Goal: Task Accomplishment & Management: Manage account settings

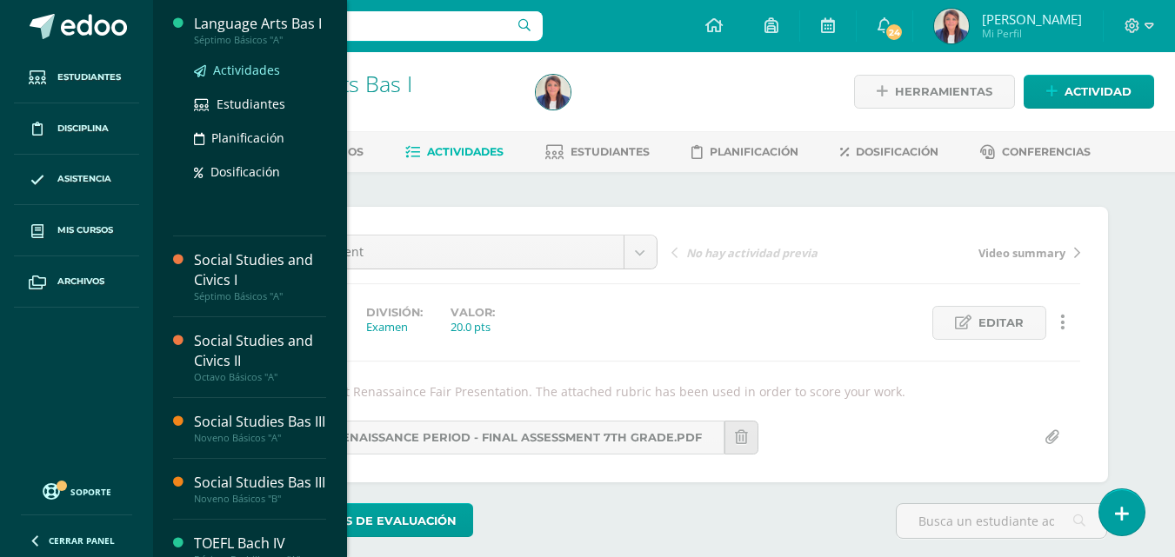
click at [284, 80] on link "Actividades" at bounding box center [260, 70] width 132 height 20
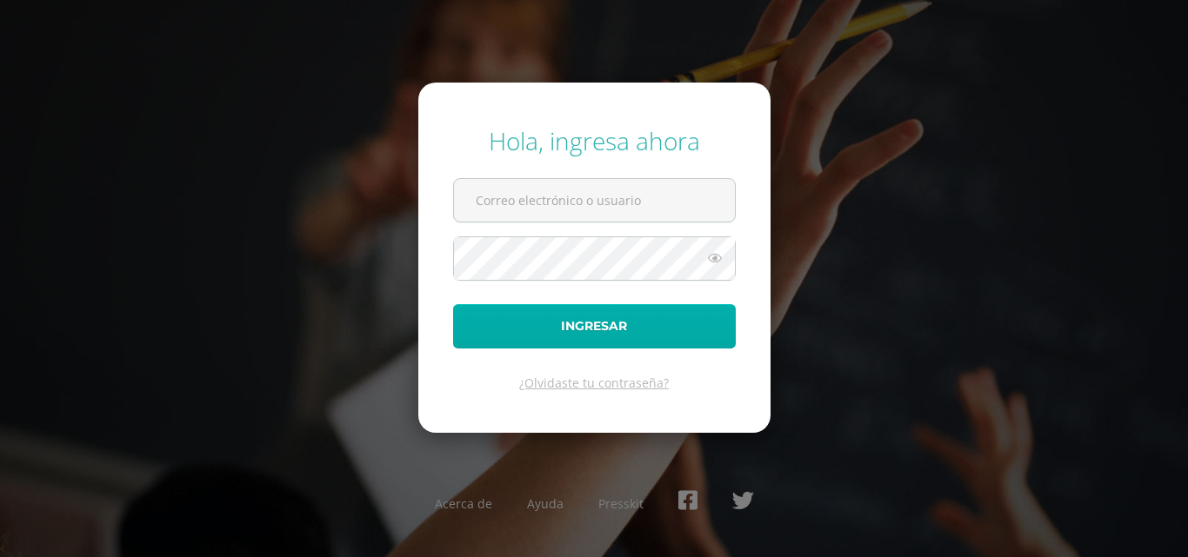
type input "dgonzalez14@colegioselshaddai.edu.gt"
click at [668, 337] on button "Ingresar" at bounding box center [594, 326] width 283 height 44
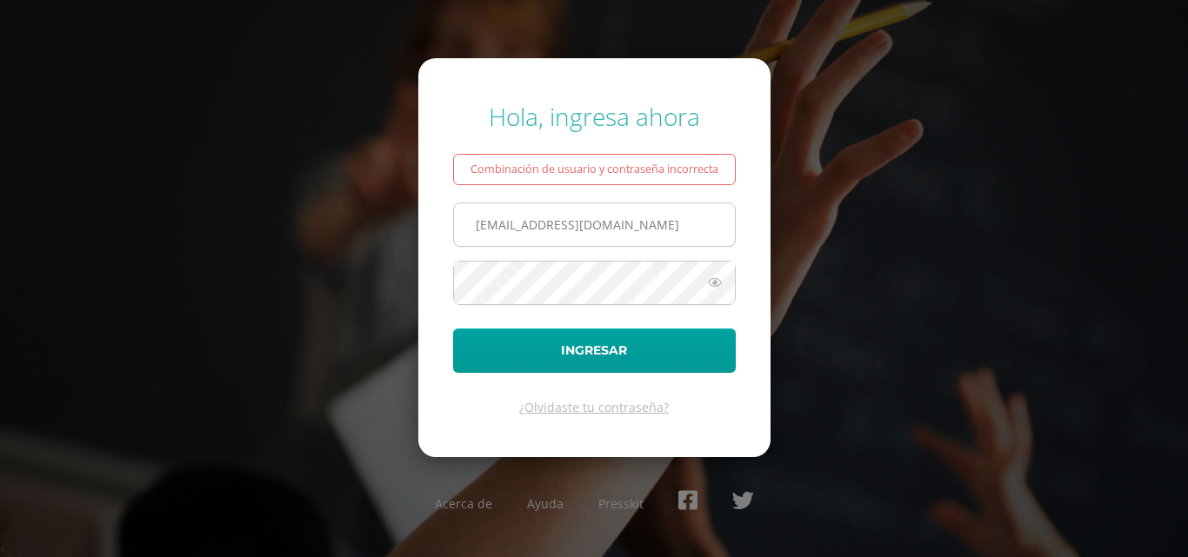
click at [697, 223] on input "[EMAIL_ADDRESS][DOMAIN_NAME]" at bounding box center [594, 225] width 281 height 43
type input "[EMAIL_ADDRESS][DOMAIN_NAME]"
click at [712, 283] on icon at bounding box center [715, 282] width 23 height 21
click at [712, 283] on icon at bounding box center [714, 282] width 24 height 21
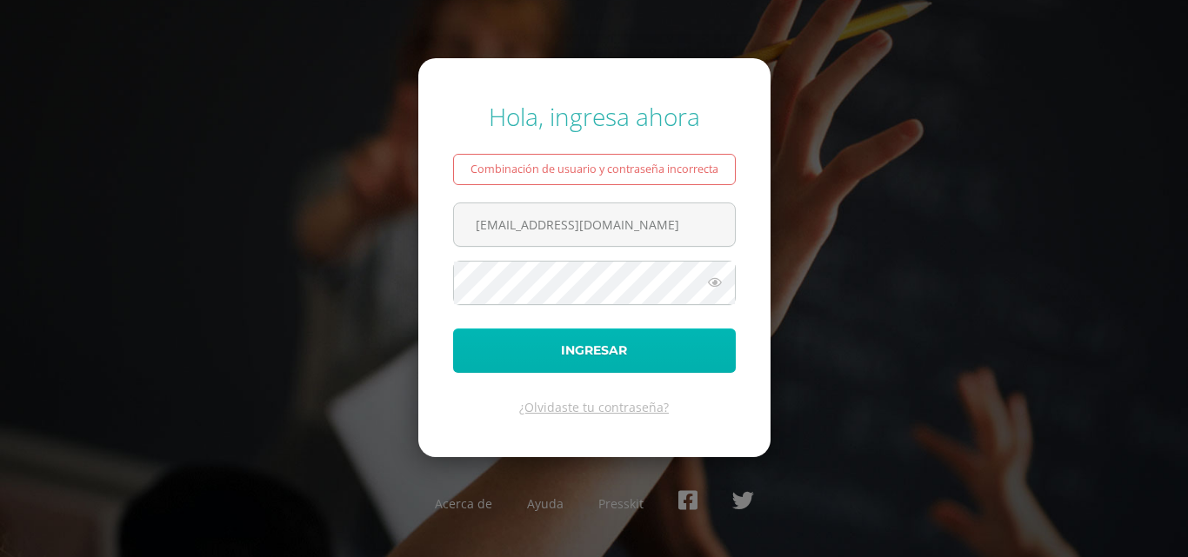
click at [640, 348] on button "Ingresar" at bounding box center [594, 351] width 283 height 44
click at [453, 329] on button "Ingresar" at bounding box center [594, 351] width 283 height 44
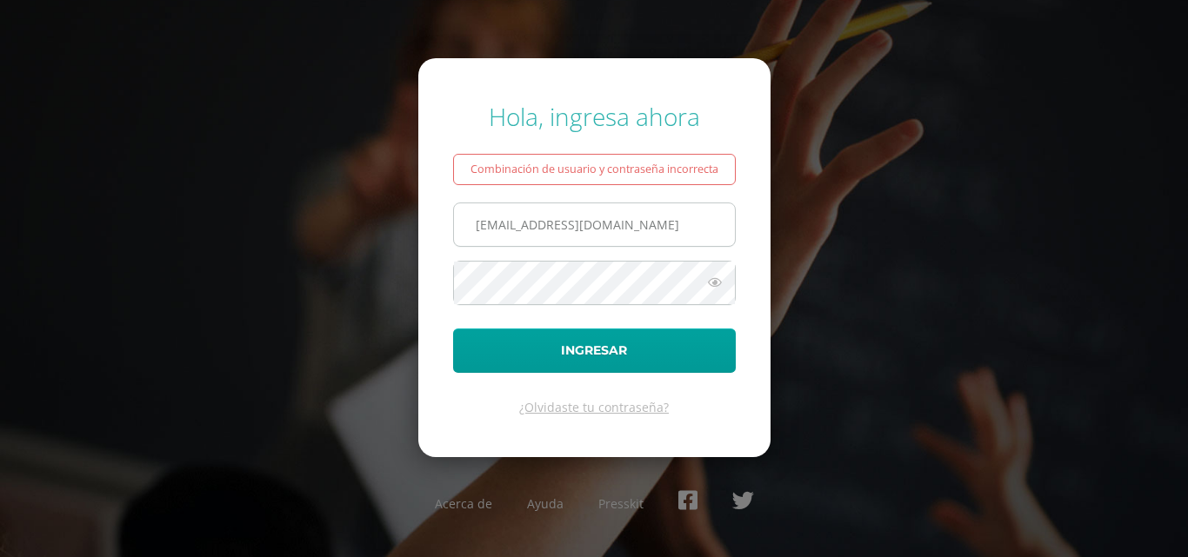
click at [581, 223] on input "[EMAIL_ADDRESS][DOMAIN_NAME]" at bounding box center [594, 225] width 281 height 43
click at [710, 278] on icon at bounding box center [715, 282] width 23 height 21
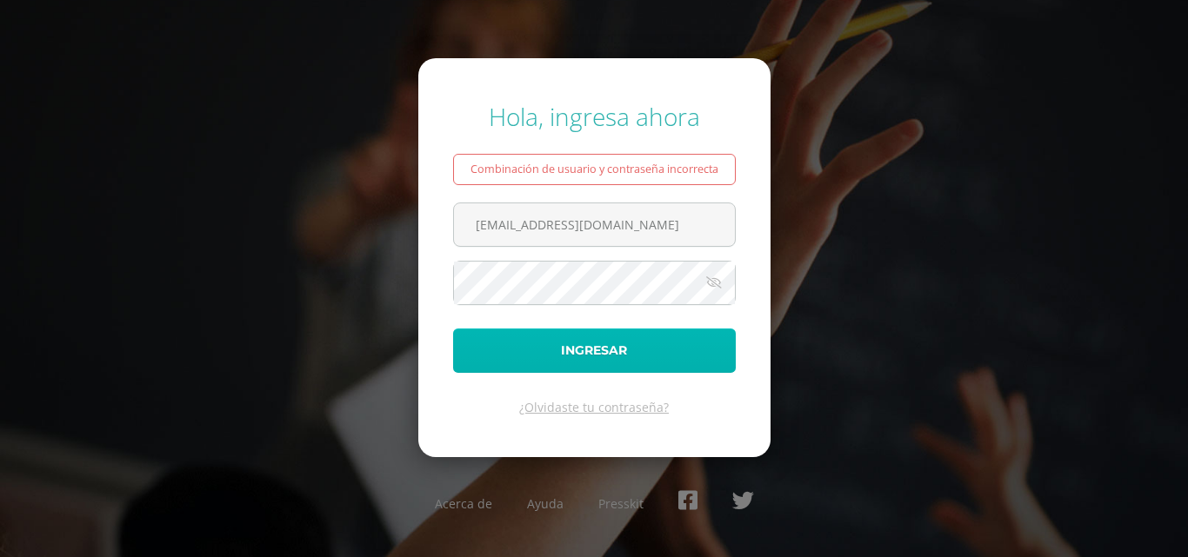
click at [626, 351] on button "Ingresar" at bounding box center [594, 351] width 283 height 44
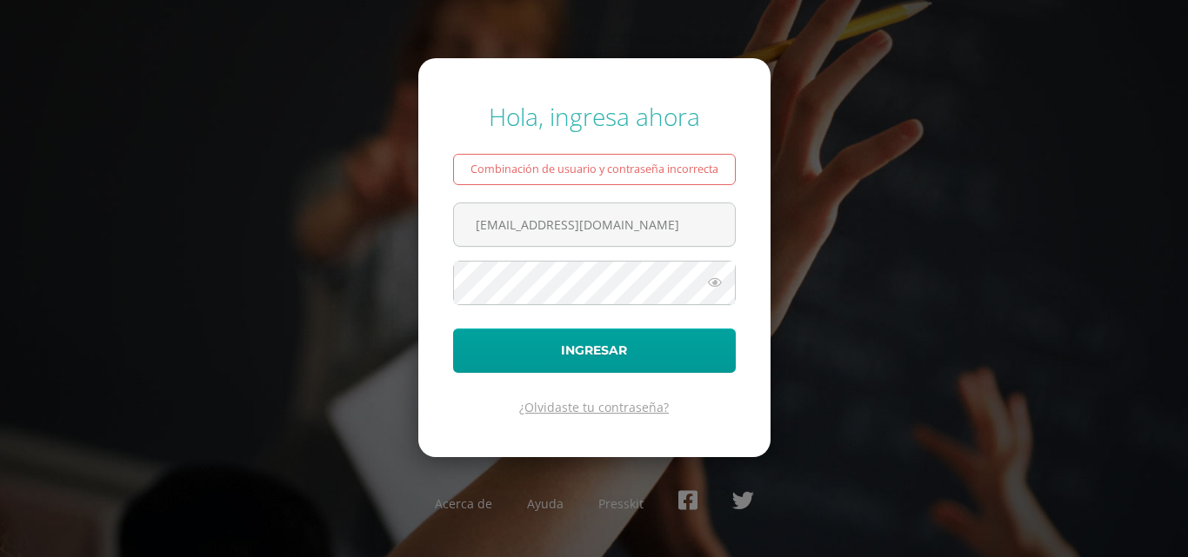
click at [619, 411] on link "¿Olvidaste tu contraseña?" at bounding box center [594, 407] width 150 height 17
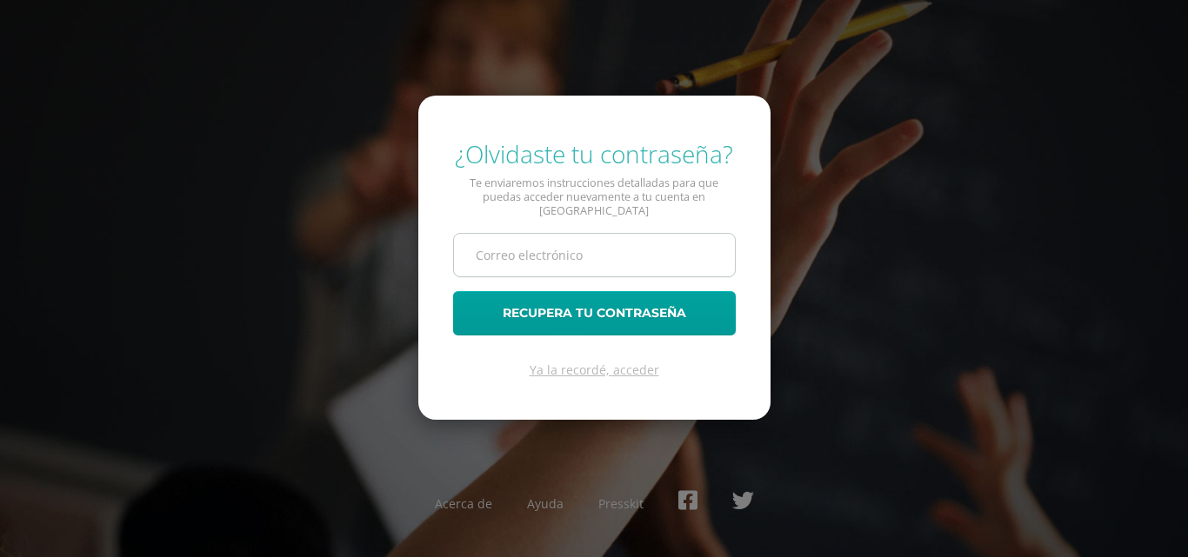
type input "[EMAIL_ADDRESS][DOMAIN_NAME]"
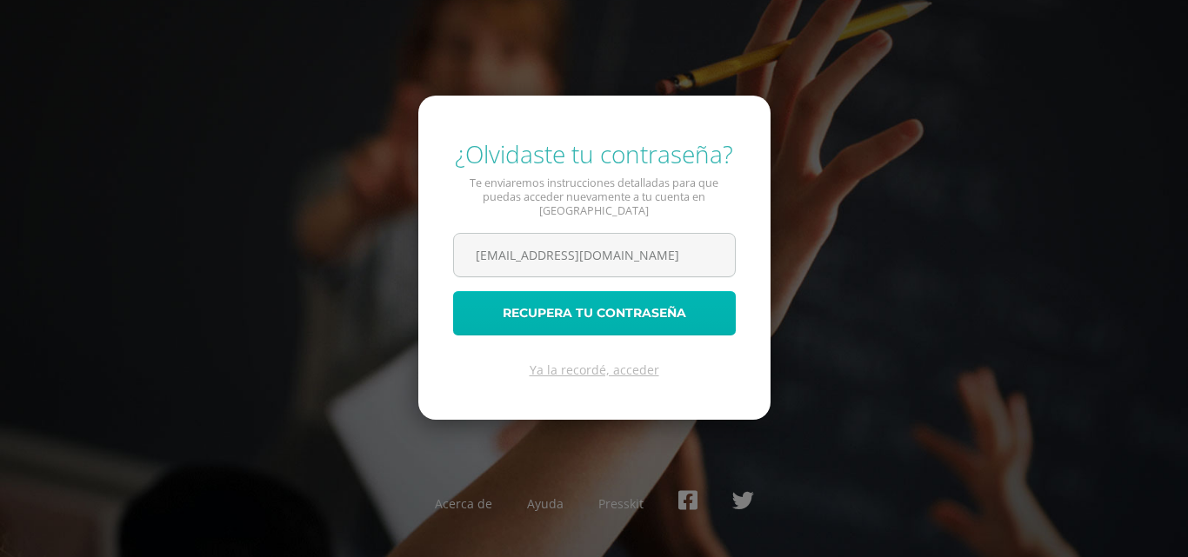
click at [567, 306] on button "Recupera tu contraseña" at bounding box center [594, 313] width 283 height 44
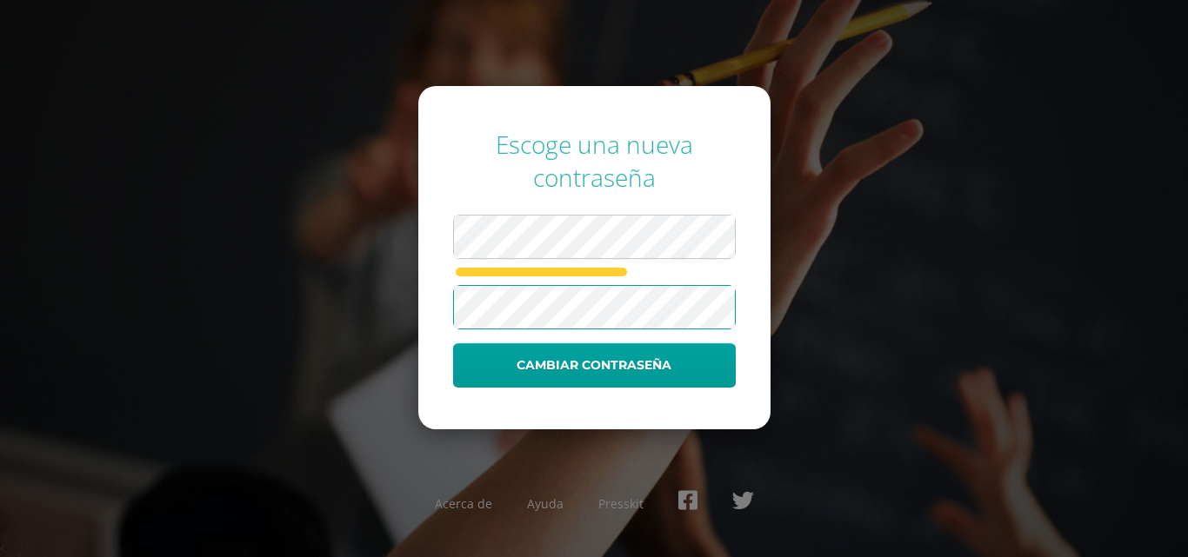
click at [453, 344] on button "Cambiar contraseña" at bounding box center [594, 366] width 283 height 44
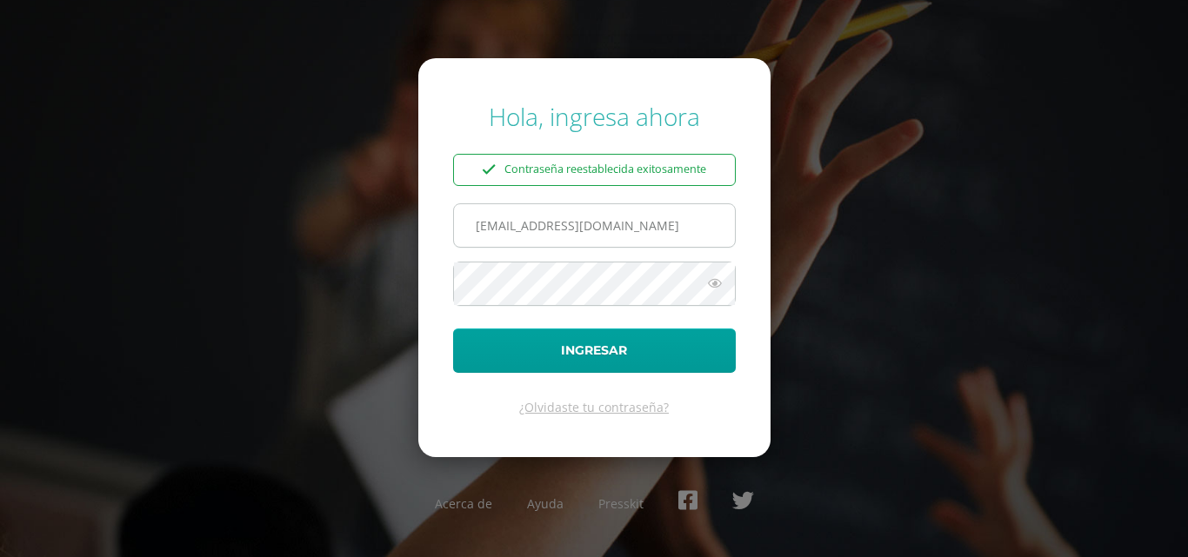
click at [594, 234] on input "[EMAIL_ADDRESS][DOMAIN_NAME]" at bounding box center [594, 225] width 281 height 43
click at [708, 229] on input "dgonzalez14@colegiodelshaddai.edu.gt" at bounding box center [594, 225] width 281 height 43
click at [721, 218] on input "dgonzalez14@colegiodelshaddai.edu.gt" at bounding box center [594, 225] width 281 height 43
click at [685, 228] on input "dgonzalez14@colegiodelshaddai.edu.gt" at bounding box center [594, 225] width 281 height 43
click at [475, 223] on input "dgonzalez14@colegiodelshaddai.edu.gt" at bounding box center [594, 225] width 281 height 43
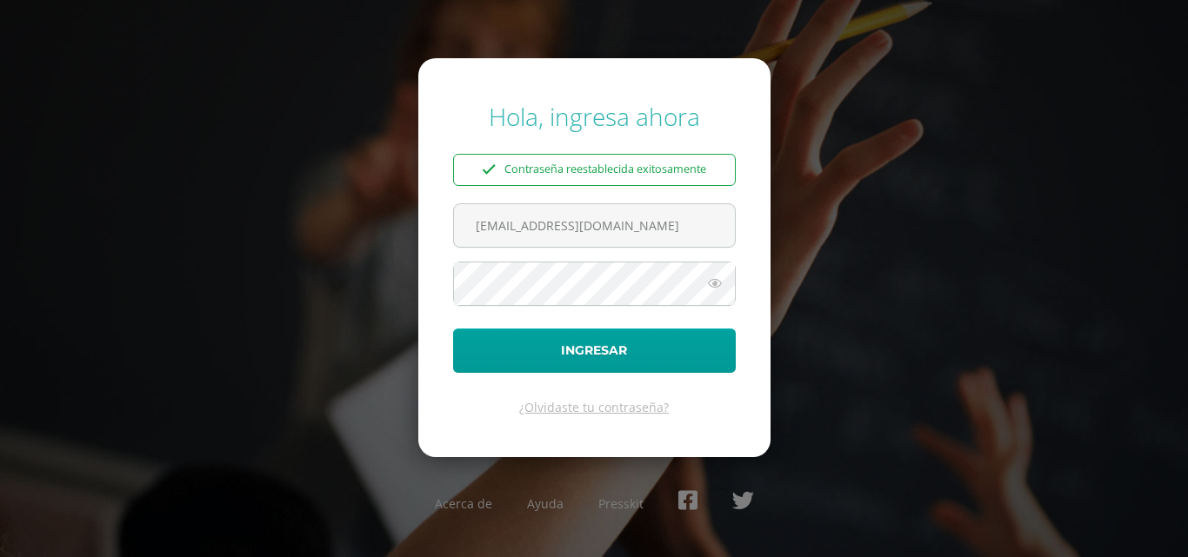
drag, startPoint x: 716, startPoint y: 230, endPoint x: 288, endPoint y: 219, distance: 428.0
click at [288, 219] on div "Hola, ingresa ahora Contraseña reestablecida exitosamente dgonzalez14@colegiode…" at bounding box center [594, 278] width 1122 height 385
type input "dgonzalez14@colegioselshaddai.edu.gt"
click at [453, 329] on button "Ingresar" at bounding box center [594, 351] width 283 height 44
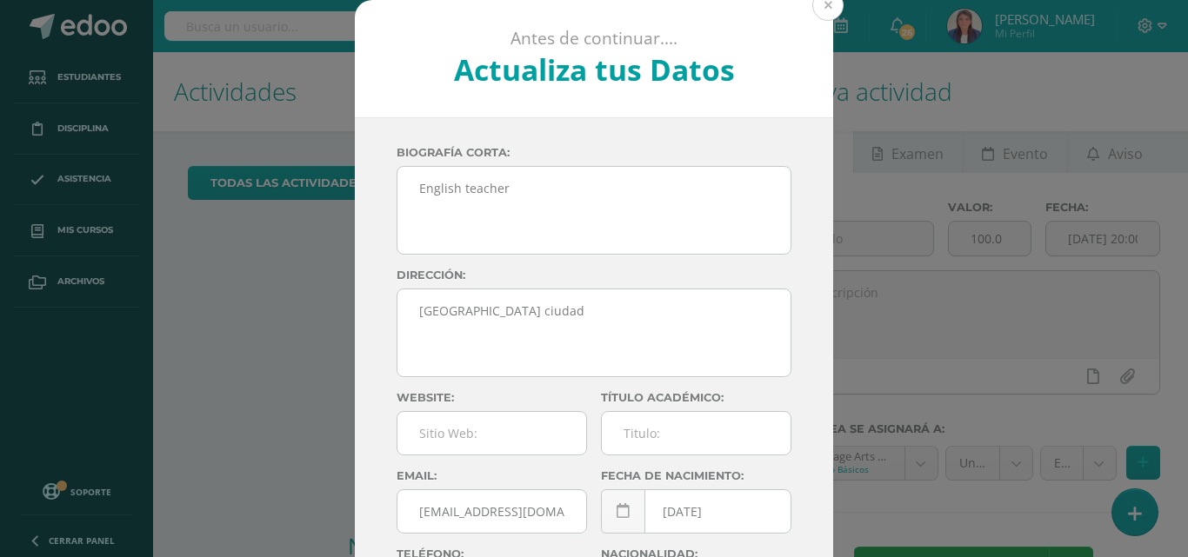
click at [825, 7] on button at bounding box center [827, 5] width 31 height 31
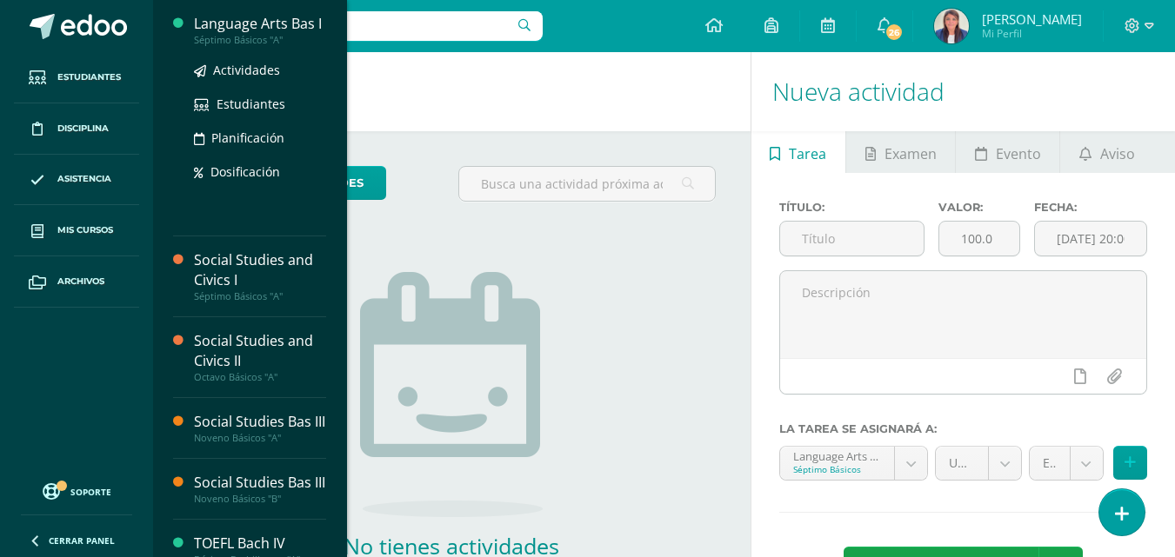
click at [280, 23] on div "Language Arts Bas I" at bounding box center [260, 24] width 132 height 20
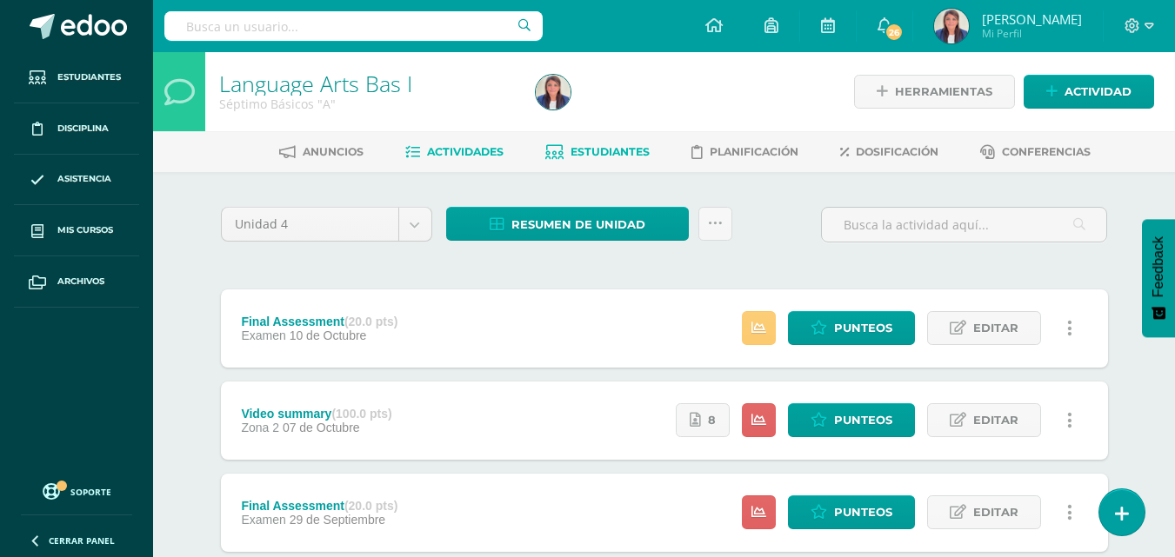
click at [629, 145] on span "Estudiantes" at bounding box center [610, 151] width 79 height 13
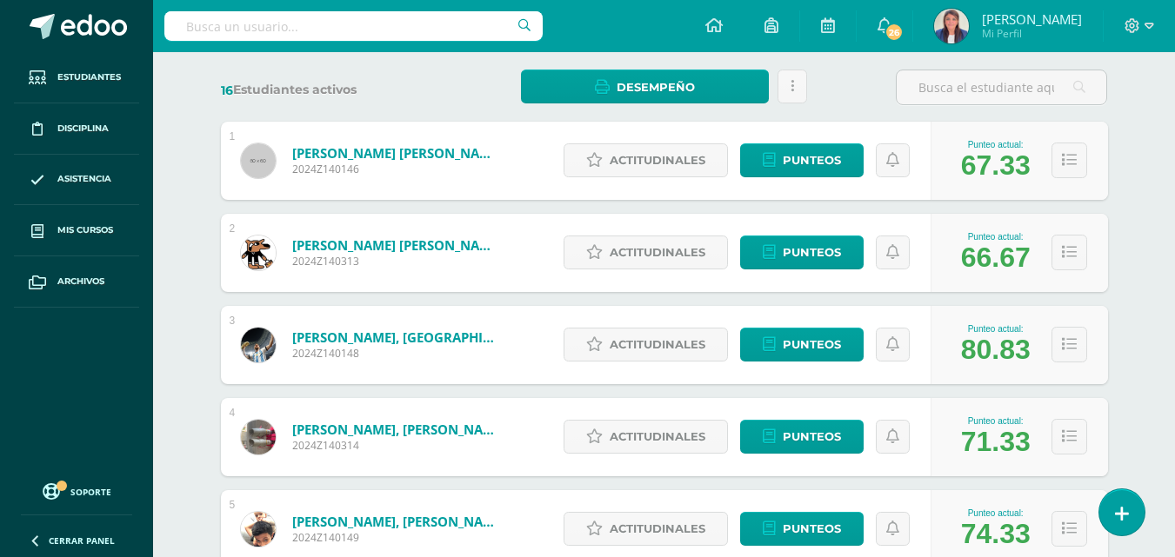
scroll to position [247, 0]
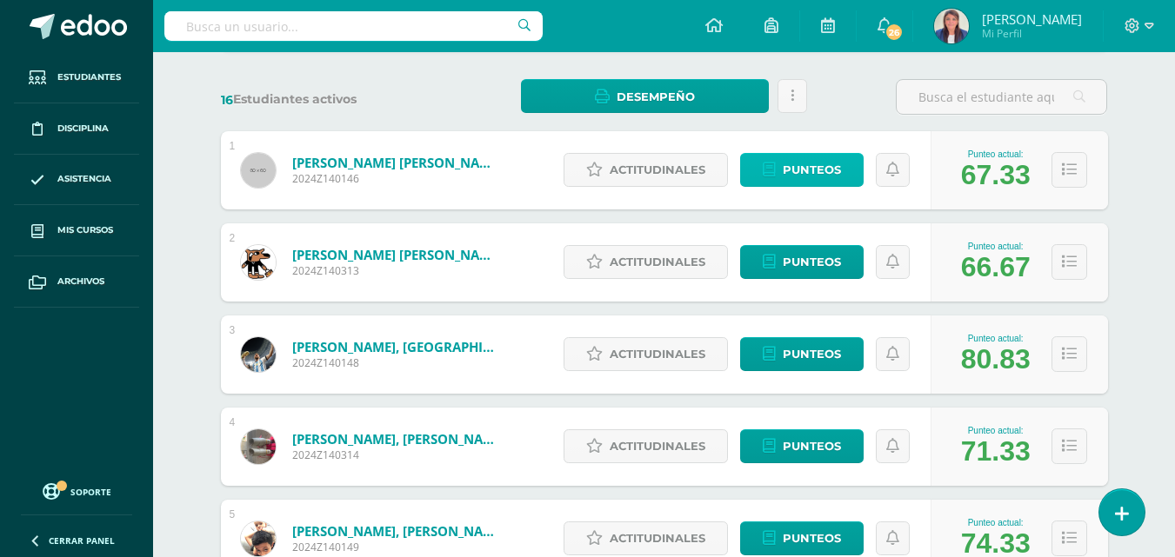
click at [811, 171] on span "Punteos" at bounding box center [812, 170] width 58 height 32
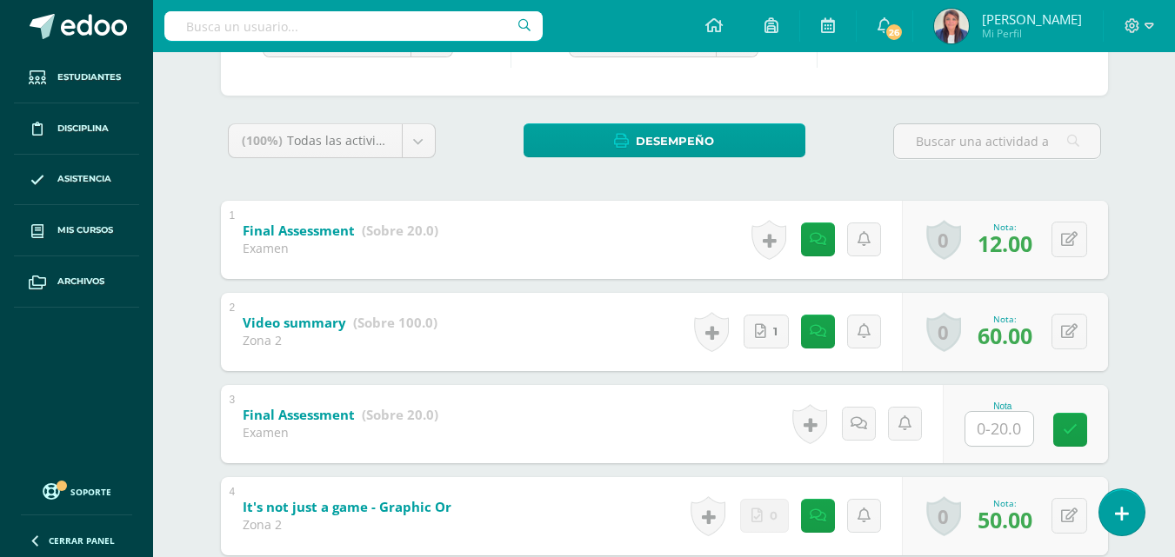
scroll to position [228, 0]
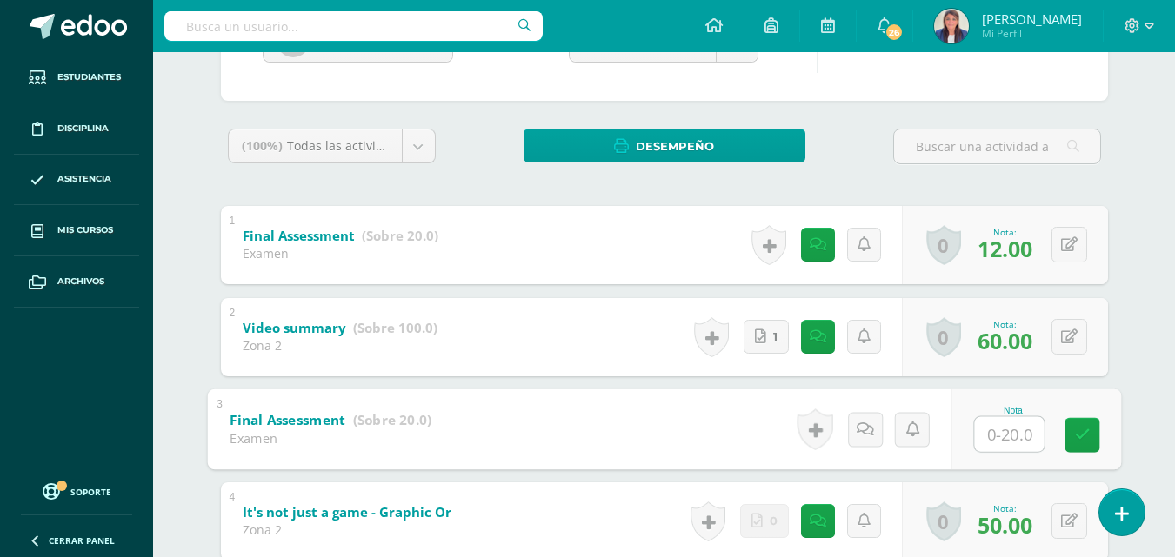
click at [1004, 437] on input "text" at bounding box center [1009, 434] width 70 height 35
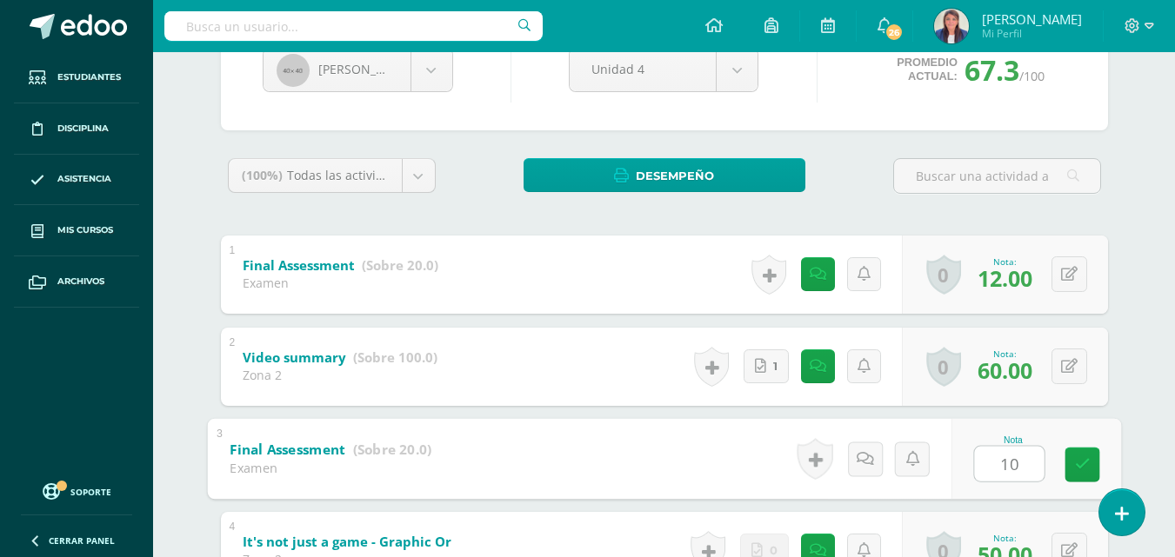
scroll to position [197, 0]
type input "0"
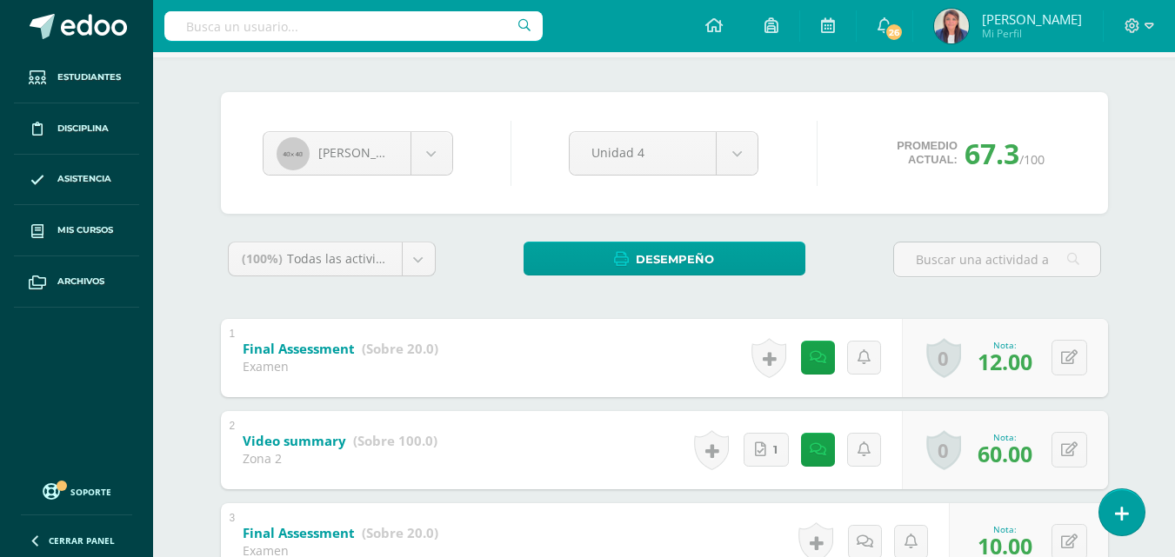
scroll to position [0, 0]
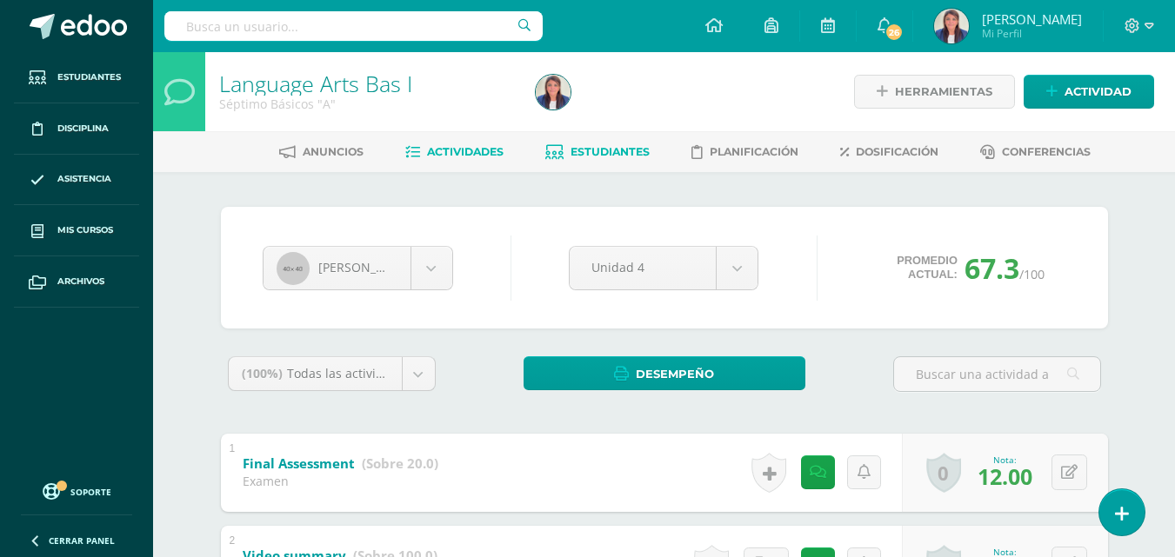
click at [474, 139] on link "Actividades" at bounding box center [454, 152] width 98 height 28
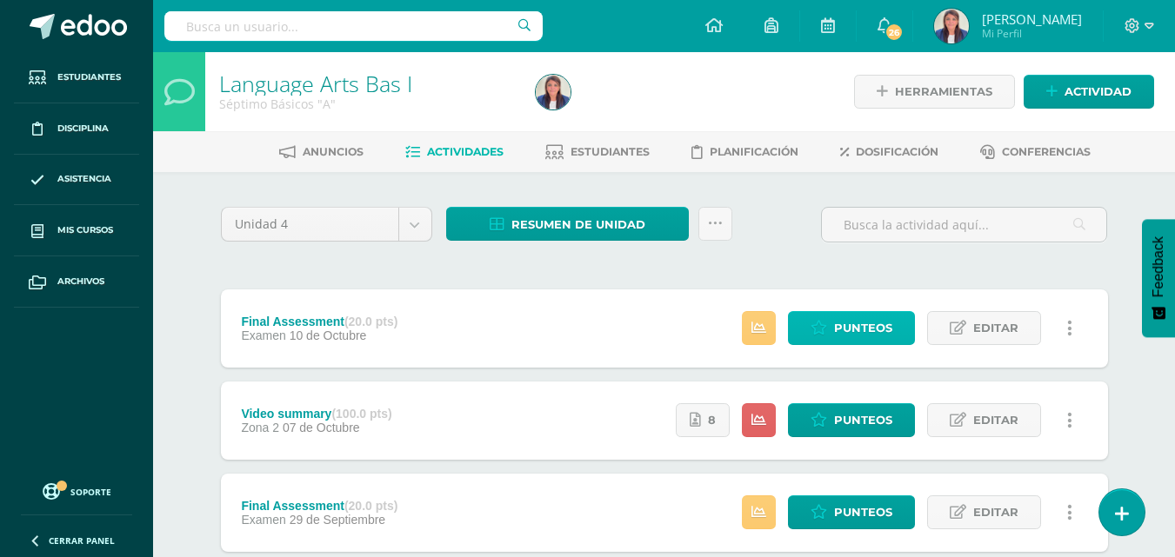
click at [845, 321] on span "Punteos" at bounding box center [863, 328] width 58 height 32
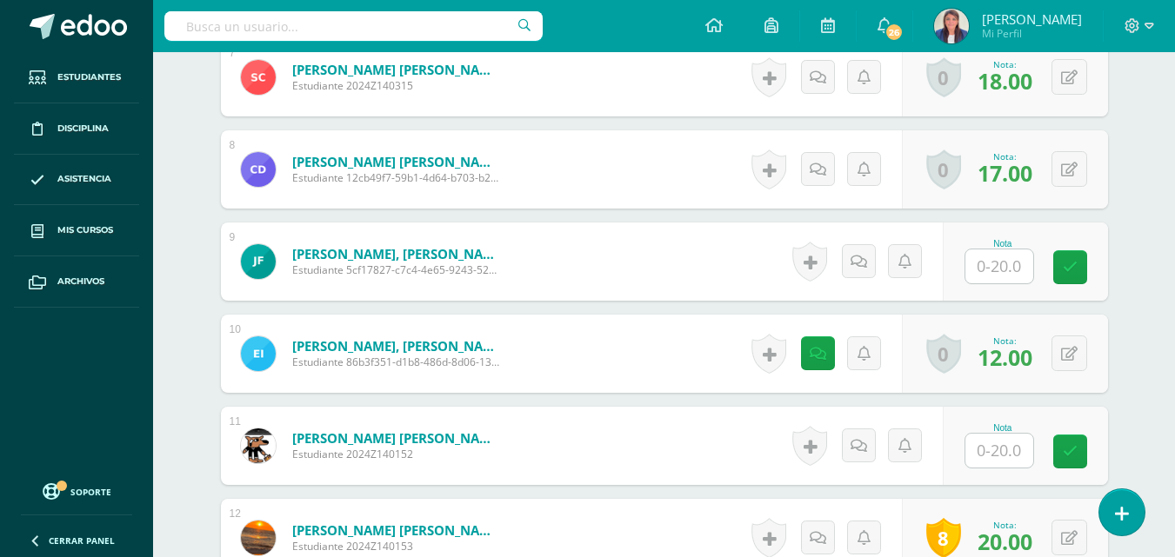
scroll to position [1131, 0]
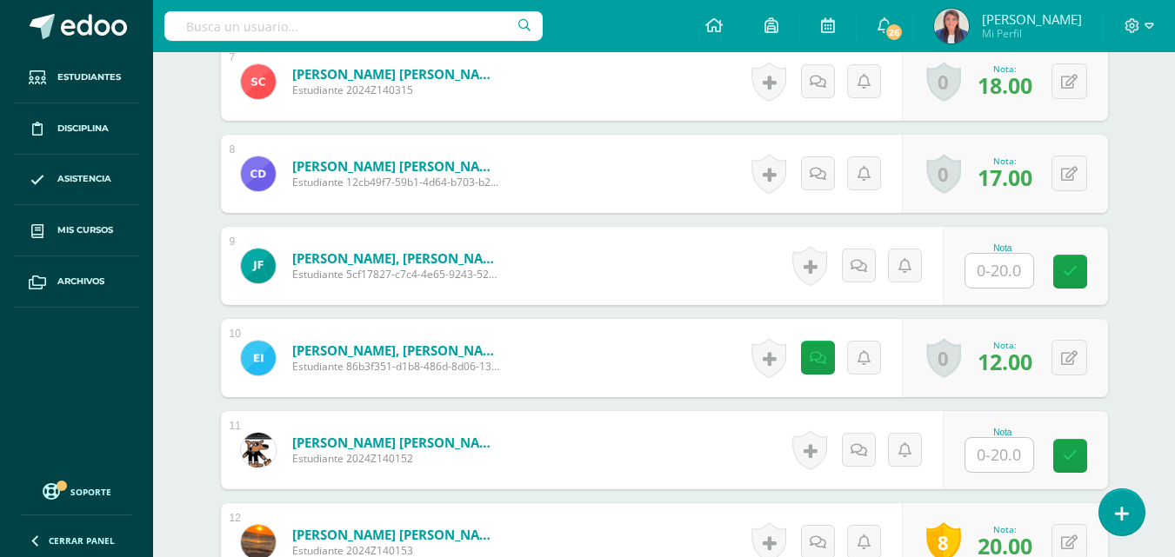
click at [1004, 261] on input "text" at bounding box center [999, 271] width 68 height 34
type input "15"
click at [1001, 452] on input "text" at bounding box center [999, 455] width 68 height 34
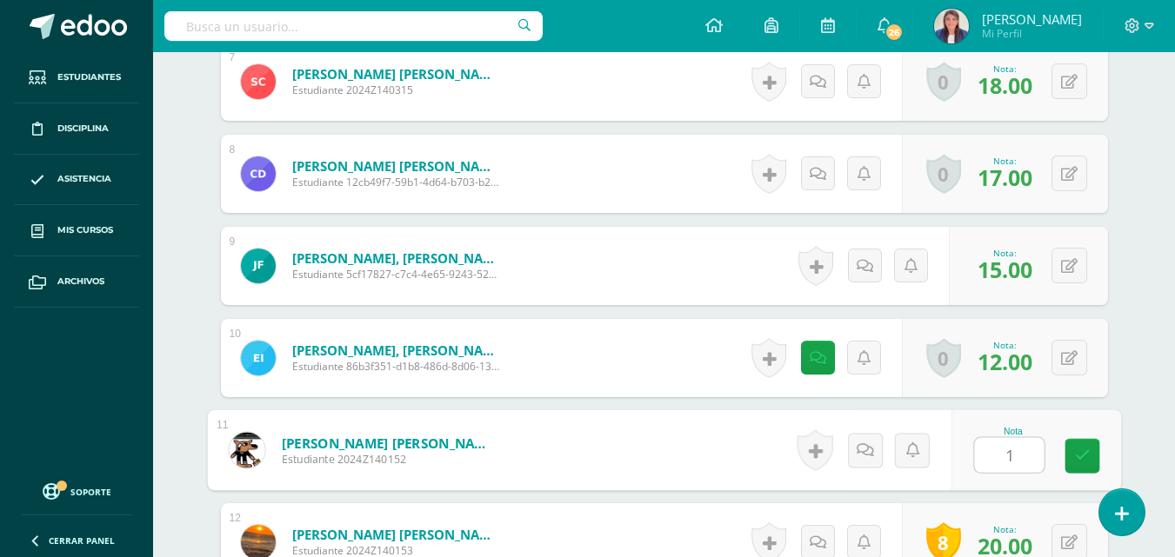
type input "10"
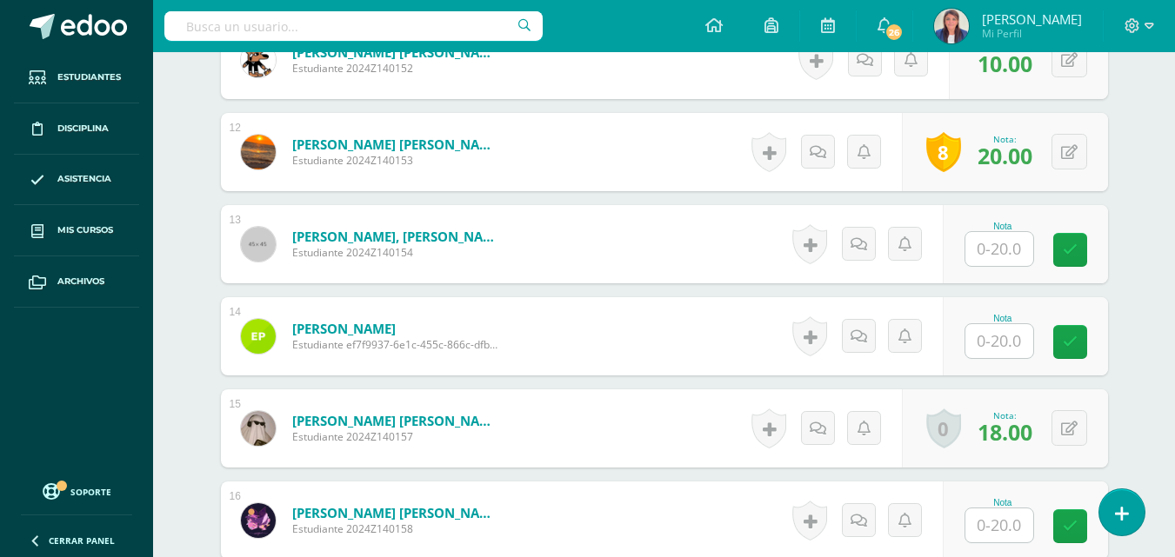
scroll to position [1525, 0]
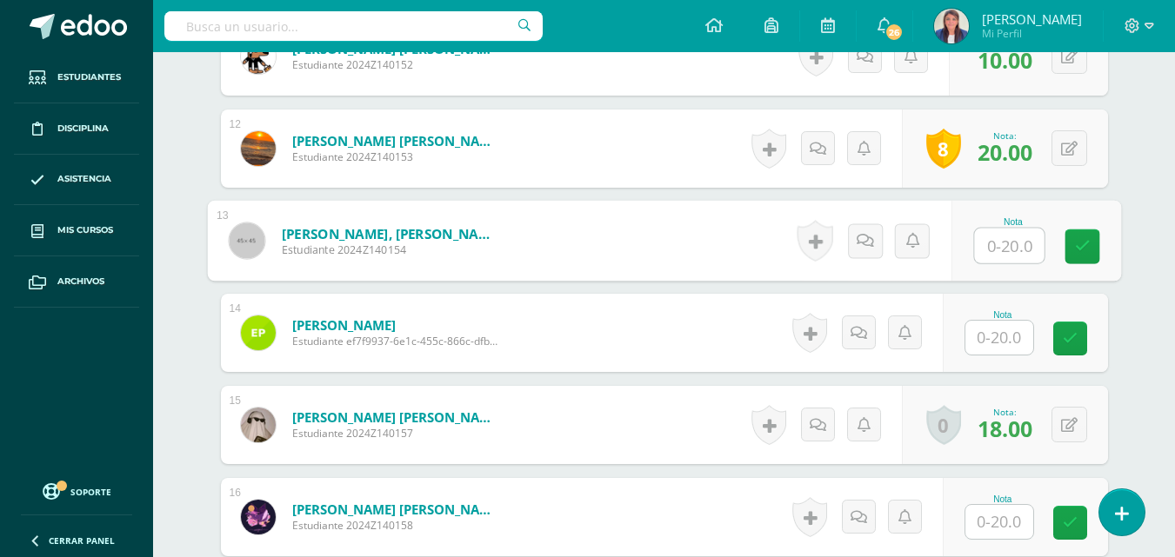
click at [997, 240] on input "text" at bounding box center [1009, 246] width 70 height 35
type input "12"
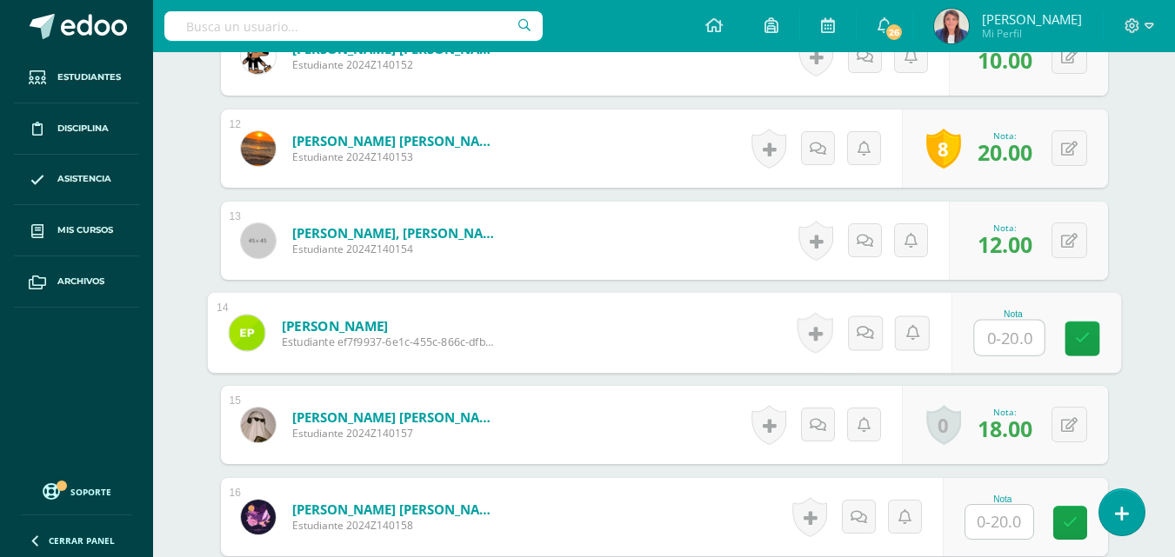
click at [1015, 321] on input "text" at bounding box center [1009, 338] width 70 height 35
click at [1012, 342] on input "text" at bounding box center [1009, 338] width 70 height 35
type input "1"
type input "18"
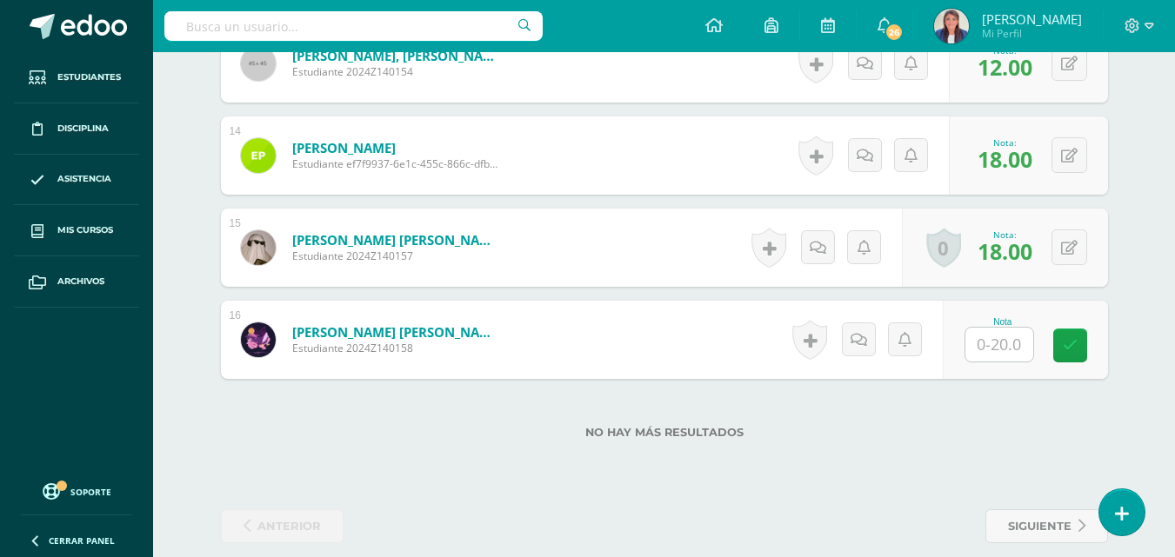
scroll to position [1724, 0]
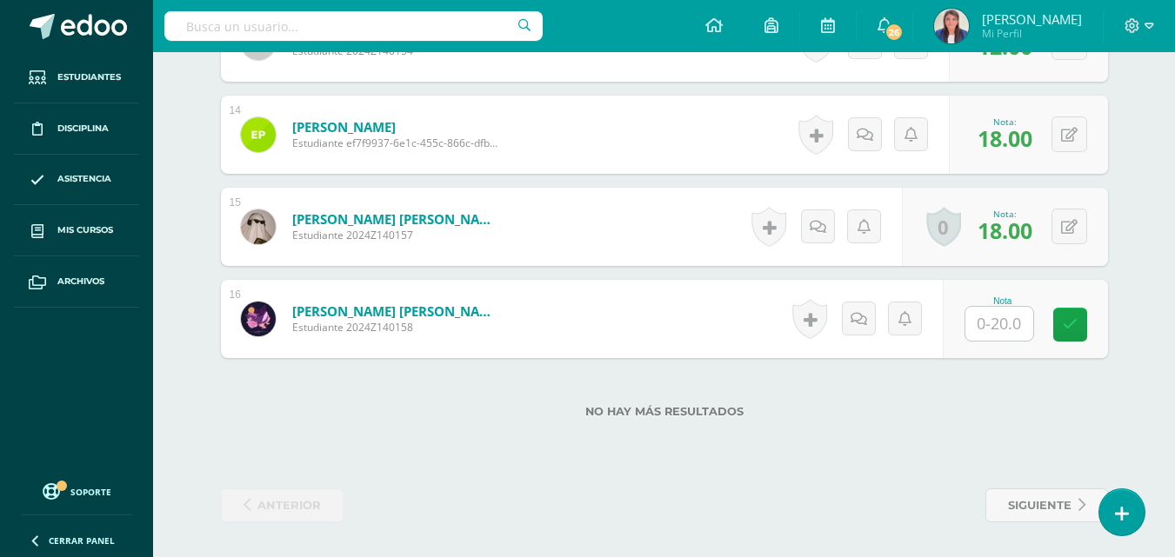
click at [1010, 333] on input "text" at bounding box center [999, 324] width 68 height 34
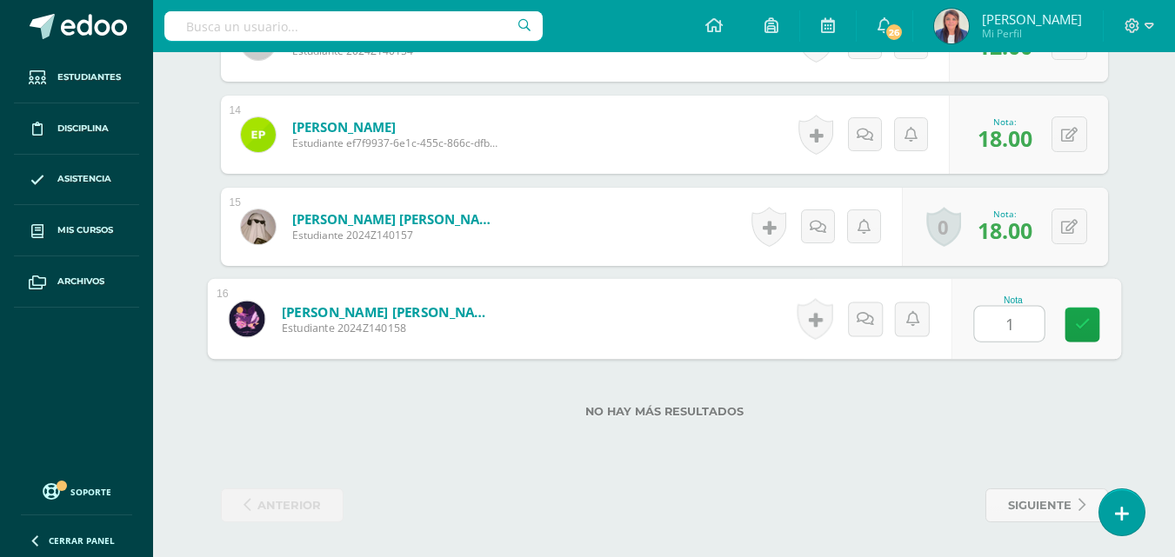
type input "18"
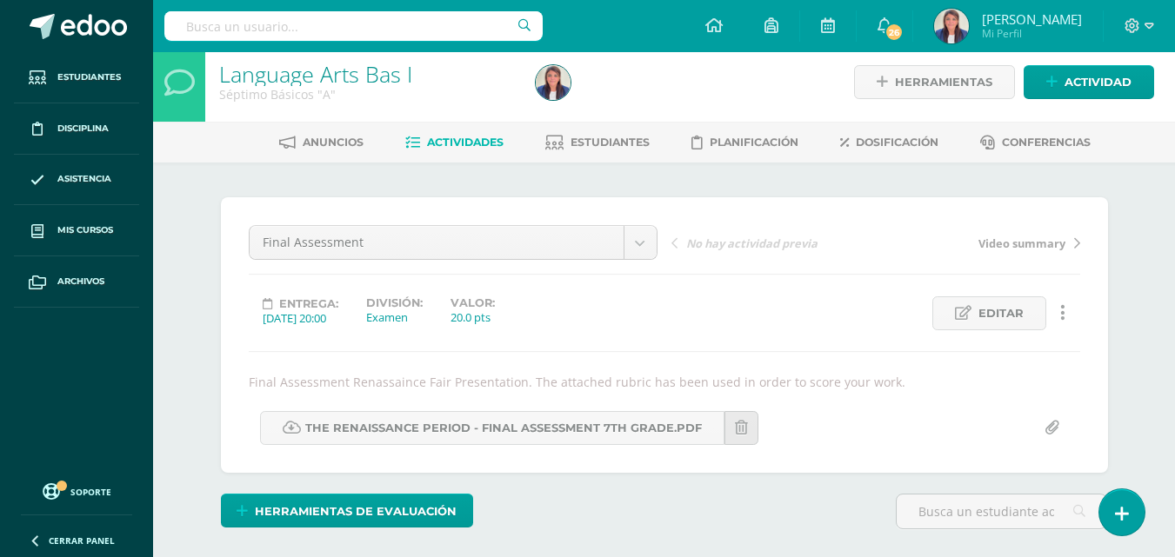
scroll to position [0, 0]
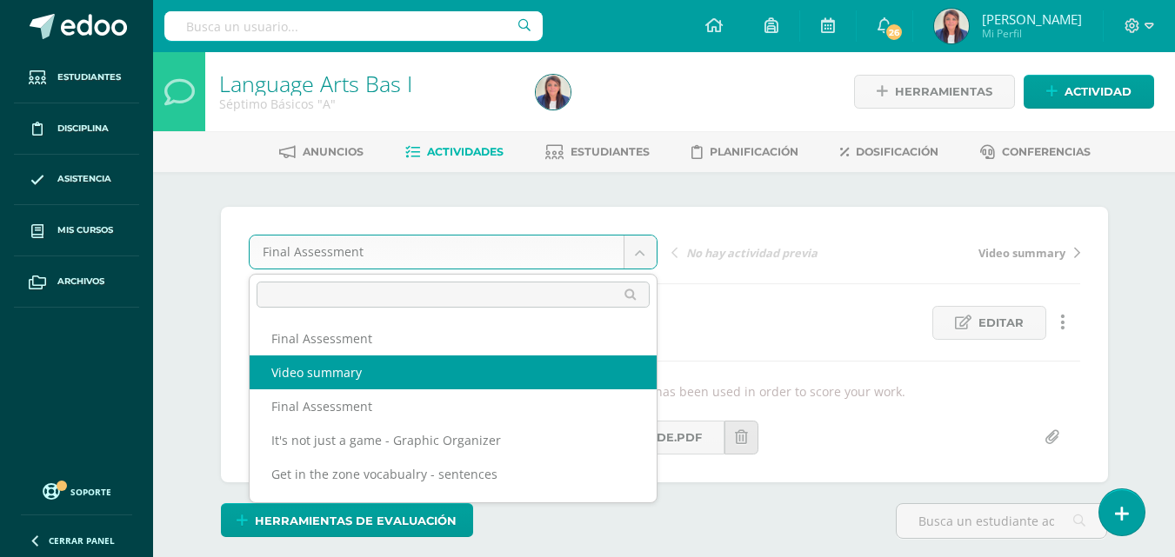
select select "/dashboard/teacher/grade-activity/32739/"
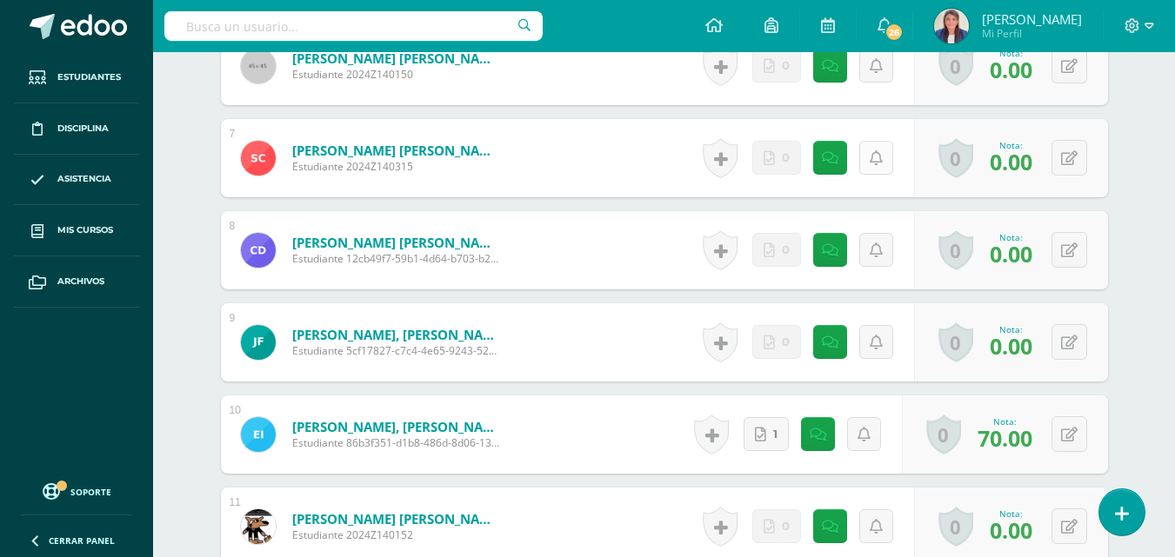
scroll to position [1106, 0]
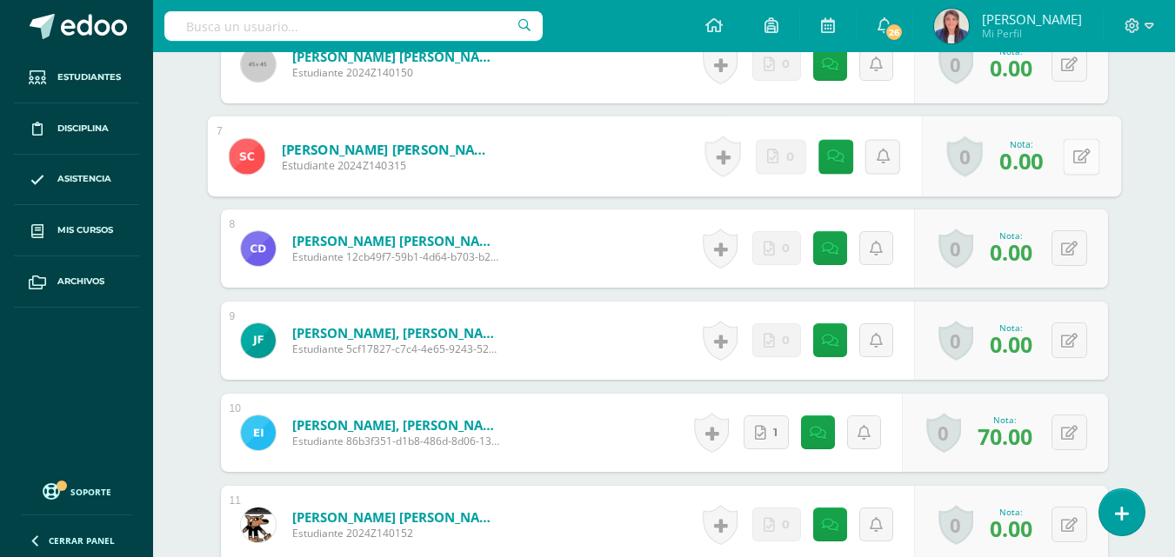
click at [1078, 140] on button at bounding box center [1081, 156] width 37 height 37
type input "70"
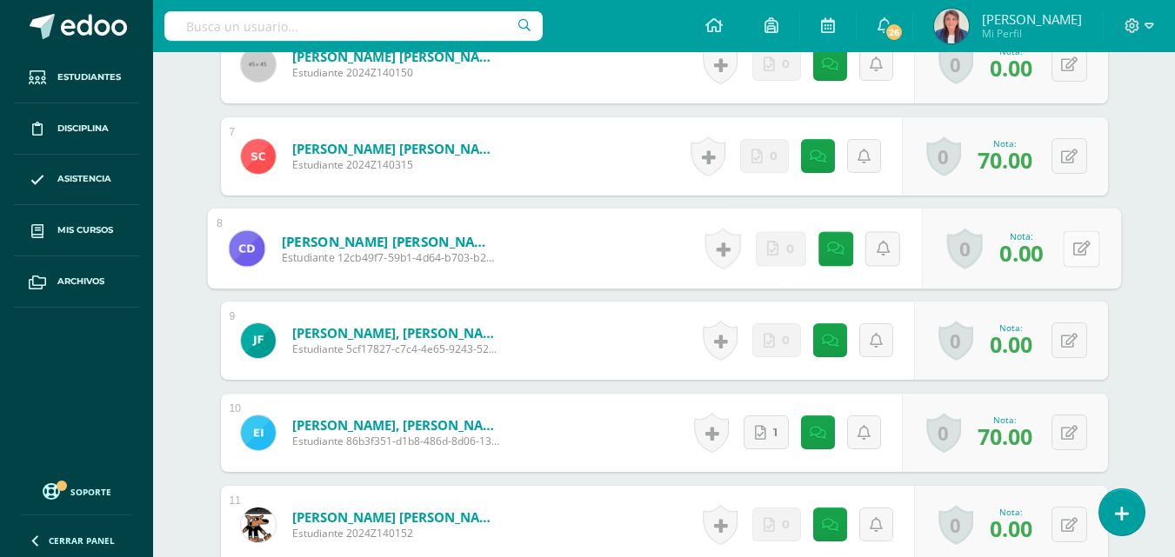
click at [1067, 236] on button at bounding box center [1081, 248] width 37 height 37
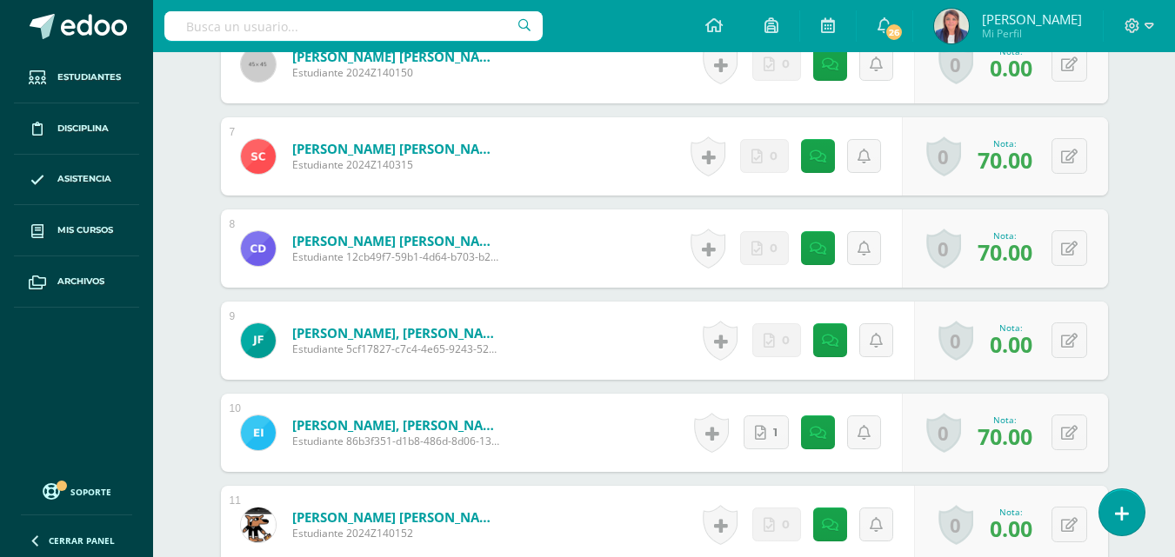
click at [1032, 239] on span "70.00" at bounding box center [1005, 252] width 55 height 30
click at [977, 238] on div "0 Logros Logros obtenidos Aún no hay logros agregados Nota: 70.00" at bounding box center [1005, 249] width 206 height 78
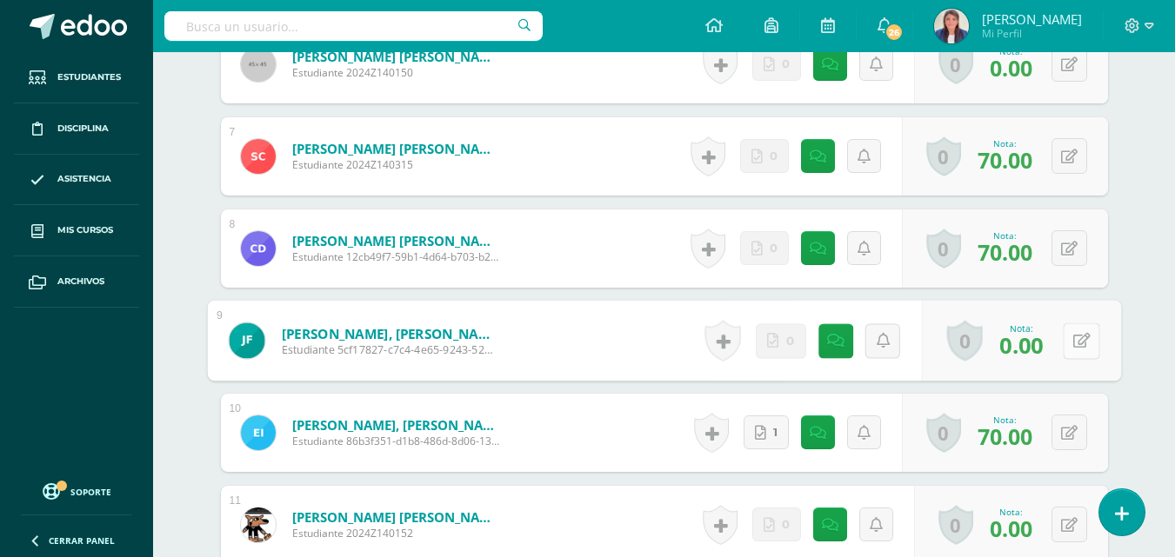
click at [1068, 323] on button at bounding box center [1081, 341] width 37 height 37
type input "70"
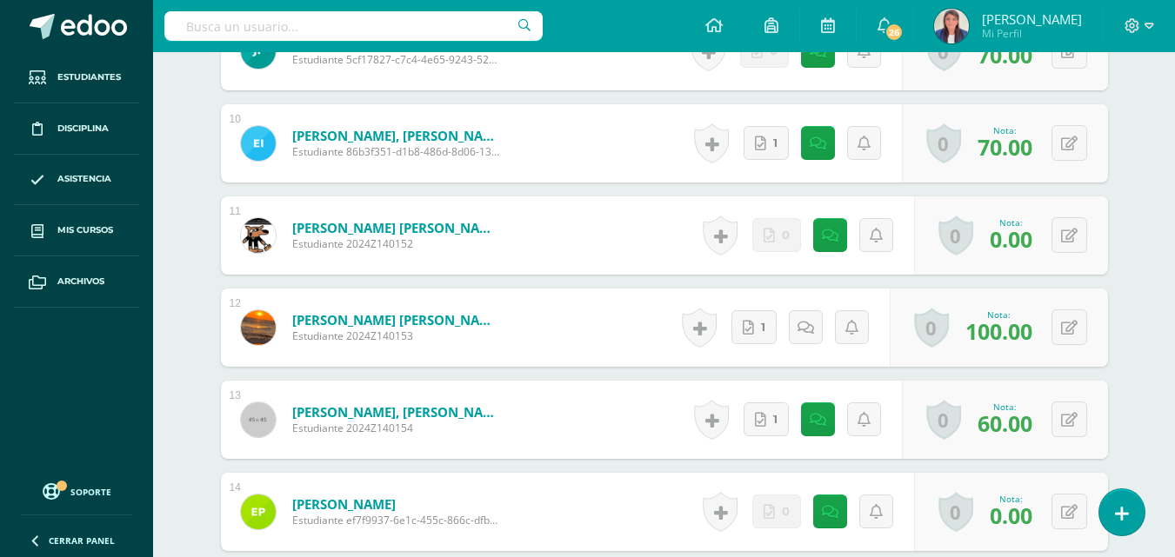
scroll to position [1398, 0]
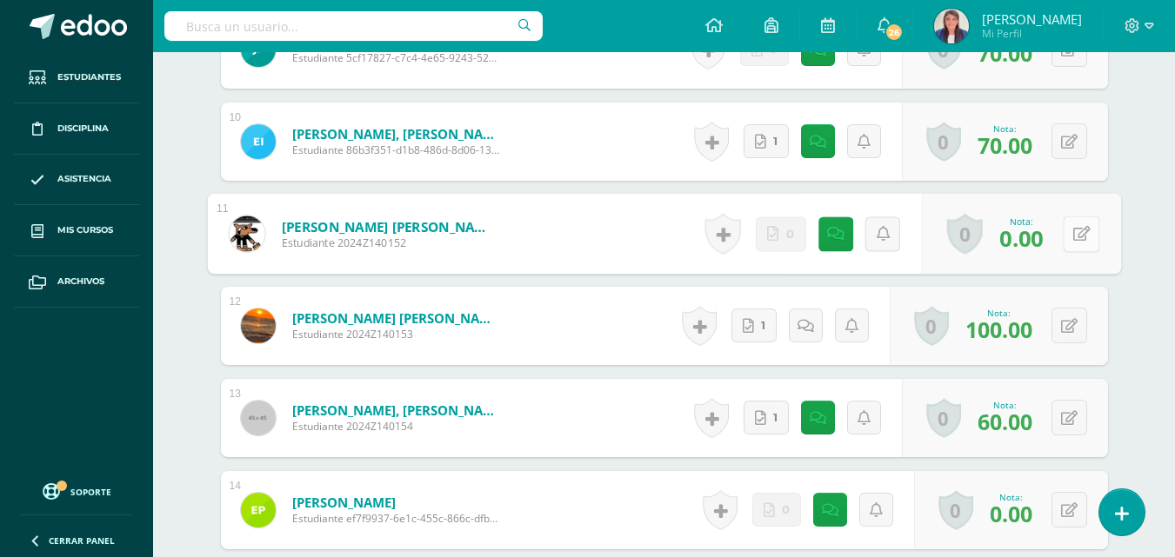
click at [1061, 218] on div "0 Logros Logros obtenidos Aún no hay logros agregados Nota: 0.00" at bounding box center [1020, 234] width 199 height 81
click at [1063, 216] on button at bounding box center [1081, 234] width 37 height 37
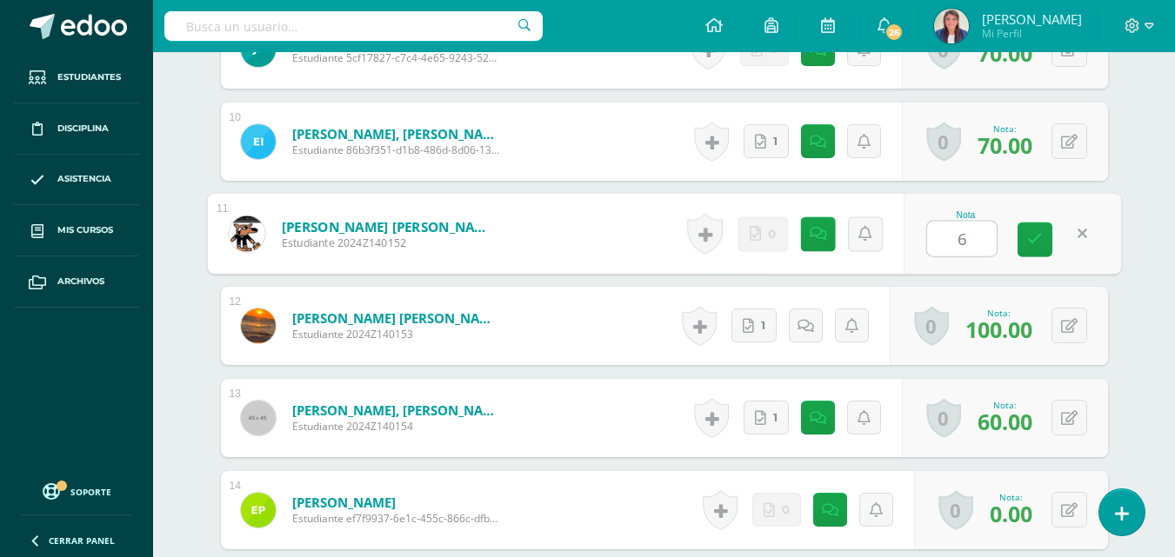
type input "60"
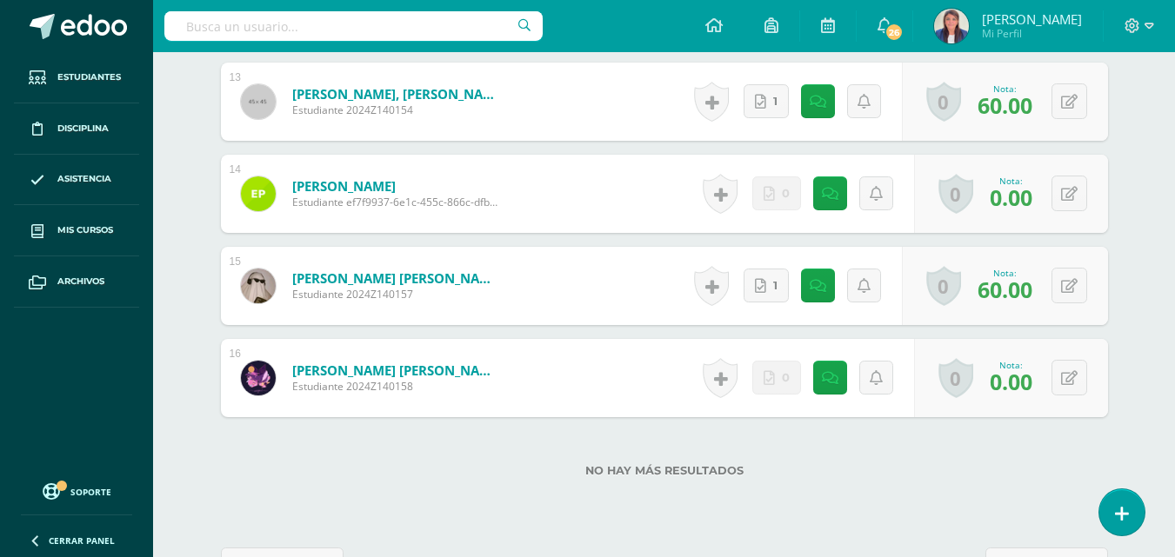
scroll to position [1756, 0]
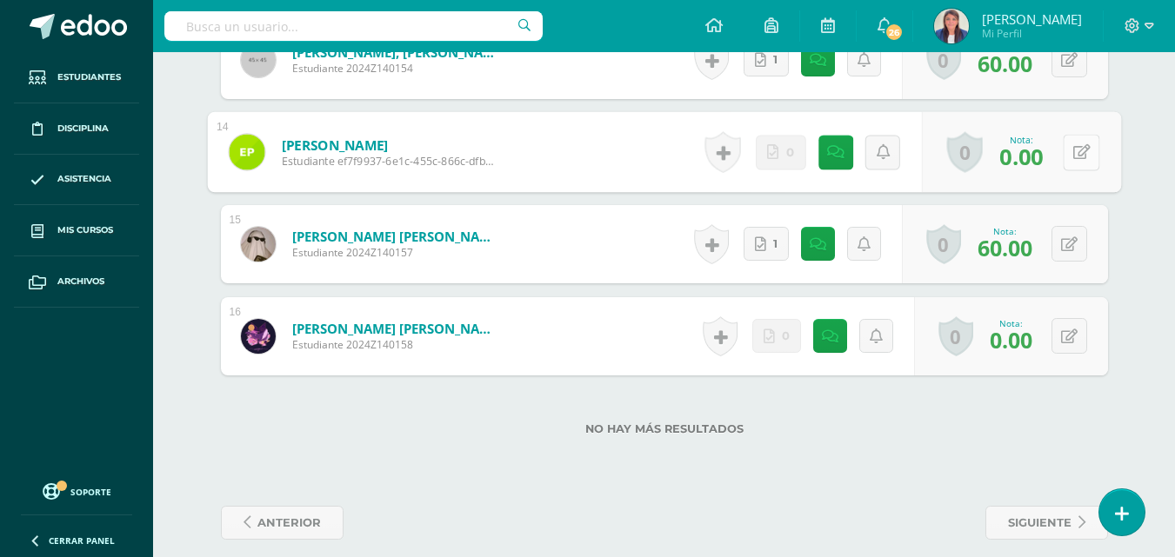
click at [1075, 144] on icon at bounding box center [1080, 151] width 17 height 15
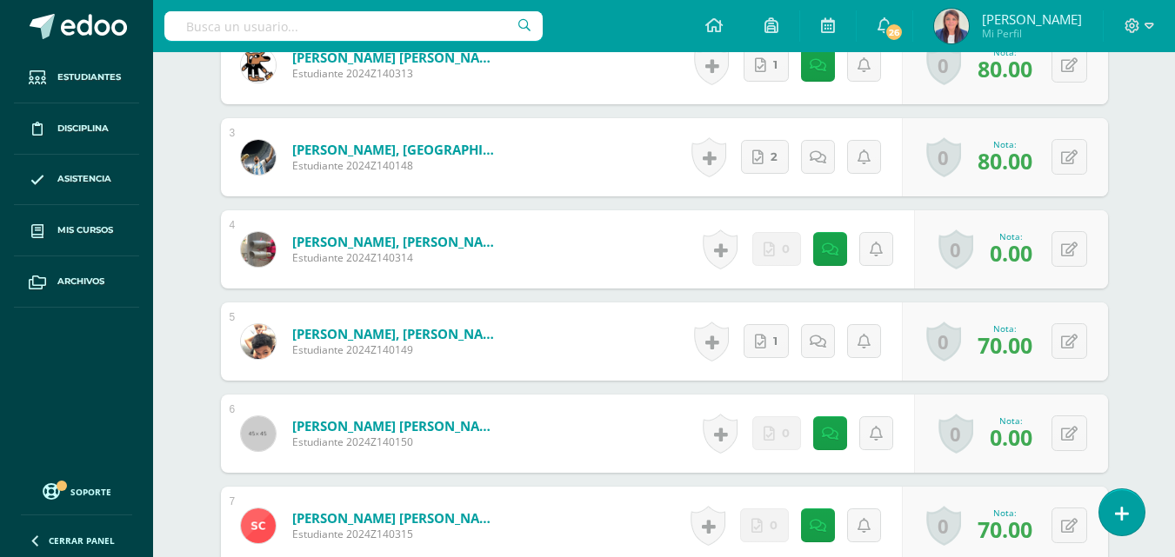
scroll to position [733, 0]
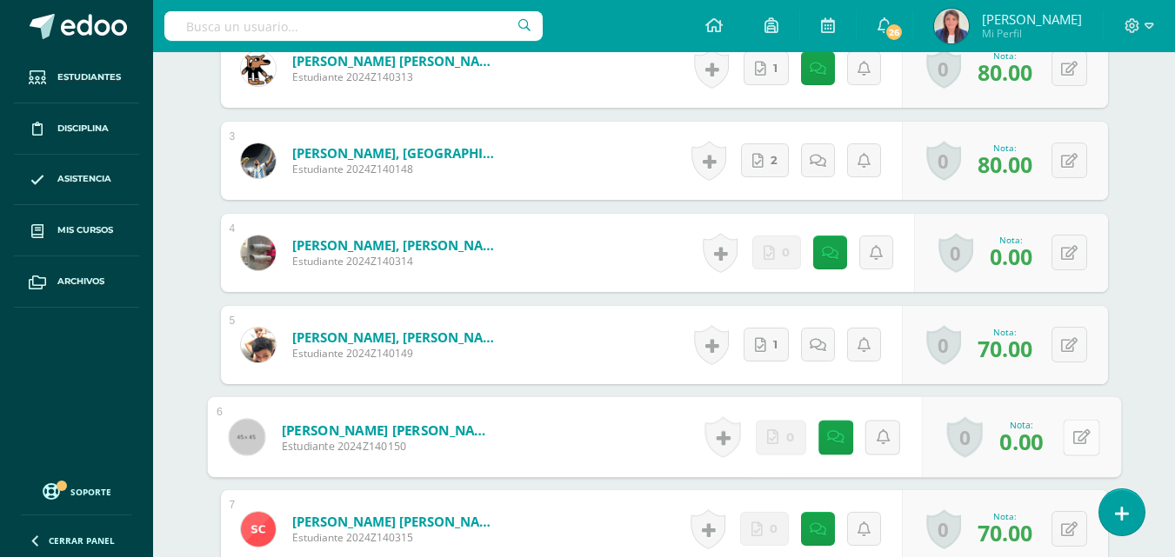
click at [1069, 421] on button at bounding box center [1081, 437] width 37 height 37
type input "70"
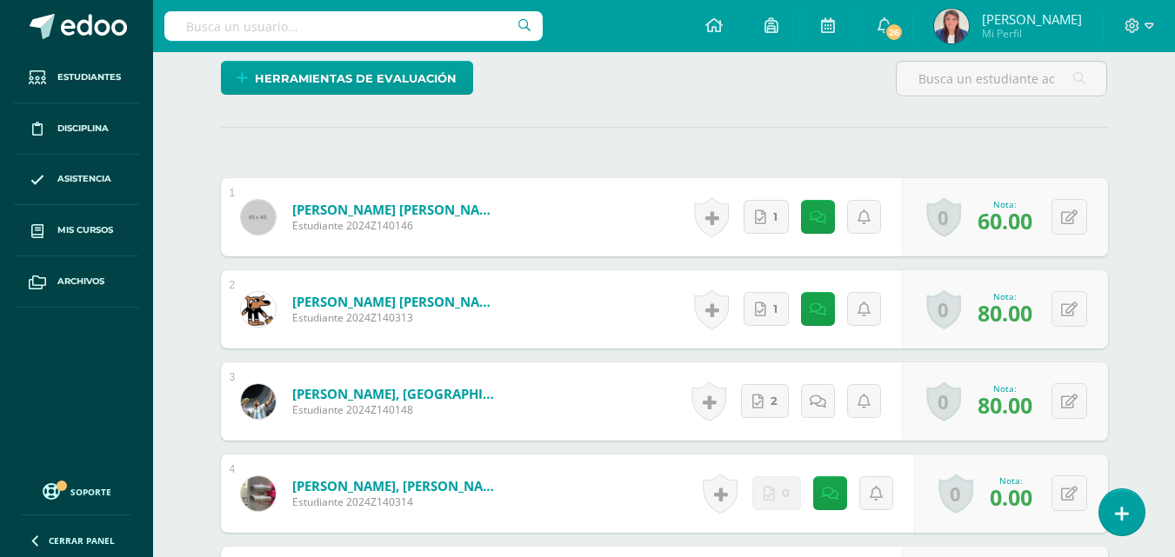
scroll to position [0, 0]
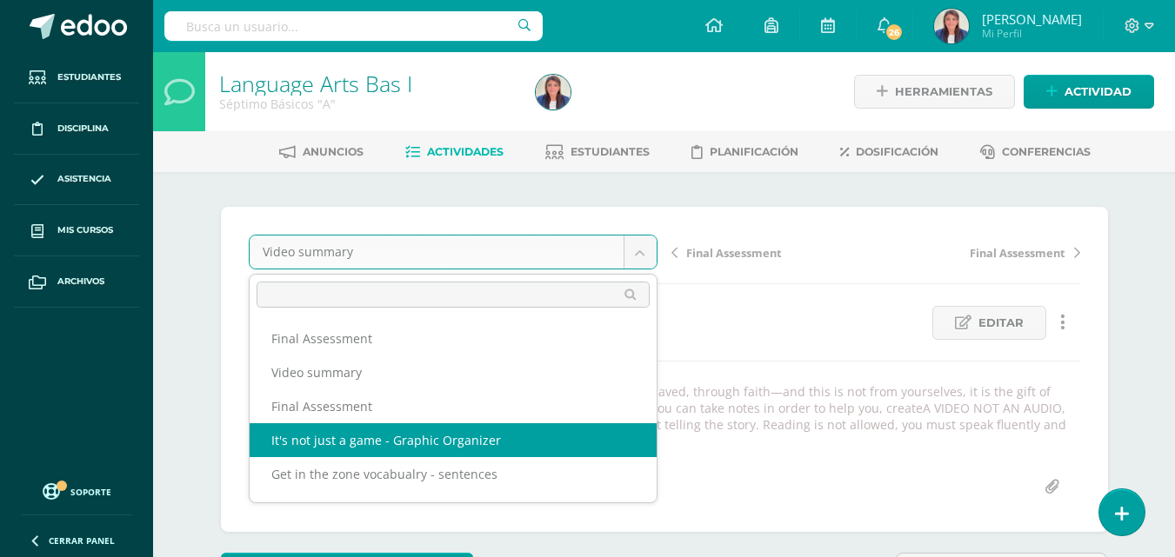
select select "/dashboard/teacher/grade-activity/32701/"
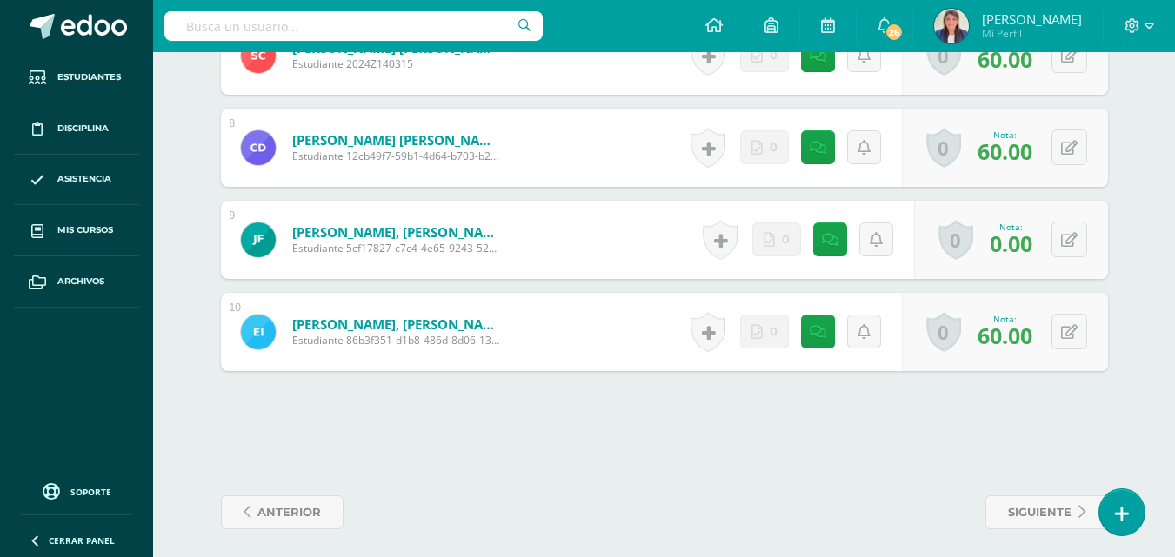
scroll to position [1191, 0]
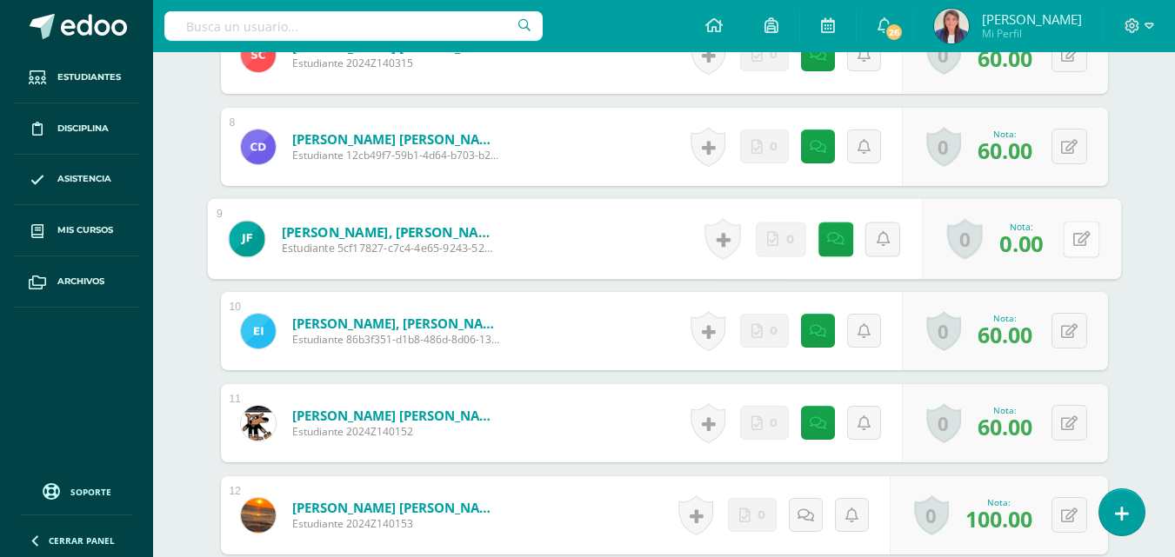
click at [1069, 230] on button at bounding box center [1081, 239] width 37 height 37
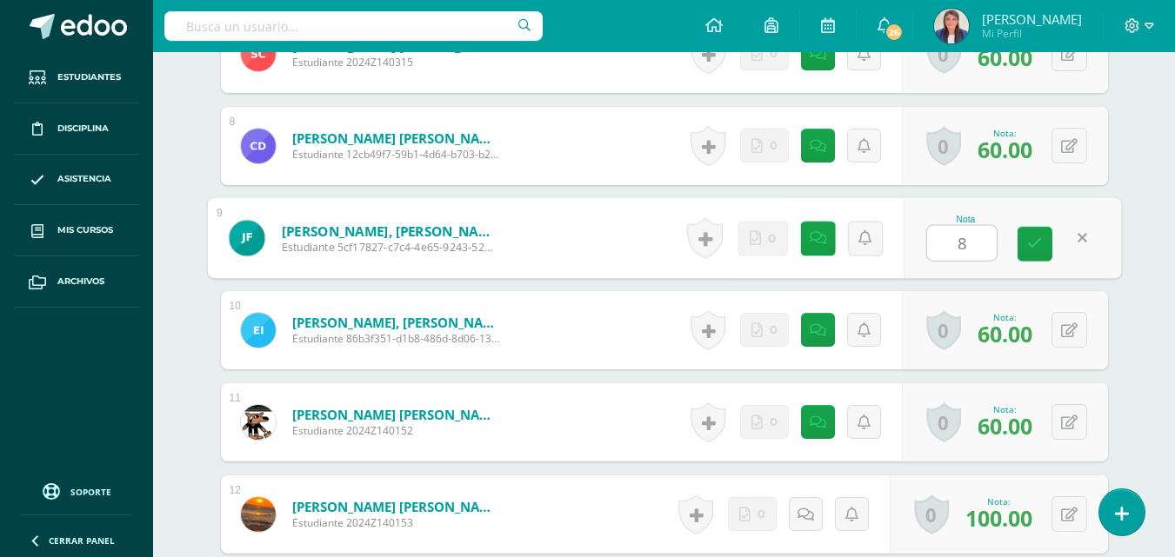
type input "80"
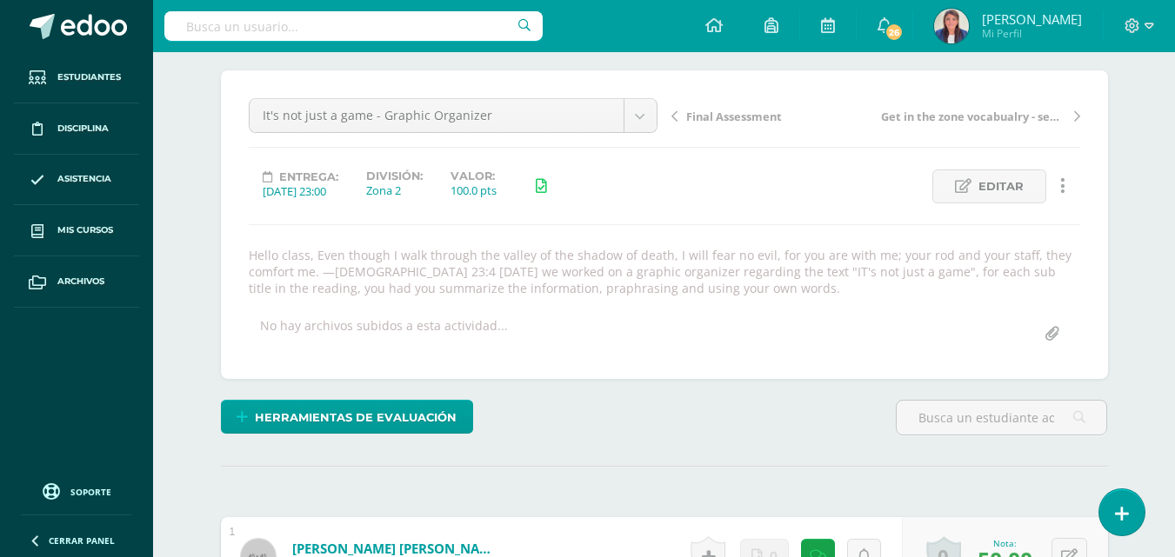
scroll to position [0, 0]
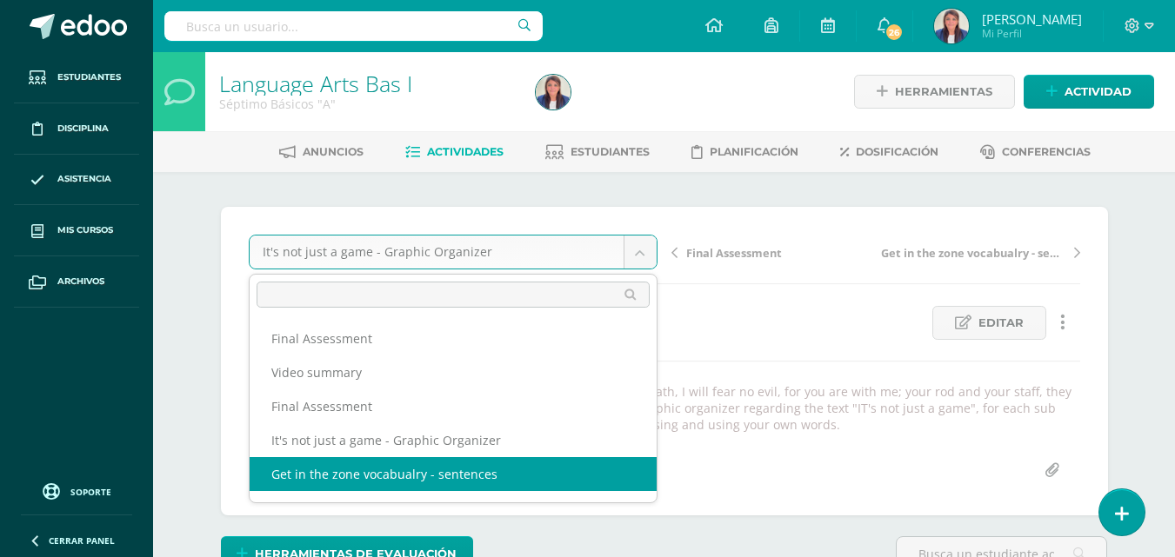
select select "/dashboard/teacher/grade-activity/32481/"
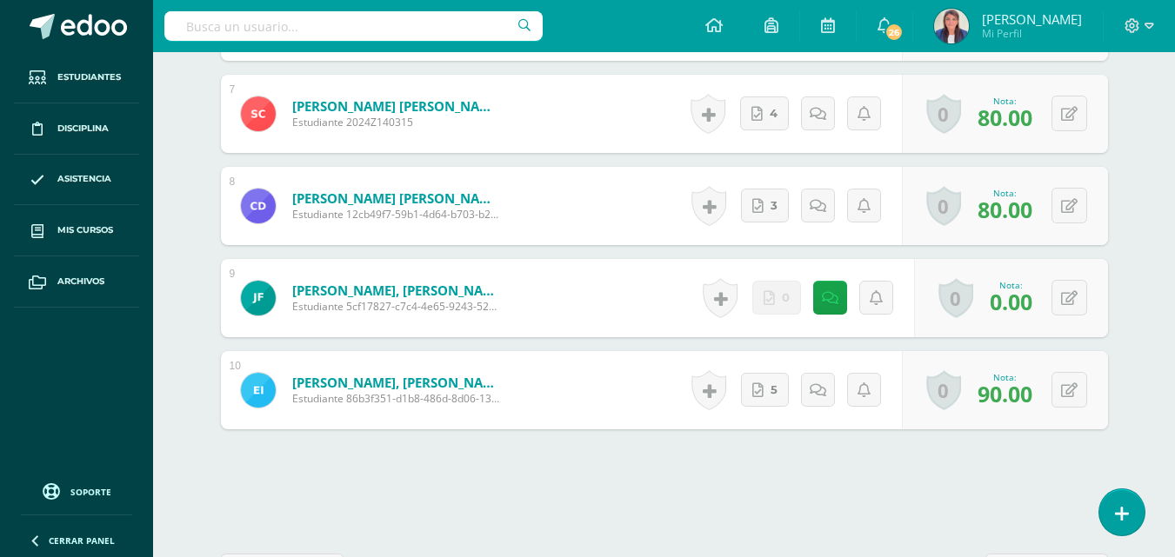
scroll to position [1198, 0]
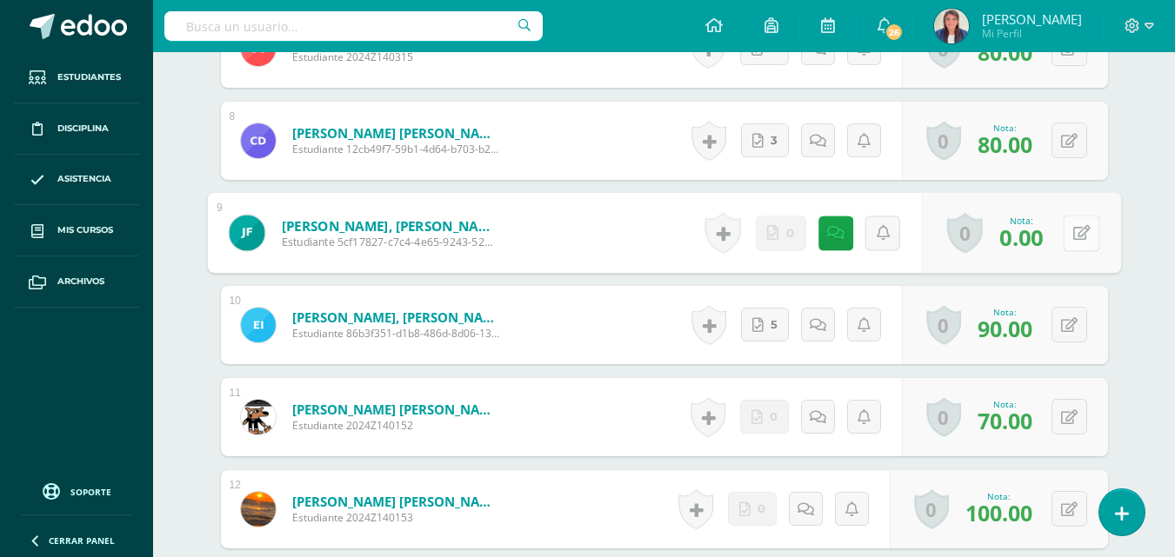
click at [1072, 230] on icon at bounding box center [1080, 232] width 17 height 15
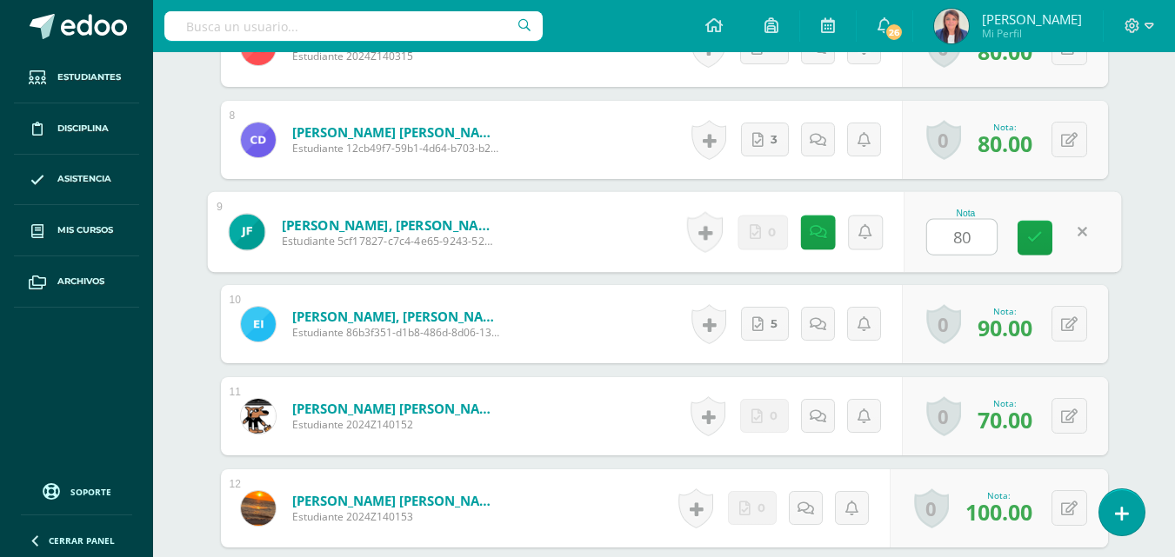
type input "8"
type input "80"
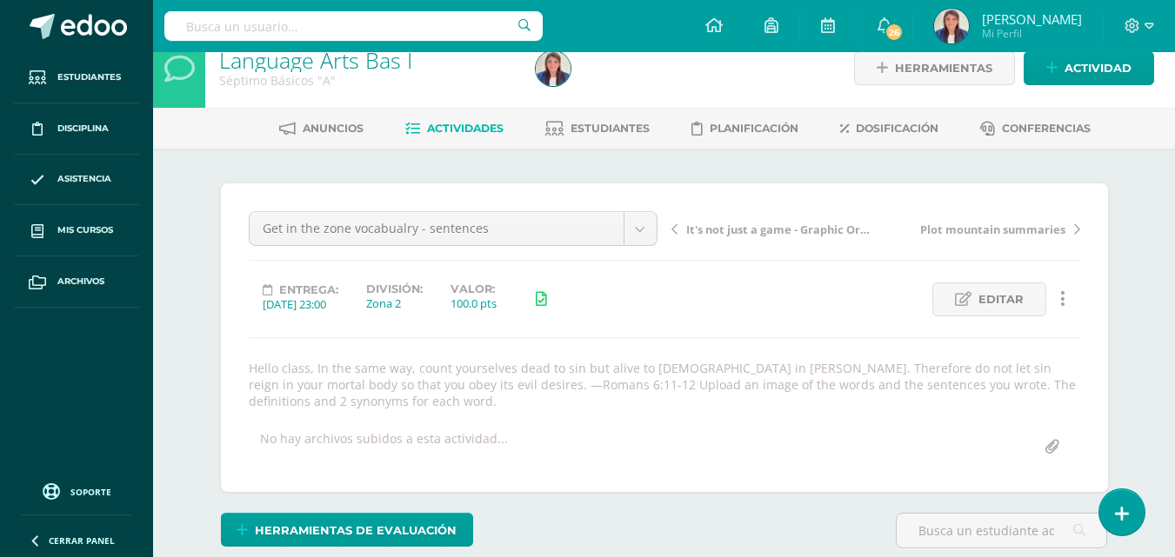
scroll to position [0, 0]
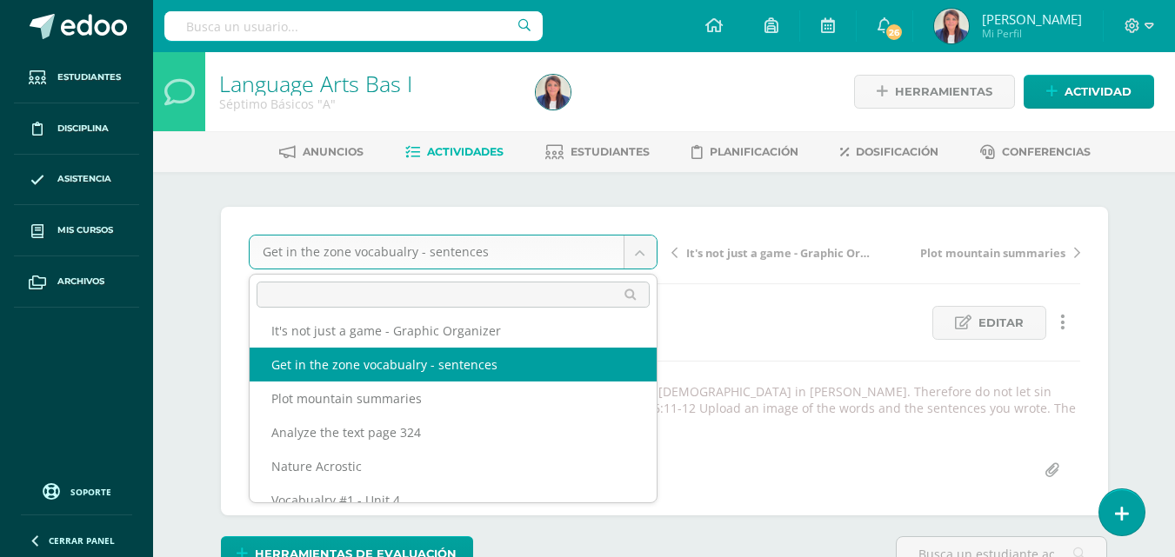
scroll to position [131, 0]
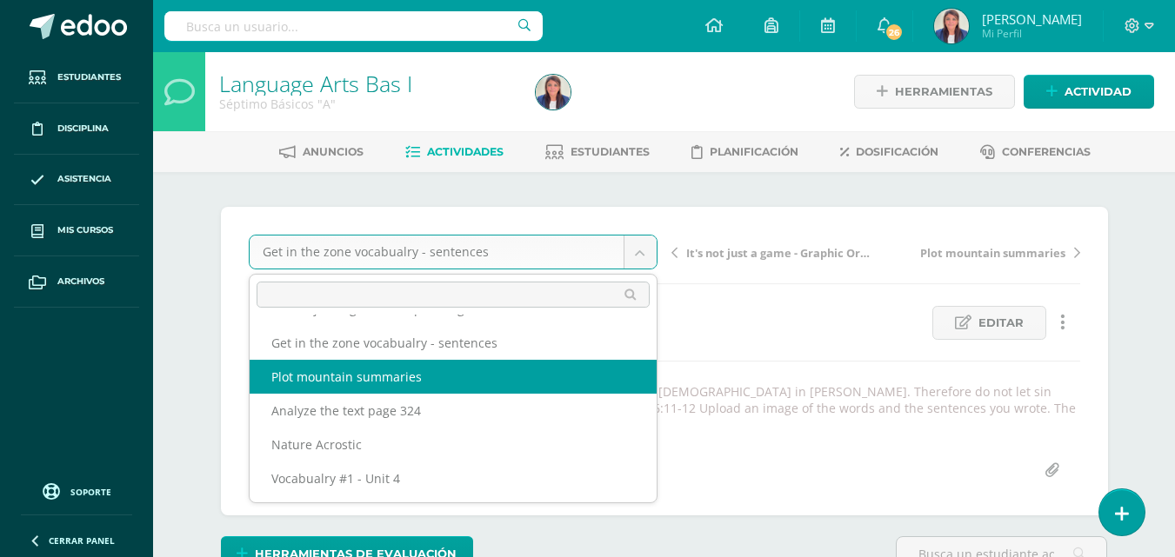
select select "/dashboard/teacher/grade-activity/31501/"
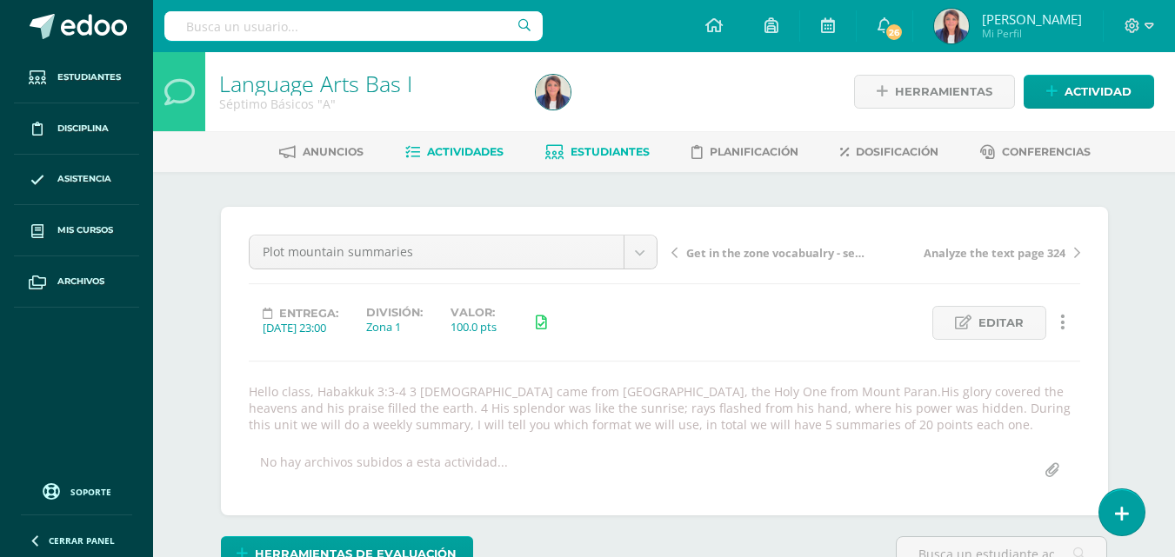
click at [621, 150] on span "Estudiantes" at bounding box center [610, 151] width 79 height 13
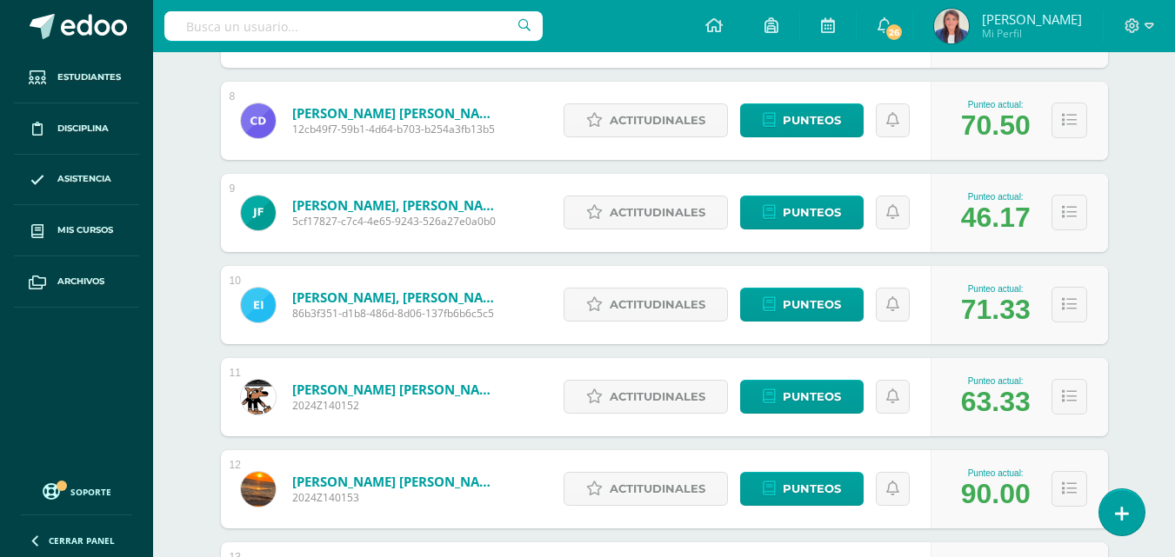
scroll to position [964, 0]
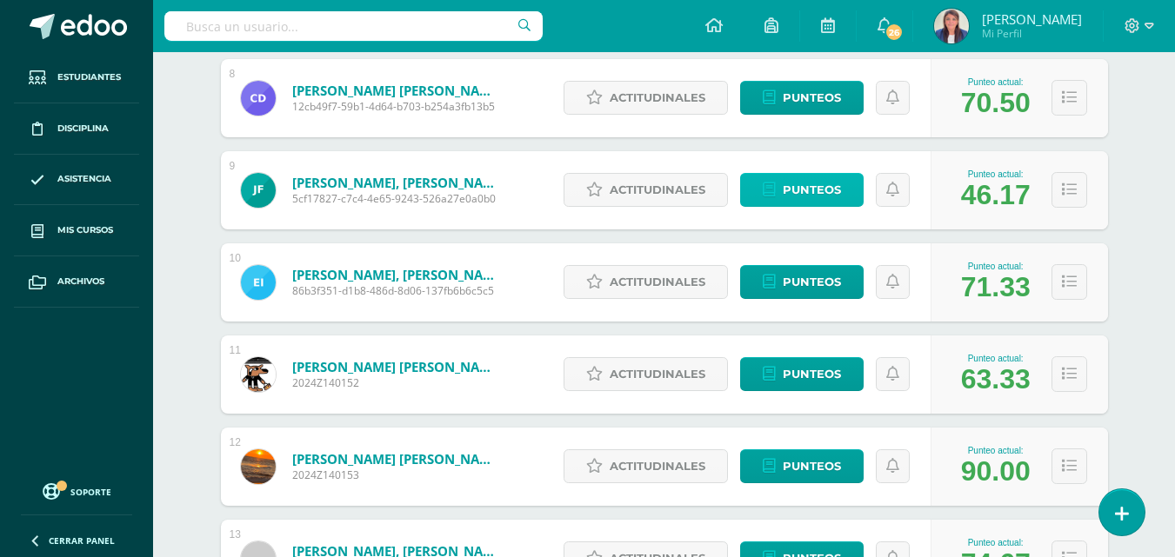
click at [813, 195] on span "Punteos" at bounding box center [812, 190] width 58 height 32
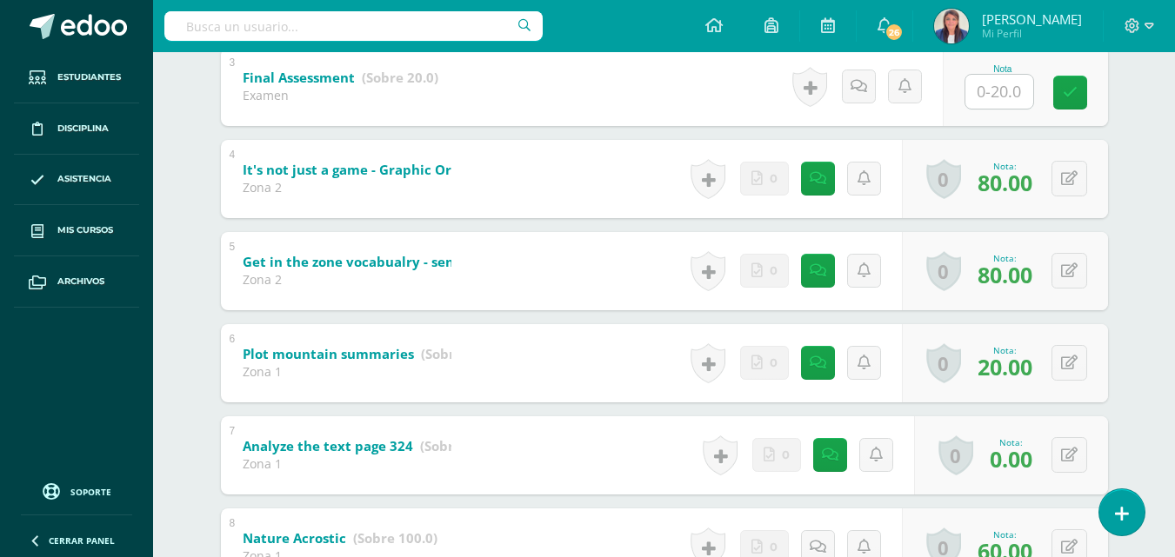
scroll to position [571, 0]
click at [993, 91] on input "text" at bounding box center [1009, 90] width 70 height 35
type input "18"
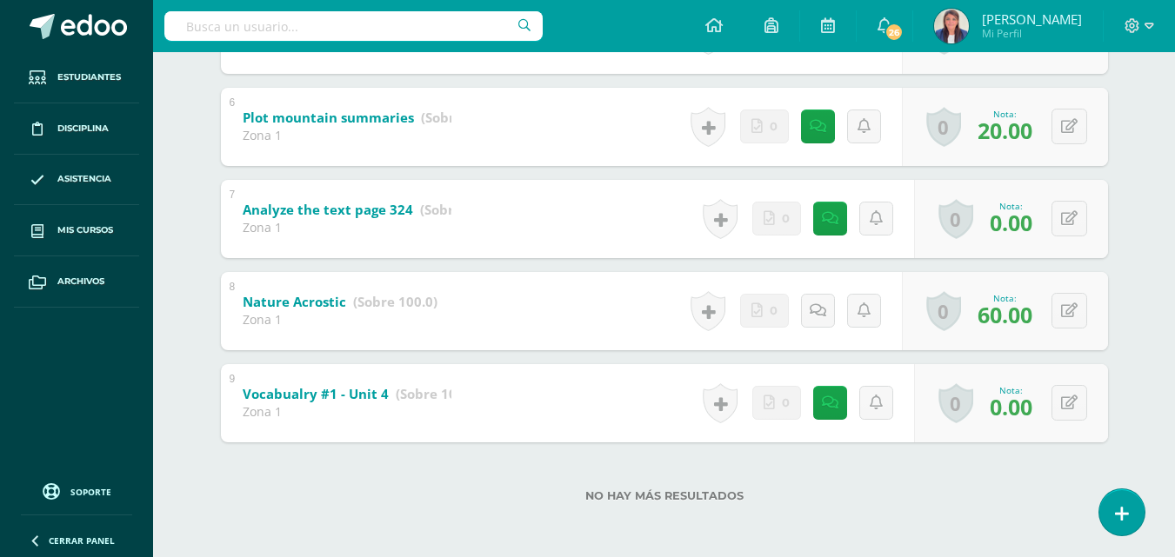
scroll to position [808, 0]
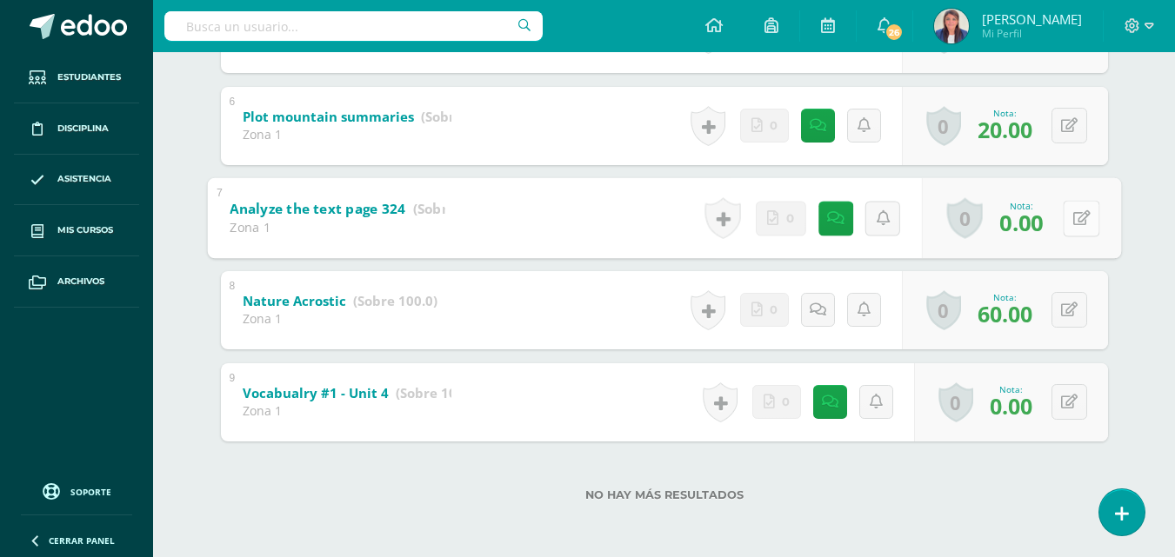
click at [1069, 223] on button at bounding box center [1081, 218] width 37 height 37
type input "70"
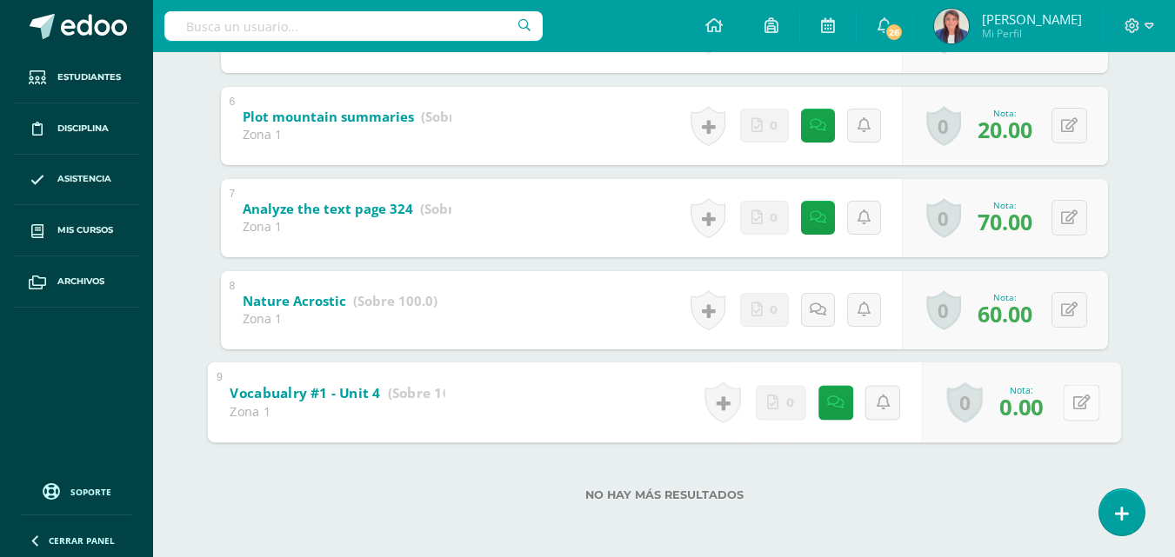
click at [1078, 398] on button at bounding box center [1081, 402] width 37 height 37
type input "70"
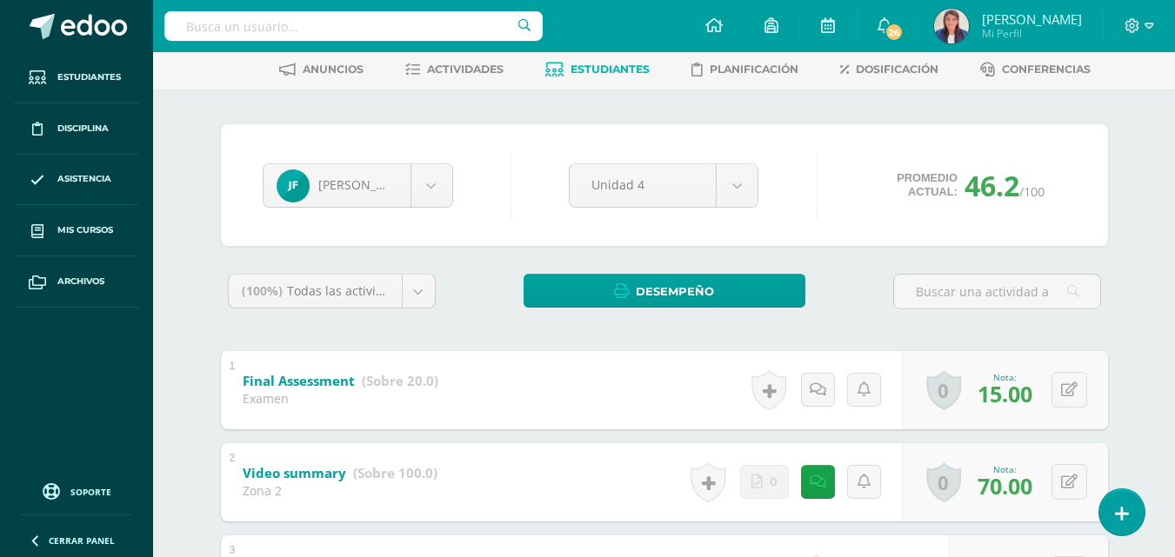
scroll to position [0, 0]
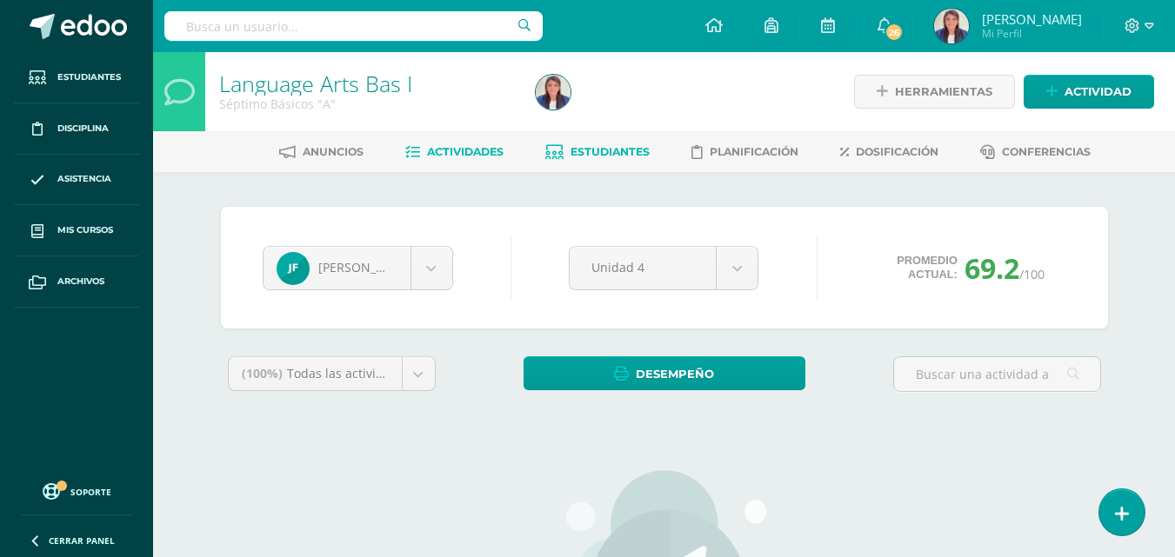
click at [491, 147] on span "Actividades" at bounding box center [465, 151] width 77 height 13
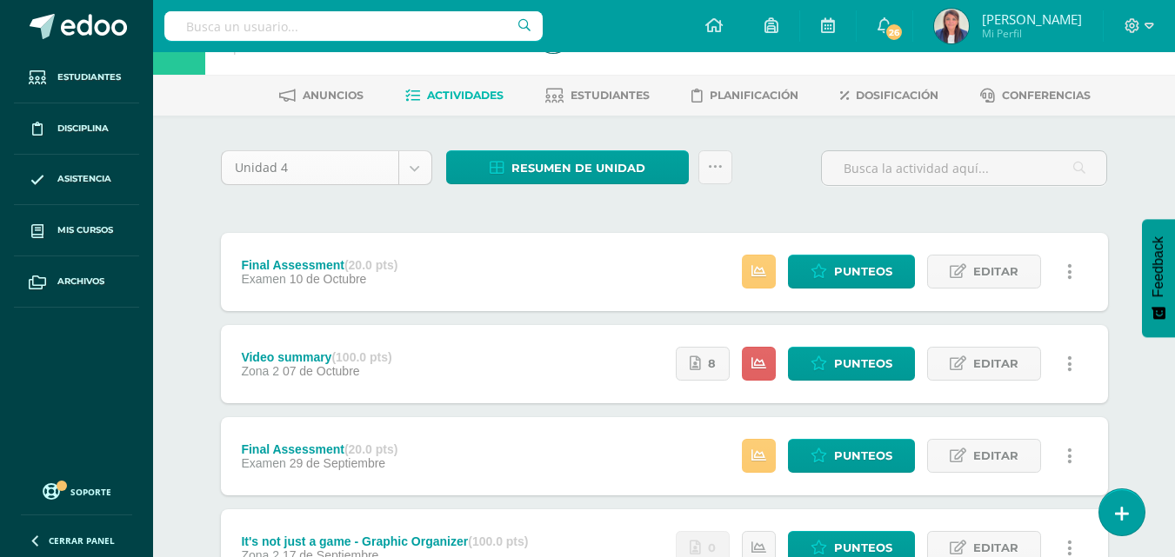
scroll to position [203, 0]
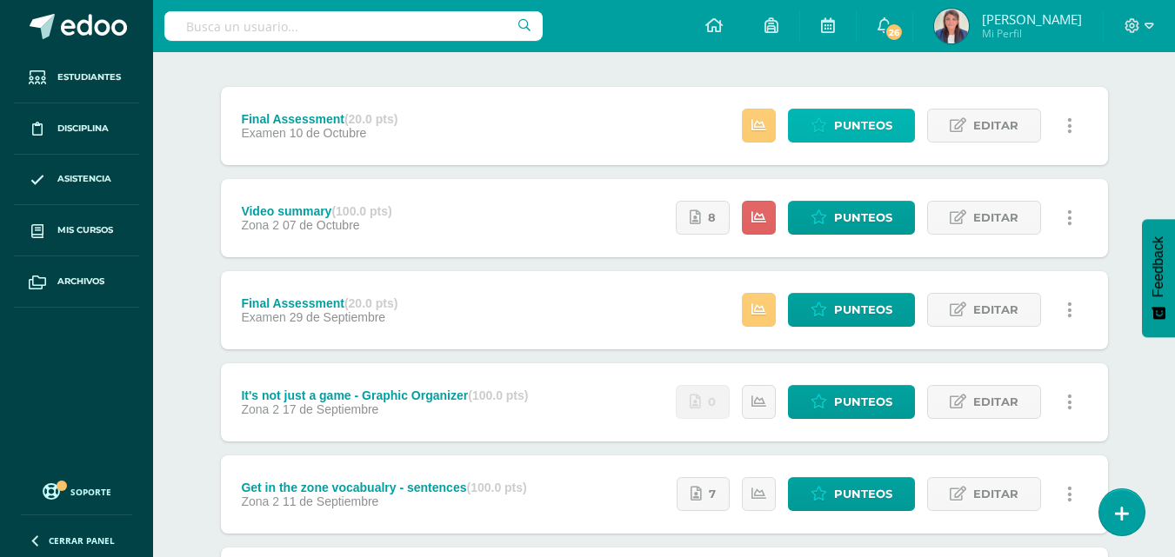
click at [865, 124] on span "Punteos" at bounding box center [863, 126] width 58 height 32
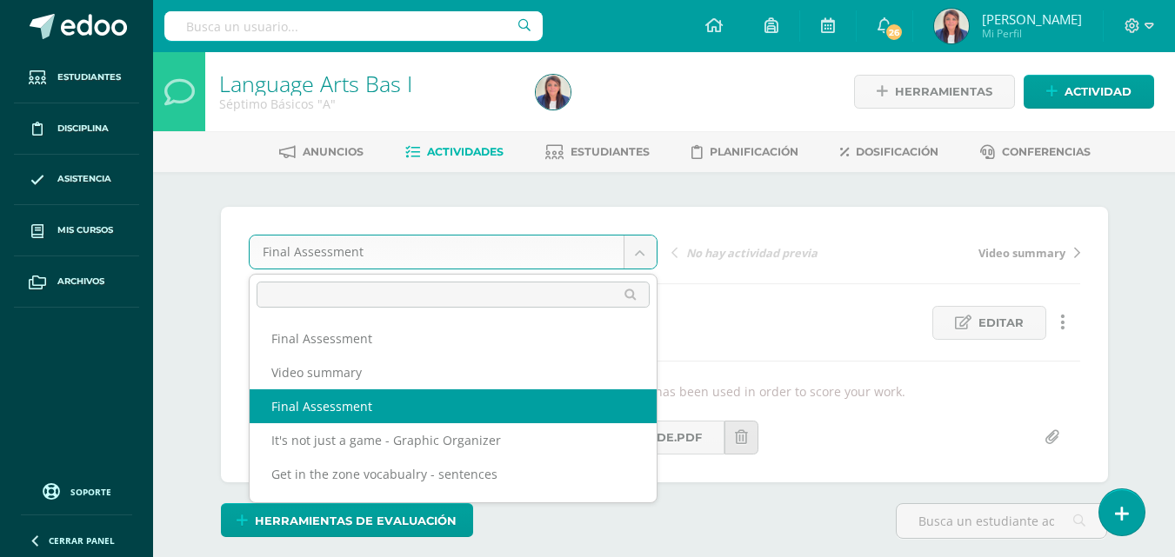
select select "/dashboard/teacher/grade-activity/33224/"
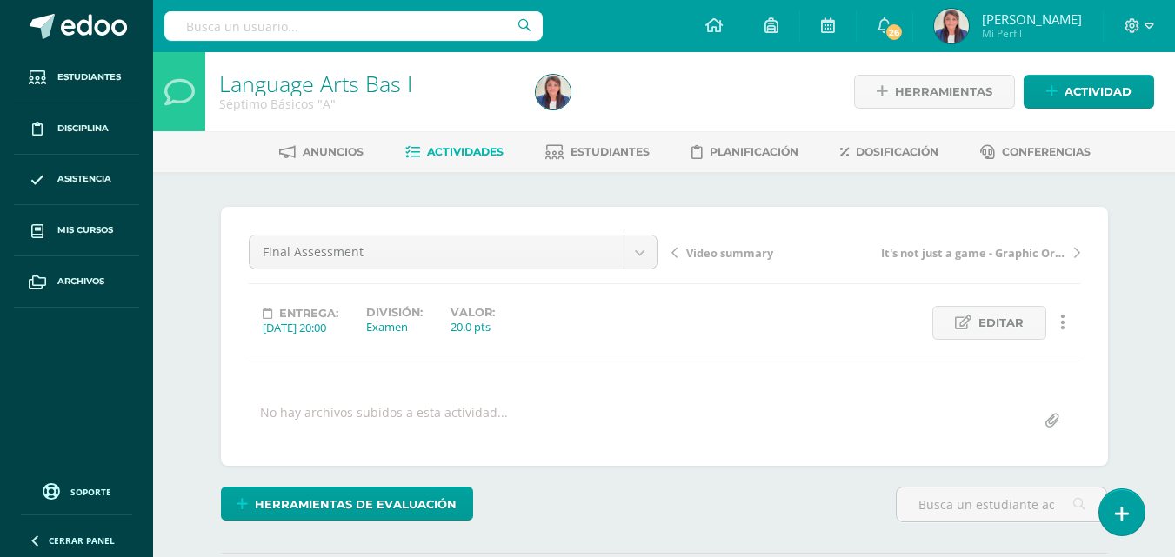
click at [1064, 313] on icon at bounding box center [1062, 322] width 5 height 19
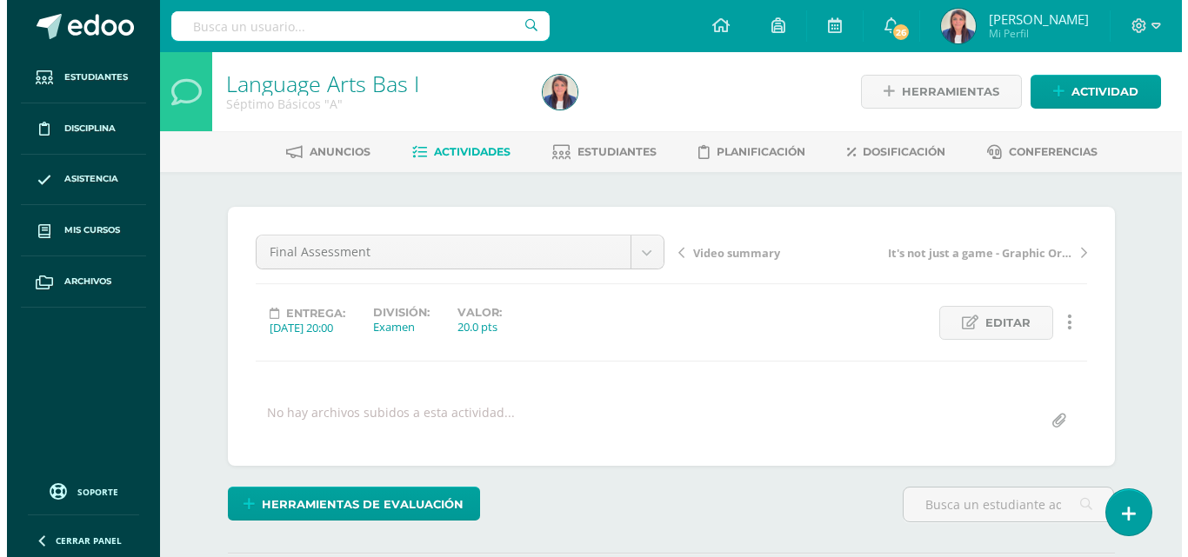
scroll to position [1, 0]
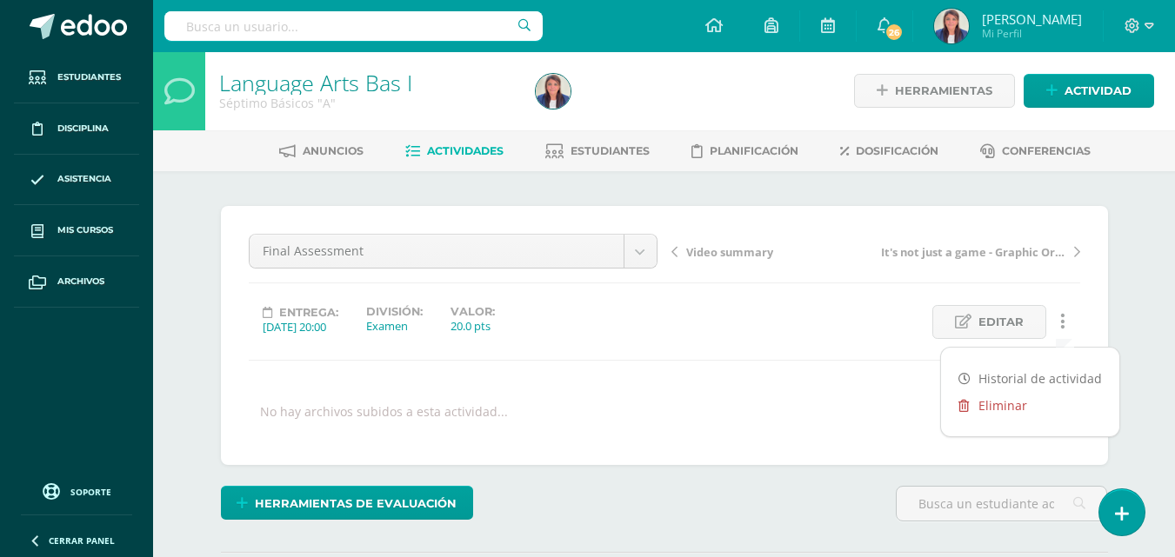
click at [1030, 403] on link "Eliminar" at bounding box center [1030, 405] width 178 height 27
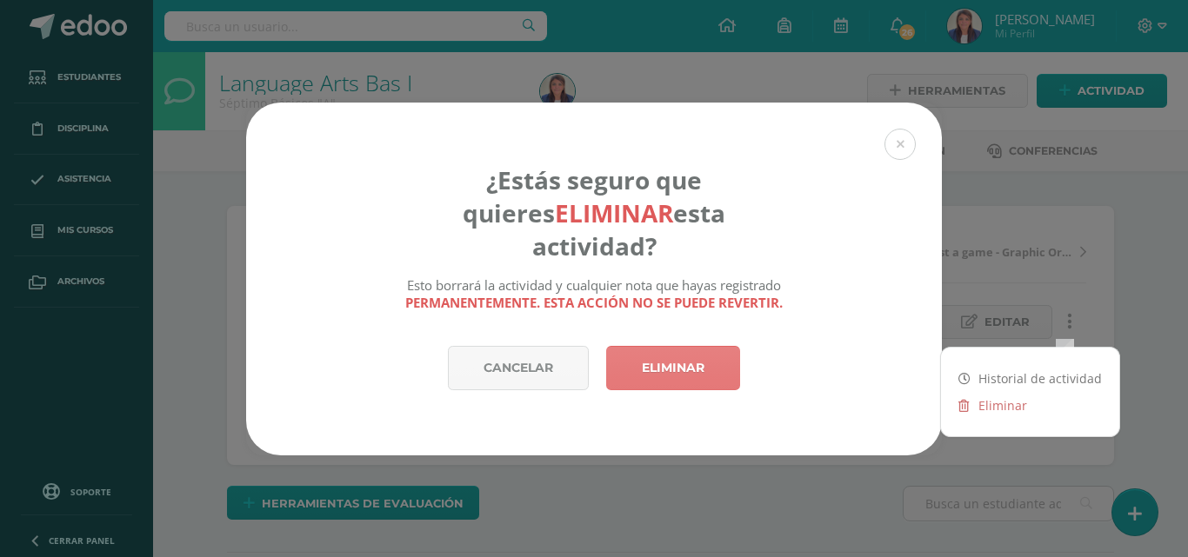
click at [677, 346] on link "Eliminar" at bounding box center [673, 368] width 134 height 44
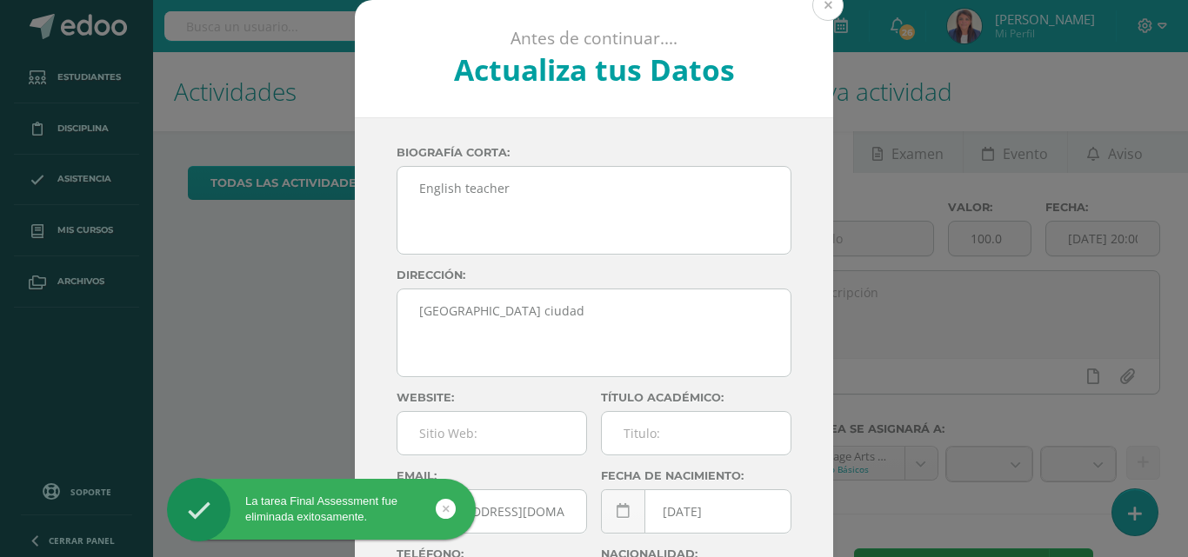
click at [825, 10] on button at bounding box center [827, 5] width 31 height 31
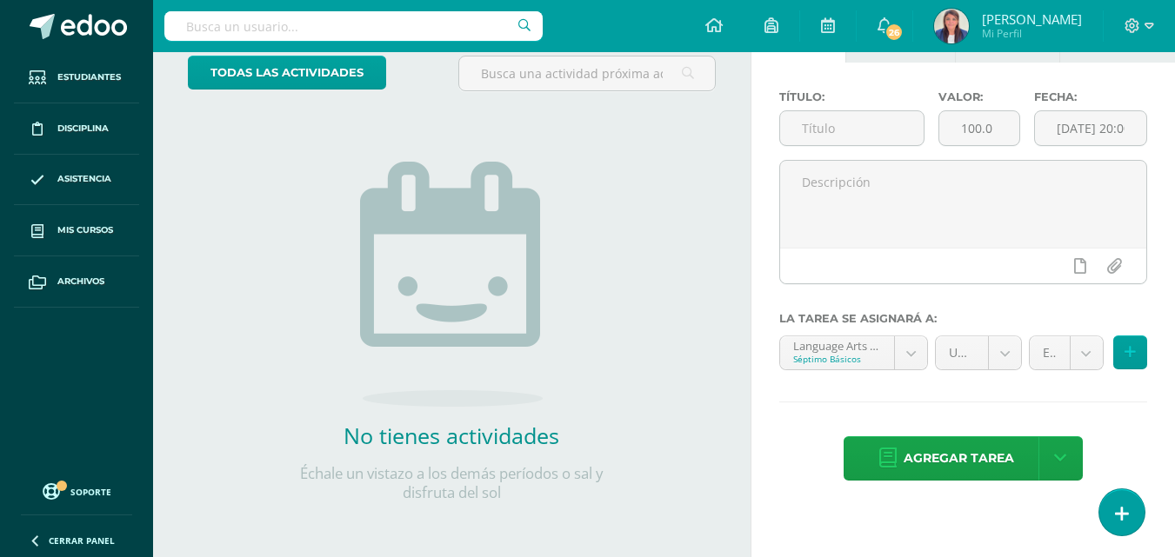
scroll to position [111, 0]
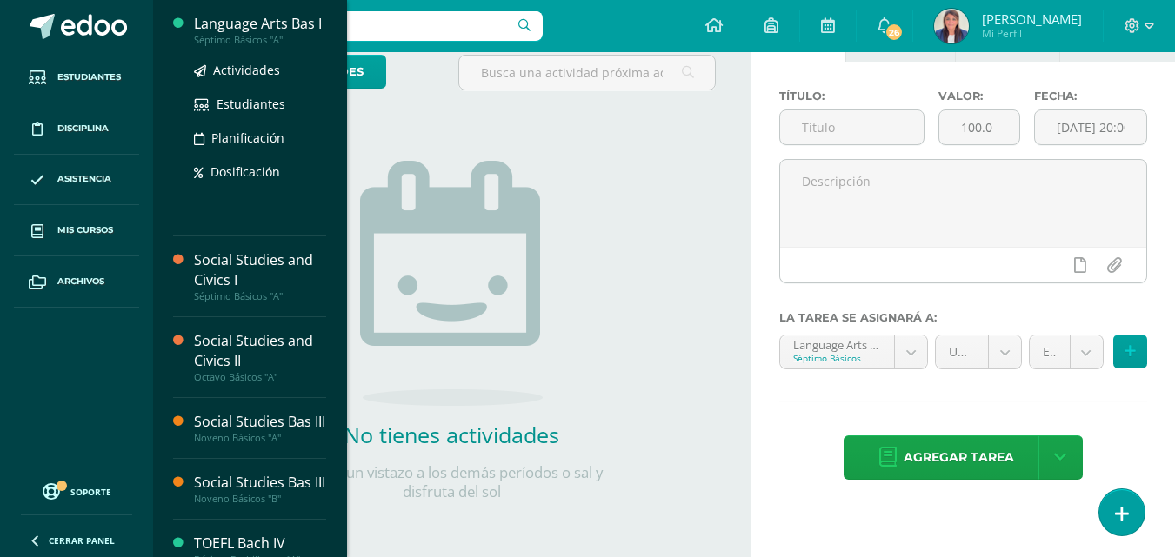
click at [291, 21] on div "Language Arts Bas I" at bounding box center [260, 24] width 132 height 20
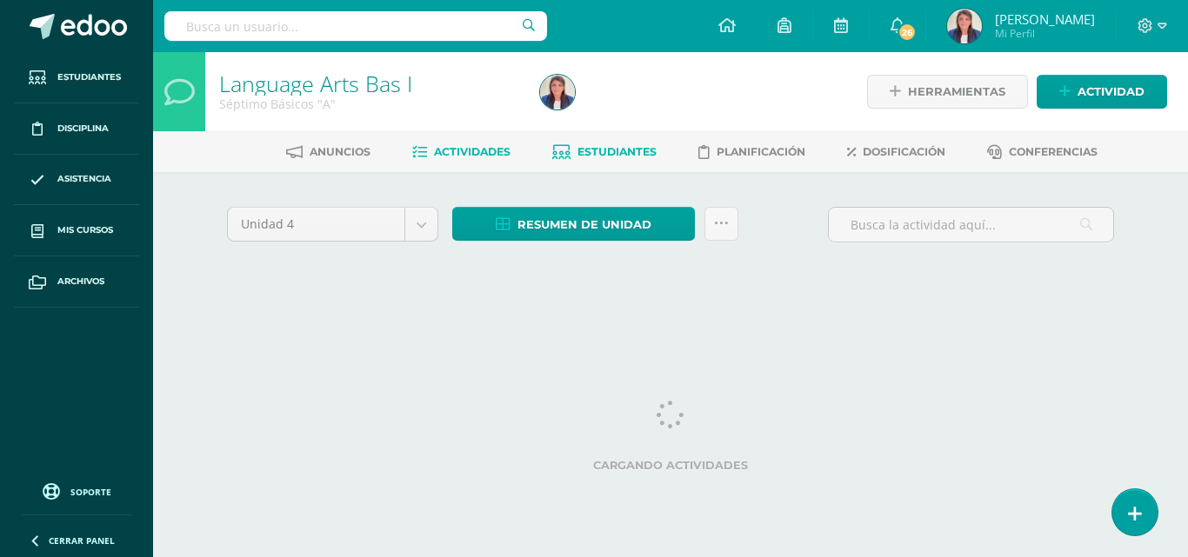
click at [601, 148] on span "Estudiantes" at bounding box center [616, 151] width 79 height 13
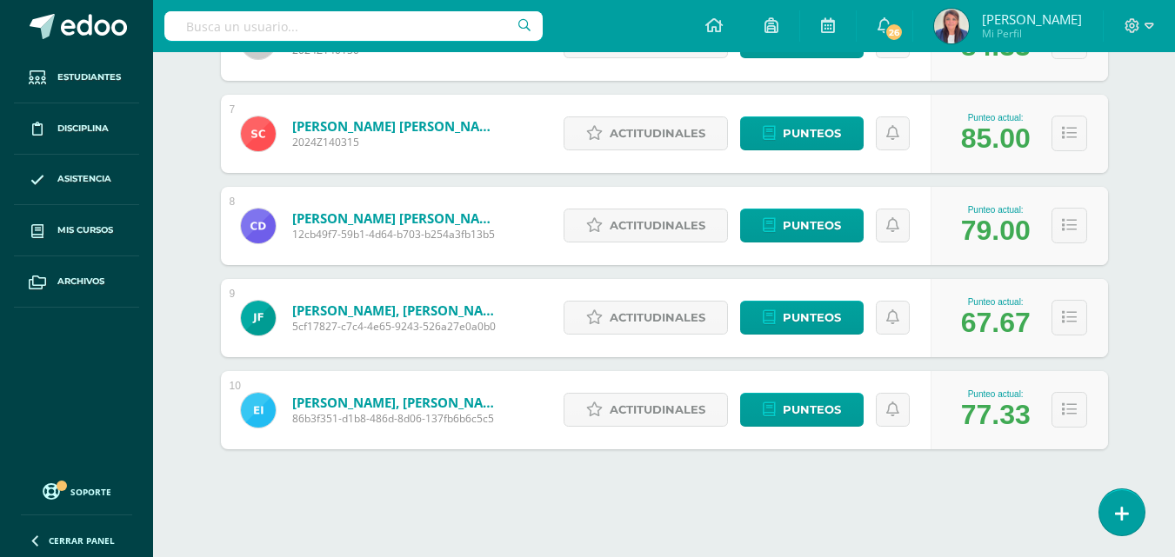
scroll to position [838, 0]
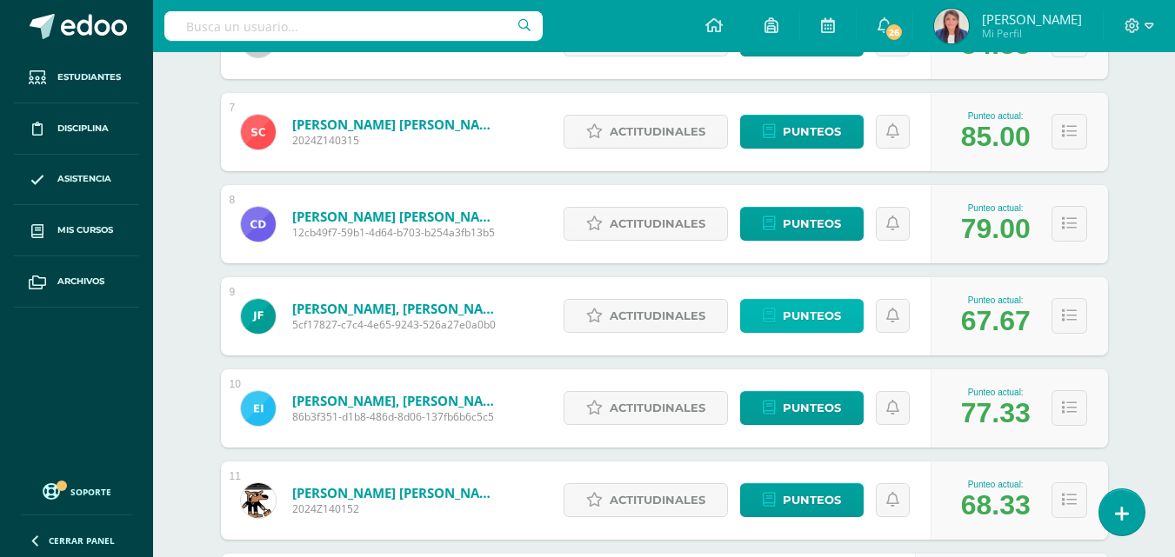
click at [825, 313] on span "Punteos" at bounding box center [812, 316] width 58 height 32
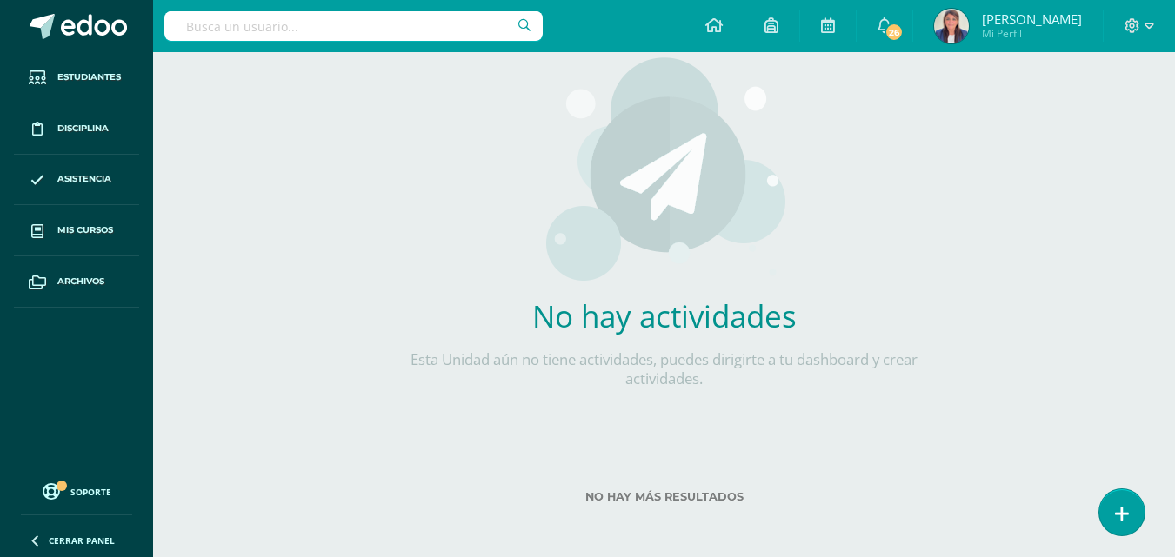
scroll to position [415, 0]
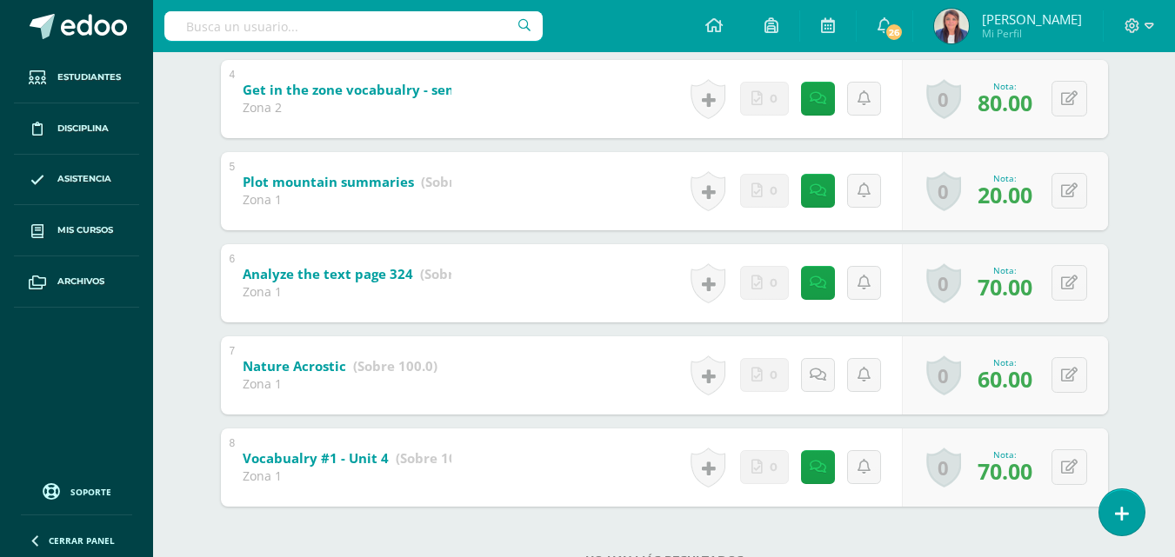
scroll to position [642, 0]
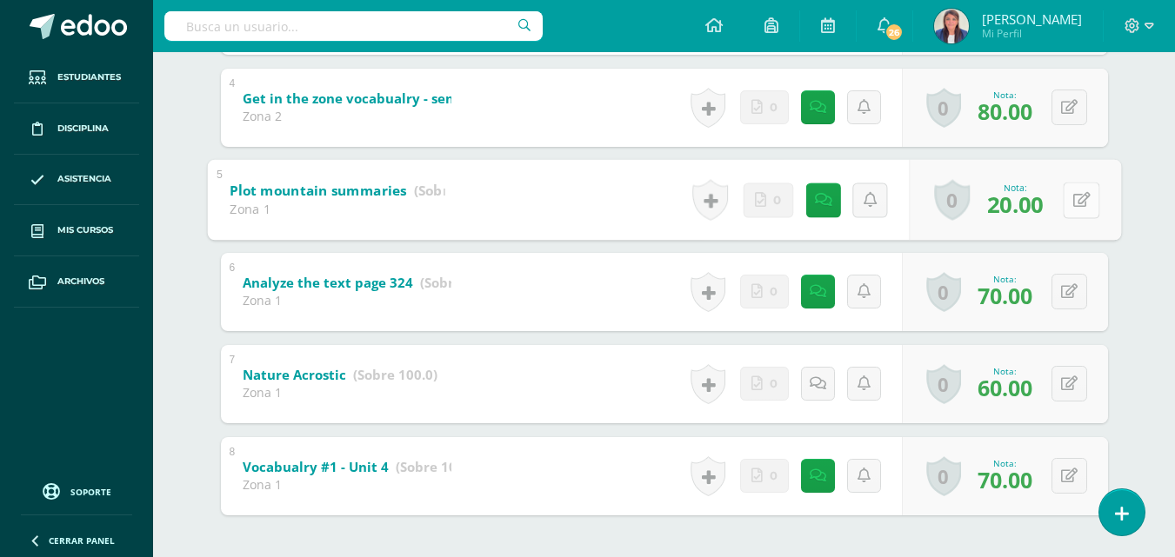
click at [1071, 197] on button at bounding box center [1081, 200] width 37 height 37
type input "60"
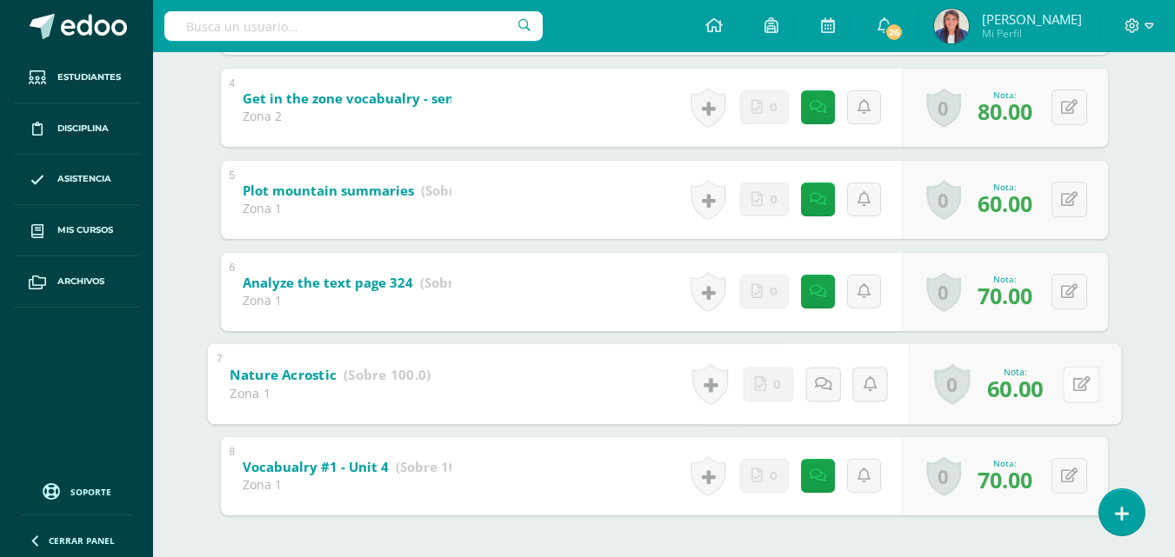
click at [1066, 386] on button at bounding box center [1081, 384] width 37 height 37
type input "70"
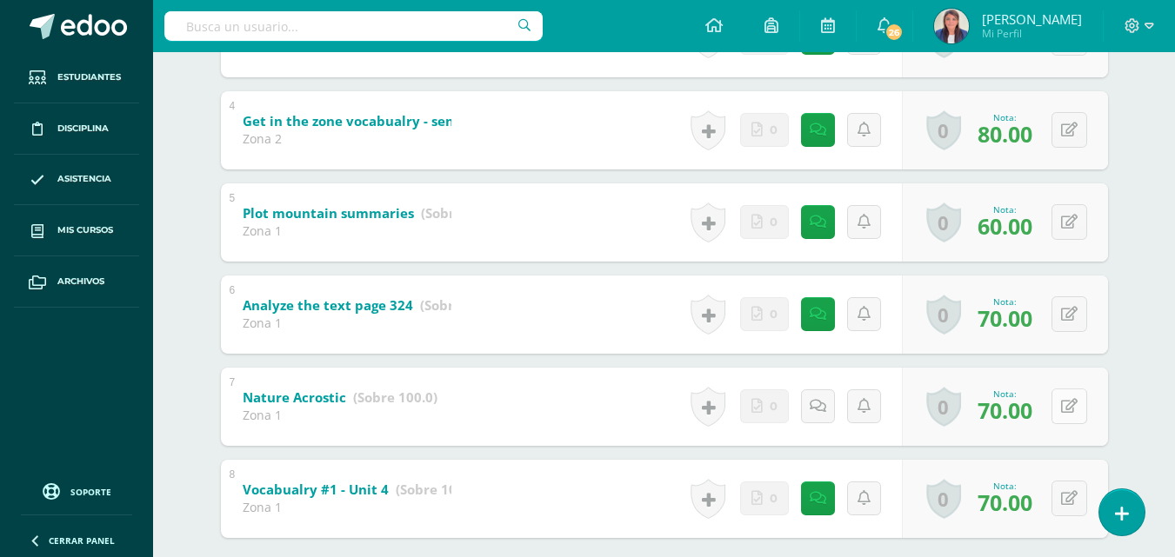
scroll to position [0, 0]
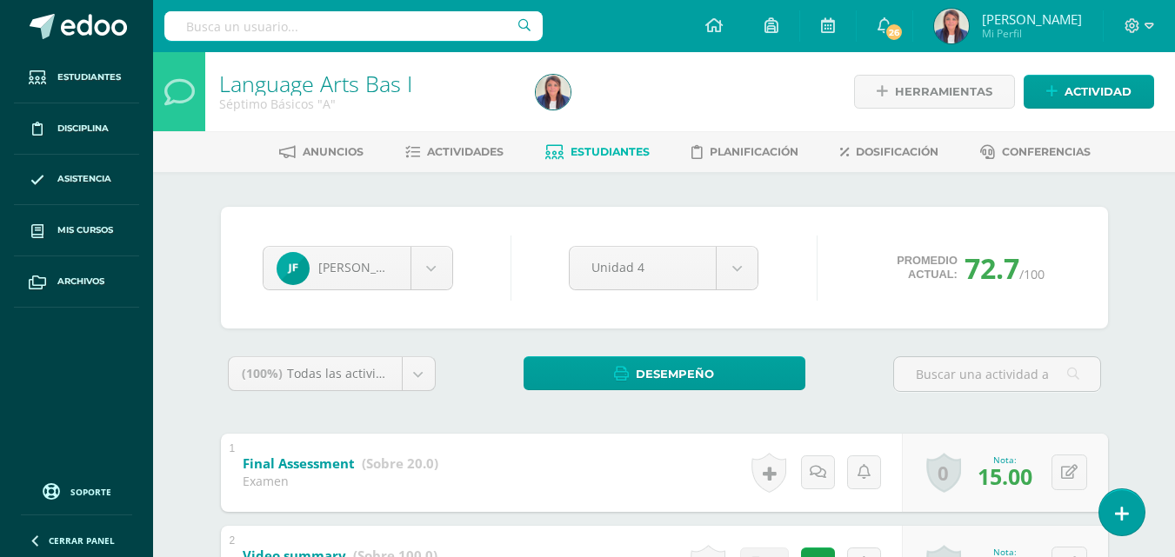
click at [609, 143] on link "Estudiantes" at bounding box center [597, 152] width 104 height 28
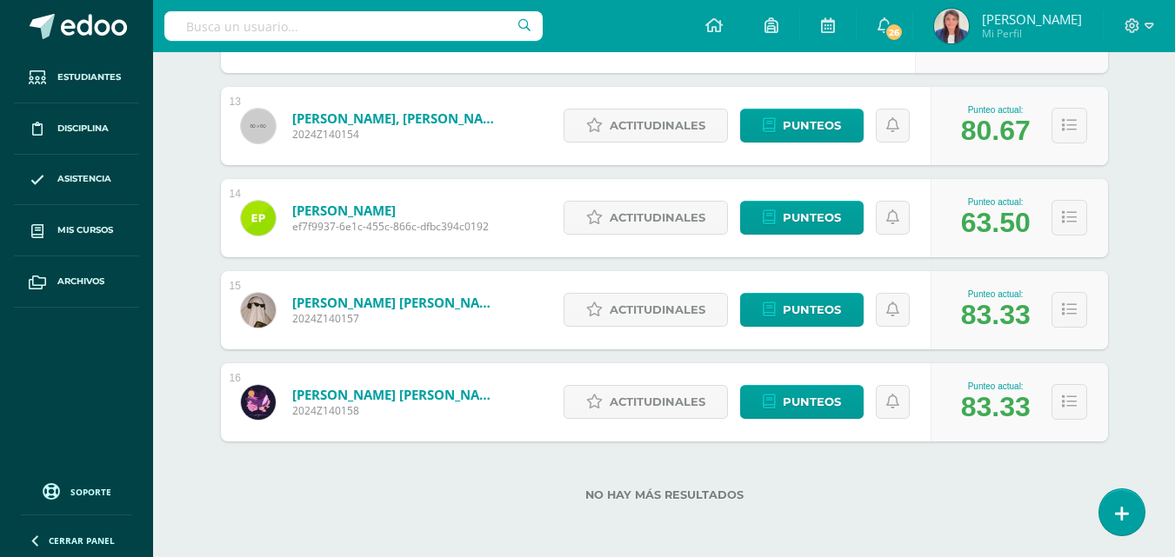
scroll to position [1396, 0]
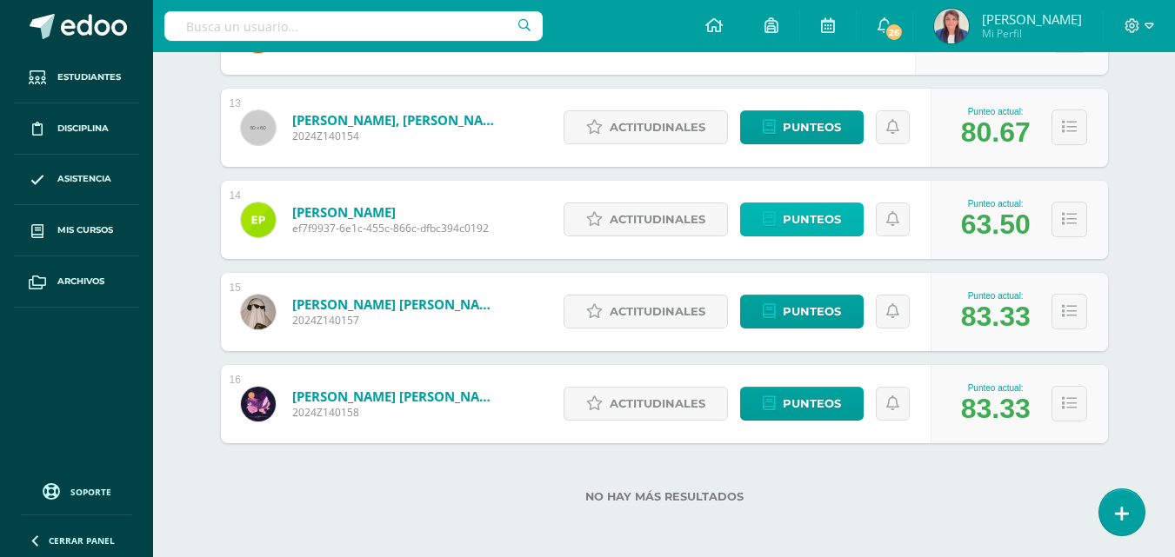
click at [805, 214] on span "Punteos" at bounding box center [812, 220] width 58 height 32
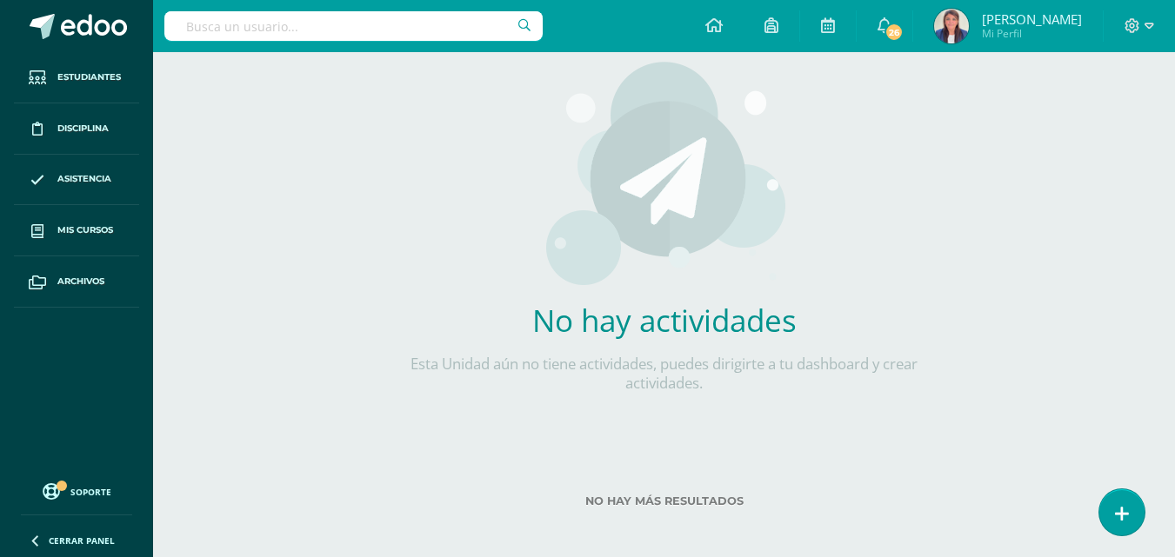
scroll to position [415, 0]
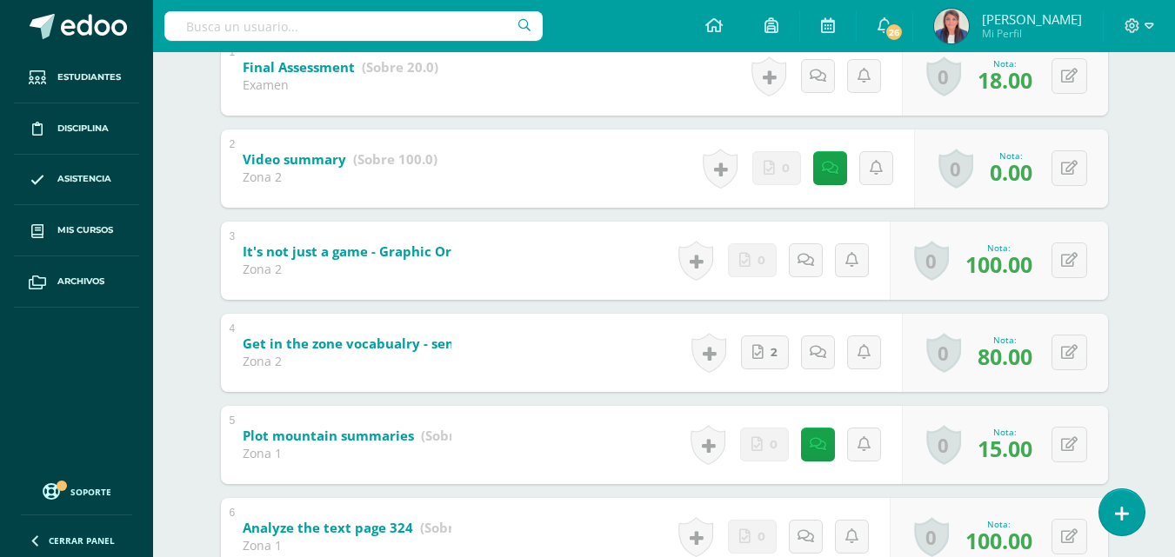
scroll to position [404, 0]
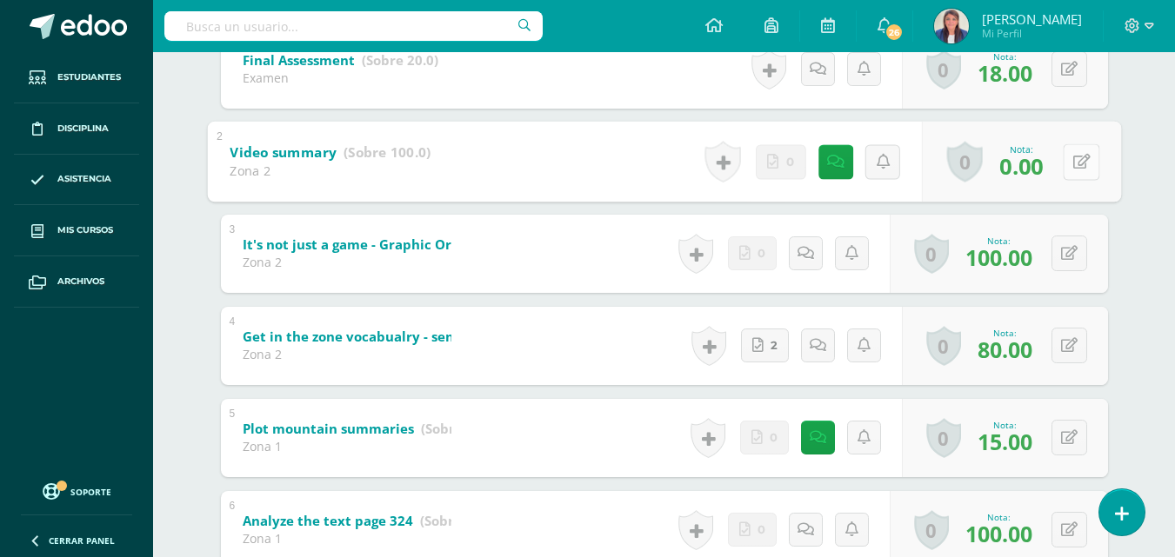
click at [1064, 168] on button at bounding box center [1081, 161] width 37 height 37
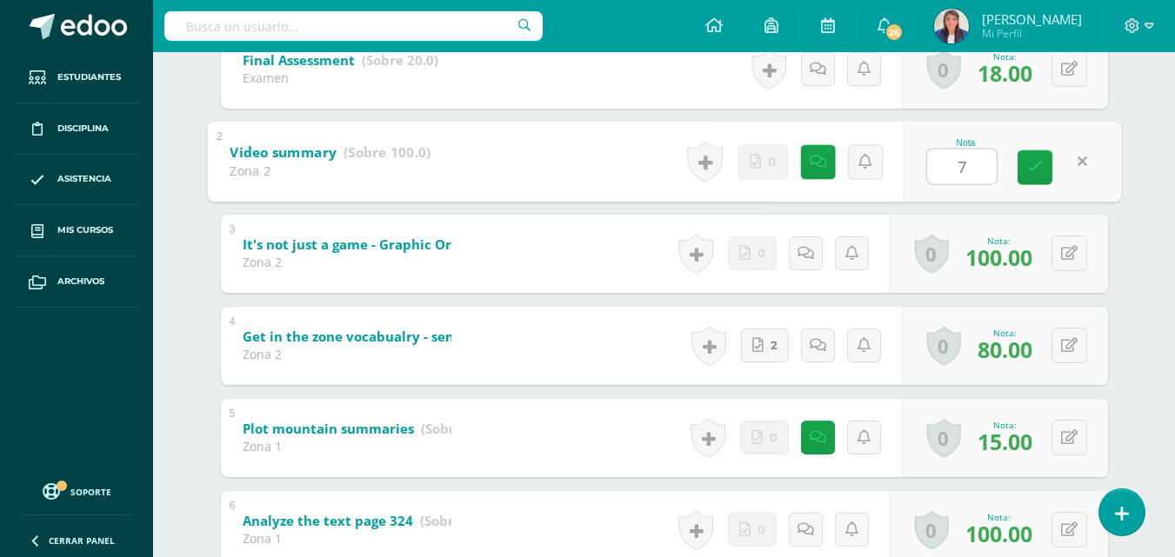
type input "70"
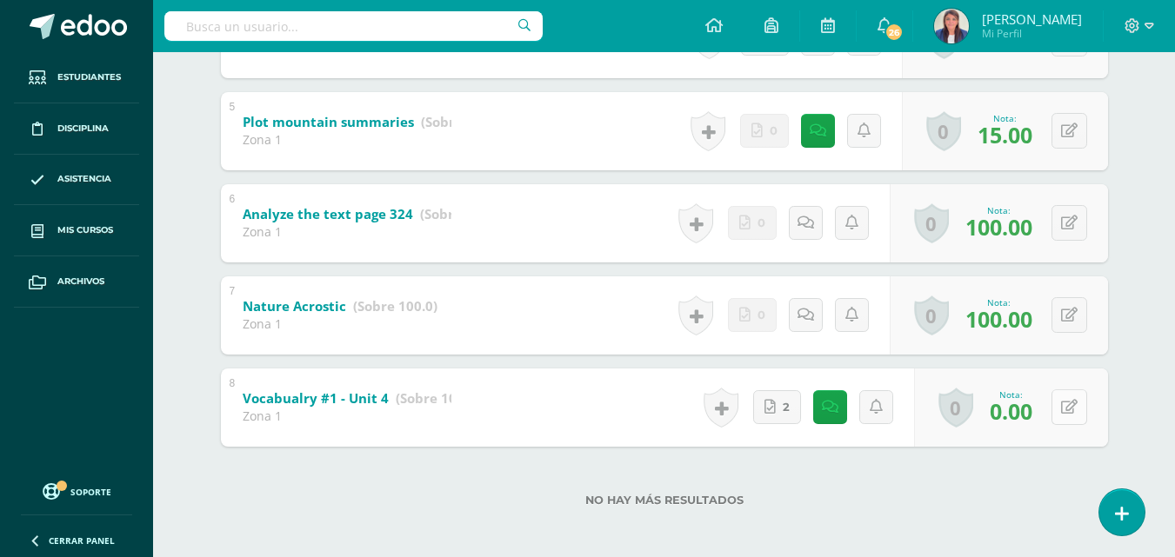
scroll to position [716, 0]
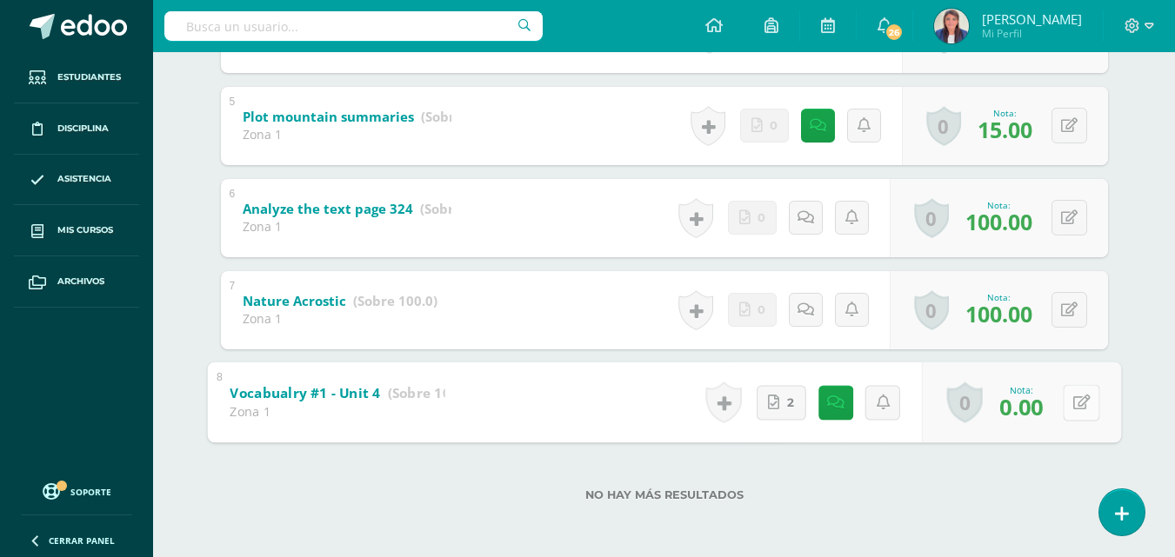
click at [1067, 404] on button at bounding box center [1081, 402] width 37 height 37
type input "70"
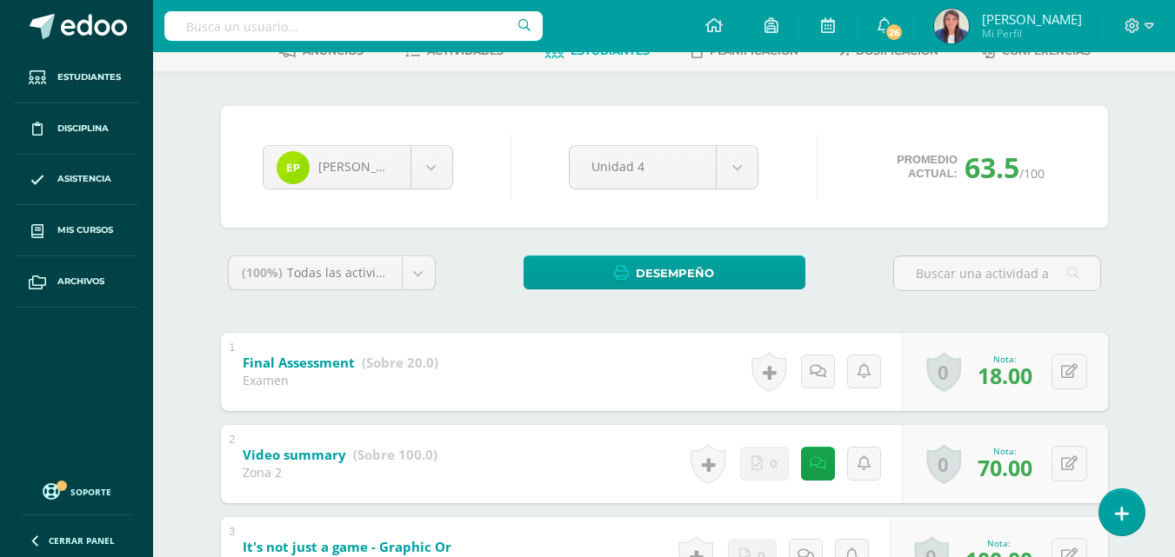
scroll to position [0, 0]
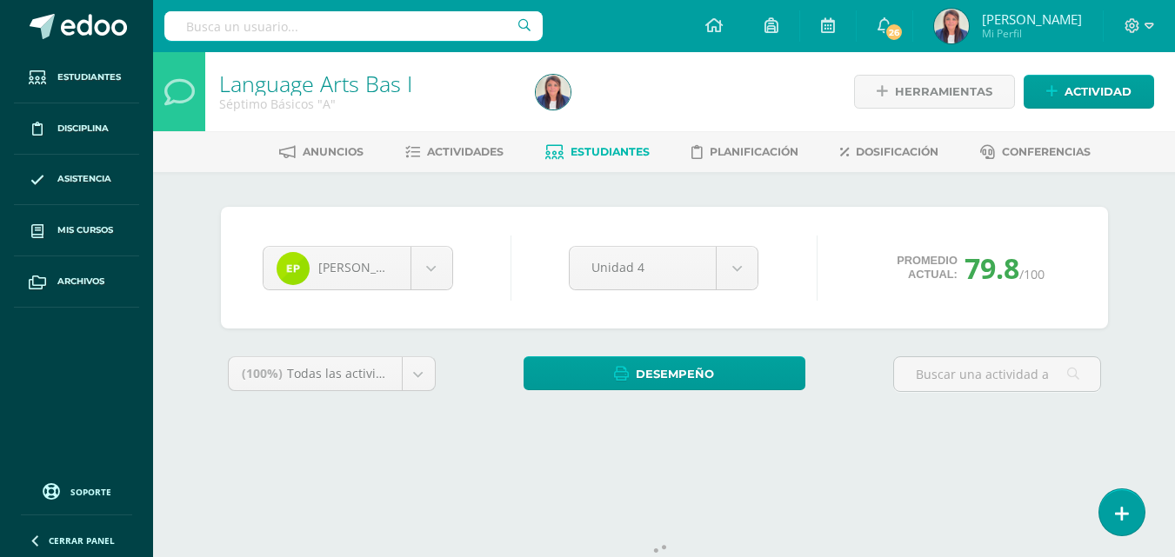
click at [622, 150] on span "Estudiantes" at bounding box center [610, 151] width 79 height 13
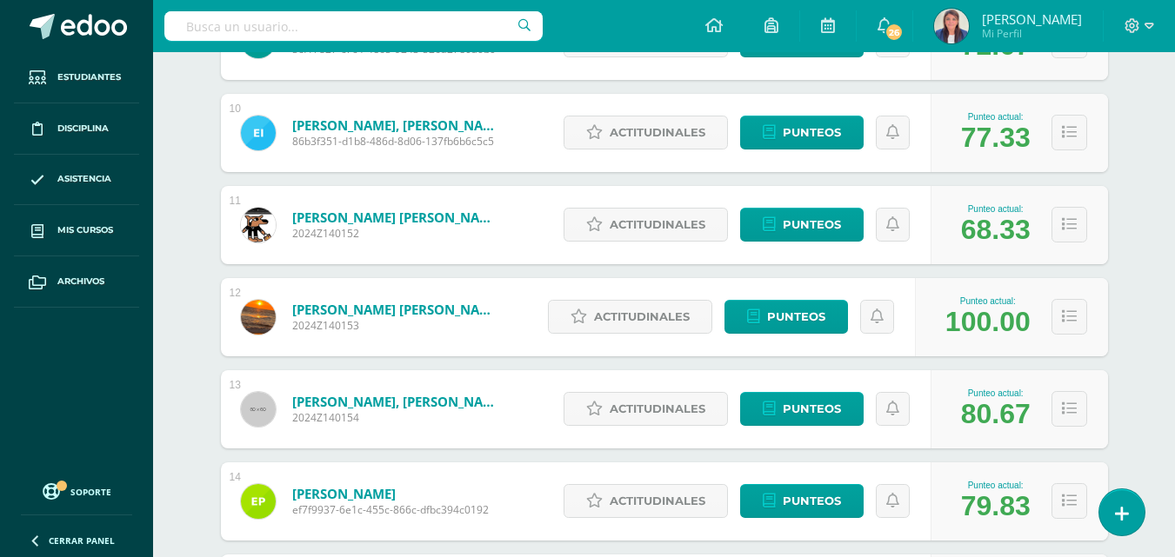
scroll to position [1115, 0]
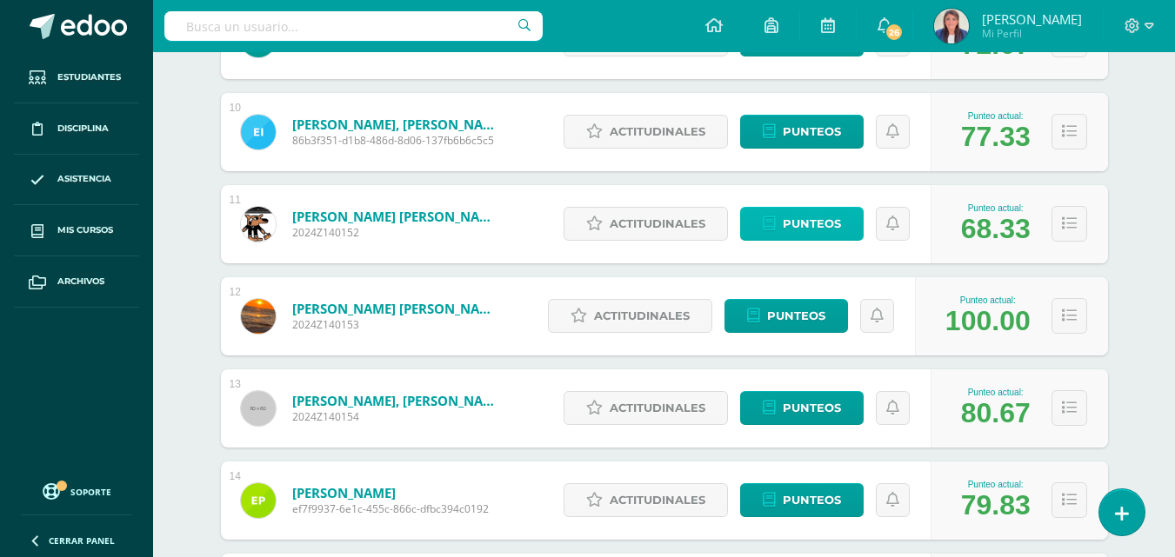
click at [801, 218] on span "Punteos" at bounding box center [812, 224] width 58 height 32
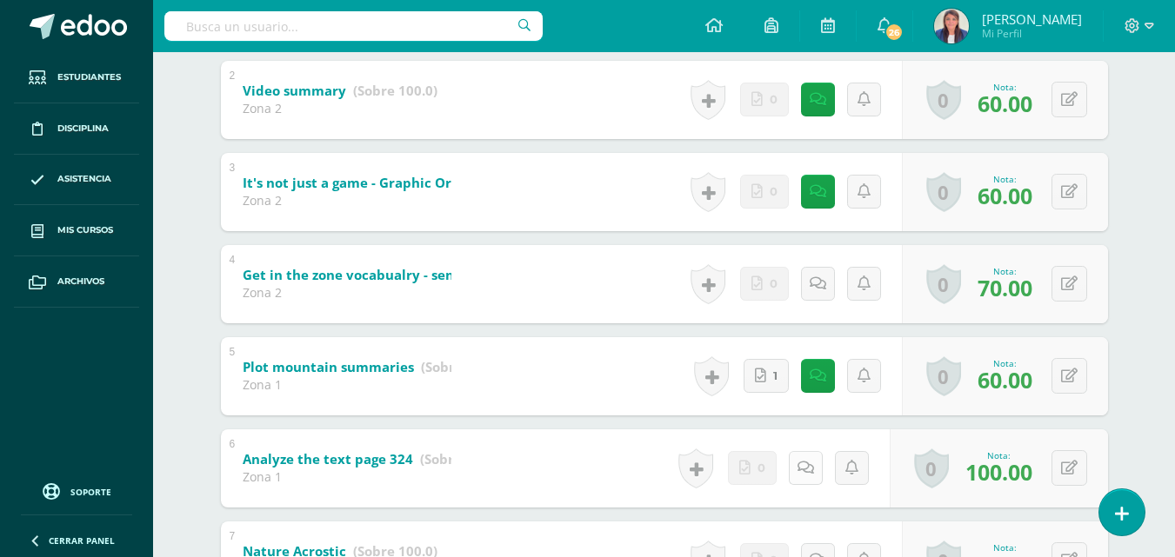
scroll to position [466, 0]
click at [799, 223] on div "Historial de actividad Se ha asignado la nota 60.0 por [PERSON_NAME] [DATE] 9:4…" at bounding box center [792, 191] width 217 height 78
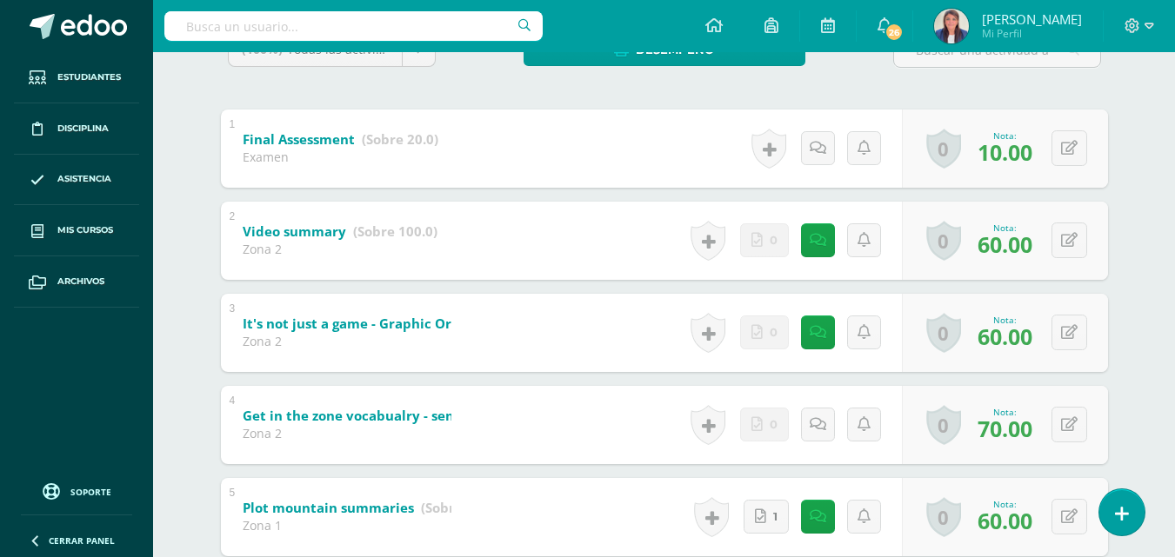
scroll to position [322, 0]
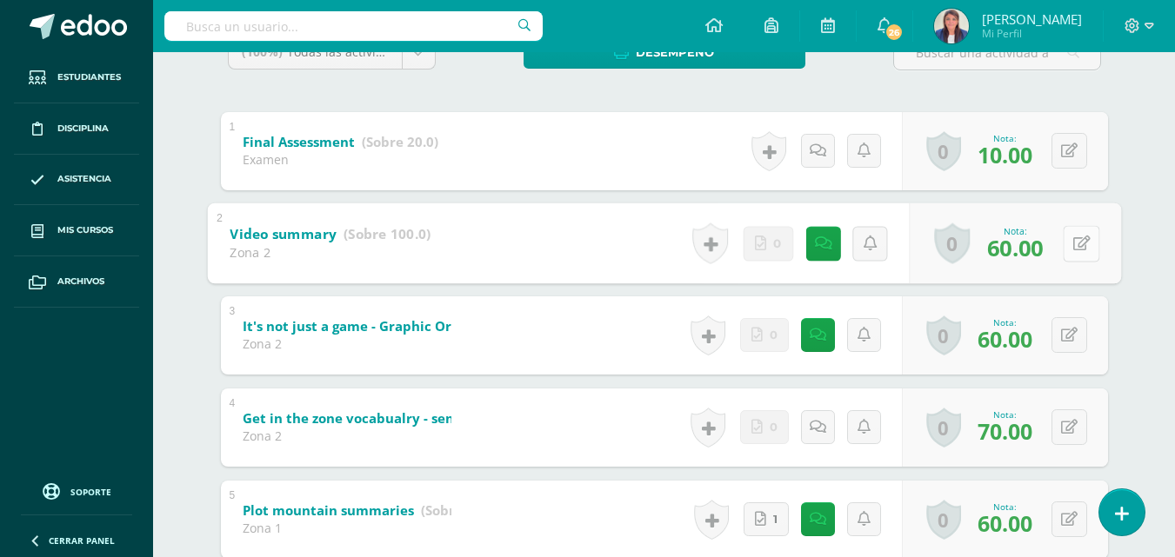
click at [1066, 244] on button at bounding box center [1081, 243] width 37 height 37
type input "75"
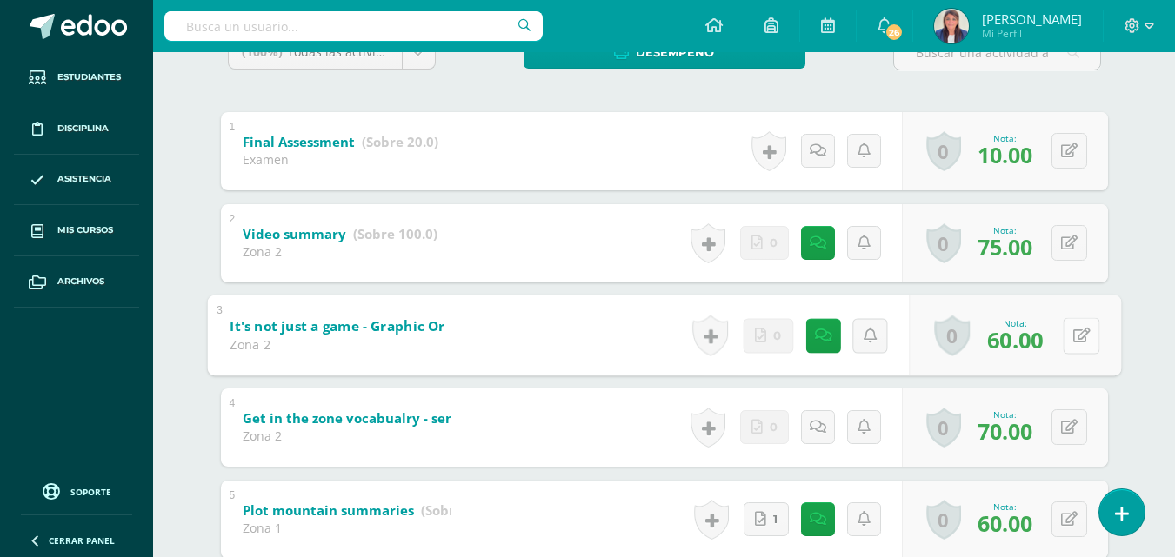
click at [1066, 337] on button at bounding box center [1081, 335] width 37 height 37
type input "80"
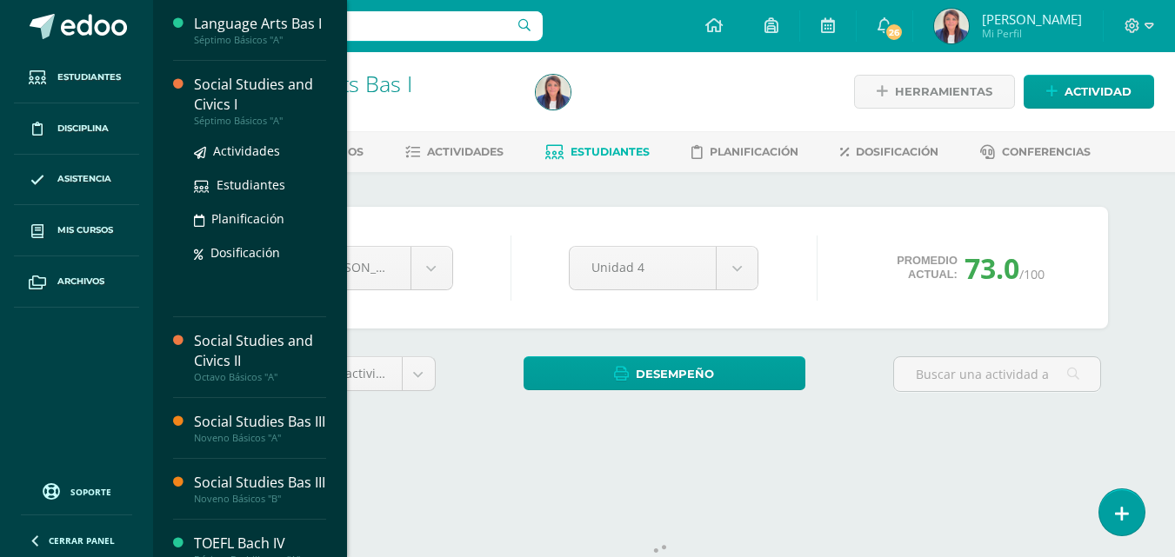
click at [252, 110] on div "Social Studies and Civics I" at bounding box center [260, 95] width 132 height 40
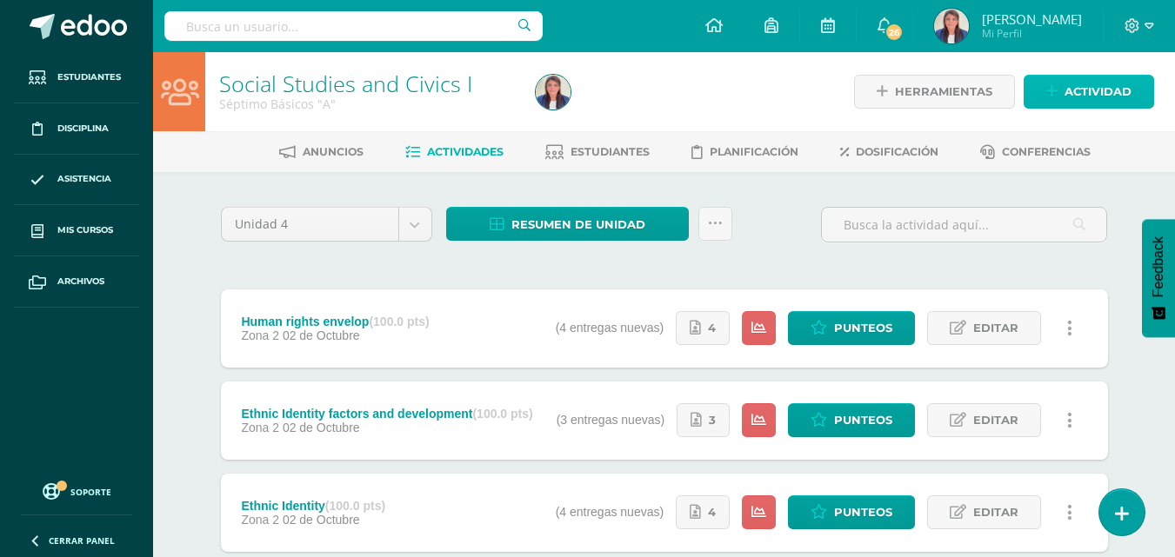
click at [1078, 81] on span "Actividad" at bounding box center [1097, 92] width 67 height 32
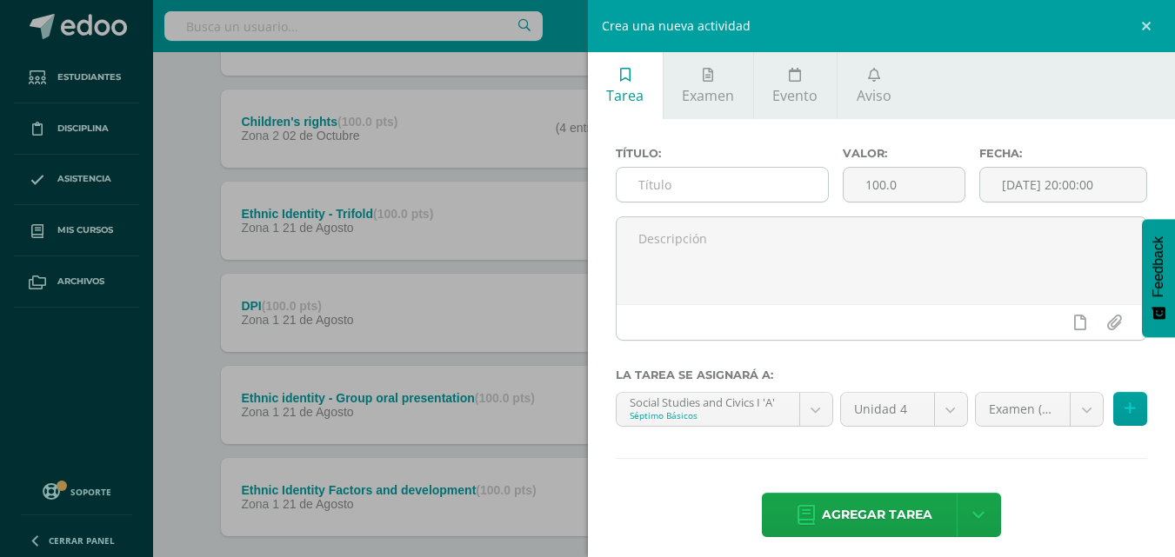
scroll to position [487, 0]
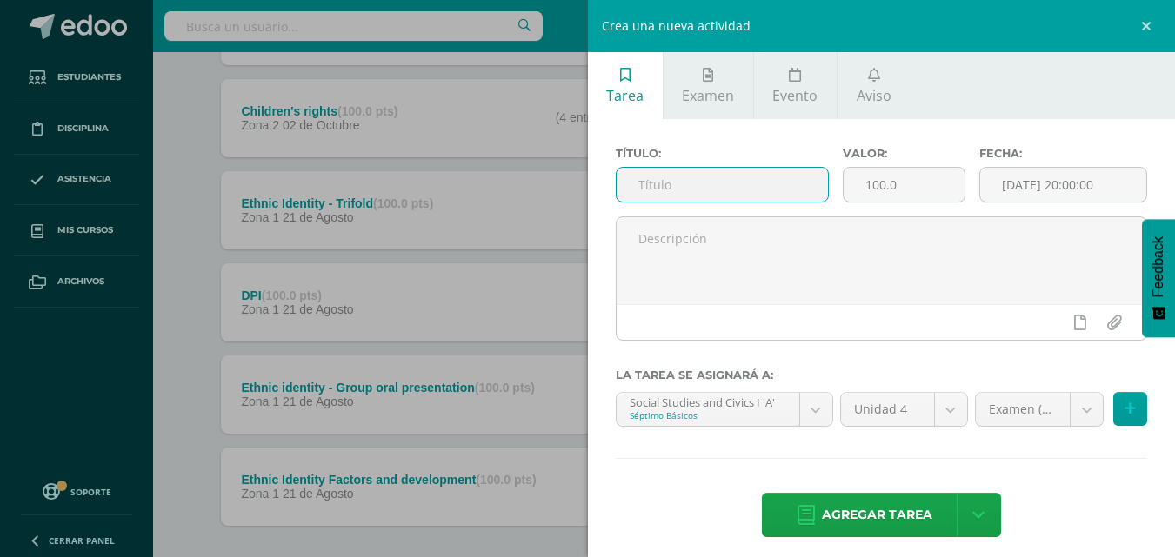
click at [796, 179] on input "text" at bounding box center [722, 185] width 211 height 34
type input "Final Assessment"
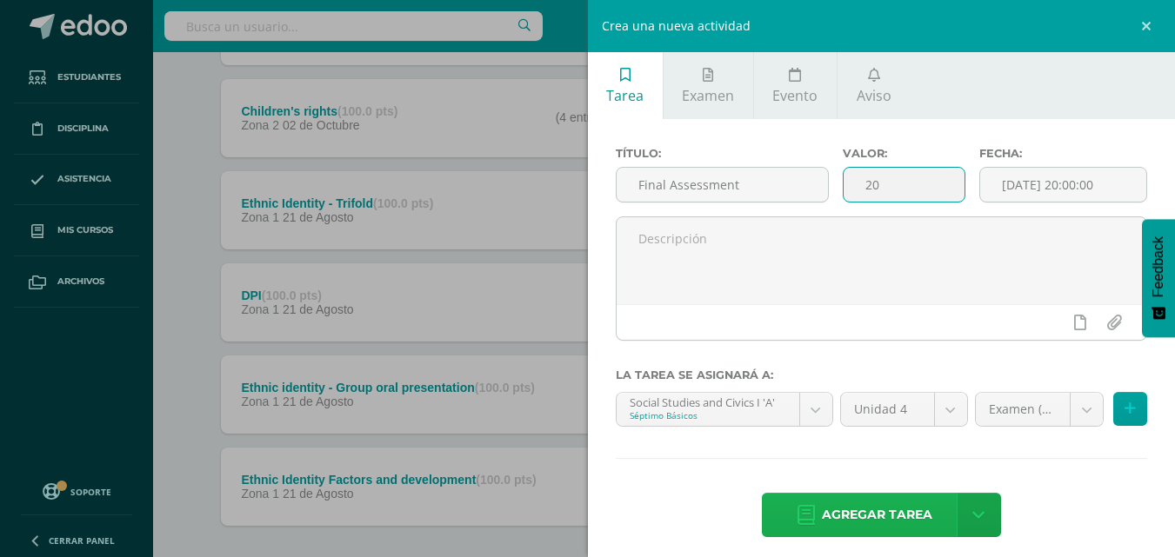
type input "20"
click at [849, 504] on span "Agregar tarea" at bounding box center [877, 515] width 110 height 43
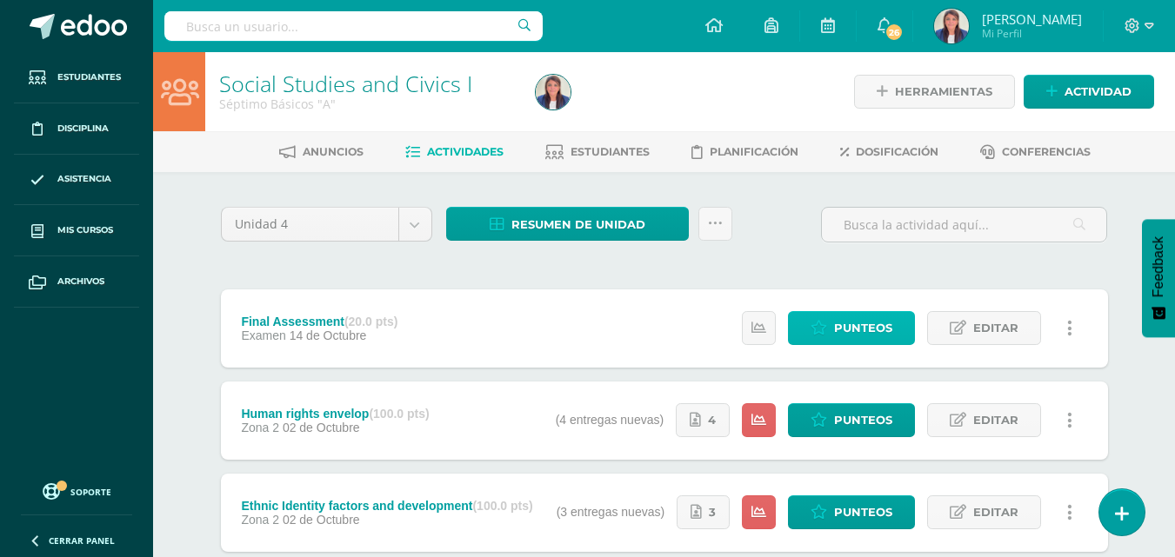
click at [872, 326] on span "Punteos" at bounding box center [863, 328] width 58 height 32
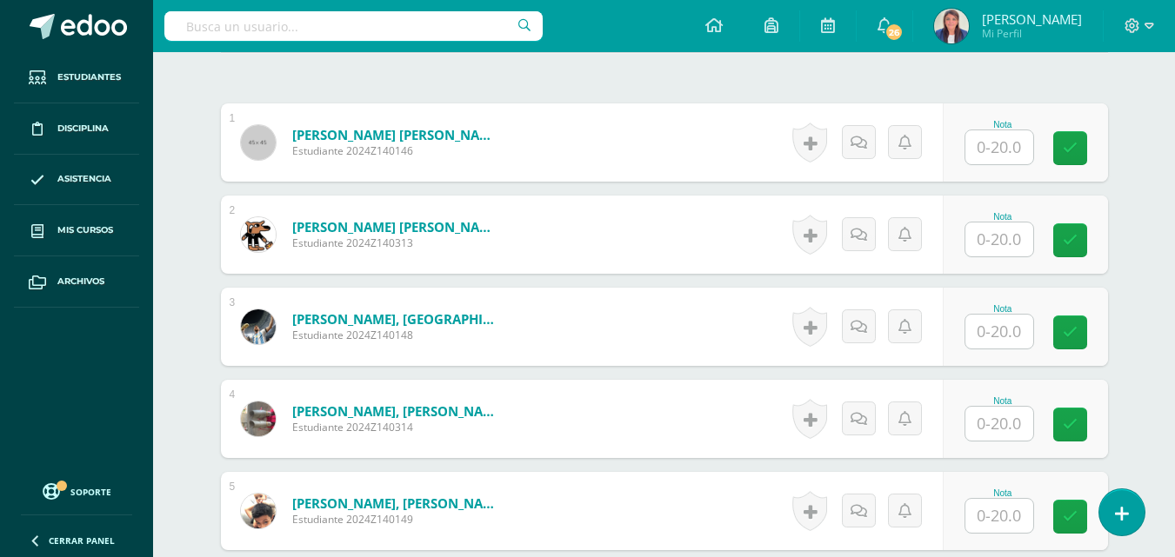
scroll to position [503, 0]
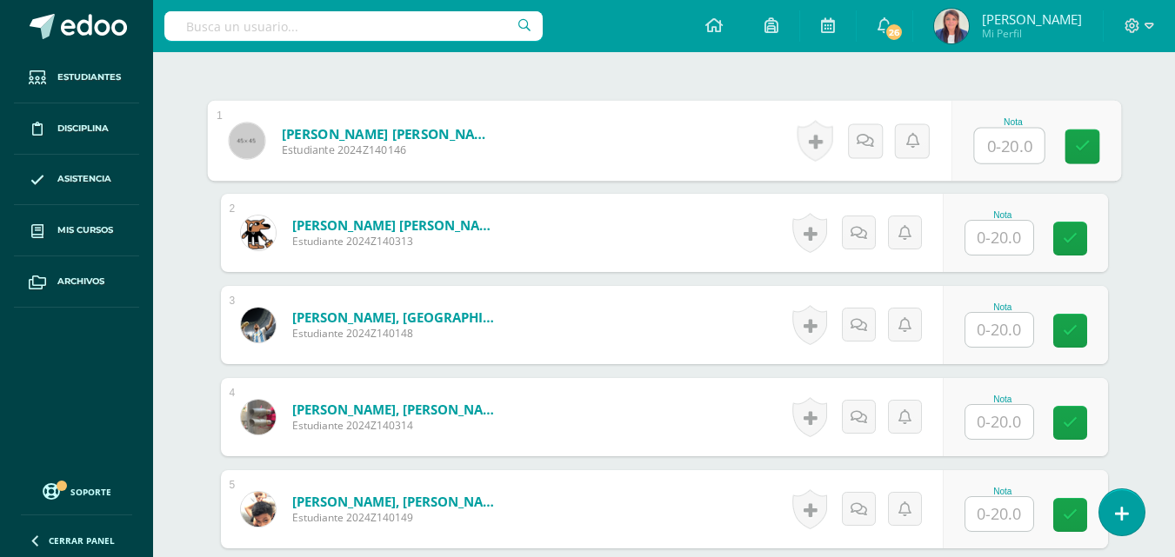
click at [1011, 147] on input "text" at bounding box center [1009, 146] width 70 height 35
type input "10"
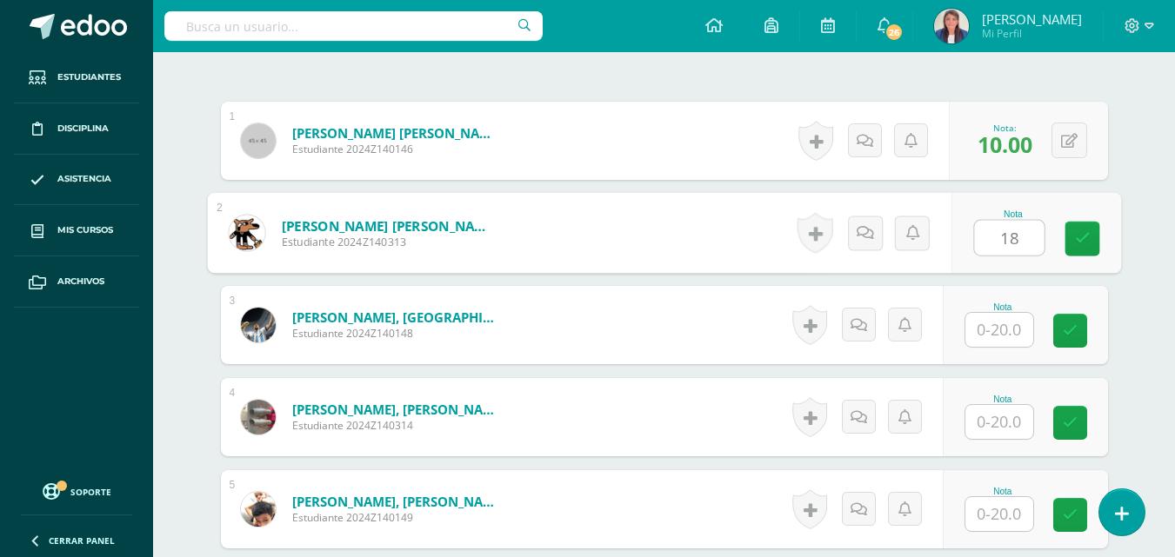
type input "18"
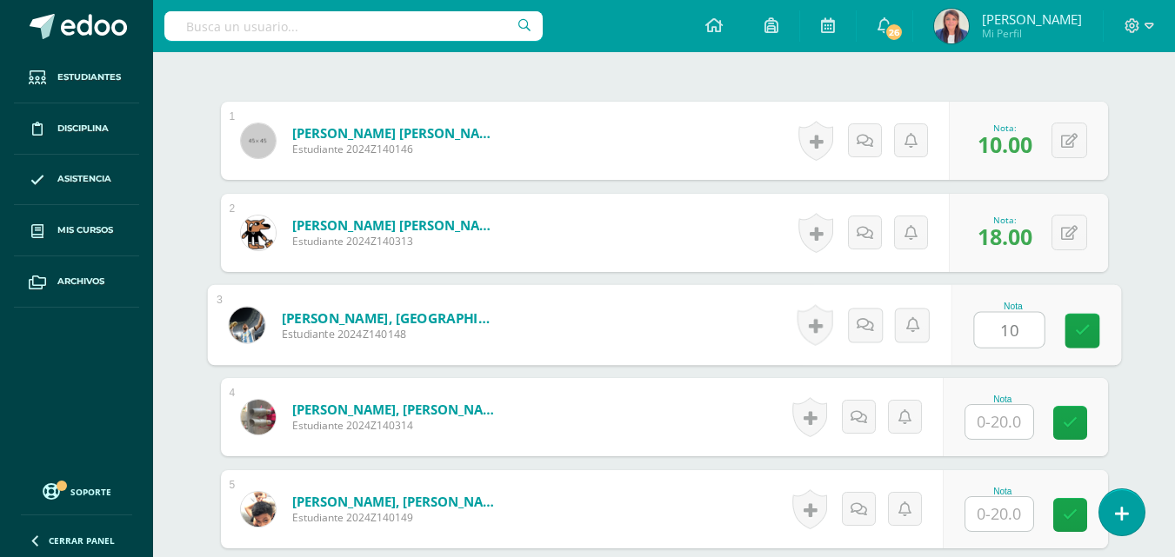
type input "10"
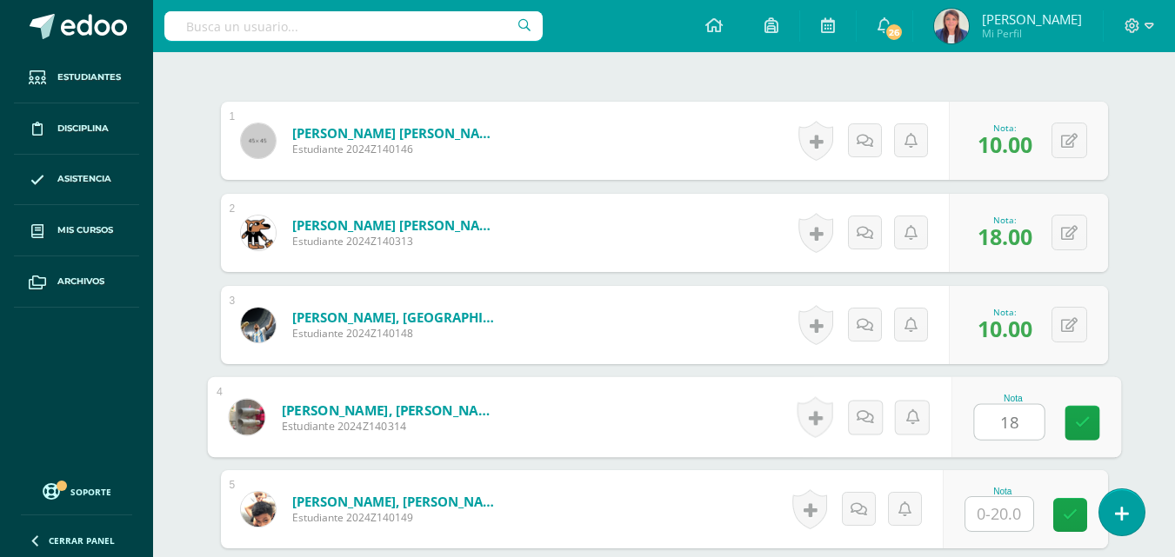
type input "18"
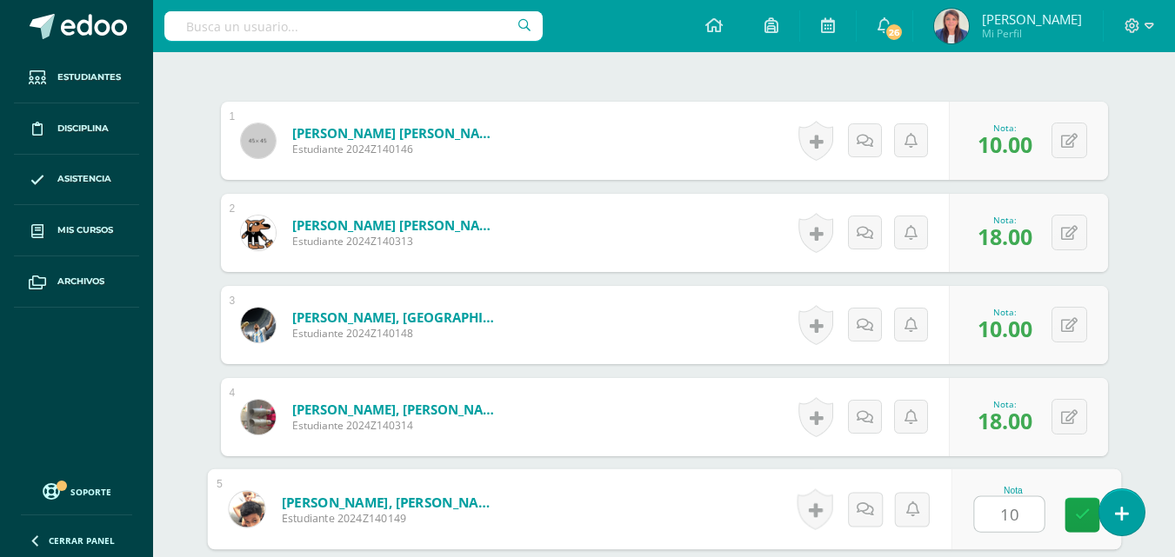
type input "10"
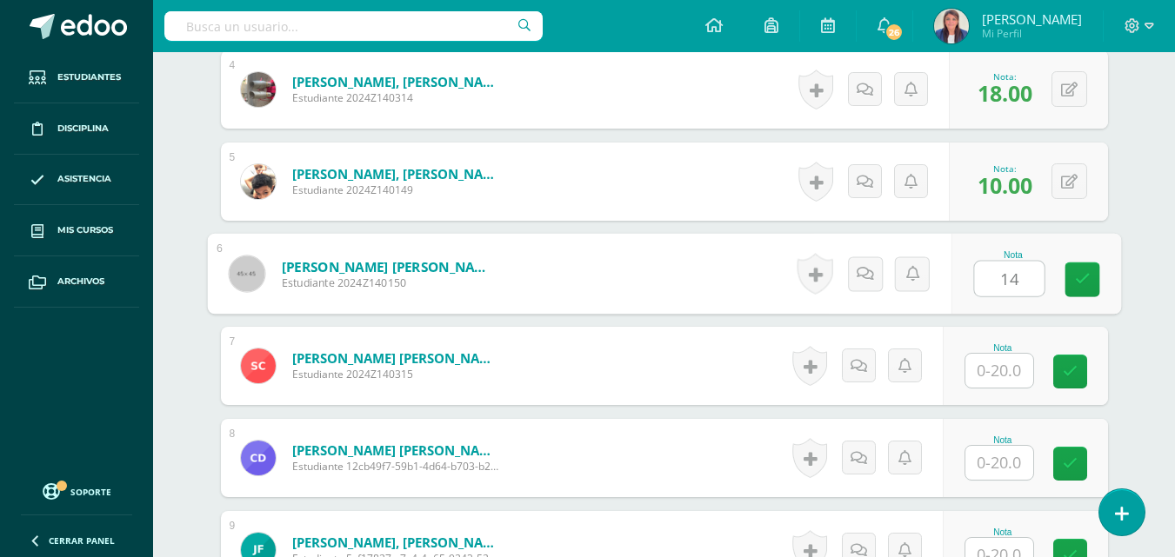
type input "14"
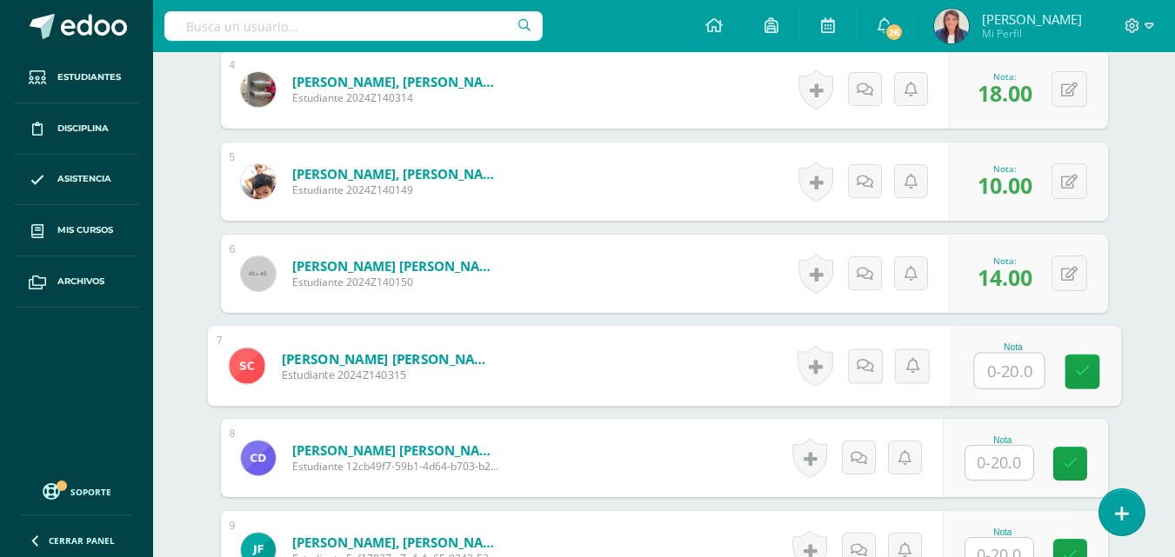
click at [1011, 363] on input "text" at bounding box center [1009, 371] width 70 height 35
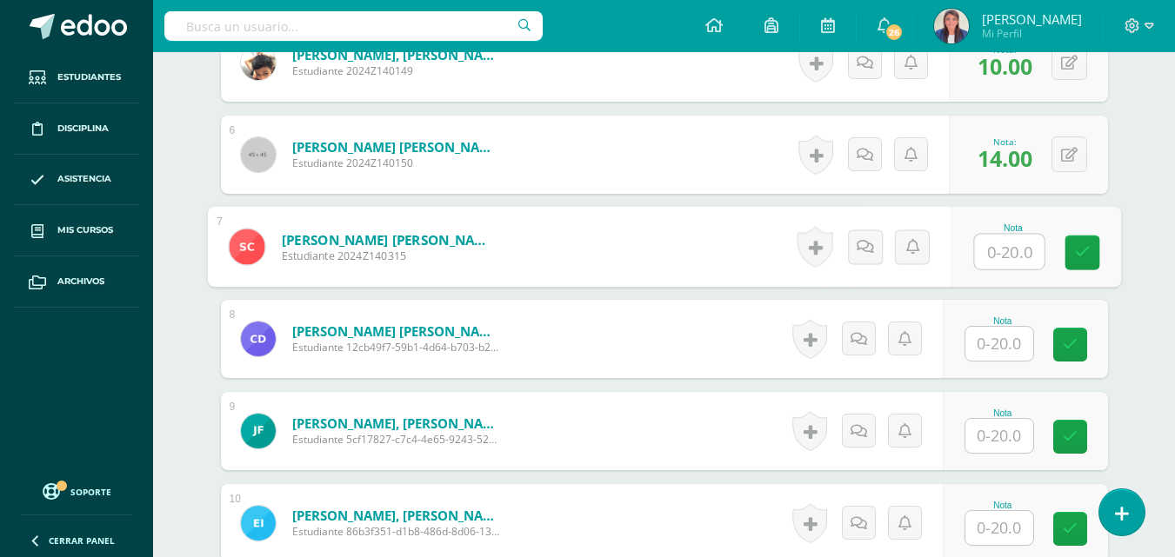
scroll to position [949, 0]
type input "10"
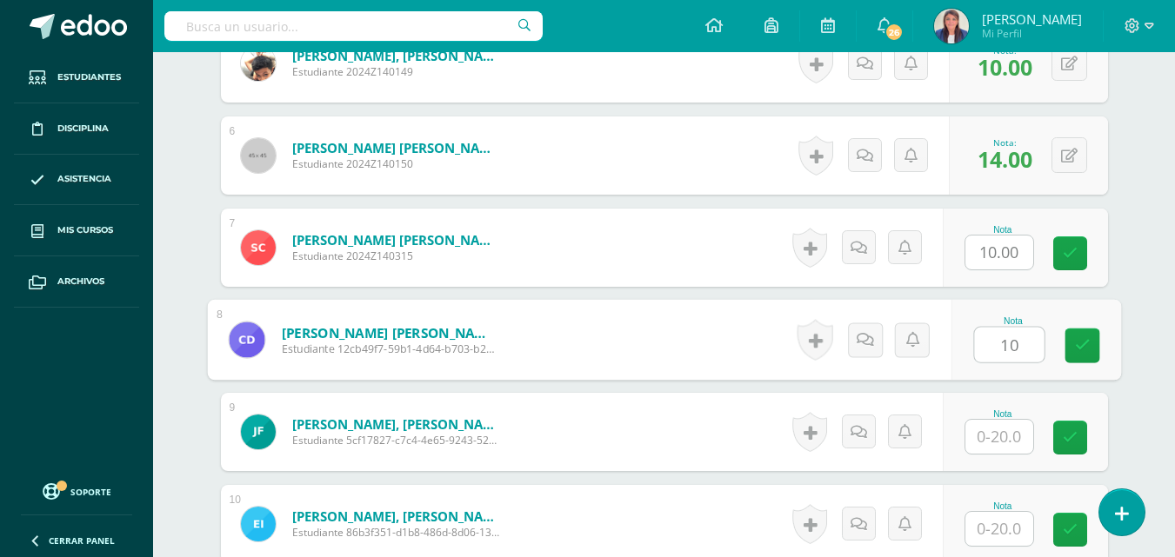
type input "10"
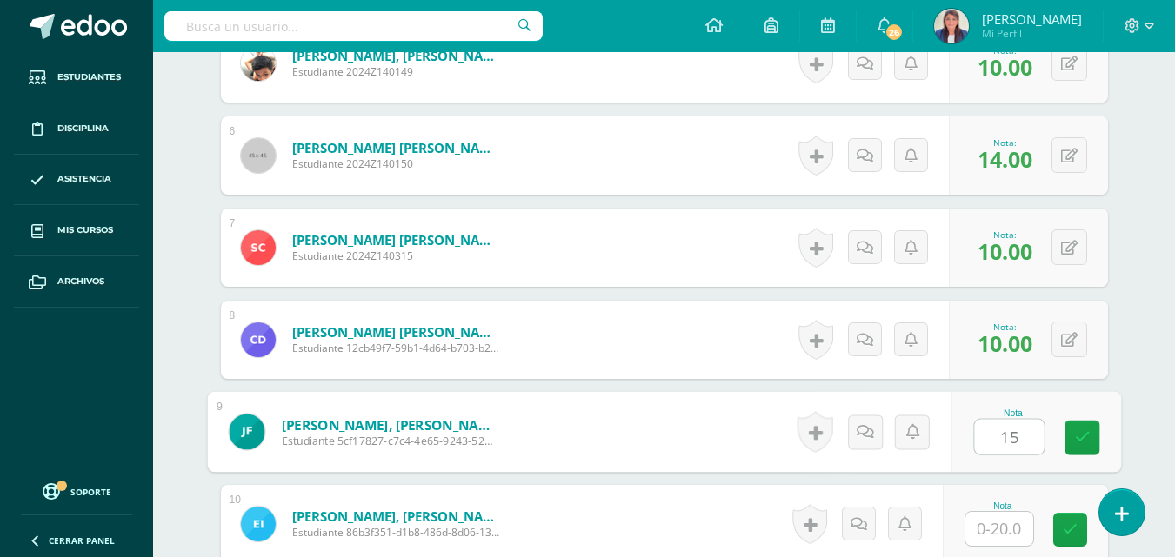
type input "15"
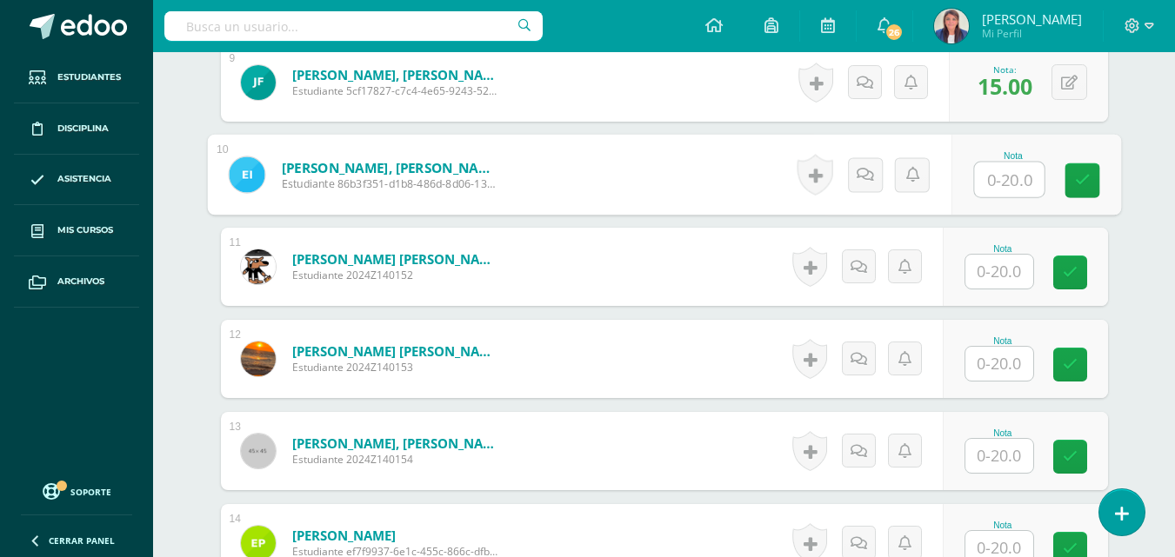
scroll to position [1292, 0]
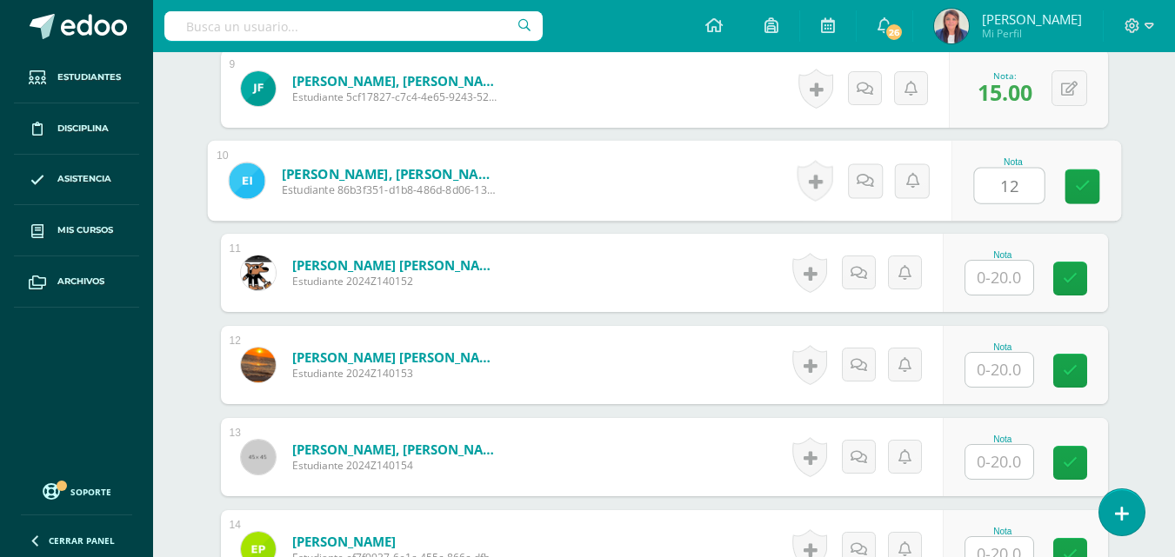
type input "12"
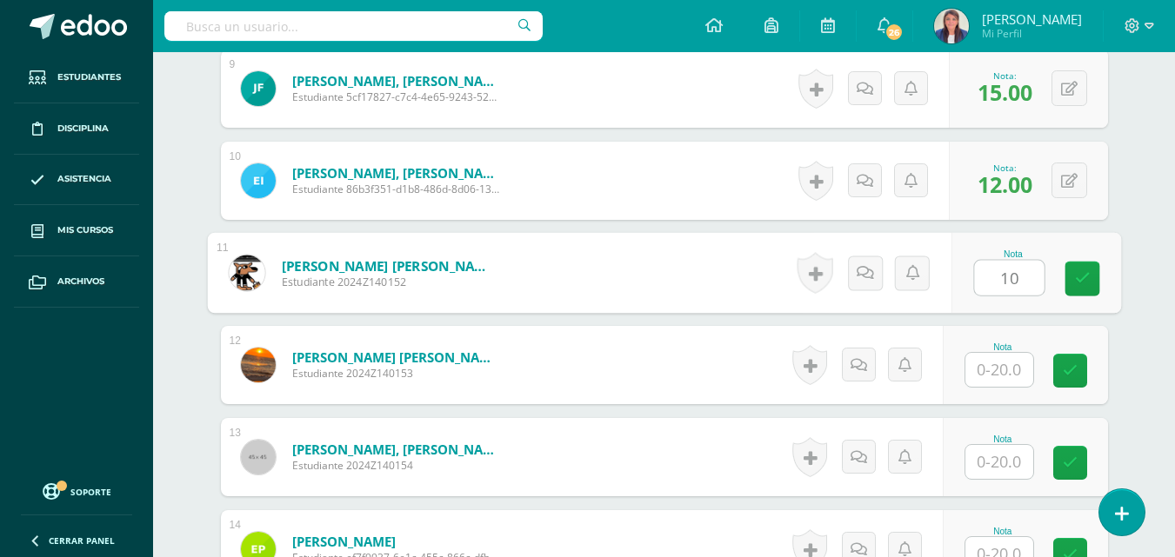
type input "10"
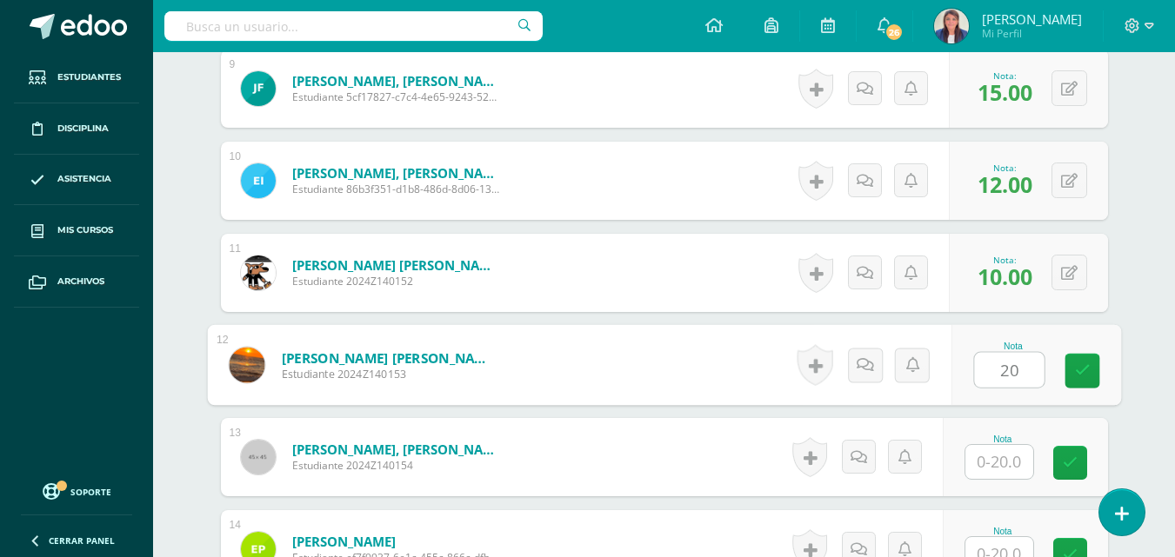
type input "20"
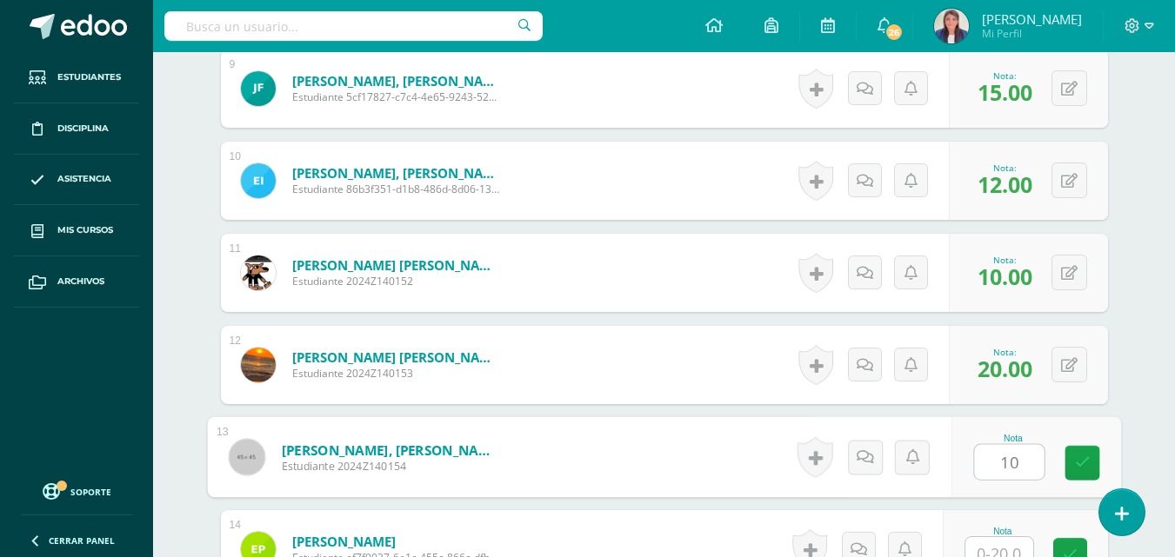
type input "10"
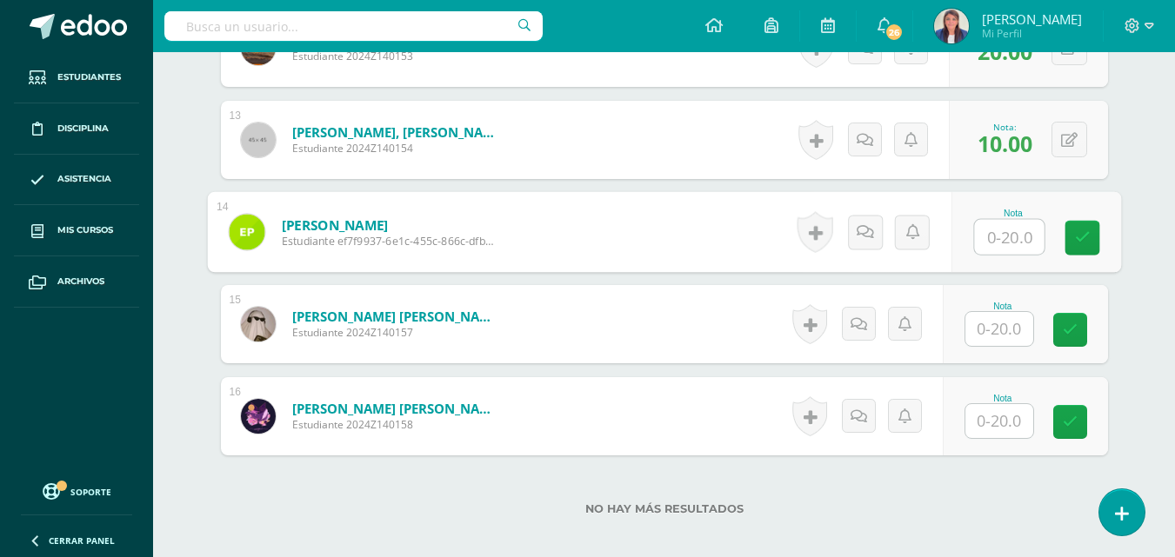
scroll to position [1621, 0]
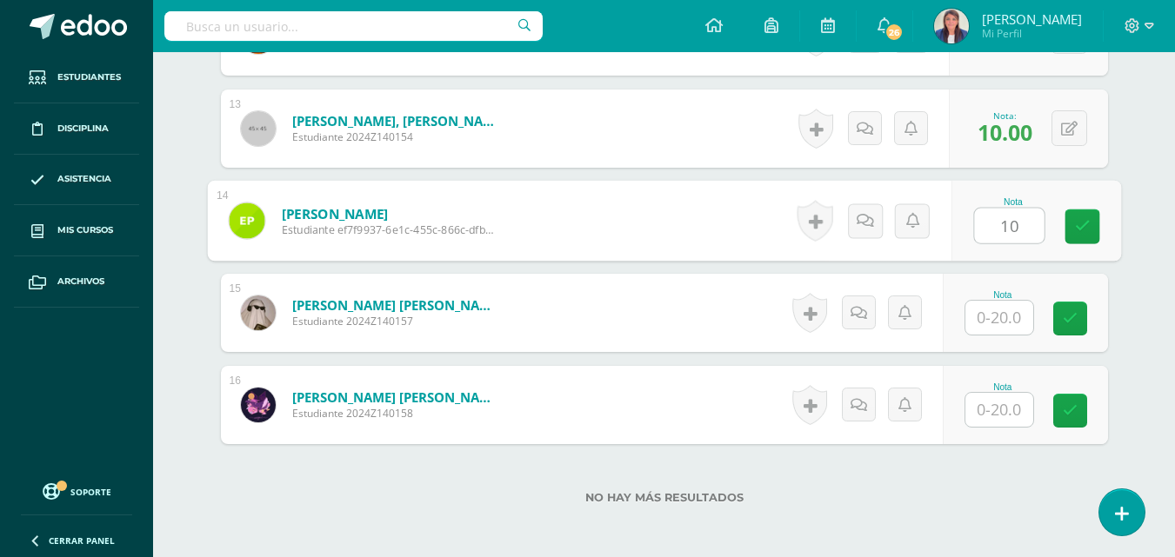
type input "10"
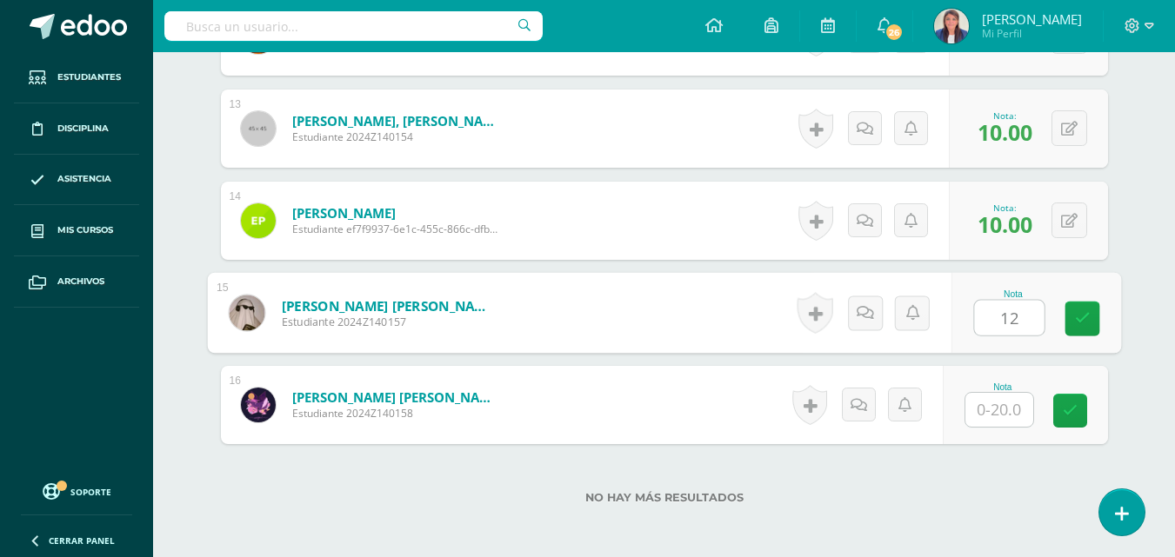
type input "12"
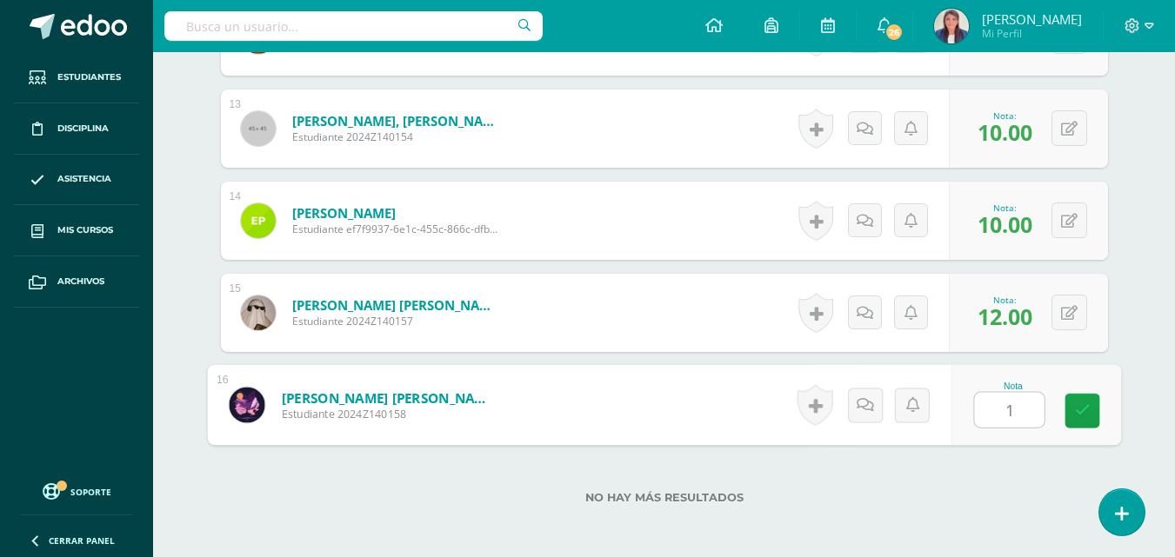
type input "18"
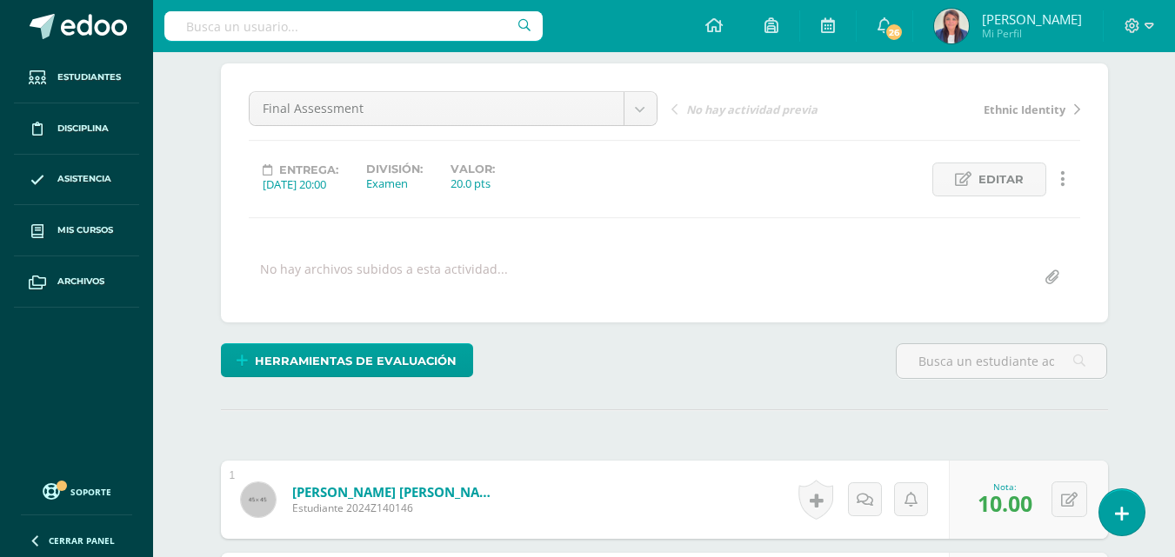
scroll to position [0, 0]
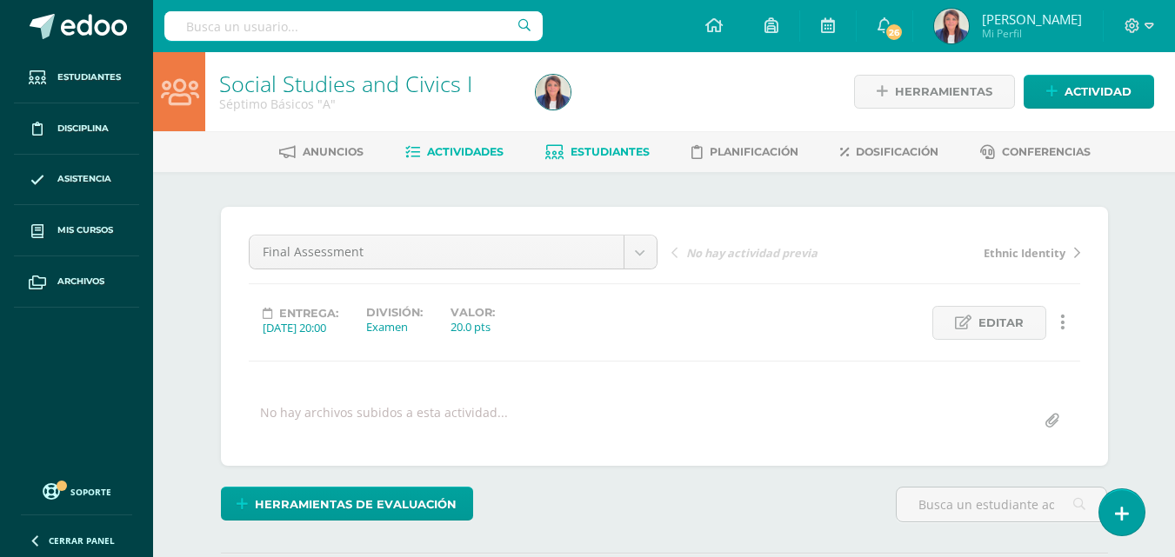
click at [592, 147] on span "Estudiantes" at bounding box center [610, 151] width 79 height 13
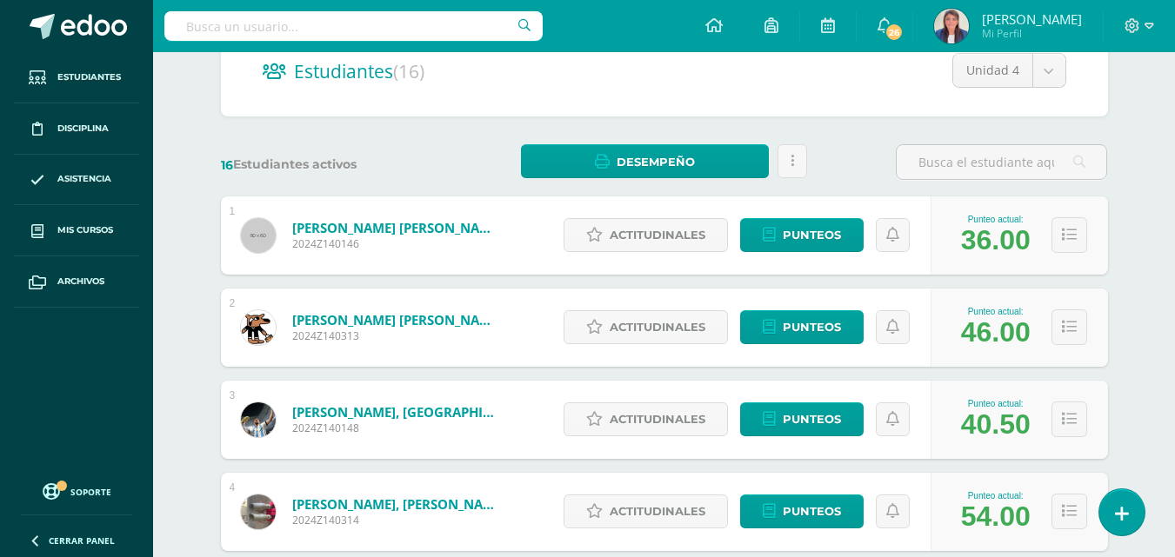
scroll to position [196, 0]
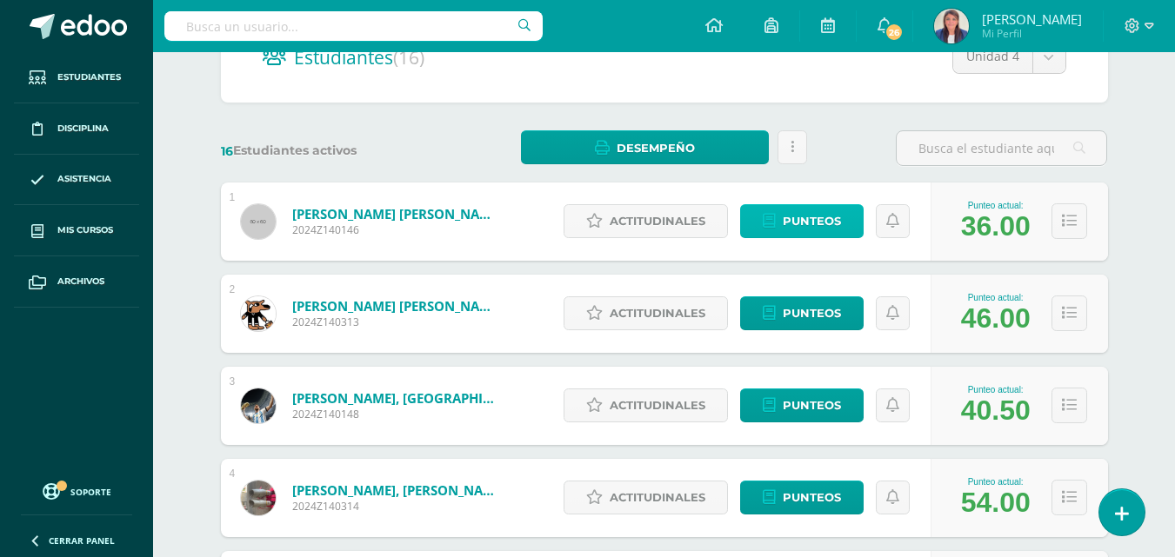
click at [807, 208] on span "Punteos" at bounding box center [812, 221] width 58 height 32
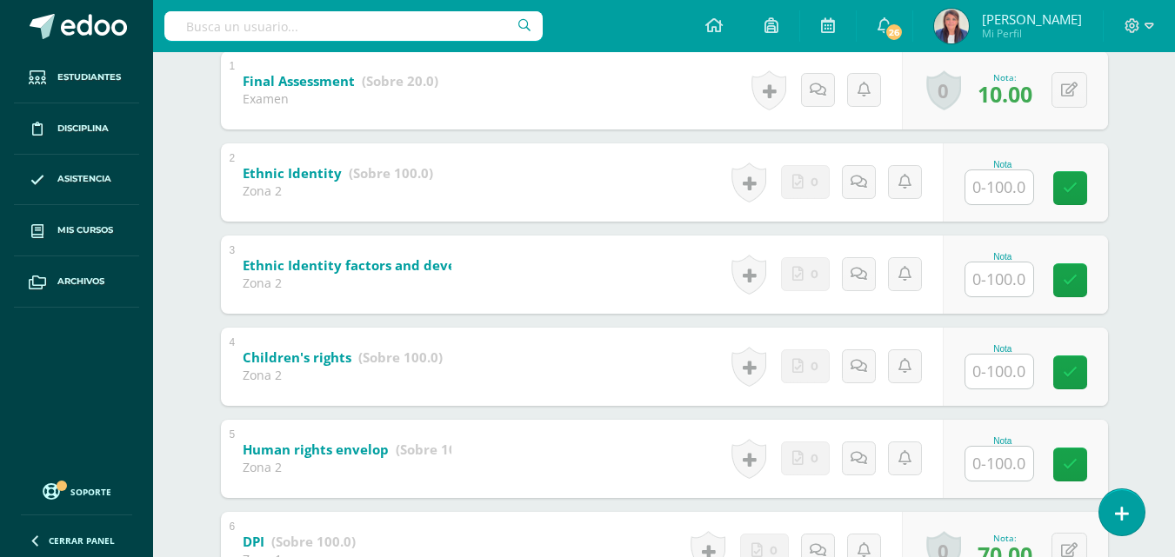
scroll to position [387, 0]
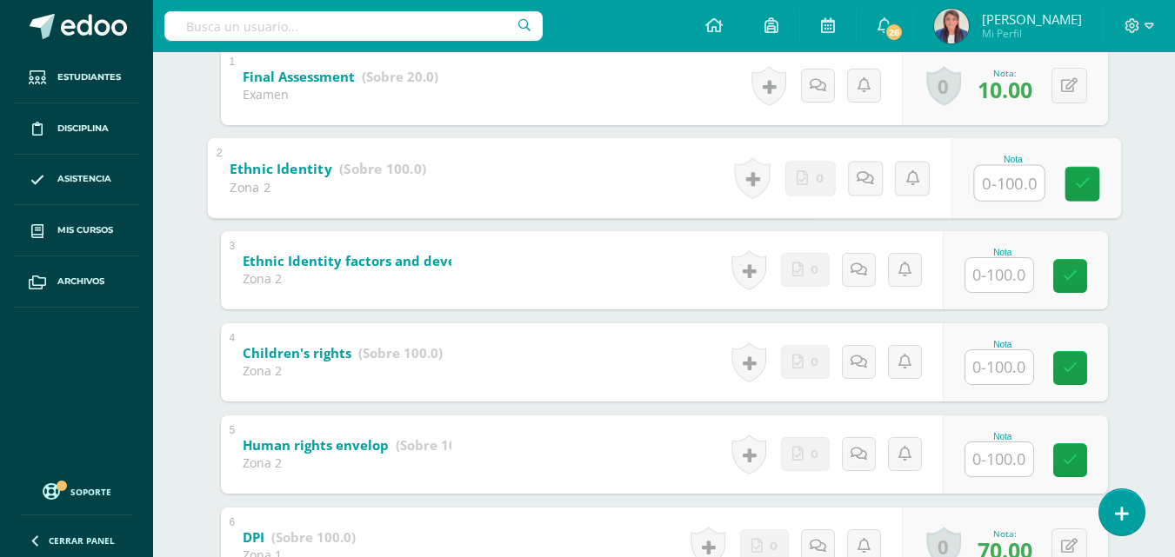
click at [1020, 180] on input "text" at bounding box center [1009, 182] width 70 height 35
type input "80"
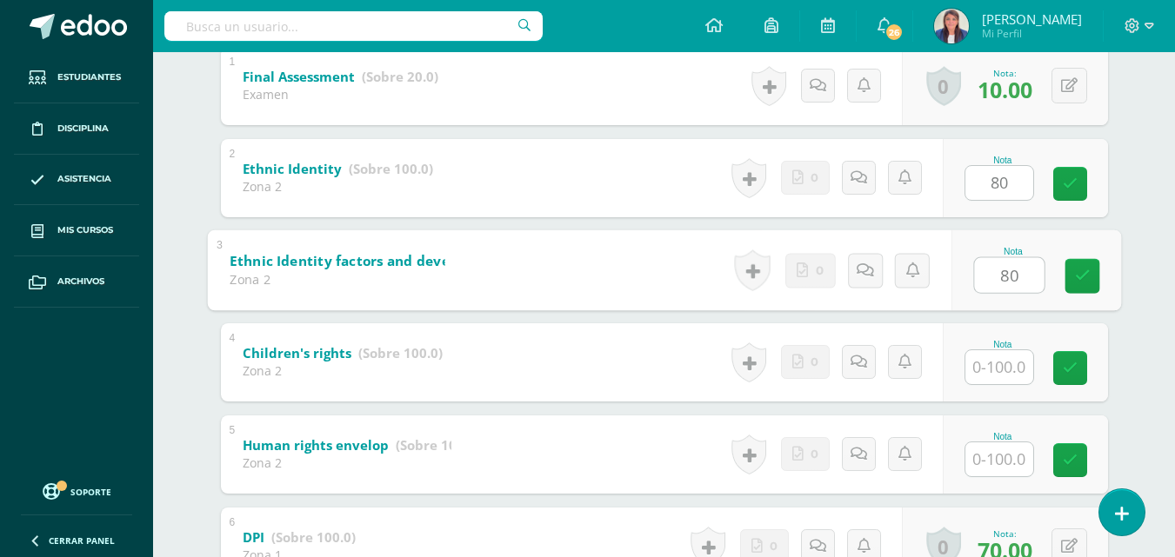
type input "80"
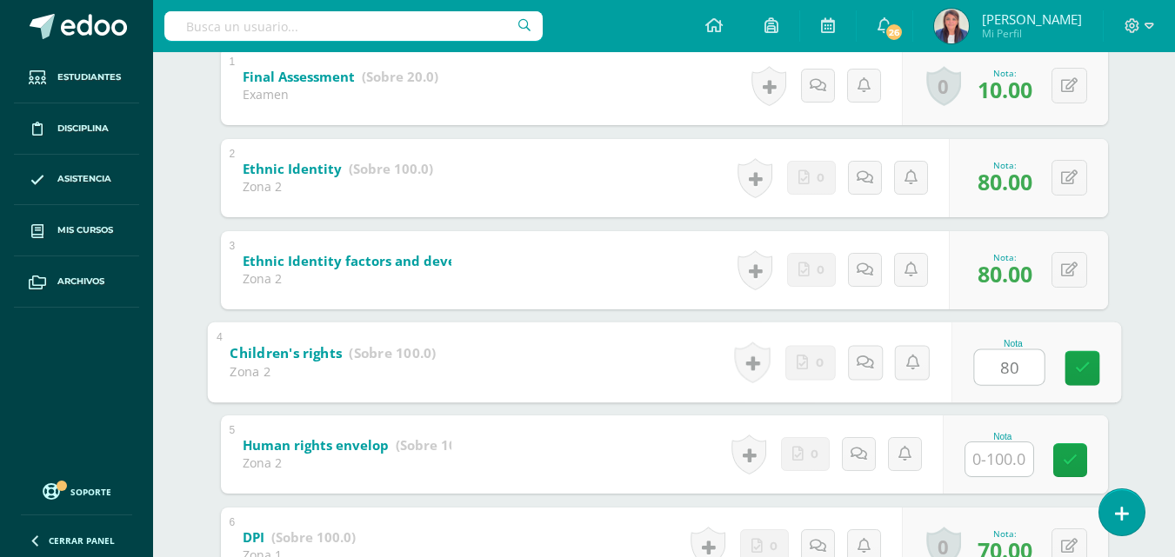
type input "80"
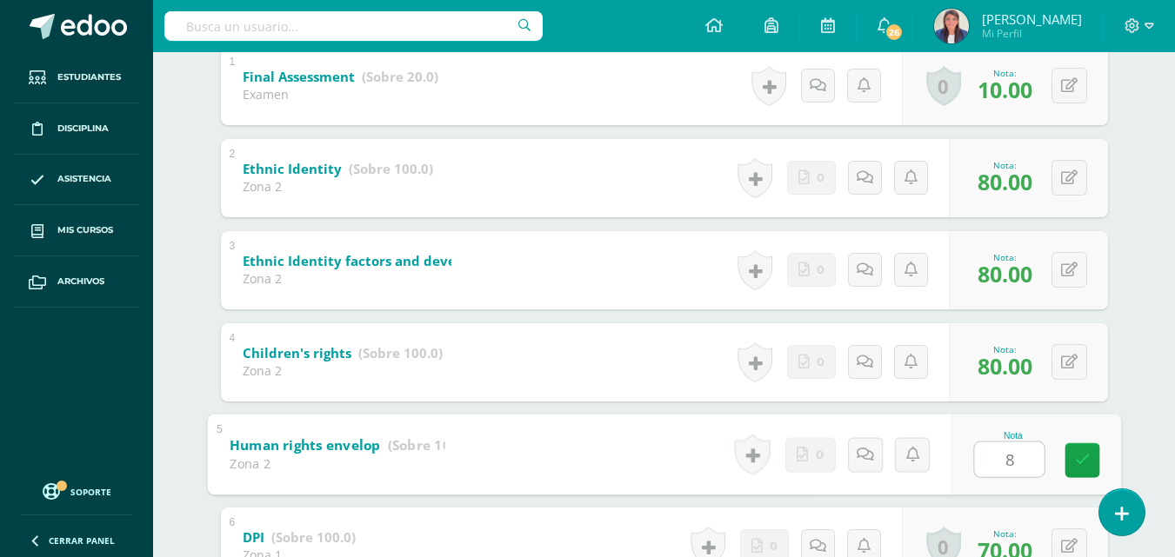
type input "80"
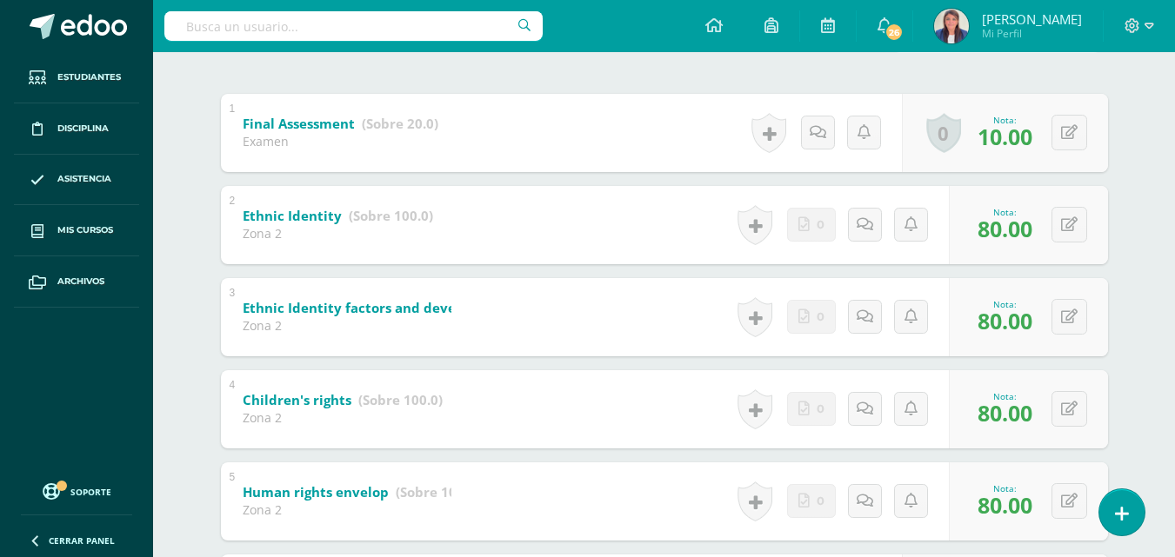
scroll to position [0, 0]
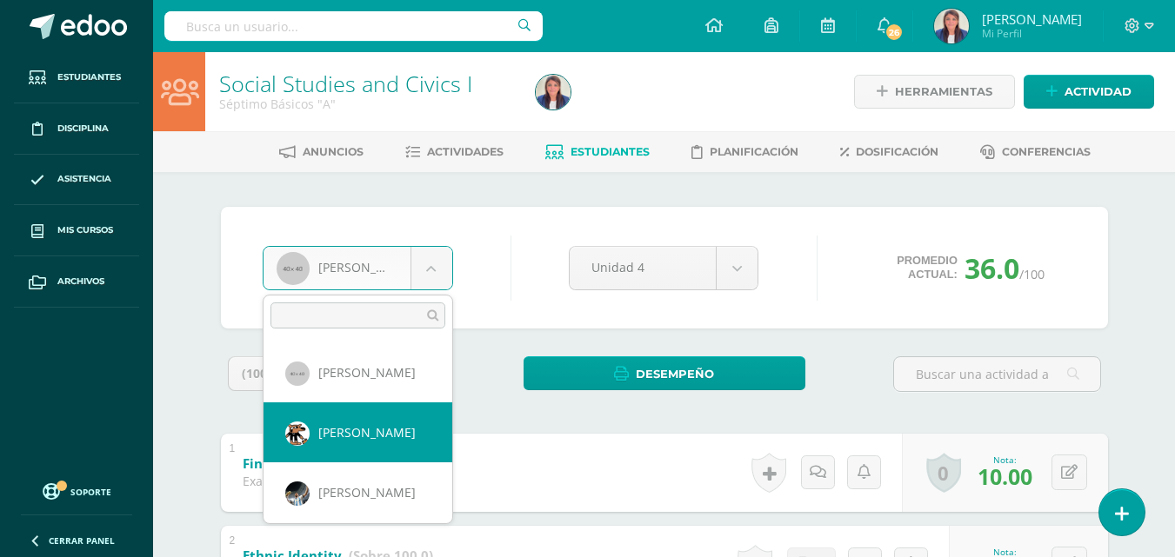
select select "333"
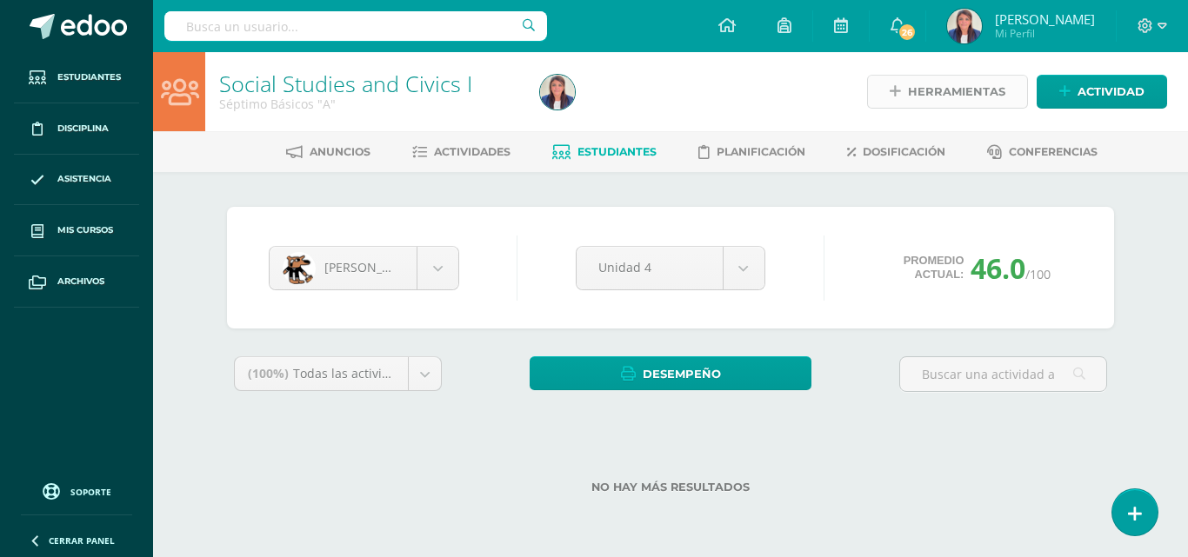
click at [1004, 104] on span "Herramientas" at bounding box center [956, 92] width 97 height 32
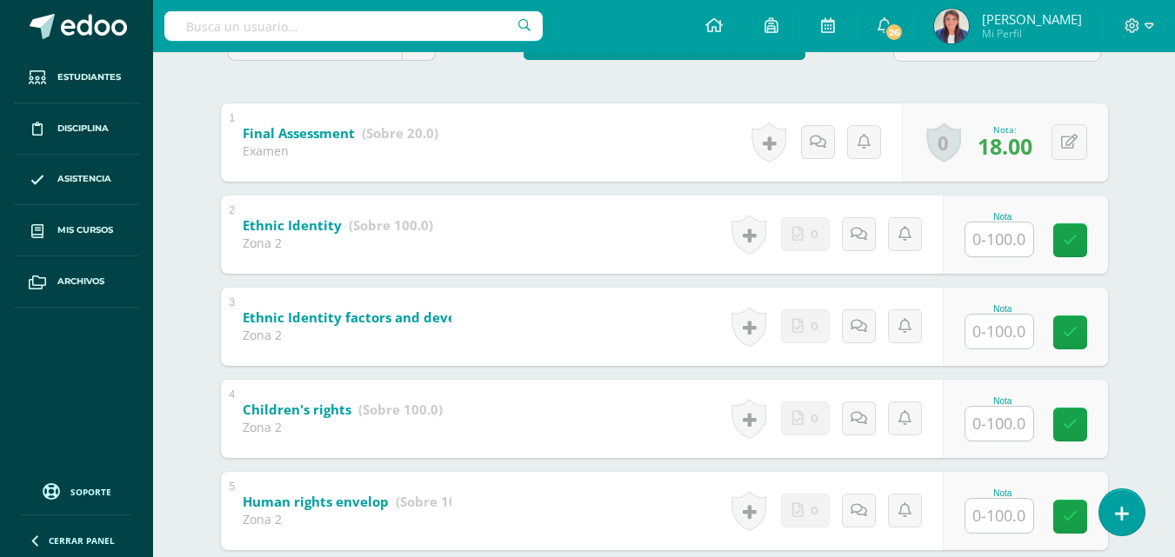
scroll to position [327, 0]
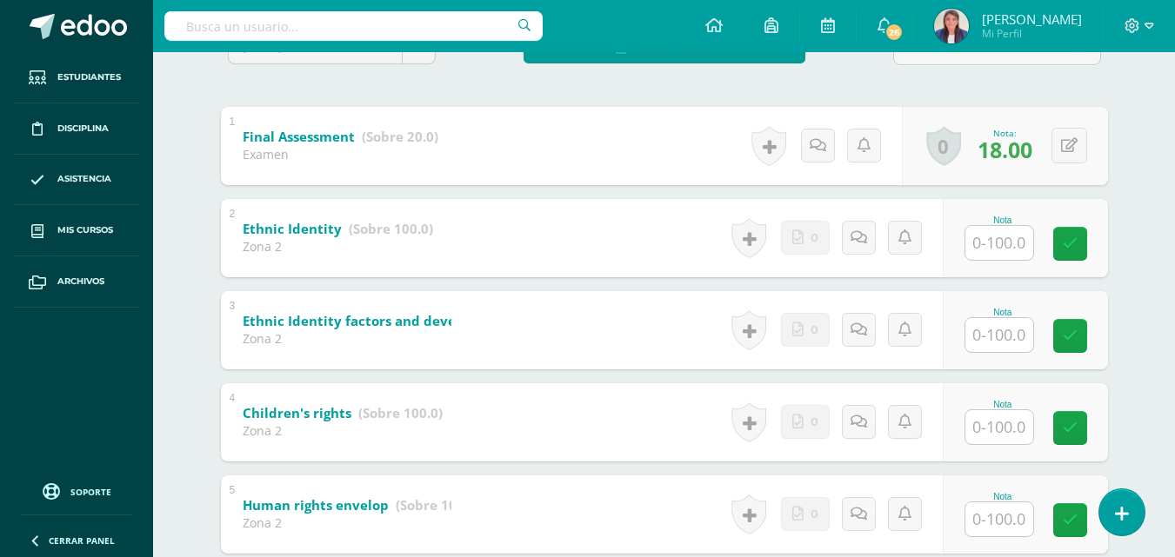
click at [1017, 244] on input "text" at bounding box center [999, 243] width 68 height 34
type input "70"
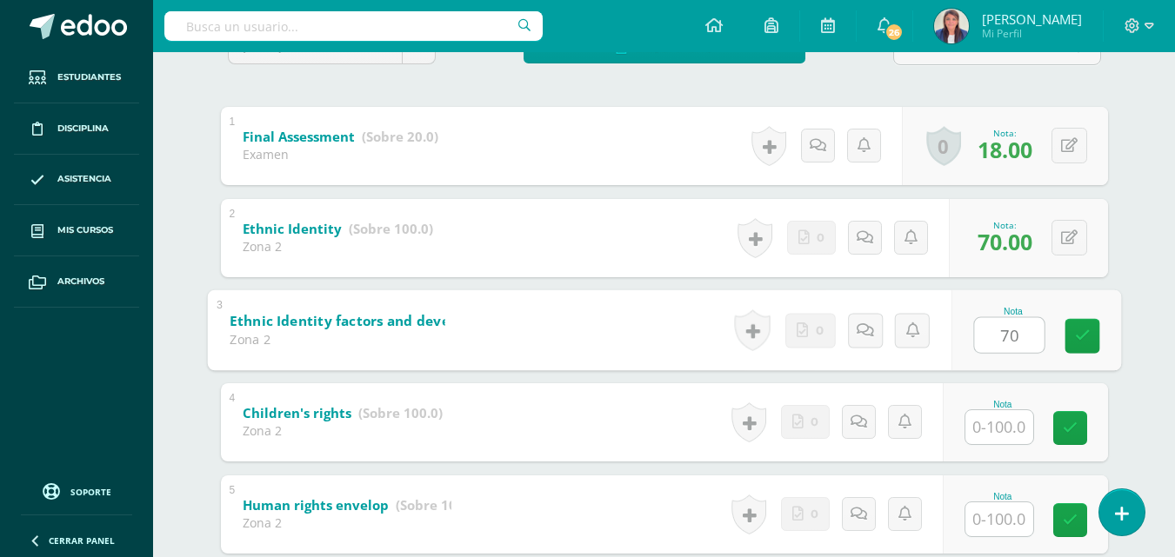
type input "70"
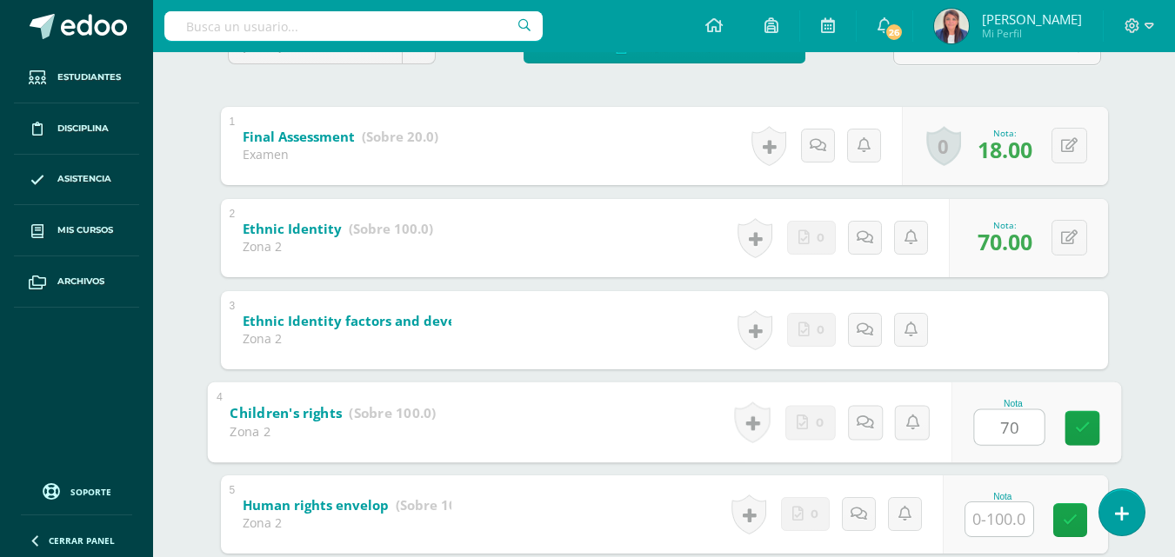
type input "70"
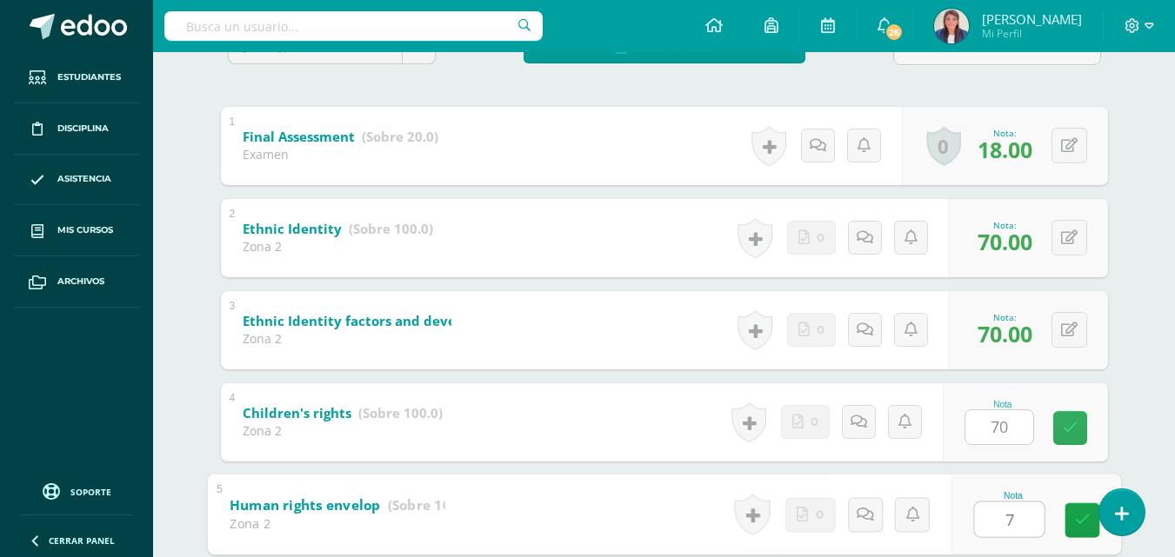
type input "70"
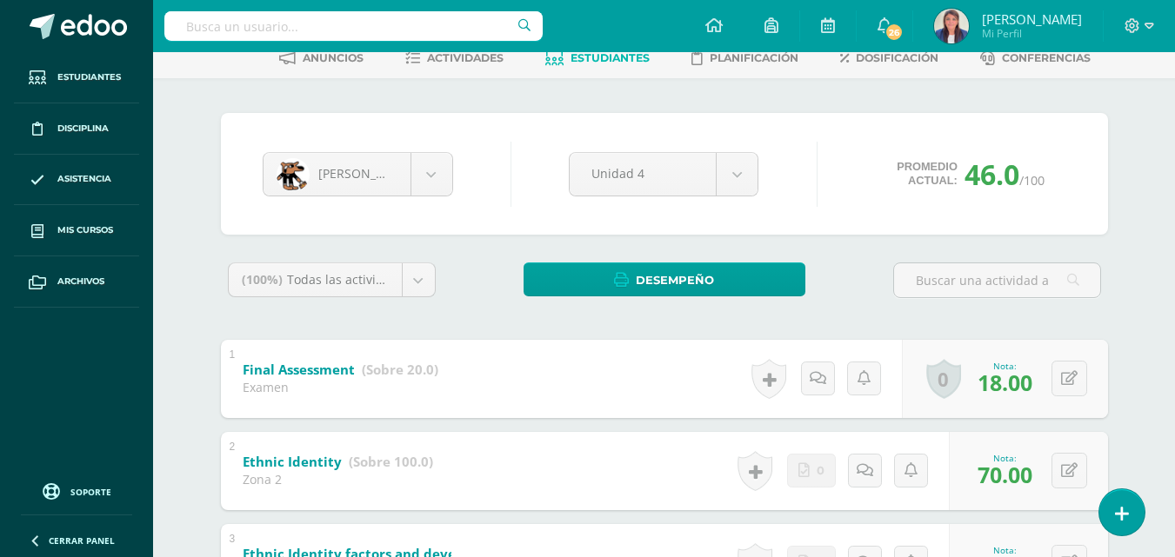
scroll to position [0, 0]
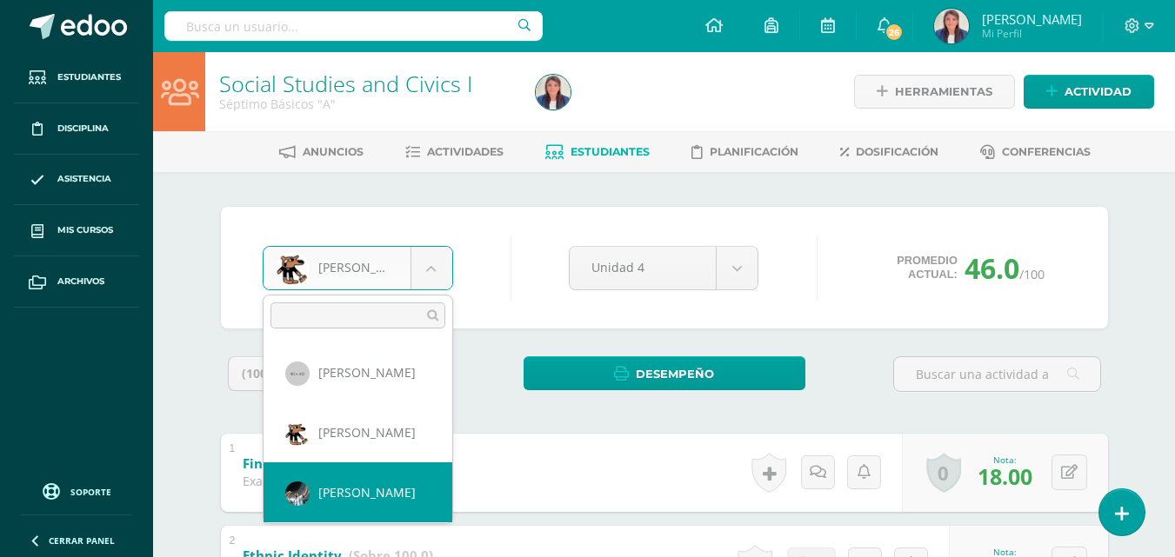
select select "167"
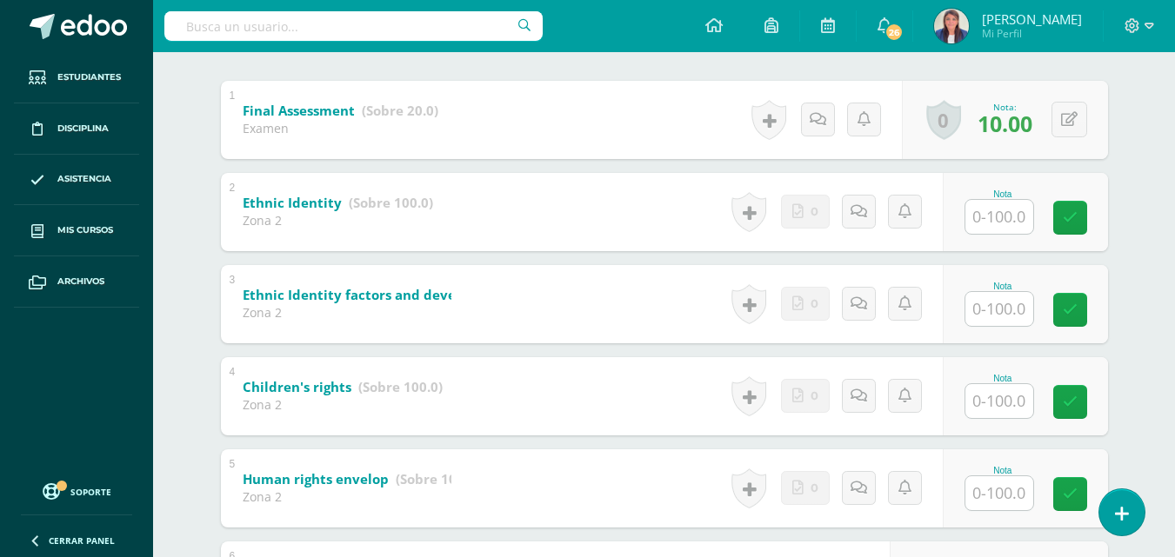
scroll to position [347, 0]
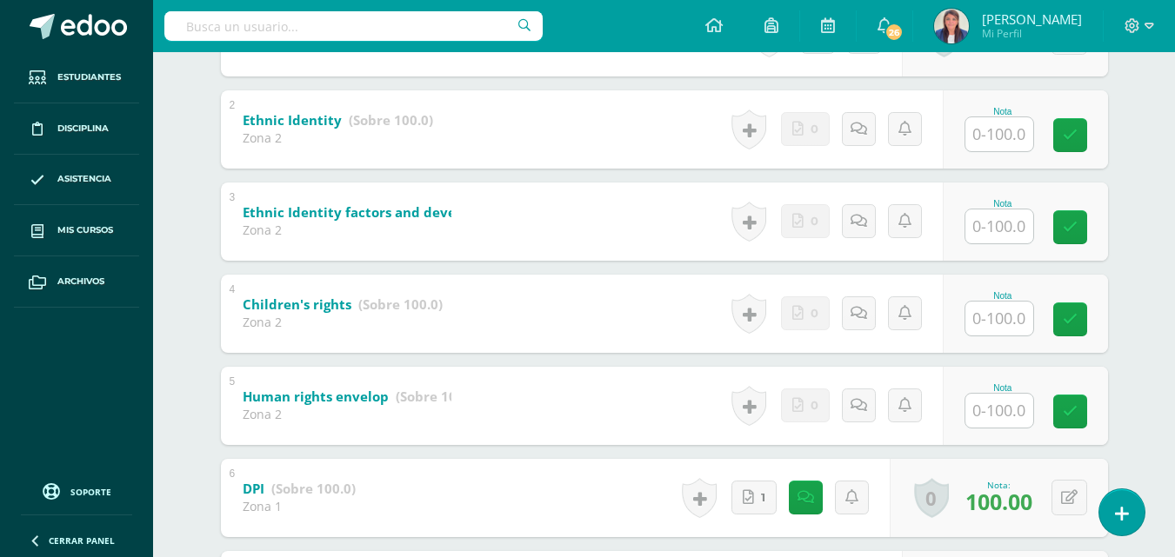
scroll to position [417, 0]
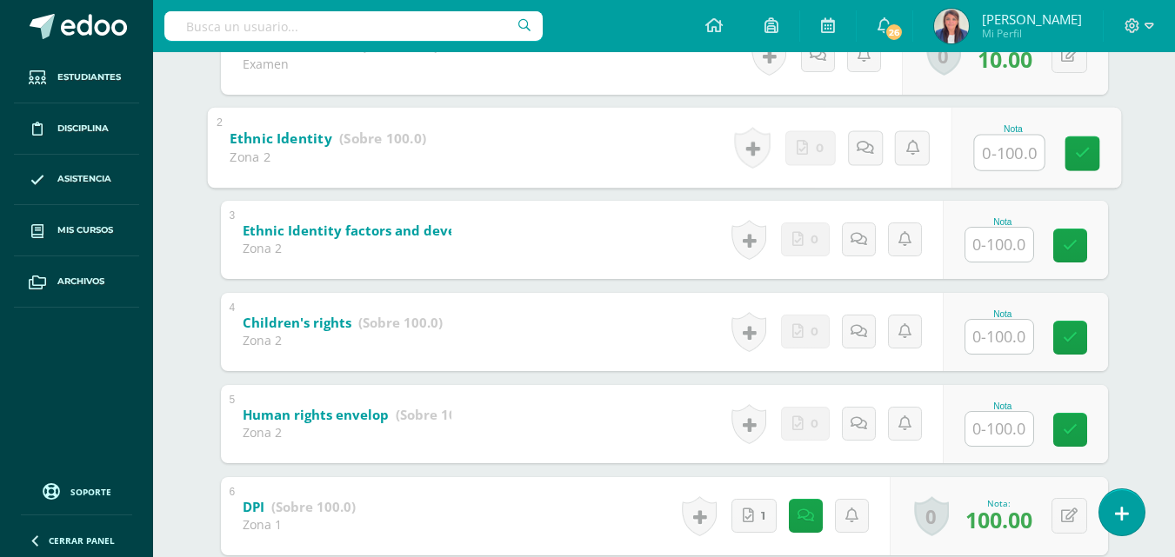
click at [1018, 149] on input "text" at bounding box center [1009, 152] width 70 height 35
type input "100"
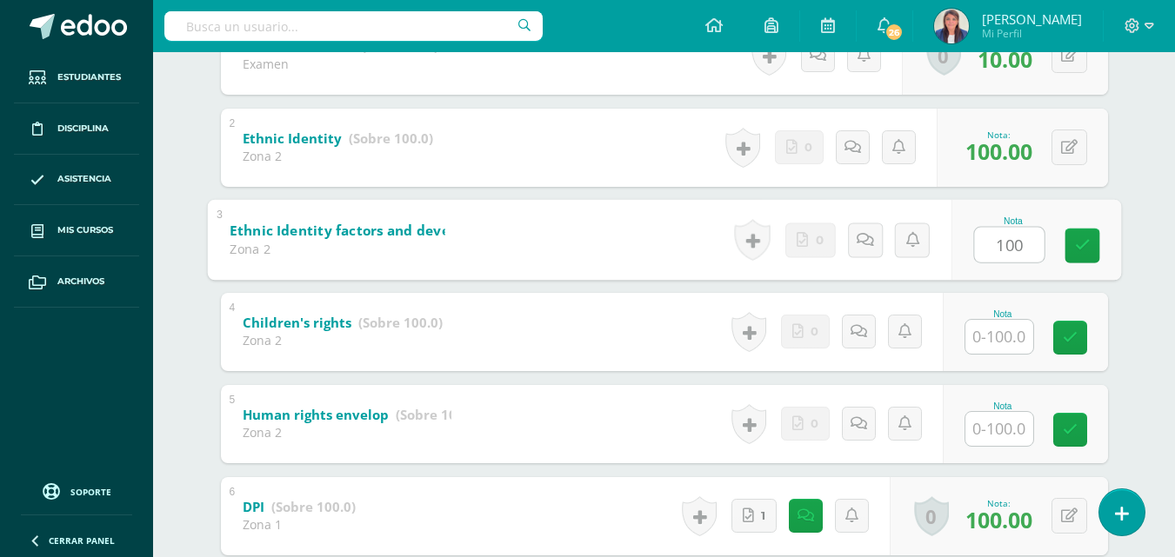
type input "100"
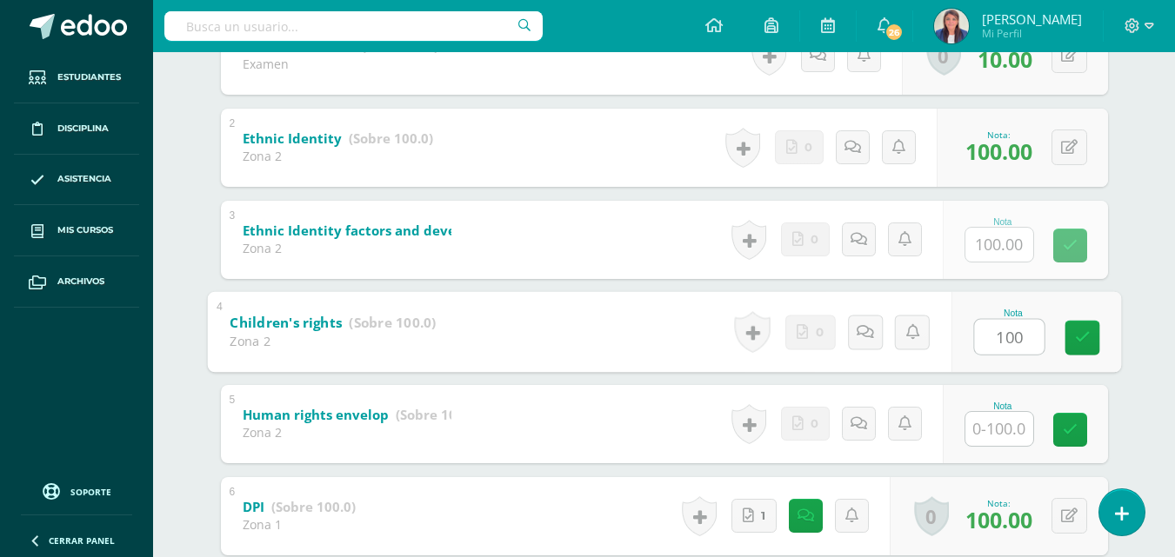
type input "100"
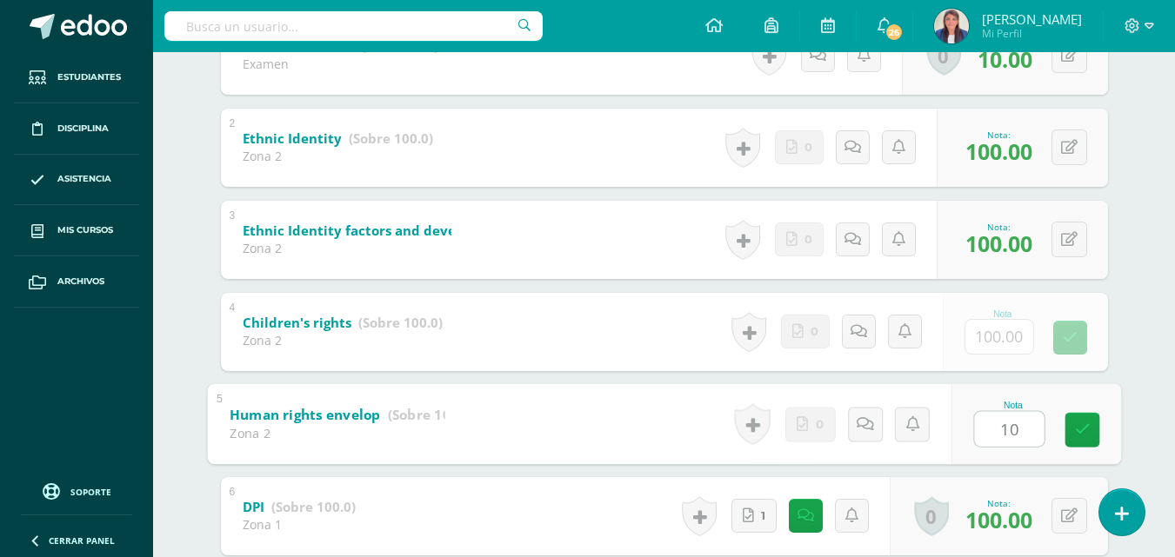
type input "100"
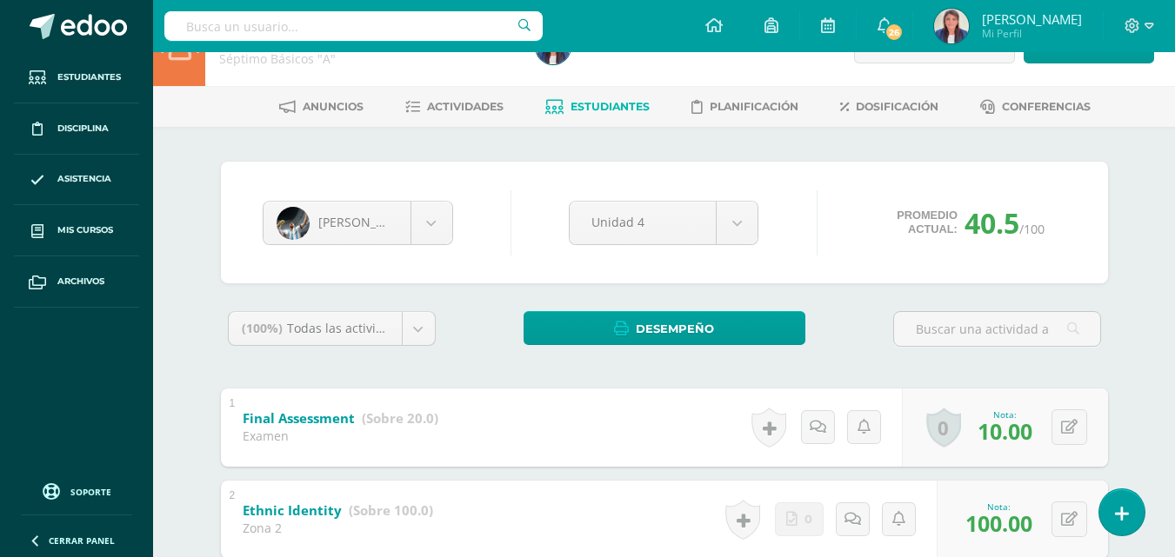
scroll to position [0, 0]
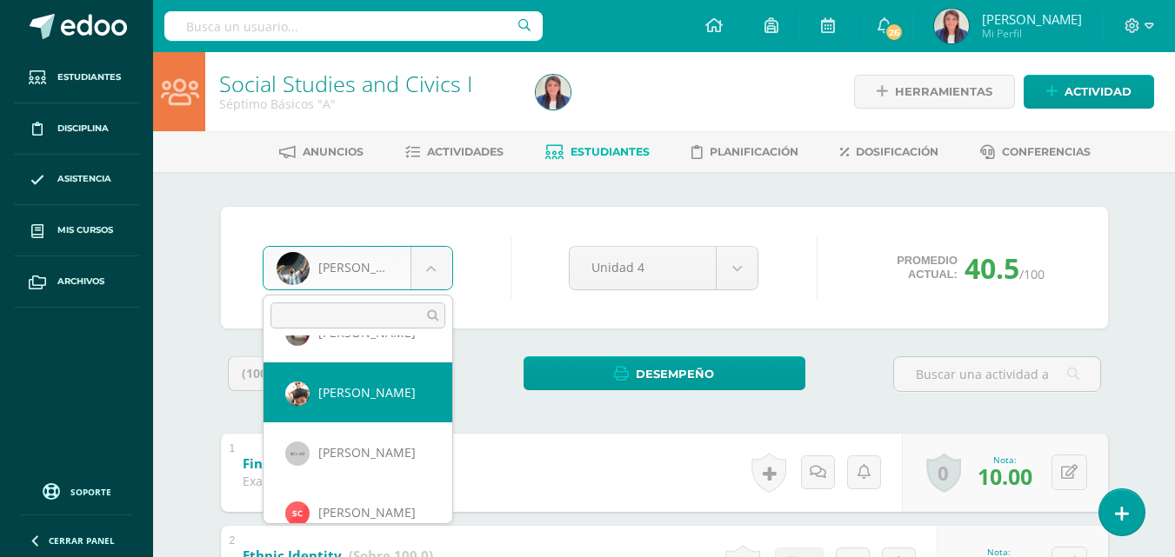
scroll to position [187, 0]
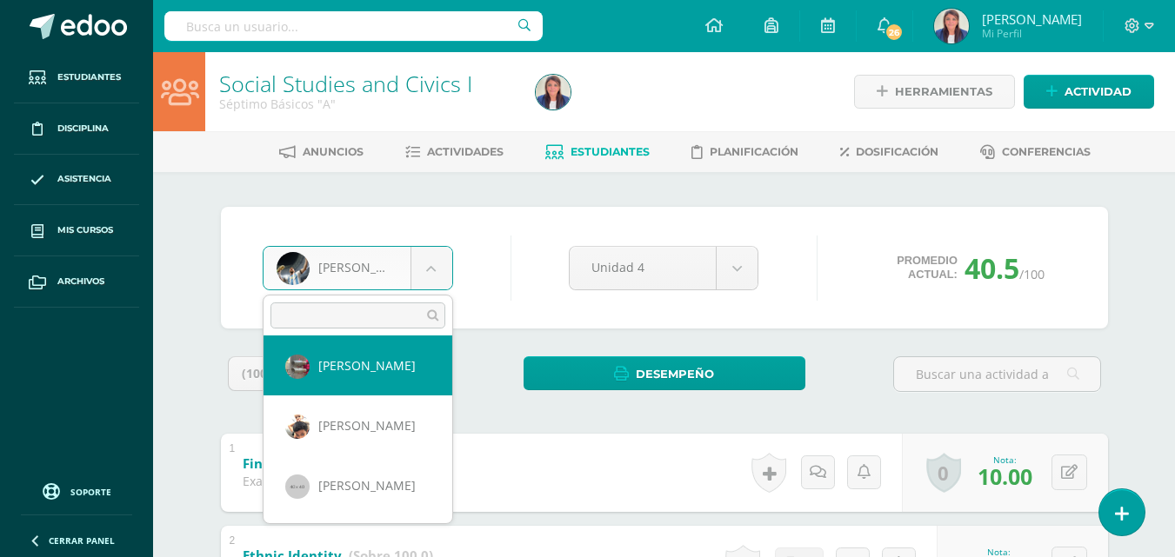
select select "334"
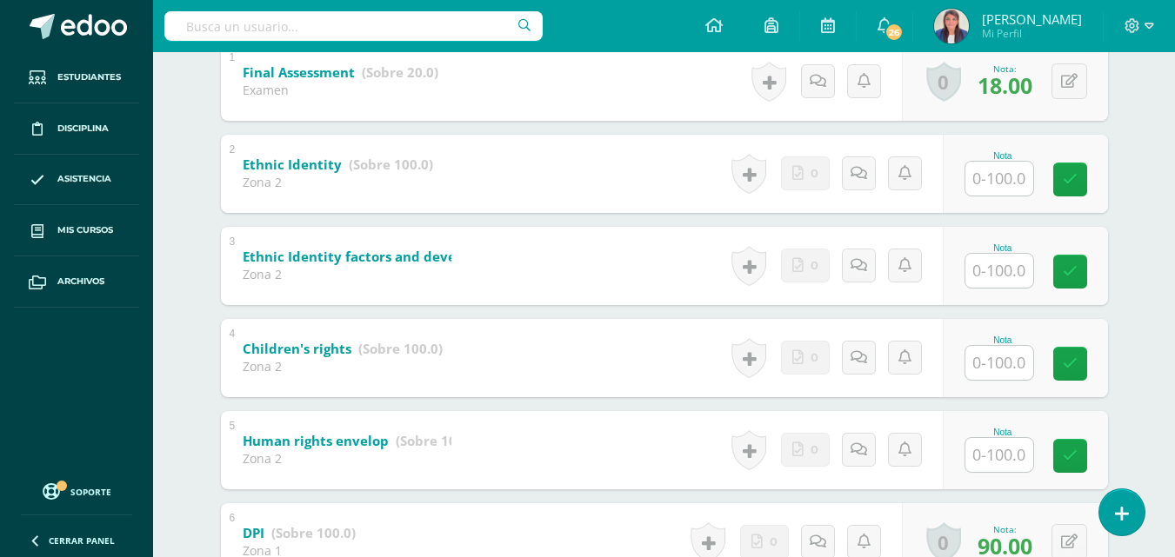
scroll to position [390, 0]
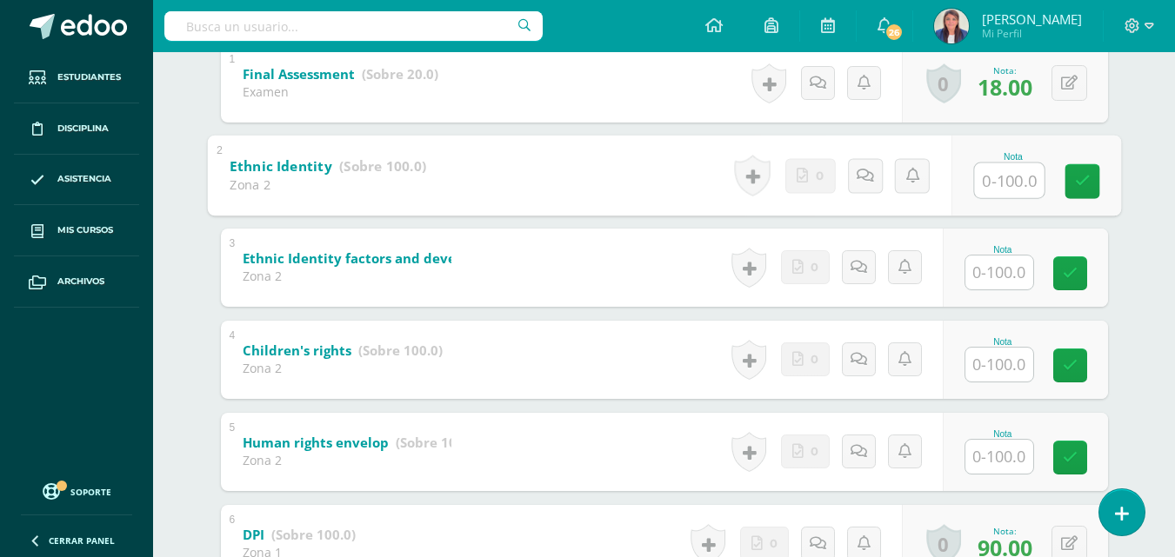
click at [1000, 182] on input "text" at bounding box center [1009, 180] width 70 height 35
type input "80"
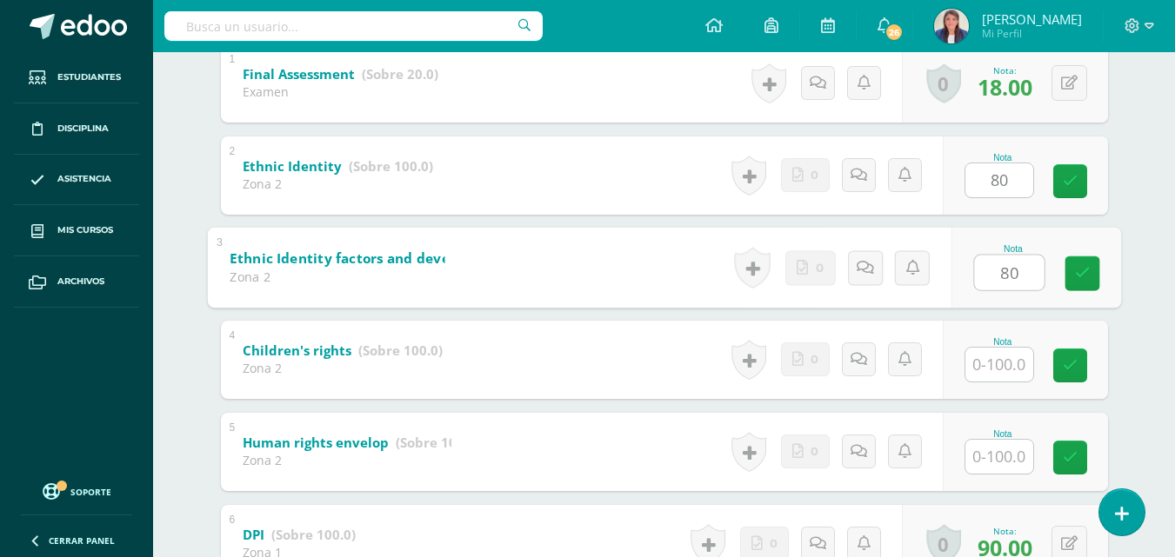
type input "80"
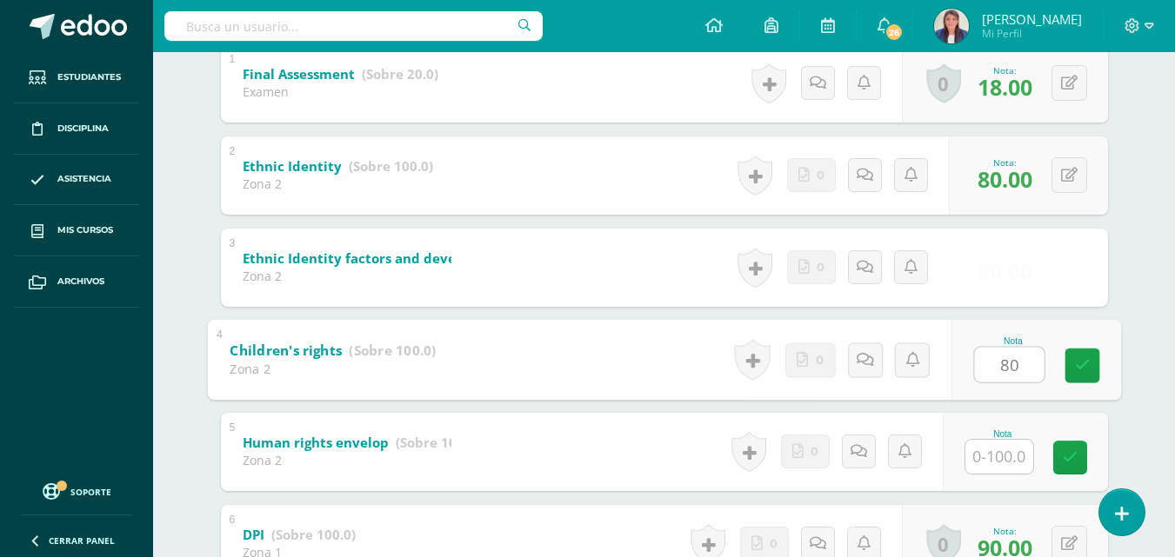
type input "80"
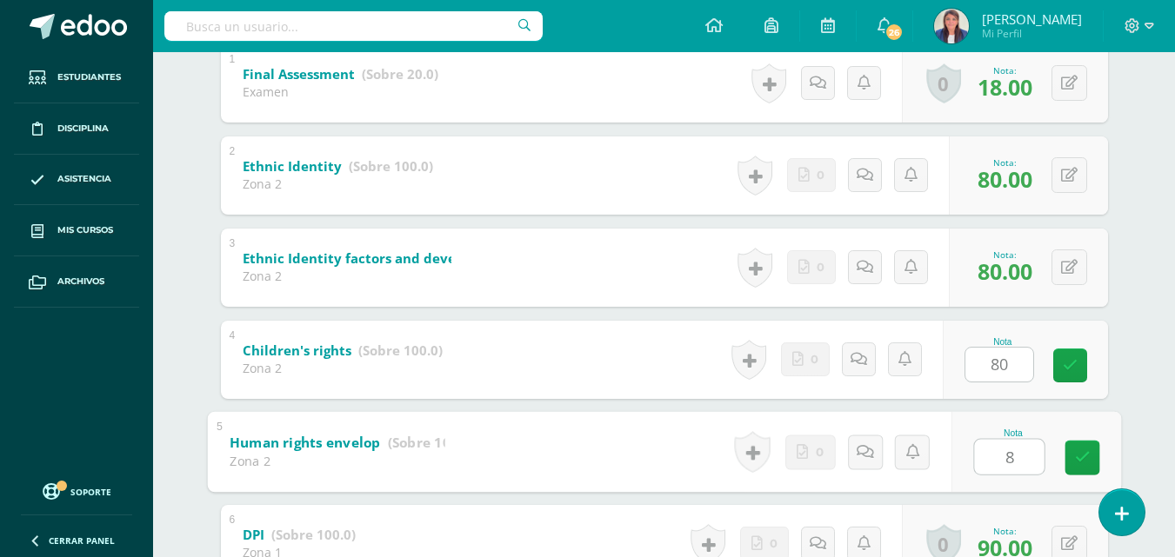
type input "80"
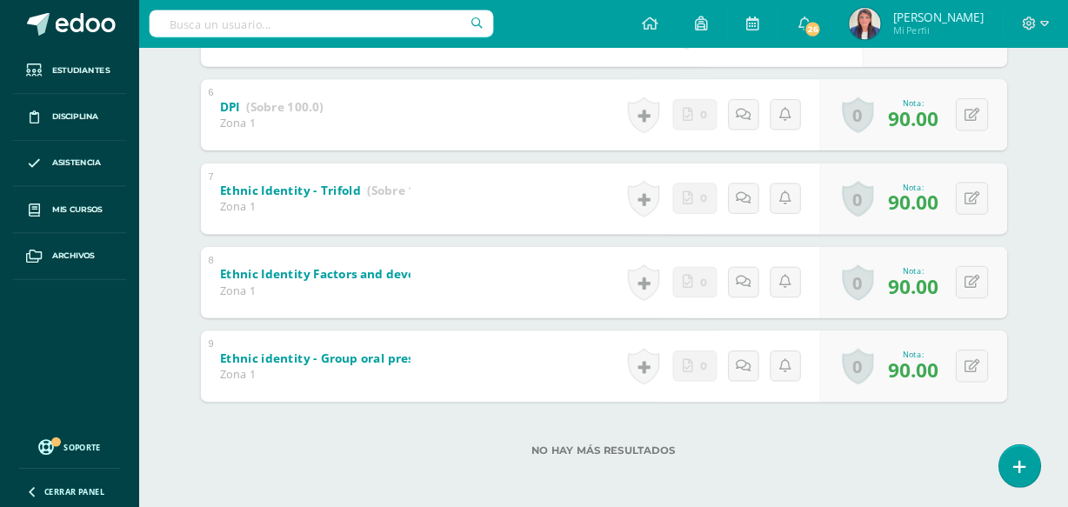
scroll to position [0, 0]
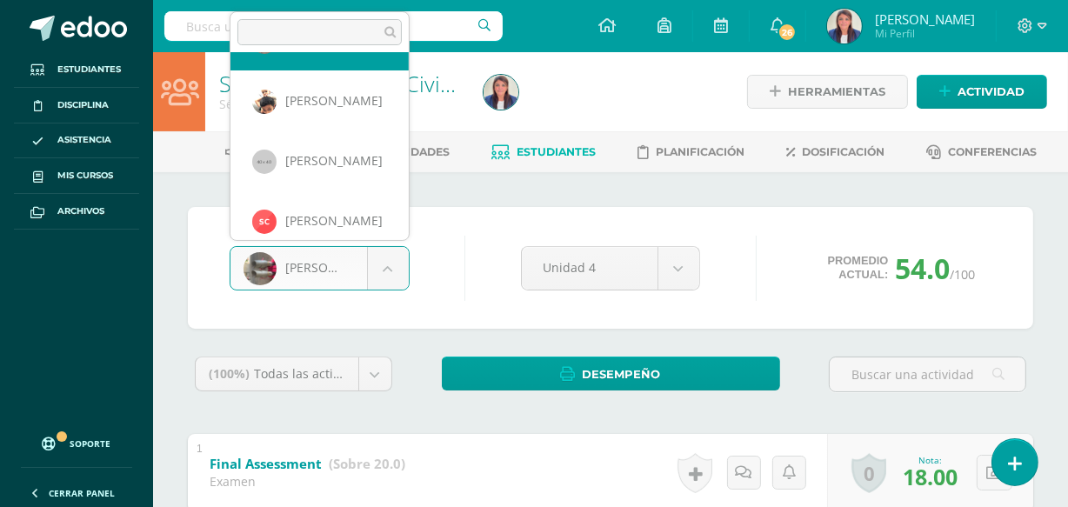
scroll to position [239, 0]
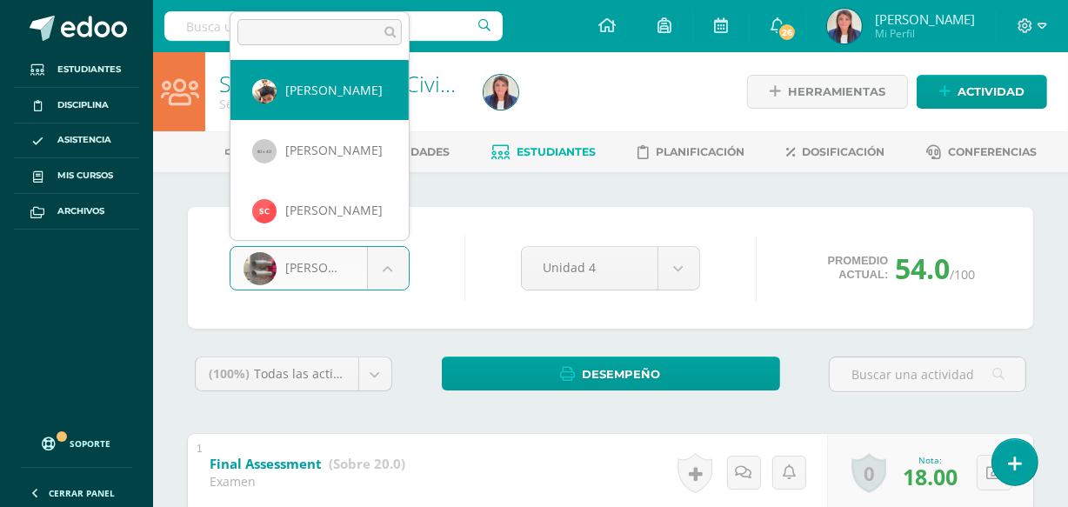
select select "168"
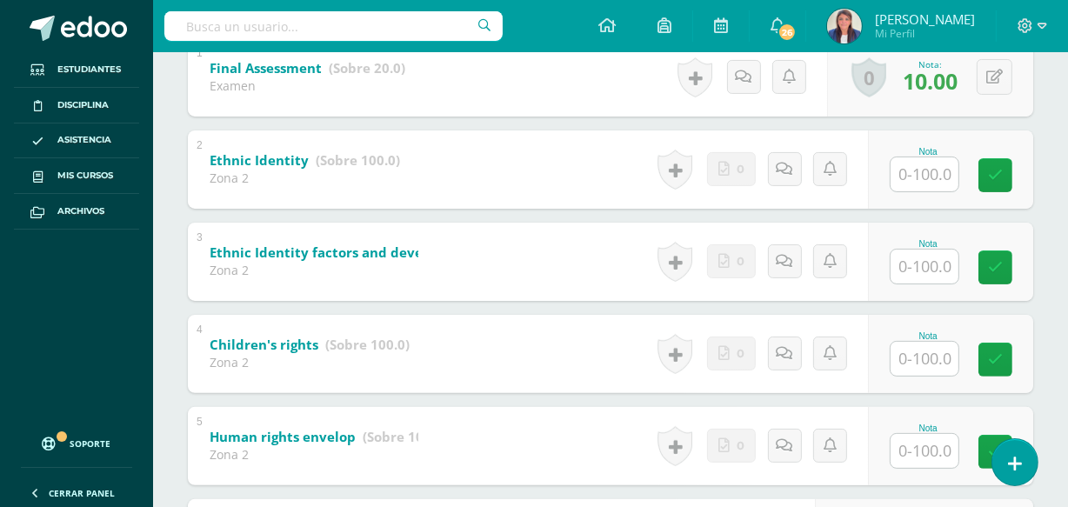
scroll to position [397, 0]
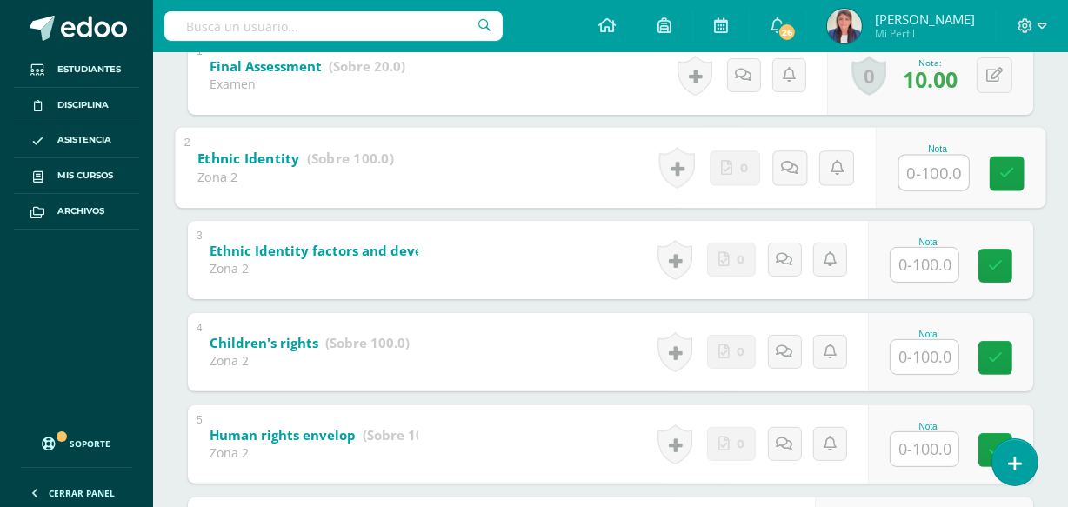
click at [948, 174] on input "text" at bounding box center [934, 172] width 70 height 35
type input "80"
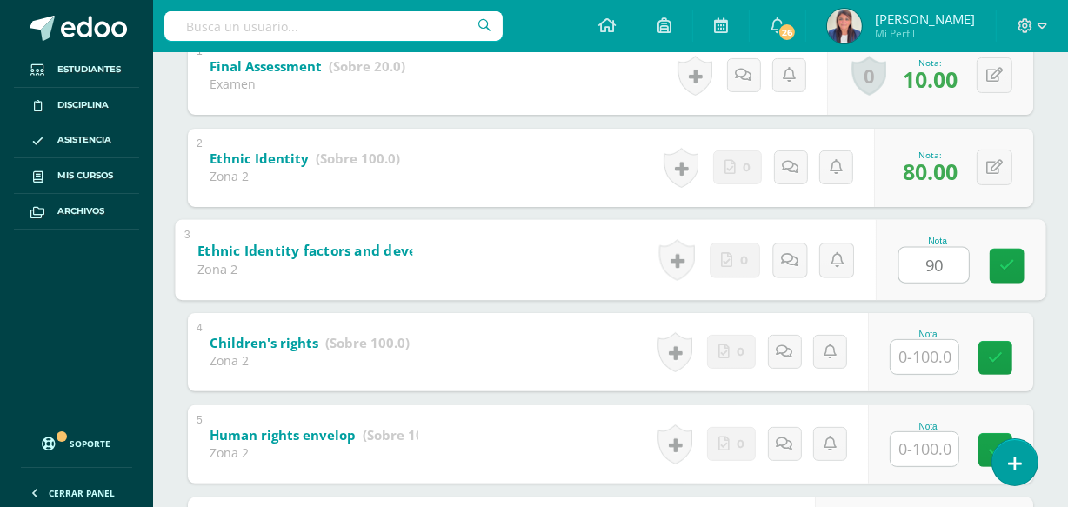
type input "90"
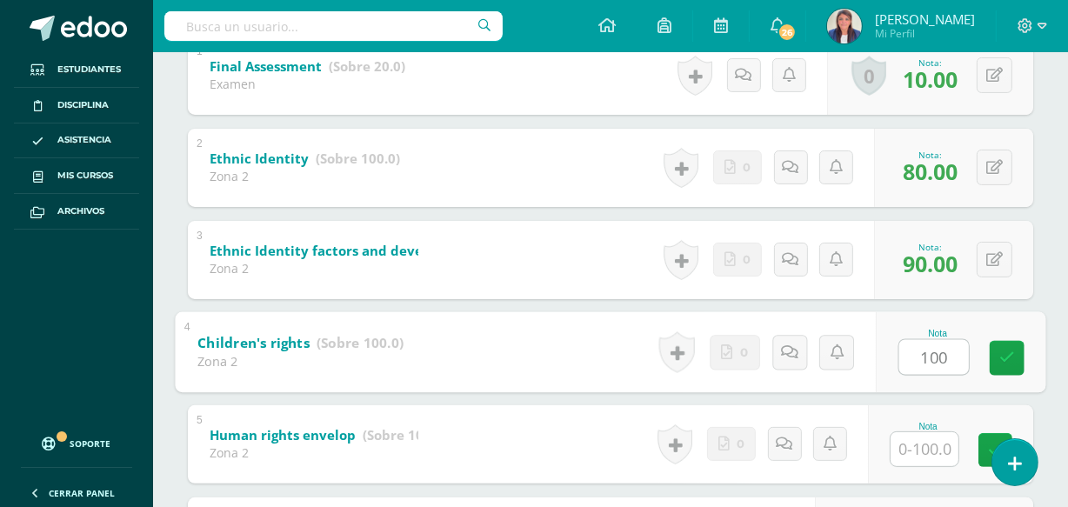
type input "100"
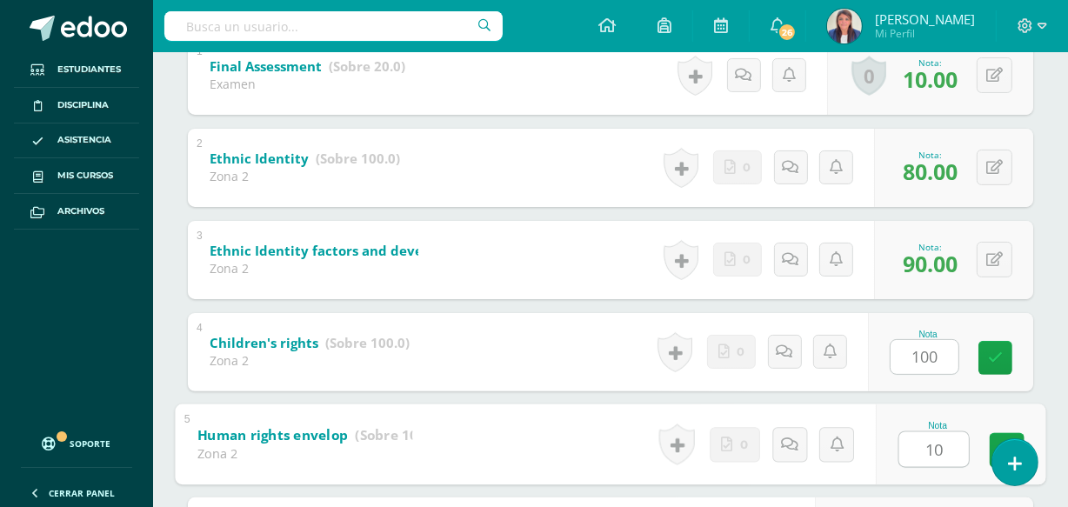
type input "100"
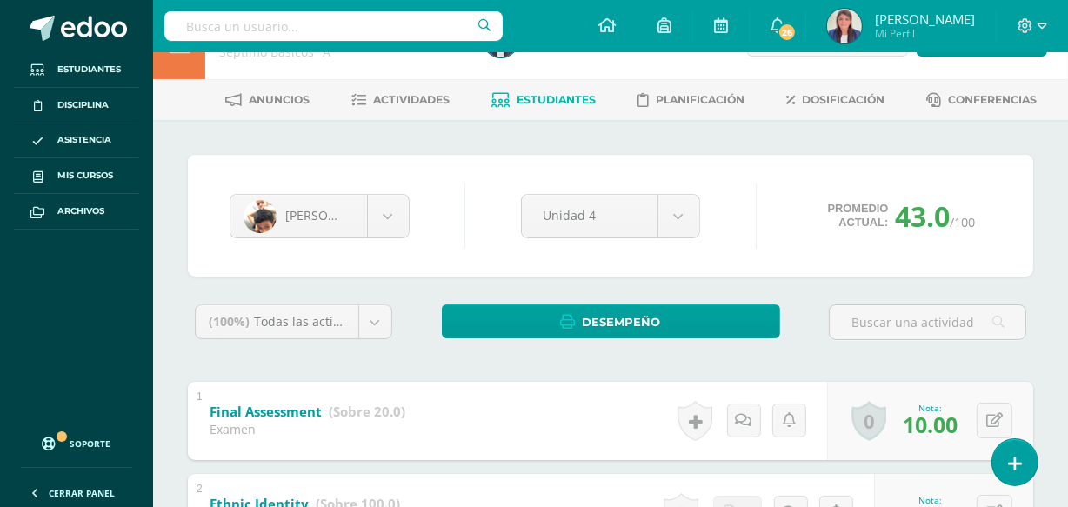
scroll to position [0, 0]
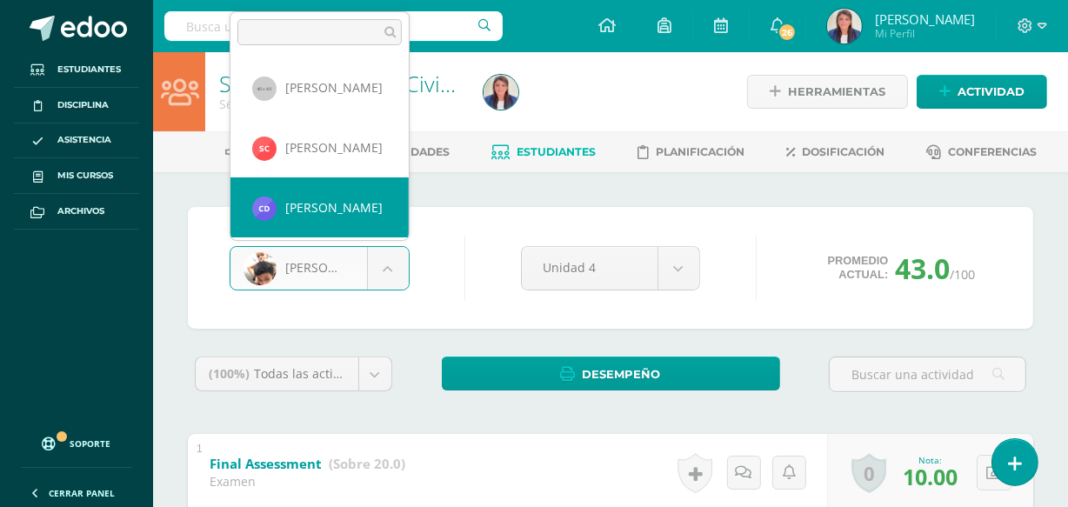
scroll to position [304, 0]
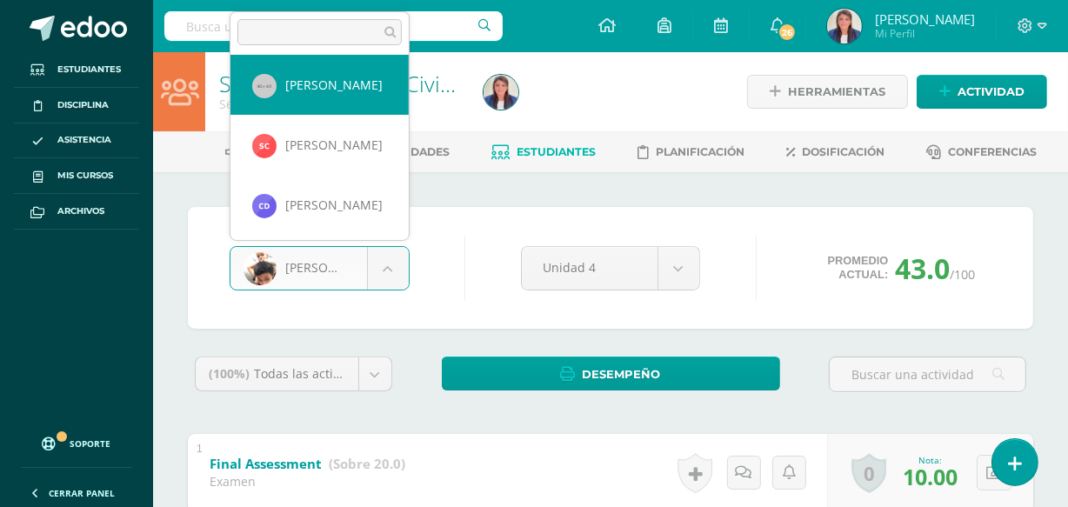
select select "169"
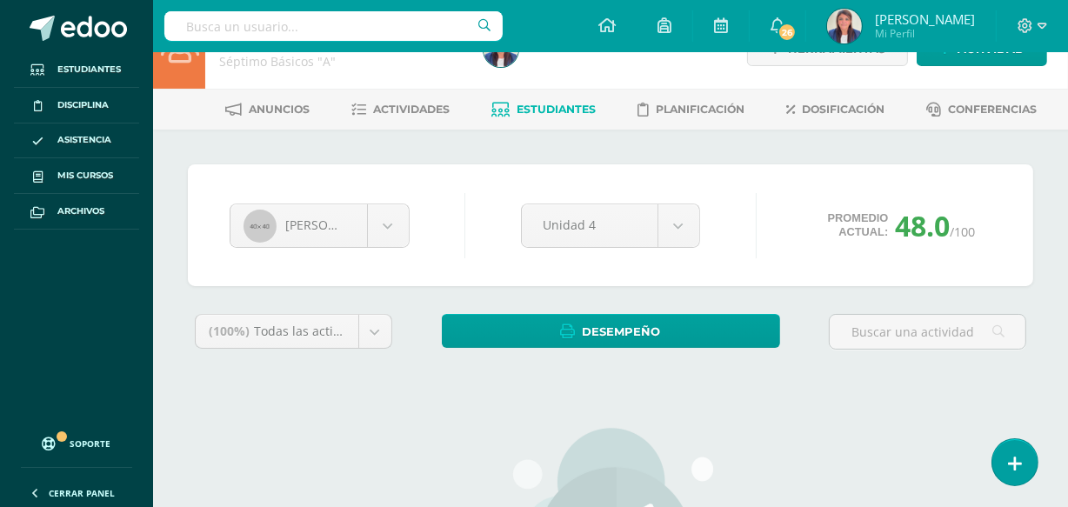
scroll to position [103, 0]
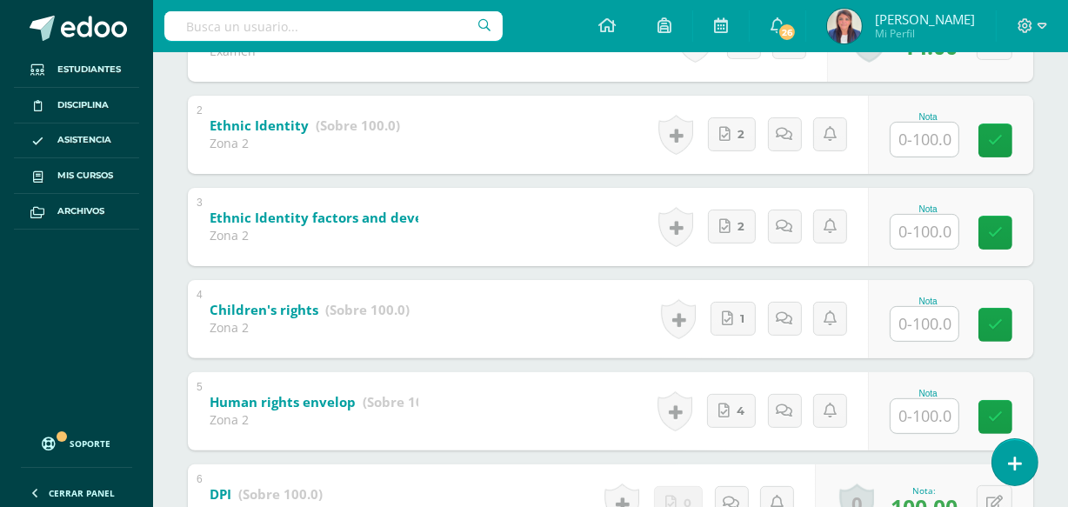
scroll to position [430, 0]
click at [942, 130] on input "text" at bounding box center [934, 139] width 70 height 35
type input "100"
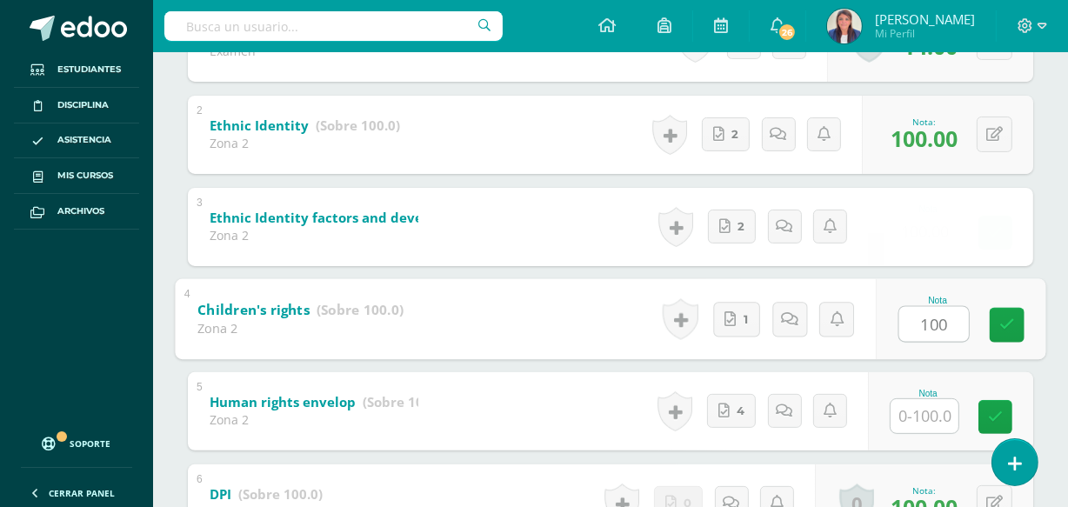
type input "100"
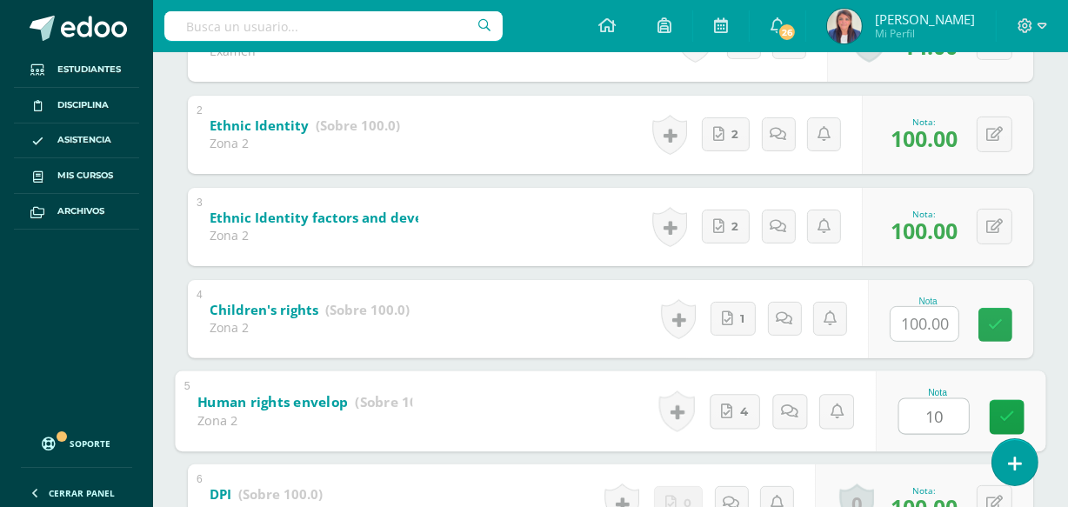
type input "100"
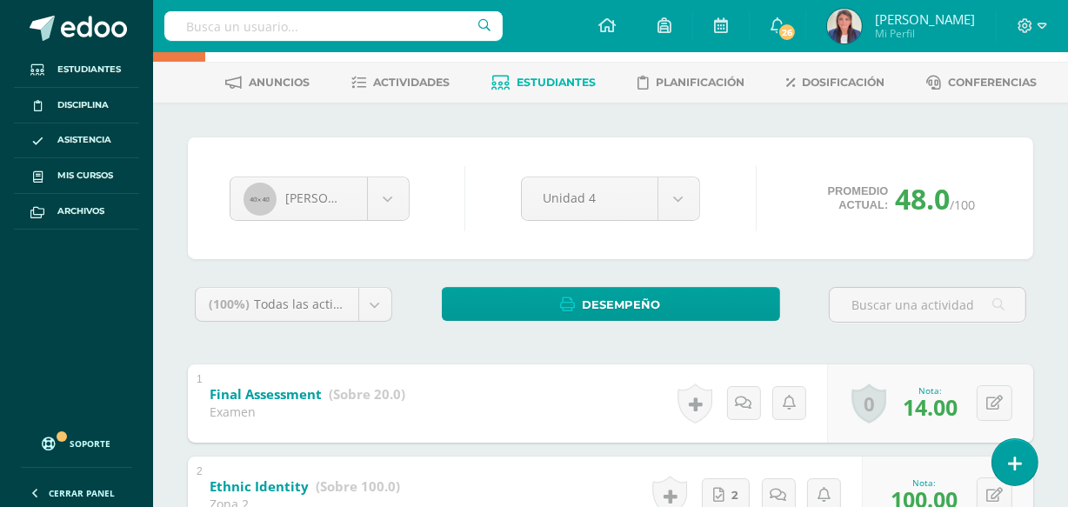
scroll to position [0, 0]
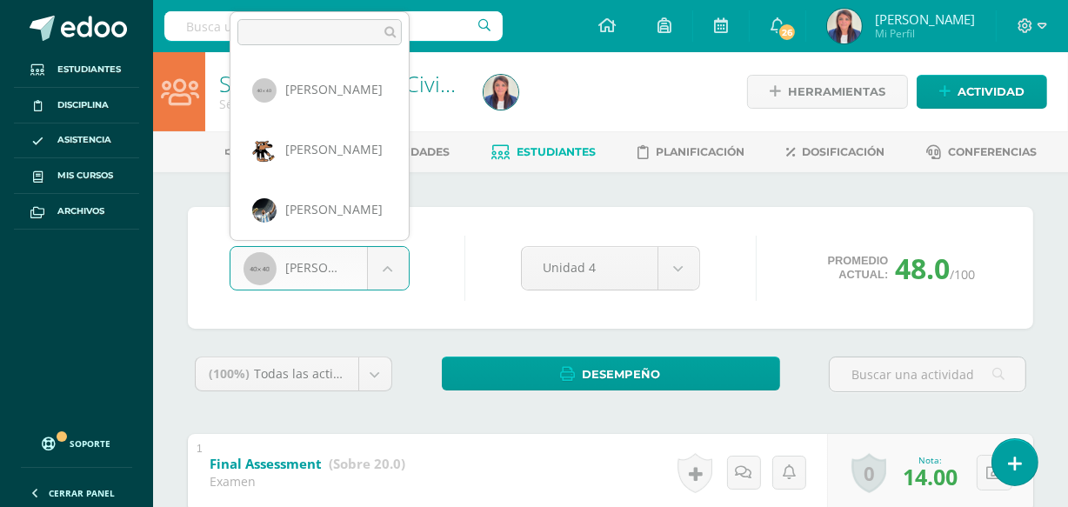
scroll to position [178, 0]
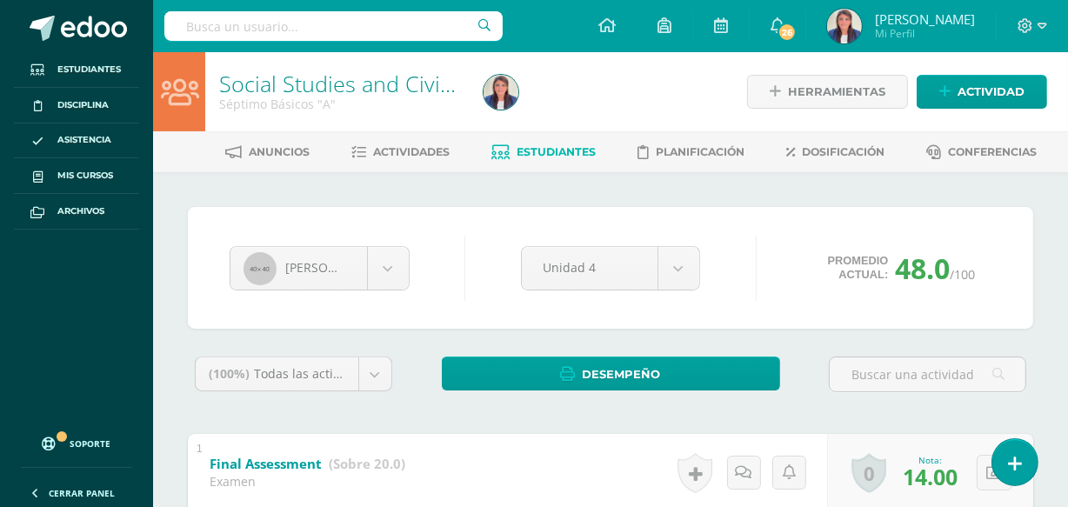
drag, startPoint x: 323, startPoint y: 256, endPoint x: 300, endPoint y: 252, distance: 22.9
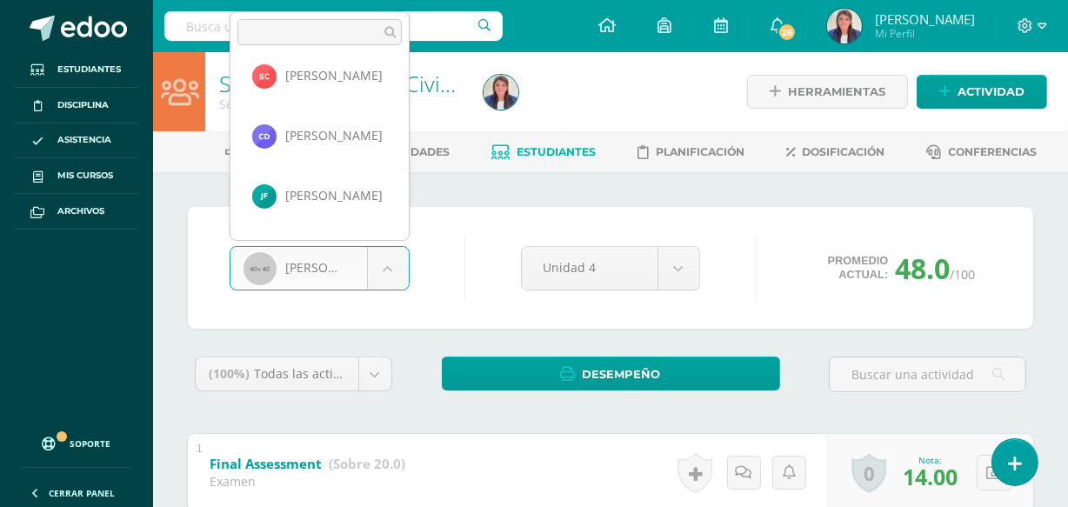
scroll to position [366, 0]
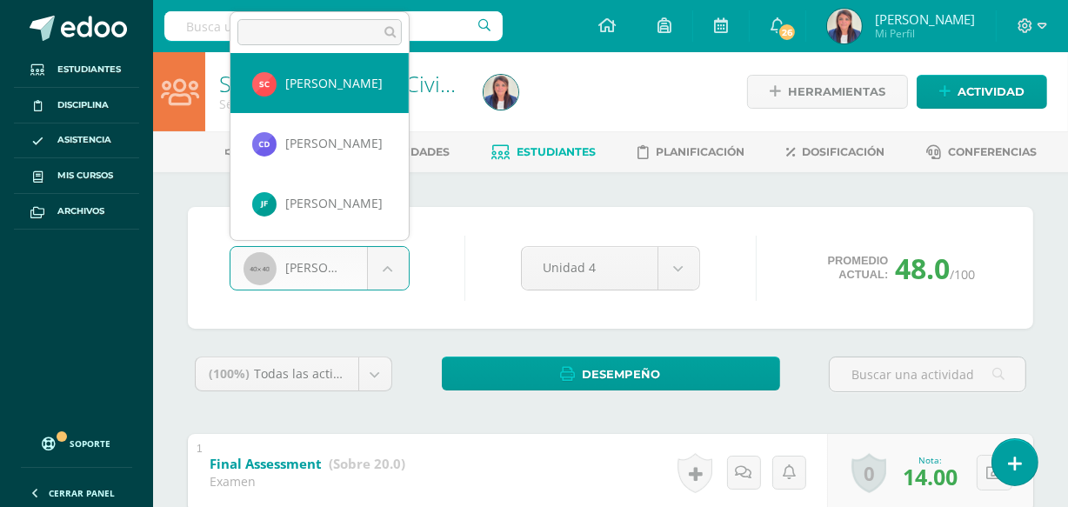
select select "335"
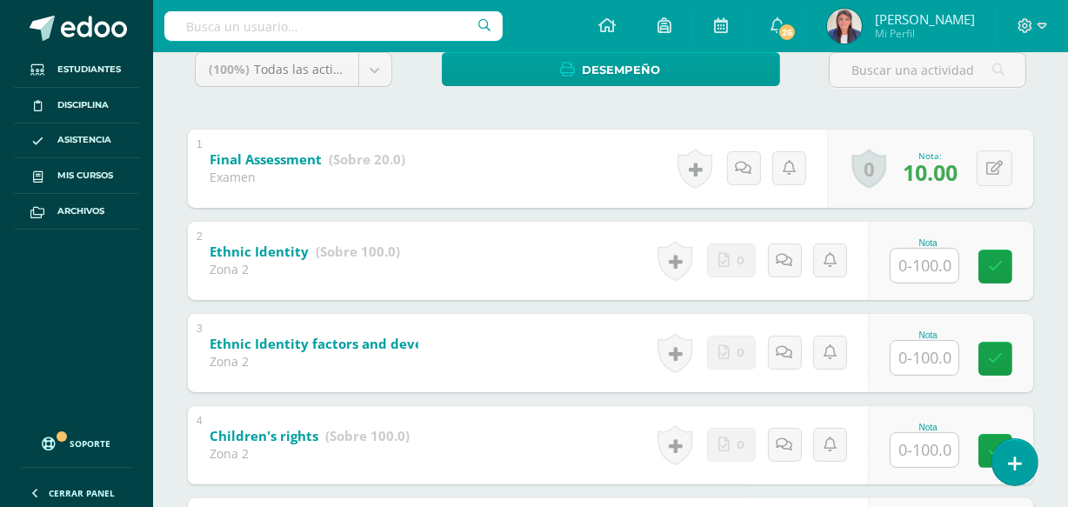
scroll to position [334, 0]
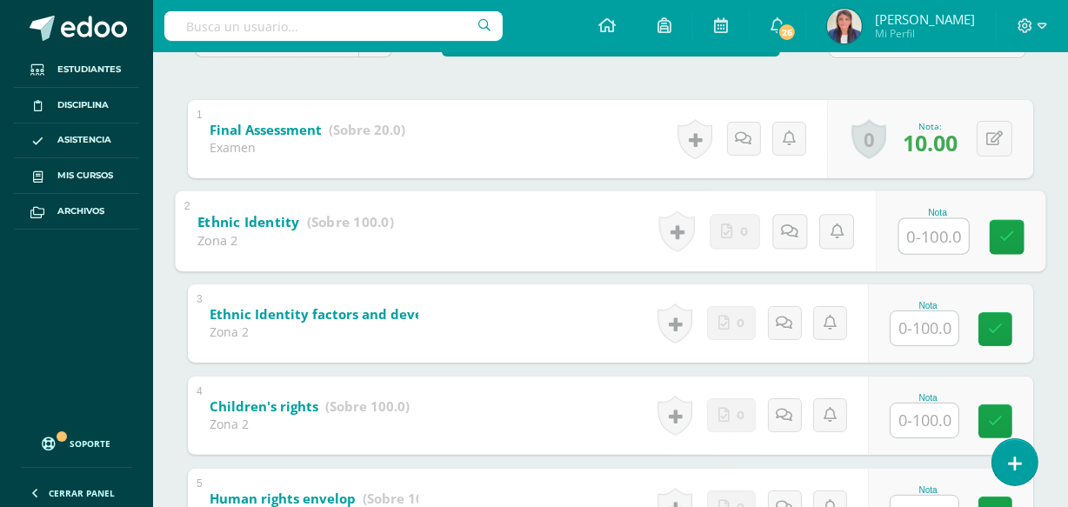
click at [928, 232] on input "text" at bounding box center [934, 235] width 70 height 35
type input "90"
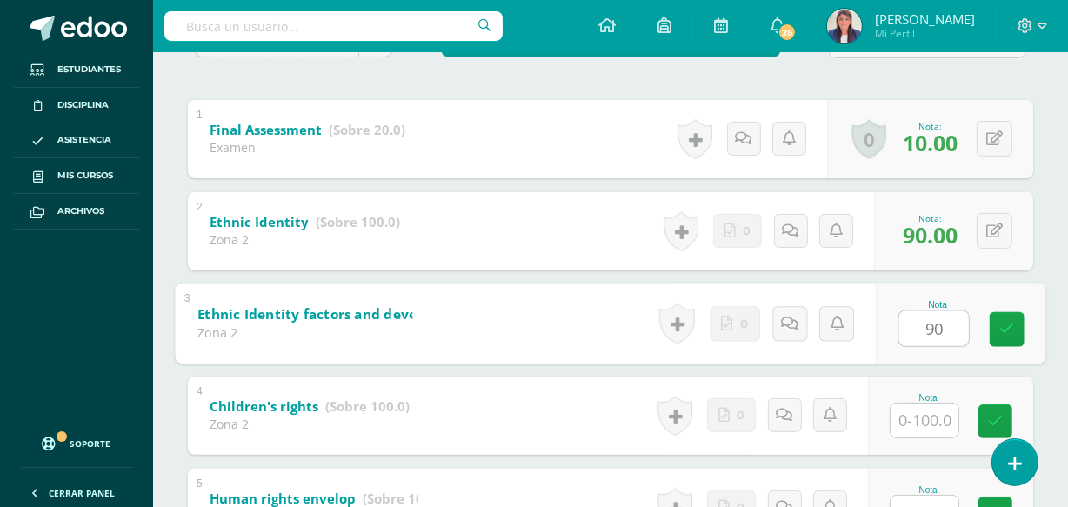
type input "90"
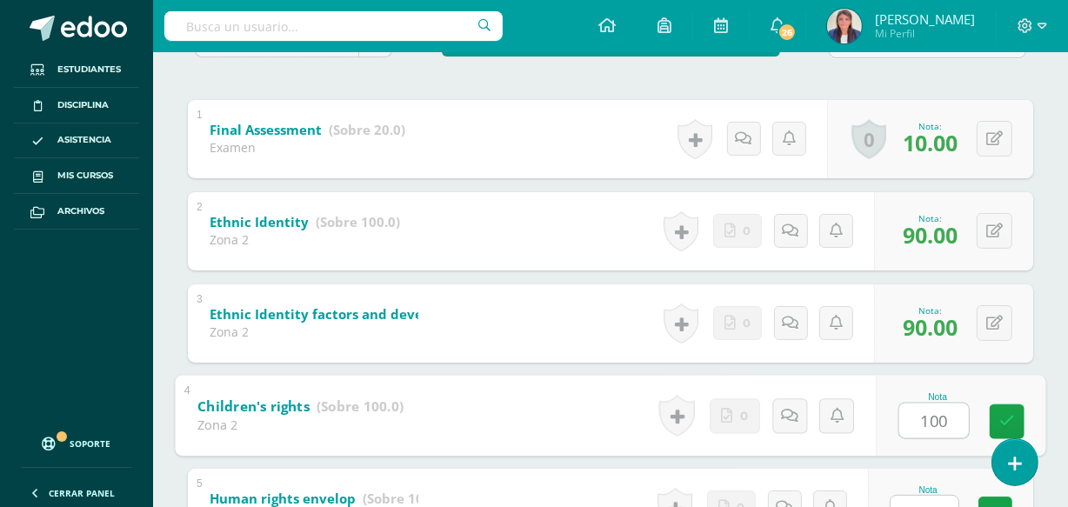
type input "100"
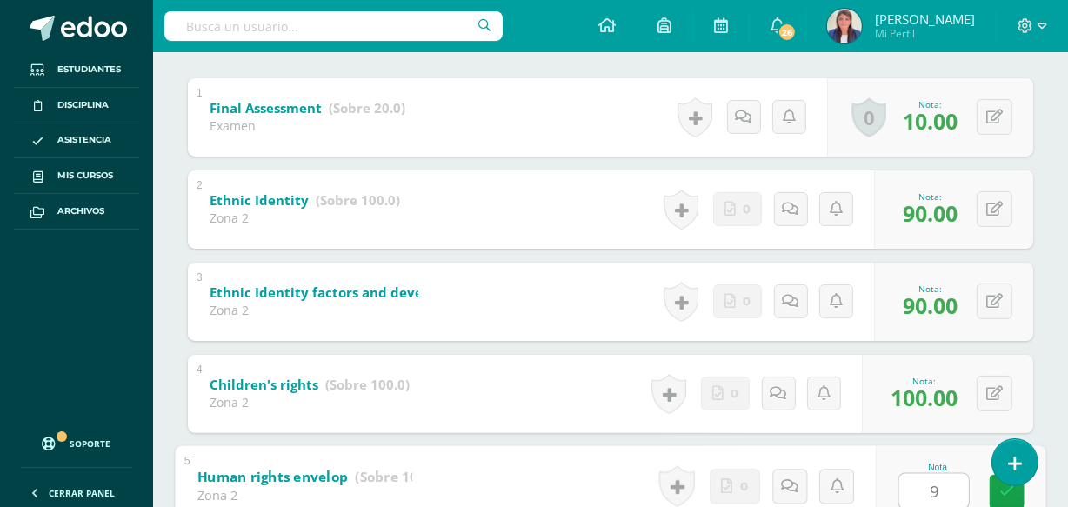
type input "90"
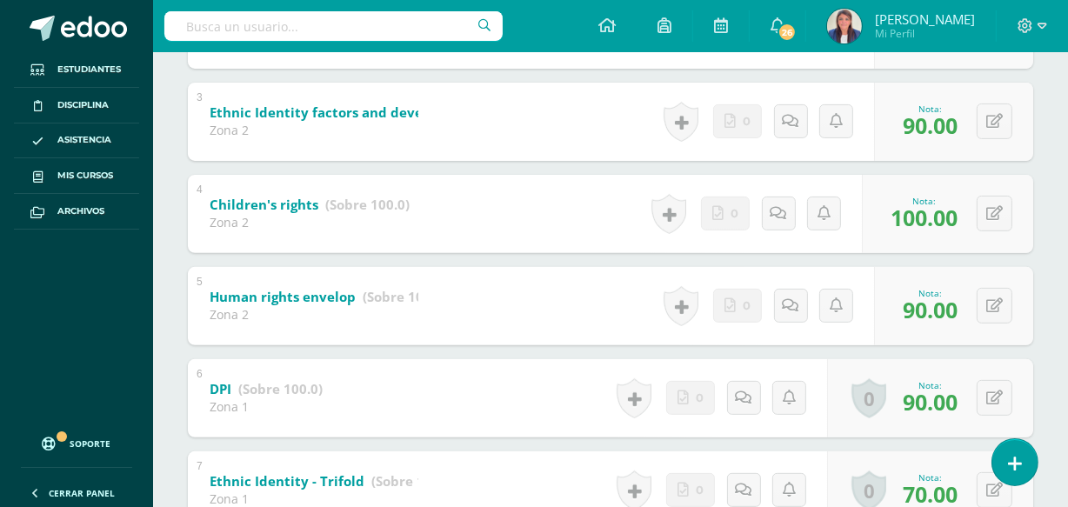
scroll to position [0, 0]
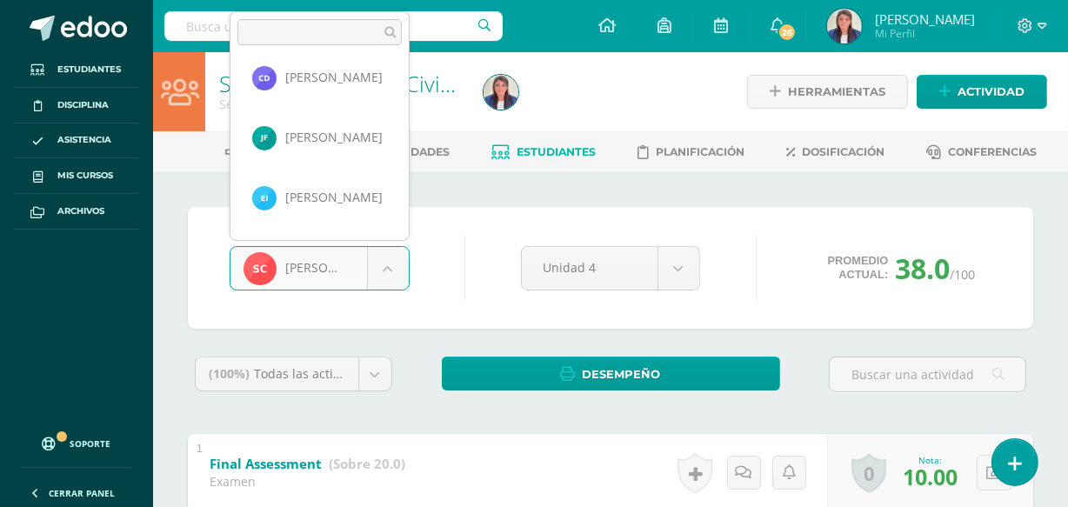
scroll to position [426, 0]
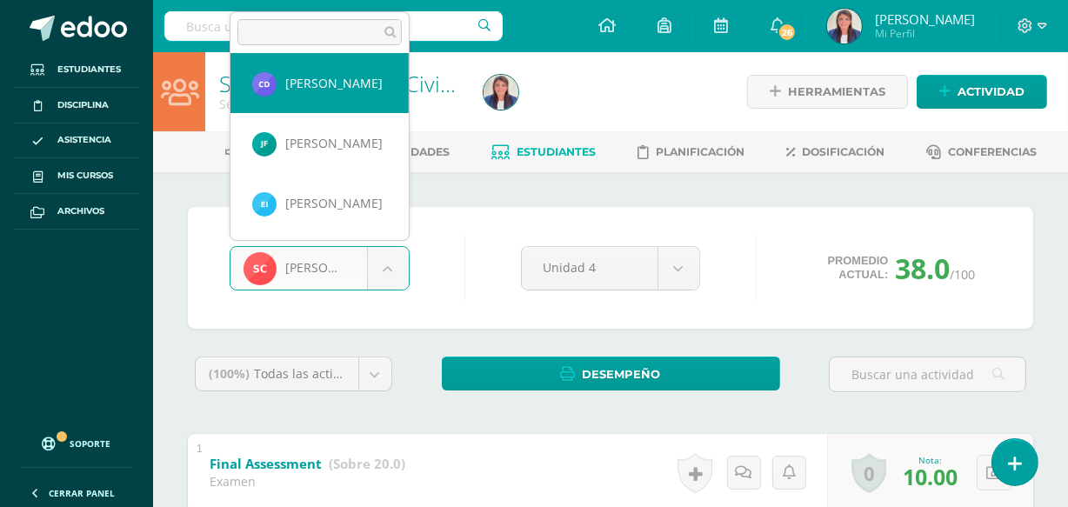
select select "405"
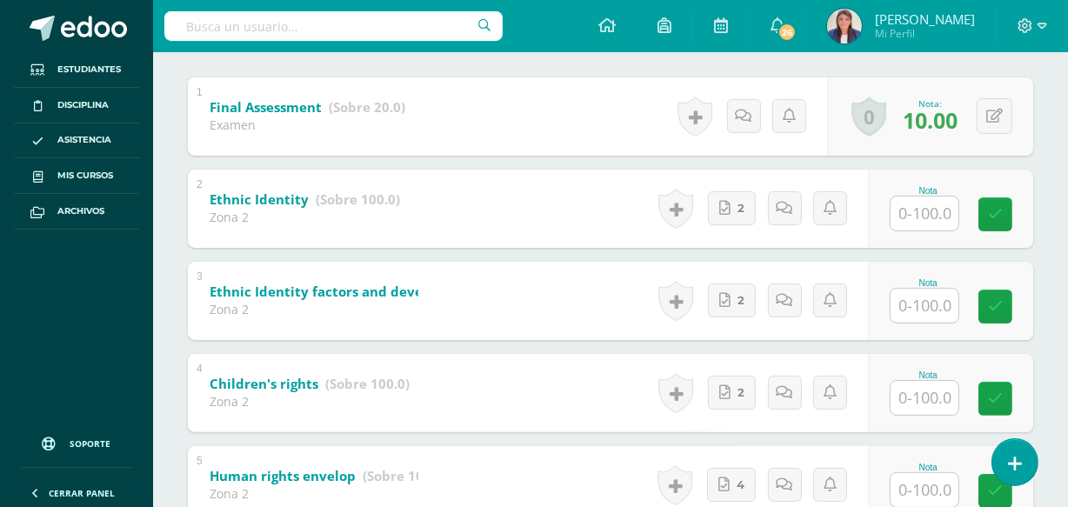
scroll to position [357, 0]
click at [919, 216] on input "text" at bounding box center [925, 214] width 68 height 34
type input "90"
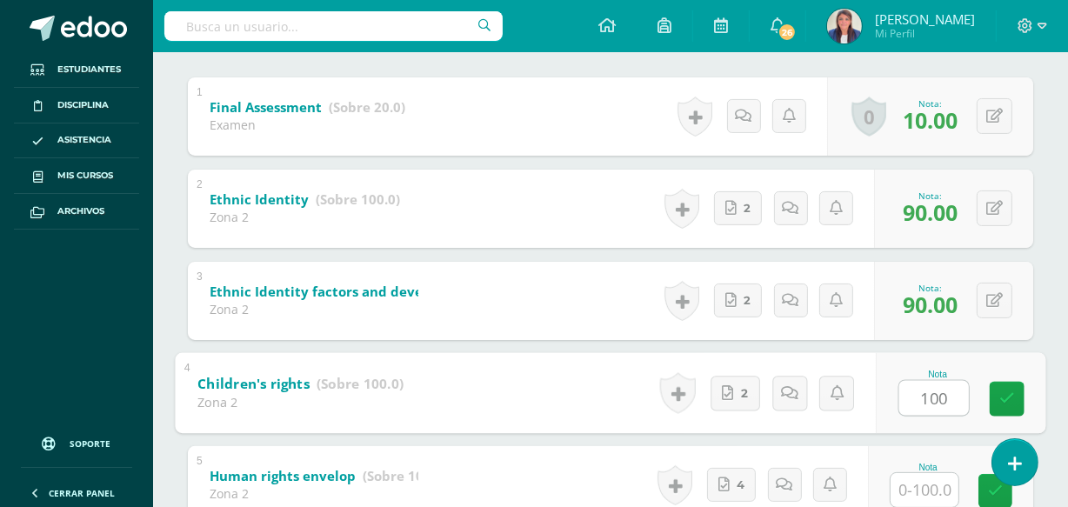
type input "100"
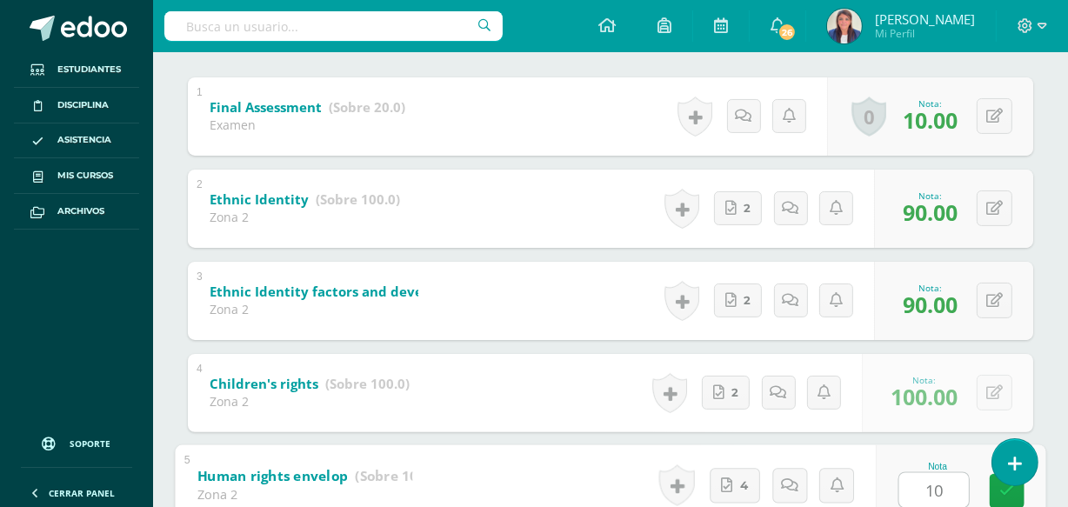
type input "100"
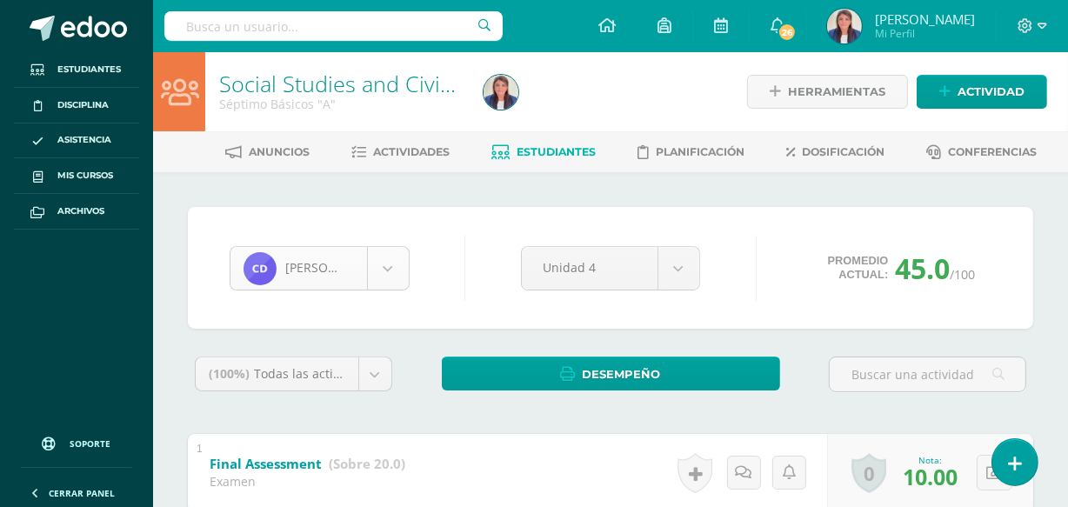
scroll to position [298, 0]
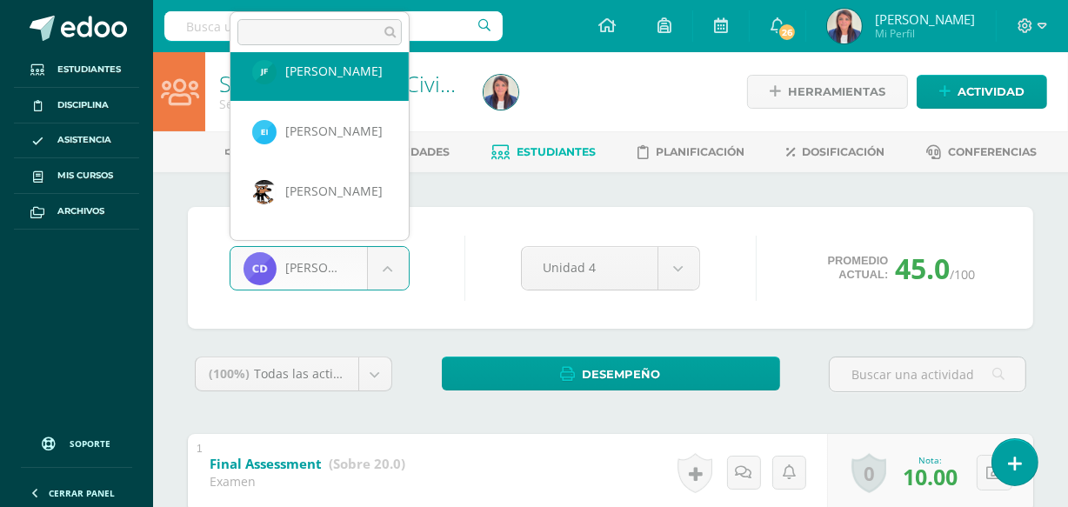
scroll to position [487, 0]
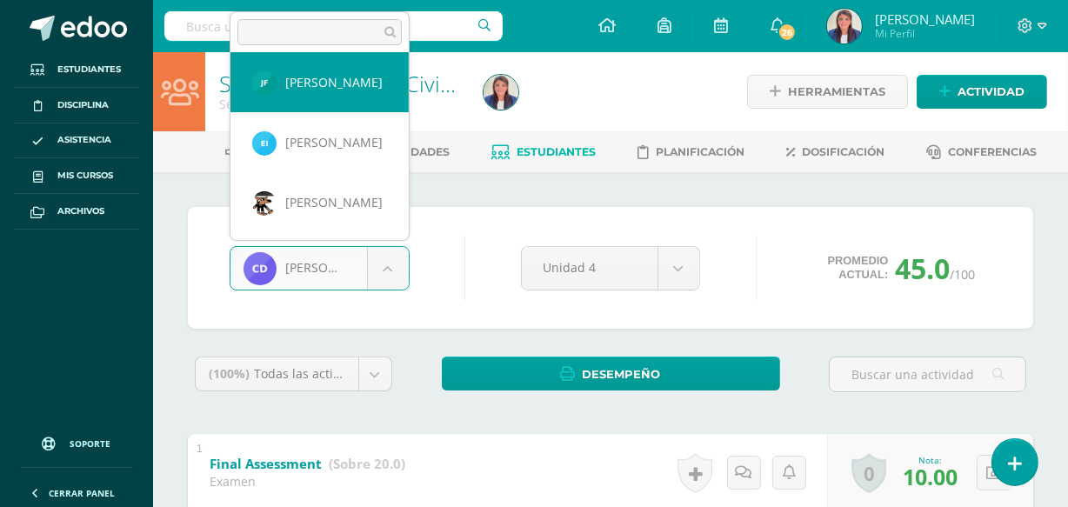
select select "384"
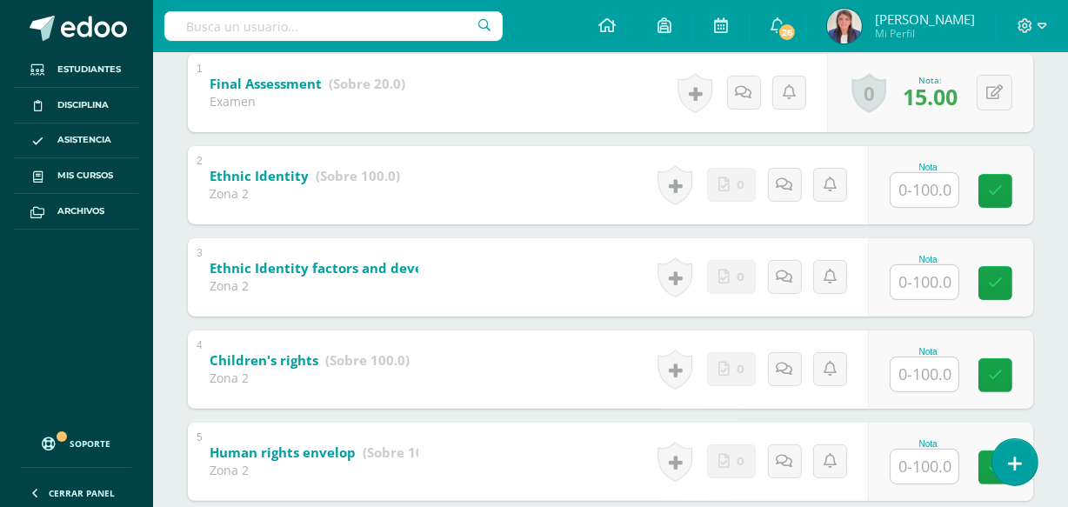
scroll to position [388, 0]
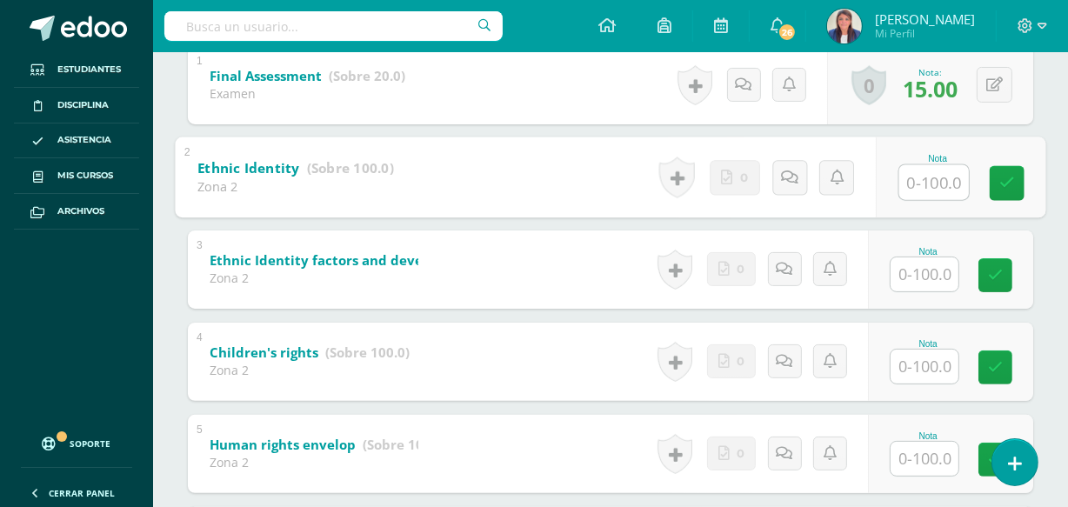
click at [938, 184] on input "text" at bounding box center [934, 181] width 70 height 35
type input "80"
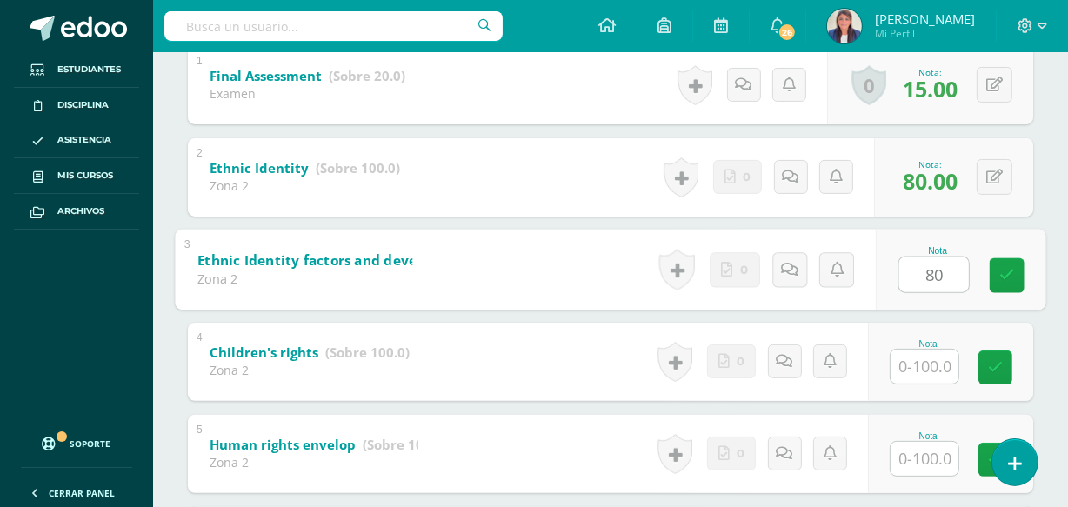
type input "80"
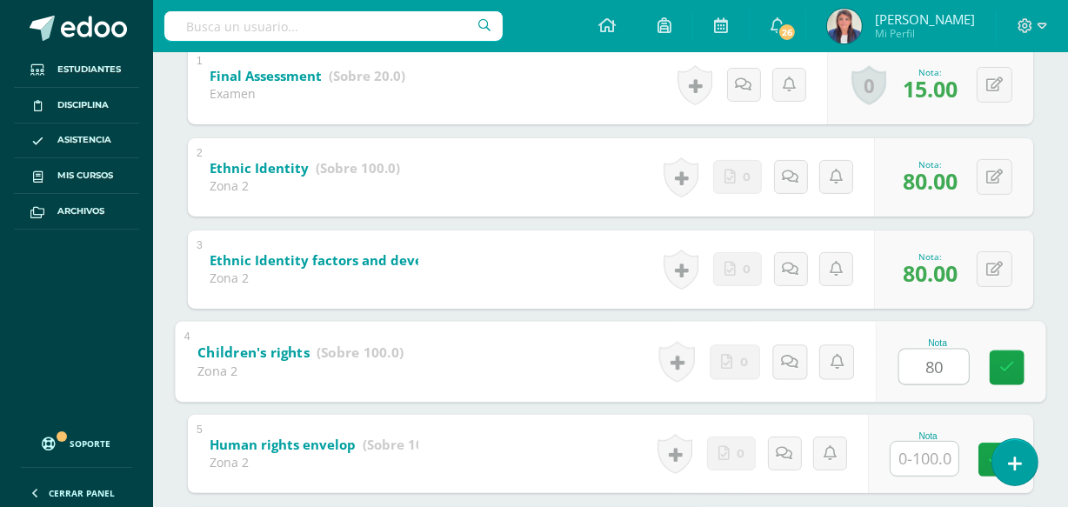
type input "80"
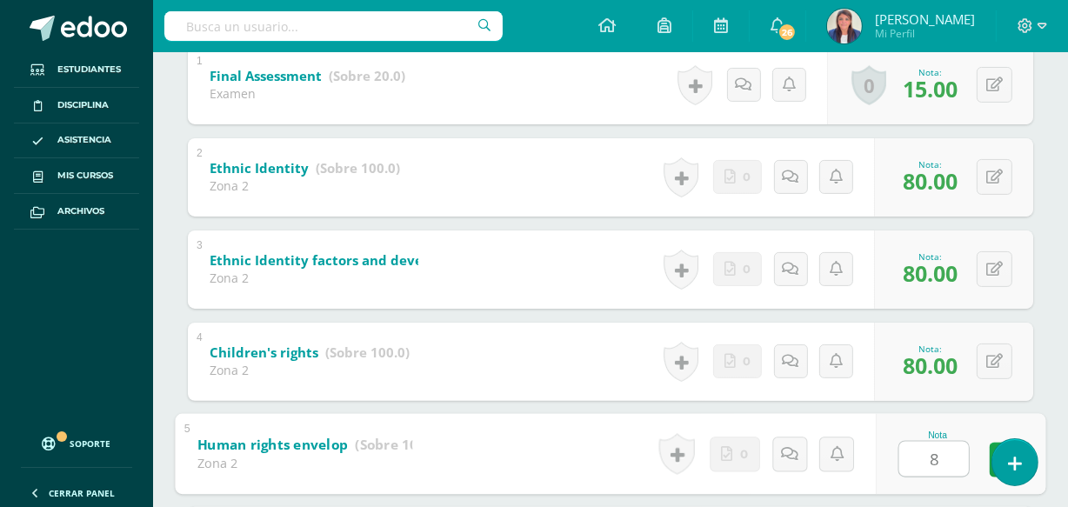
type input "80"
click at [935, 138] on form "Ethnic Identity (Sobre 100.0) Zona 2 Nota 80.00 0 [GEOGRAPHIC_DATA] Logros obte…" at bounding box center [610, 138] width 845 height 0
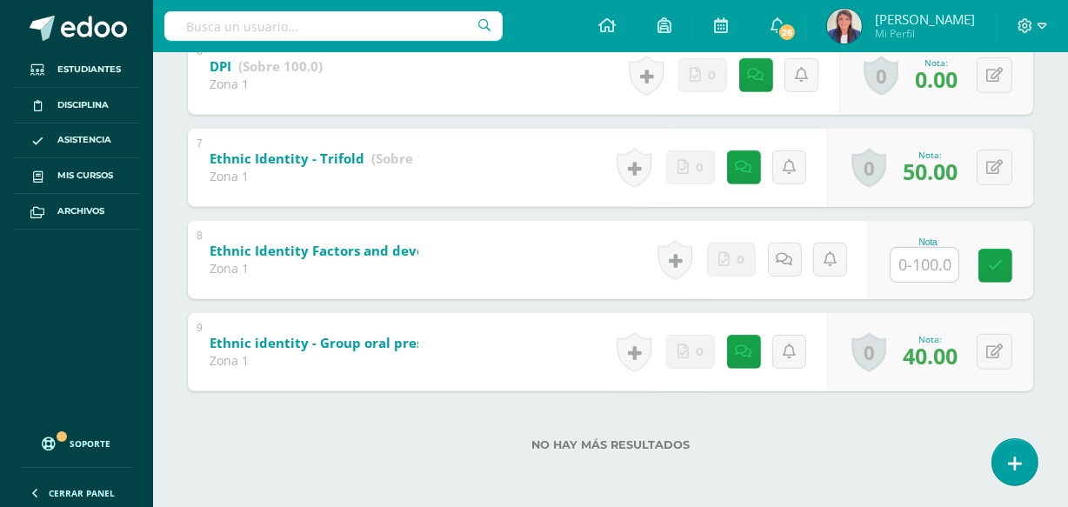
scroll to position [857, 0]
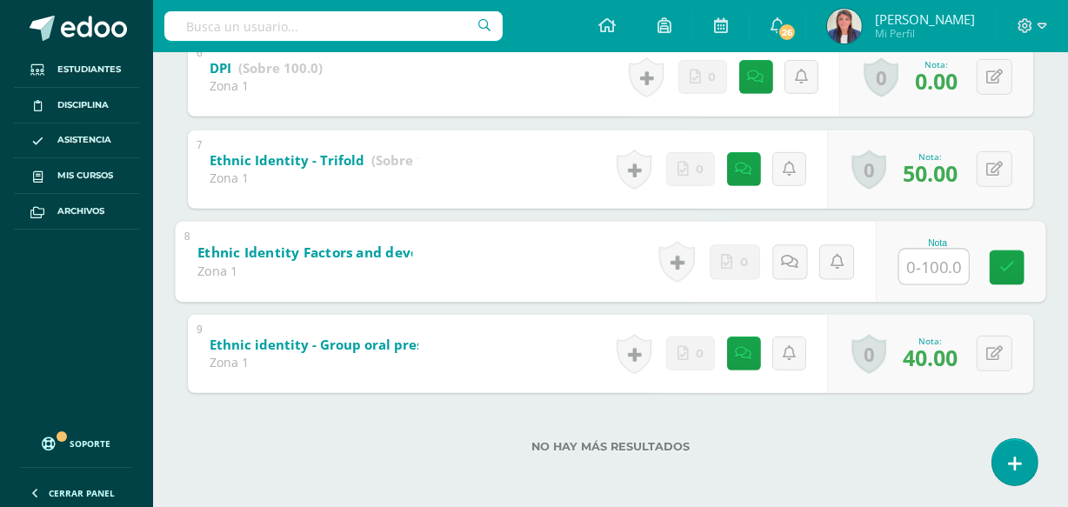
click at [918, 264] on input "text" at bounding box center [934, 266] width 70 height 35
type input "80"
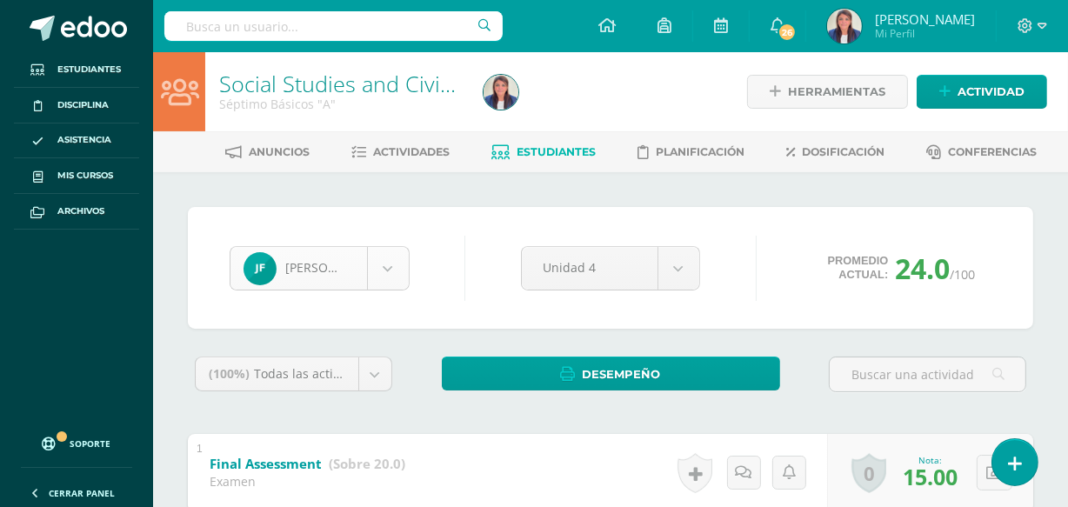
scroll to position [358, 0]
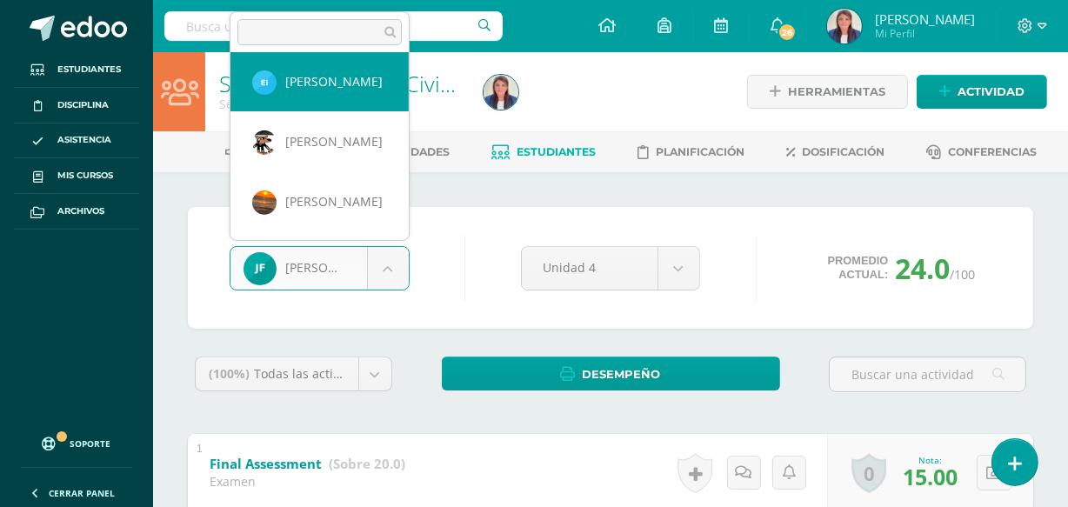
scroll to position [547, 0]
select select "390"
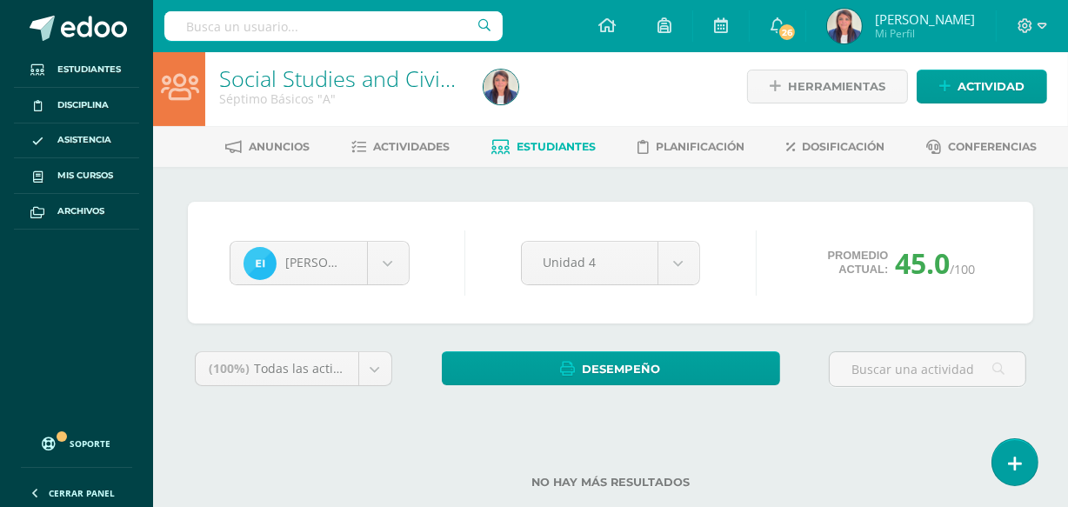
scroll to position [43, 0]
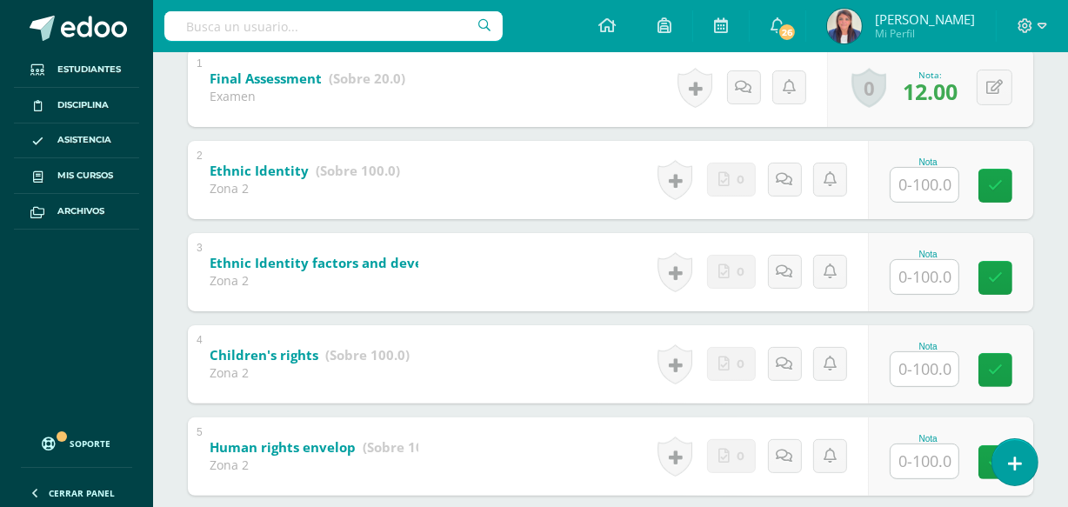
scroll to position [384, 0]
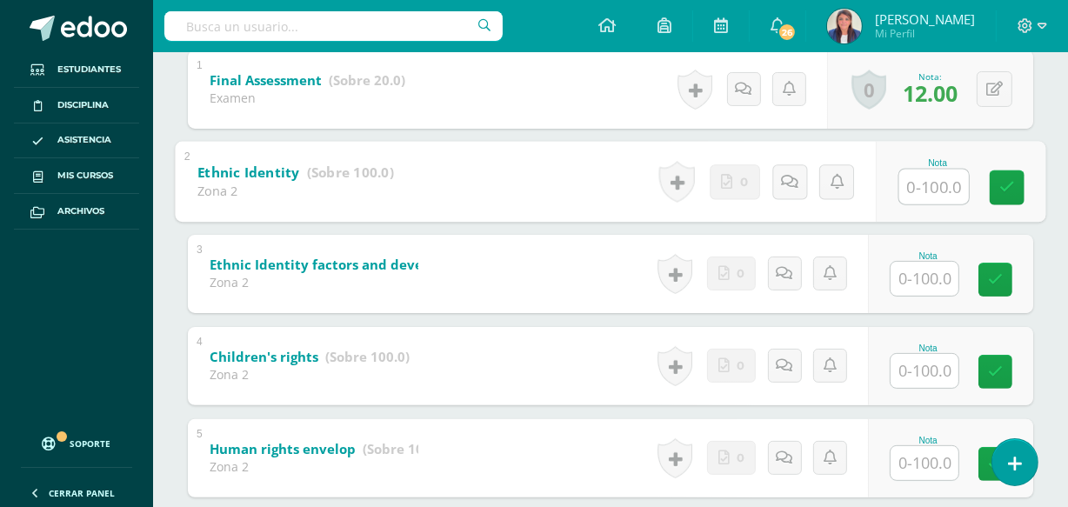
click at [924, 184] on input "text" at bounding box center [934, 186] width 70 height 35
type input "90"
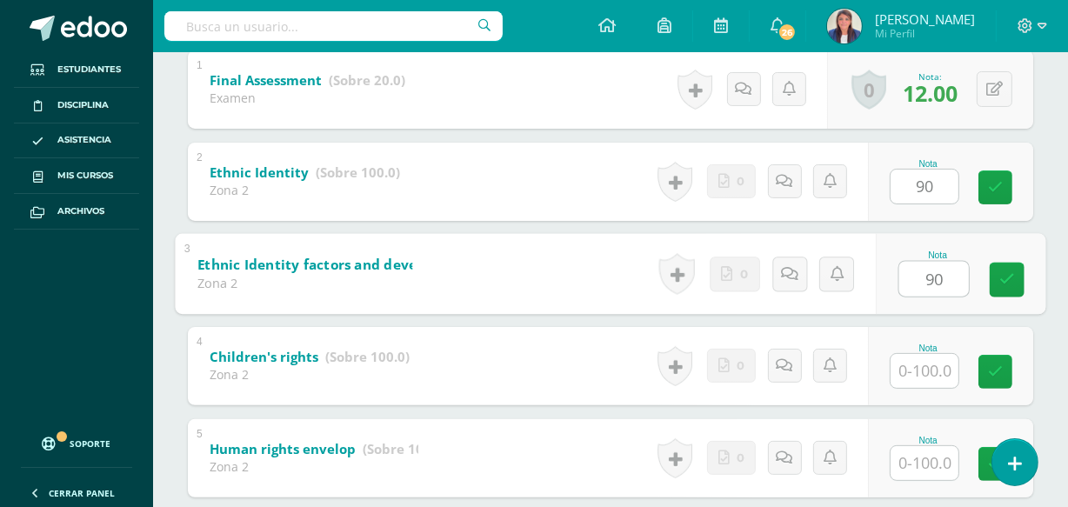
type input "90"
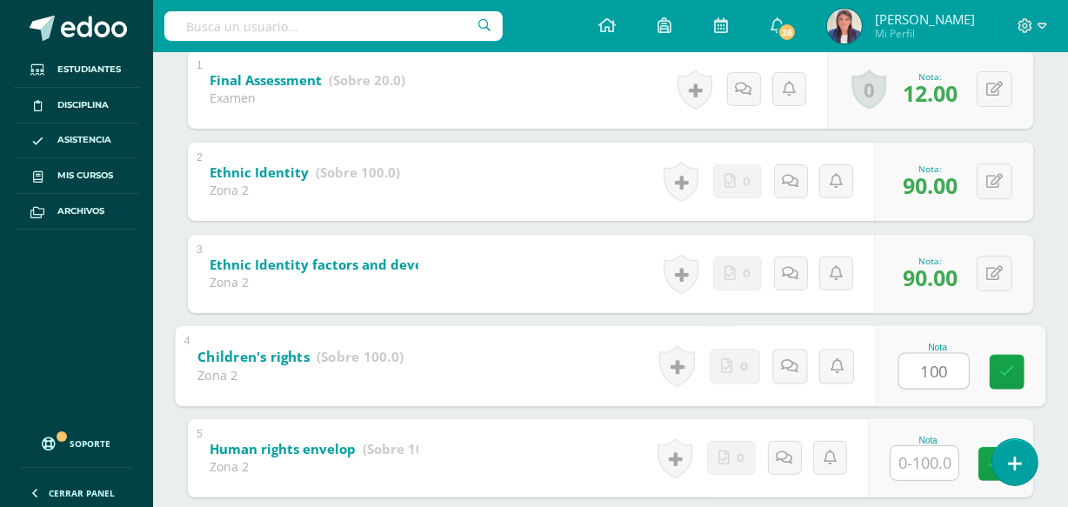
type input "100"
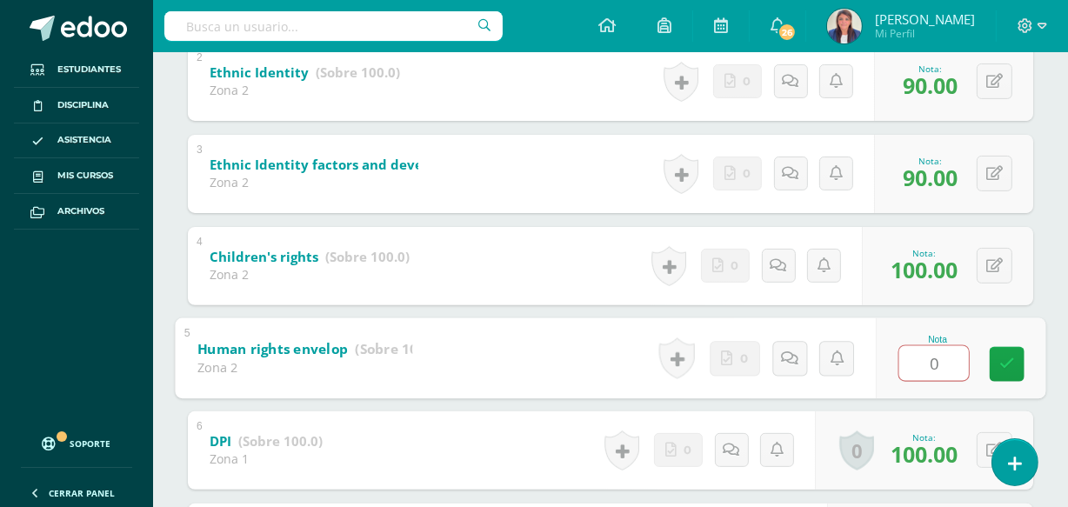
scroll to position [483, 0]
click at [1000, 357] on icon at bounding box center [1006, 358] width 17 height 15
type input "100"
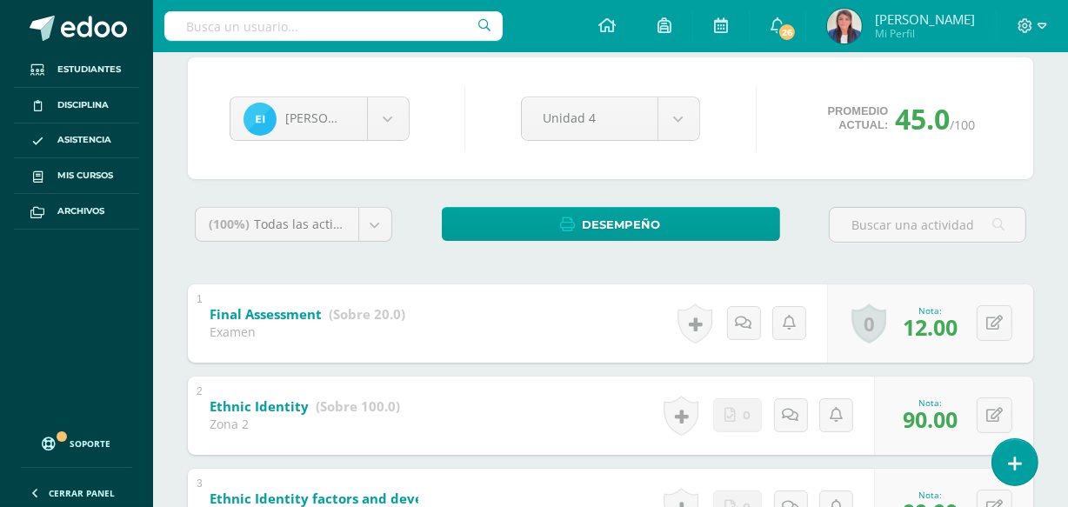
scroll to position [0, 0]
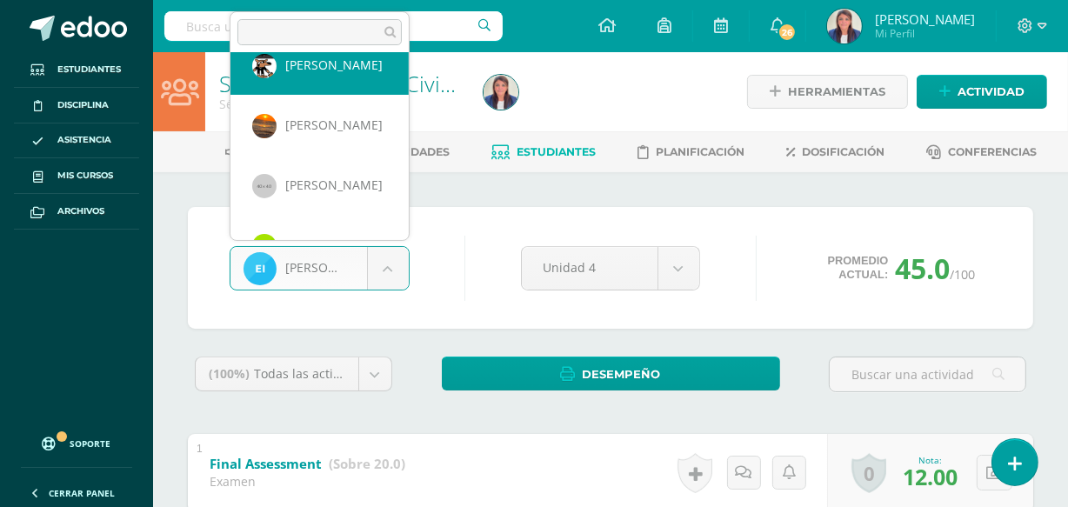
scroll to position [607, 0]
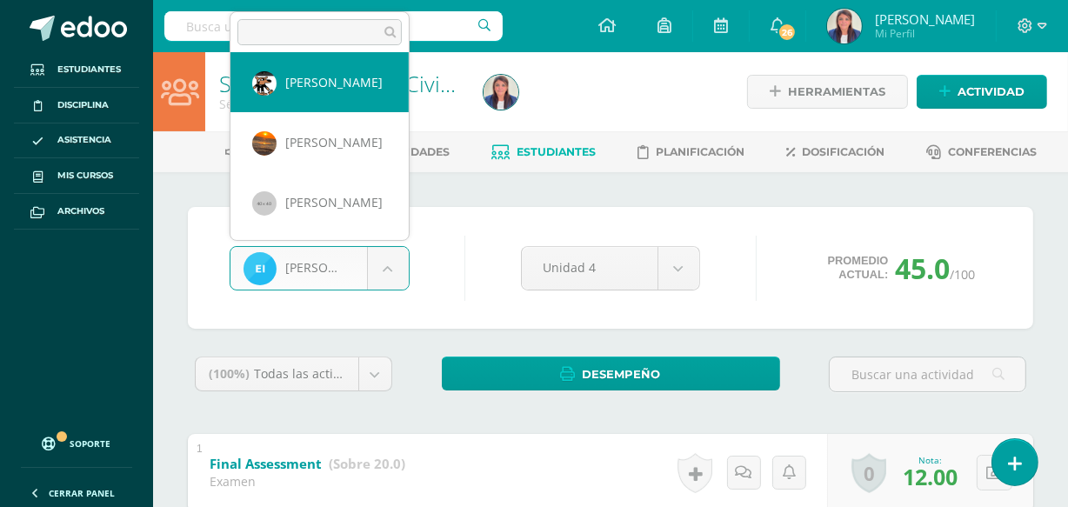
select select "171"
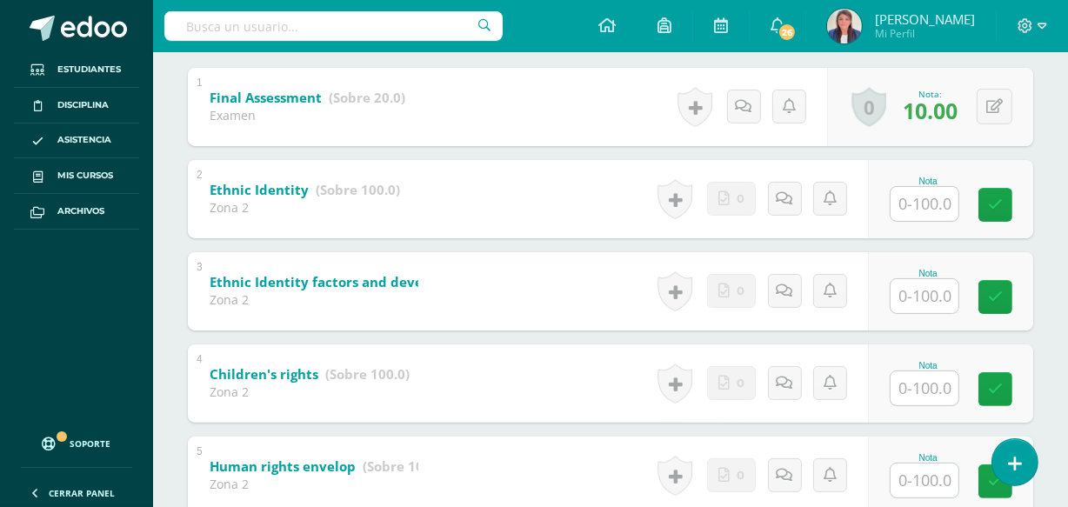
scroll to position [367, 0]
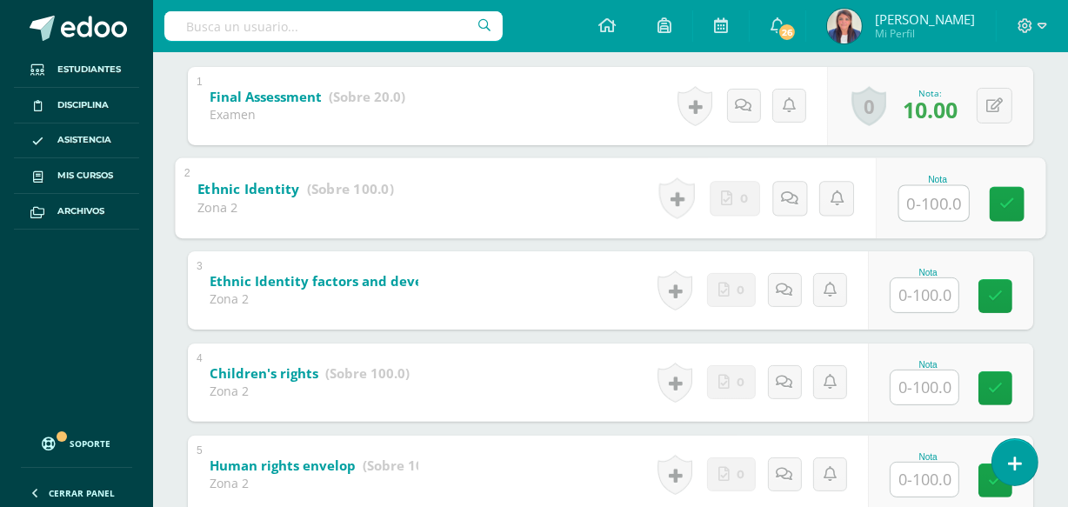
click at [939, 207] on input "text" at bounding box center [934, 202] width 70 height 35
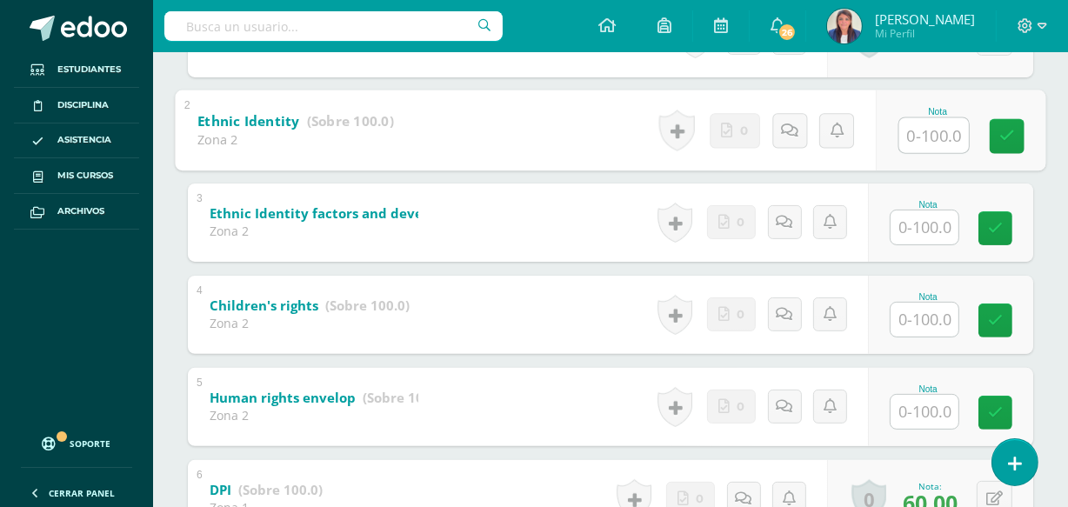
scroll to position [436, 0]
type input "80"
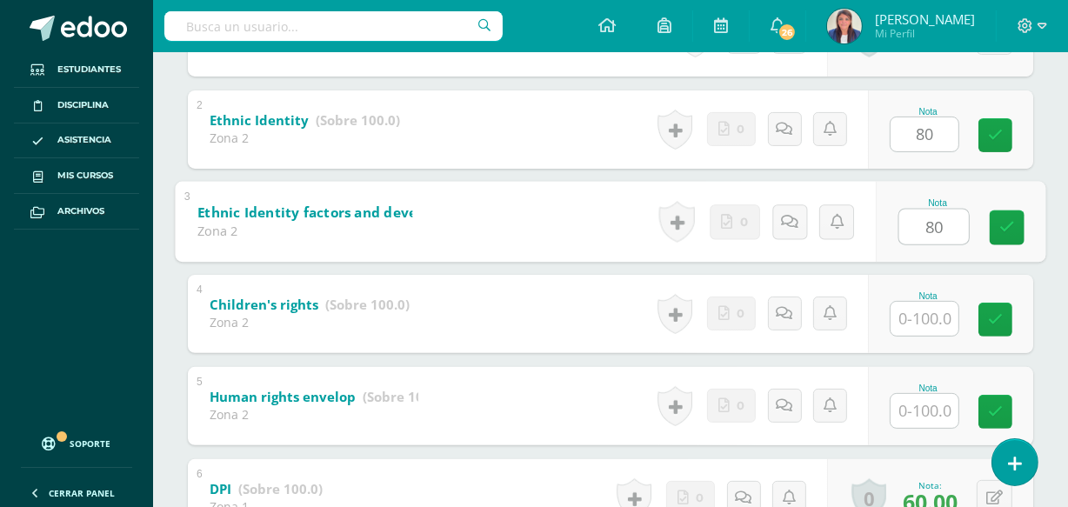
type input "80"
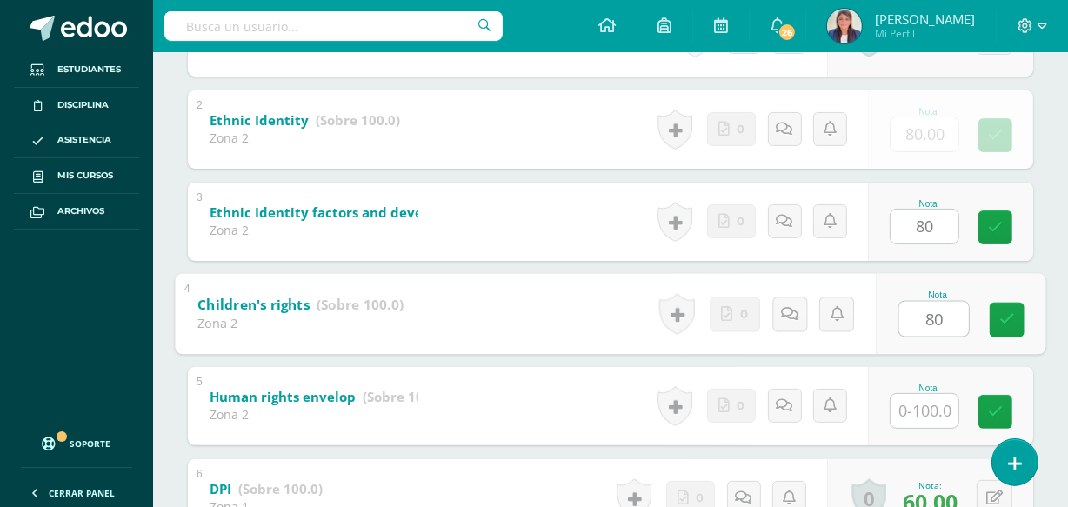
type input "80"
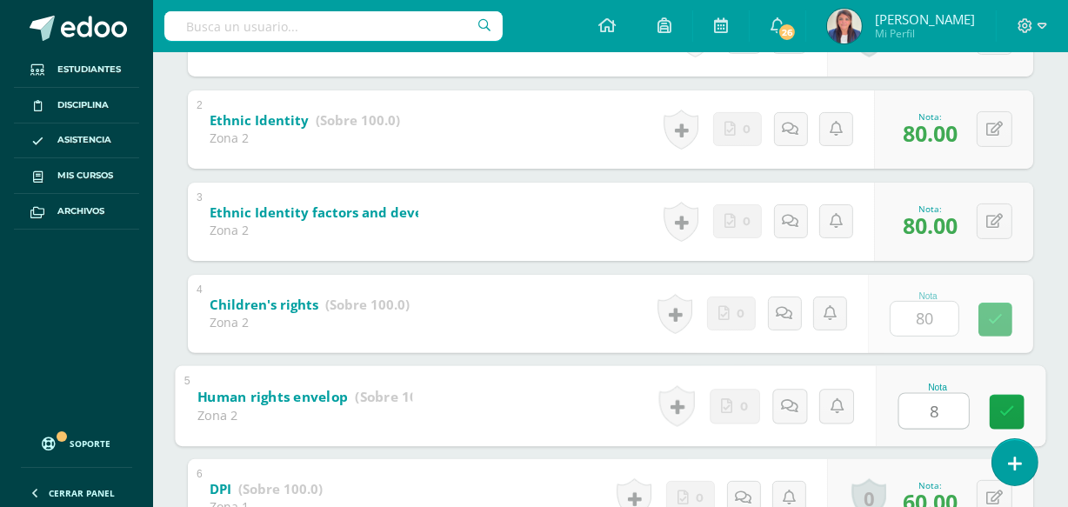
type input "80"
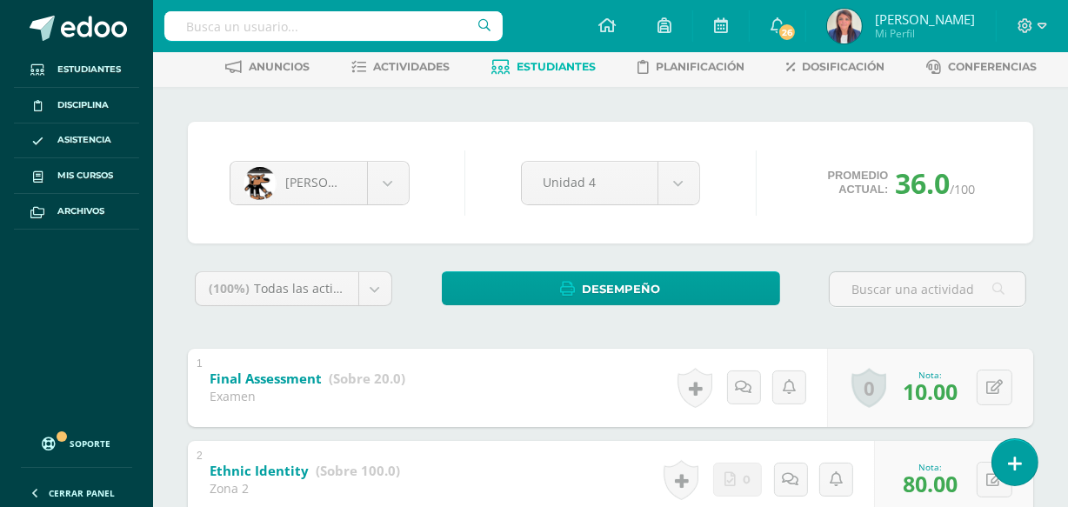
scroll to position [0, 0]
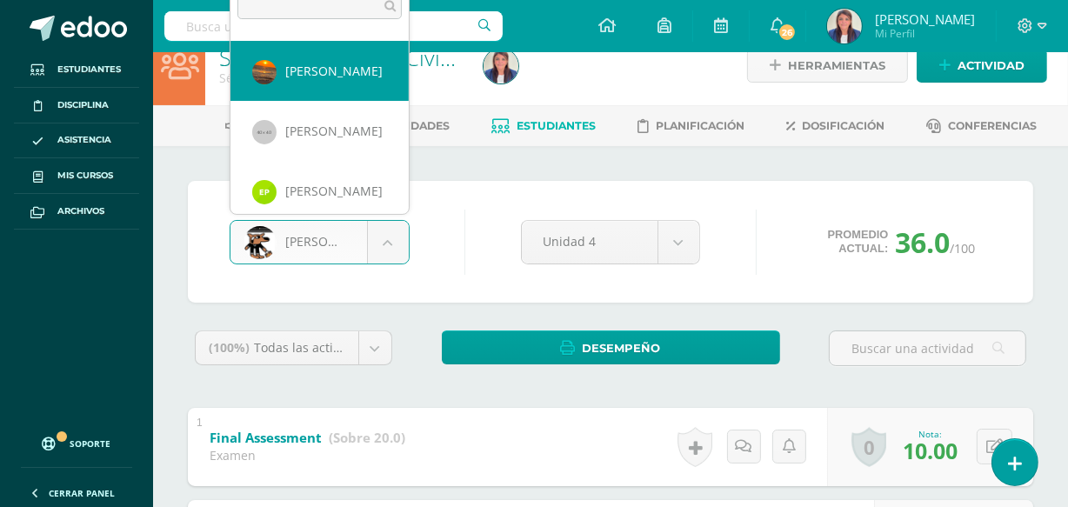
scroll to position [18, 0]
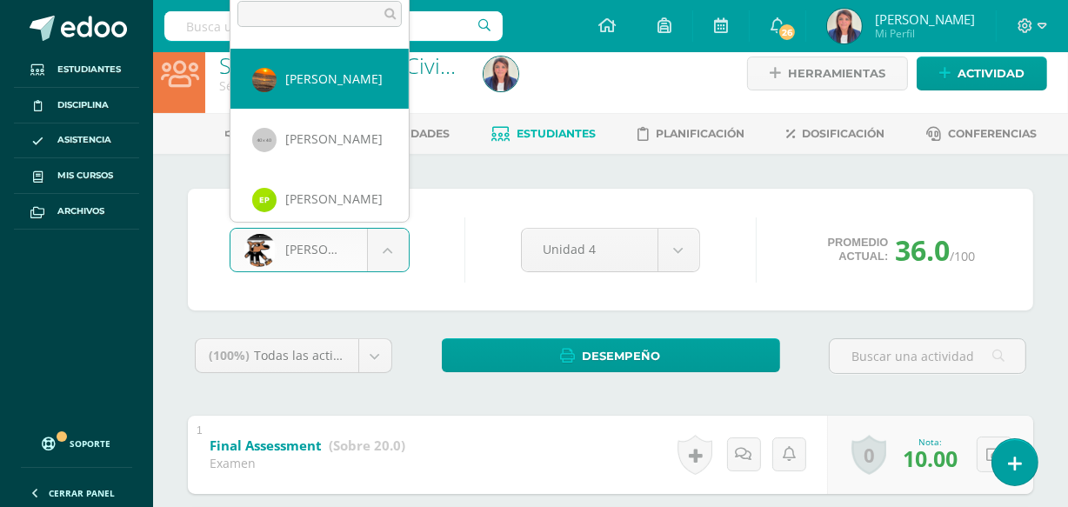
select select "172"
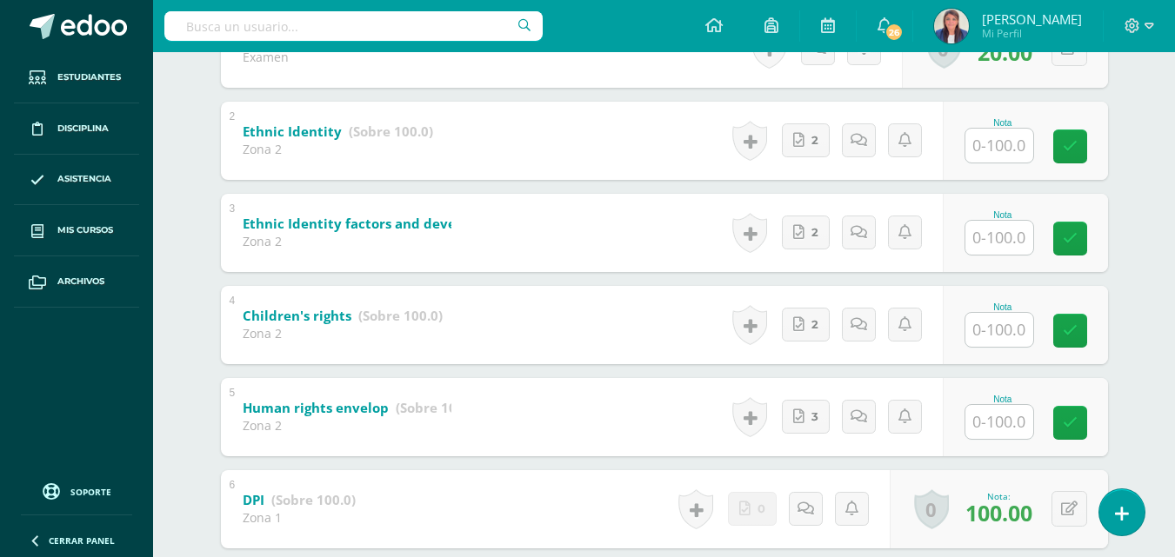
scroll to position [428, 0]
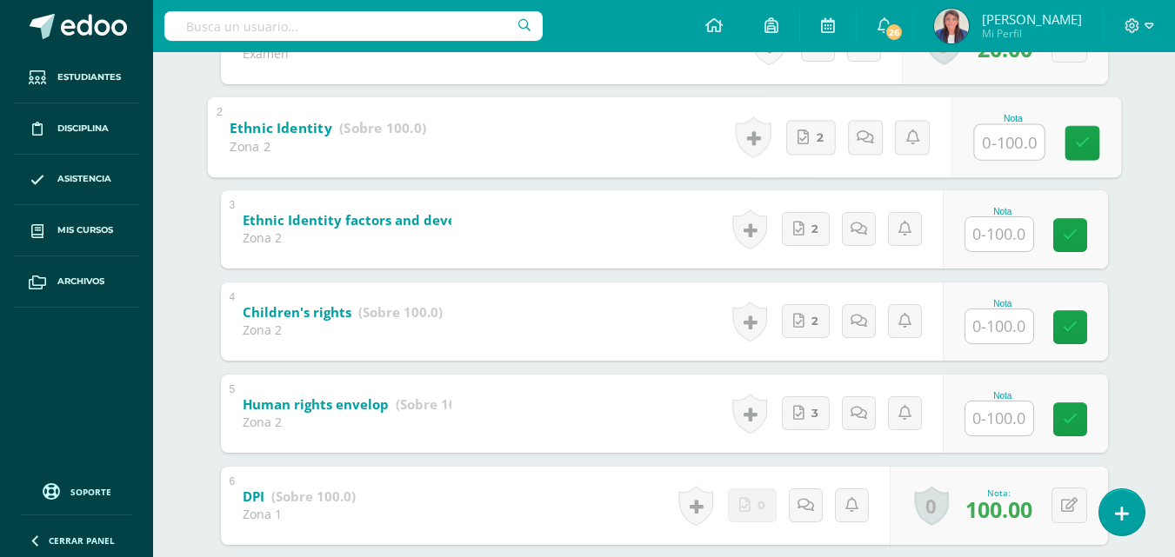
click at [1005, 141] on input "text" at bounding box center [1009, 141] width 70 height 35
type input "100"
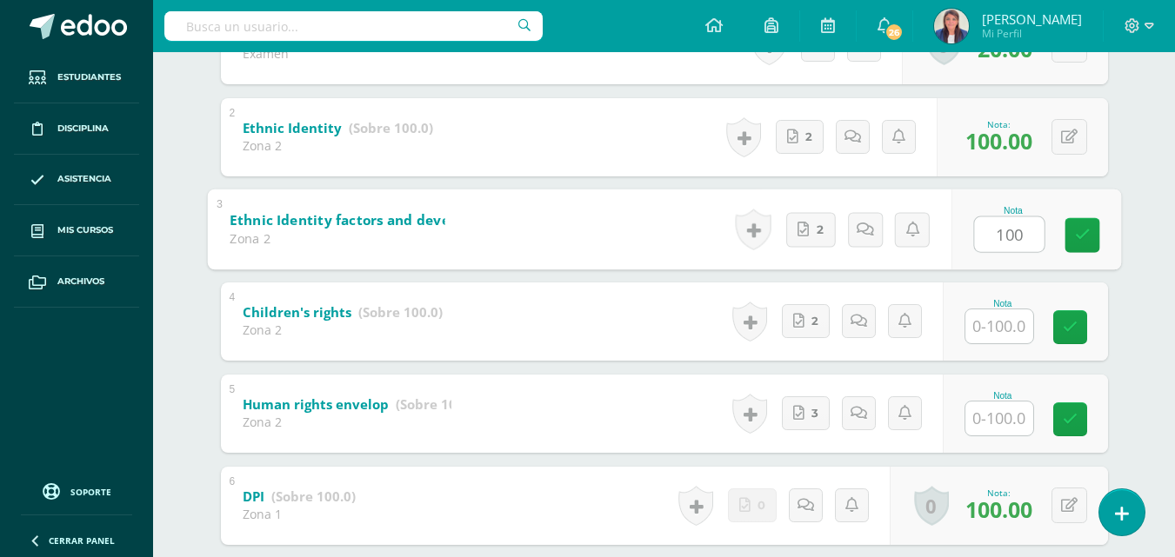
type input "100"
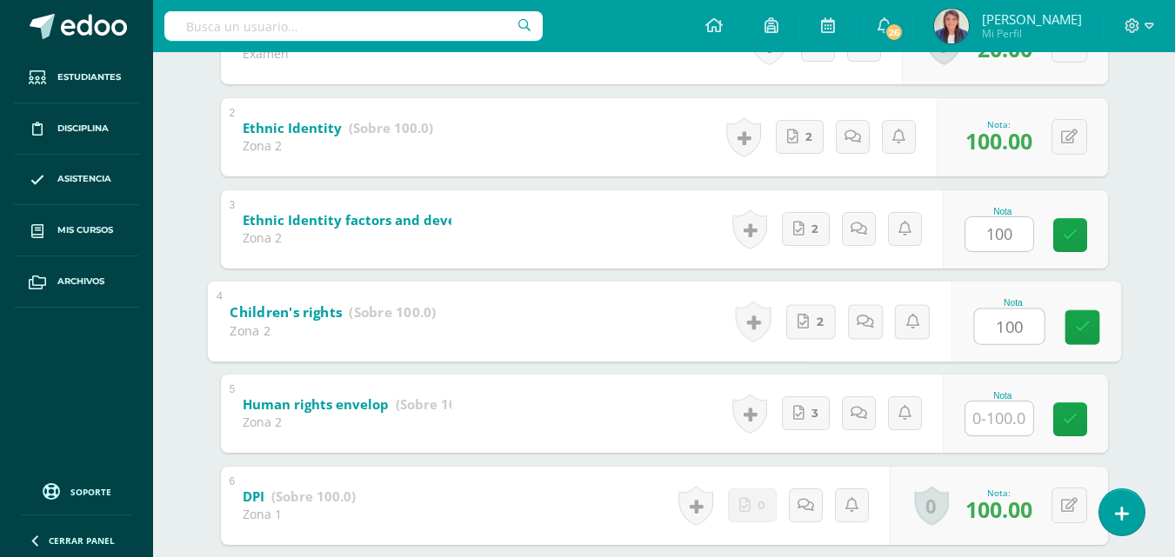
type input "100"
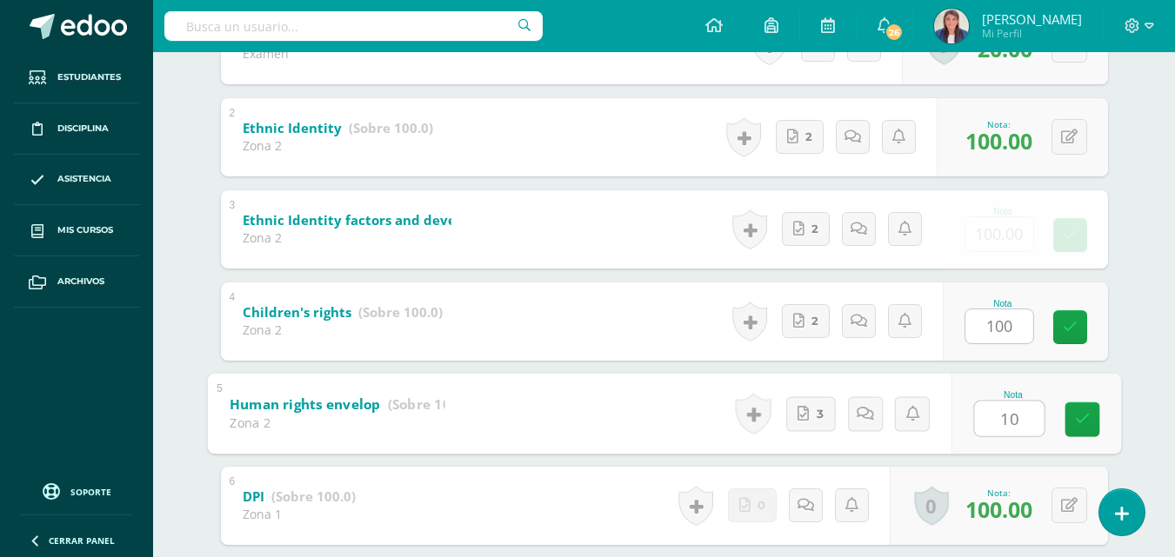
type input "100"
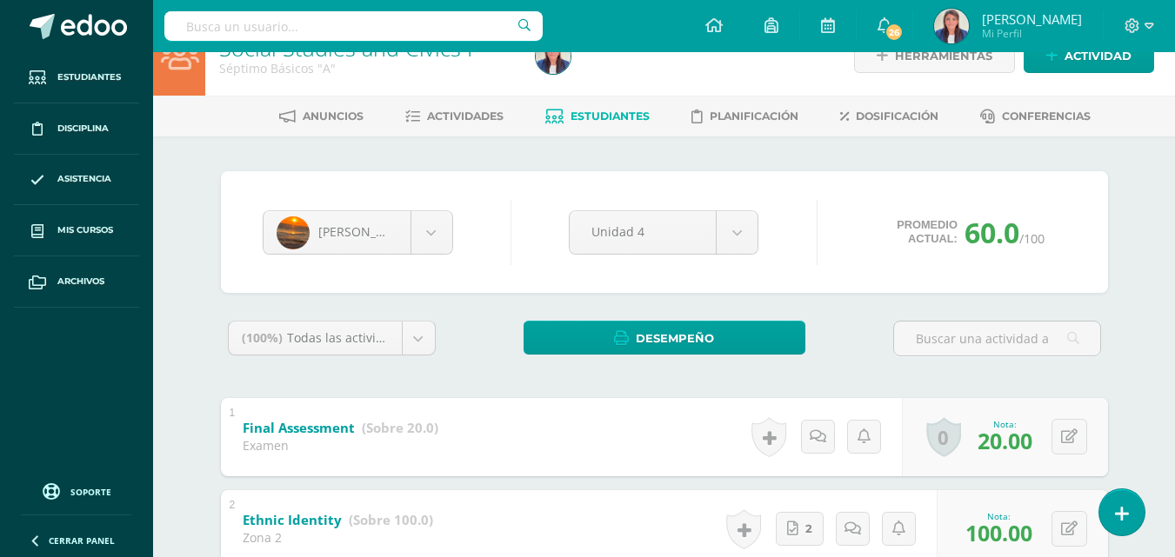
scroll to position [0, 0]
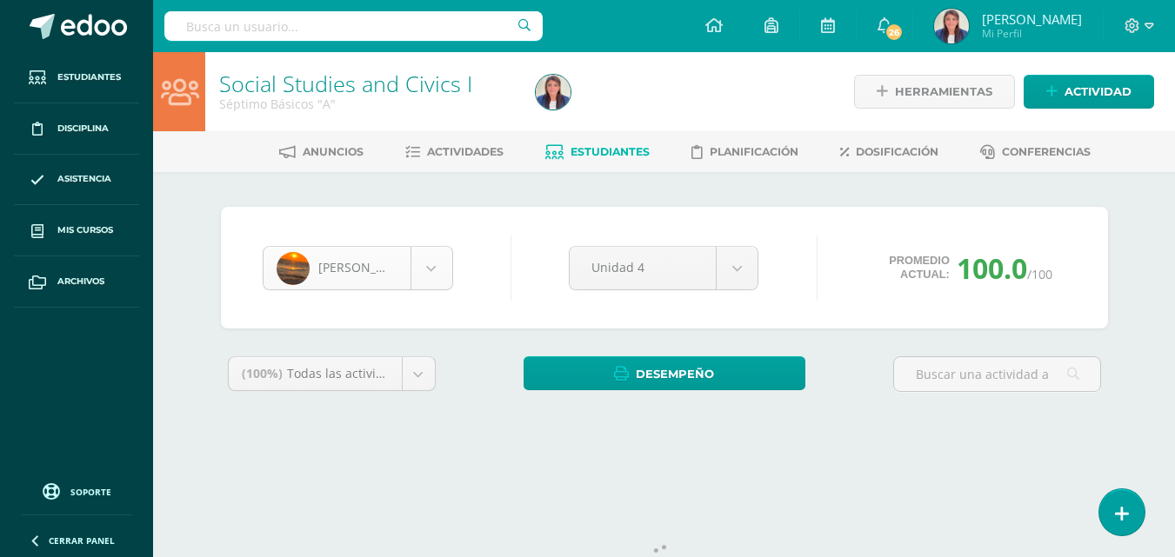
click at [431, 270] on body "Estudiantes Disciplina Asistencia Mis cursos Archivos Soporte Ayuda Reportar un…" at bounding box center [587, 234] width 1175 height 469
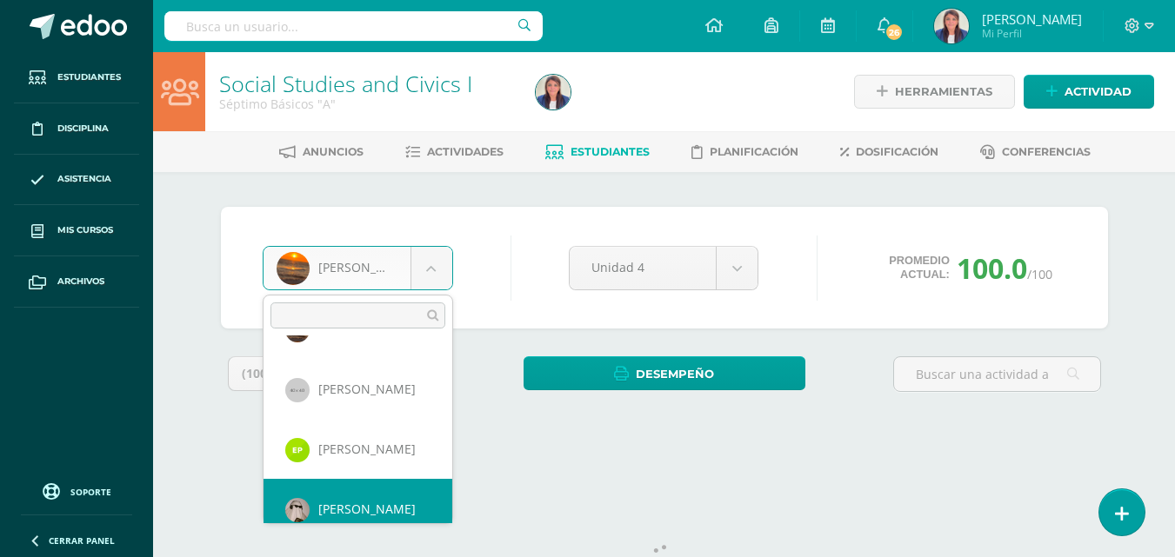
scroll to position [705, 0]
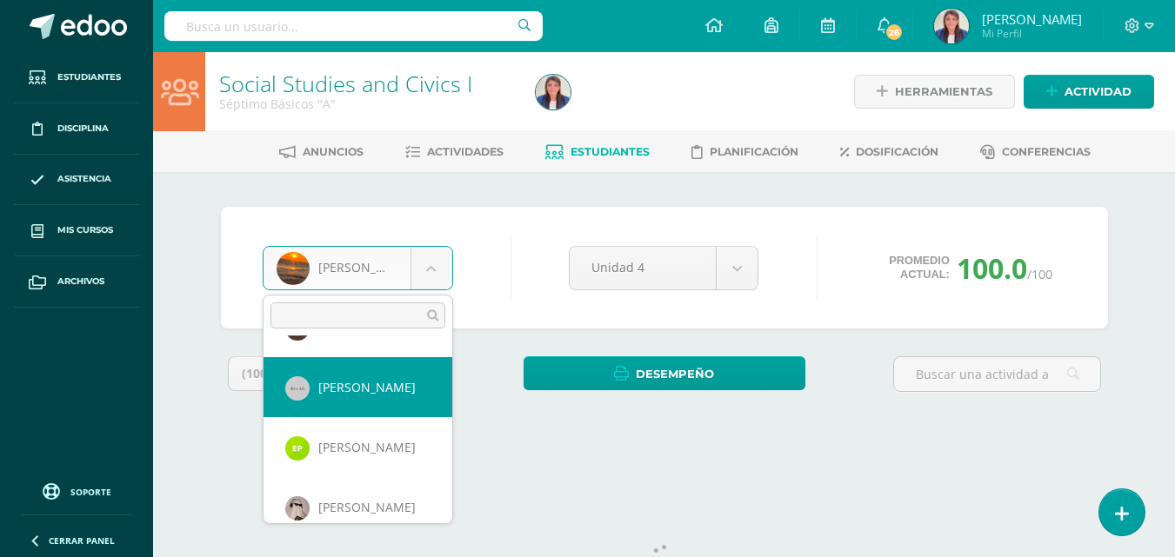
select select "173"
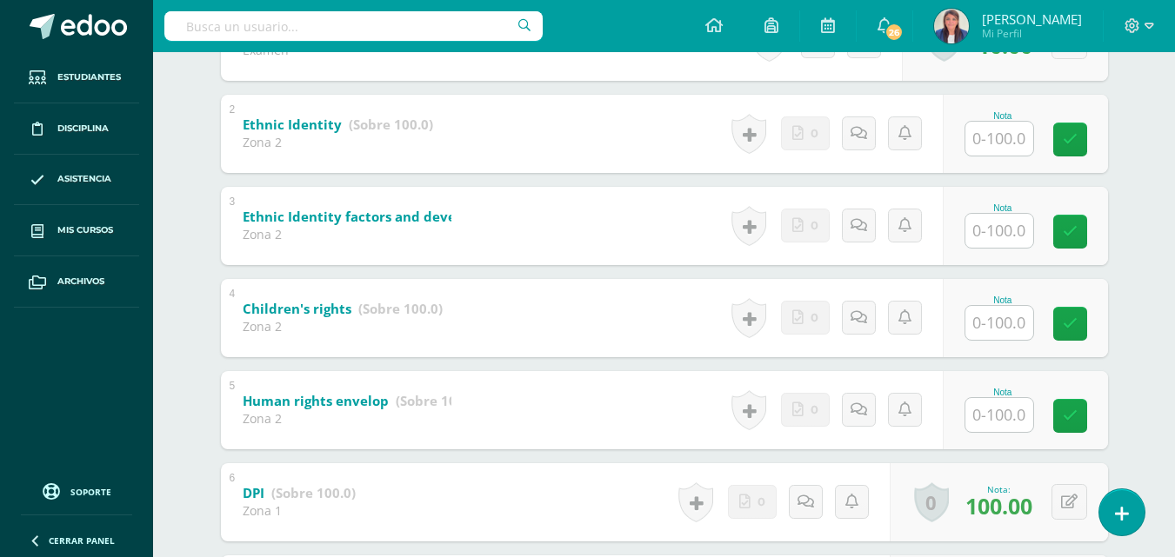
scroll to position [425, 0]
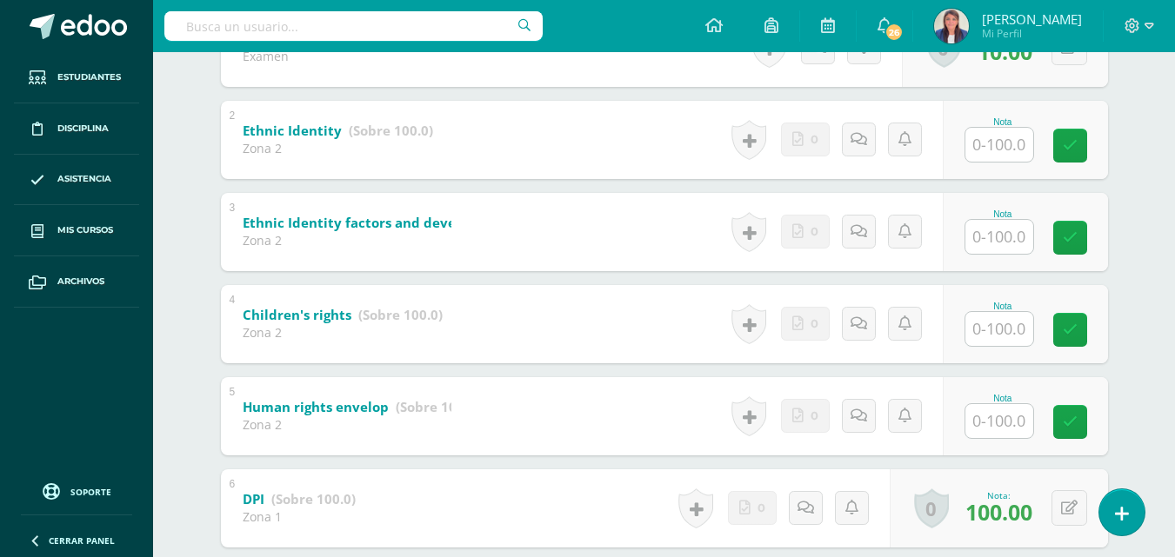
click at [1013, 157] on input "text" at bounding box center [999, 145] width 68 height 34
type input "100"
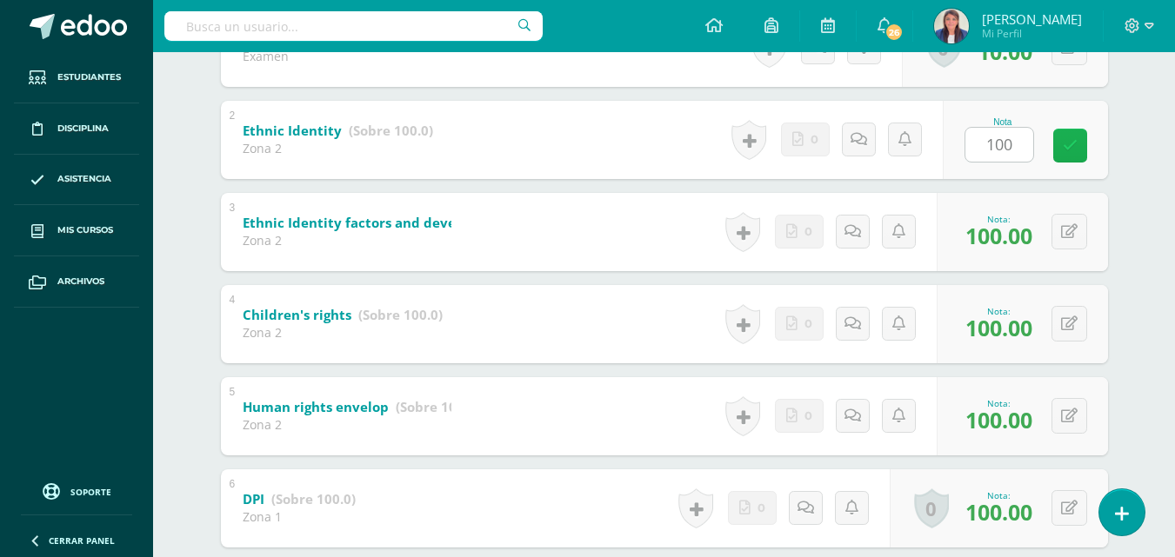
click at [1073, 139] on icon at bounding box center [1070, 145] width 15 height 15
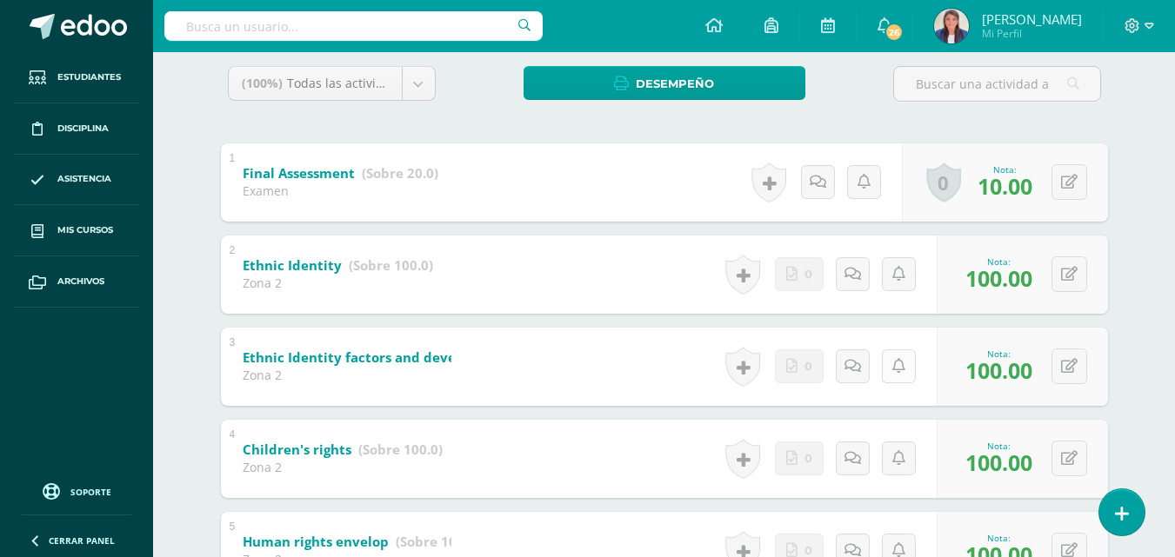
scroll to position [0, 0]
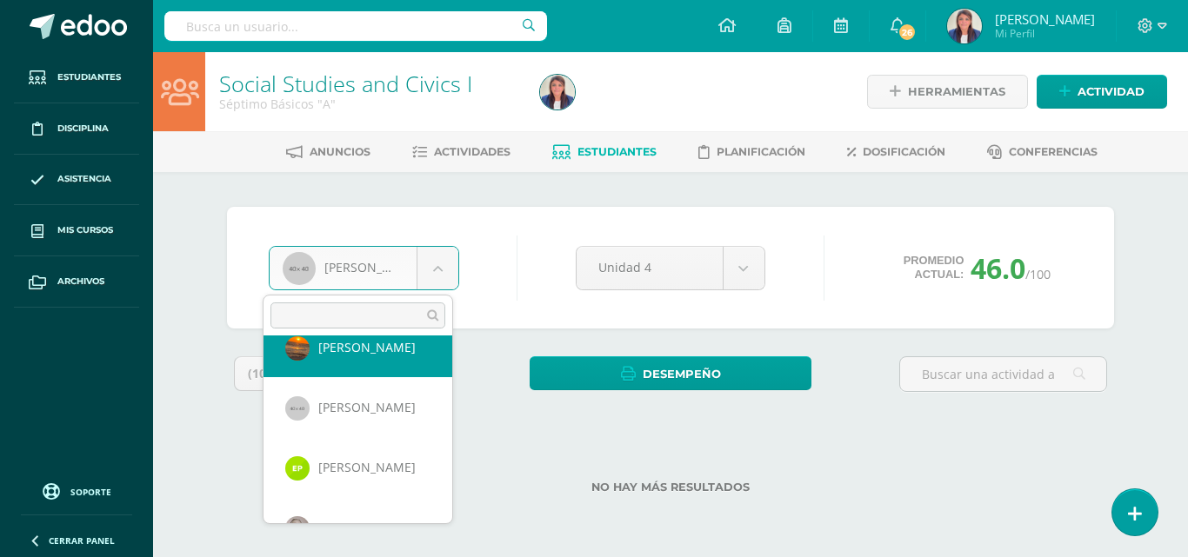
scroll to position [784, 0]
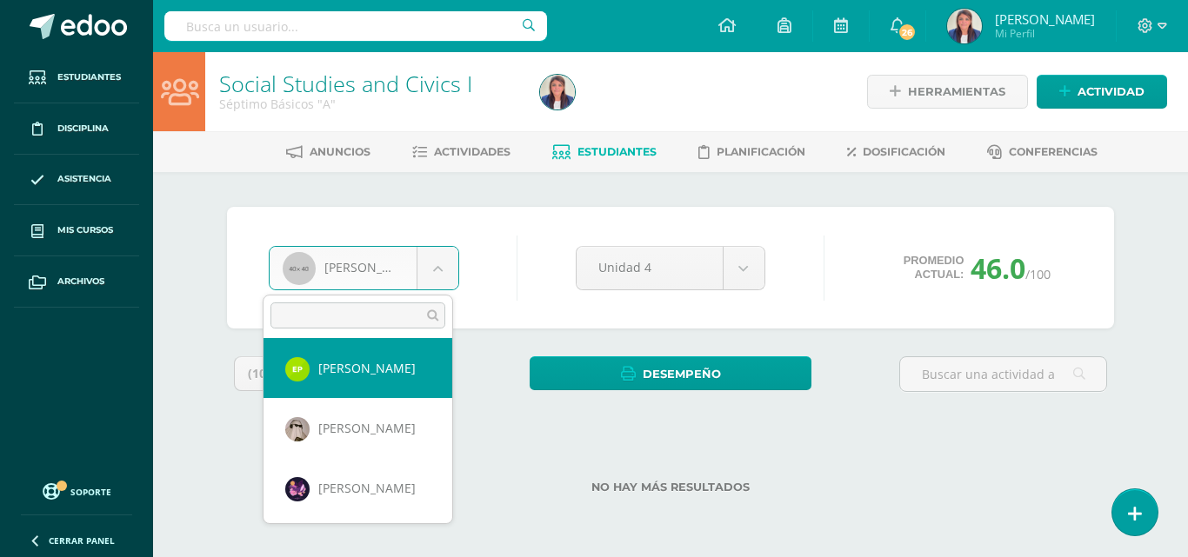
select select "373"
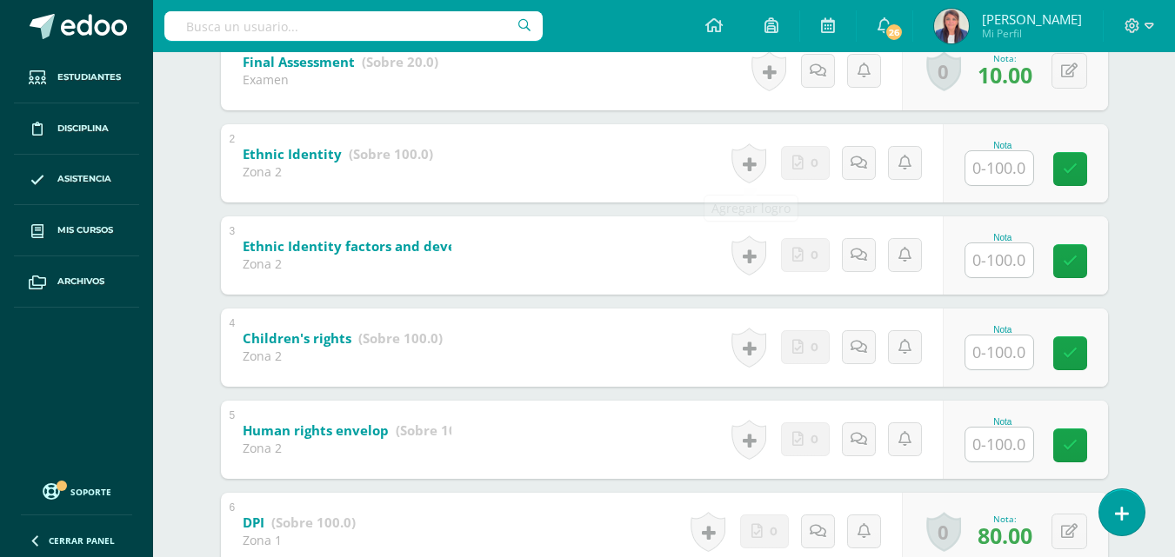
scroll to position [409, 0]
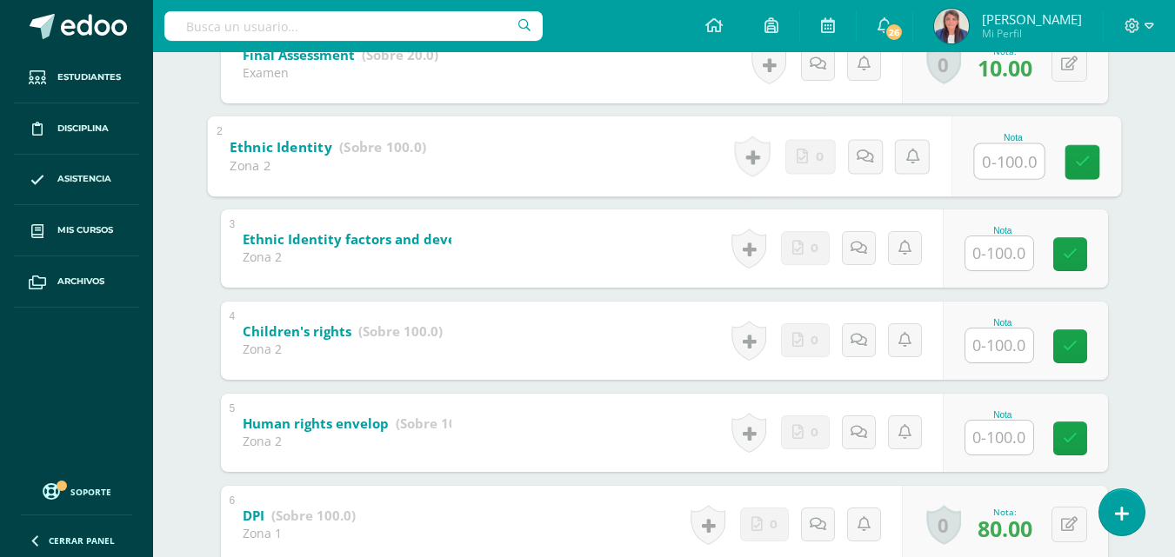
click at [1011, 163] on input "text" at bounding box center [1009, 160] width 70 height 35
type input "80"
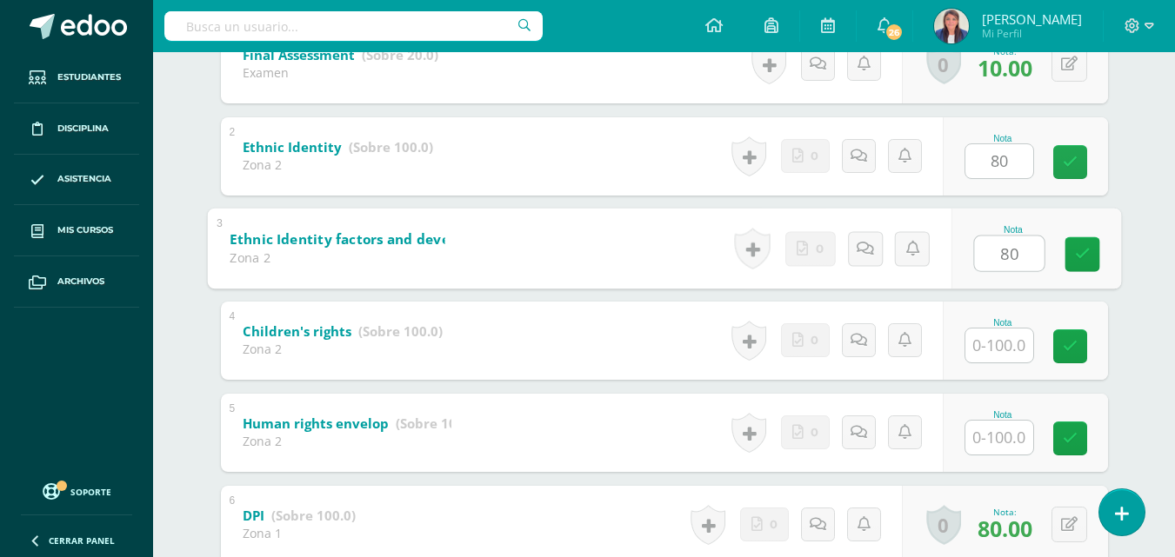
type input "80"
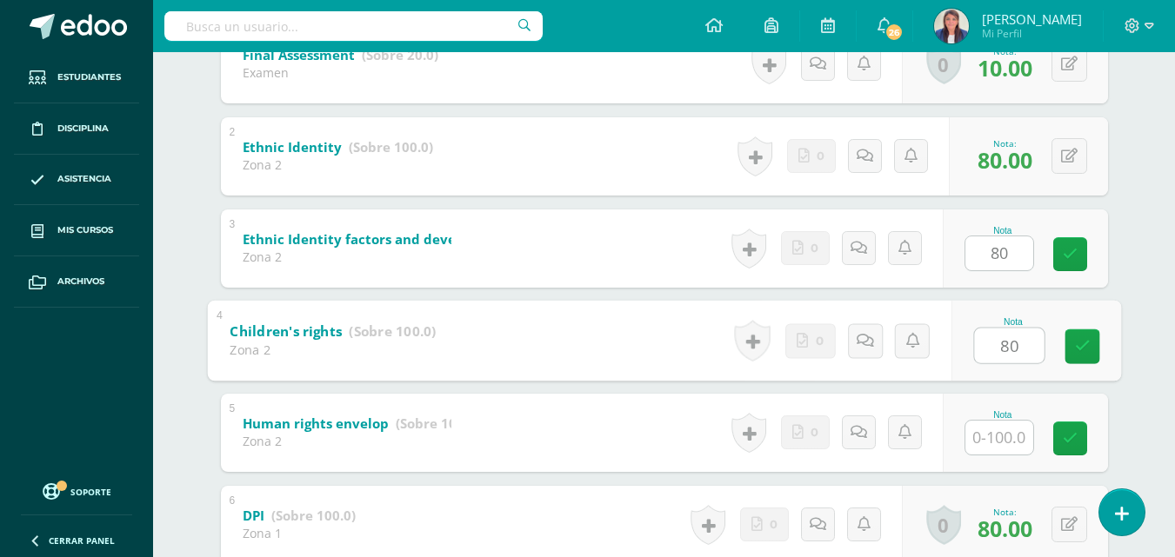
type input "80"
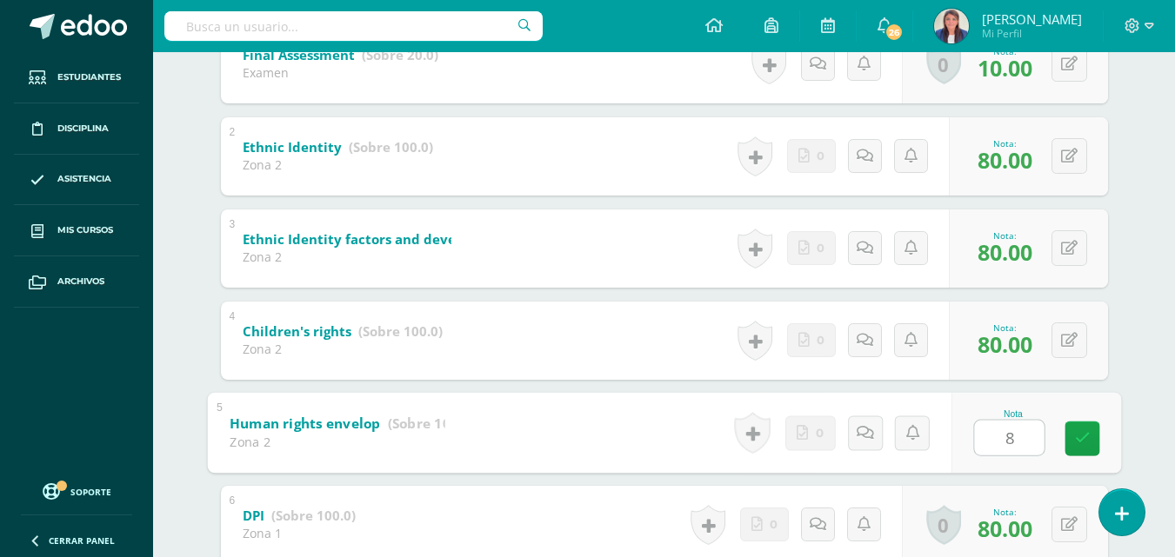
type input "80"
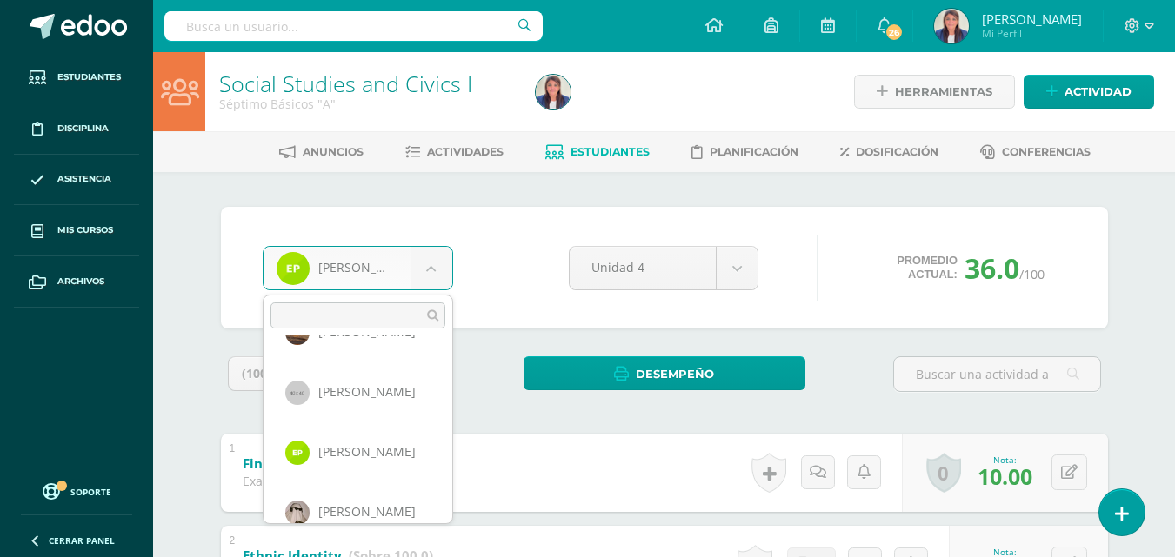
scroll to position [786, 0]
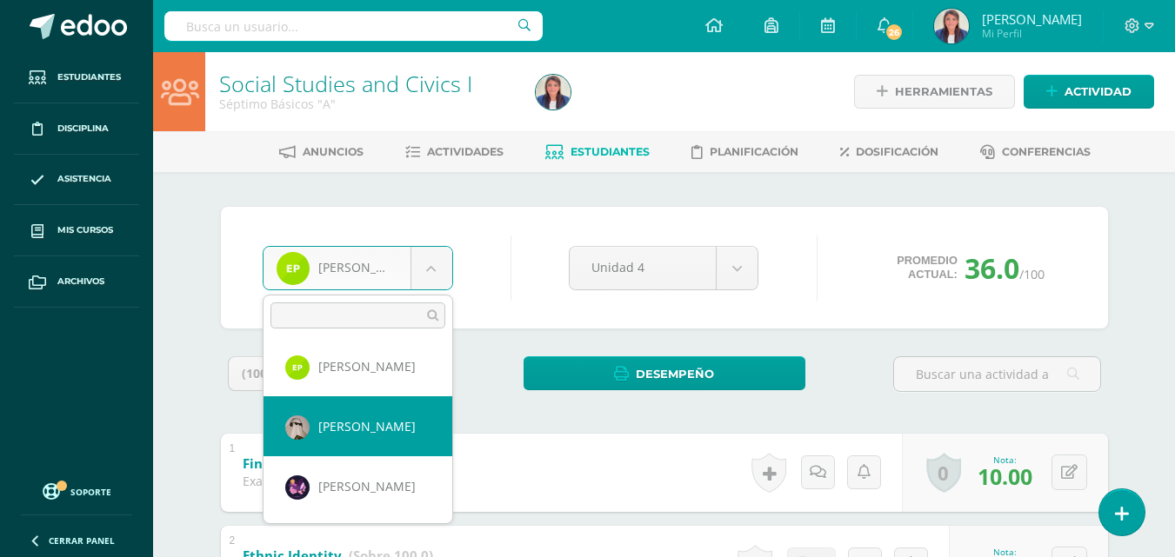
select select "176"
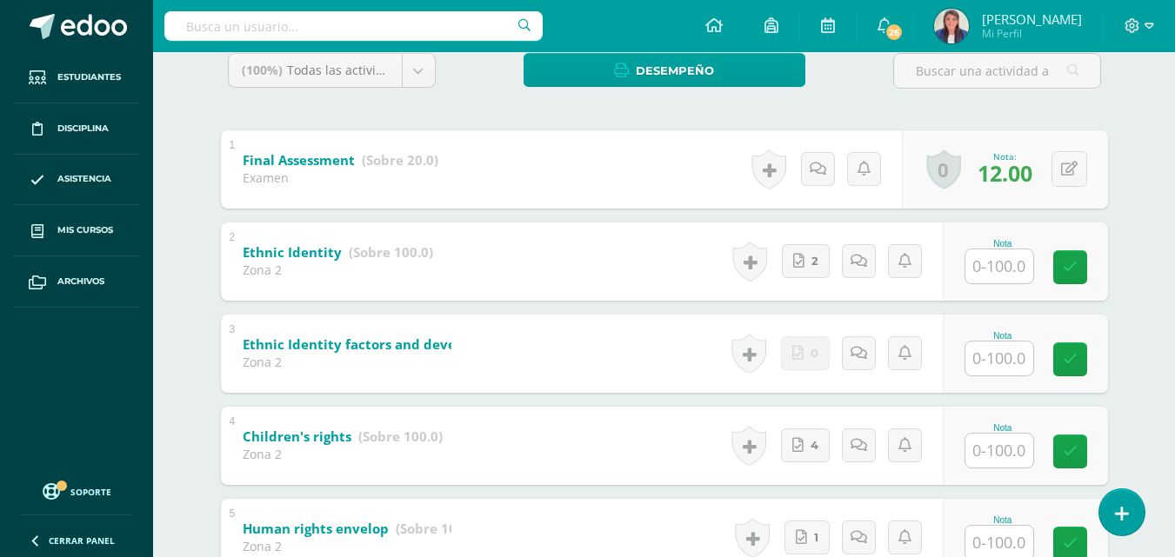
scroll to position [350, 0]
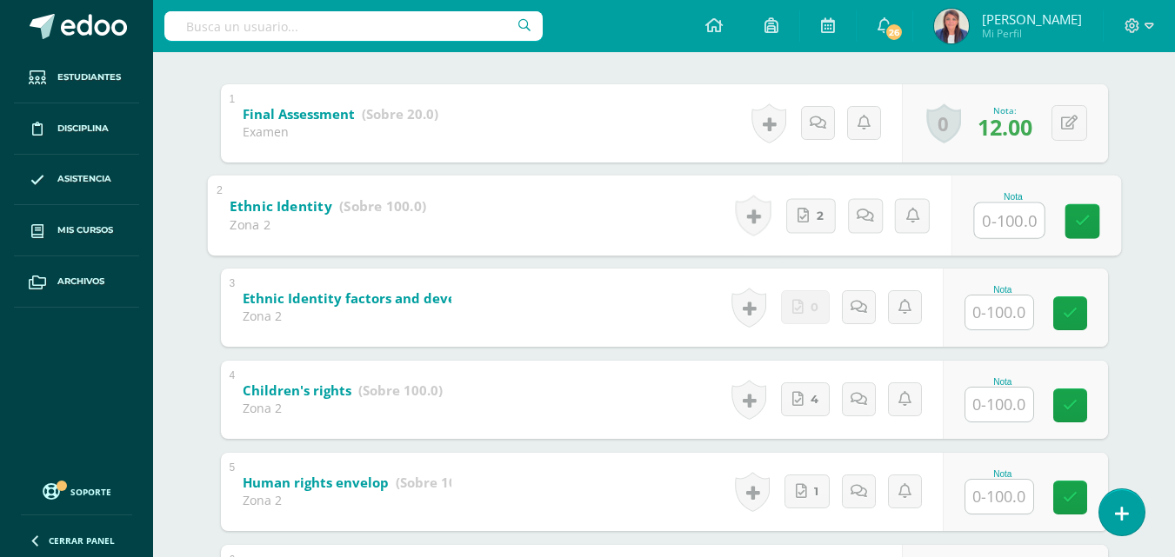
click at [997, 228] on input "text" at bounding box center [1009, 220] width 70 height 35
type input "100"
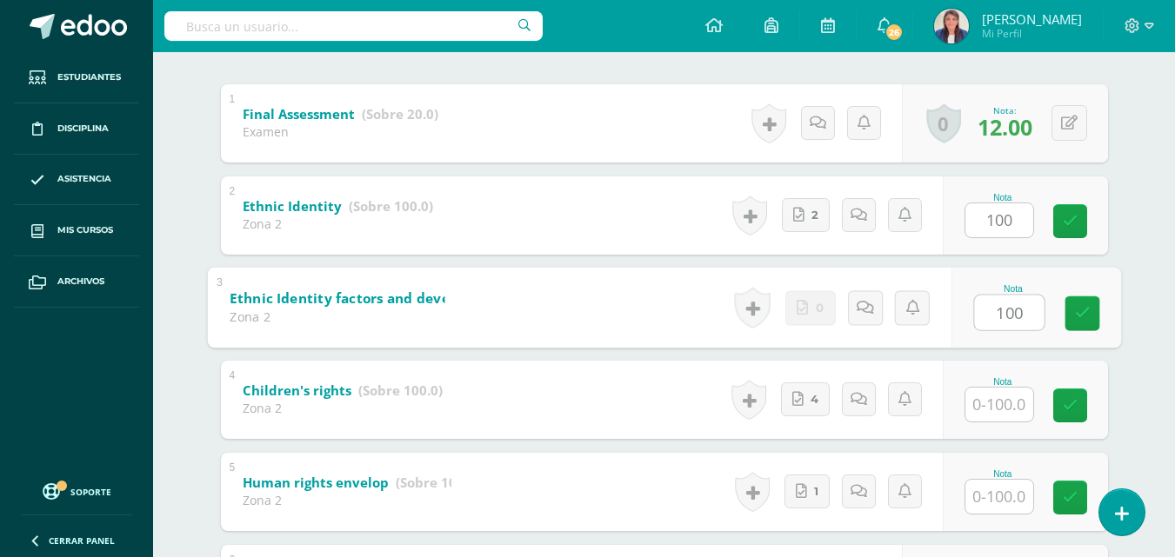
type input "100"
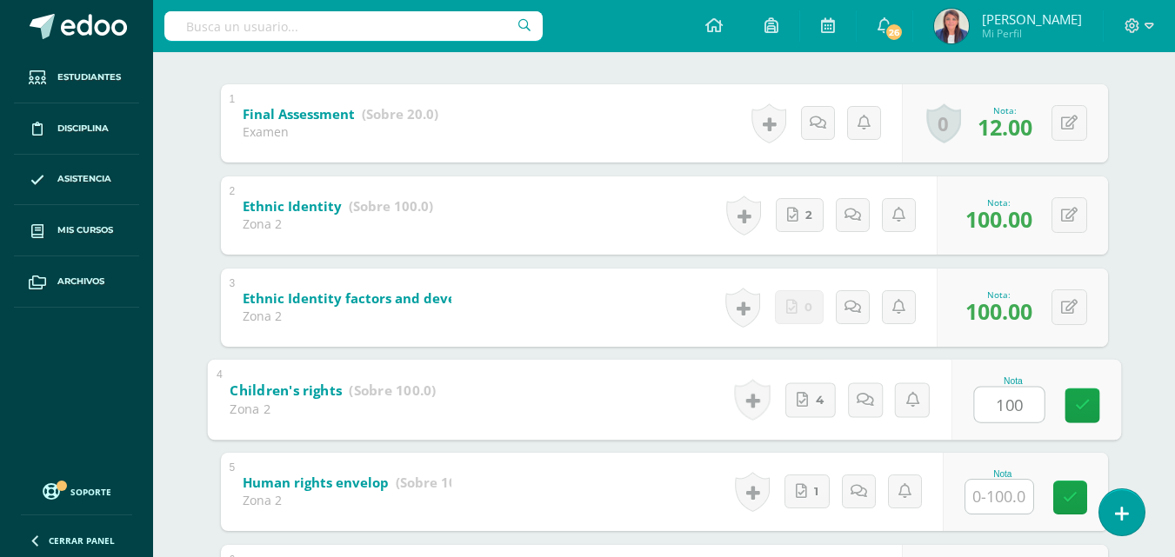
type input "100"
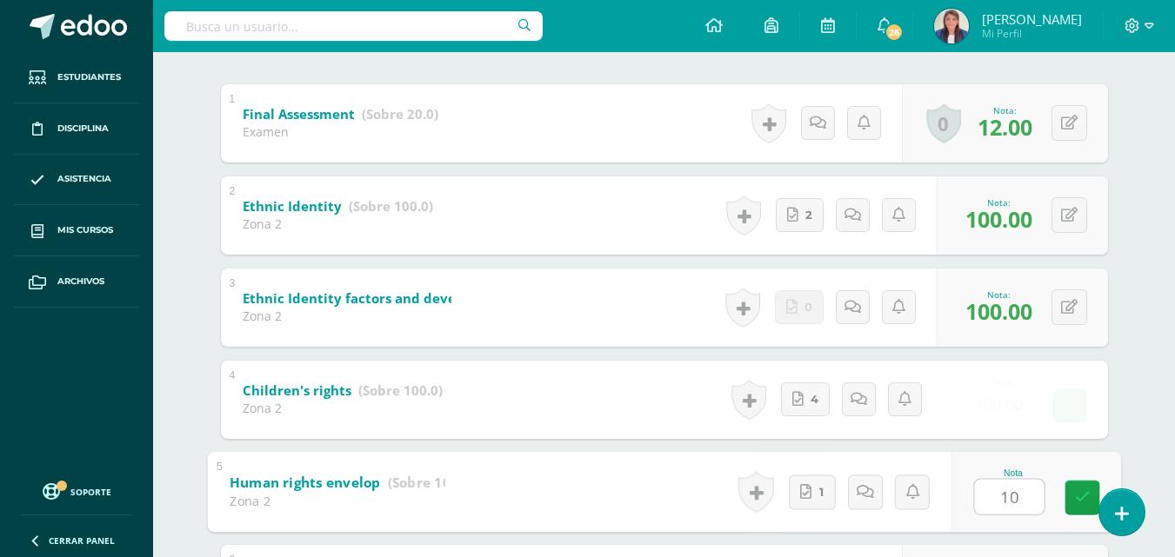
type input "100"
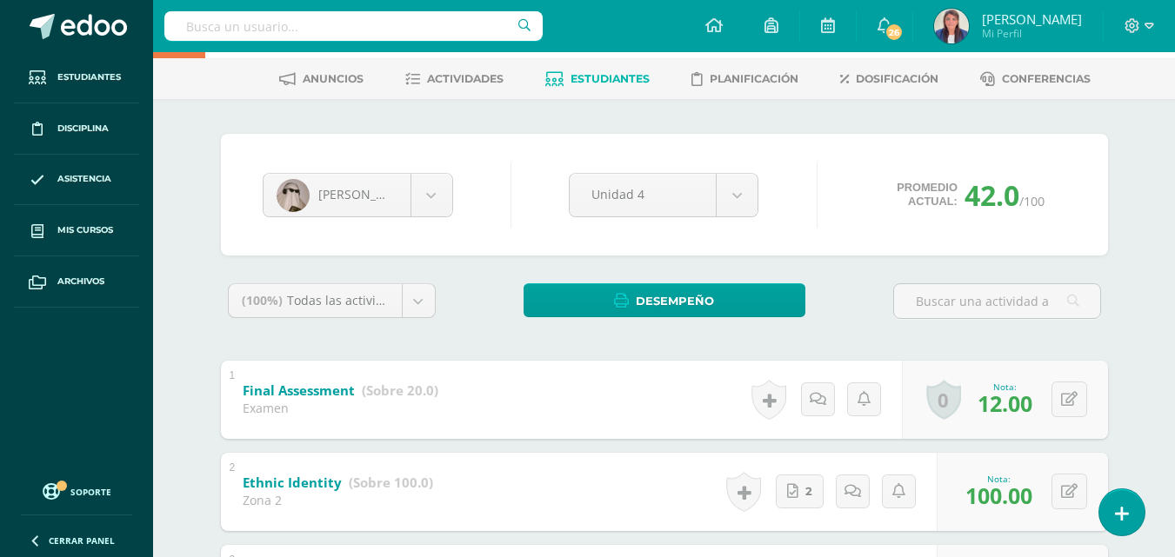
scroll to position [0, 0]
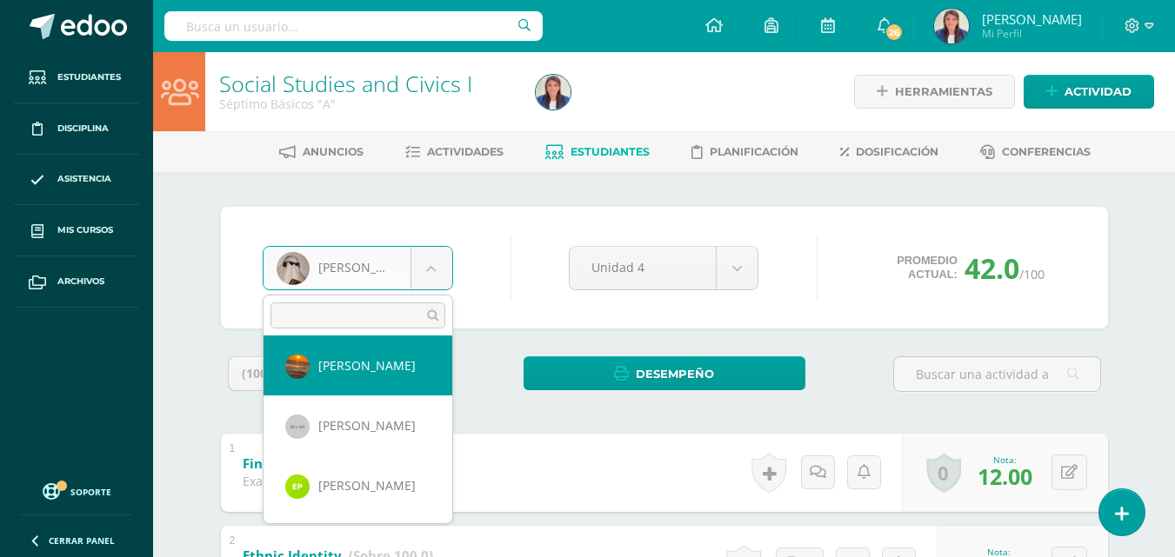
scroll to position [786, 0]
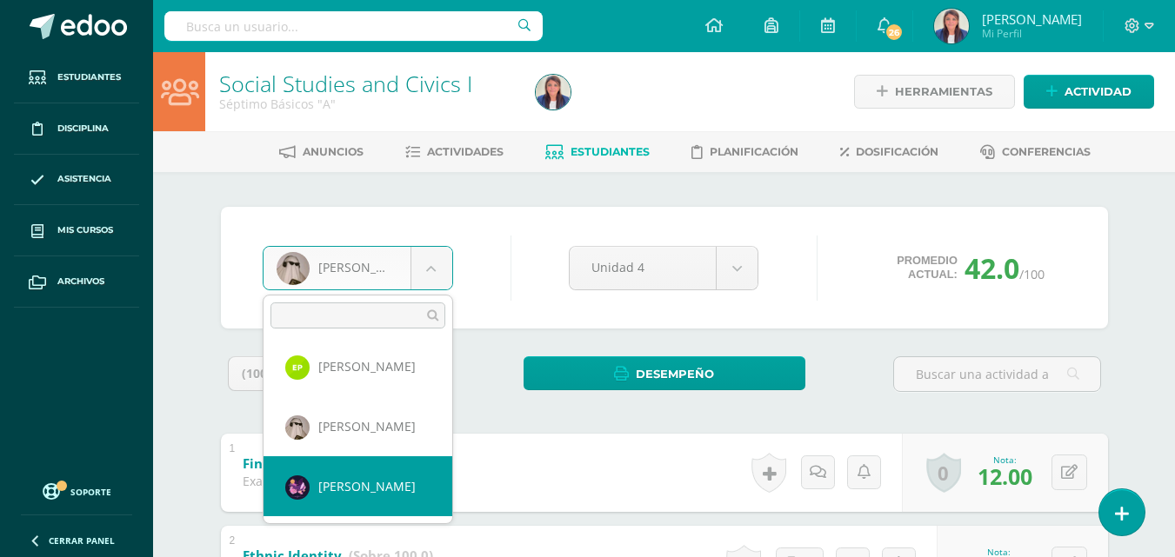
select select "177"
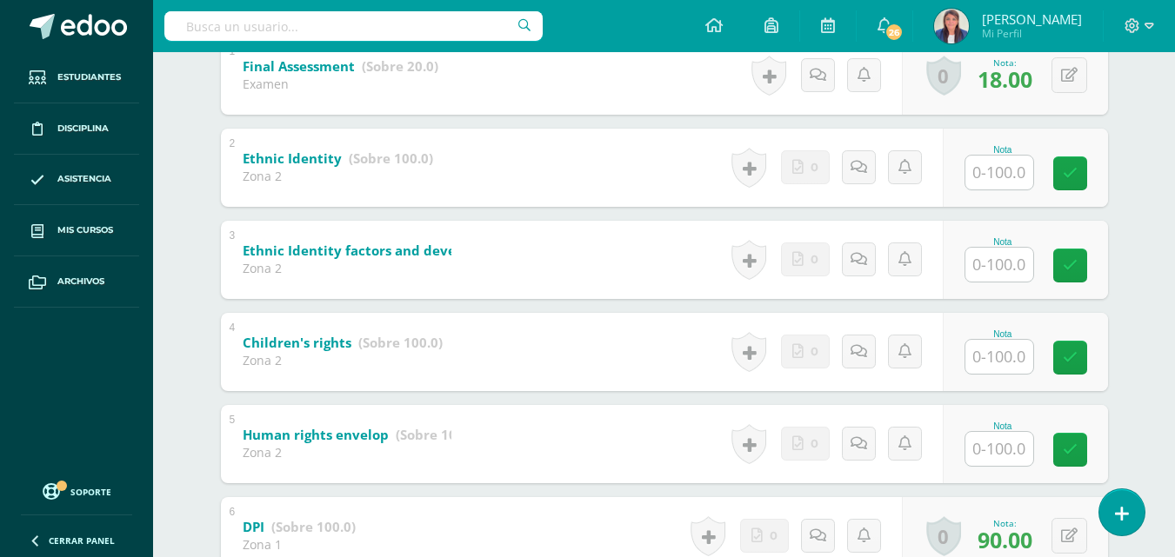
scroll to position [398, 0]
click at [1023, 172] on input "text" at bounding box center [1009, 171] width 70 height 35
type input "80"
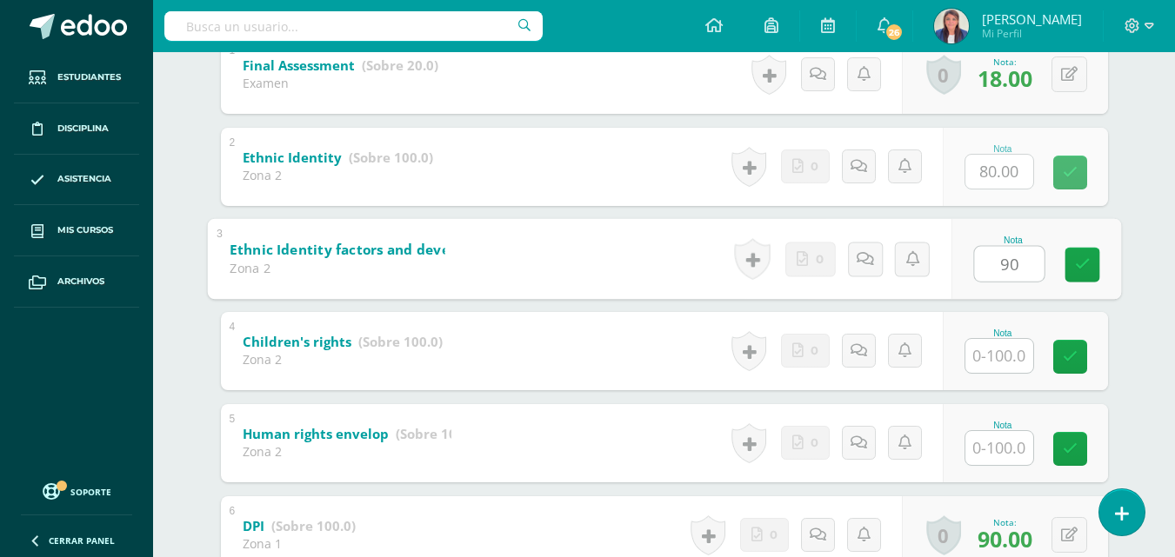
type input "90"
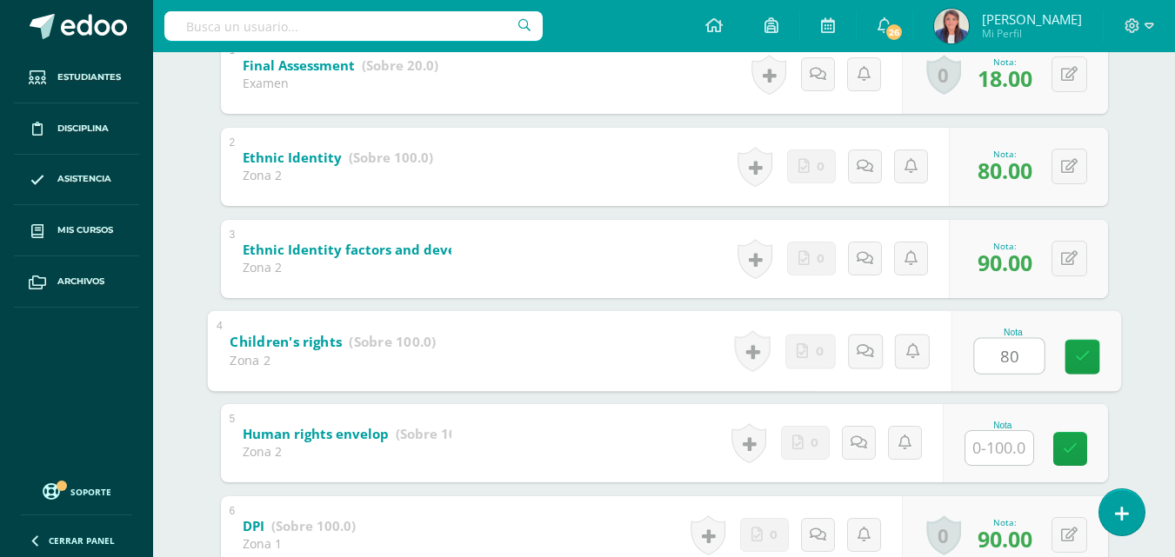
type input "80"
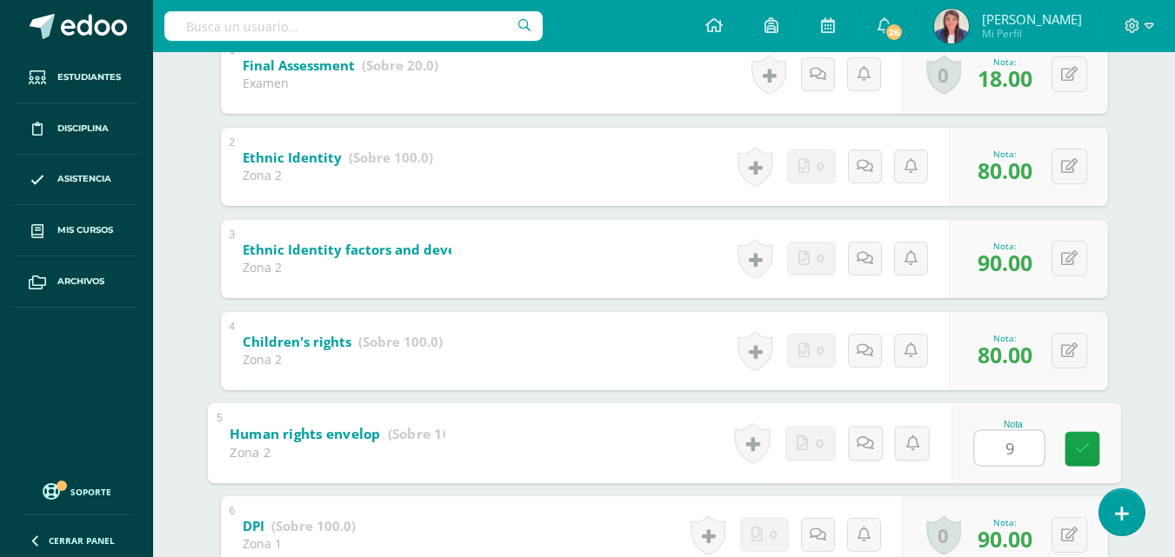
type input "90"
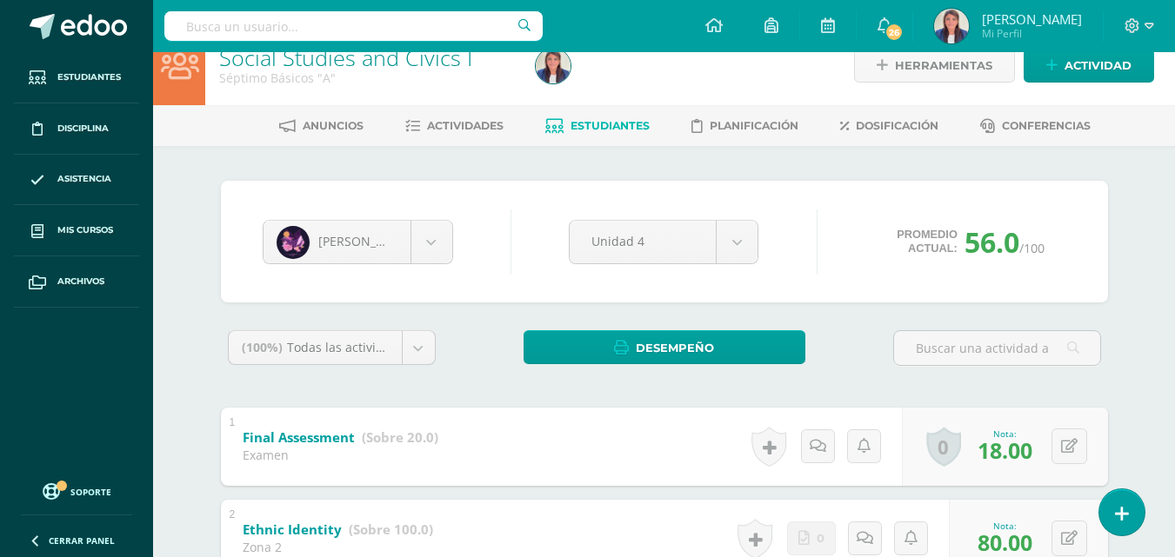
scroll to position [0, 0]
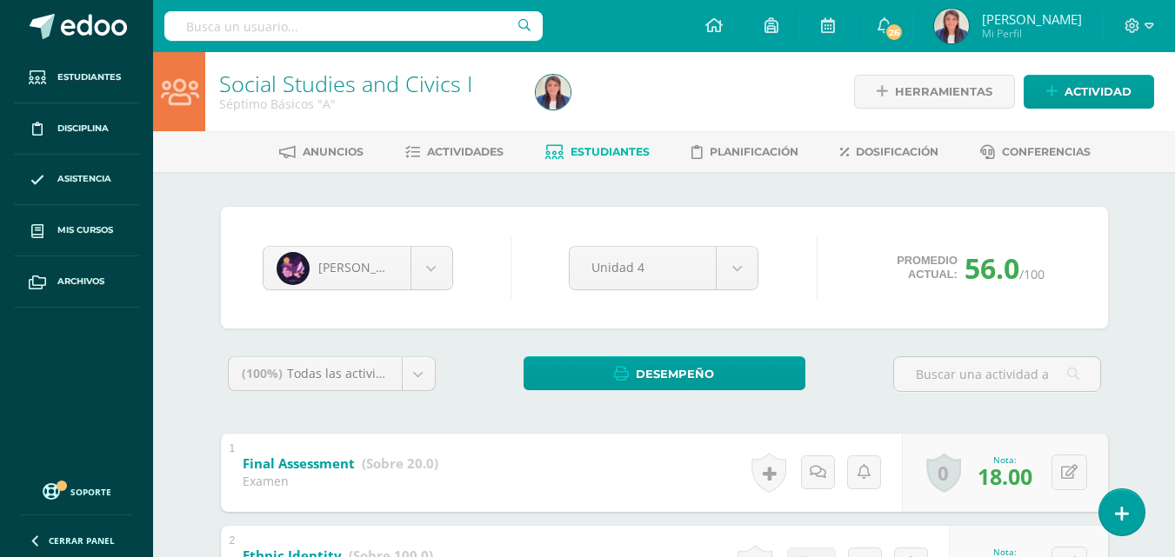
click at [629, 143] on link "Estudiantes" at bounding box center [597, 152] width 104 height 28
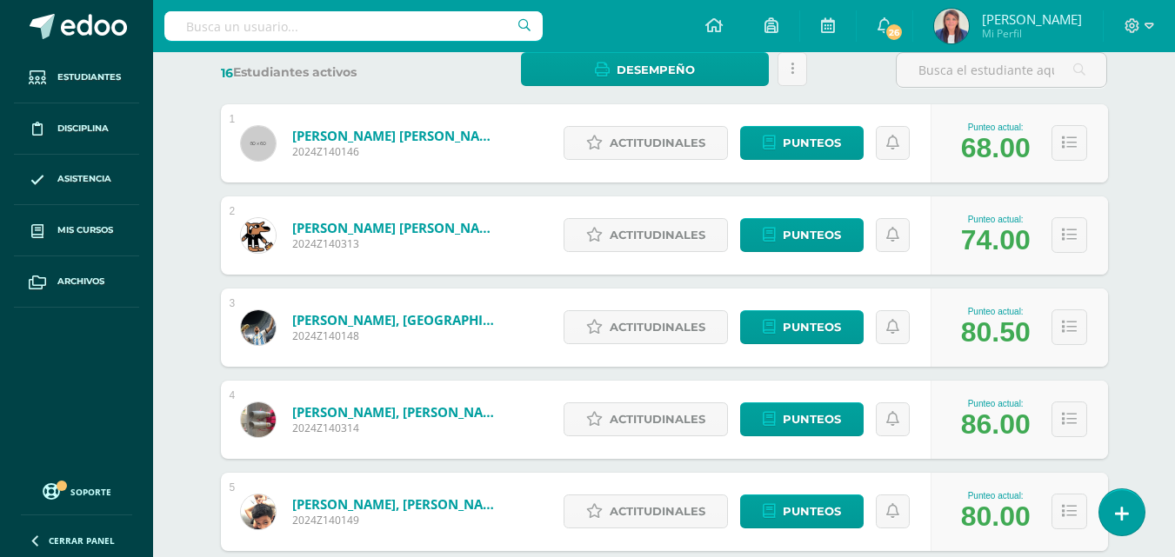
scroll to position [273, 0]
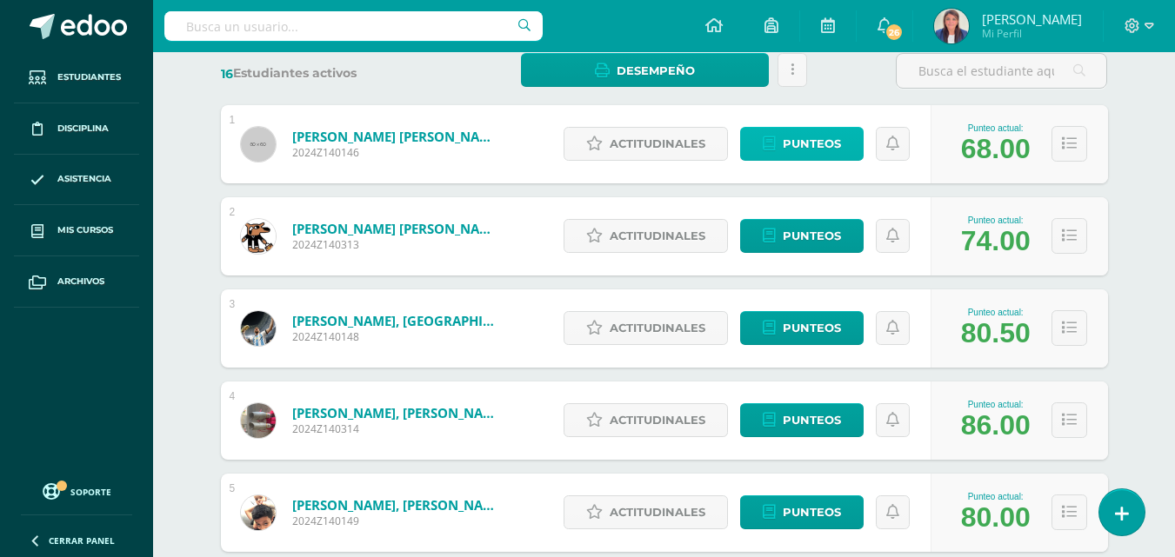
click at [811, 141] on span "Punteos" at bounding box center [812, 144] width 58 height 32
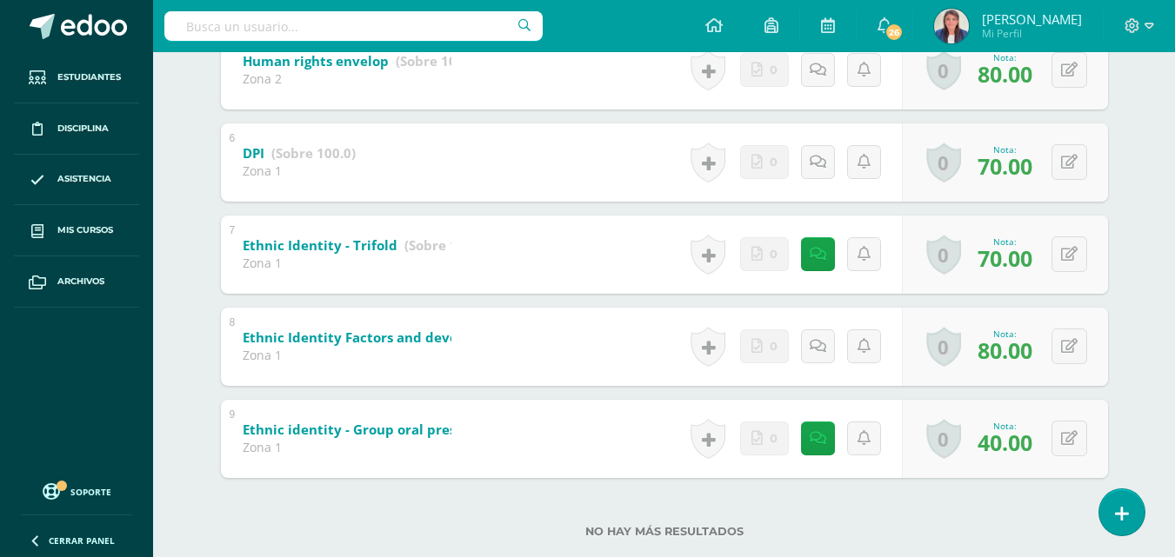
scroll to position [767, 0]
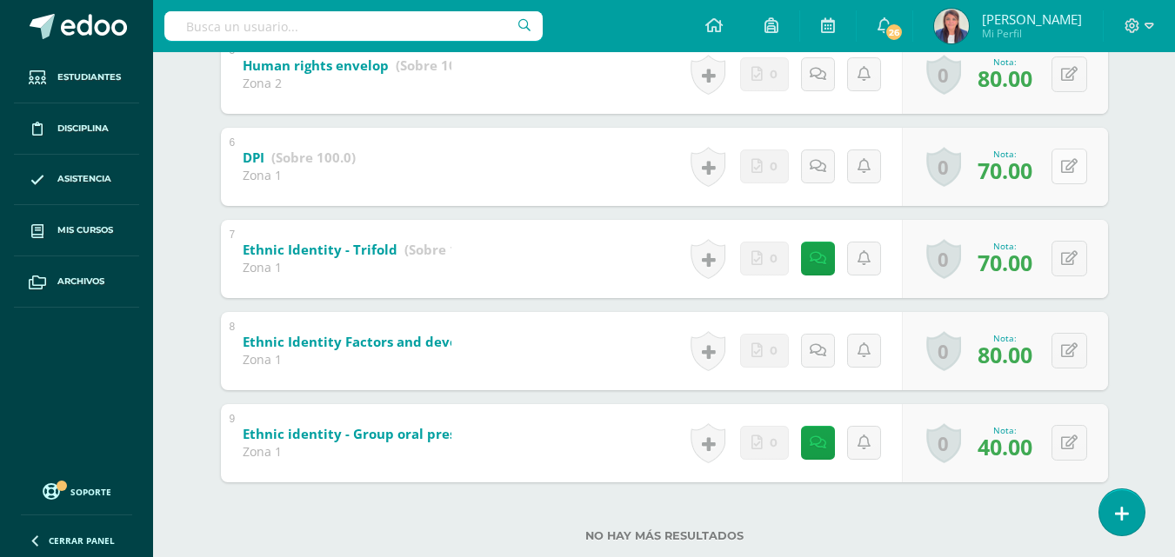
click at [1068, 161] on button at bounding box center [1069, 167] width 36 height 36
type input "90"
click at [1063, 257] on button at bounding box center [1081, 259] width 37 height 37
type input "90"
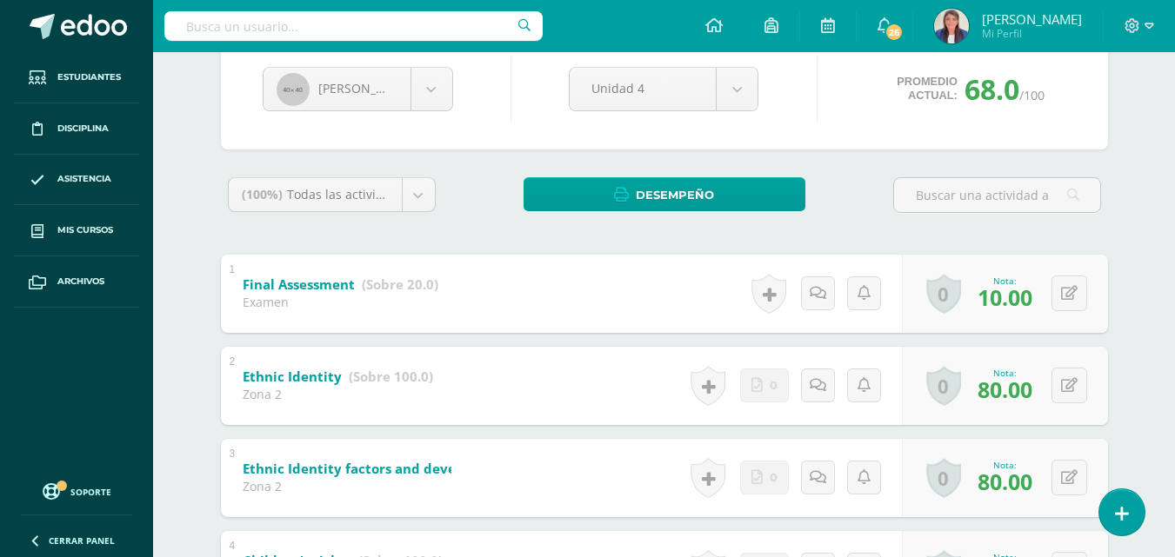
scroll to position [0, 0]
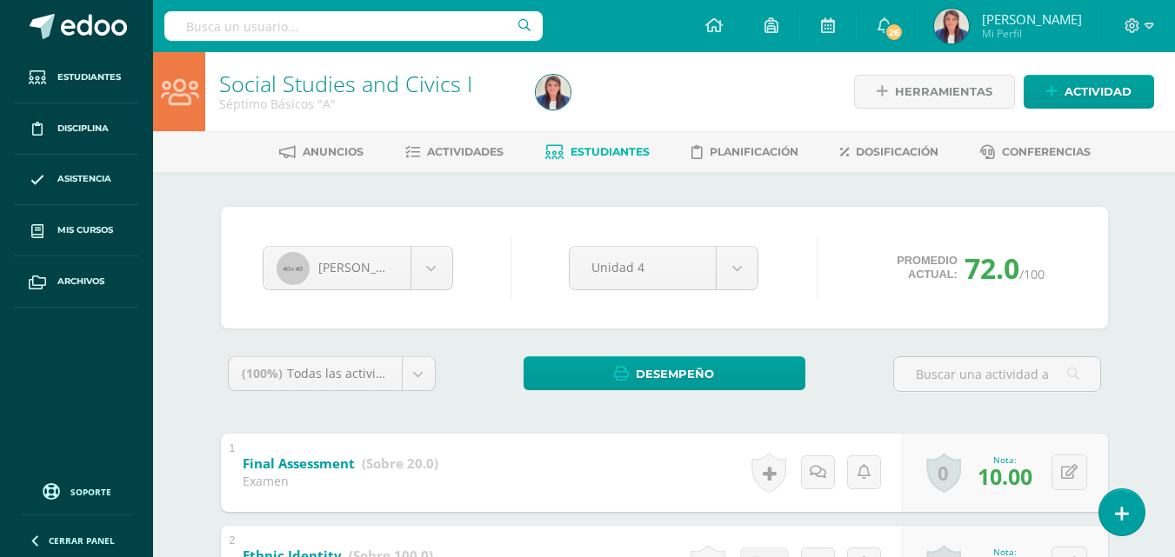
click at [592, 150] on span "Estudiantes" at bounding box center [610, 151] width 79 height 13
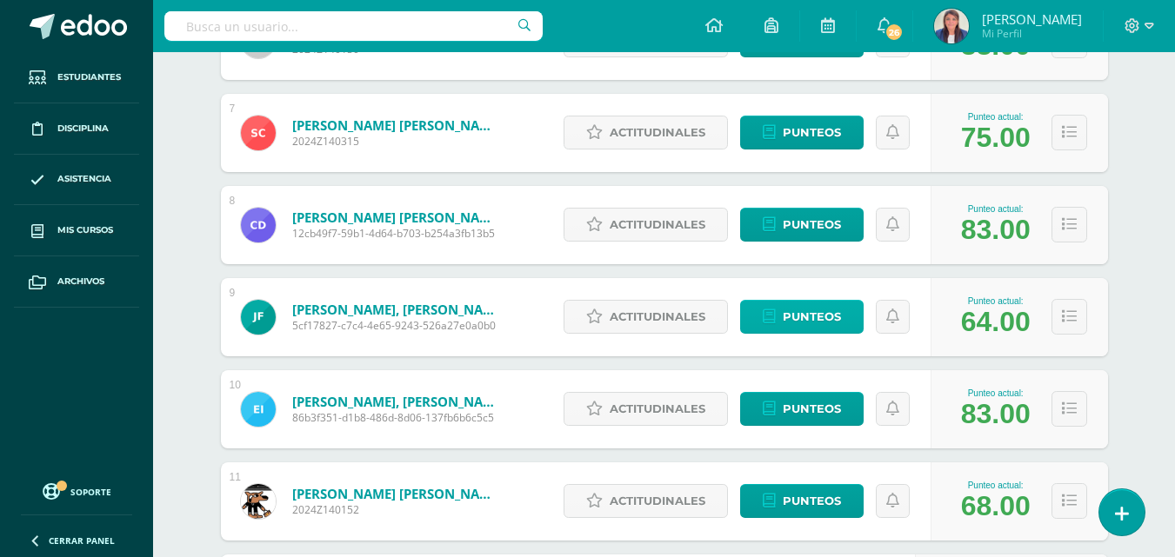
scroll to position [838, 0]
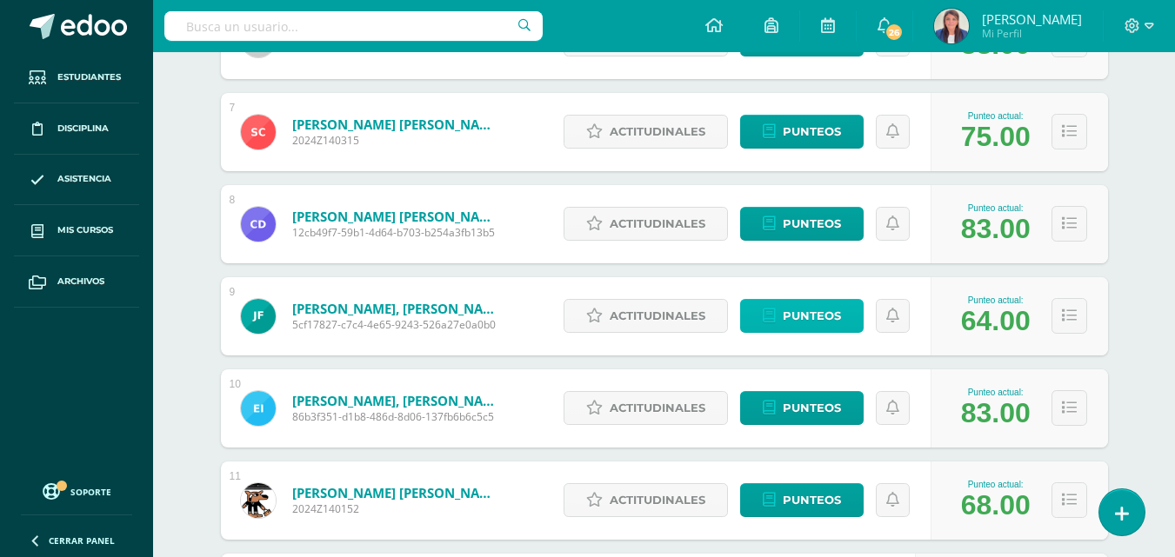
click at [818, 316] on span "Punteos" at bounding box center [812, 316] width 58 height 32
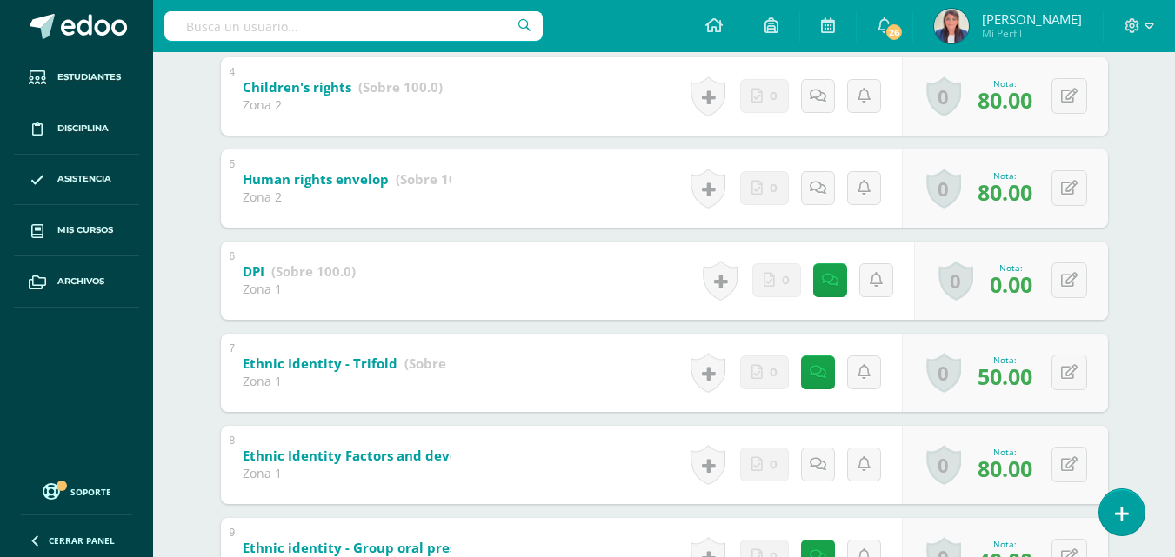
scroll to position [654, 0]
click at [1069, 279] on button at bounding box center [1081, 280] width 37 height 37
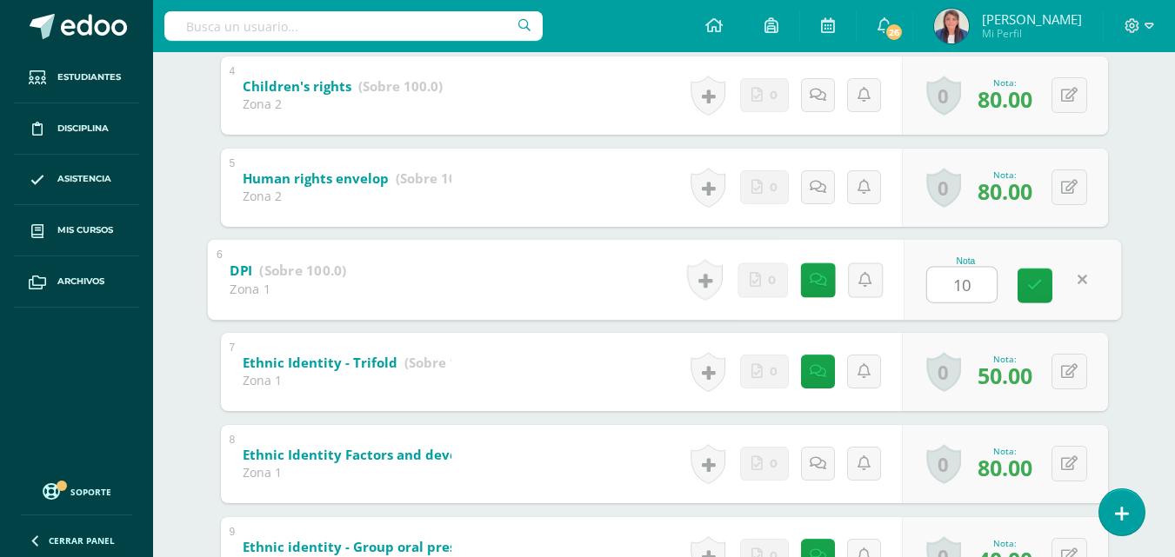
type input "100"
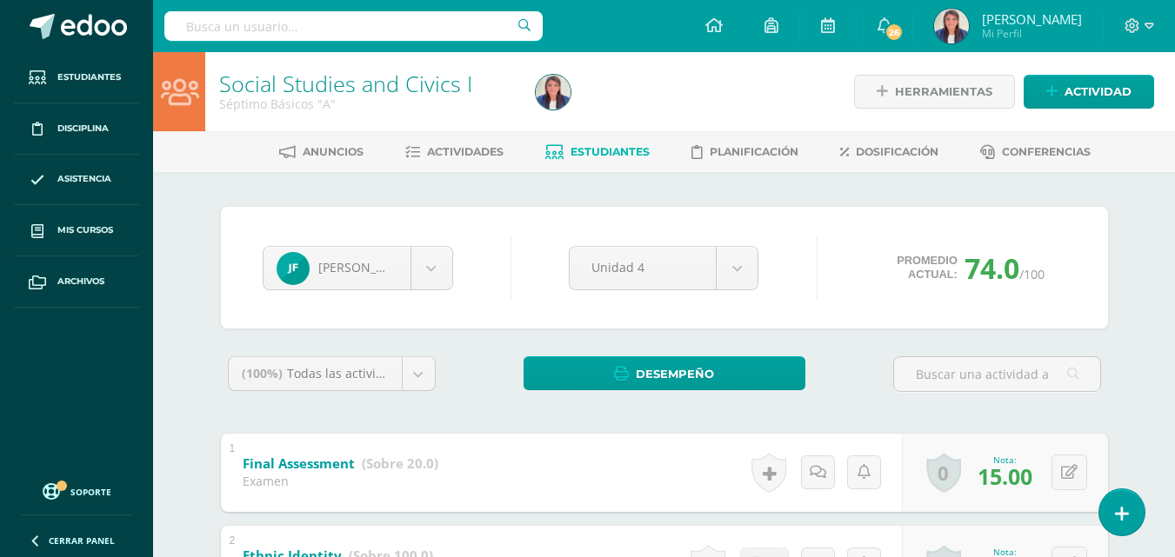
click at [616, 150] on span "Estudiantes" at bounding box center [610, 151] width 79 height 13
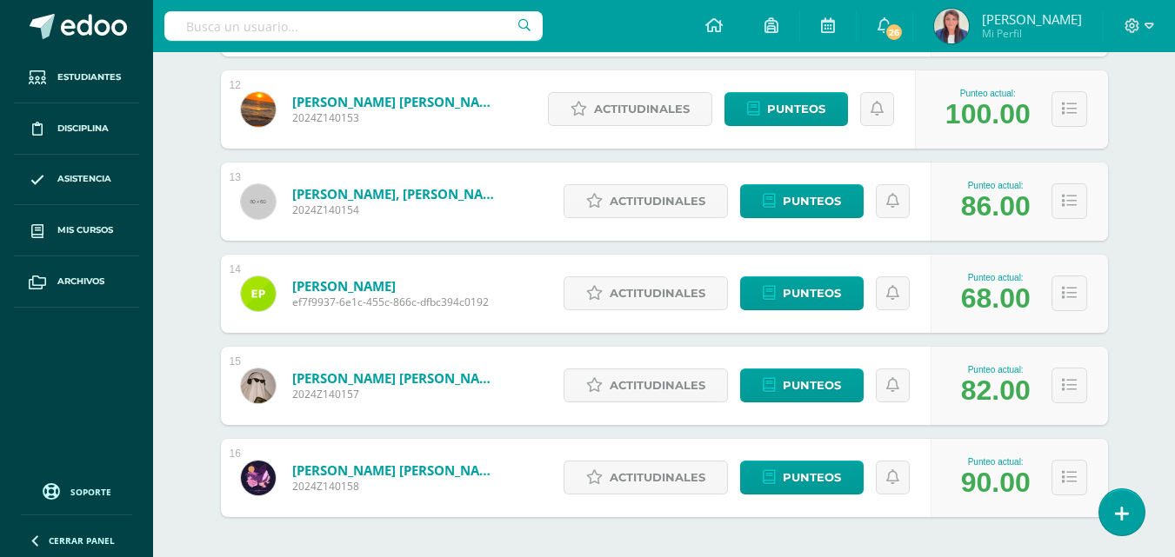
scroll to position [1398, 0]
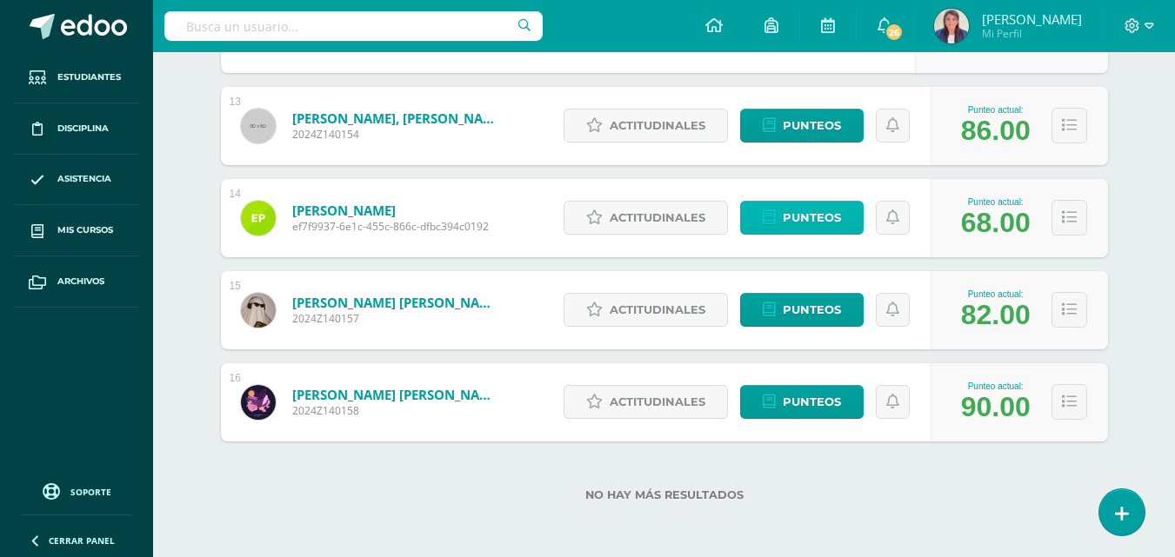
click at [791, 208] on span "Punteos" at bounding box center [812, 218] width 58 height 32
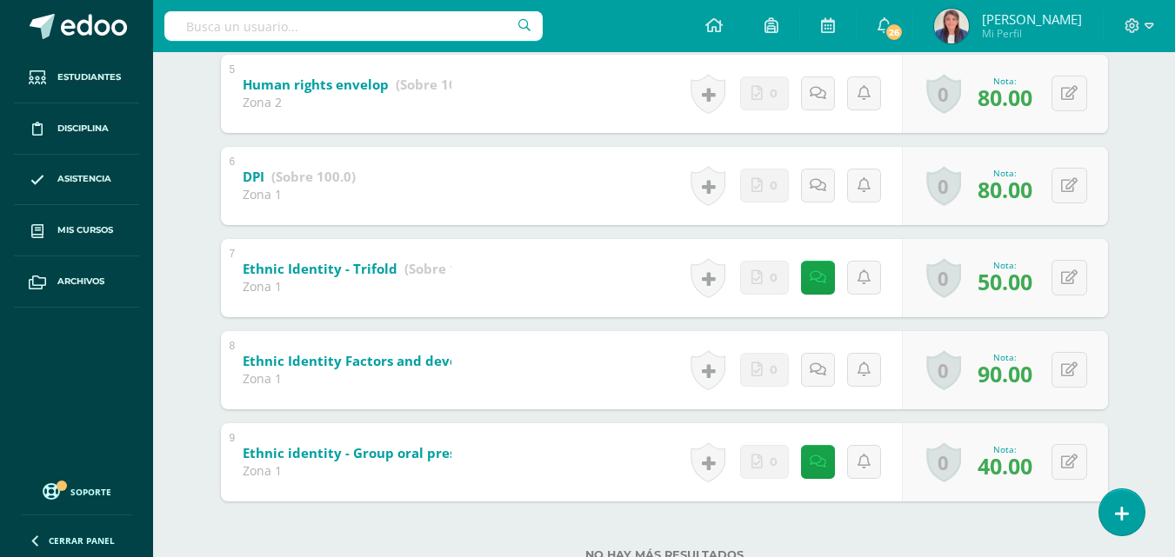
scroll to position [746, 0]
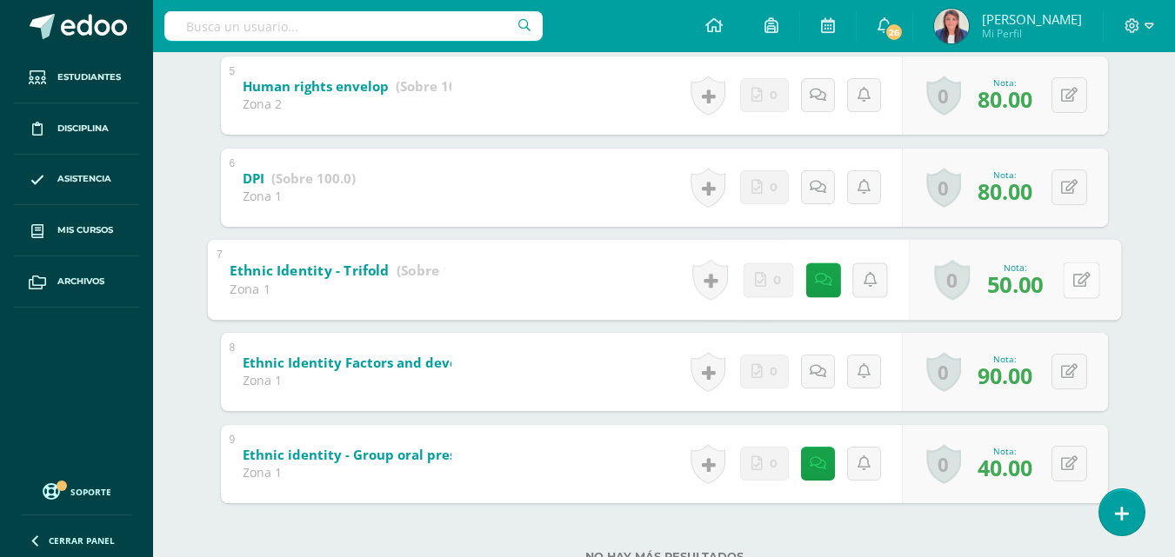
click at [1075, 276] on icon at bounding box center [1080, 279] width 17 height 15
type input "70"
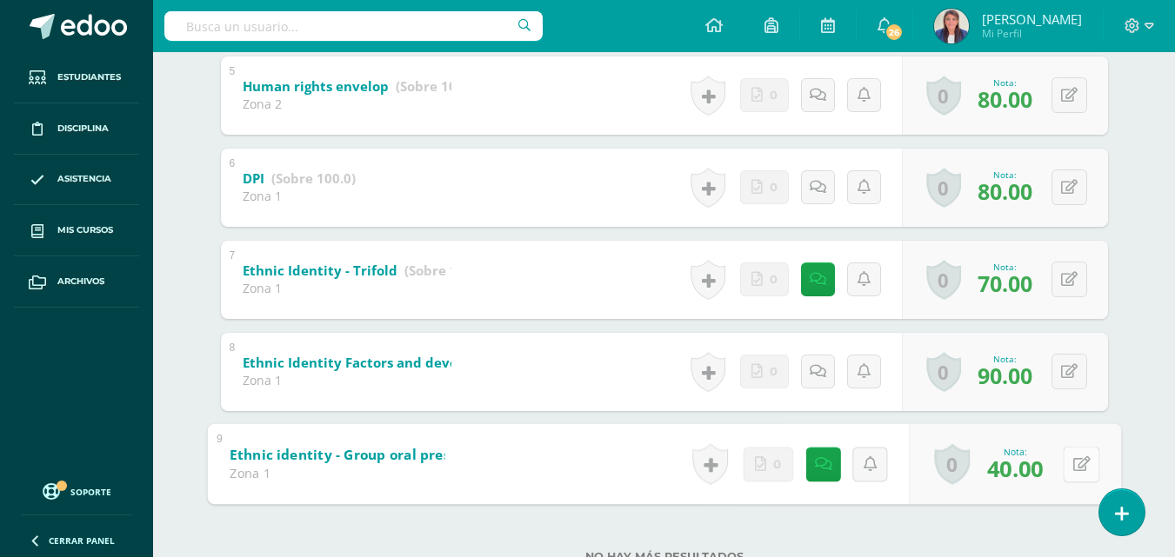
click at [1063, 464] on button at bounding box center [1081, 464] width 37 height 37
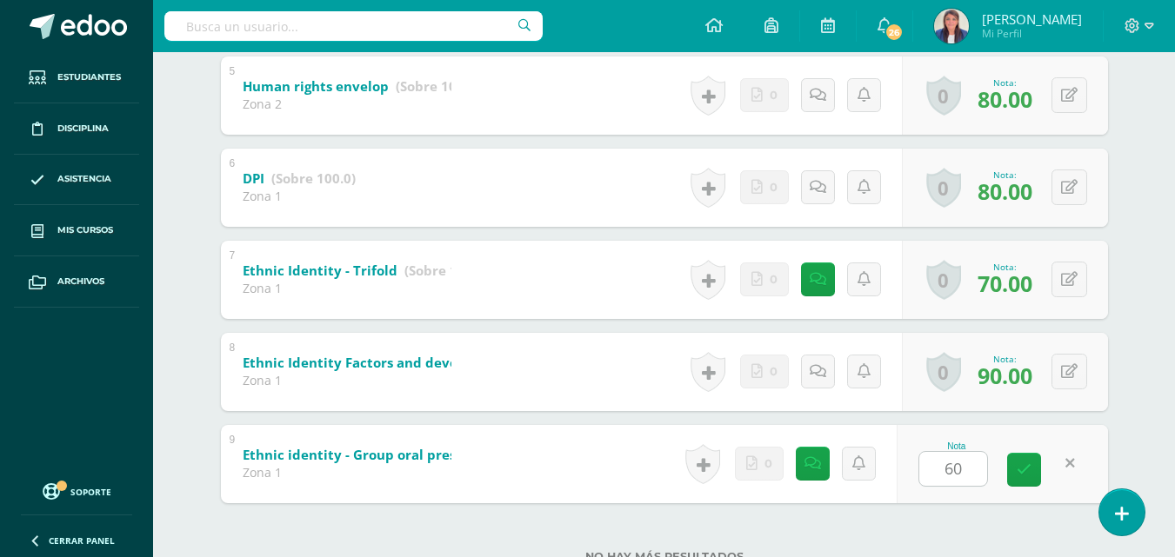
click at [1075, 457] on icon at bounding box center [1070, 464] width 10 height 15
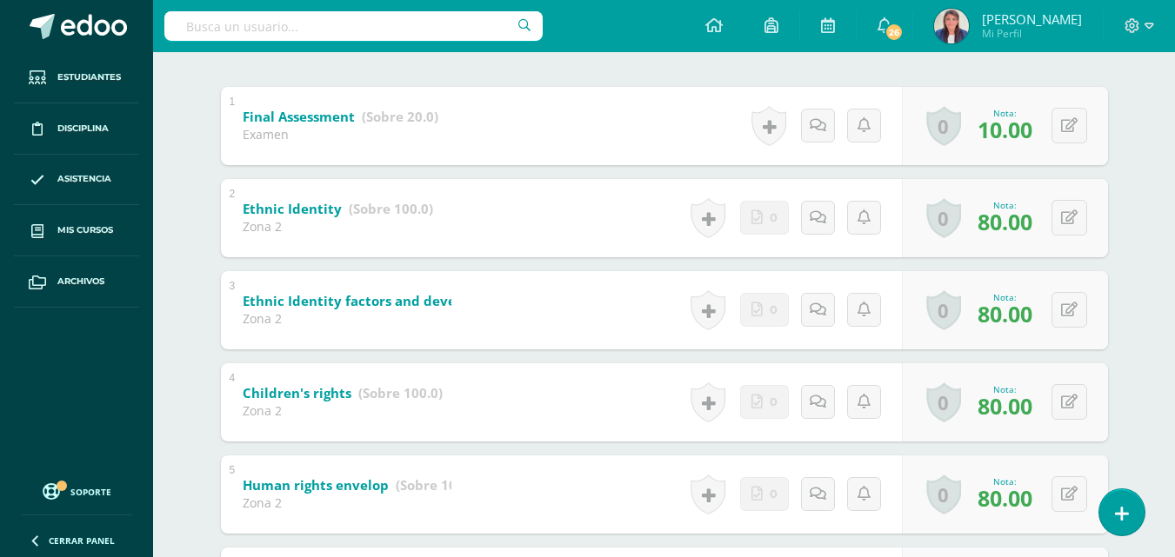
scroll to position [0, 0]
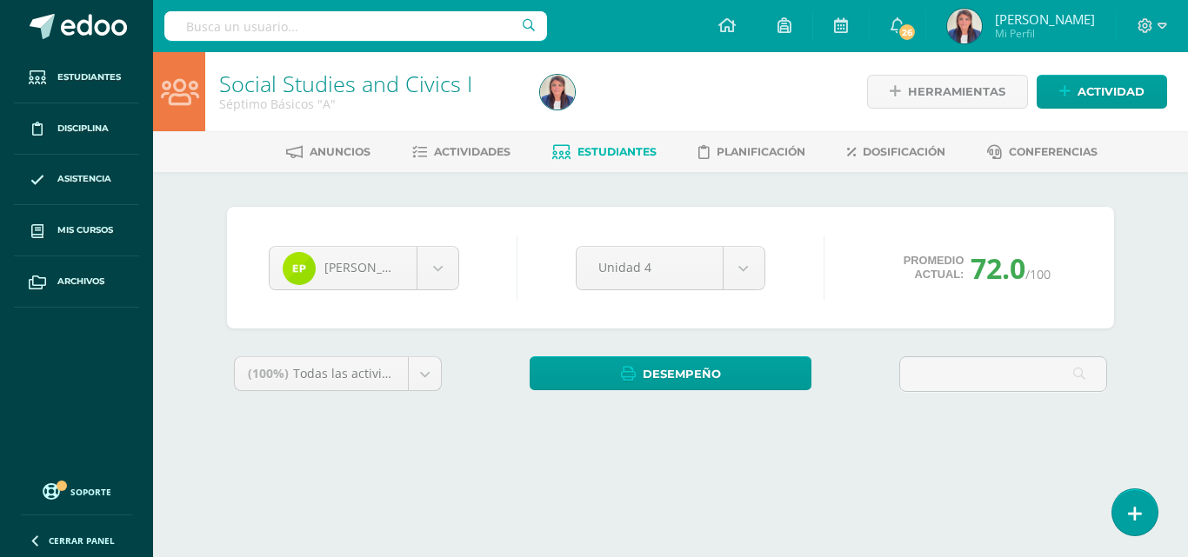
click at [525, 285] on div "Edgar Ponce Michael Alvarado Juan Arreaza Santiago Barahona Mia Barillas Santia…" at bounding box center [670, 268] width 817 height 66
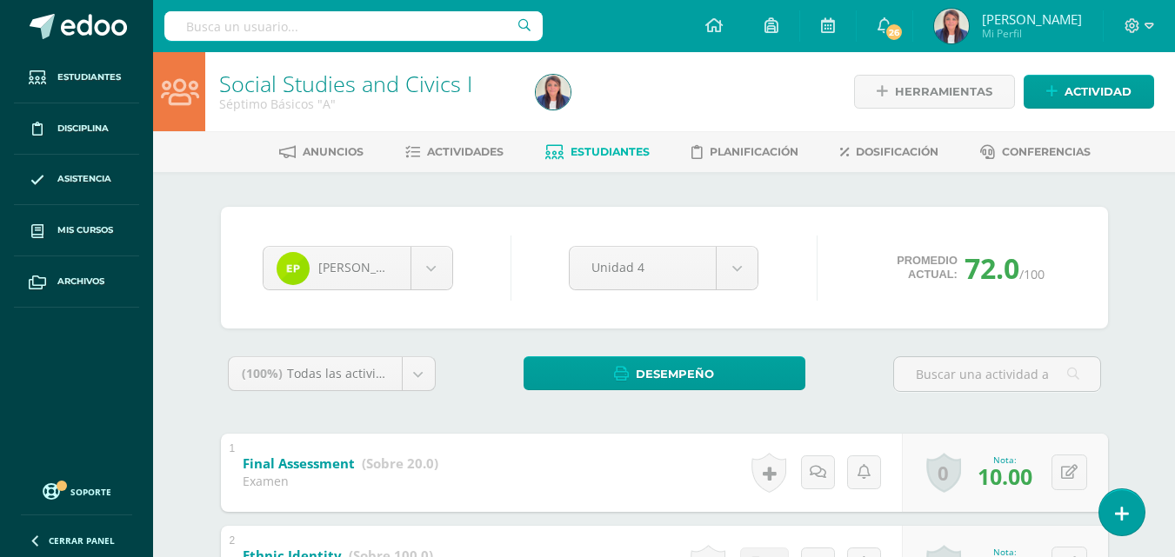
click at [614, 142] on link "Estudiantes" at bounding box center [597, 152] width 104 height 28
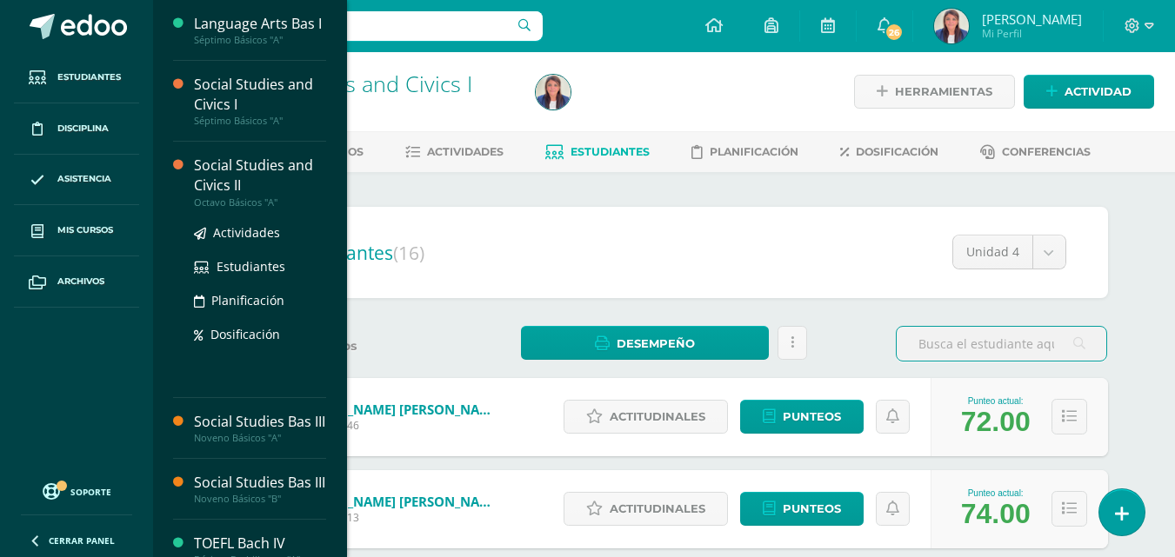
click at [268, 187] on div "Social Studies and Civics II" at bounding box center [260, 176] width 132 height 40
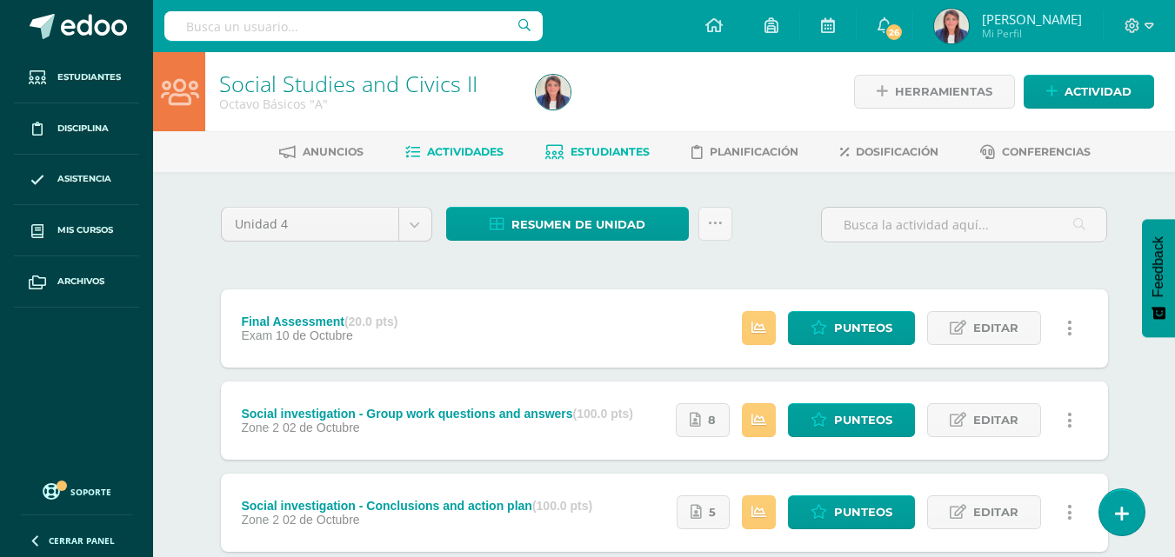
click at [608, 143] on link "Estudiantes" at bounding box center [597, 152] width 104 height 28
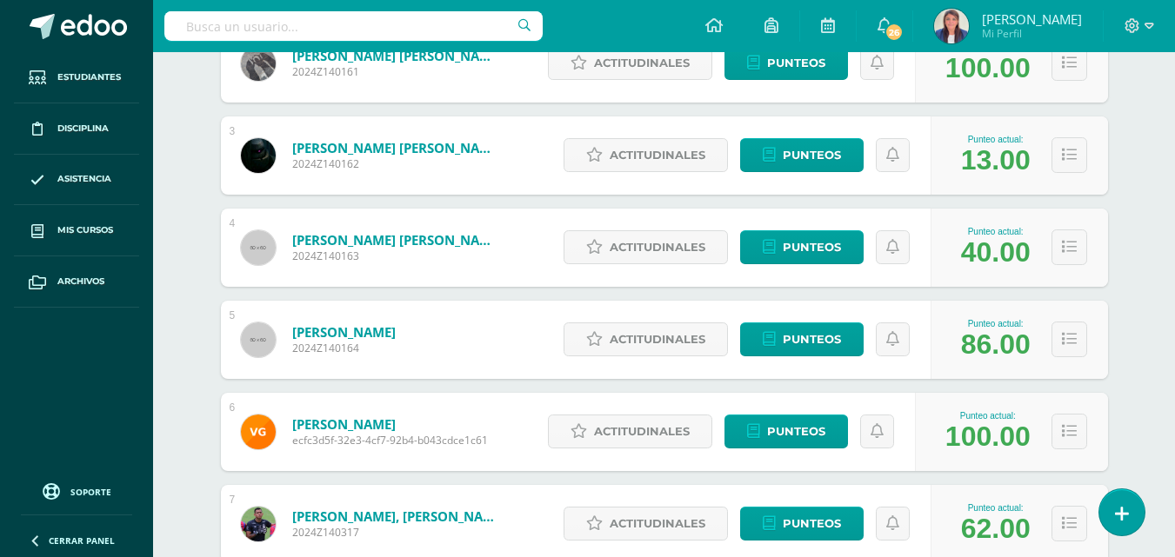
scroll to position [441, 0]
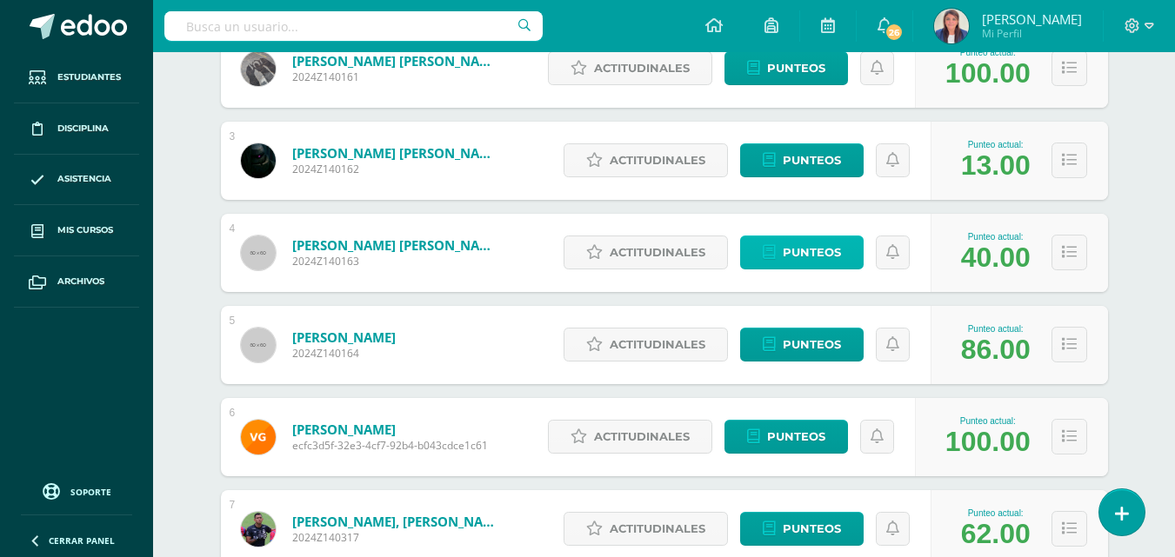
click at [823, 251] on span "Punteos" at bounding box center [812, 253] width 58 height 32
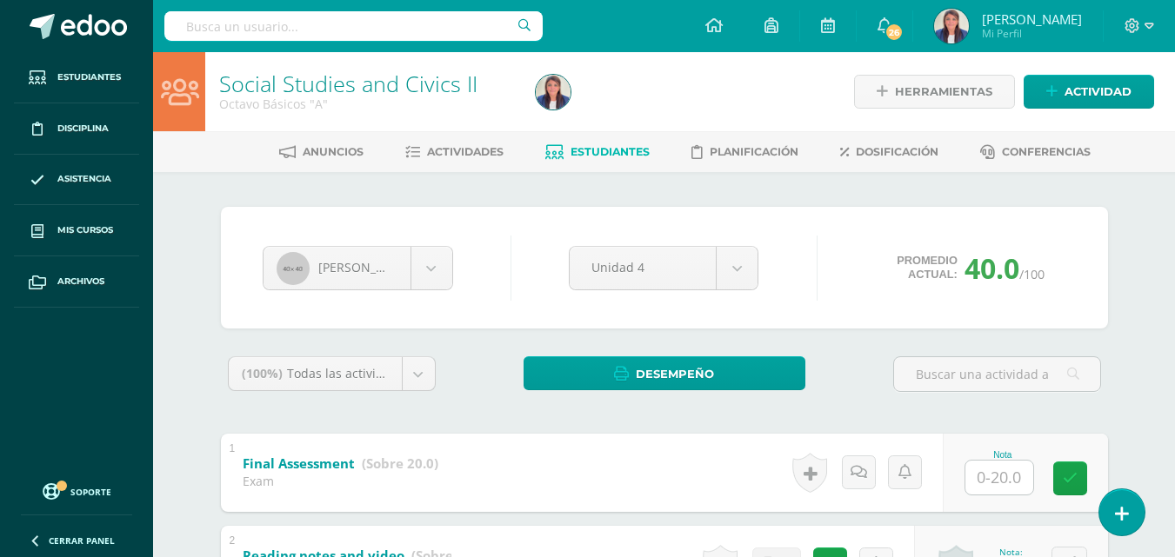
click at [1003, 477] on input "text" at bounding box center [999, 478] width 68 height 34
type input "15}"
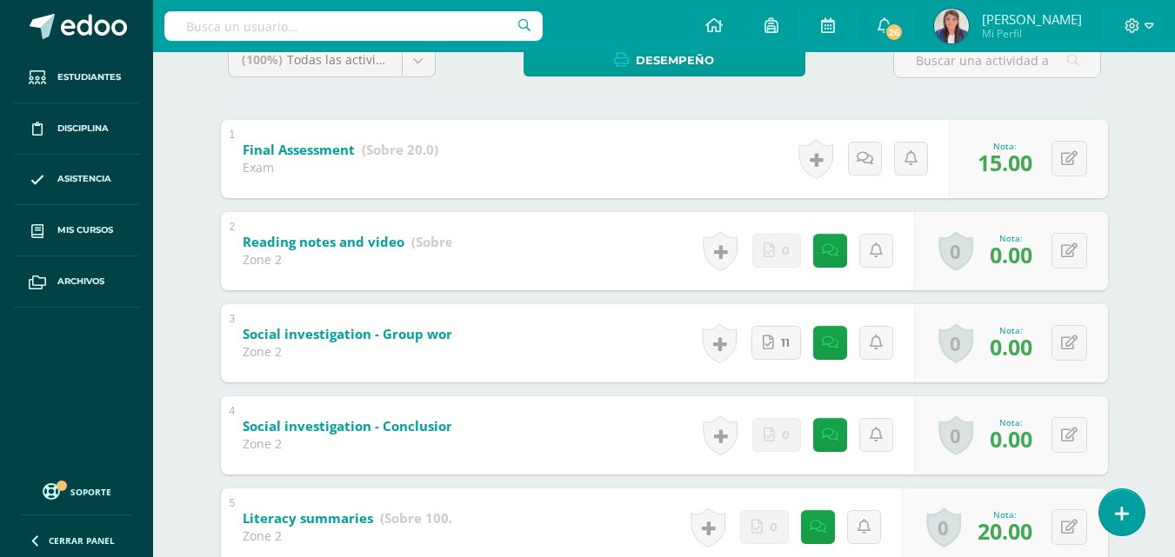
scroll to position [313, 0]
click at [1057, 253] on div "0 Logros Logros obtenidos Aún no hay logros agregados Nota: 0.00" at bounding box center [1011, 252] width 194 height 78
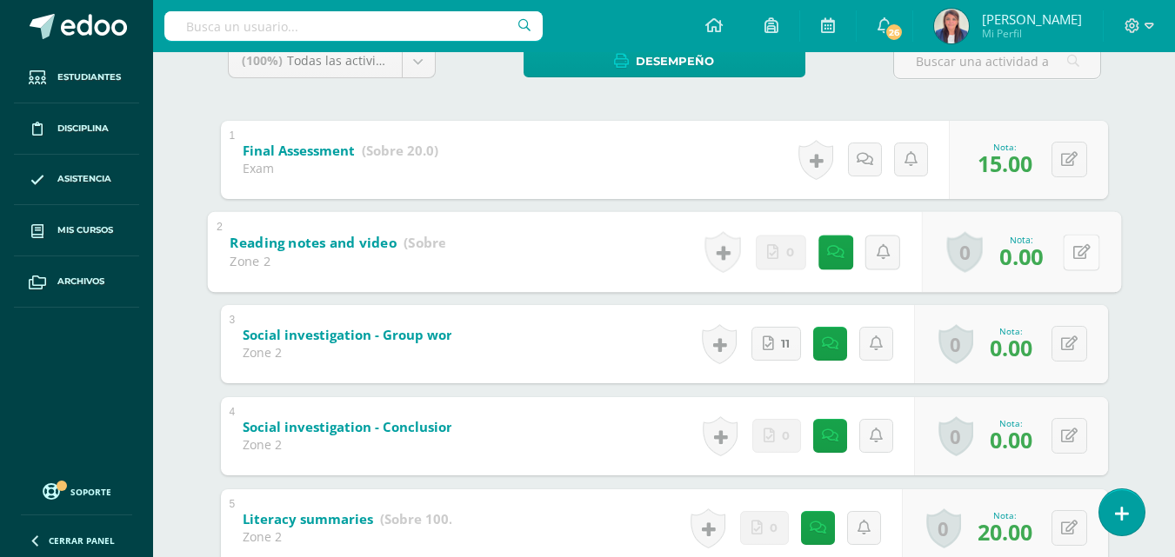
click at [1063, 234] on button at bounding box center [1081, 252] width 37 height 37
type input "70"
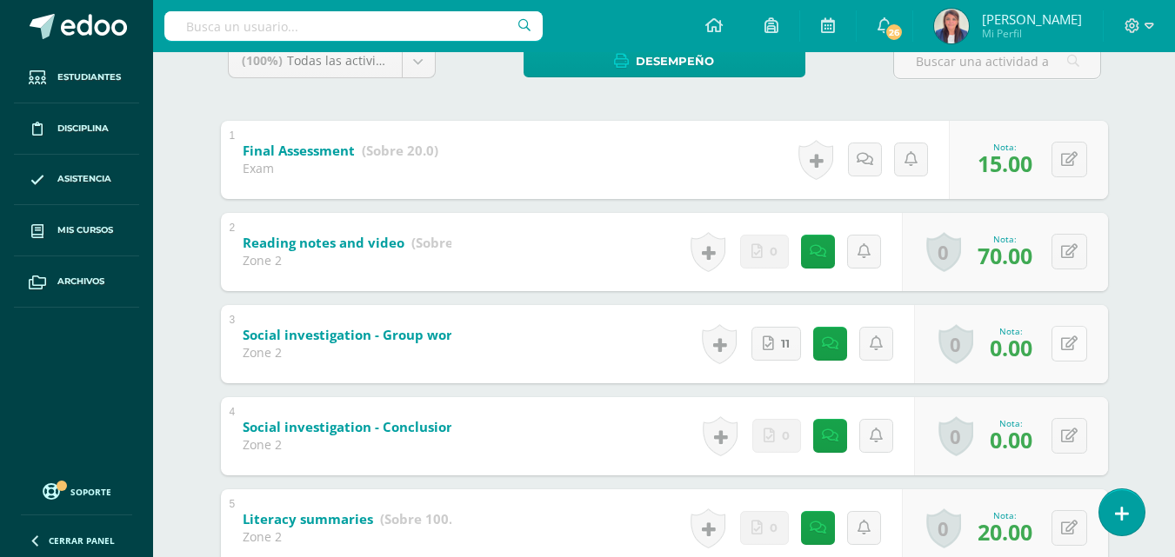
click at [1059, 343] on div "0 Logros Logros obtenidos Aún no hay logros agregados Nota: 0.00" at bounding box center [1011, 344] width 194 height 78
click at [1063, 326] on button at bounding box center [1081, 344] width 37 height 37
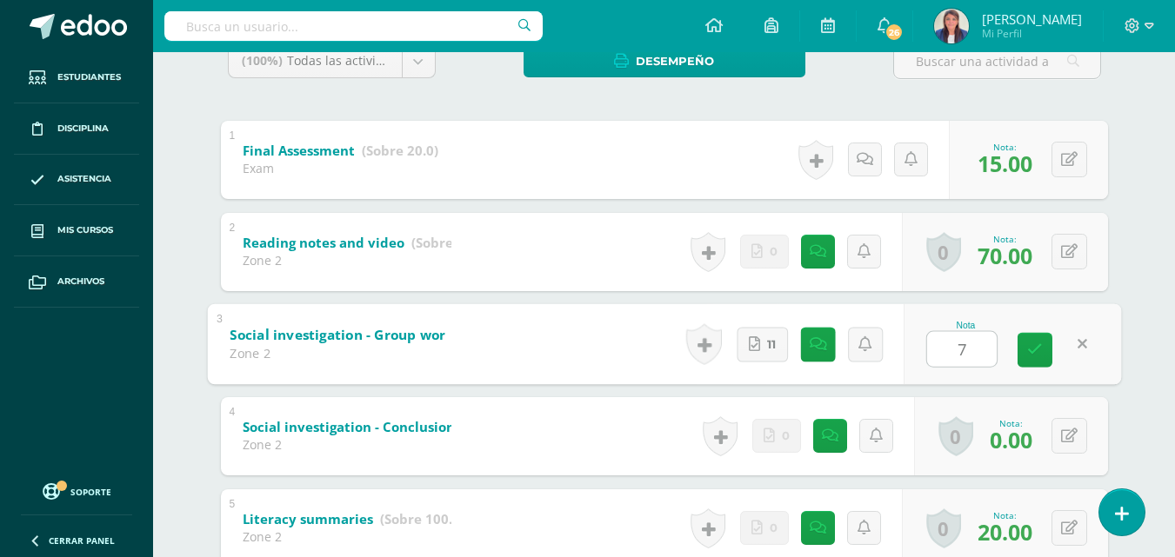
type input "70"
drag, startPoint x: 1072, startPoint y: 463, endPoint x: 1071, endPoint y: 428, distance: 34.8
click at [1071, 428] on div "0 Logros Logros obtenidos Aún no hay logros agregados Nota: 0.00" at bounding box center [1011, 436] width 194 height 78
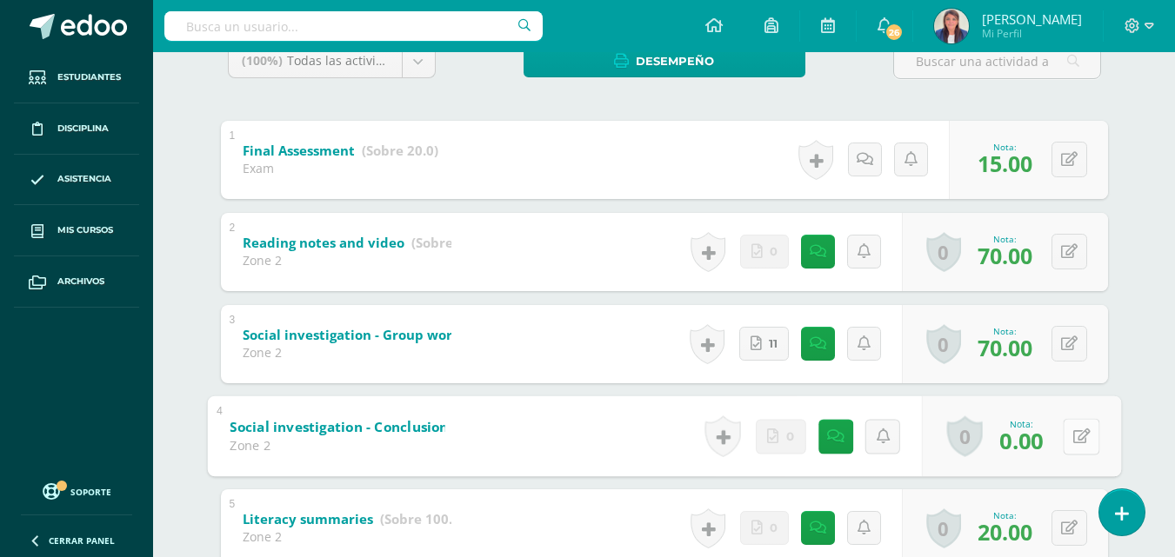
click at [1071, 428] on button at bounding box center [1081, 436] width 37 height 37
type input "70"
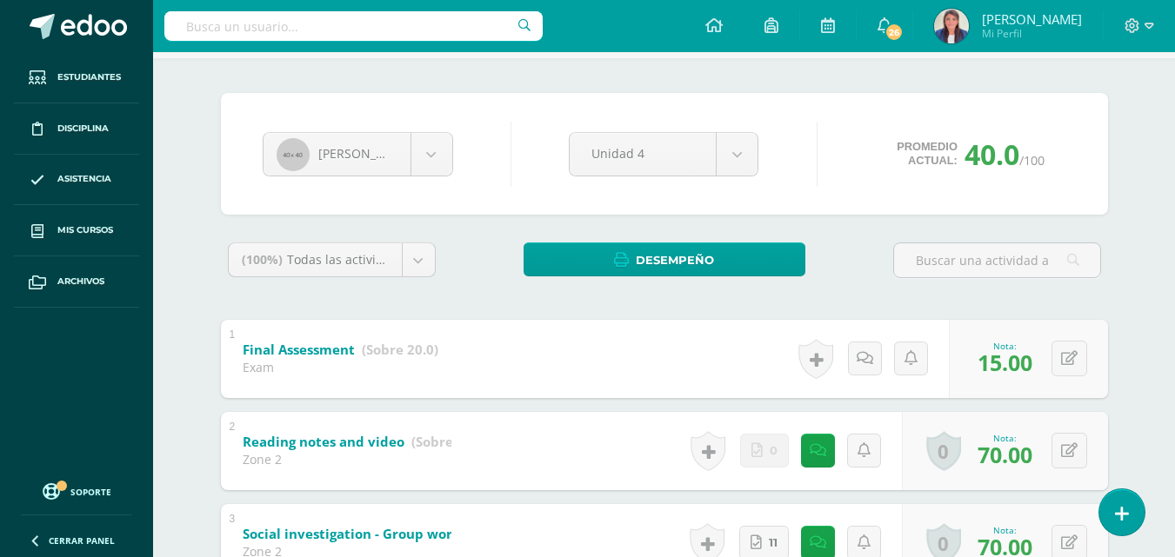
scroll to position [0, 0]
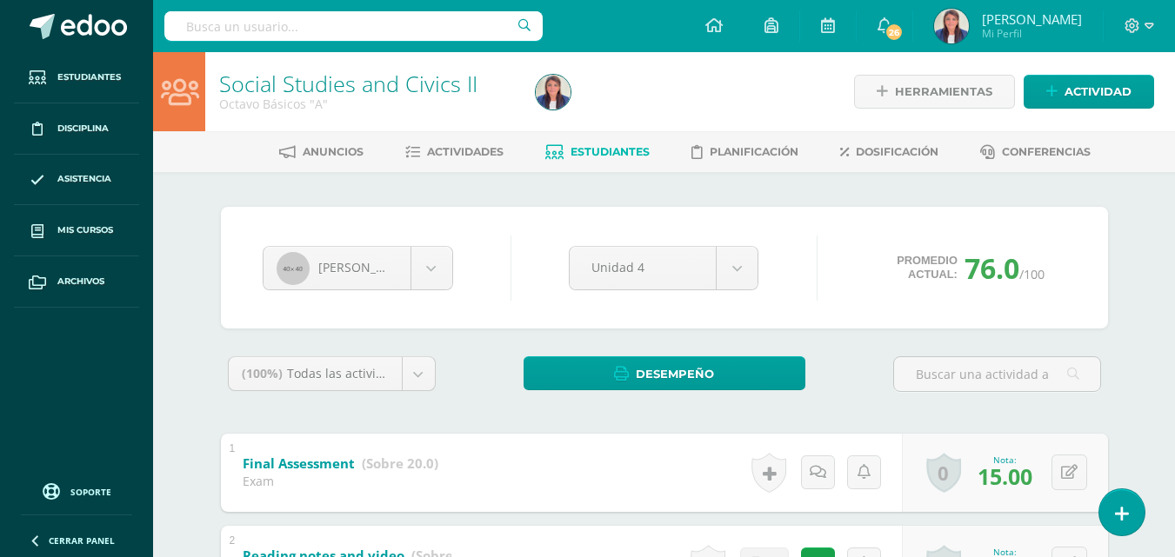
click at [631, 148] on span "Estudiantes" at bounding box center [610, 151] width 79 height 13
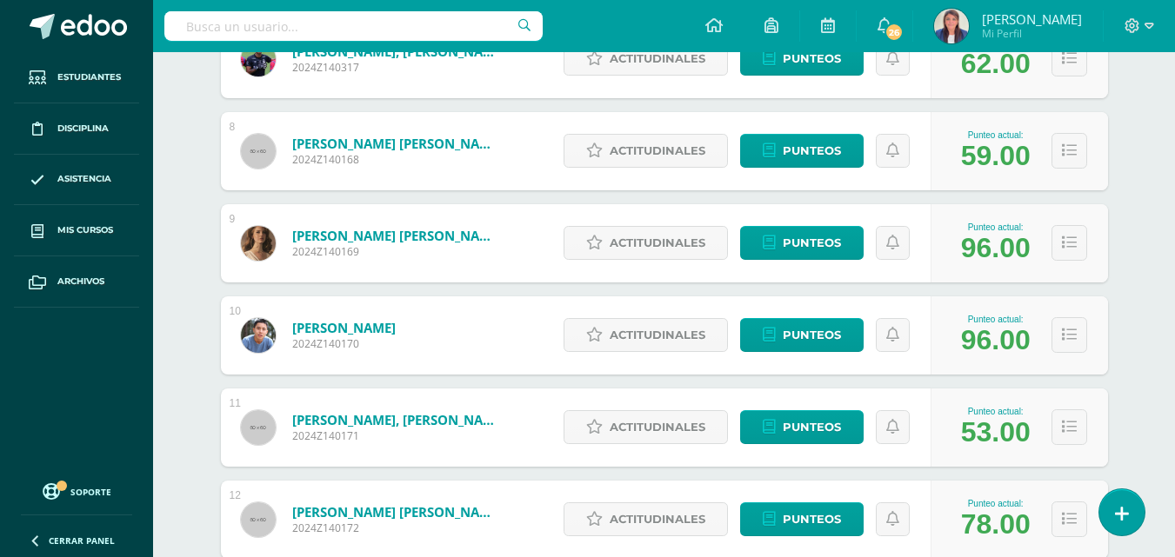
scroll to position [911, 0]
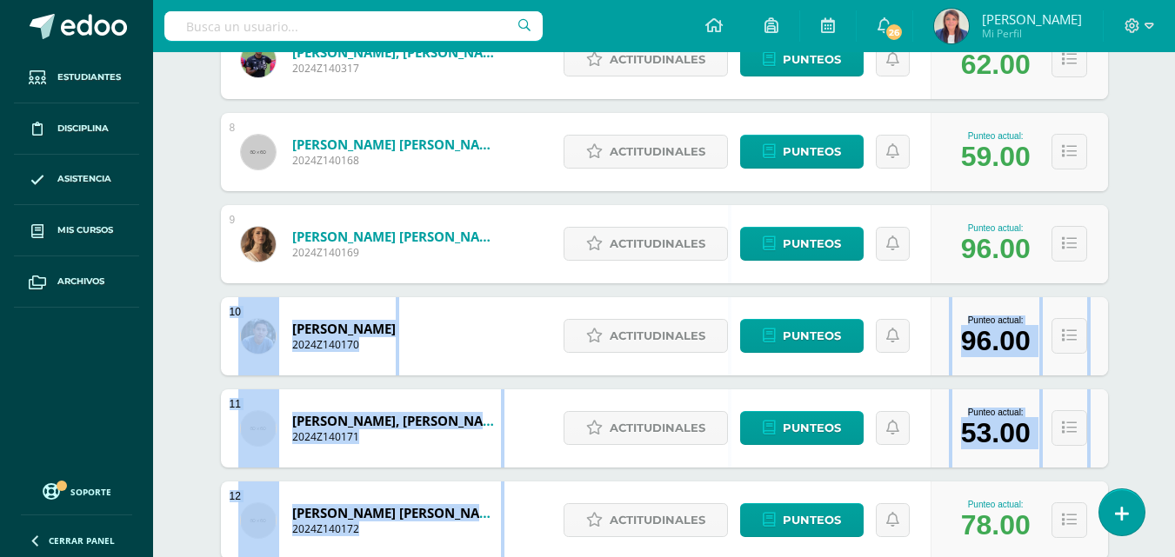
drag, startPoint x: 935, startPoint y: 468, endPoint x: 924, endPoint y: 278, distance: 189.9
click at [924, 279] on div "1 [PERSON_NAME] [PERSON_NAME] 2024Z140177 Punteo actual: 100.00 Actitudinales P…" at bounding box center [664, 383] width 887 height 1830
click at [819, 143] on span "Punteos" at bounding box center [812, 152] width 58 height 32
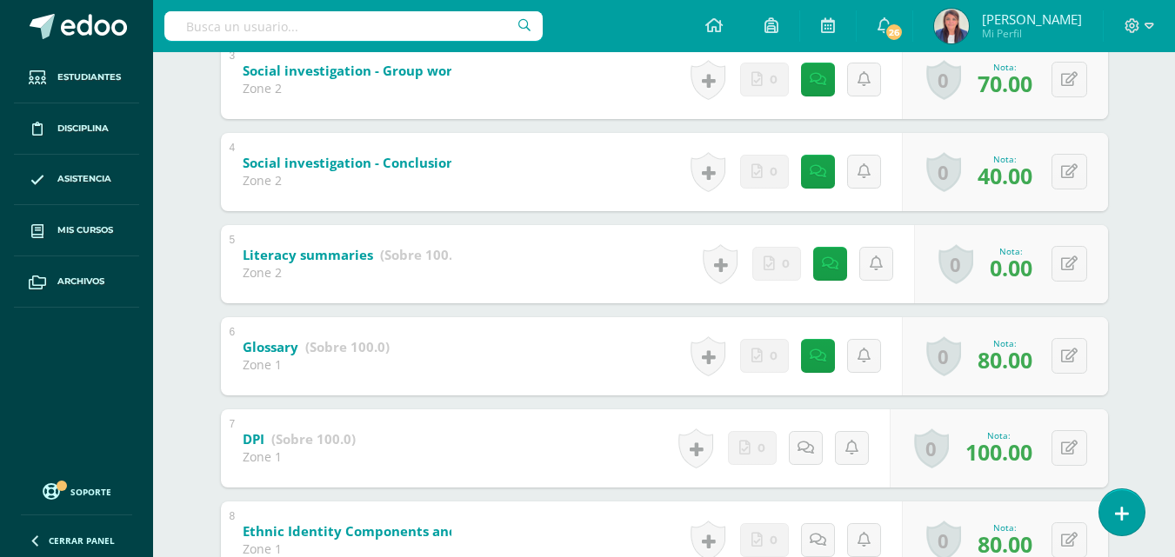
scroll to position [582, 0]
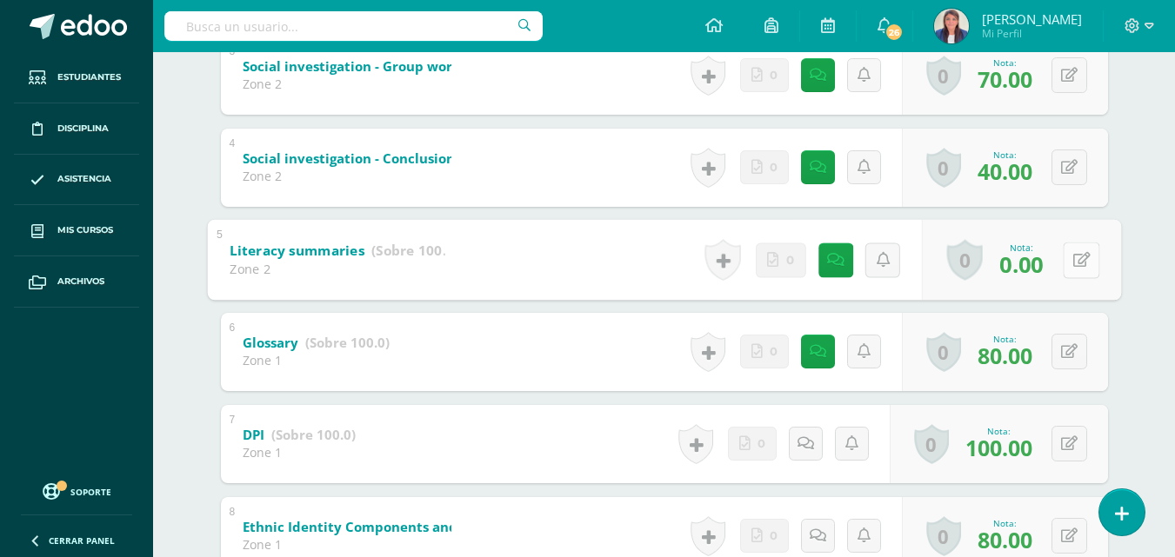
click at [1072, 258] on icon at bounding box center [1080, 259] width 17 height 15
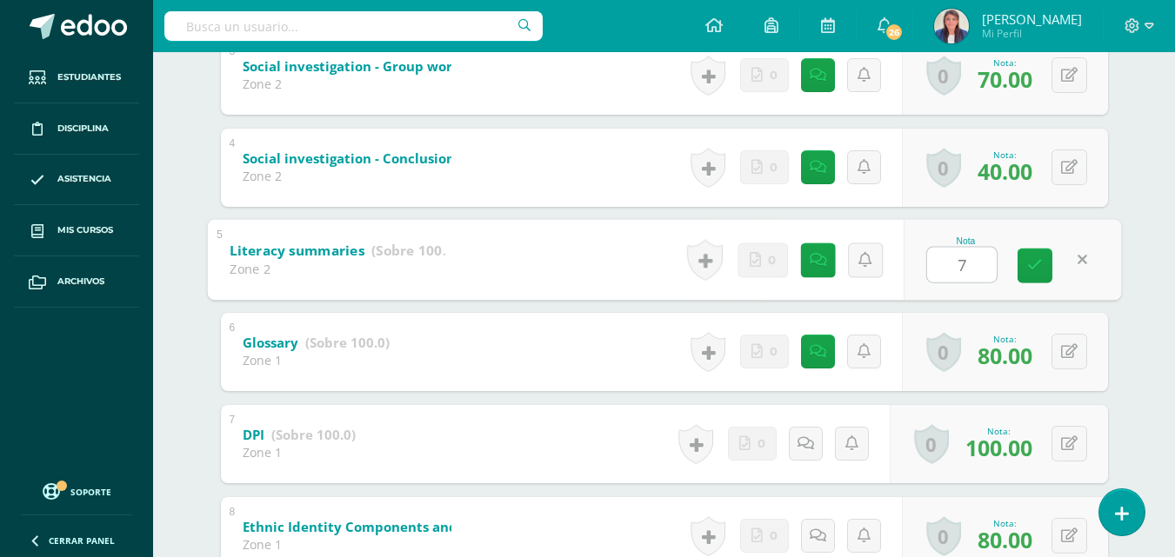
type input "70"
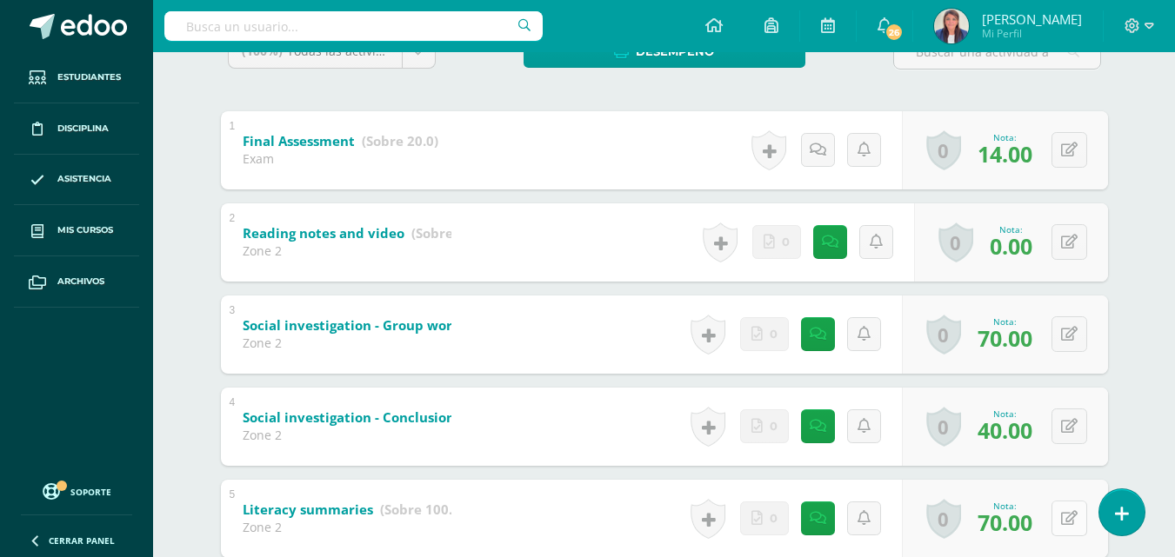
scroll to position [330, 0]
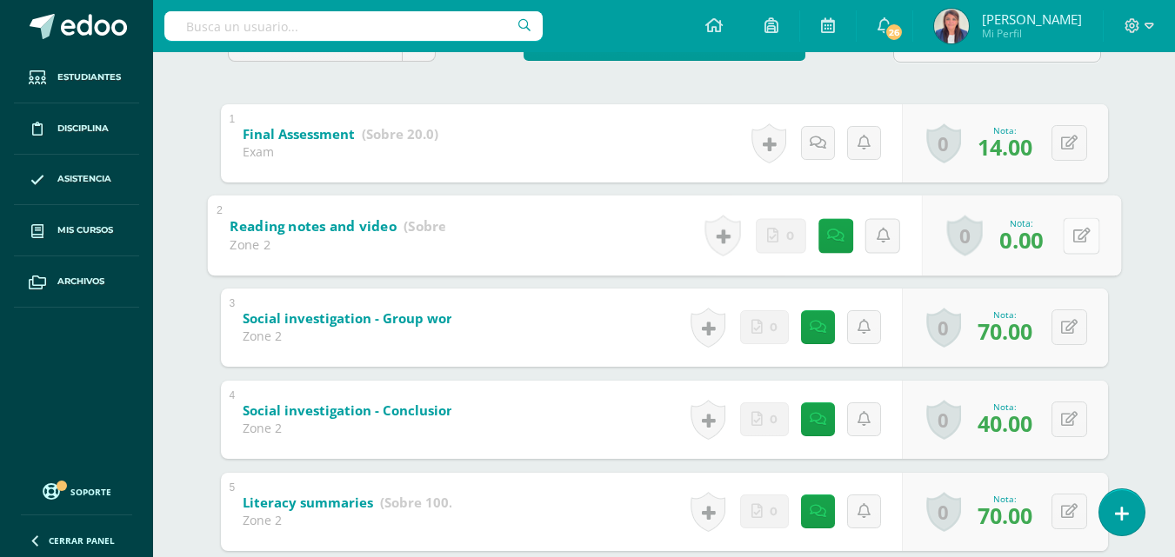
click at [1068, 237] on button at bounding box center [1081, 235] width 37 height 37
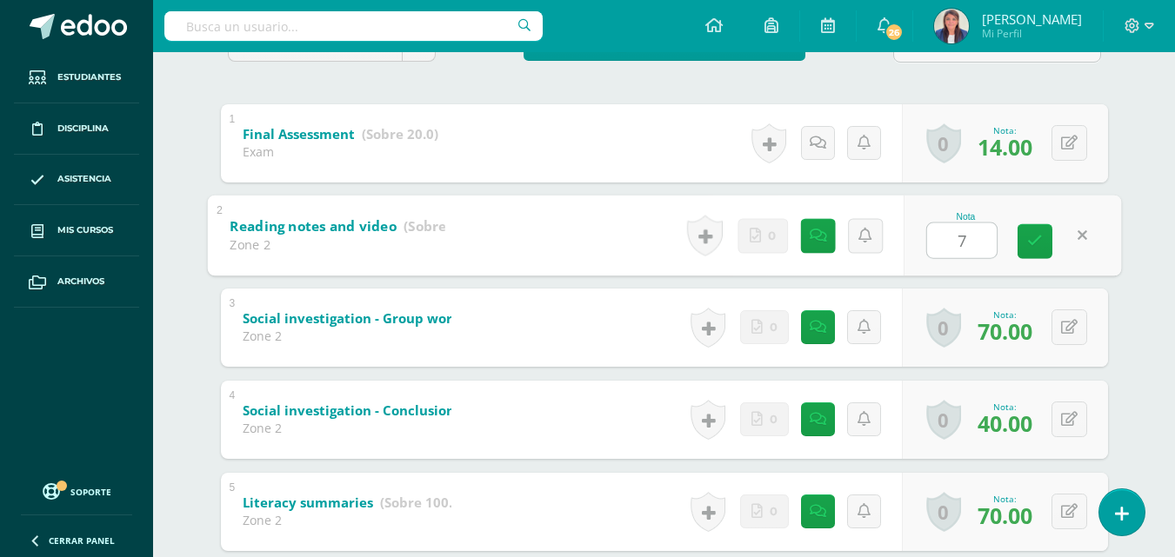
type input "70"
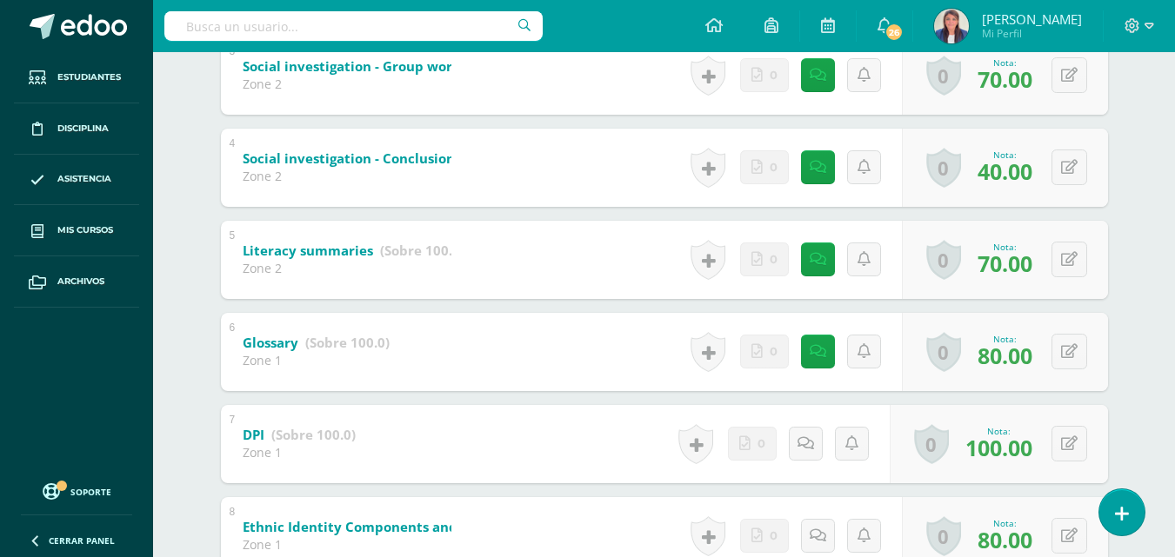
scroll to position [584, 0]
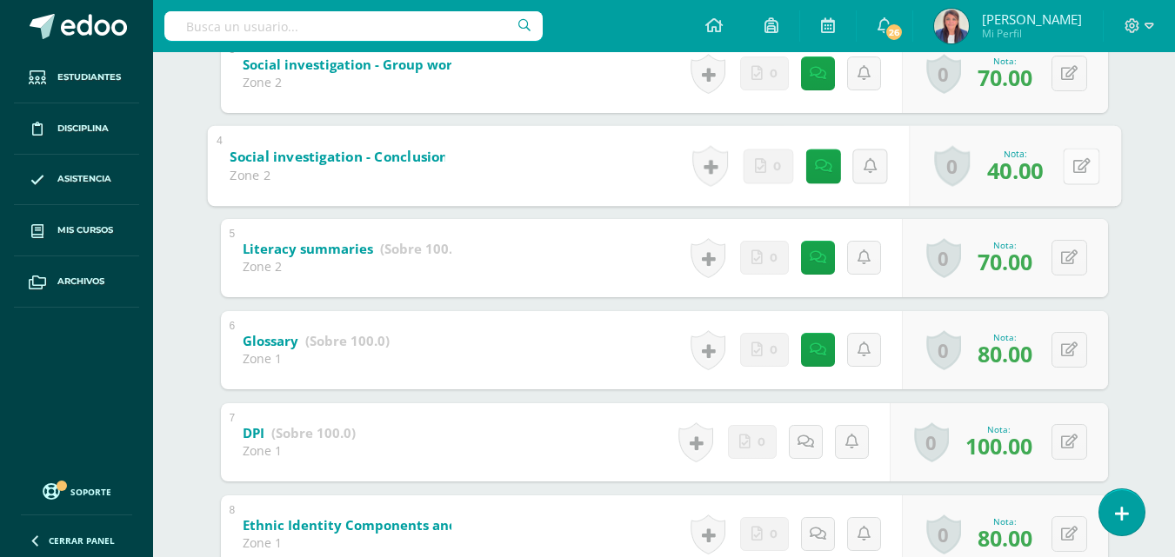
click at [1070, 168] on button at bounding box center [1081, 166] width 37 height 37
type input "60"
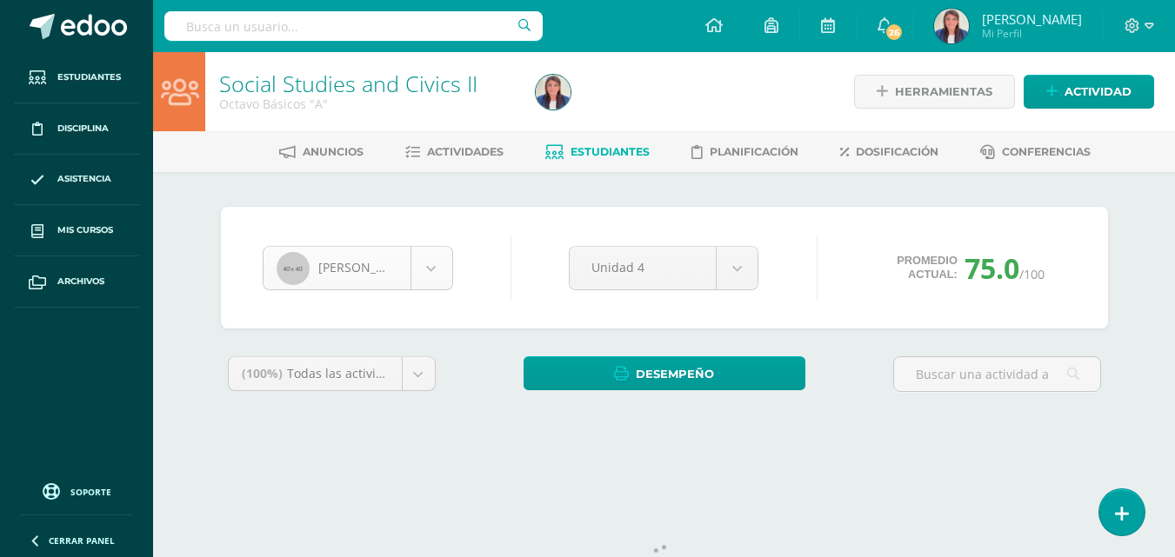
click at [433, 267] on body "Estudiantes Disciplina Asistencia Mis cursos Archivos Soporte Ayuda Reportar un…" at bounding box center [587, 234] width 1175 height 469
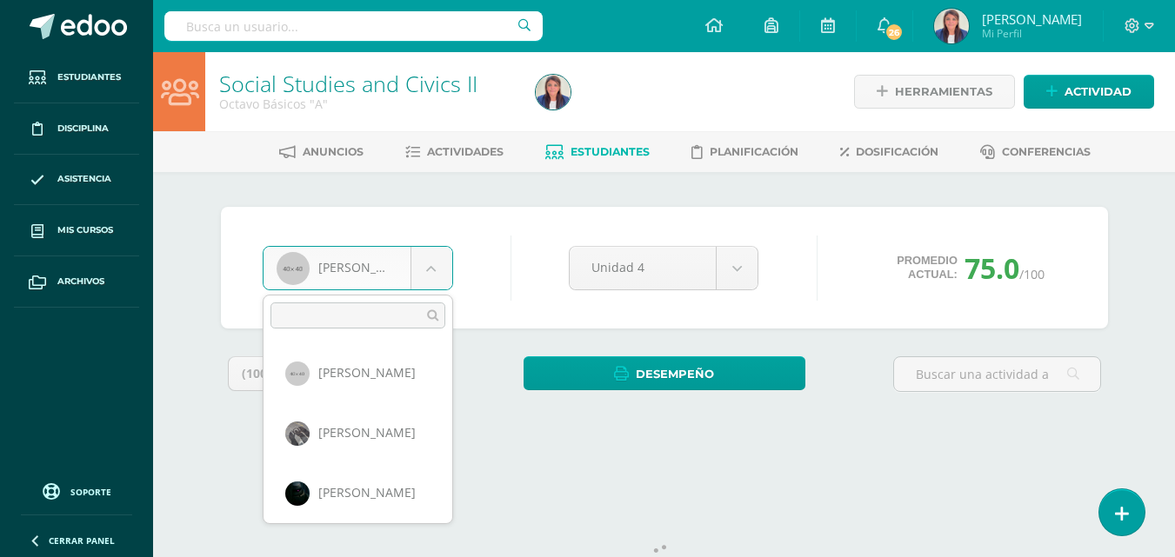
click at [585, 145] on body "Estudiantes Disciplina Asistencia Mis cursos Archivos Soporte Ayuda Reportar un…" at bounding box center [587, 234] width 1175 height 469
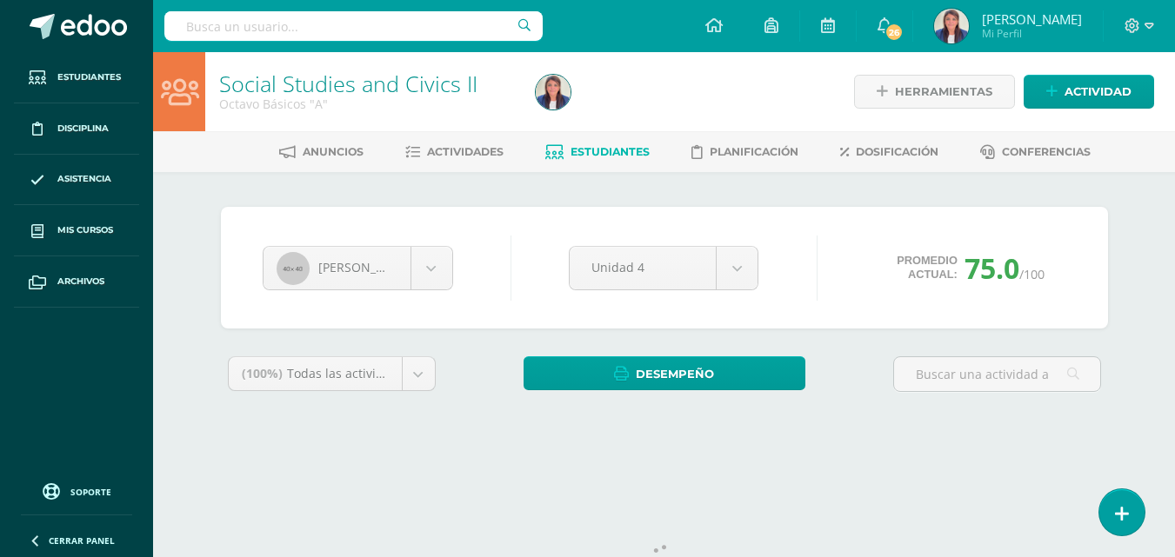
click at [585, 145] on span "Estudiantes" at bounding box center [610, 151] width 79 height 13
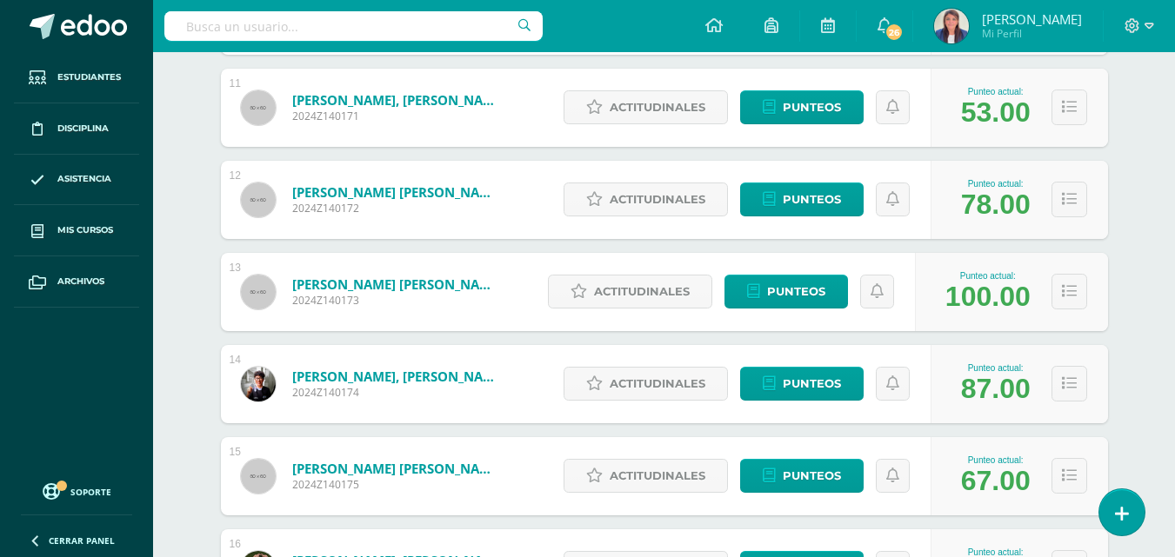
scroll to position [1215, 0]
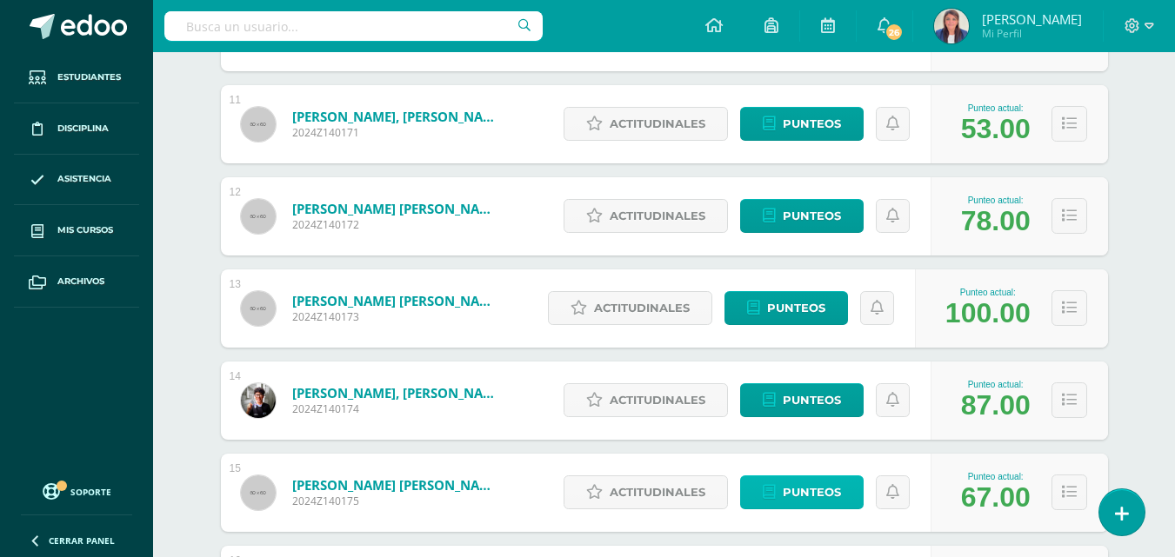
click at [829, 491] on span "Punteos" at bounding box center [812, 493] width 58 height 32
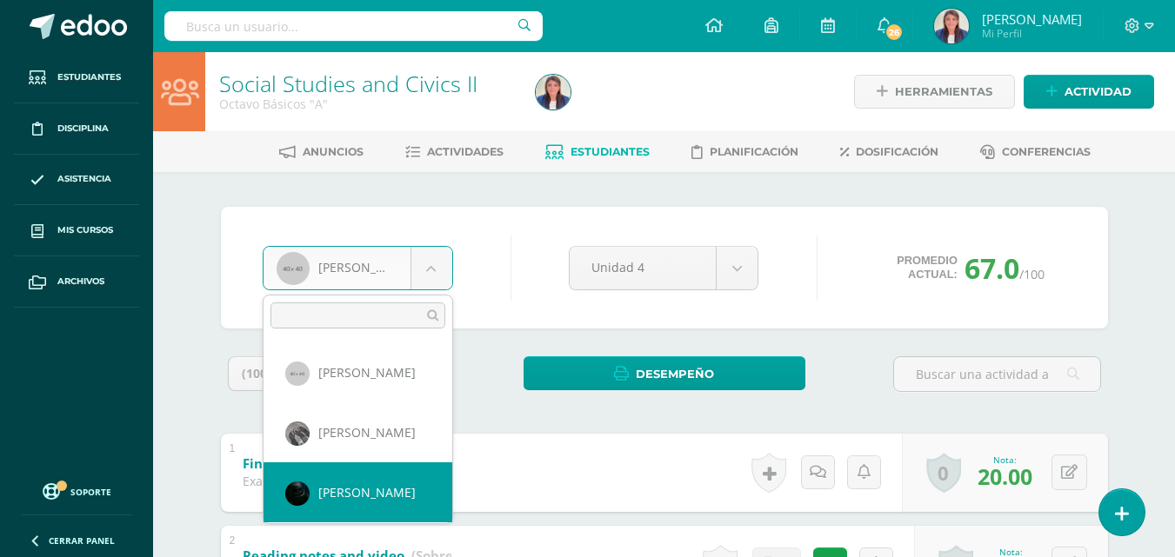
select select "181"
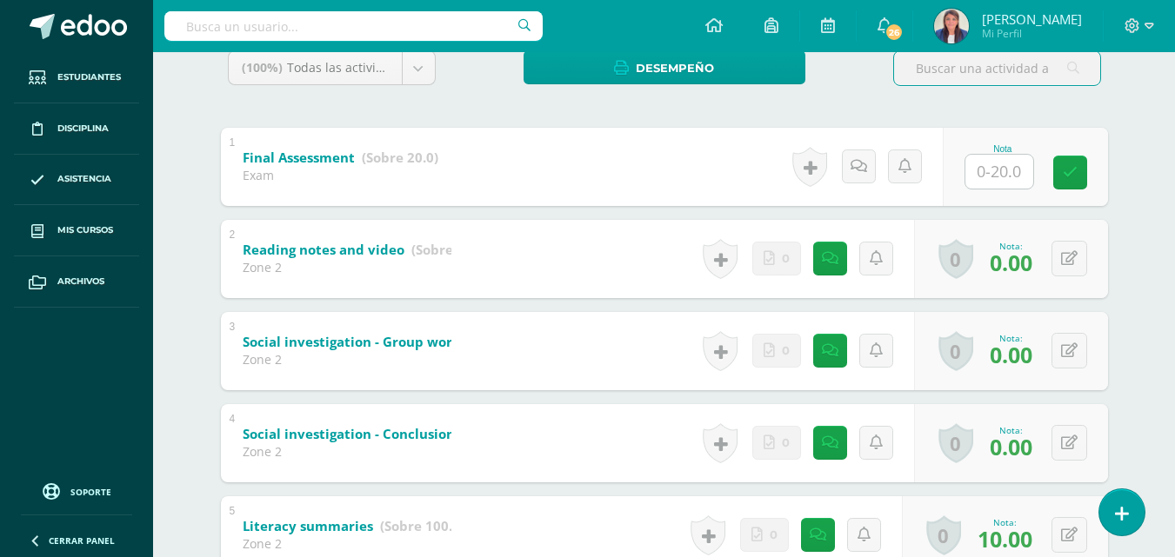
scroll to position [299, 0]
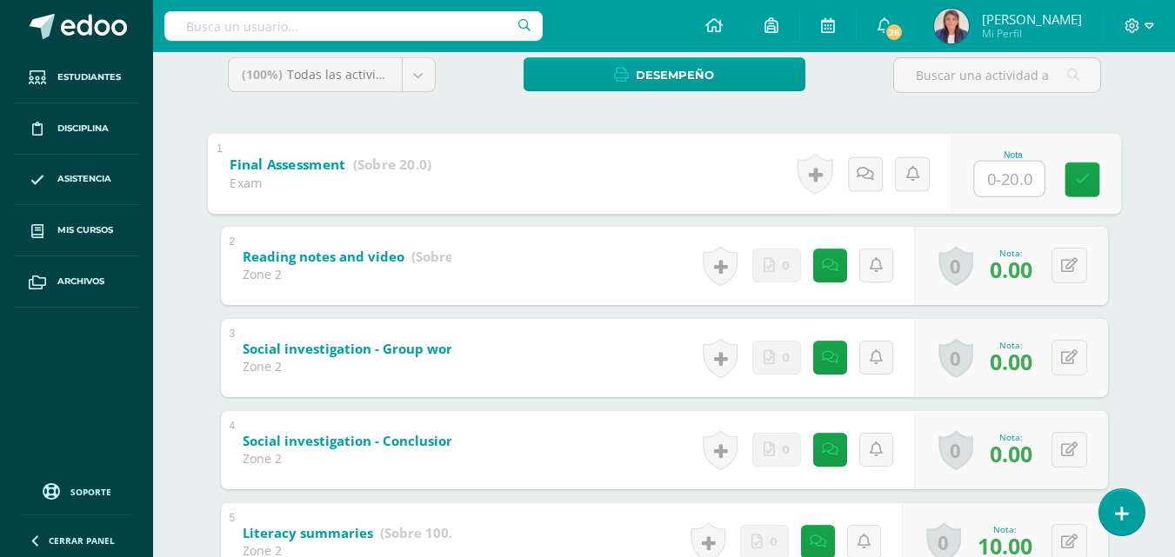
click at [1004, 179] on input "text" at bounding box center [1009, 178] width 70 height 35
type input "17"
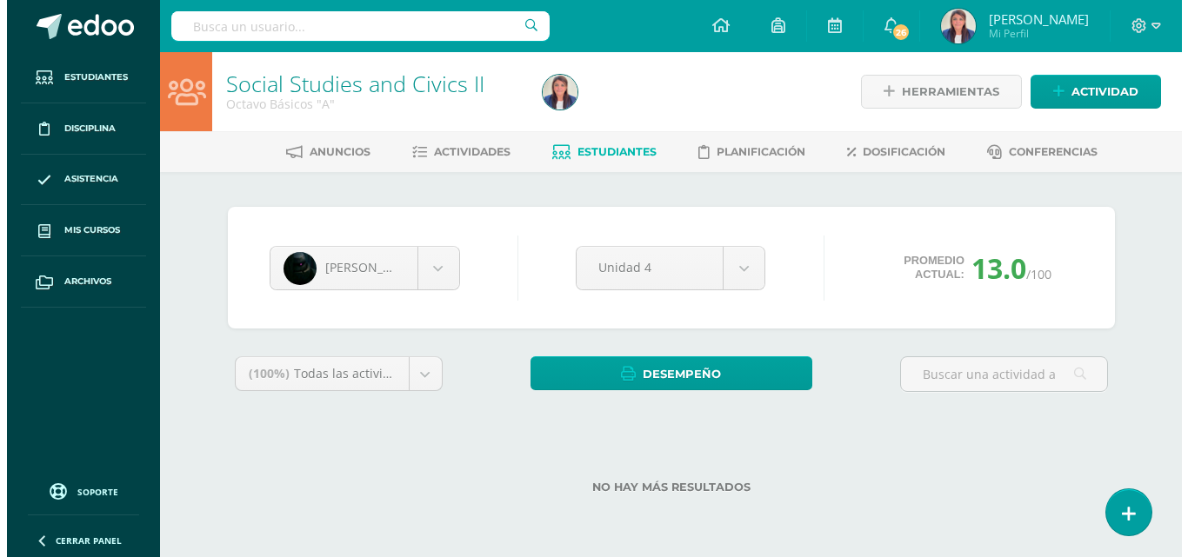
scroll to position [0, 0]
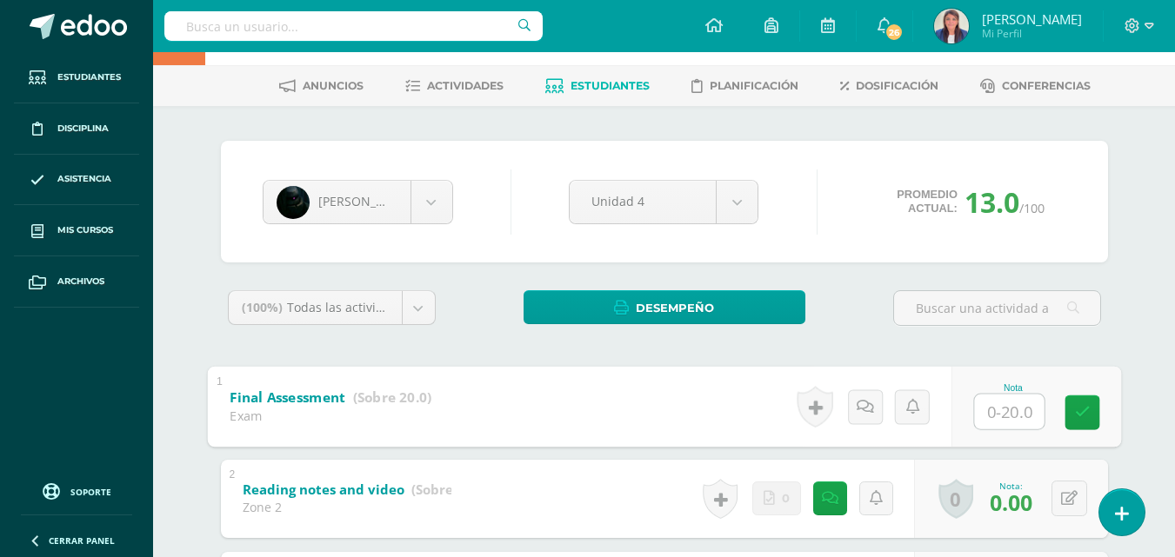
click at [1018, 411] on input "text" at bounding box center [1009, 411] width 70 height 35
type input "17"
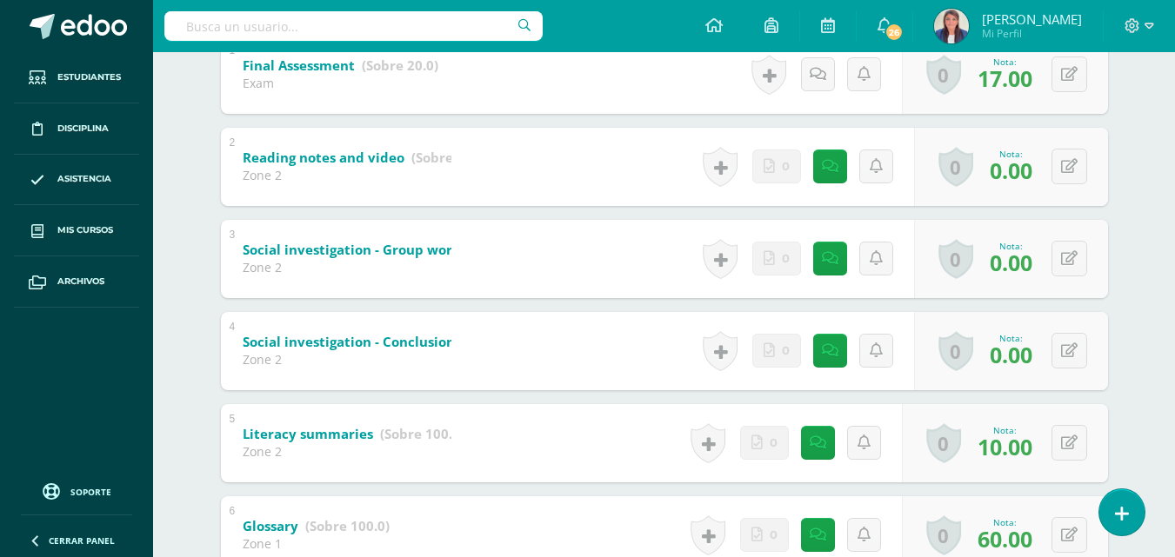
scroll to position [397, 0]
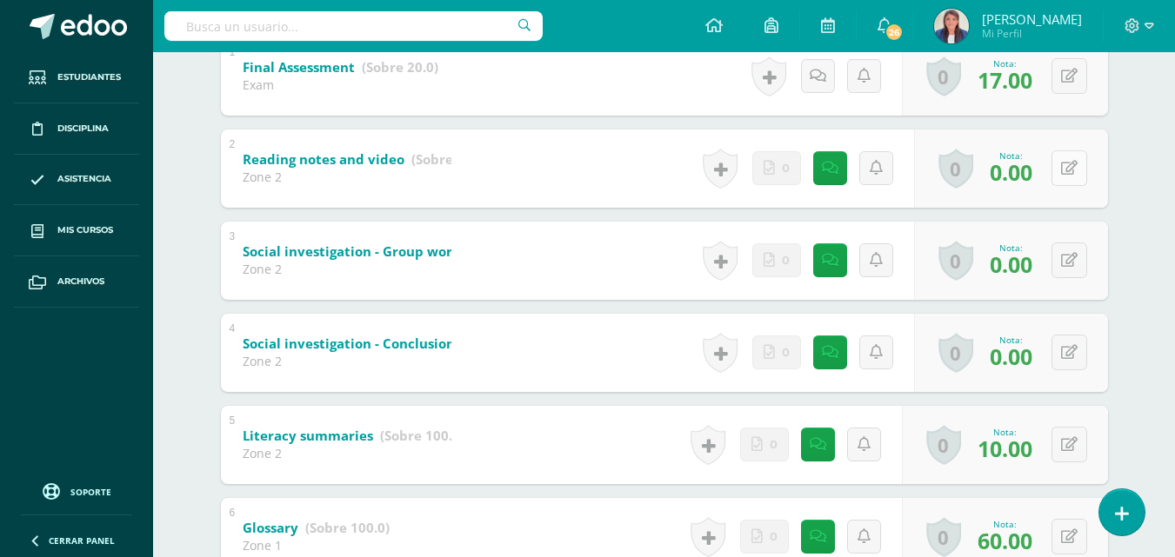
click at [1071, 163] on button at bounding box center [1069, 168] width 36 height 36
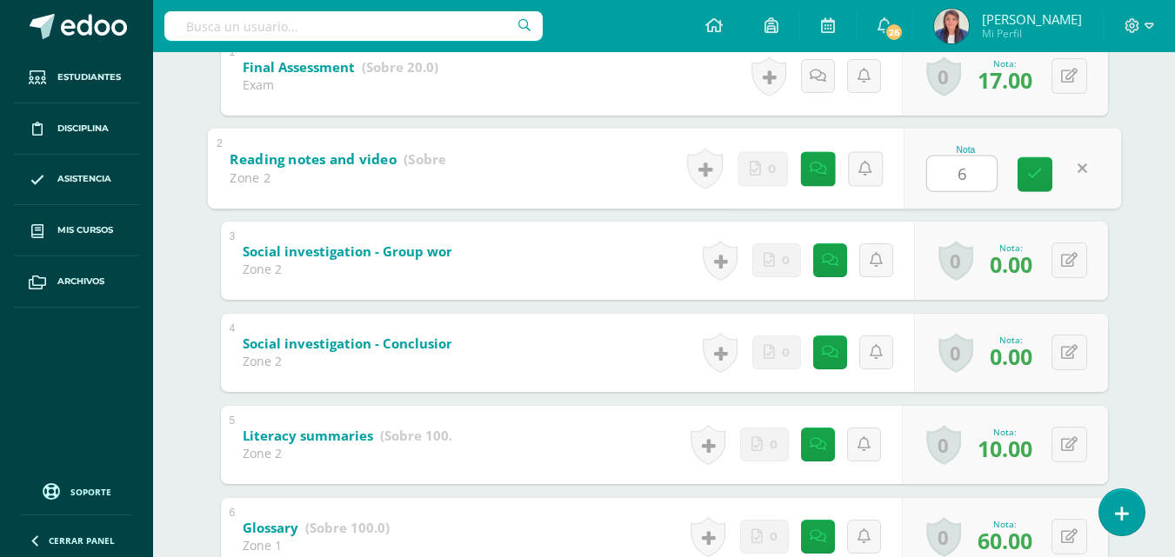
type input "60"
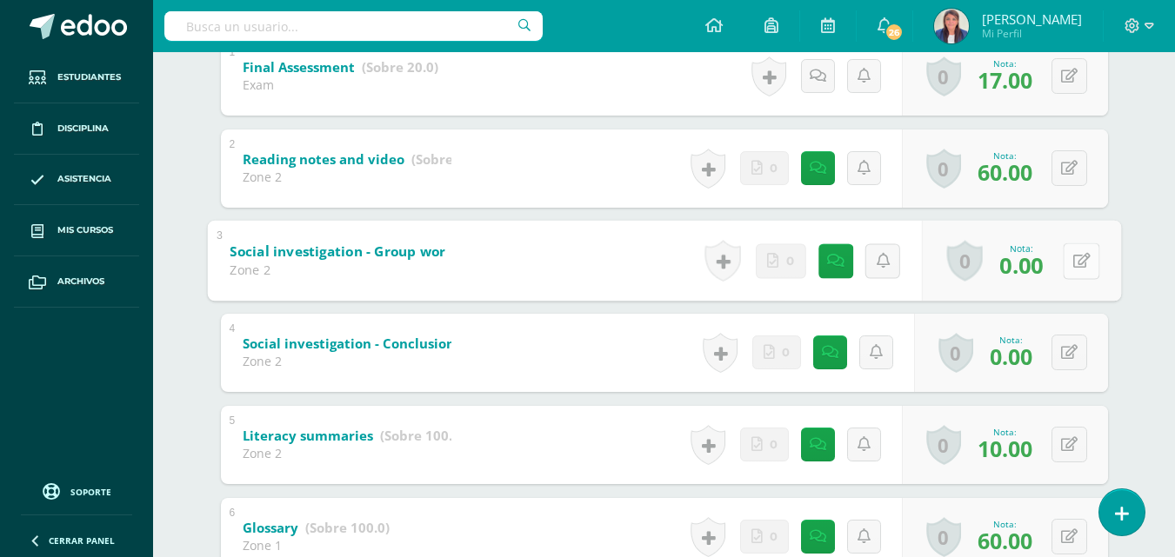
click at [1067, 265] on button at bounding box center [1081, 261] width 37 height 37
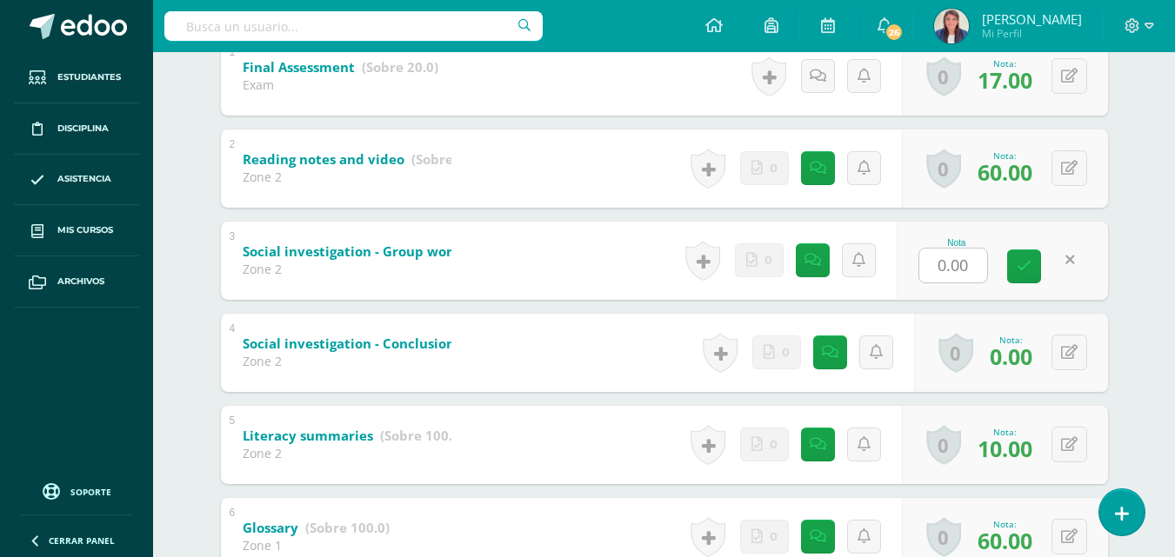
click at [1068, 264] on link at bounding box center [1070, 261] width 34 height 34
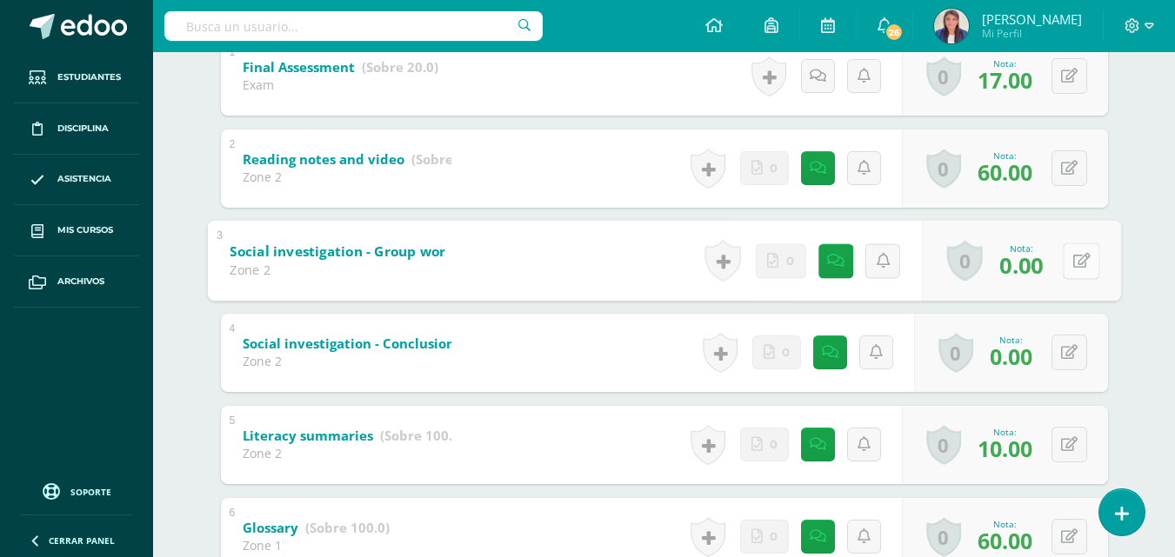
click at [1080, 265] on icon at bounding box center [1080, 260] width 17 height 15
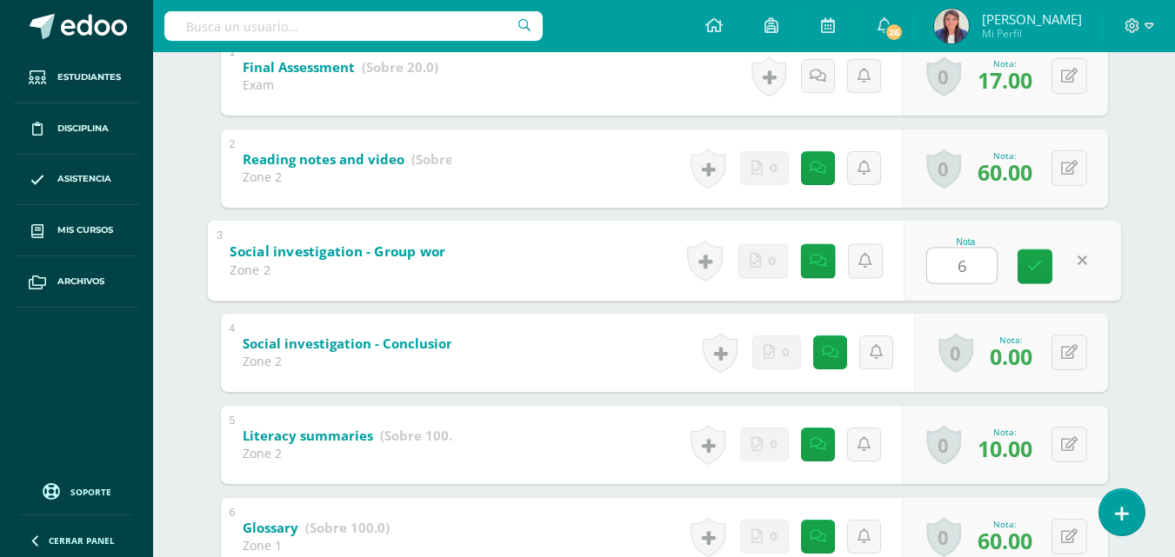
type input "60"
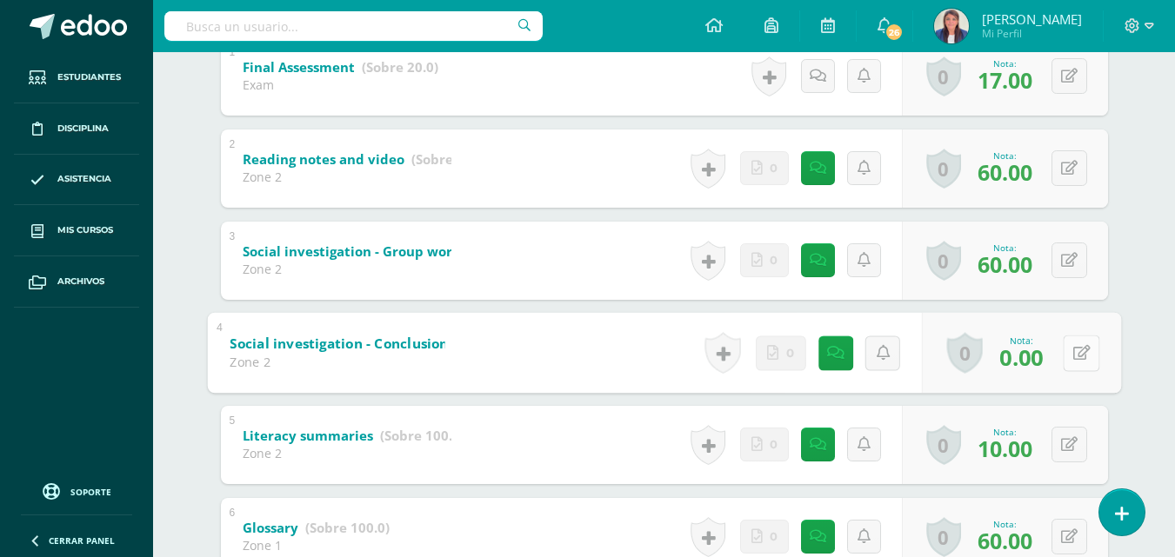
click at [1066, 365] on button at bounding box center [1081, 353] width 37 height 37
type input "60"
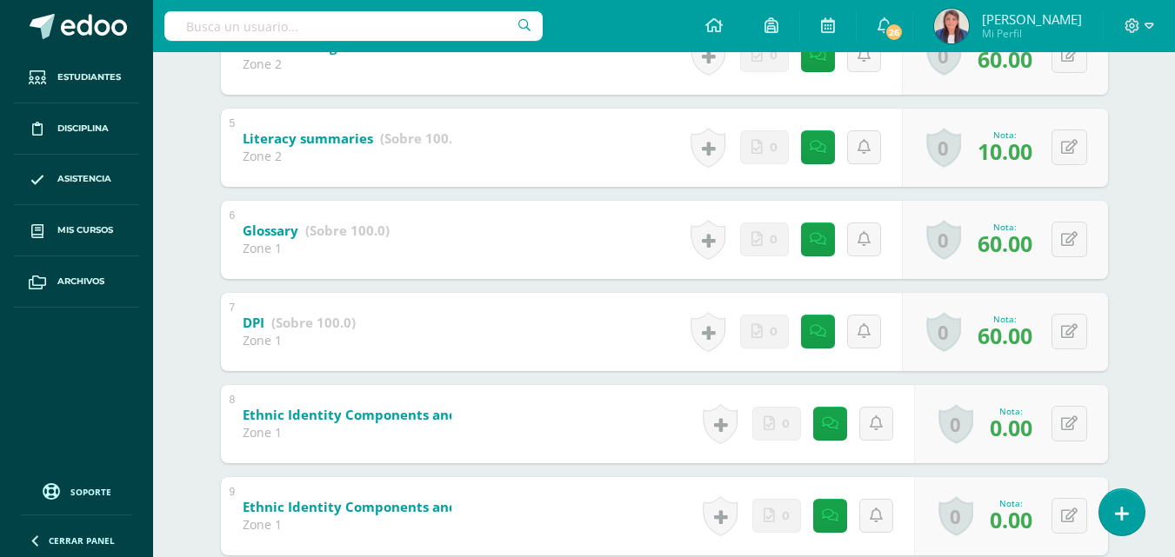
scroll to position [693, 0]
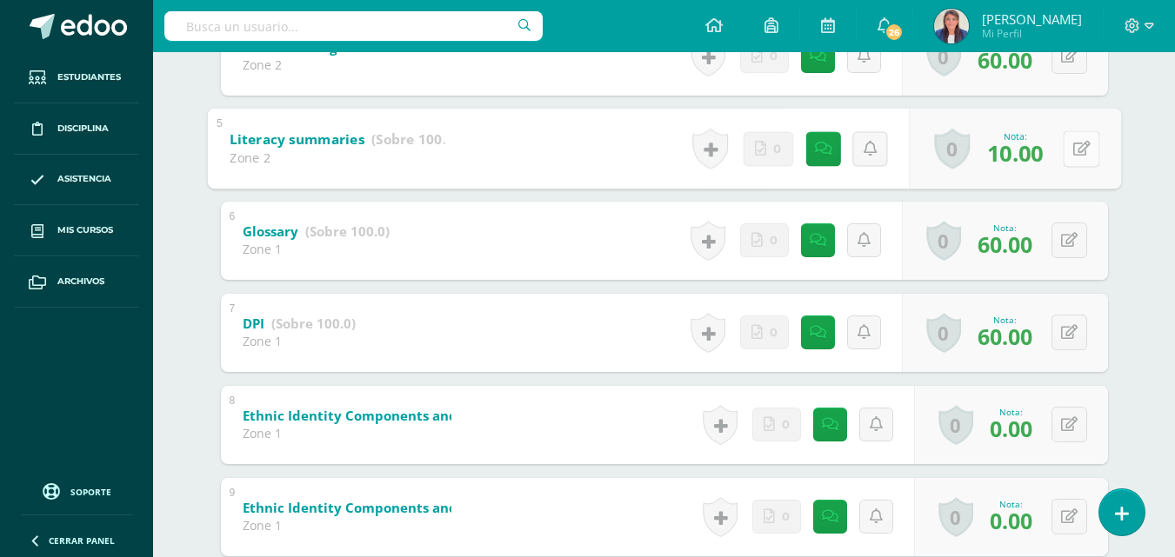
click at [1071, 143] on button at bounding box center [1081, 148] width 37 height 37
type input "60"
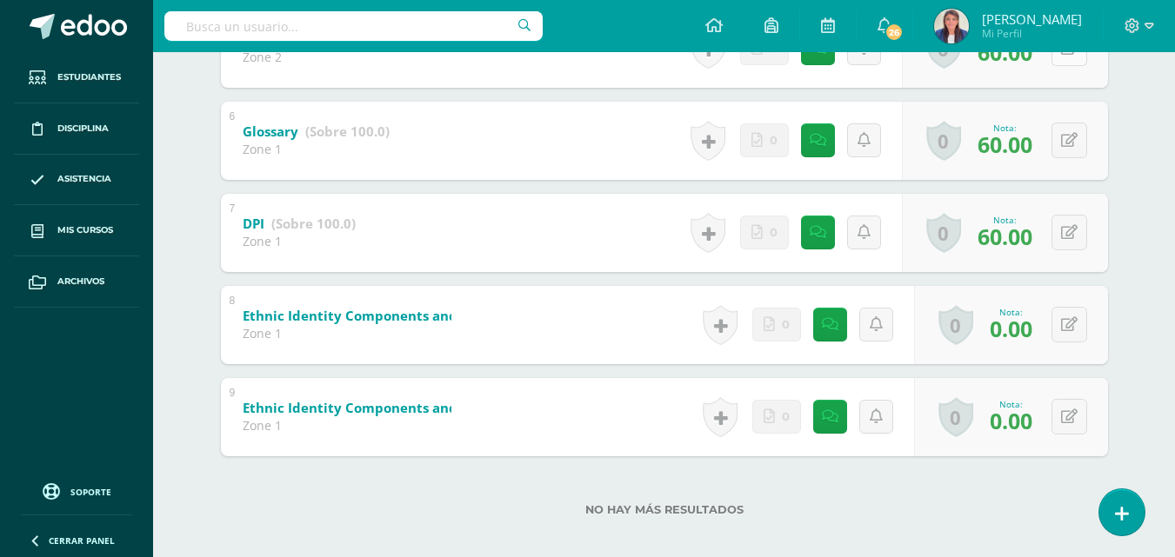
scroll to position [808, 0]
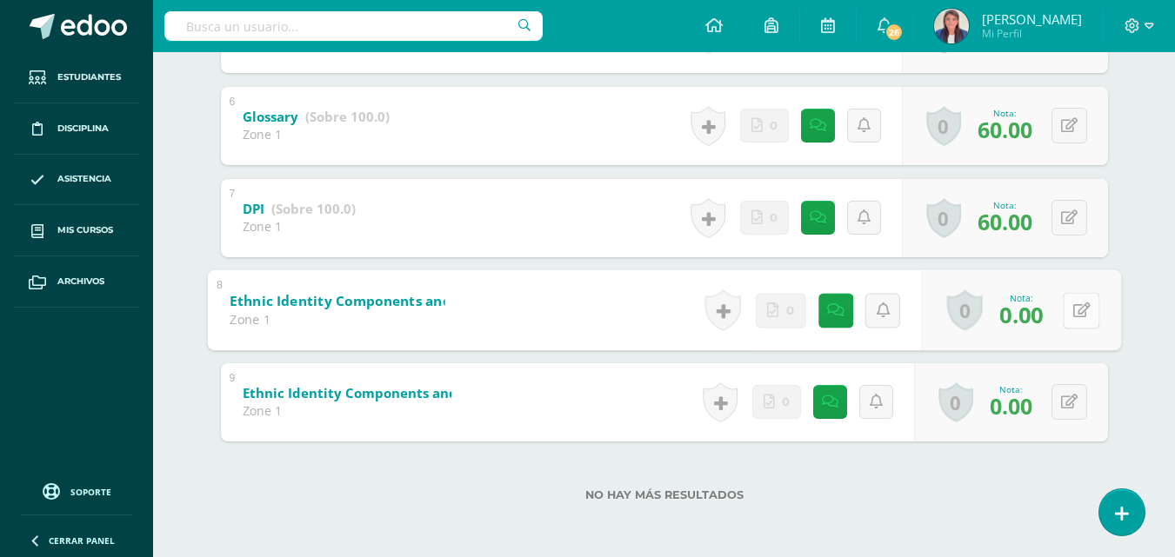
click at [1072, 305] on icon at bounding box center [1080, 310] width 17 height 15
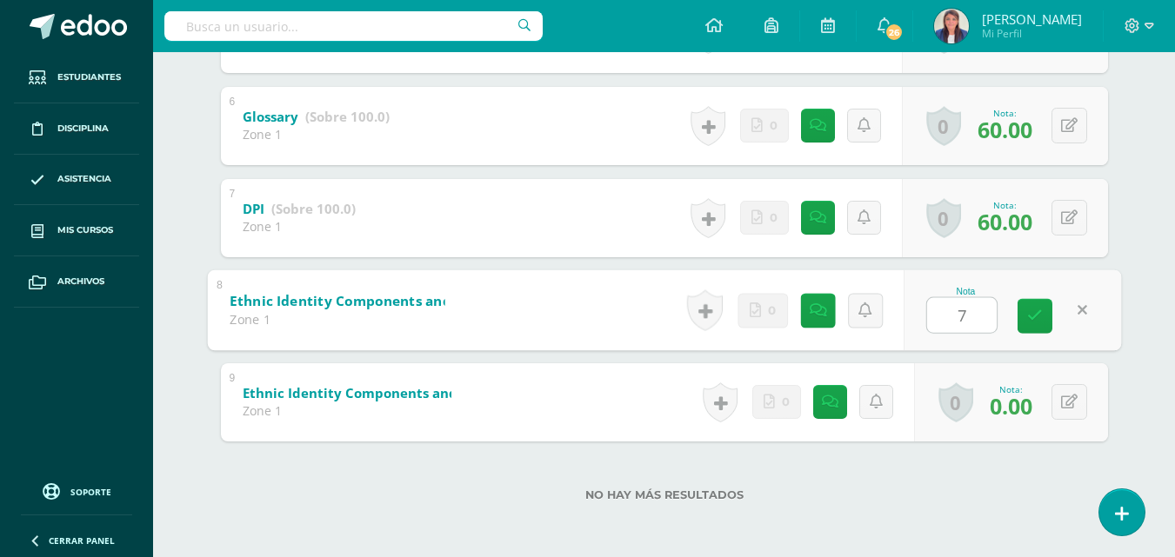
type input "70"
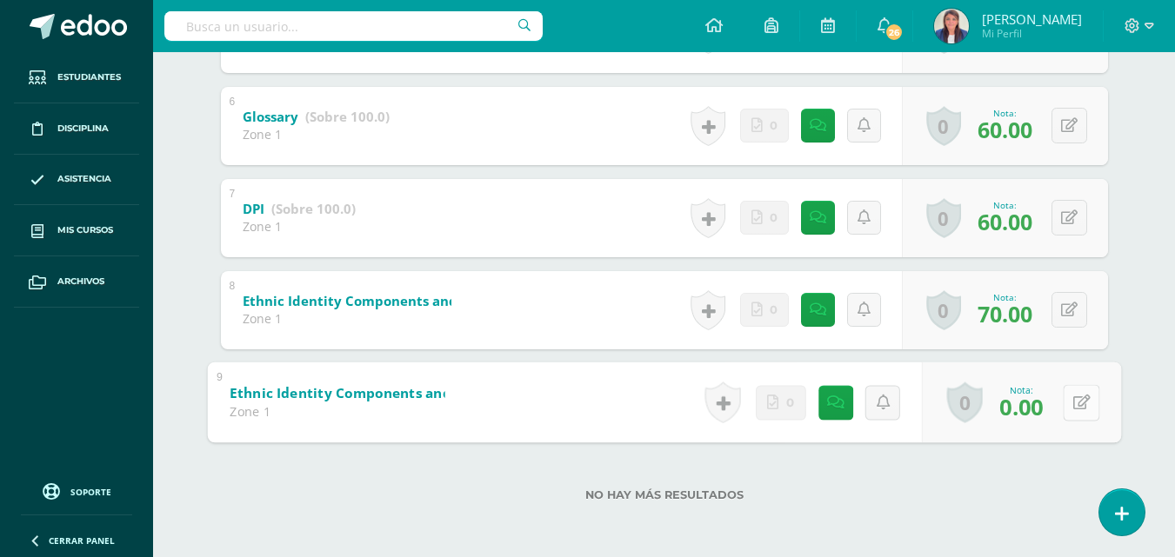
click at [1071, 402] on button at bounding box center [1081, 402] width 37 height 37
click at [1071, 402] on button at bounding box center [1069, 402] width 36 height 36
type input "70"
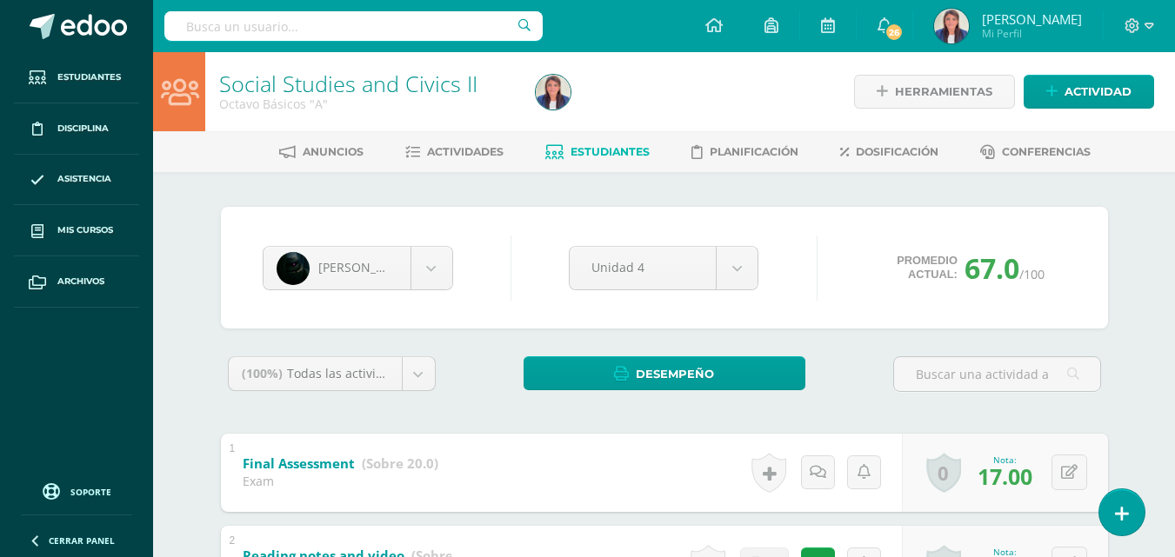
click at [629, 150] on span "Estudiantes" at bounding box center [610, 151] width 79 height 13
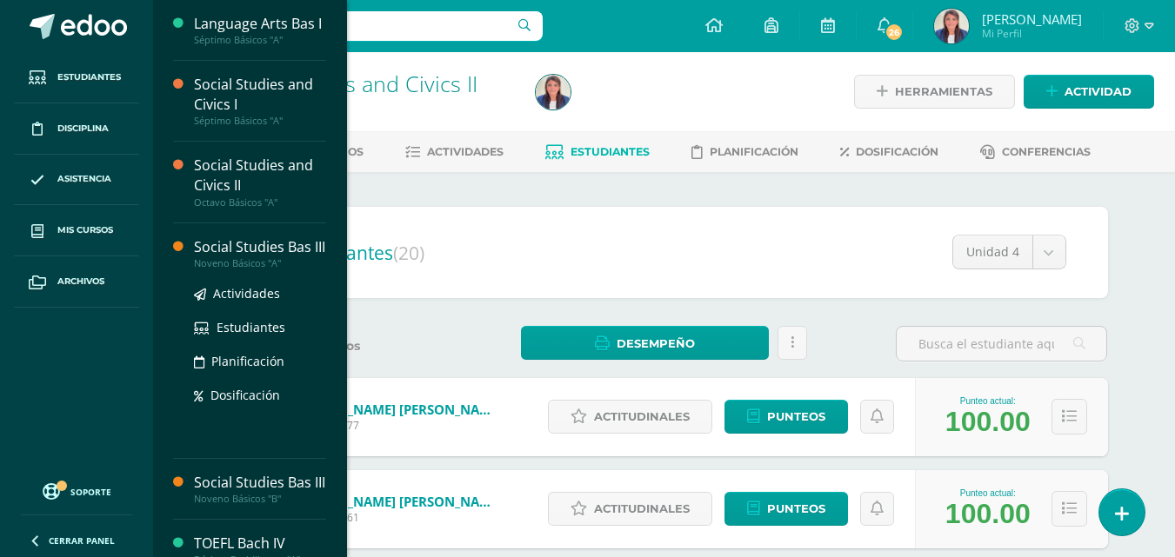
click at [252, 257] on div "Social Studies Bas III" at bounding box center [260, 247] width 132 height 20
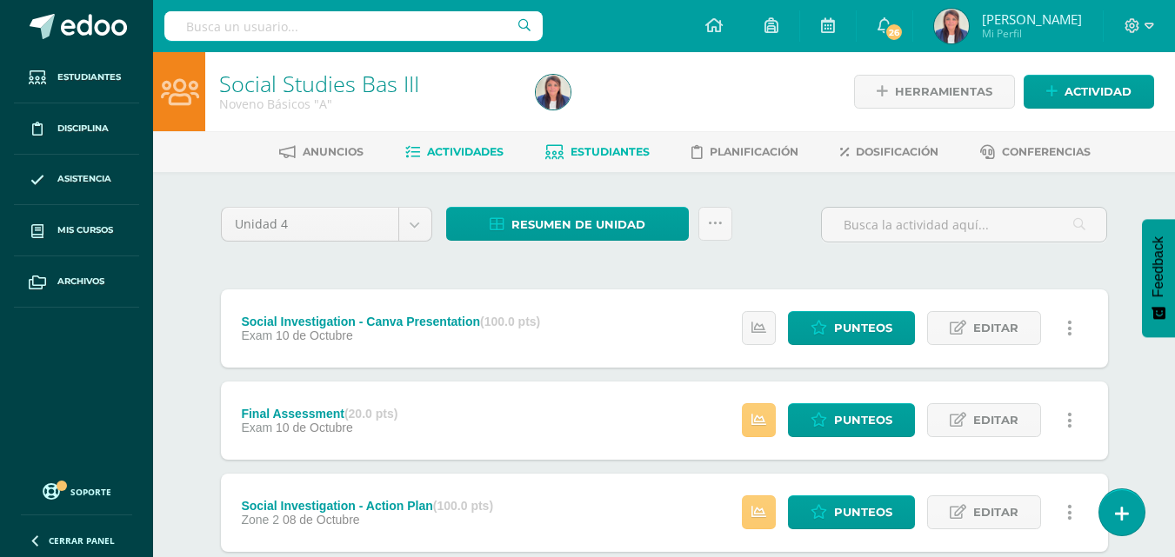
click at [591, 157] on span "Estudiantes" at bounding box center [610, 151] width 79 height 13
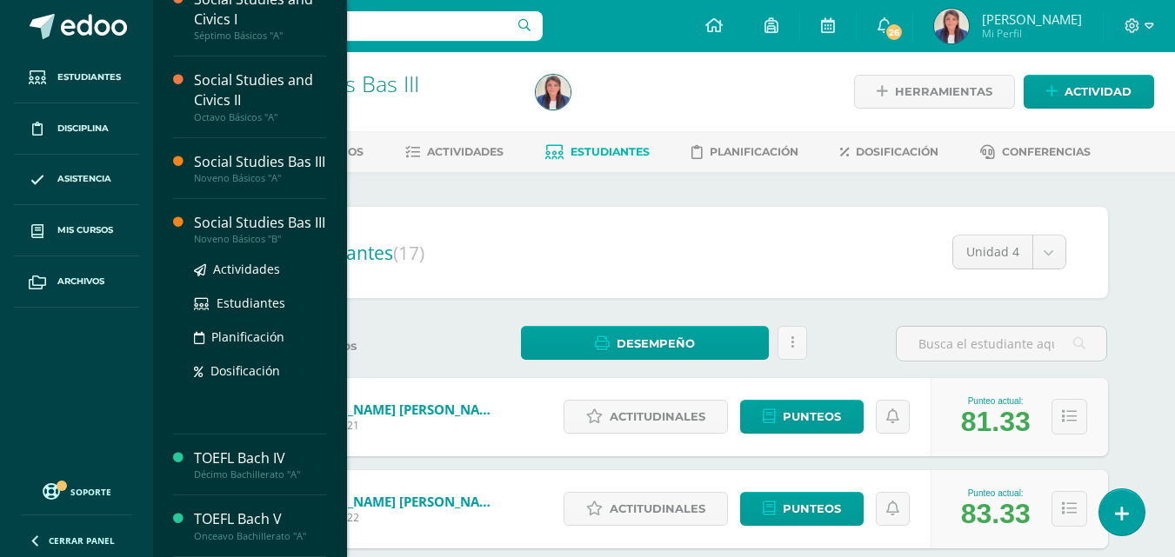
scroll to position [145, 0]
click at [259, 213] on div "Social Studies Bas III" at bounding box center [260, 223] width 132 height 20
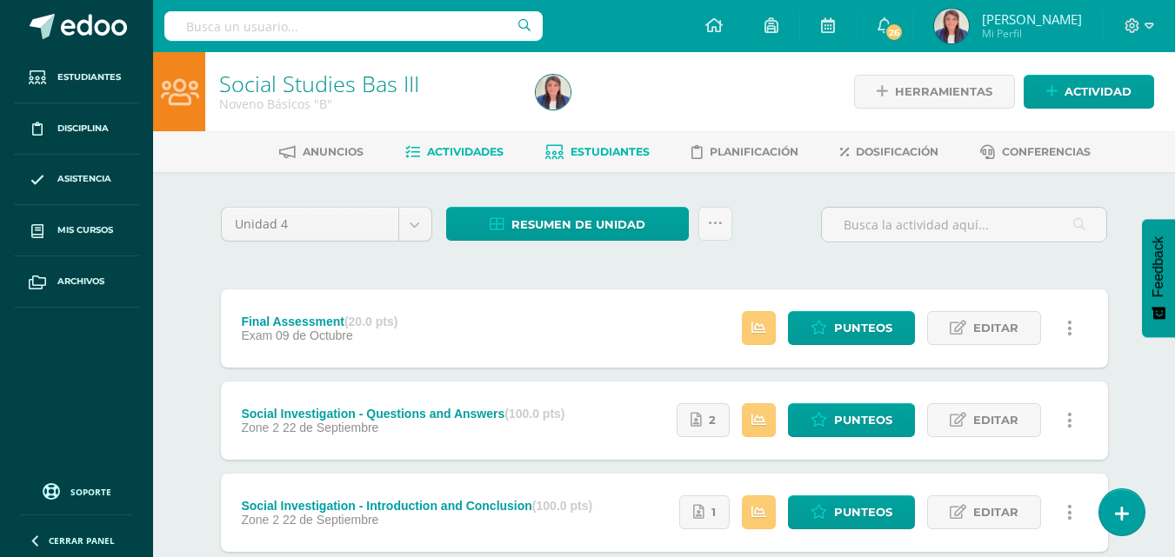
click at [626, 143] on link "Estudiantes" at bounding box center [597, 152] width 104 height 28
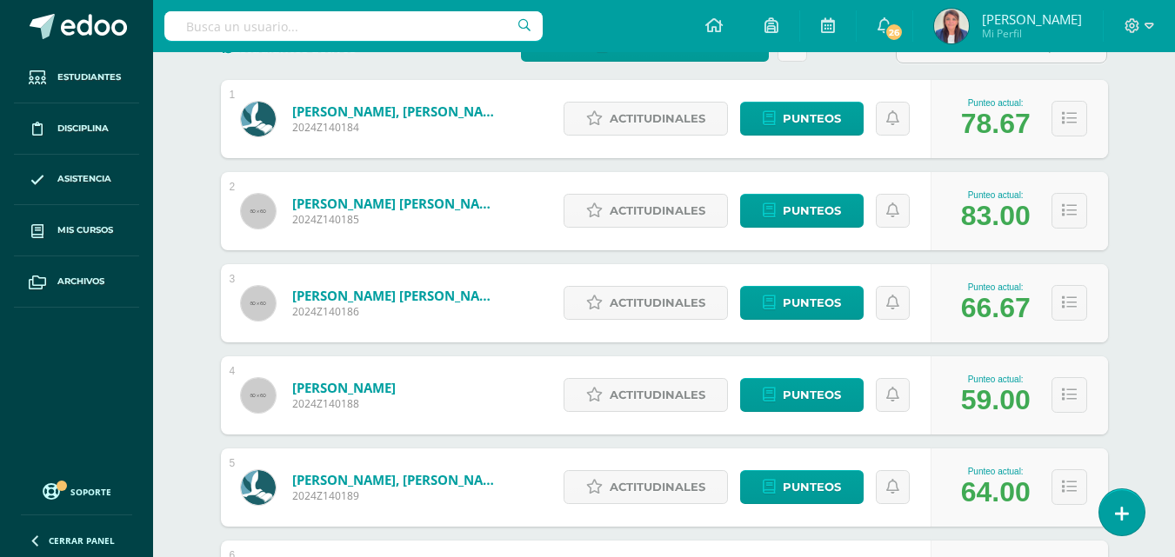
scroll to position [297, 0]
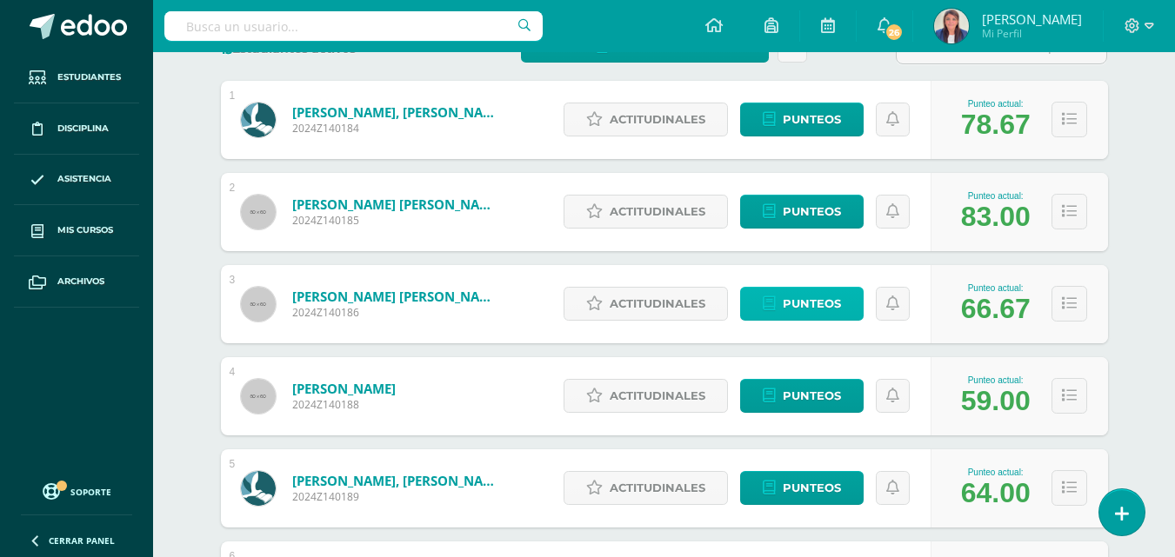
click at [824, 296] on span "Punteos" at bounding box center [812, 304] width 58 height 32
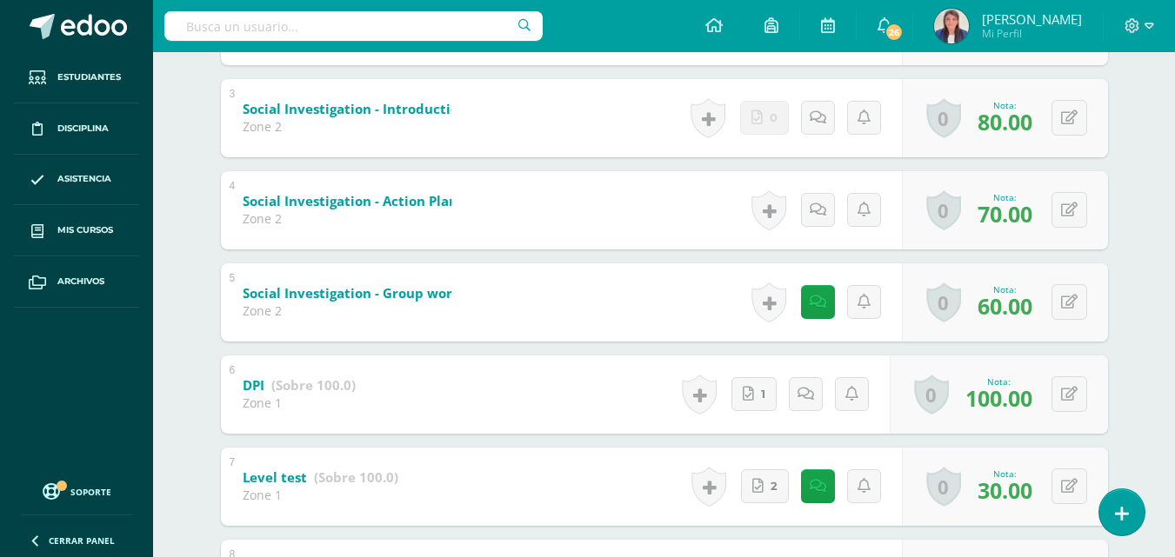
scroll to position [564, 0]
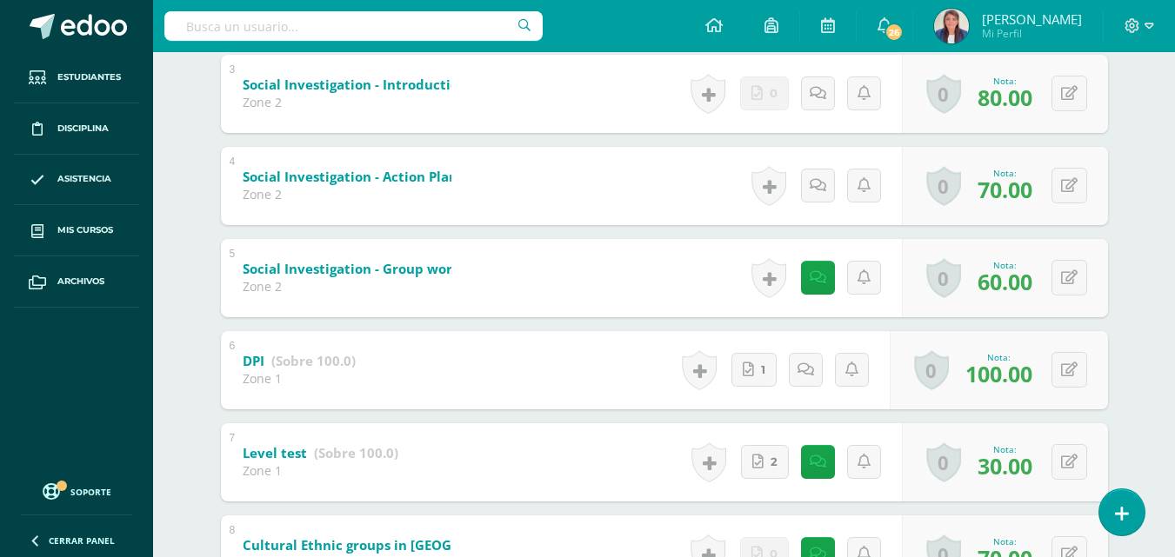
click at [1069, 300] on div "0 Logros Logros obtenidos Aún no hay logros agregados Nota: 60.00" at bounding box center [1005, 278] width 206 height 78
click at [1069, 277] on button at bounding box center [1081, 278] width 37 height 37
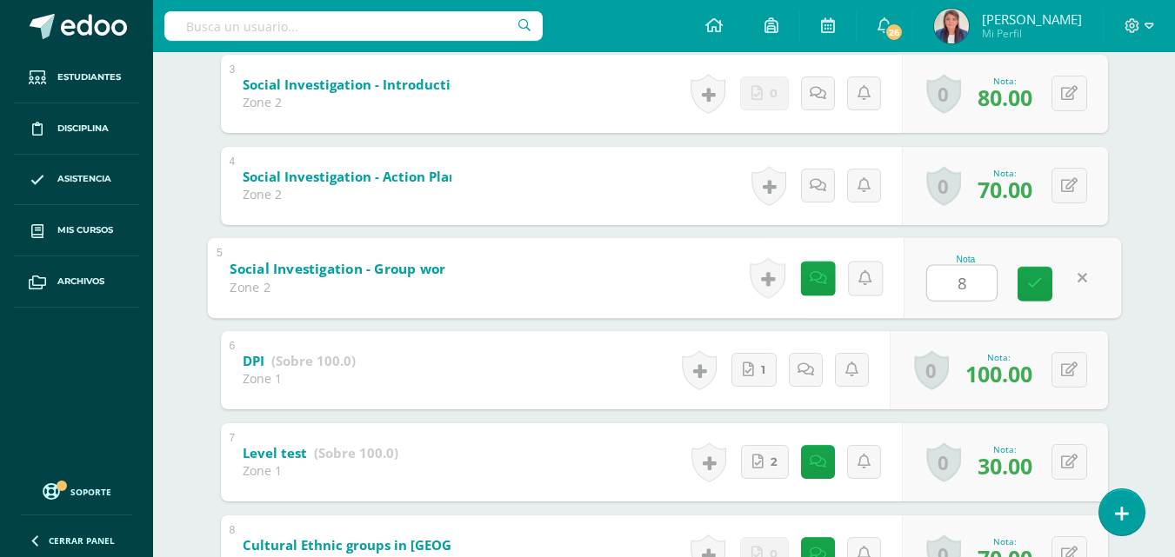
type input "80"
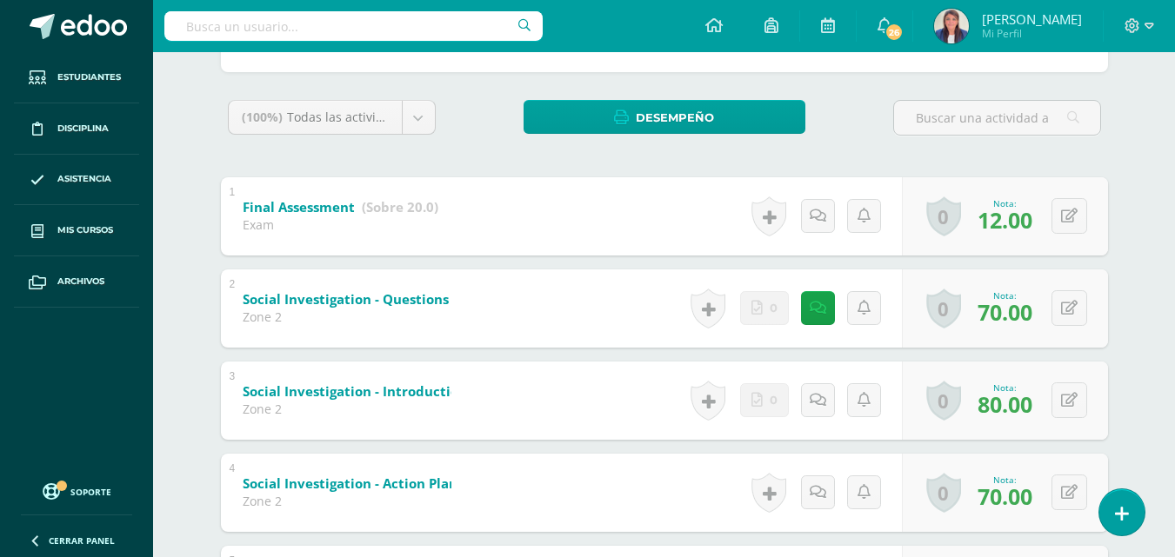
scroll to position [250, 0]
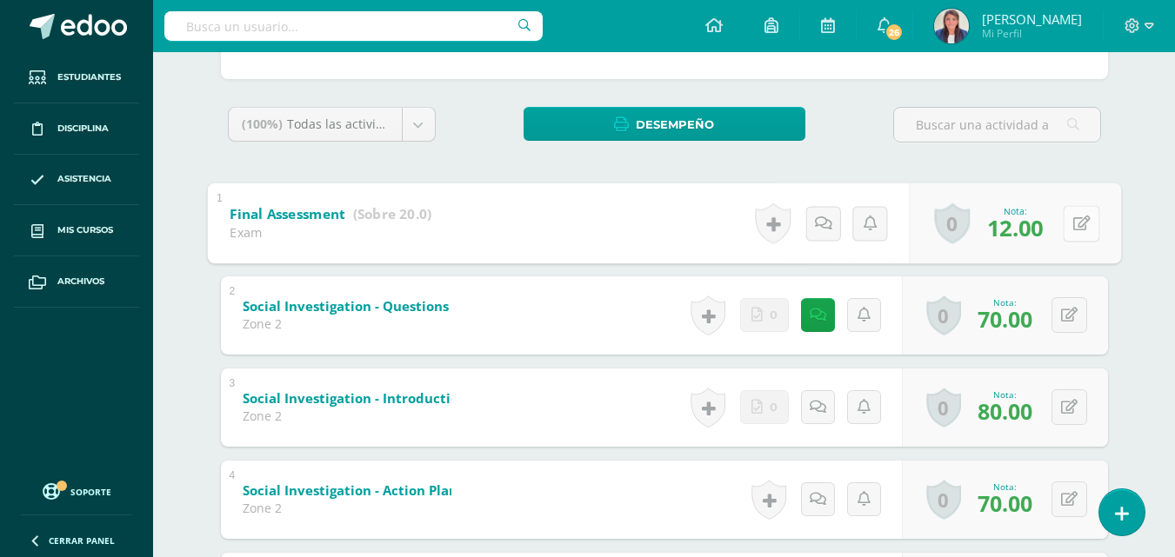
click at [1070, 223] on button at bounding box center [1081, 223] width 37 height 37
click at [1065, 224] on button at bounding box center [1069, 223] width 36 height 36
type input "15"
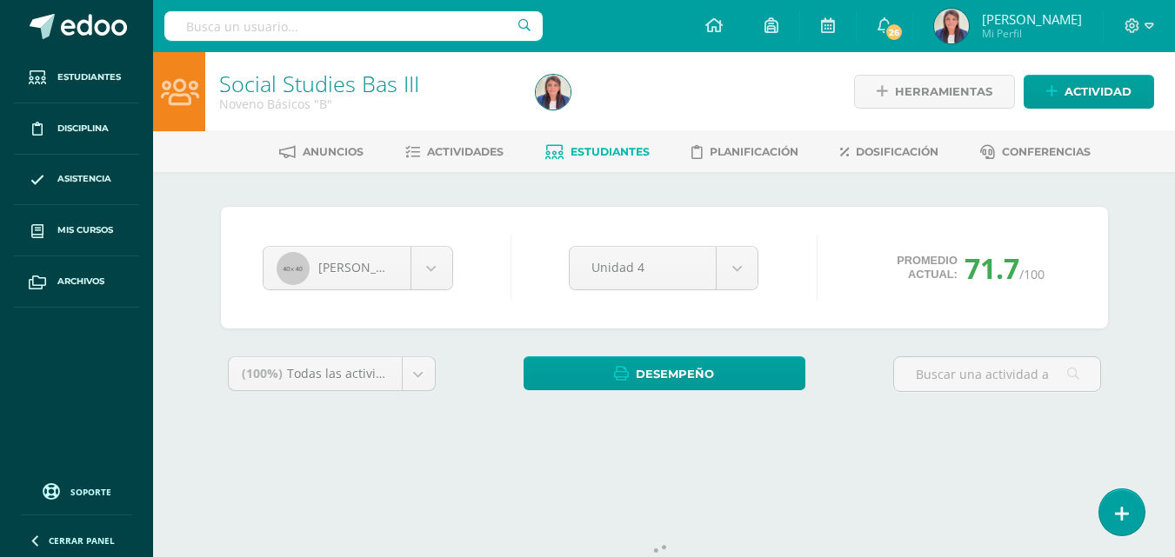
click at [622, 147] on span "Estudiantes" at bounding box center [610, 151] width 79 height 13
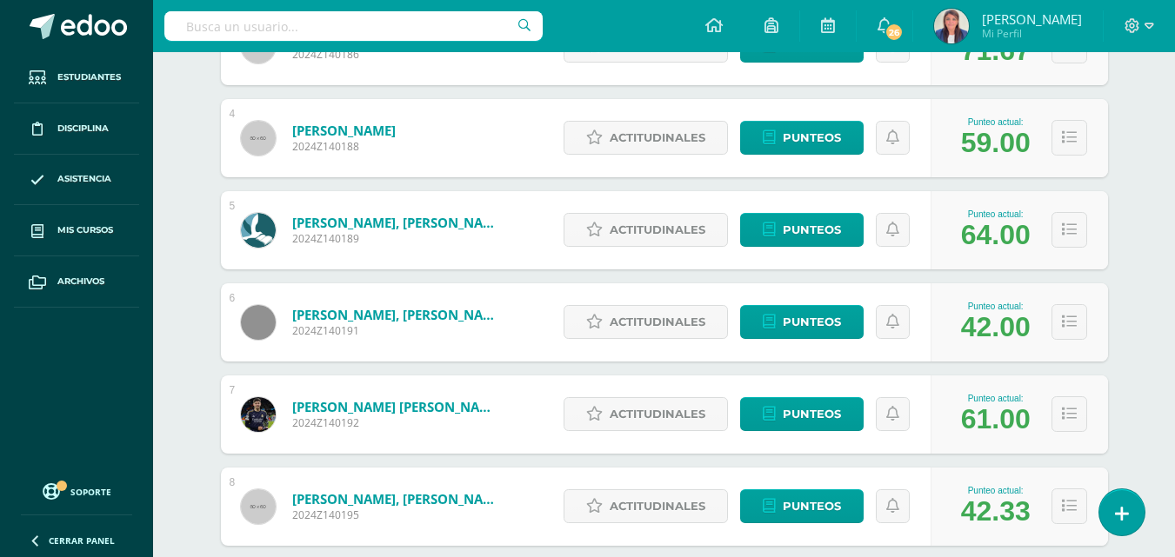
scroll to position [553, 0]
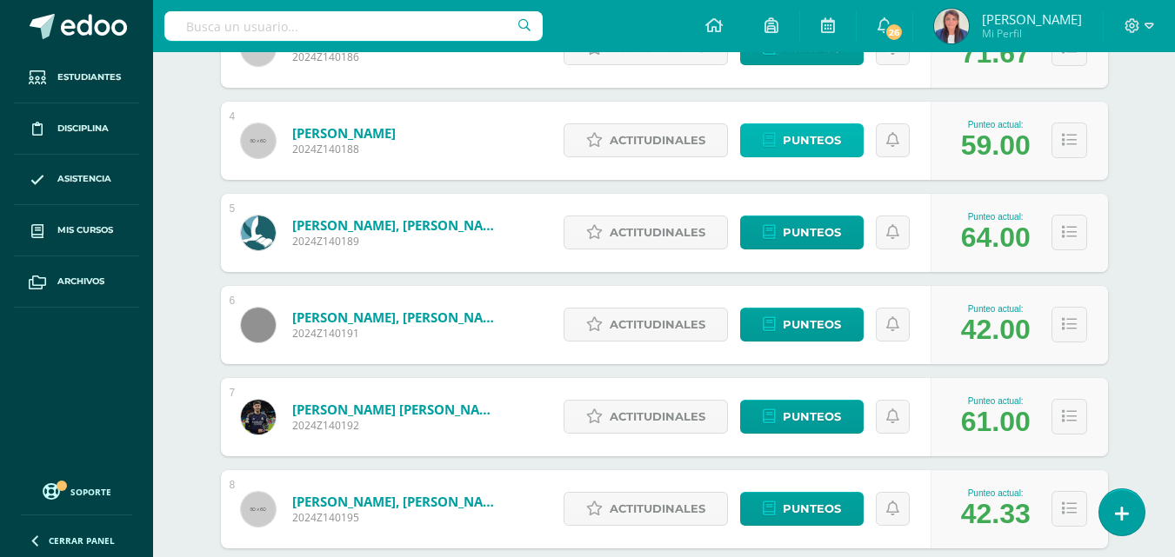
click at [796, 142] on span "Punteos" at bounding box center [812, 140] width 58 height 32
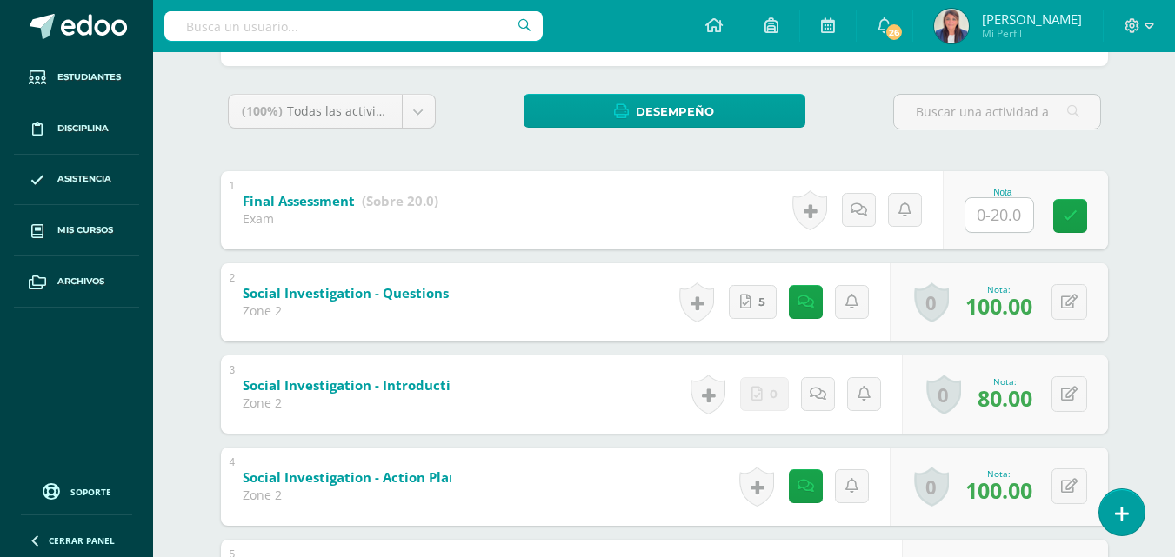
scroll to position [296, 0]
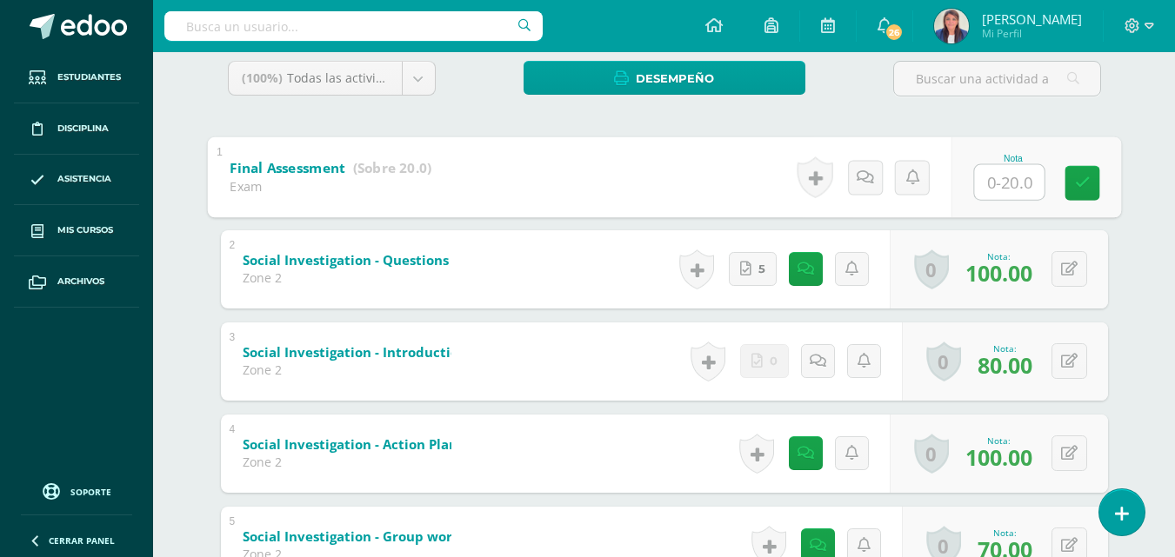
click at [1008, 175] on input "text" at bounding box center [1009, 181] width 70 height 35
type input "18"
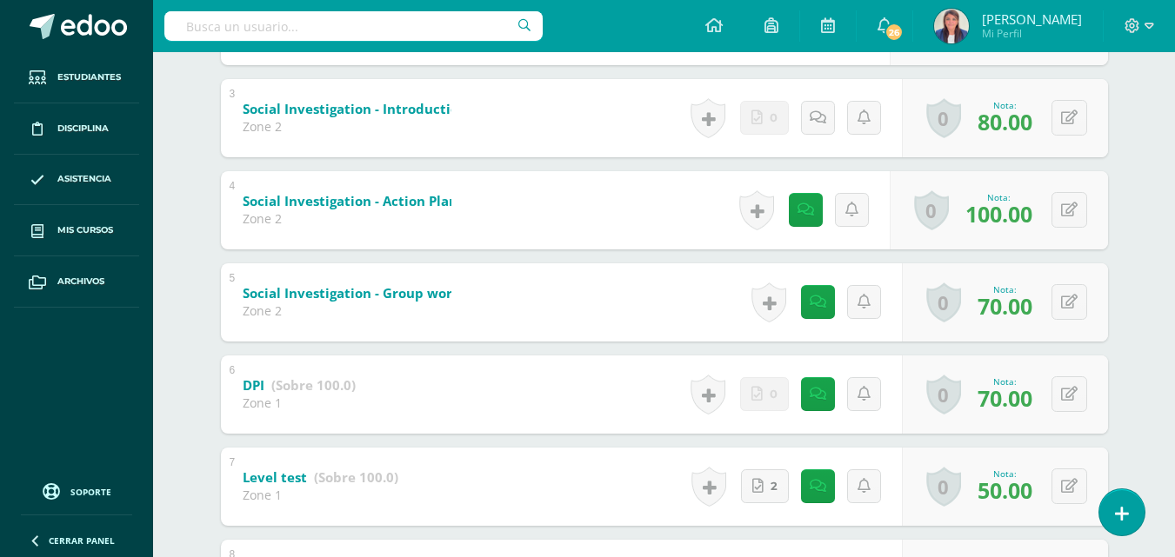
scroll to position [704, 0]
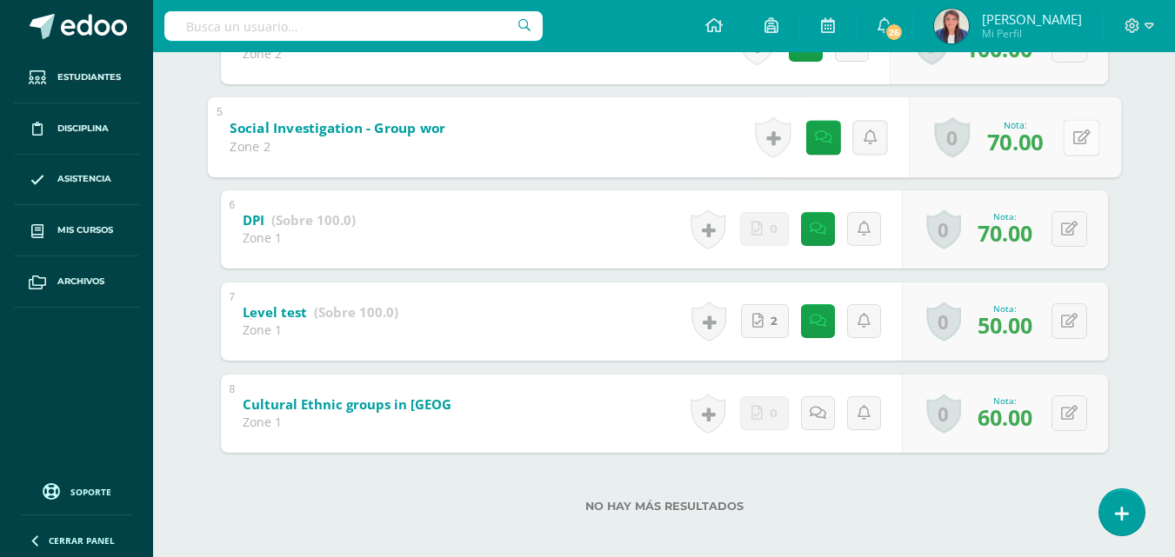
click at [1064, 131] on button at bounding box center [1081, 137] width 37 height 37
type input "90"
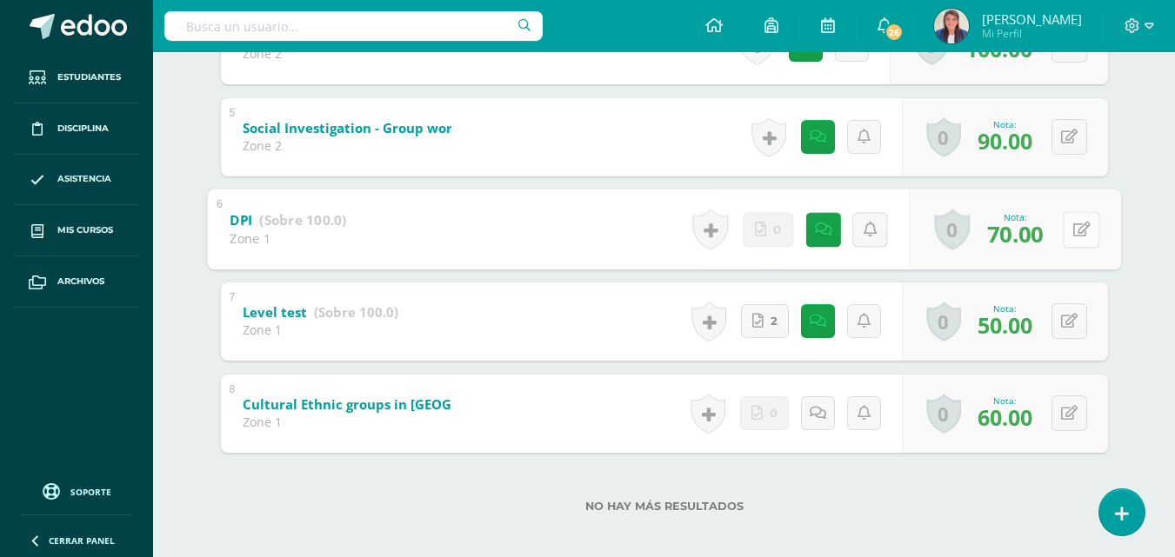
click at [1069, 229] on button at bounding box center [1081, 229] width 37 height 37
type input "90"
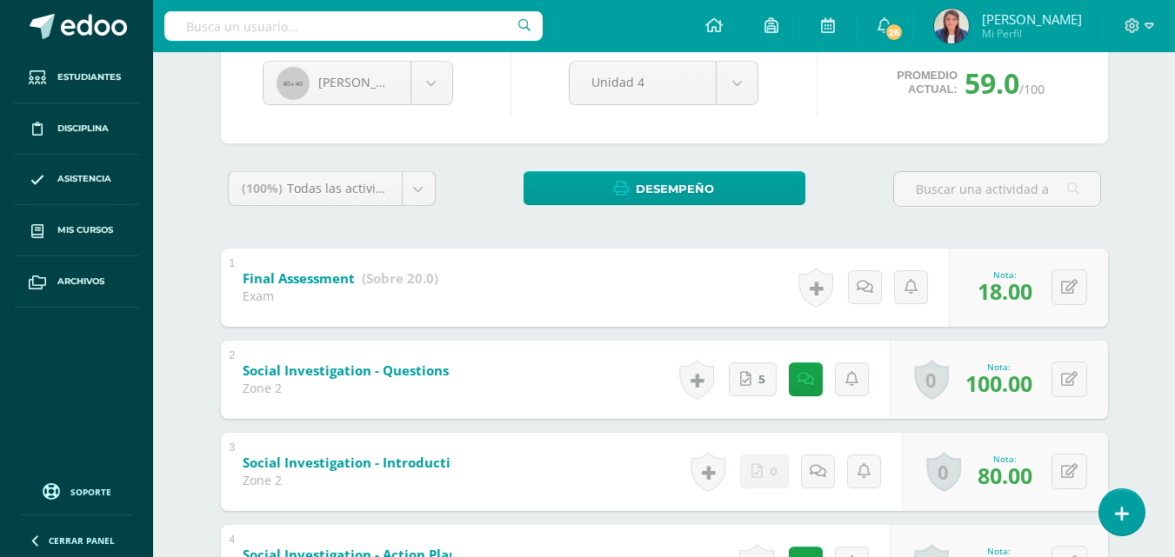
scroll to position [0, 0]
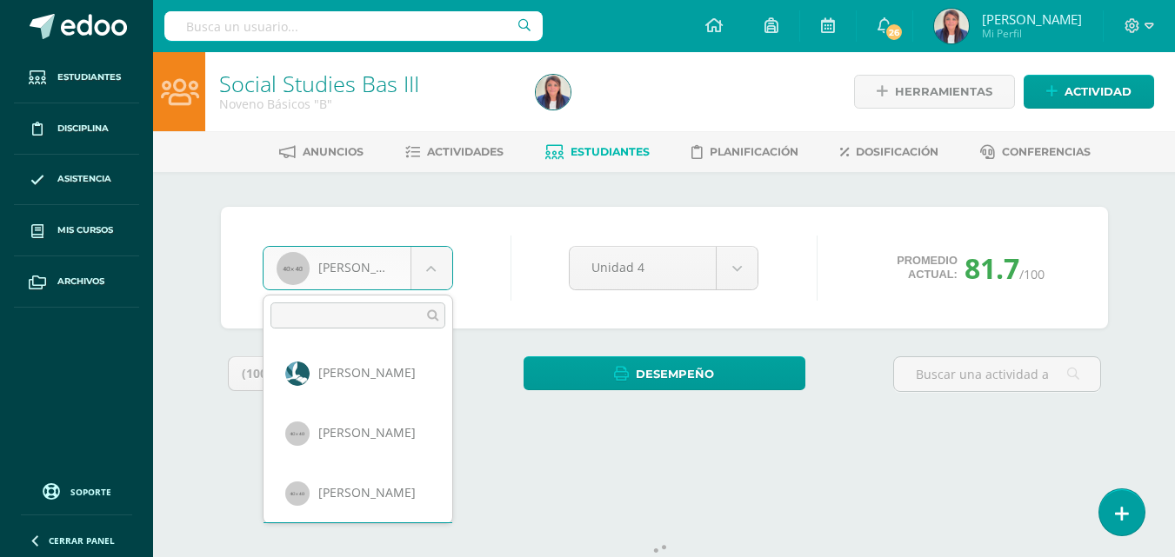
click at [429, 264] on body "Estudiantes Disciplina Asistencia Mis cursos Archivos Soporte Ayuda Reportar un…" at bounding box center [587, 234] width 1175 height 469
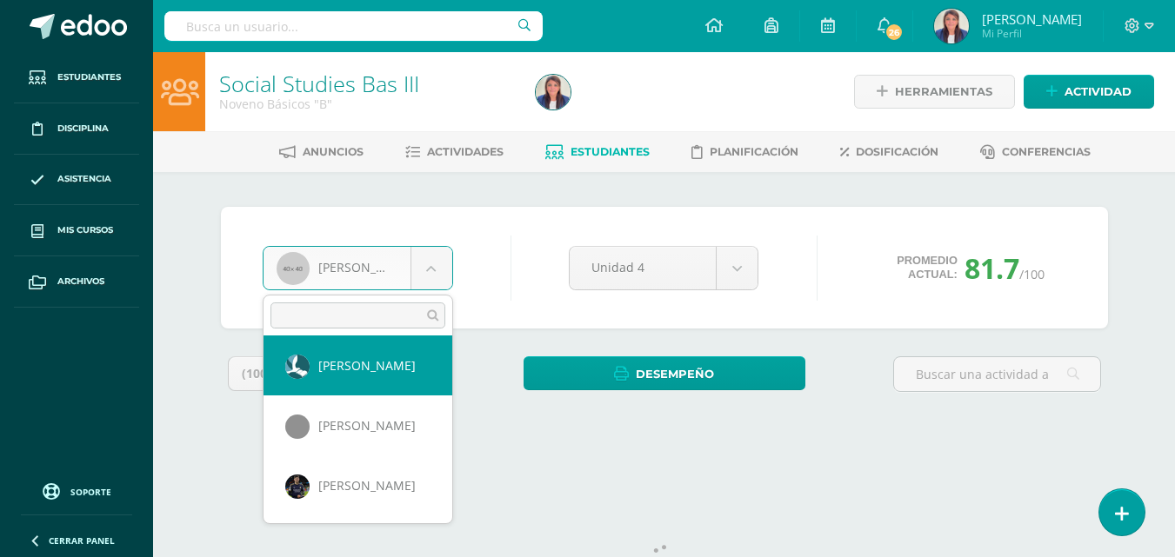
scroll to position [253, 0]
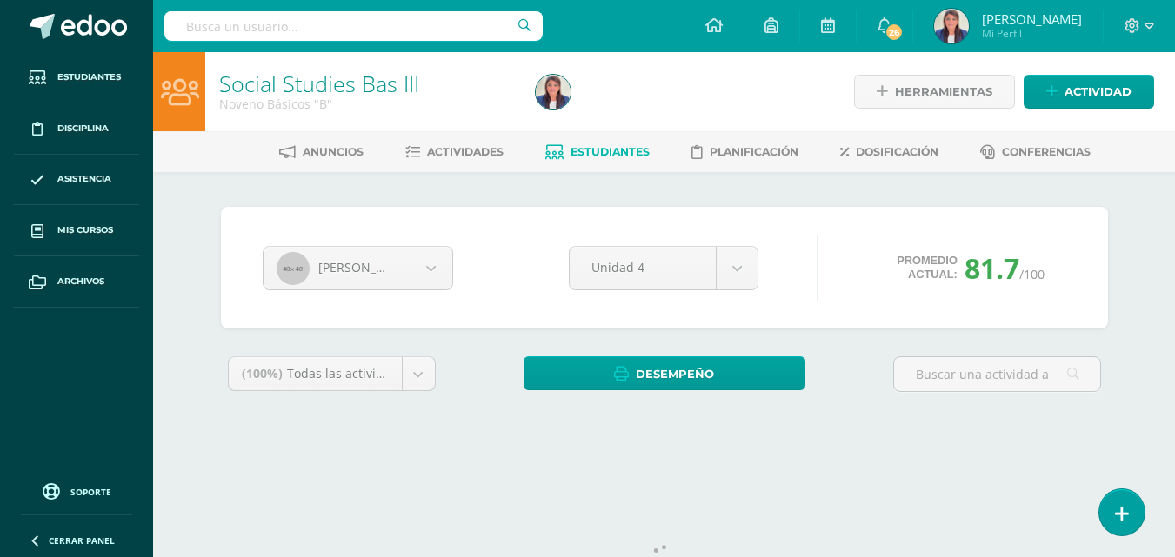
click at [608, 143] on body "Estudiantes Disciplina Asistencia Mis cursos Archivos Soporte Ayuda Reportar un…" at bounding box center [587, 234] width 1175 height 469
click at [608, 143] on link "Estudiantes" at bounding box center [597, 152] width 104 height 28
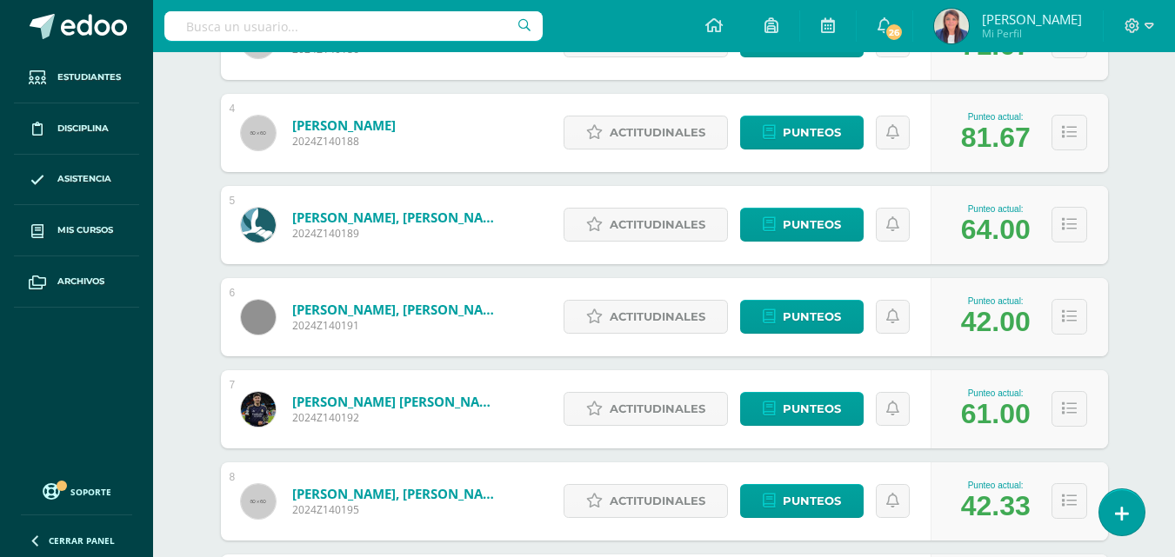
scroll to position [563, 0]
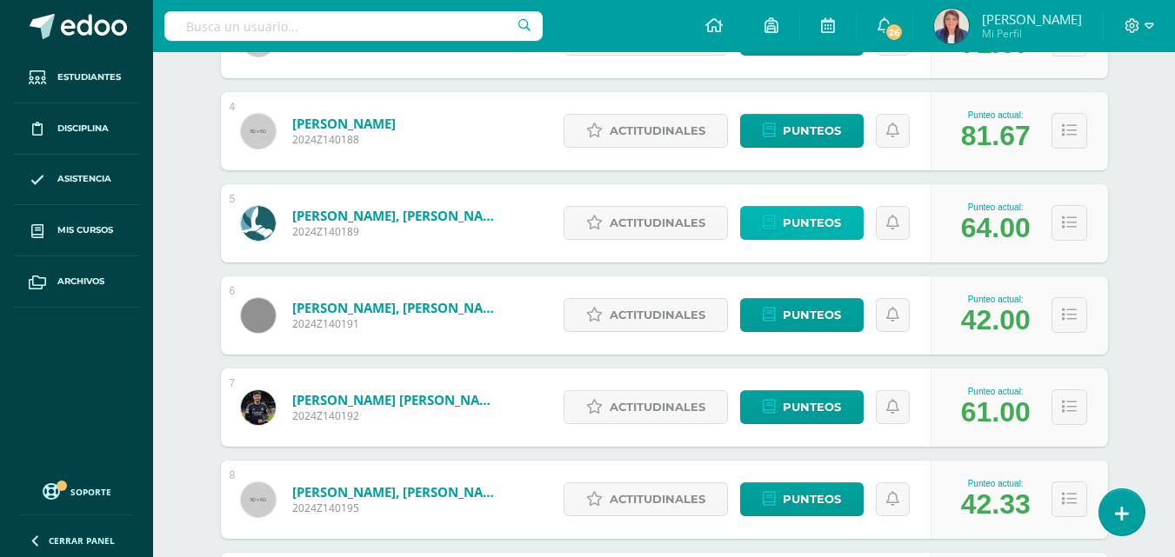
click at [817, 221] on span "Punteos" at bounding box center [812, 223] width 58 height 32
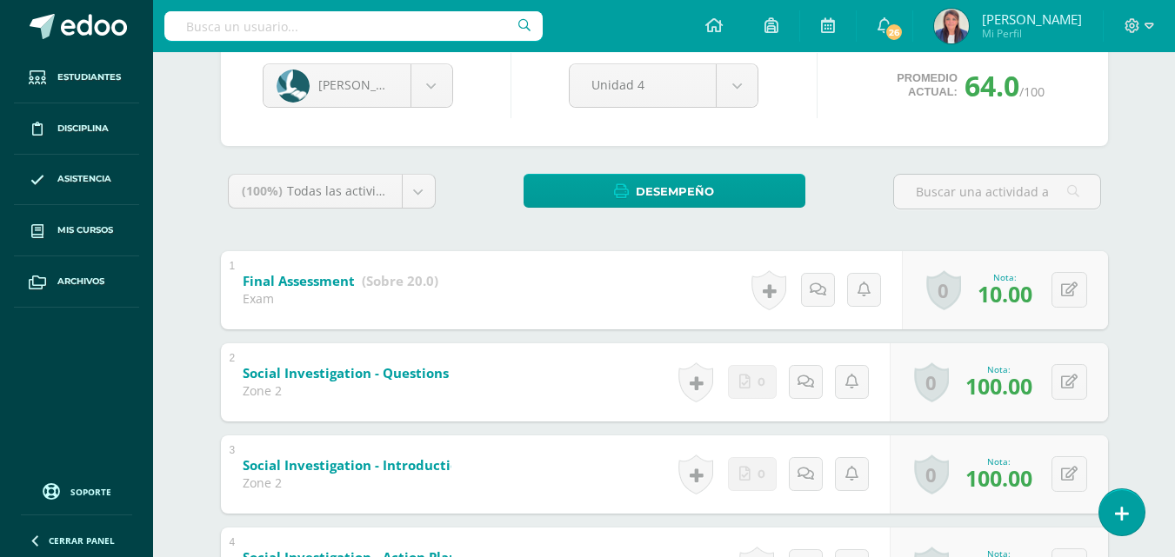
scroll to position [180, 0]
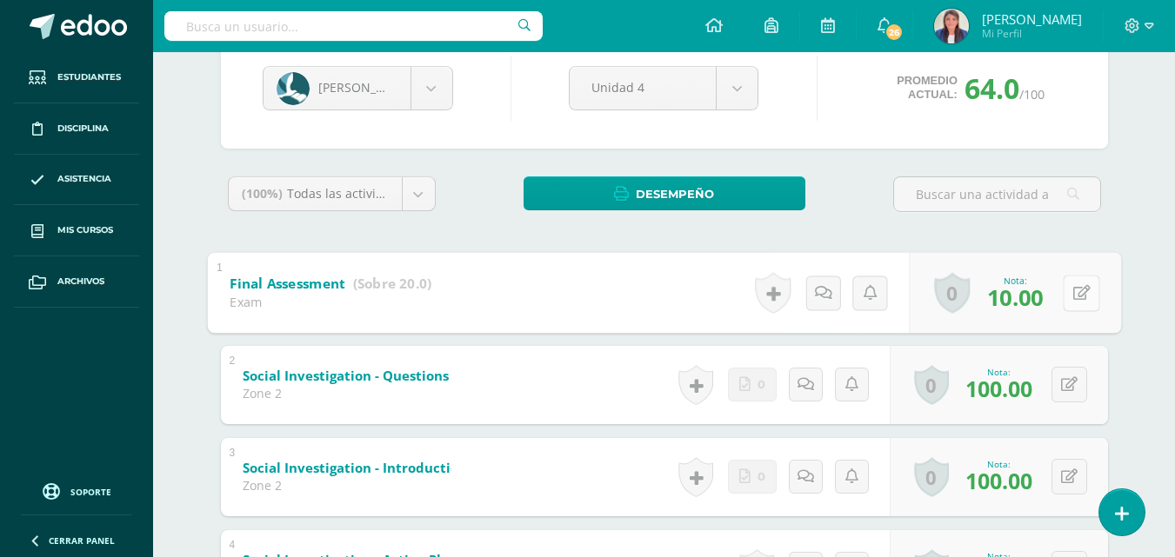
click at [1064, 293] on button at bounding box center [1081, 293] width 37 height 37
type input "20"
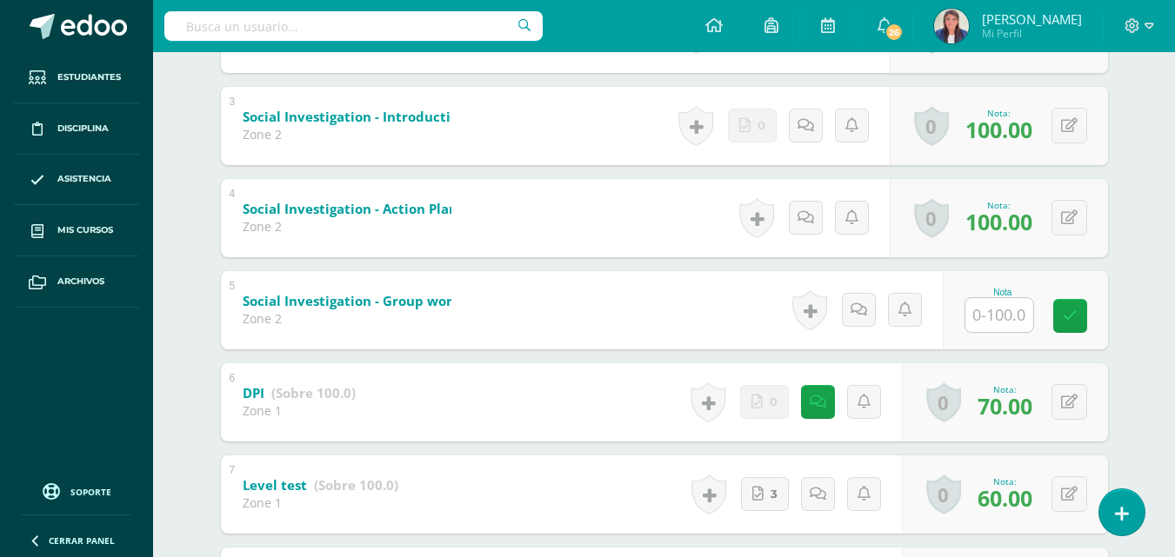
scroll to position [557, 0]
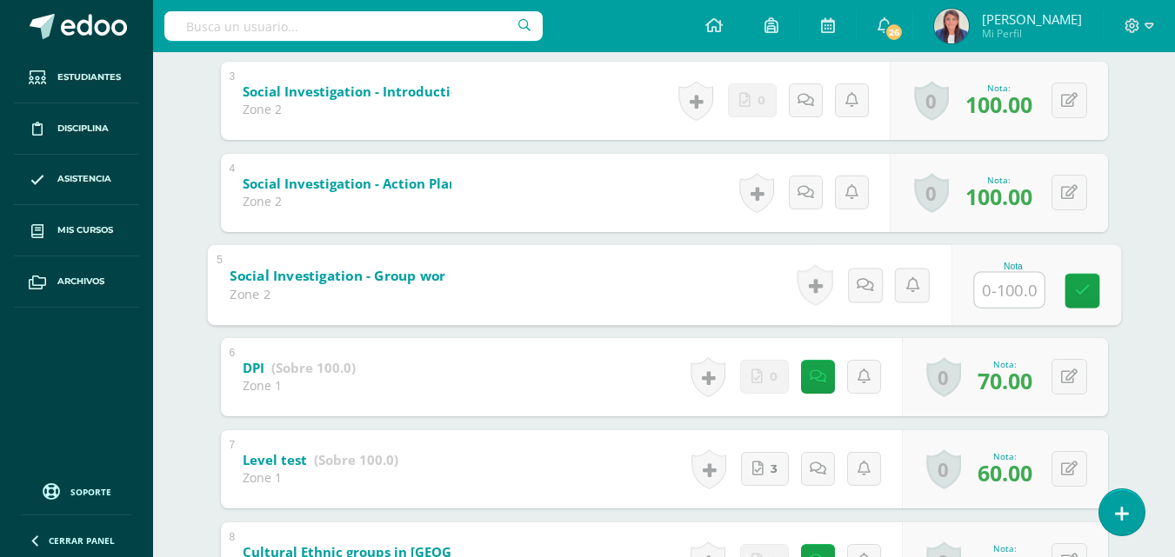
click at [1030, 292] on input "text" at bounding box center [1009, 289] width 70 height 35
type input "100"
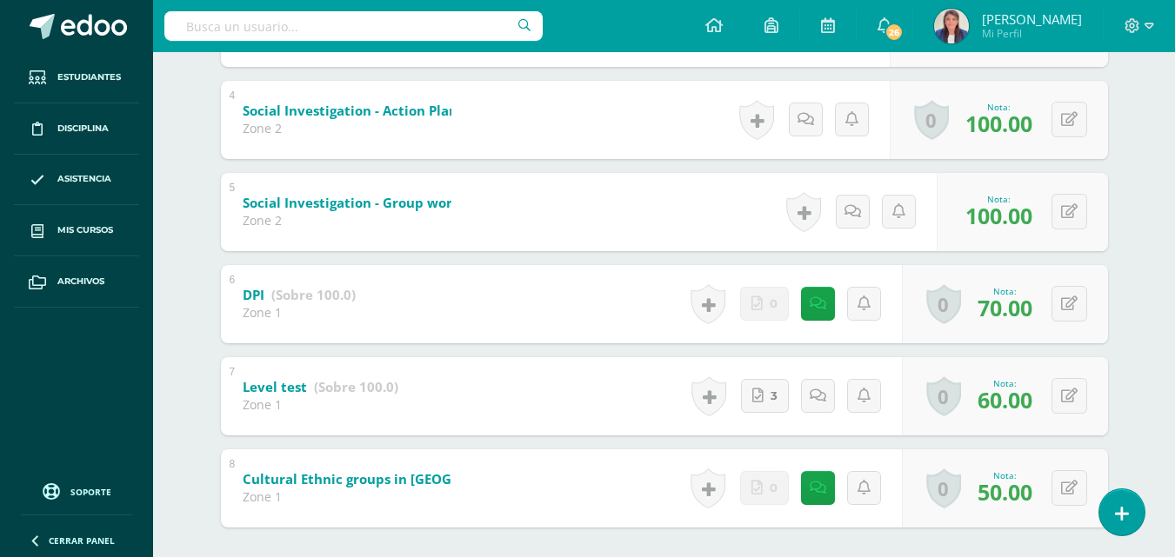
scroll to position [716, 0]
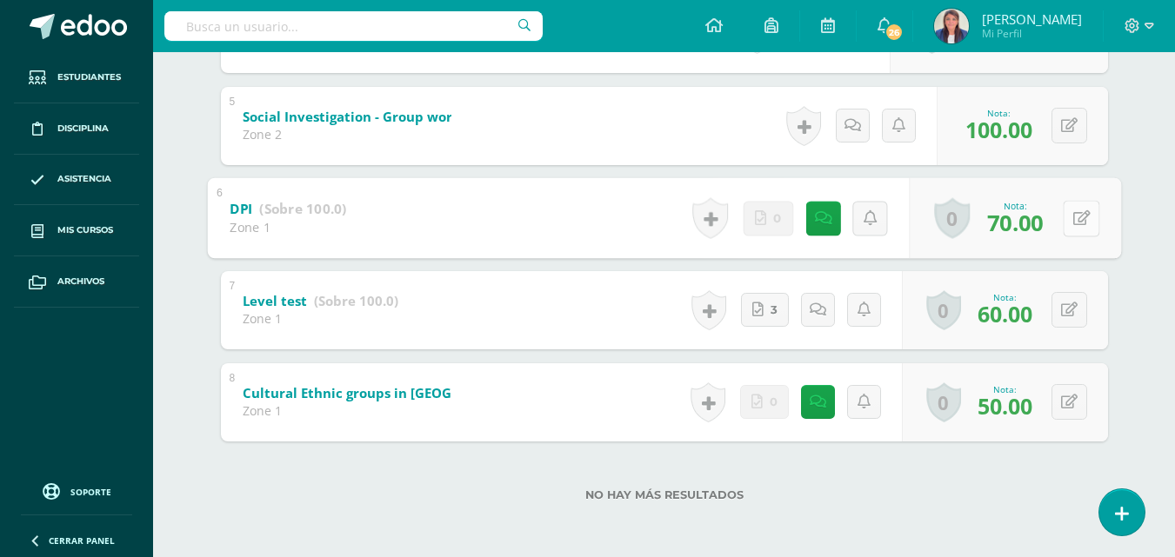
click at [1073, 211] on icon at bounding box center [1080, 217] width 17 height 15
type input "80"
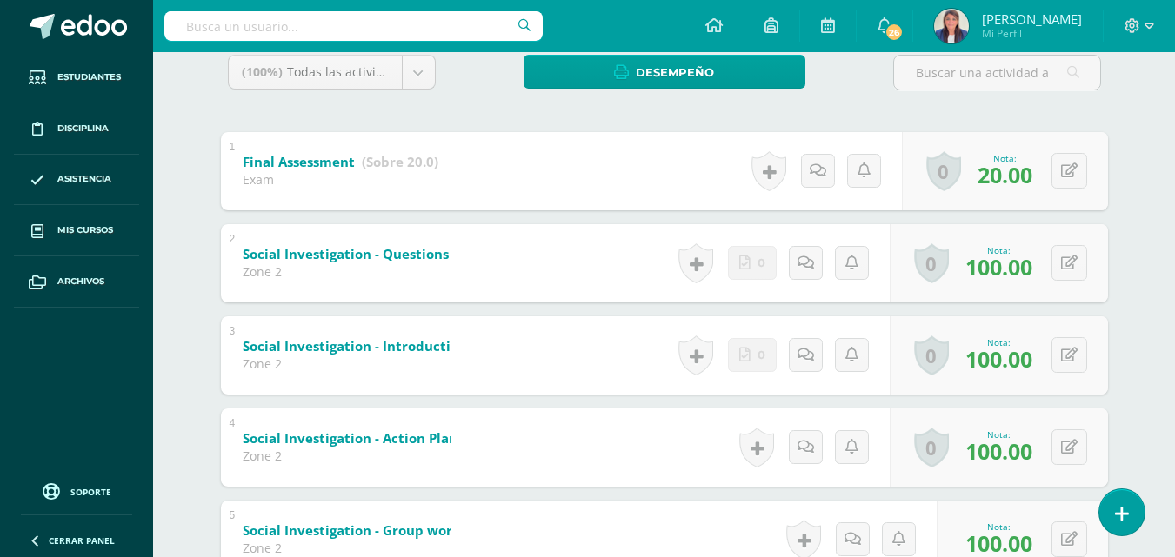
scroll to position [0, 0]
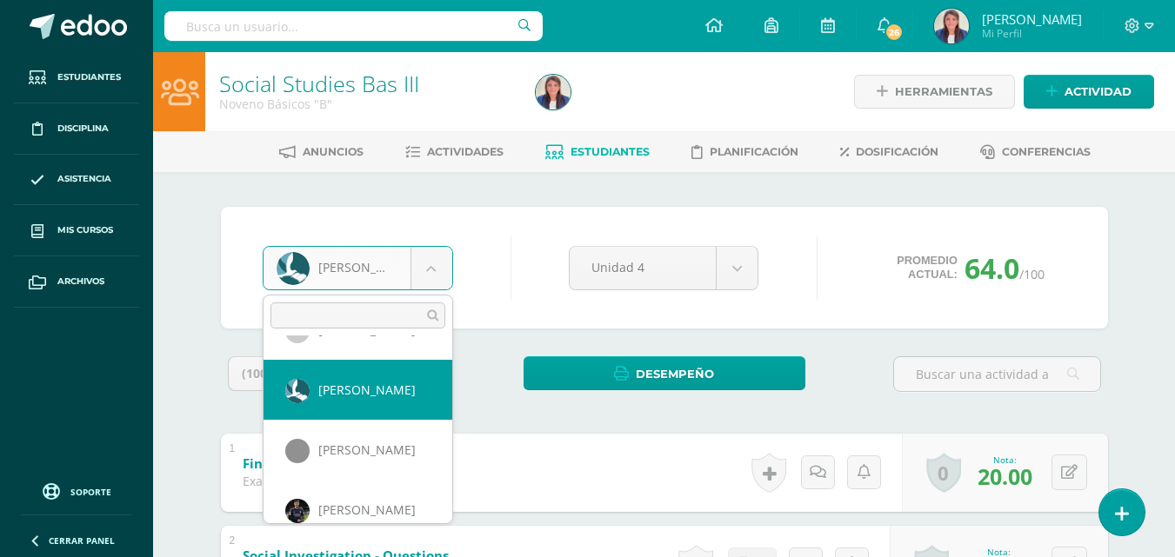
scroll to position [245, 0]
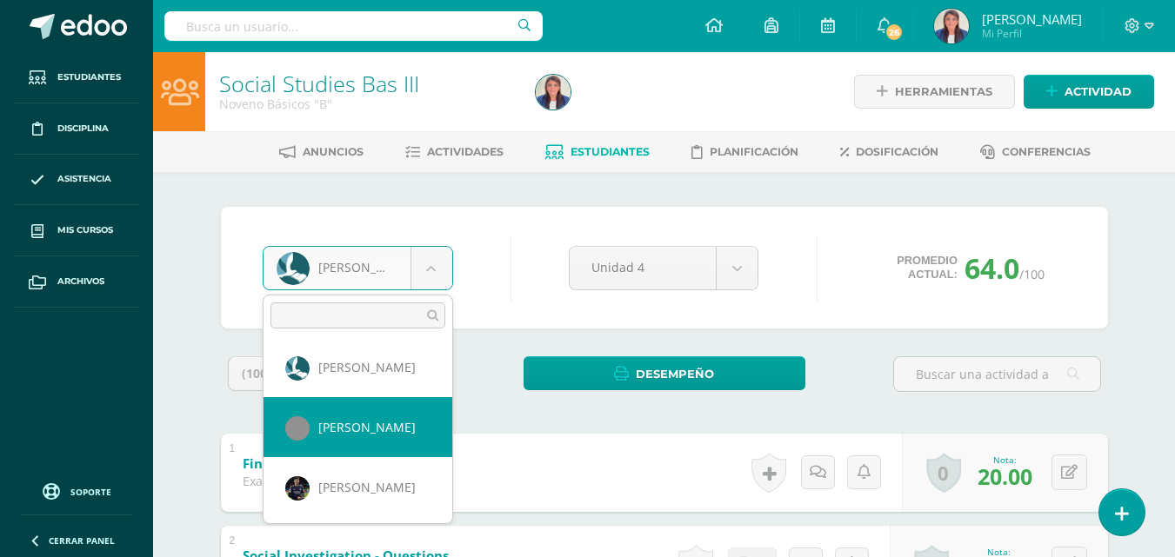
select select "210"
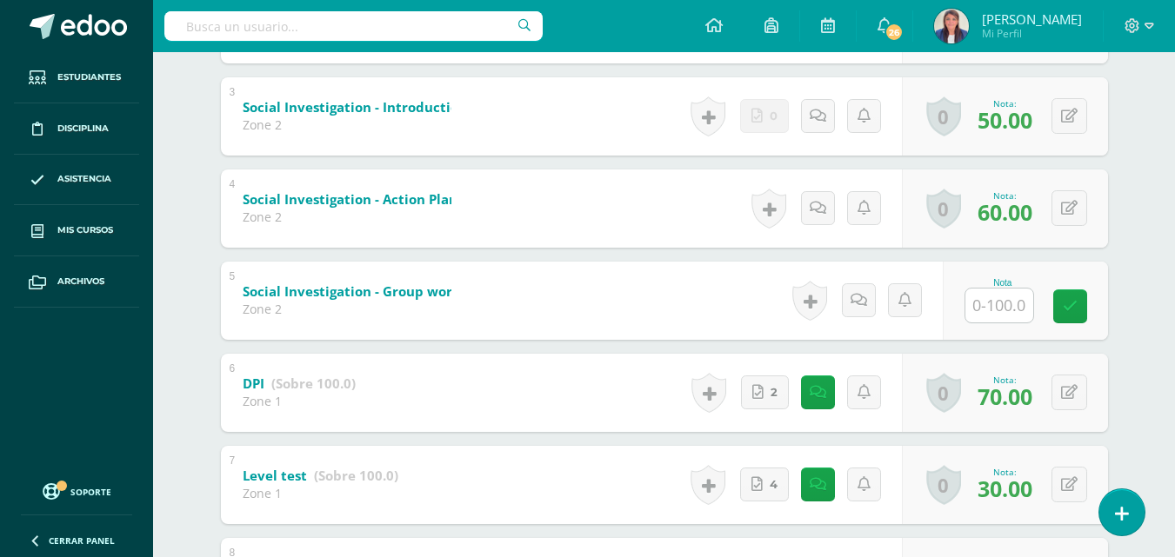
scroll to position [564, 0]
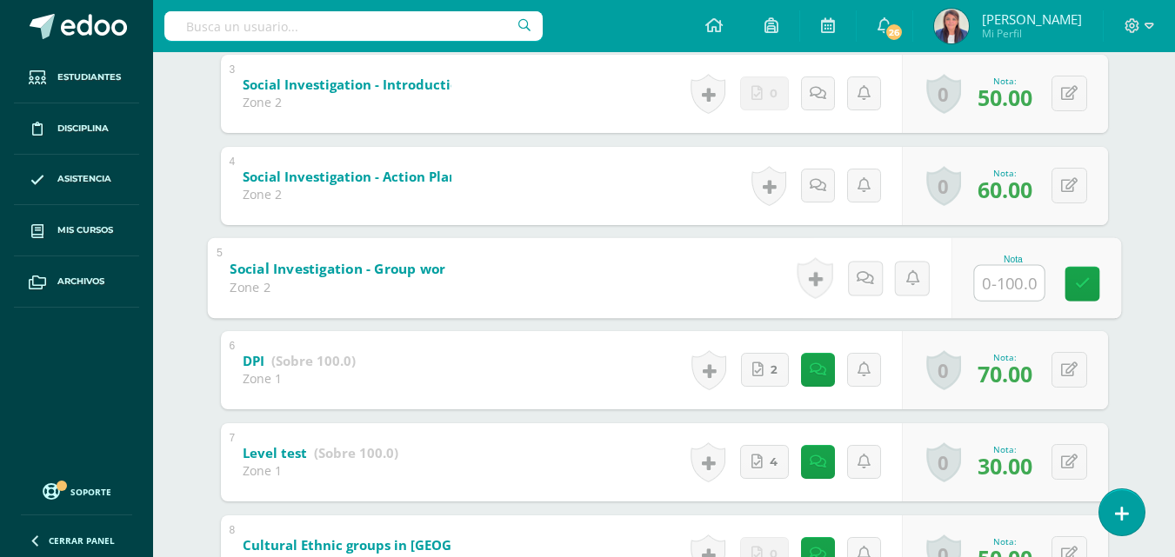
click at [1017, 285] on input "text" at bounding box center [1009, 282] width 70 height 35
type input "30"
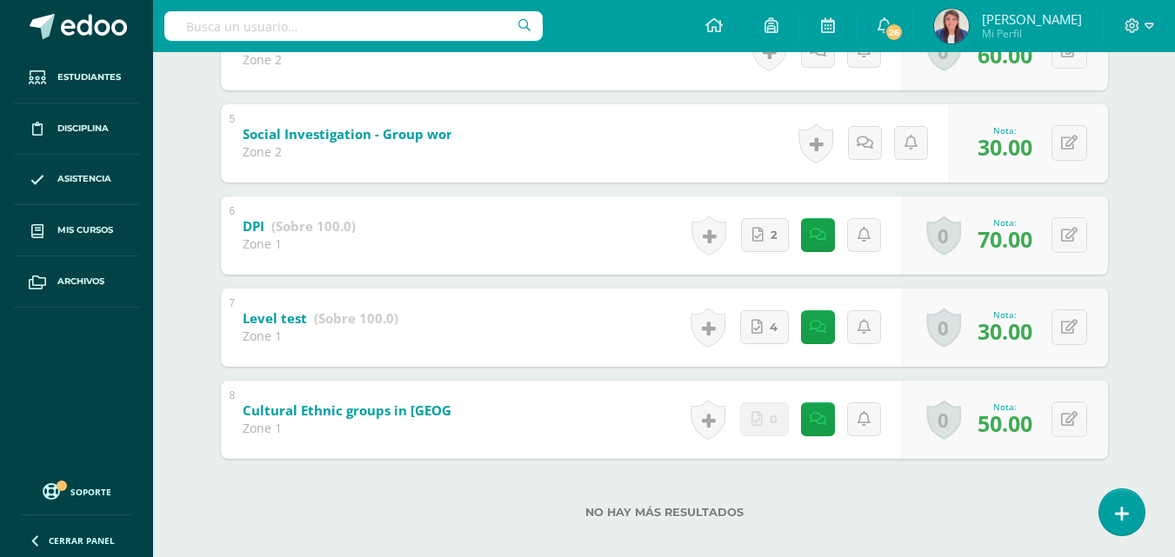
scroll to position [716, 0]
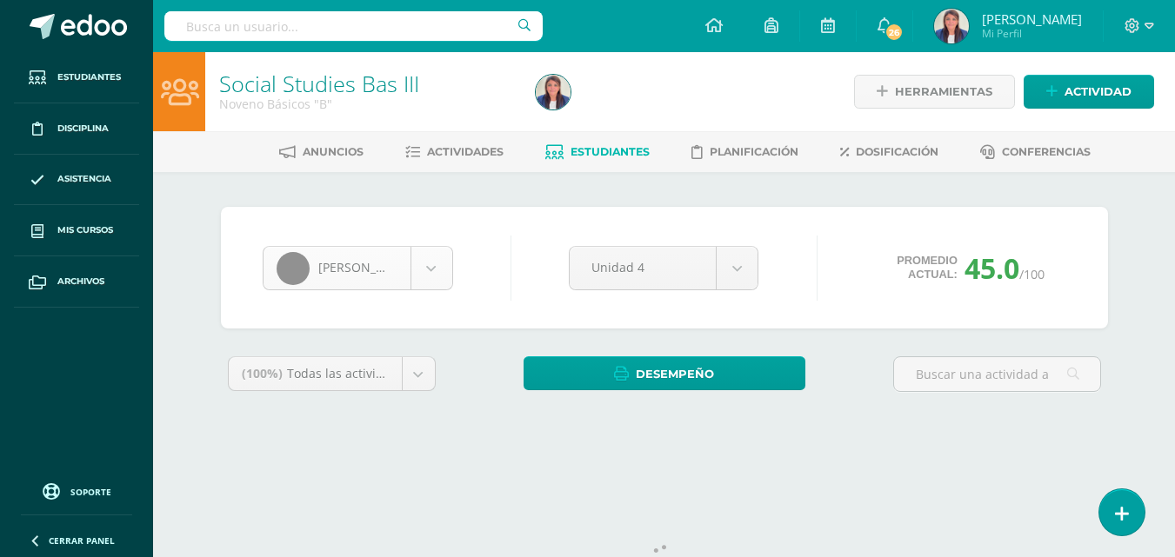
click at [438, 262] on body "Estudiantes Disciplina Asistencia Mis cursos Archivos Soporte Ayuda Reportar un…" at bounding box center [587, 234] width 1175 height 469
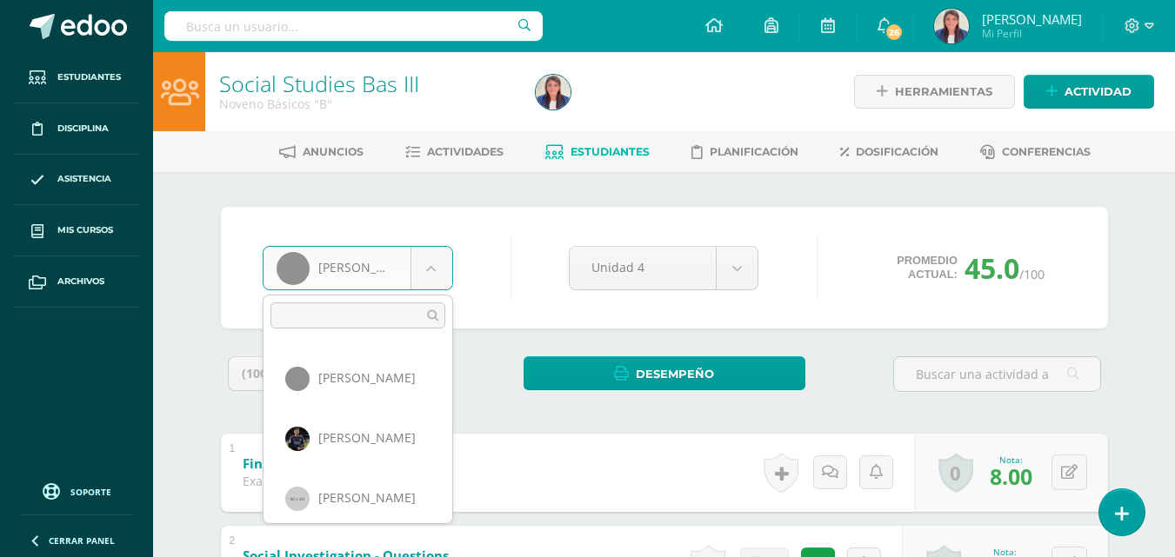
scroll to position [292, 0]
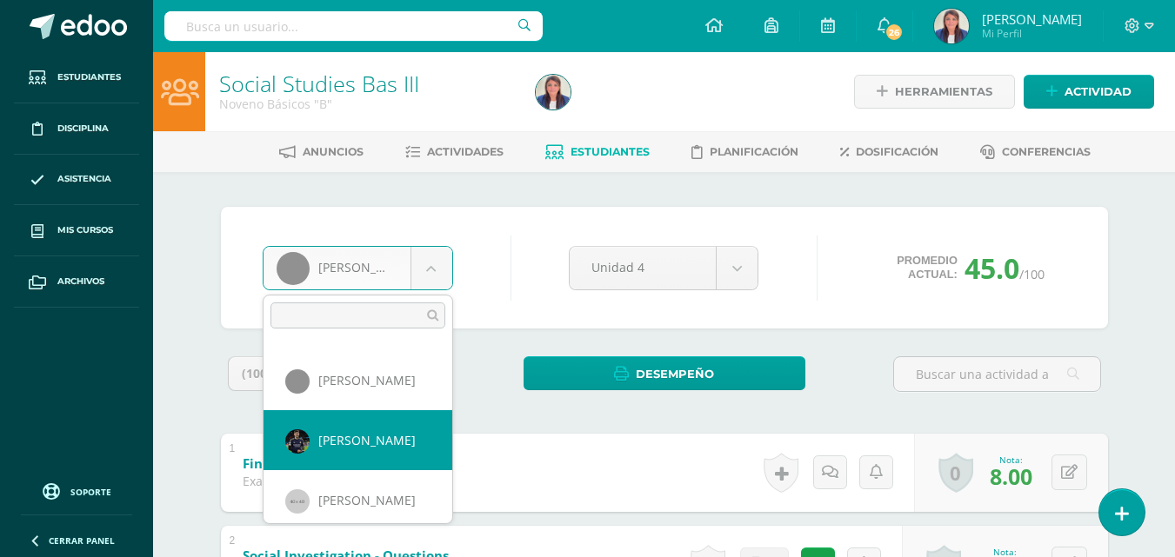
select select "211"
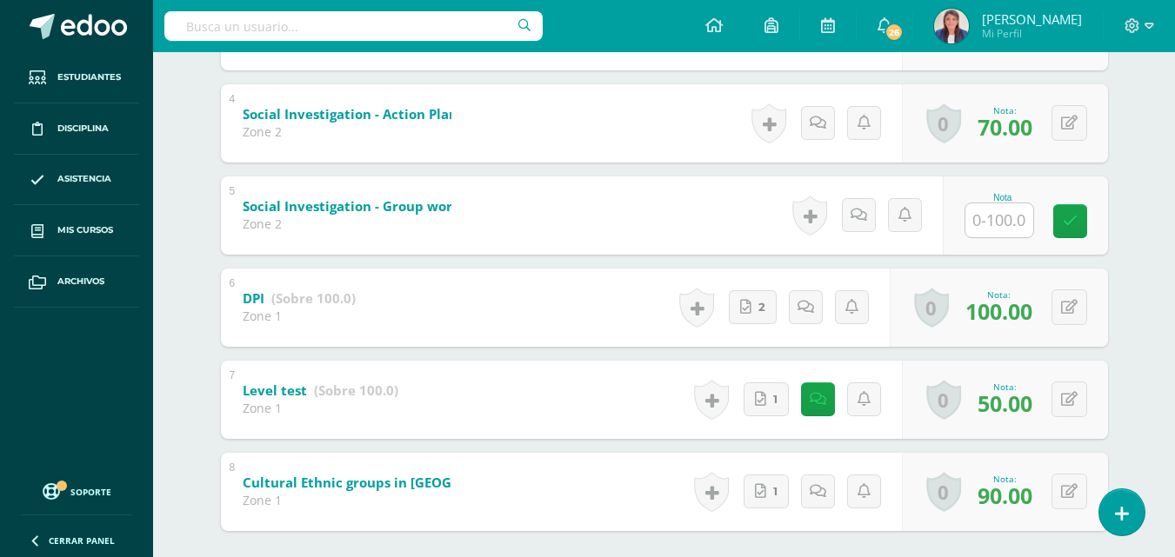
scroll to position [624, 0]
click at [1013, 221] on input "text" at bounding box center [999, 222] width 68 height 34
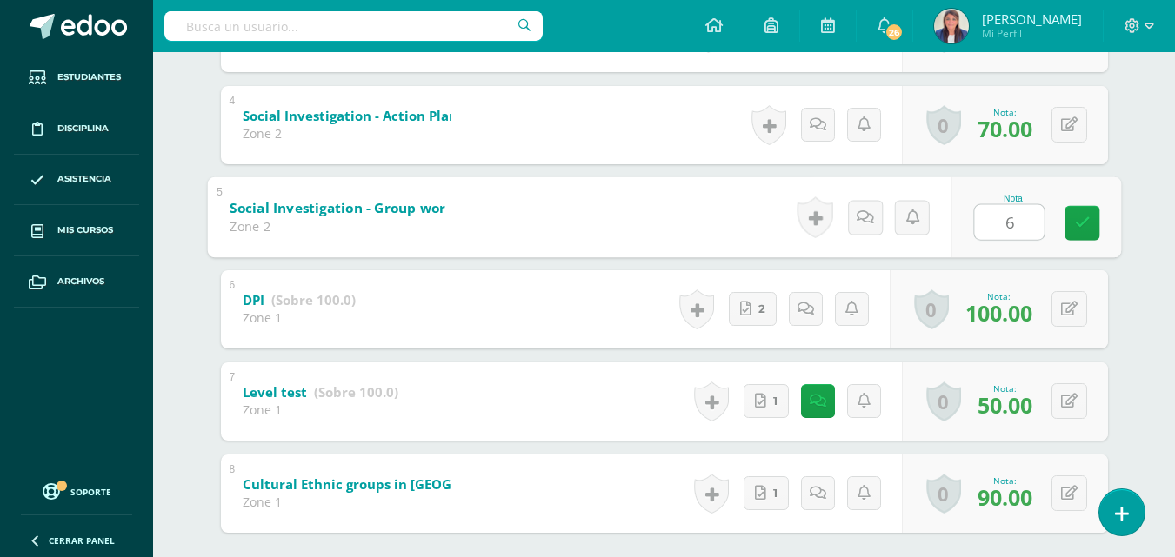
type input "60"
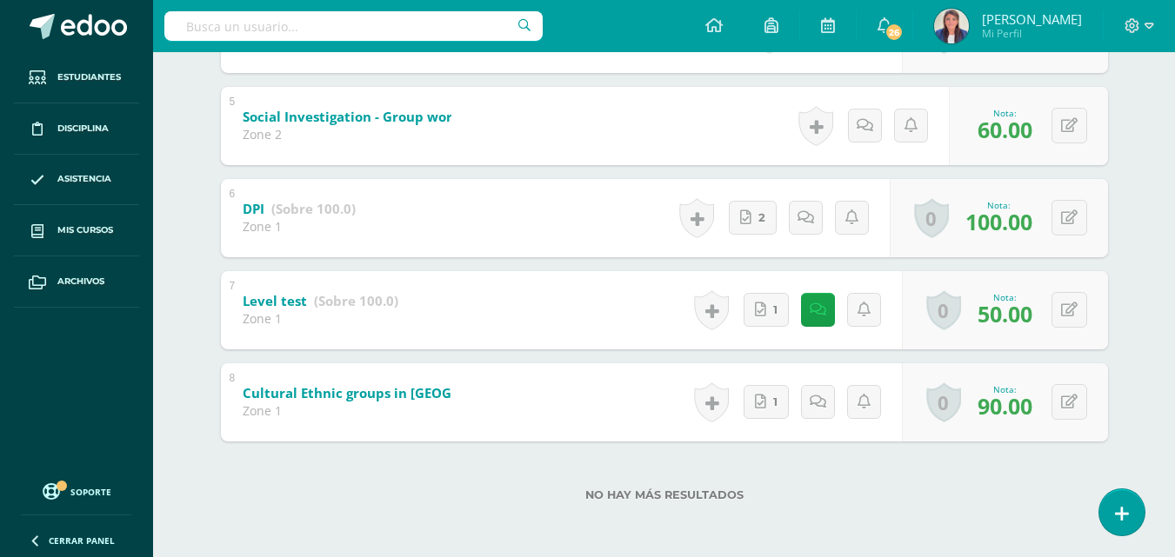
scroll to position [0, 0]
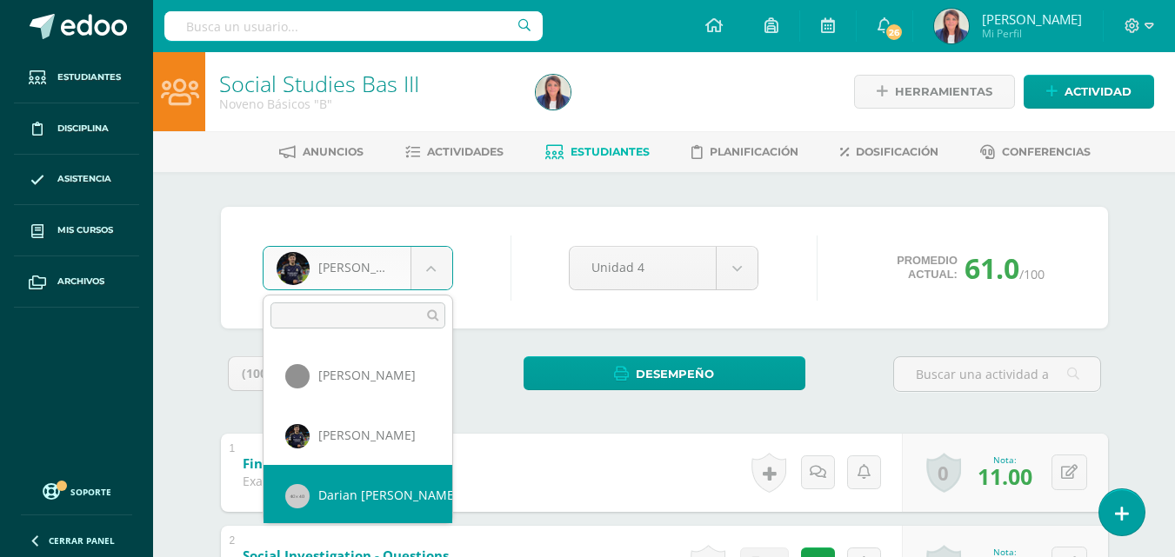
scroll to position [299, 0]
select select "214"
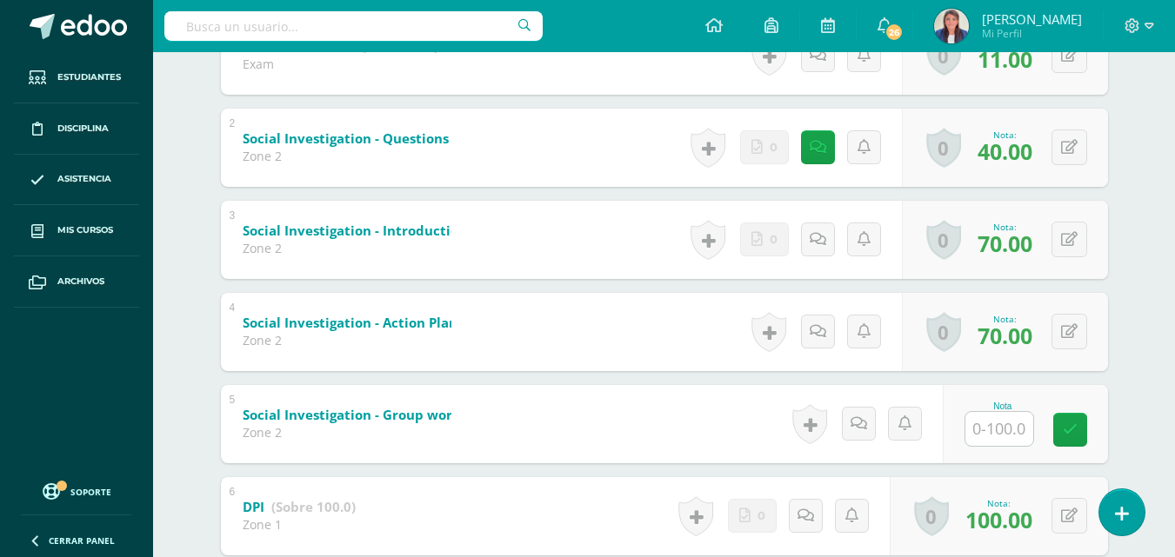
scroll to position [571, 0]
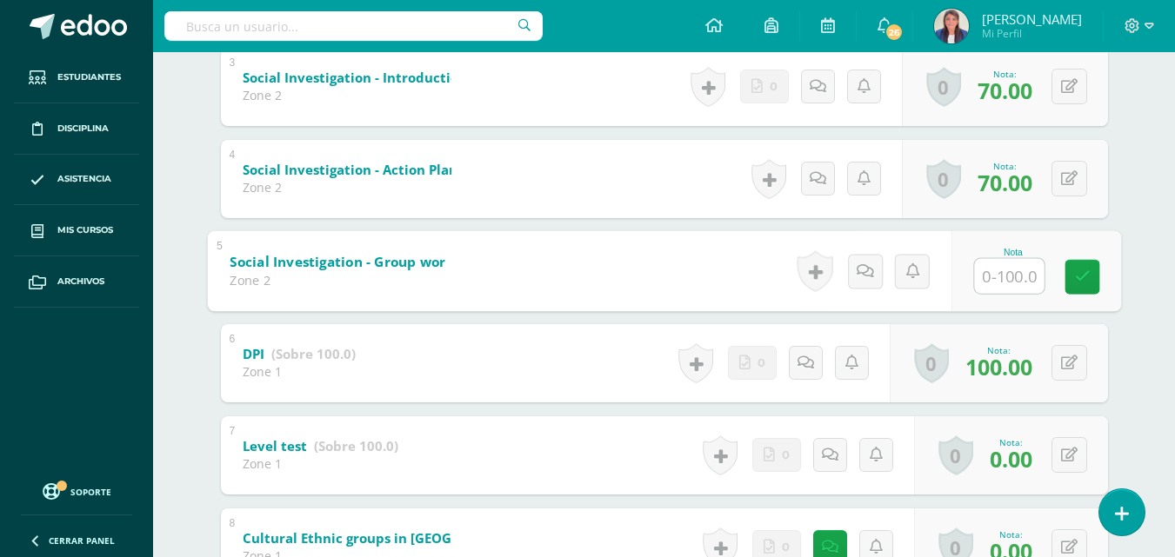
click at [995, 273] on input "text" at bounding box center [1009, 275] width 70 height 35
type input "40"
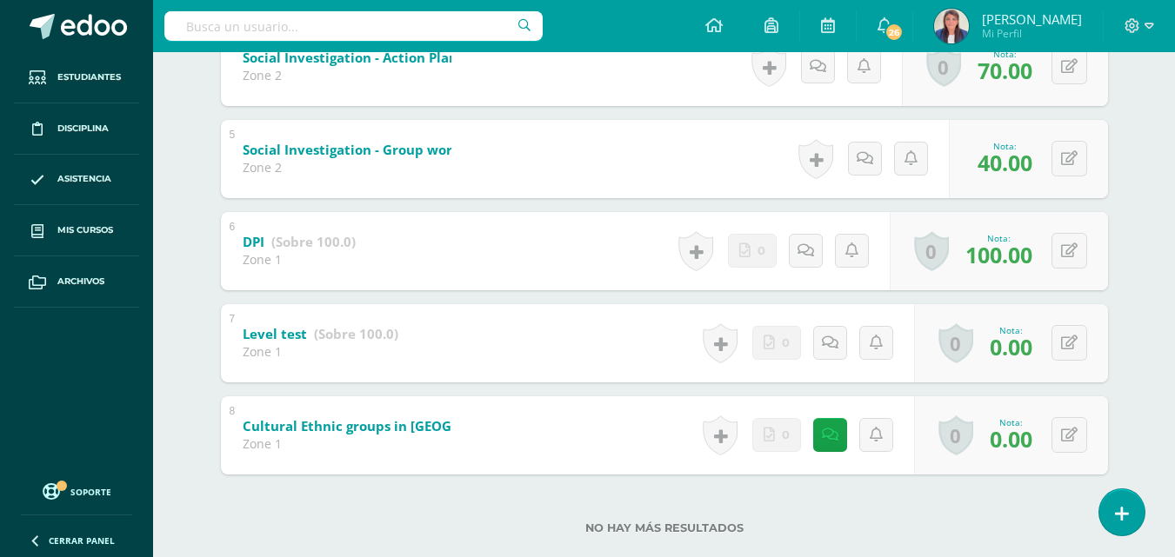
scroll to position [681, 0]
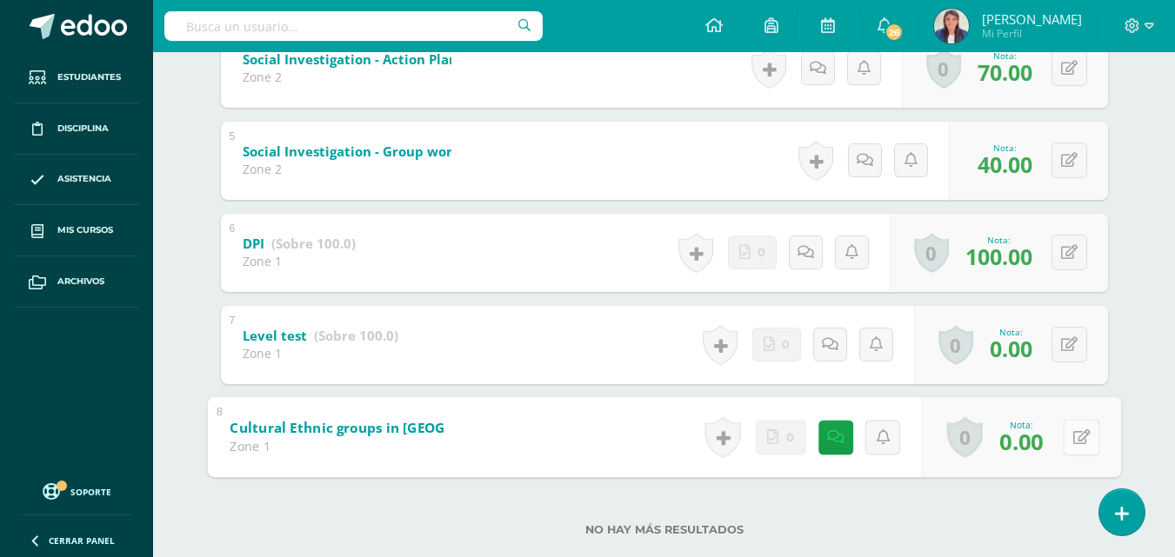
click at [1068, 435] on button at bounding box center [1081, 437] width 37 height 37
click at [1068, 433] on button at bounding box center [1081, 437] width 37 height 37
type input "50"
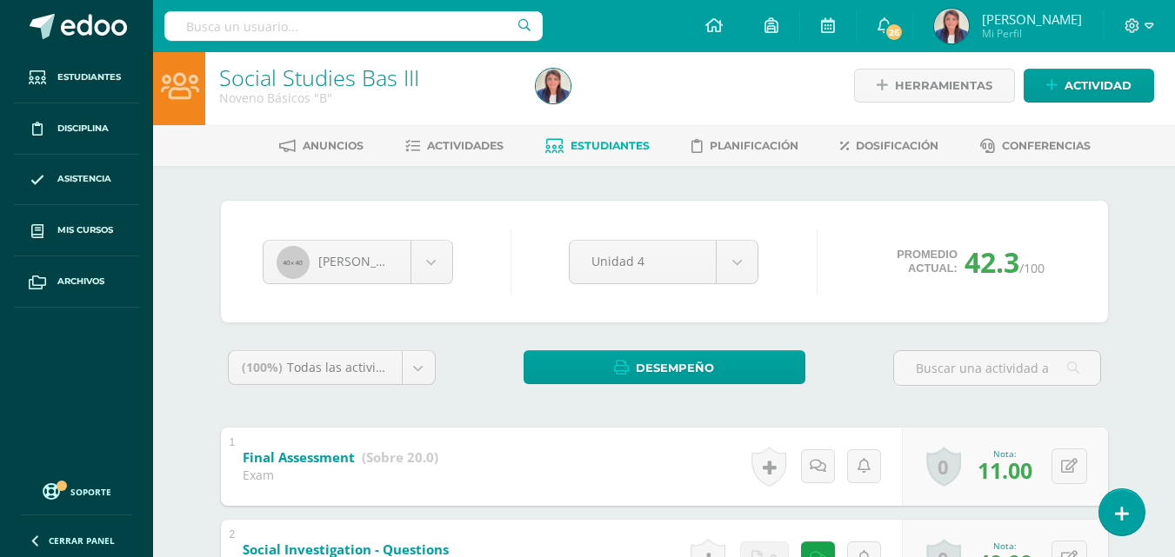
scroll to position [0, 0]
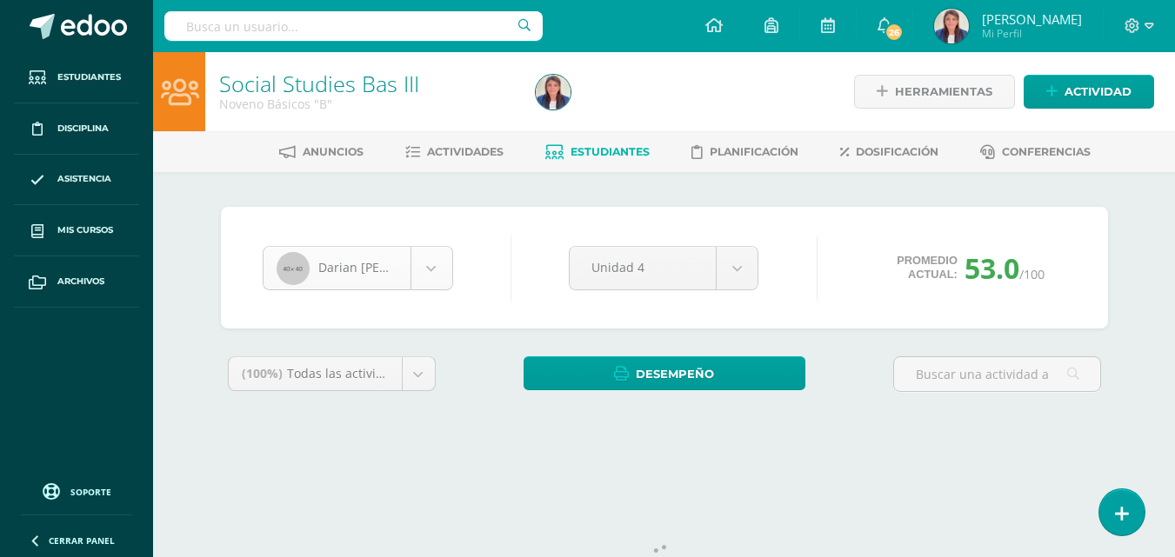
click at [422, 270] on body "Estudiantes Disciplina Asistencia Mis cursos Archivos Soporte Ayuda Reportar un…" at bounding box center [587, 234] width 1175 height 469
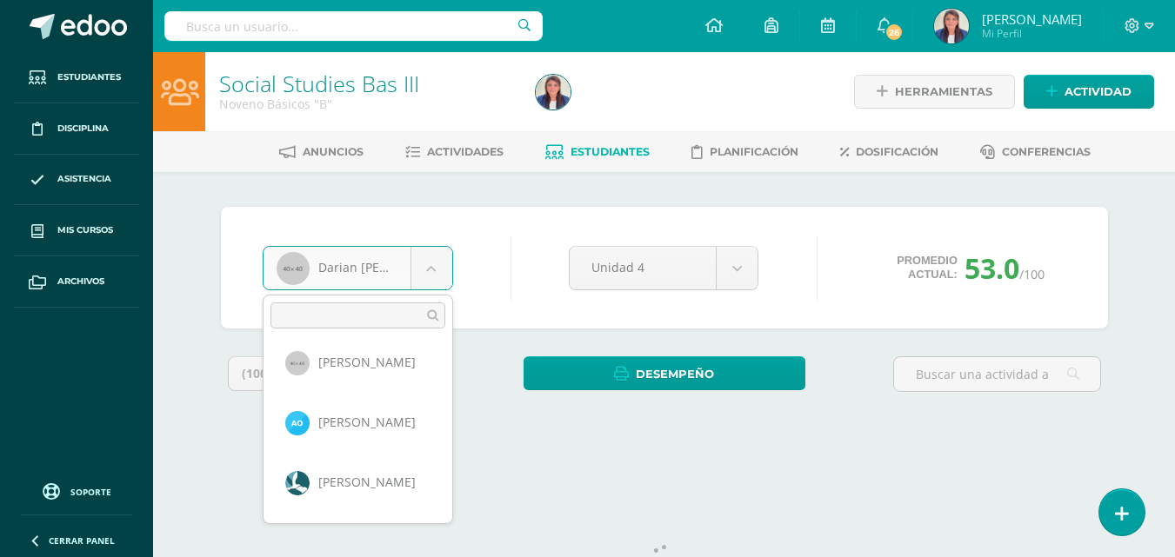
scroll to position [487, 0]
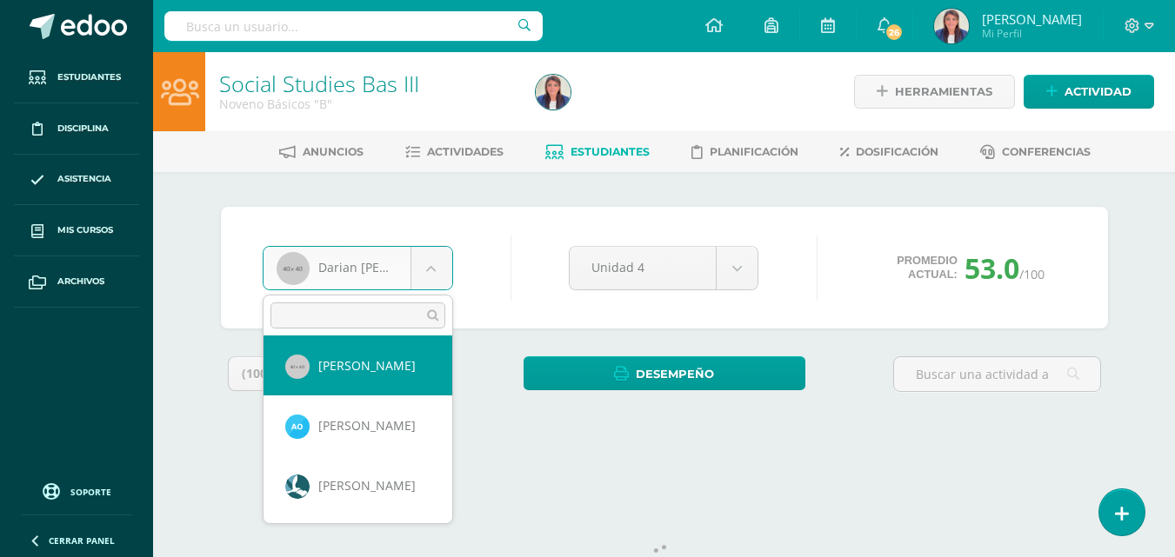
select select "221"
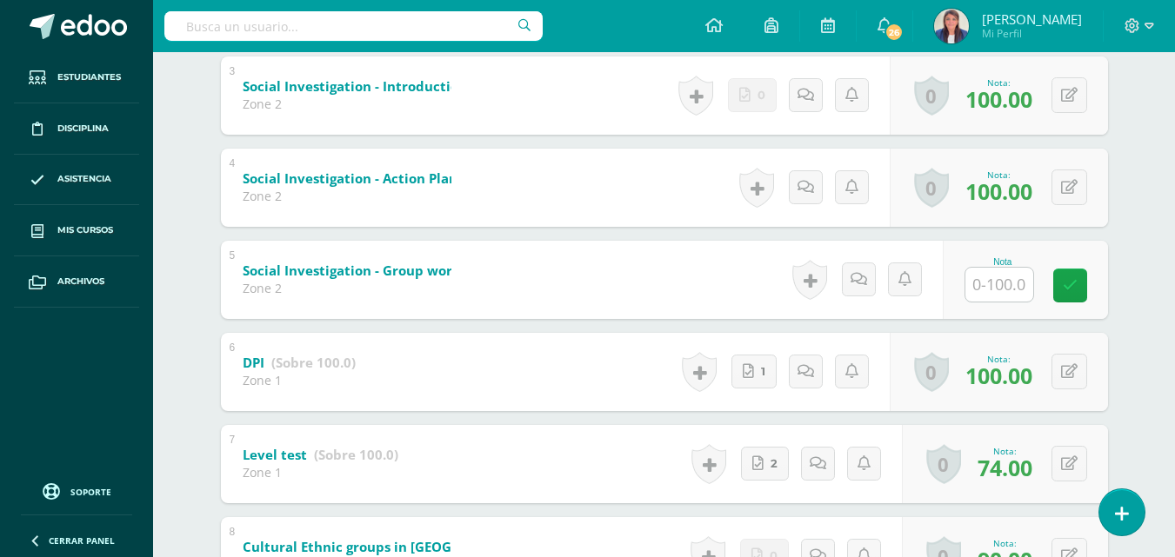
scroll to position [575, 0]
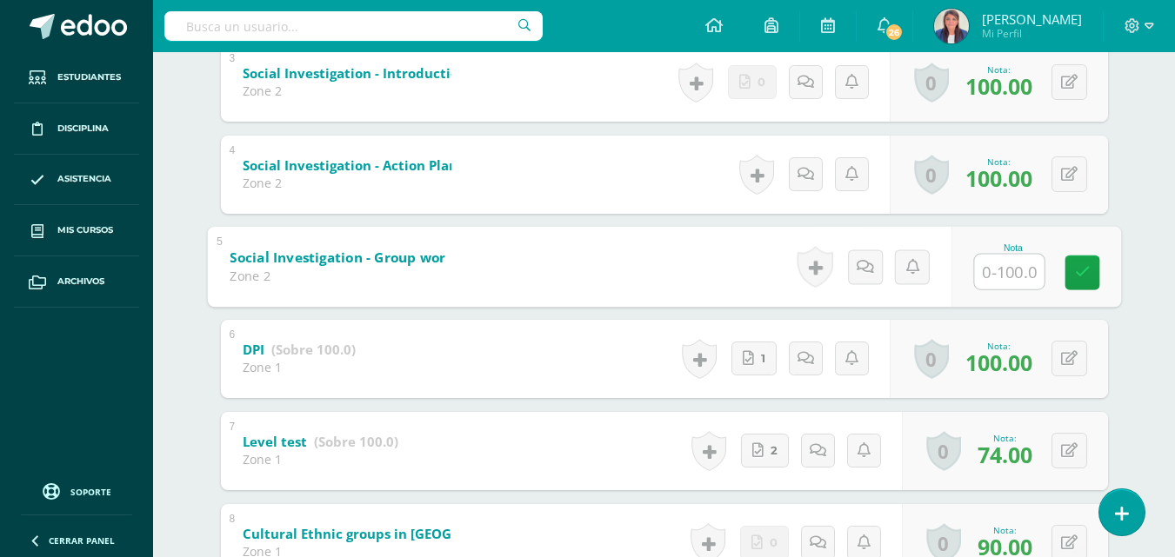
click at [1004, 261] on input "text" at bounding box center [1009, 271] width 70 height 35
type input "100"
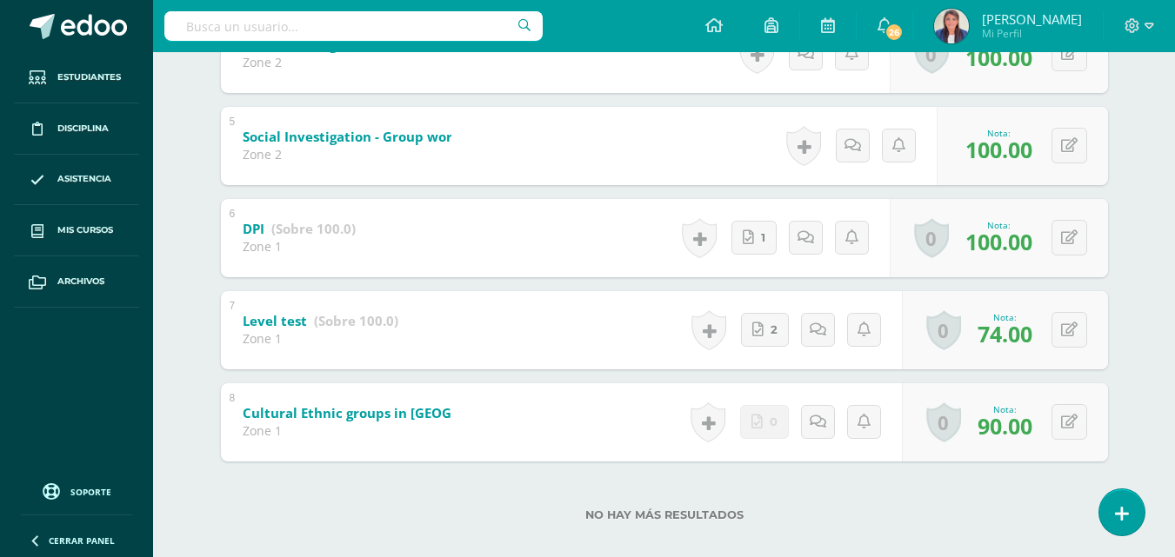
scroll to position [716, 0]
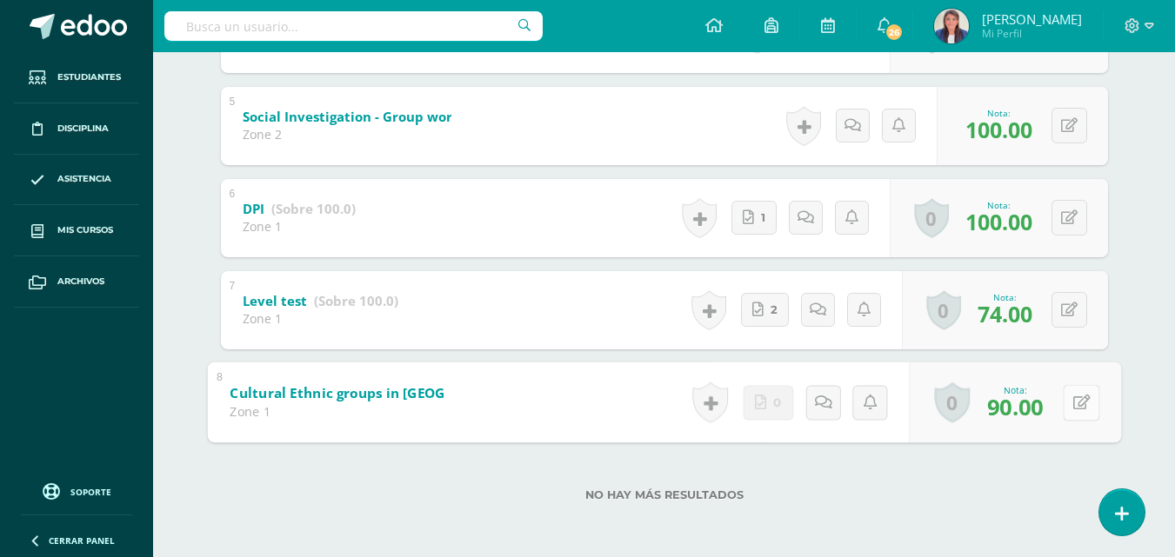
click at [1059, 398] on div "0 Logros Logros obtenidos Aún no hay logros agregados Nota: 90.00" at bounding box center [1015, 402] width 212 height 81
click at [1079, 403] on icon at bounding box center [1080, 402] width 17 height 15
type input "100"
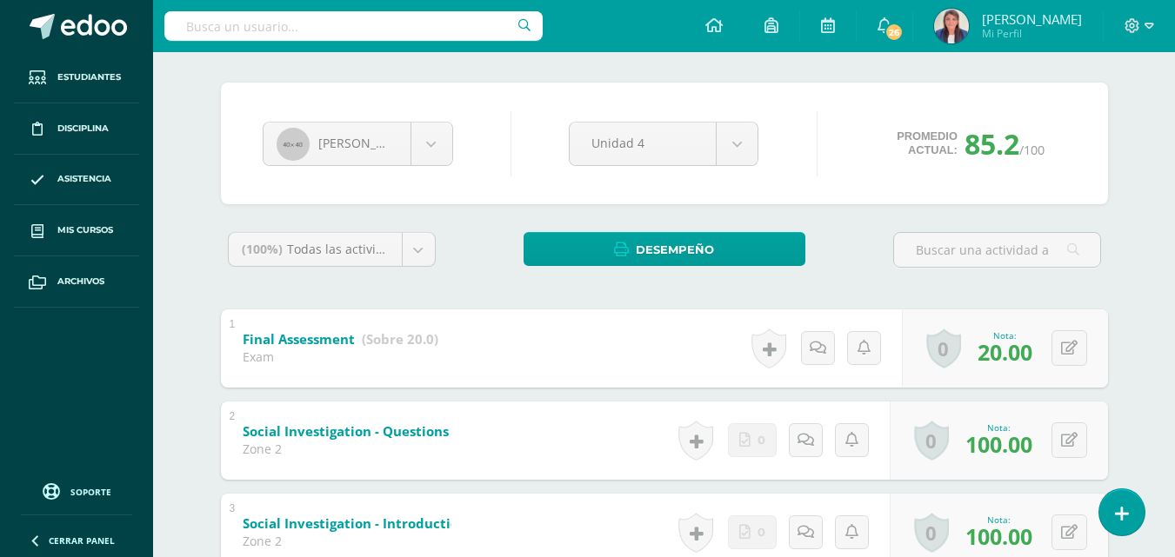
scroll to position [0, 0]
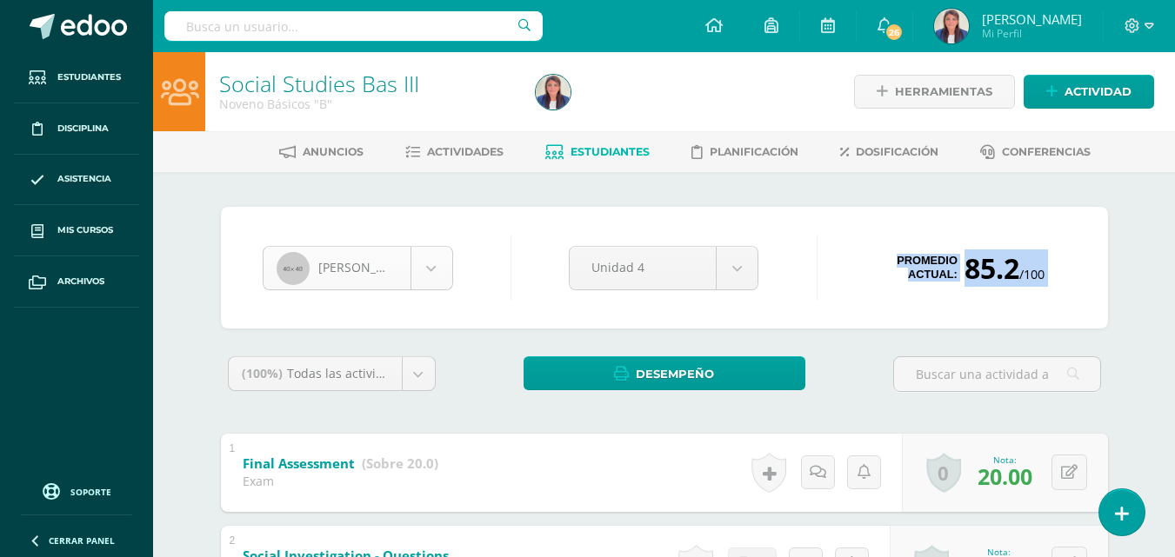
drag, startPoint x: 669, startPoint y: 396, endPoint x: 447, endPoint y: 264, distance: 257.7
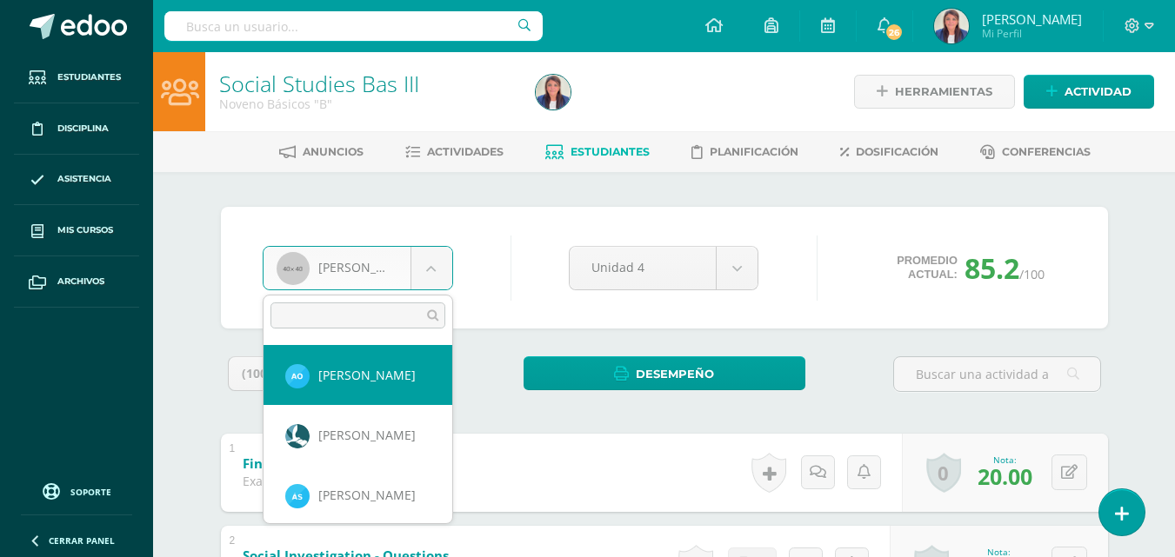
select select "343"
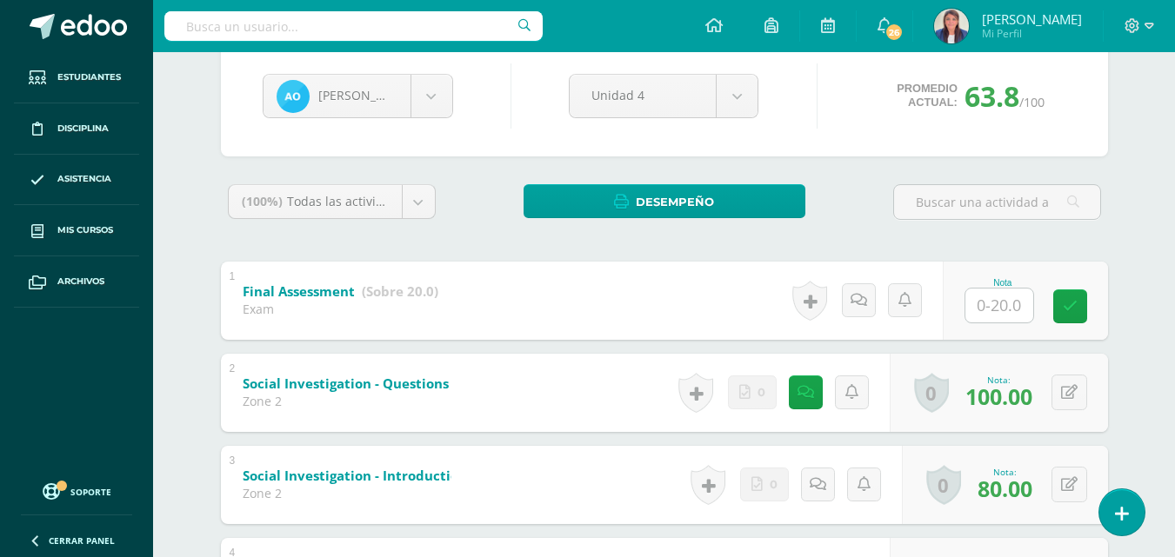
scroll to position [174, 0]
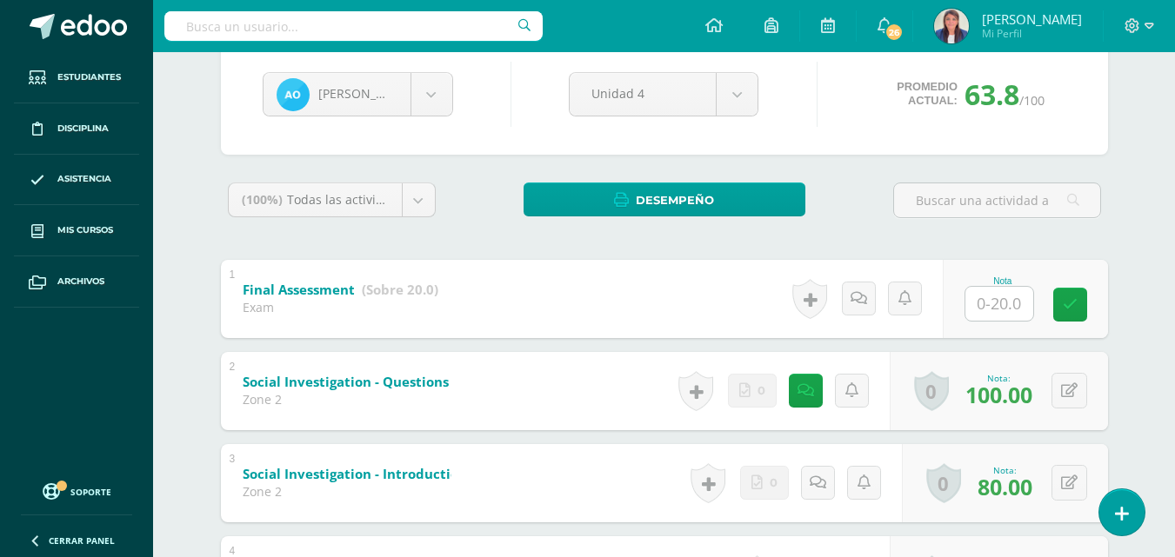
click at [998, 297] on input "text" at bounding box center [999, 304] width 68 height 34
type input "18"
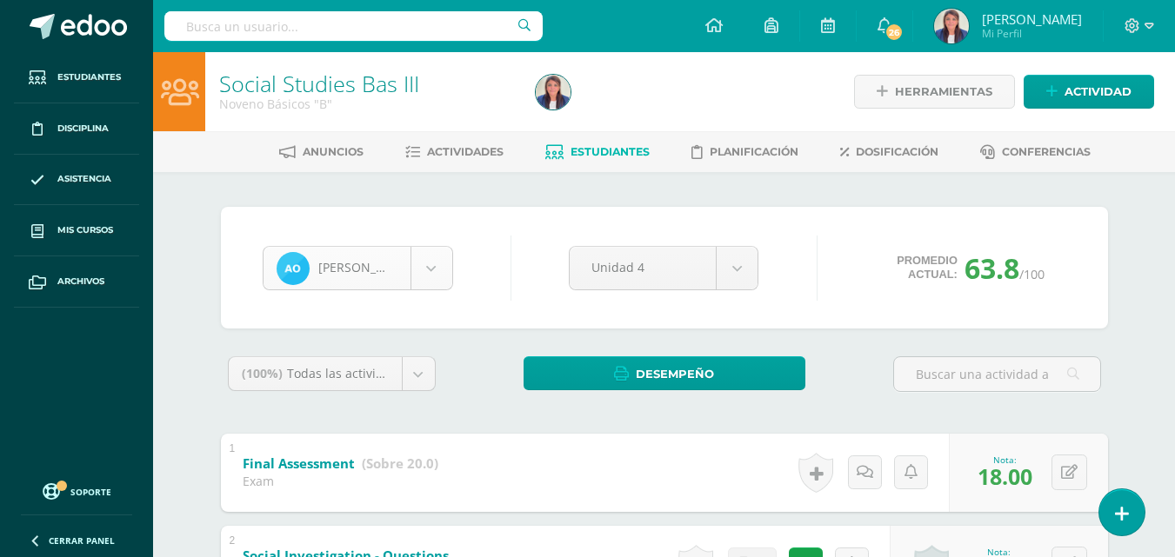
scroll to position [419, 0]
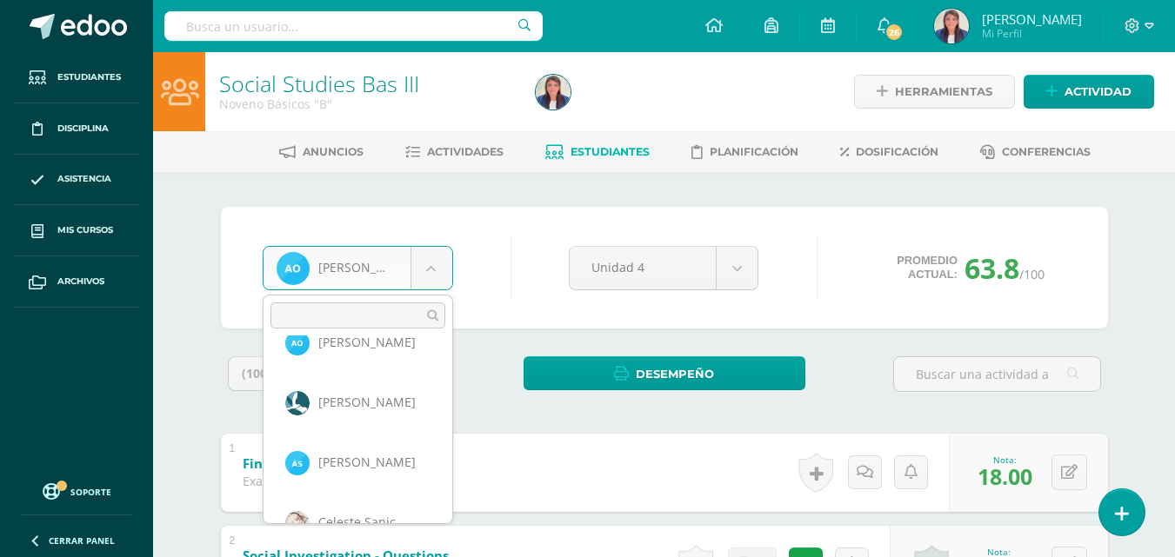
scroll to position [570, 0]
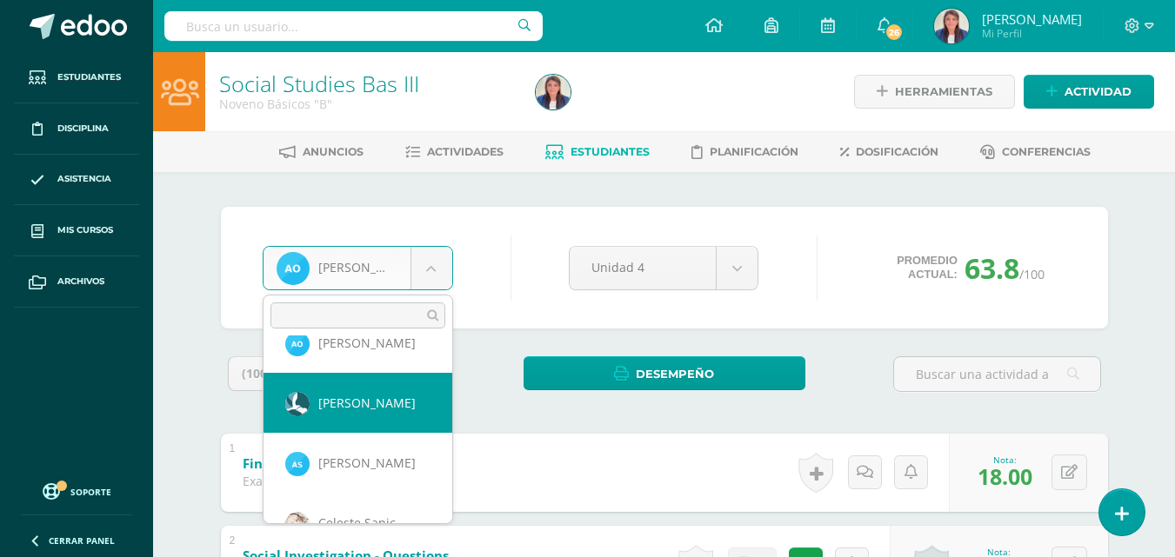
select select "226"
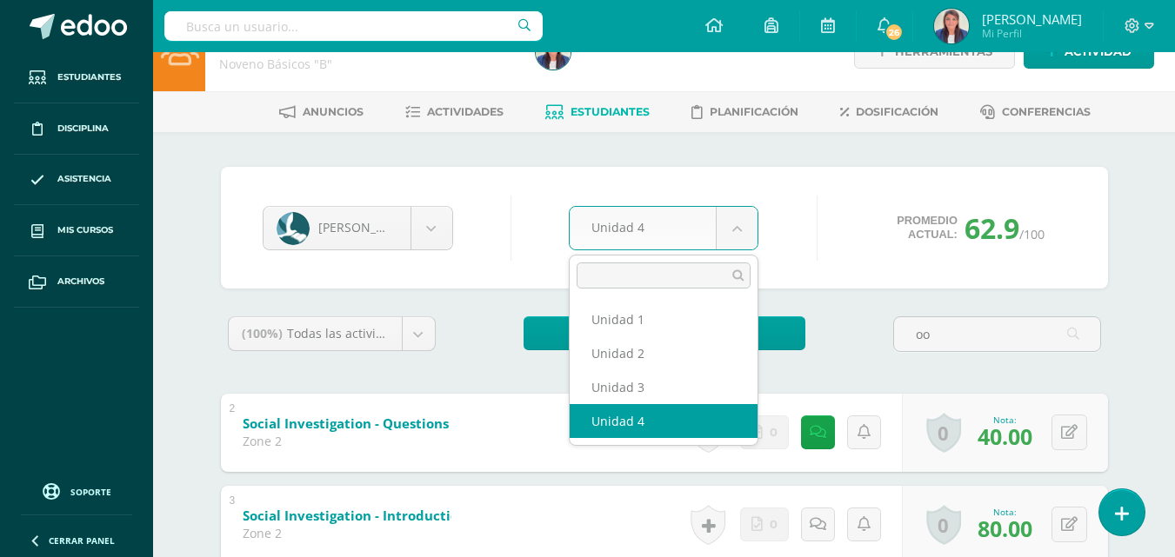
scroll to position [204, 0]
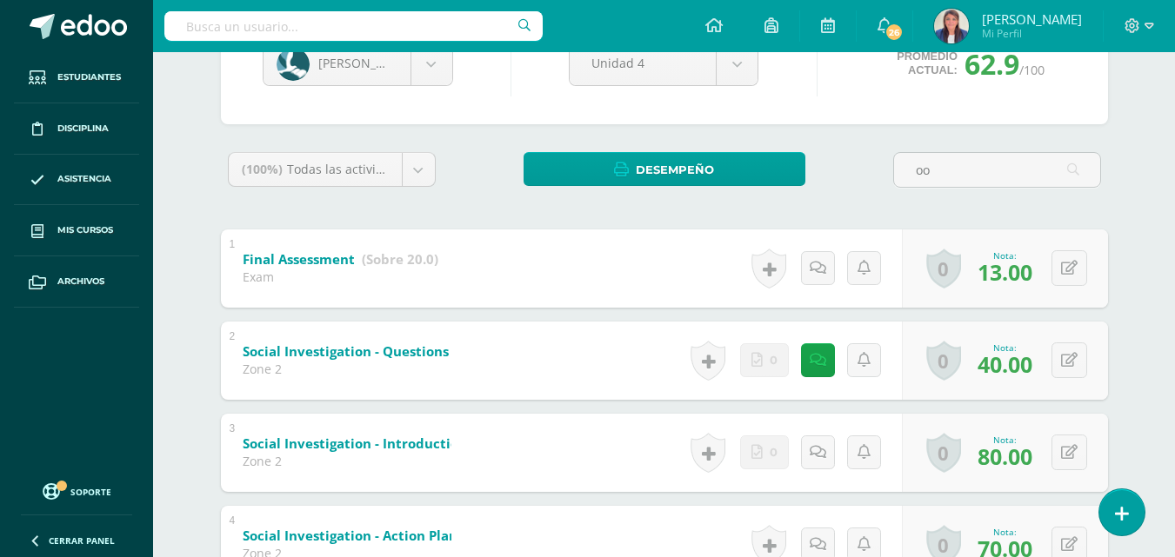
click at [946, 170] on input "oo" at bounding box center [997, 170] width 206 height 34
type input "o"
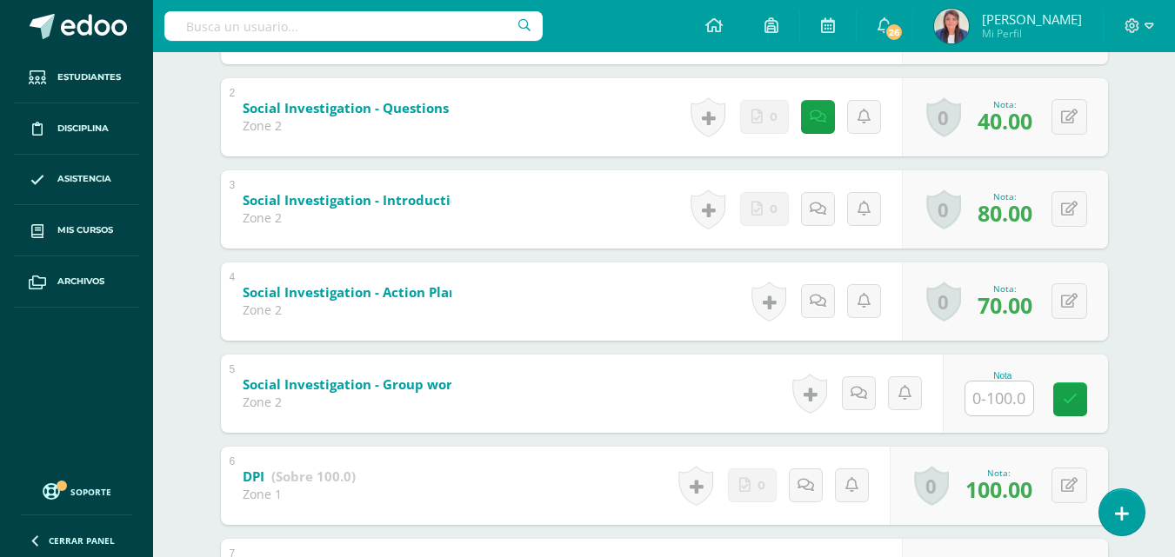
scroll to position [455, 0]
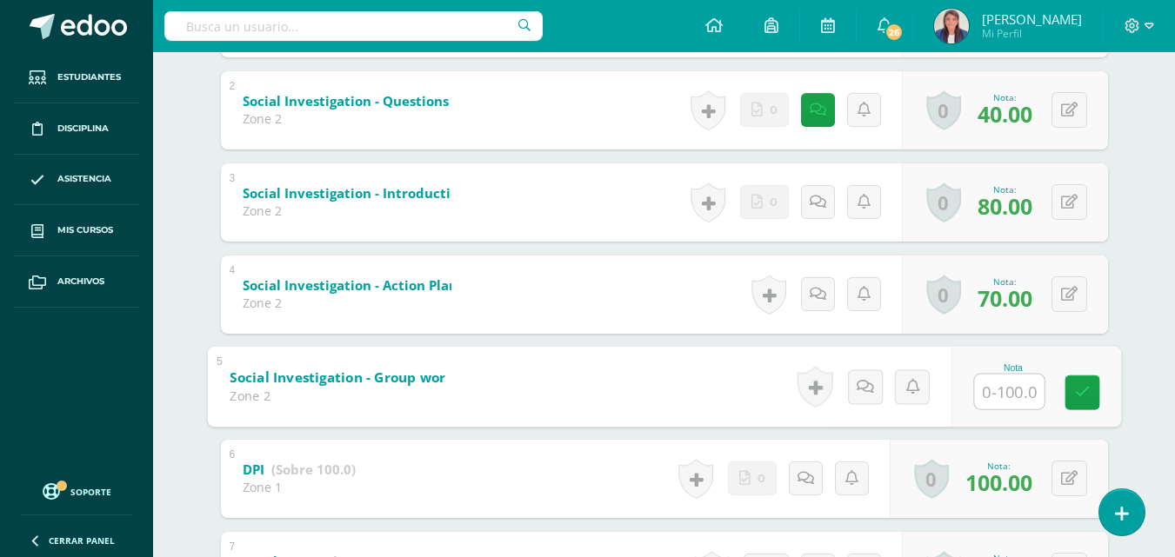
click at [1023, 383] on input "text" at bounding box center [1009, 391] width 70 height 35
type input "70"
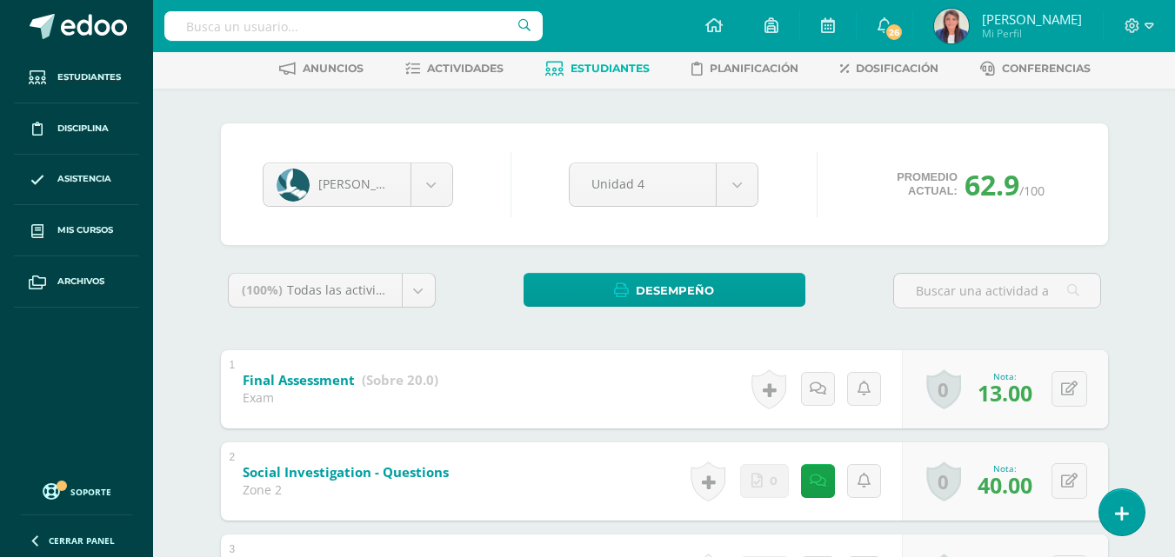
scroll to position [0, 0]
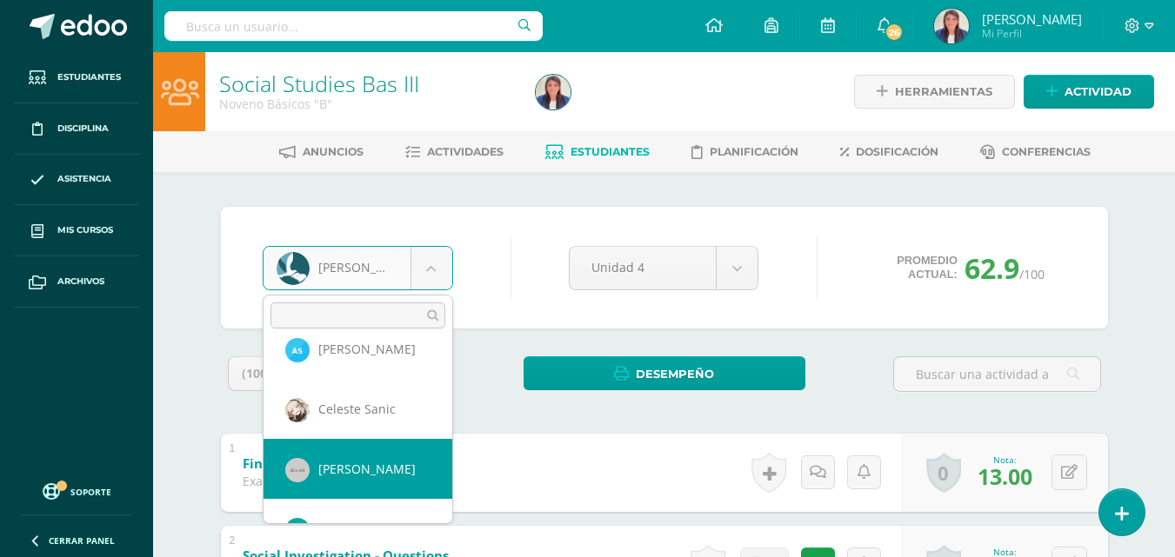
scroll to position [667, 0]
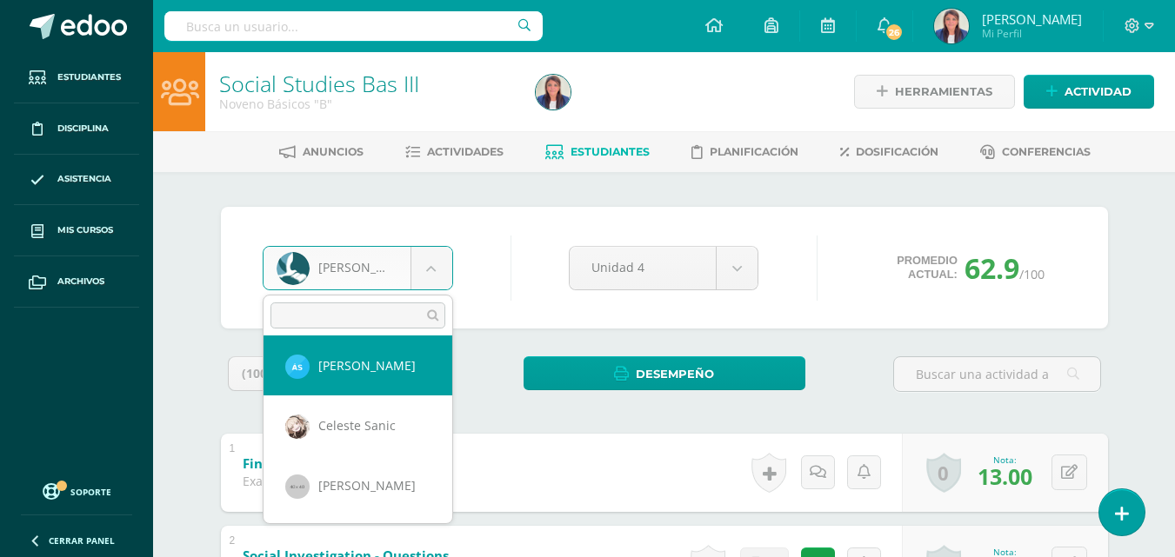
select select "346"
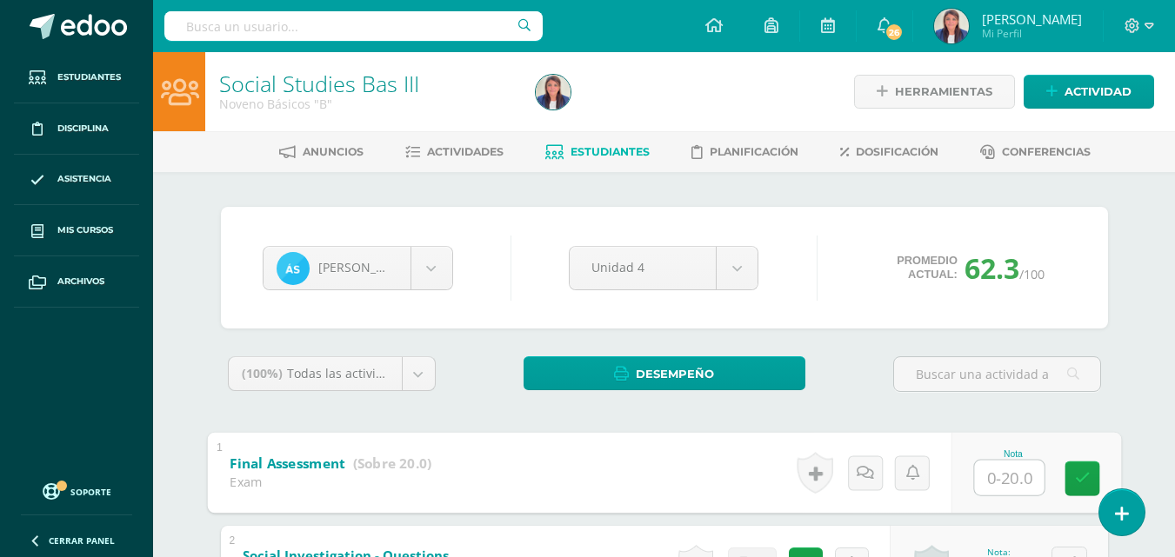
click at [1022, 470] on input "text" at bounding box center [1009, 477] width 70 height 35
type input "15"
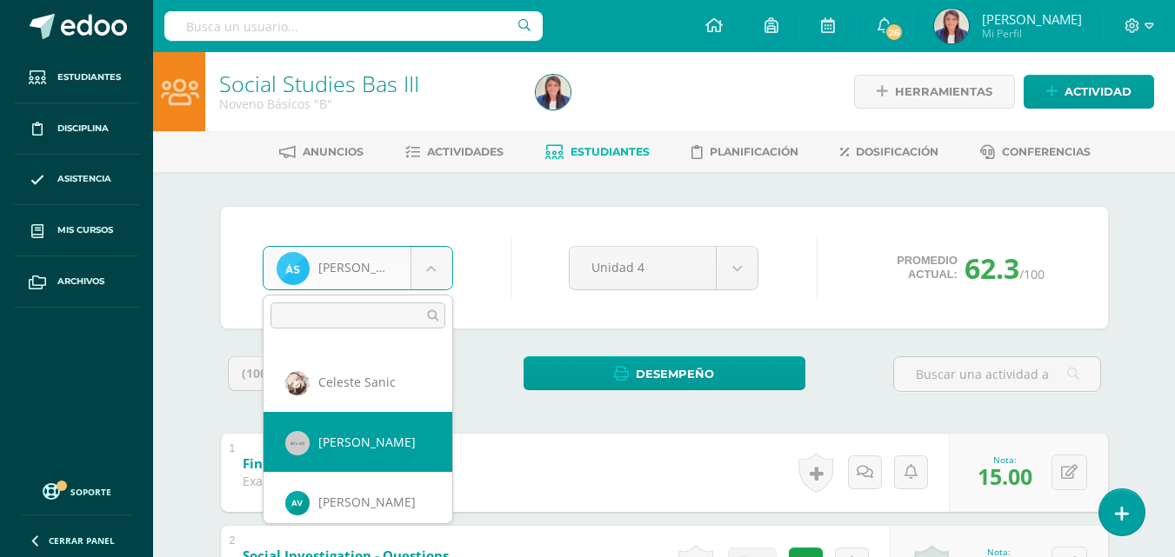
scroll to position [719, 0]
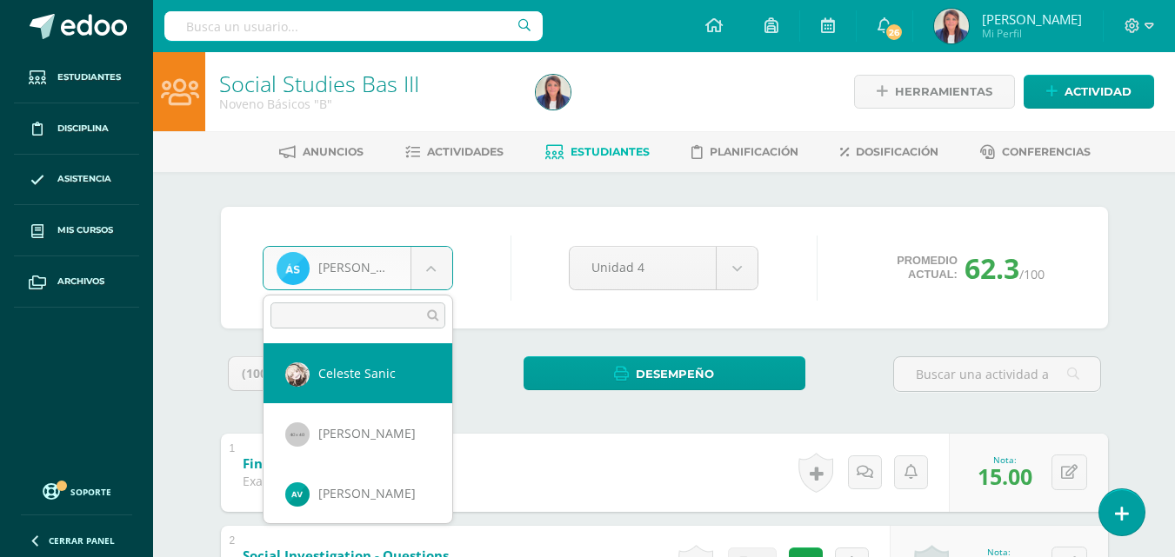
select select "229"
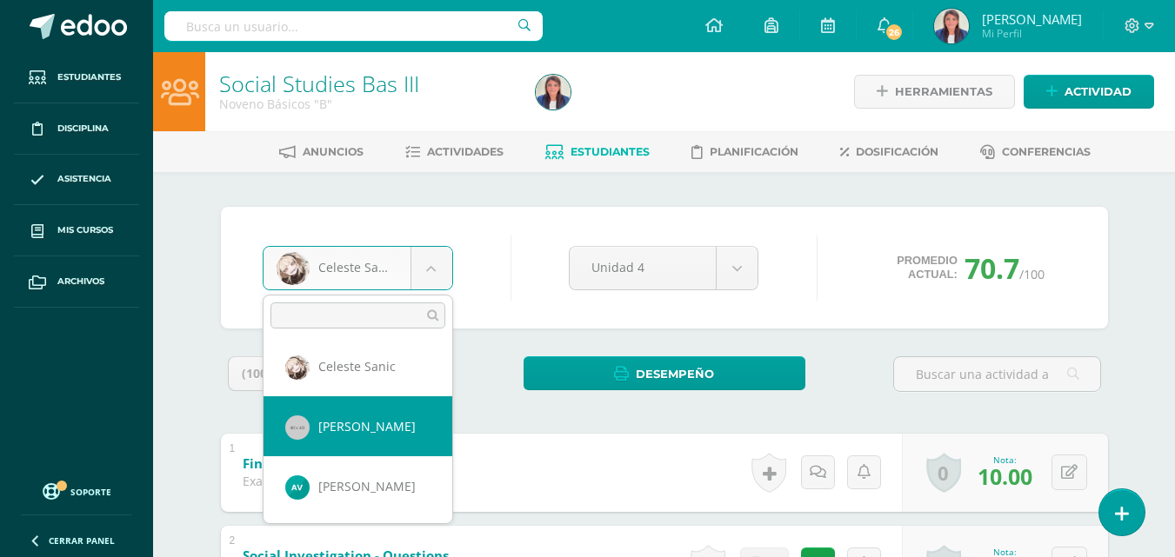
select select "231"
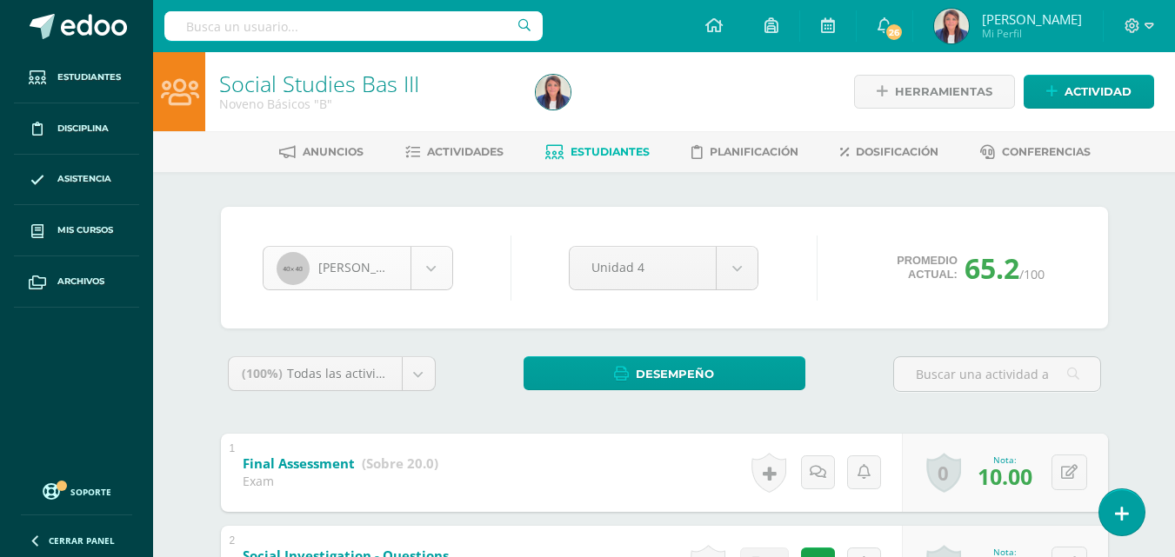
scroll to position [659, 0]
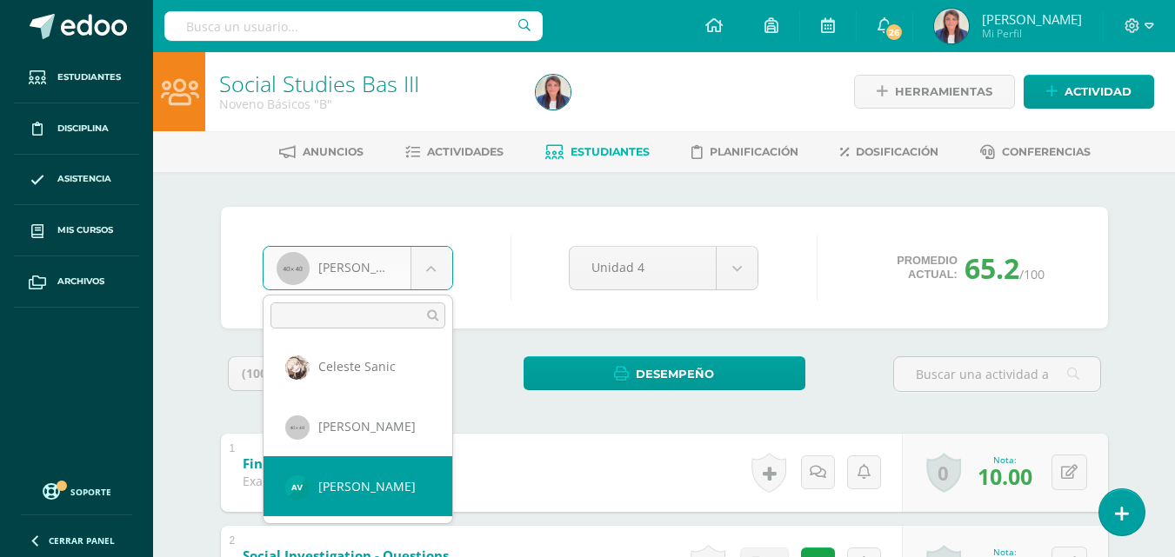
select select "347"
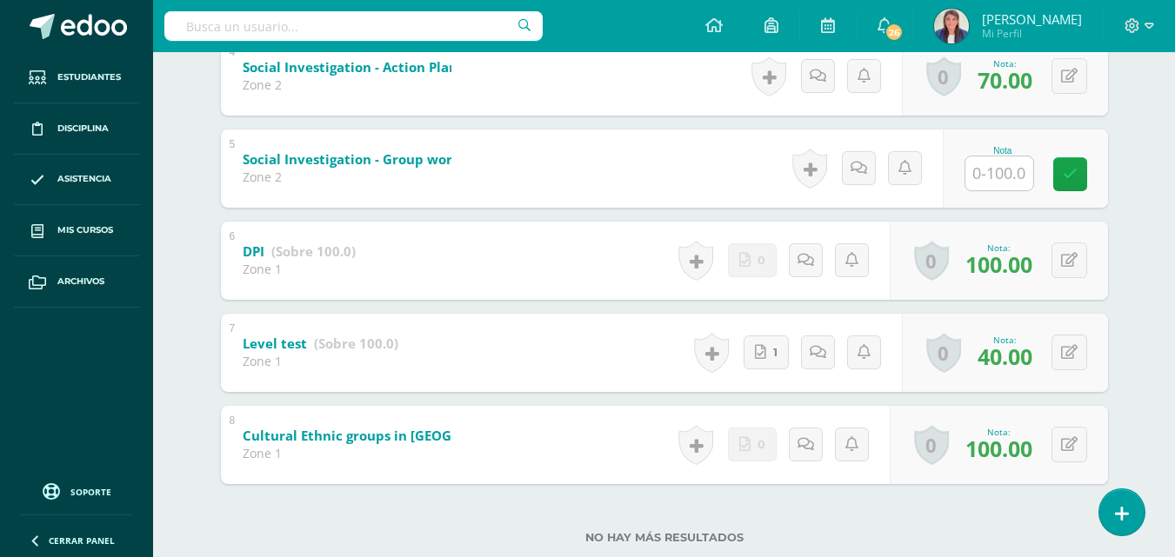
scroll to position [677, 0]
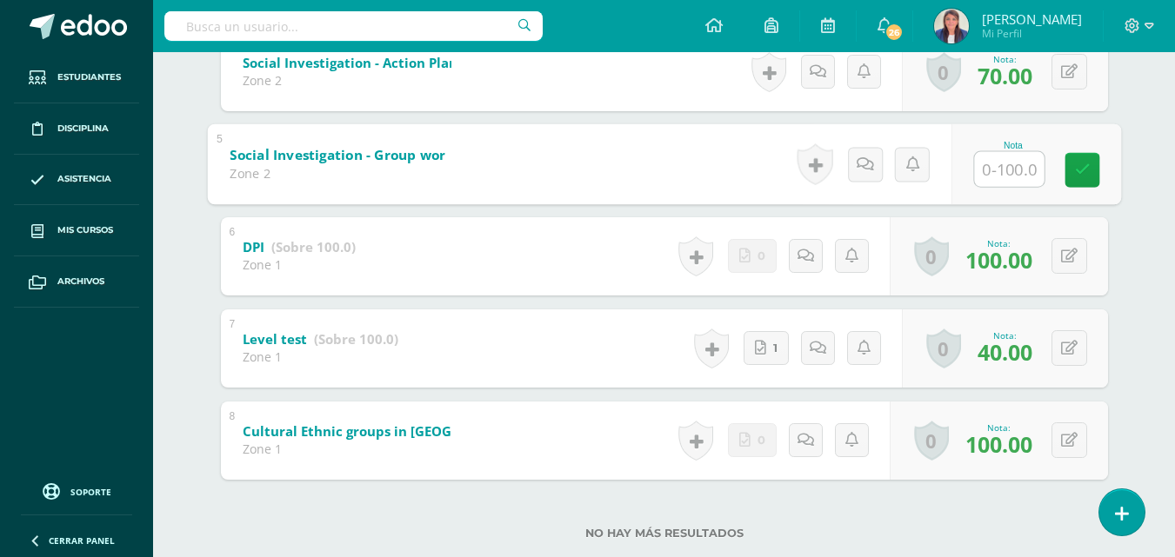
click at [1004, 154] on input "text" at bounding box center [1009, 168] width 70 height 35
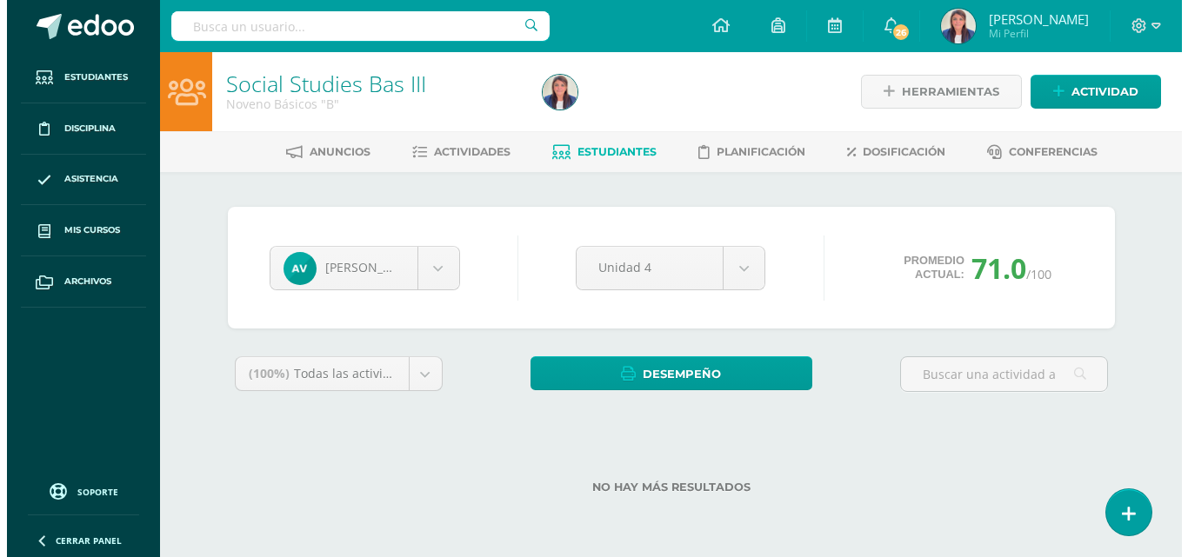
scroll to position [0, 0]
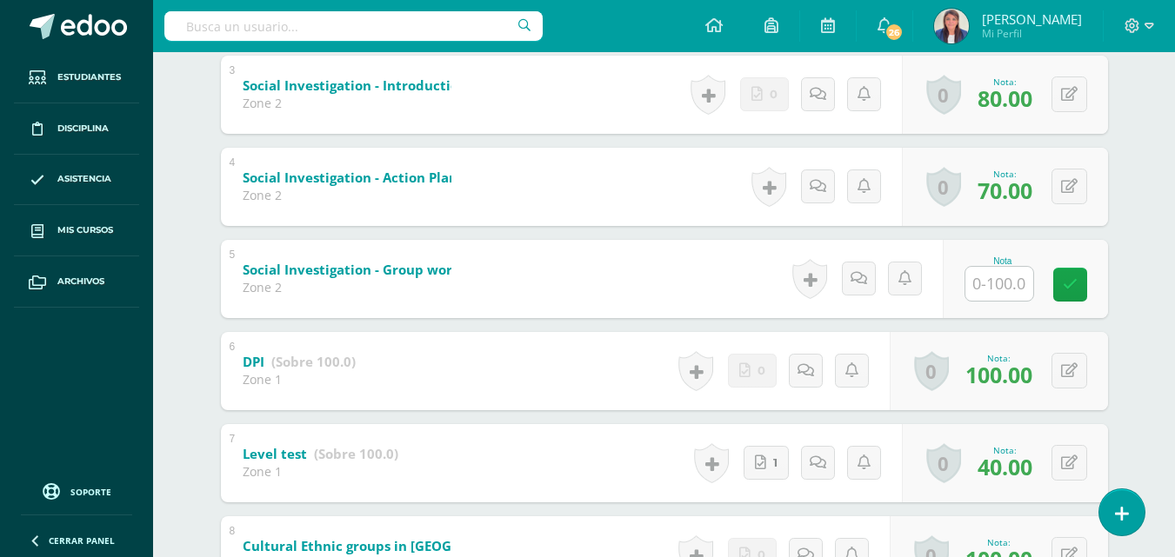
scroll to position [564, 0]
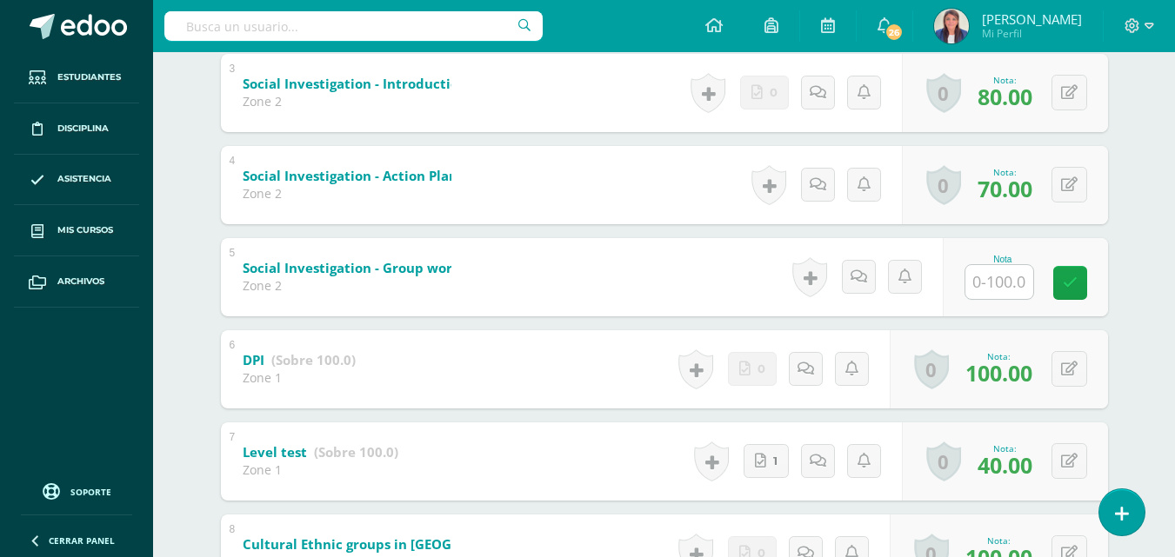
drag, startPoint x: 1033, startPoint y: 264, endPoint x: 1004, endPoint y: 284, distance: 35.5
click at [1004, 284] on div "Nota" at bounding box center [1002, 277] width 77 height 45
click at [1004, 284] on input "text" at bounding box center [999, 282] width 68 height 34
click at [1004, 284] on input "text" at bounding box center [1009, 281] width 70 height 35
type input "70"
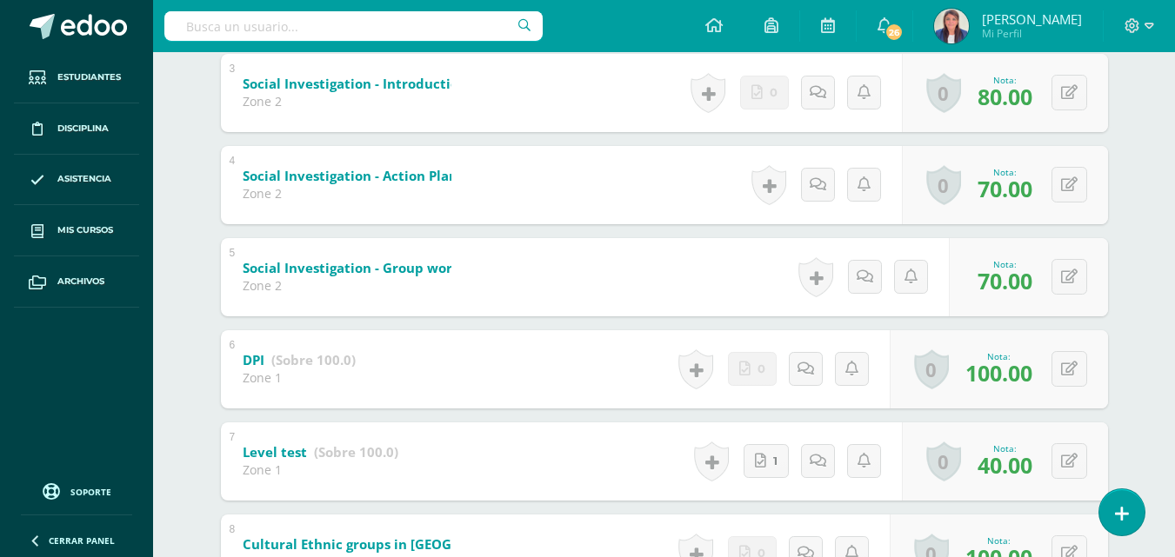
scroll to position [0, 0]
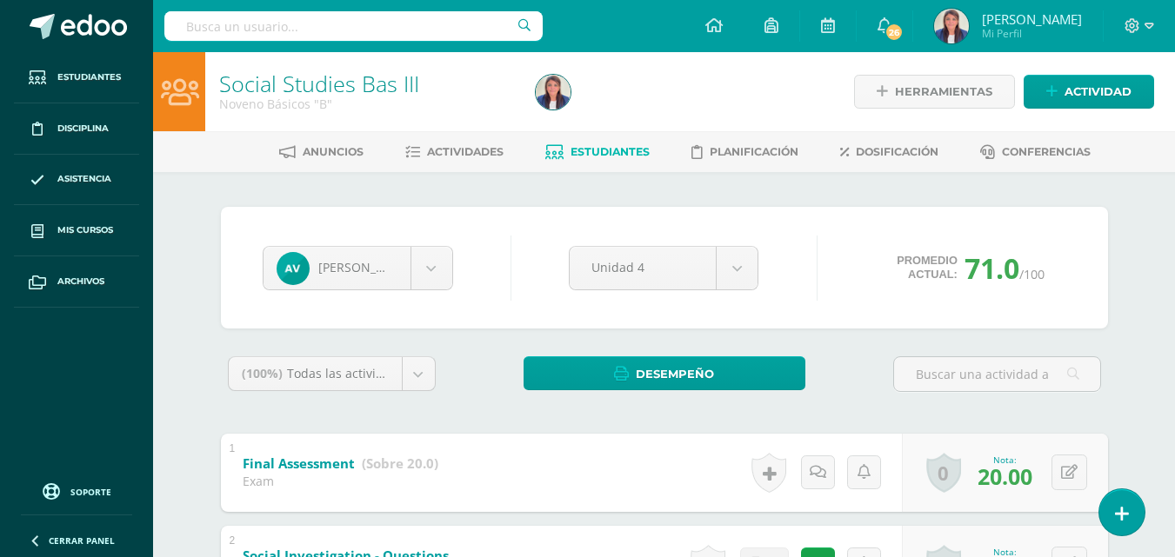
click at [606, 151] on span "Estudiantes" at bounding box center [610, 151] width 79 height 13
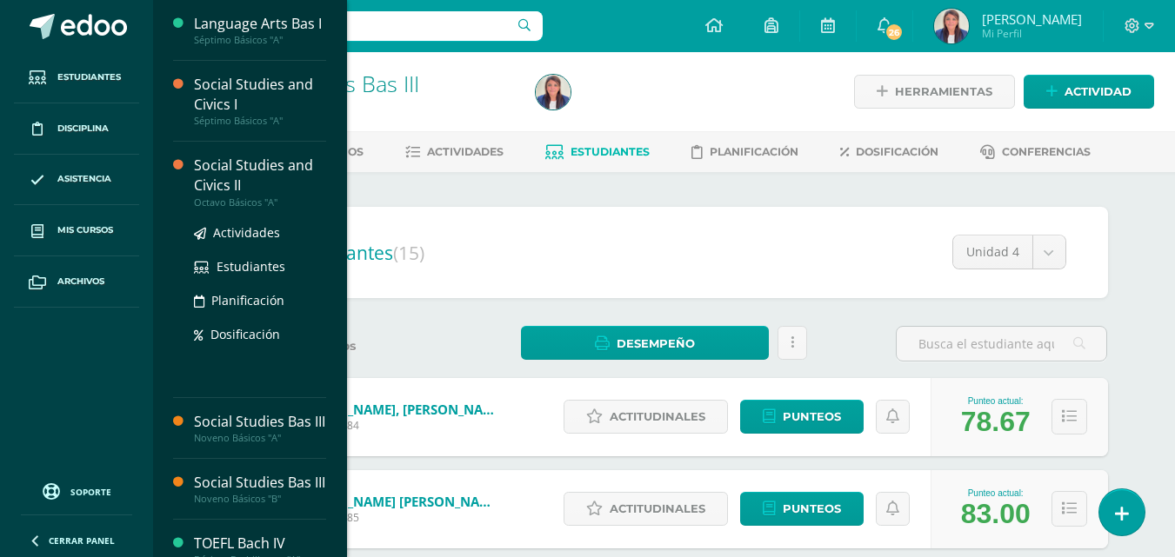
click at [279, 181] on div "Social Studies and Civics II" at bounding box center [260, 176] width 132 height 40
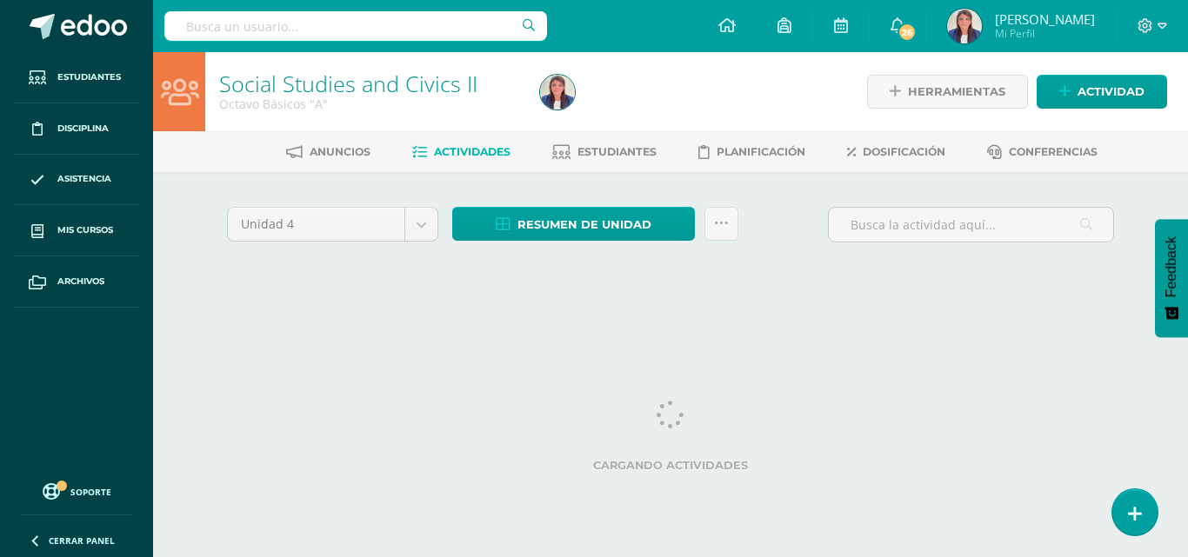
click at [574, 425] on div "Cargando actividades" at bounding box center [670, 440] width 887 height 78
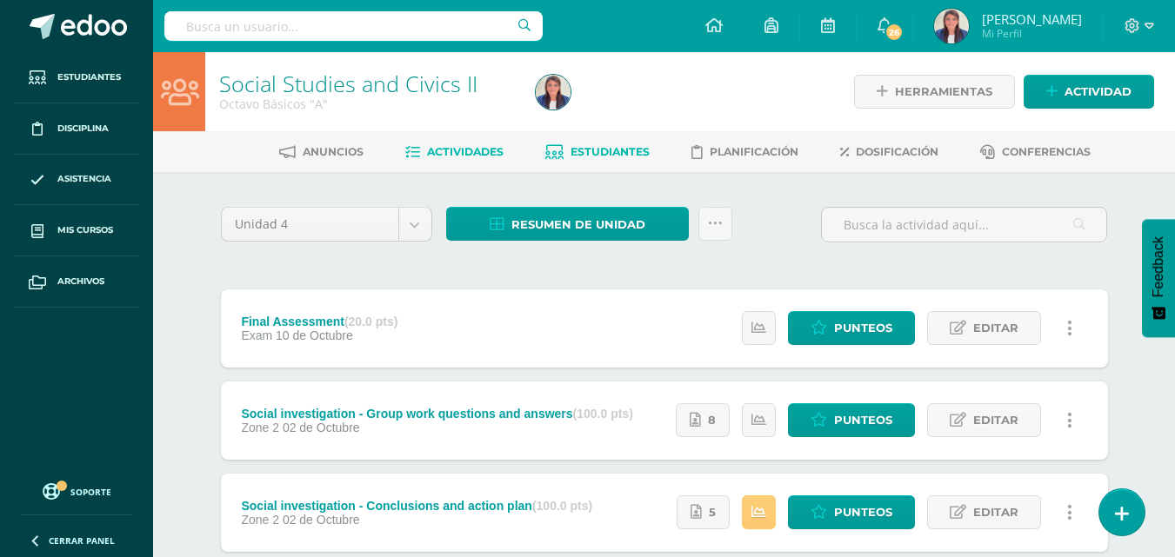
click at [650, 160] on link "Estudiantes" at bounding box center [597, 152] width 104 height 28
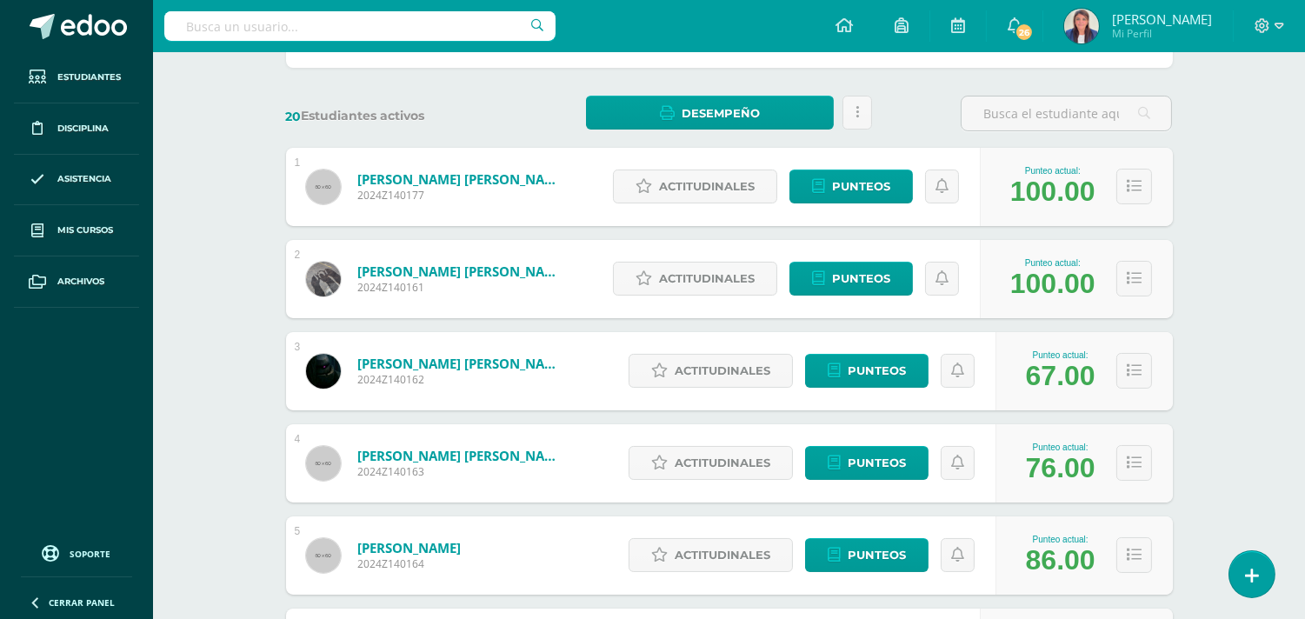
scroll to position [228, 0]
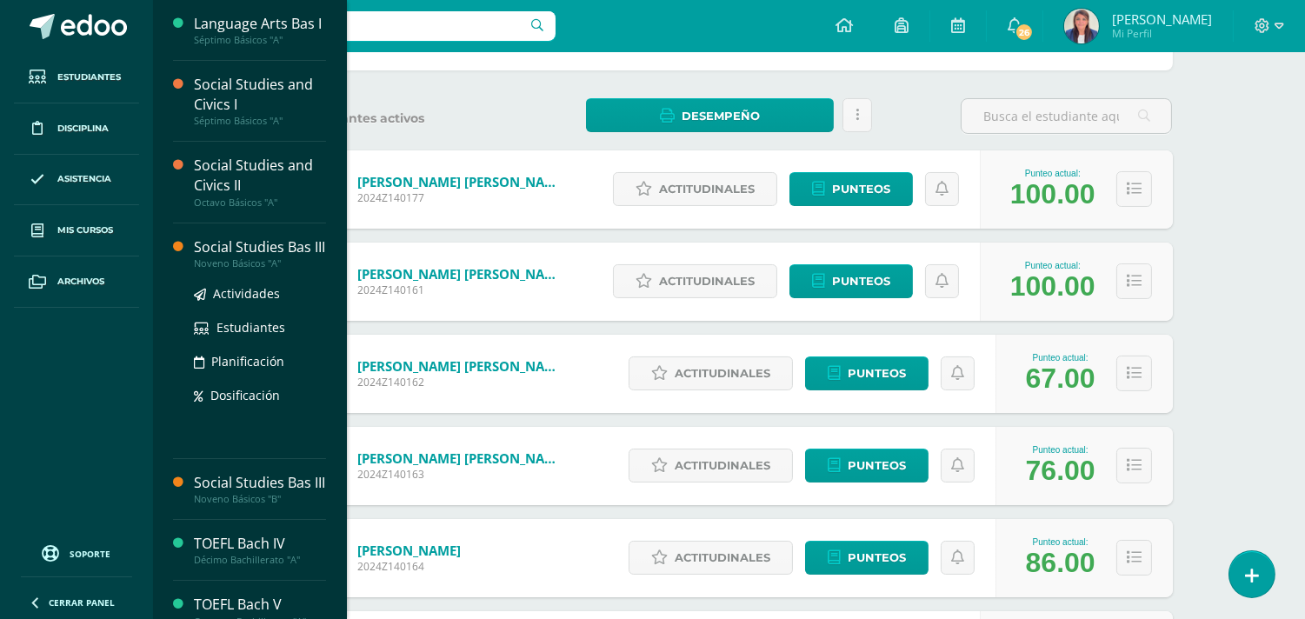
click at [272, 257] on div "Social Studies Bas III" at bounding box center [260, 247] width 132 height 20
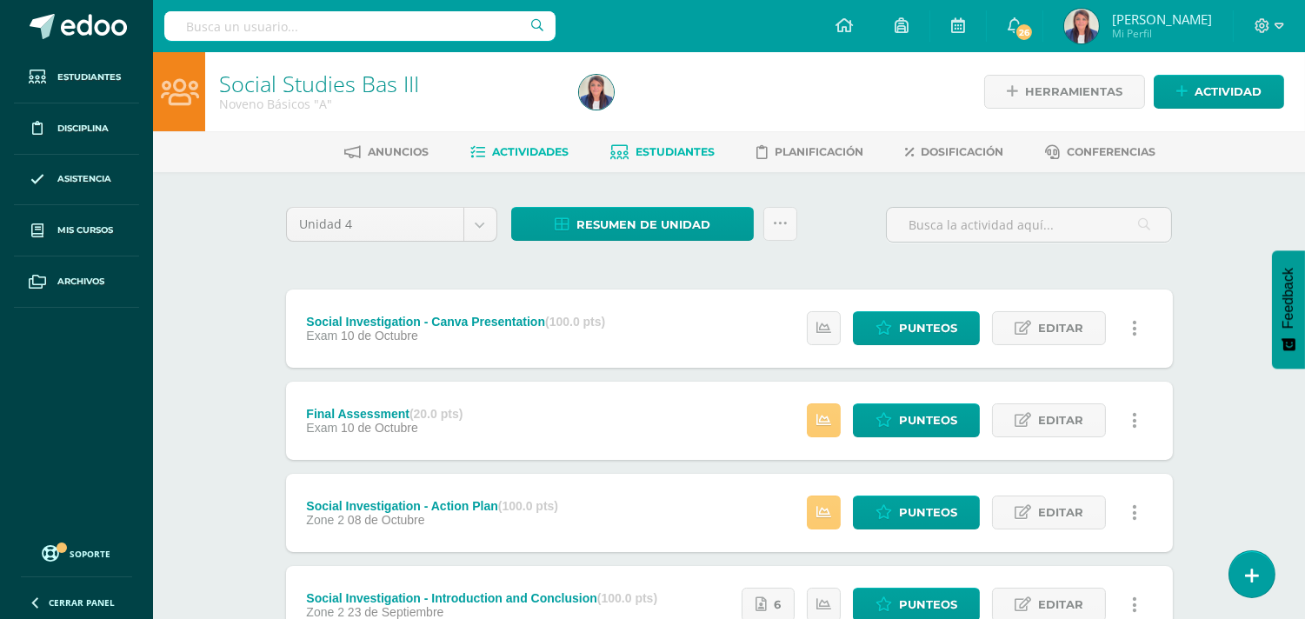
click at [671, 151] on span "Estudiantes" at bounding box center [675, 151] width 79 height 13
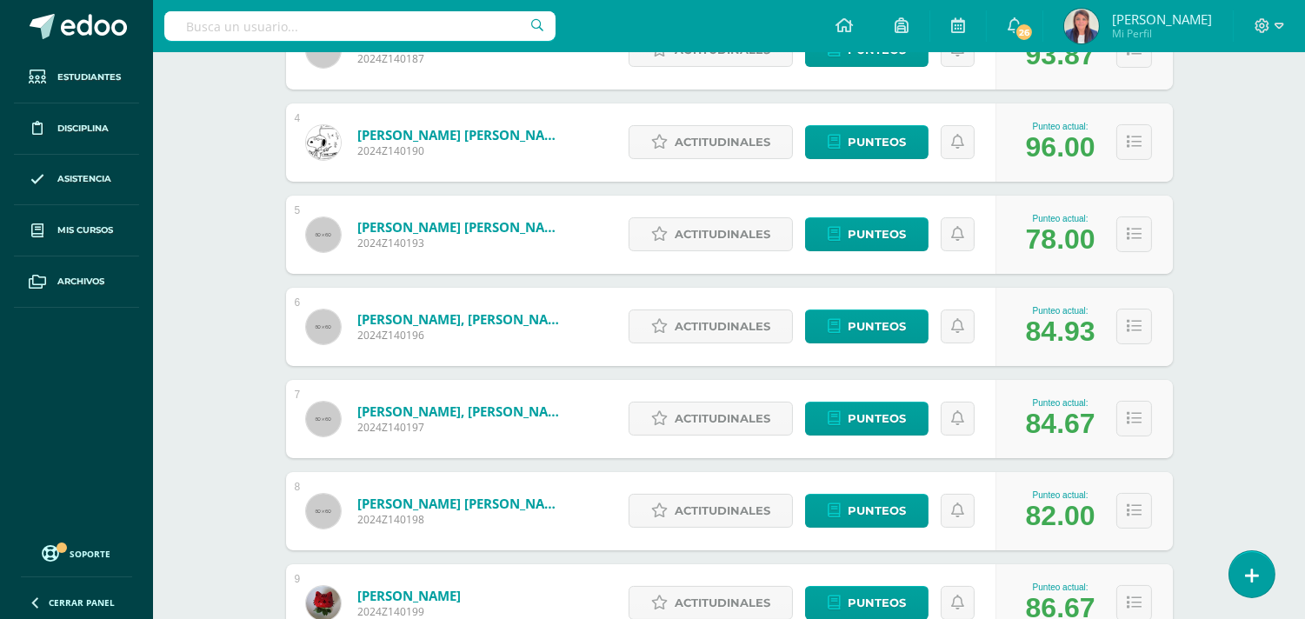
scroll to position [551, 0]
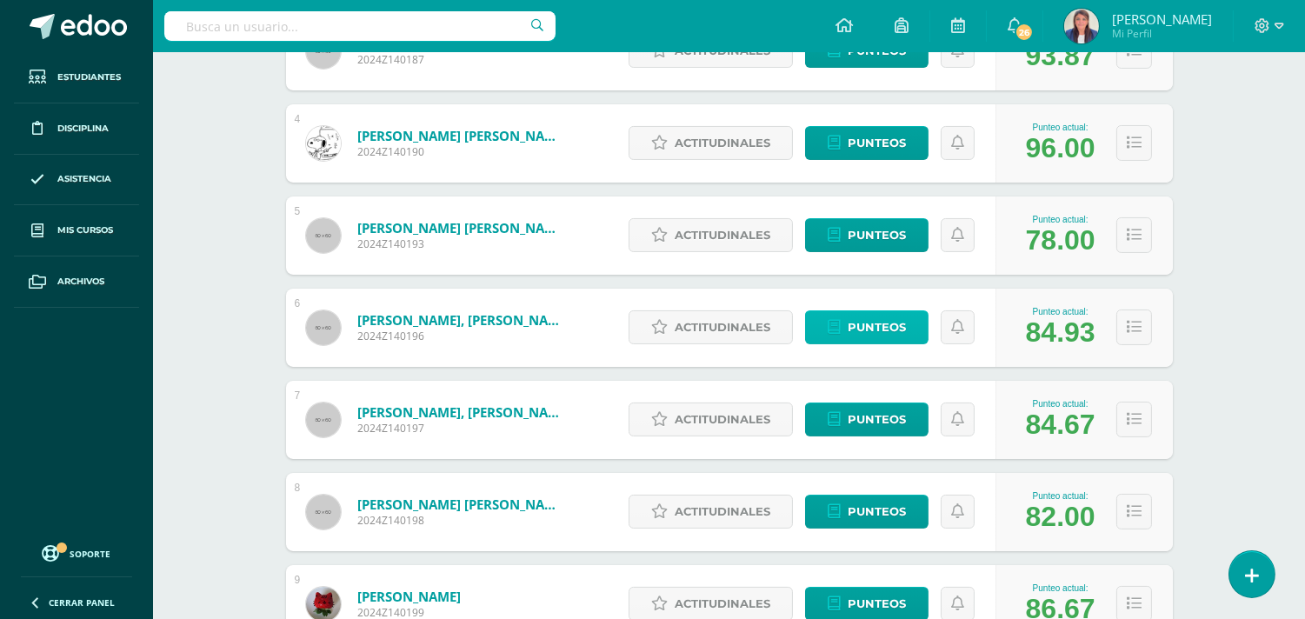
click at [897, 322] on span "Punteos" at bounding box center [877, 327] width 58 height 32
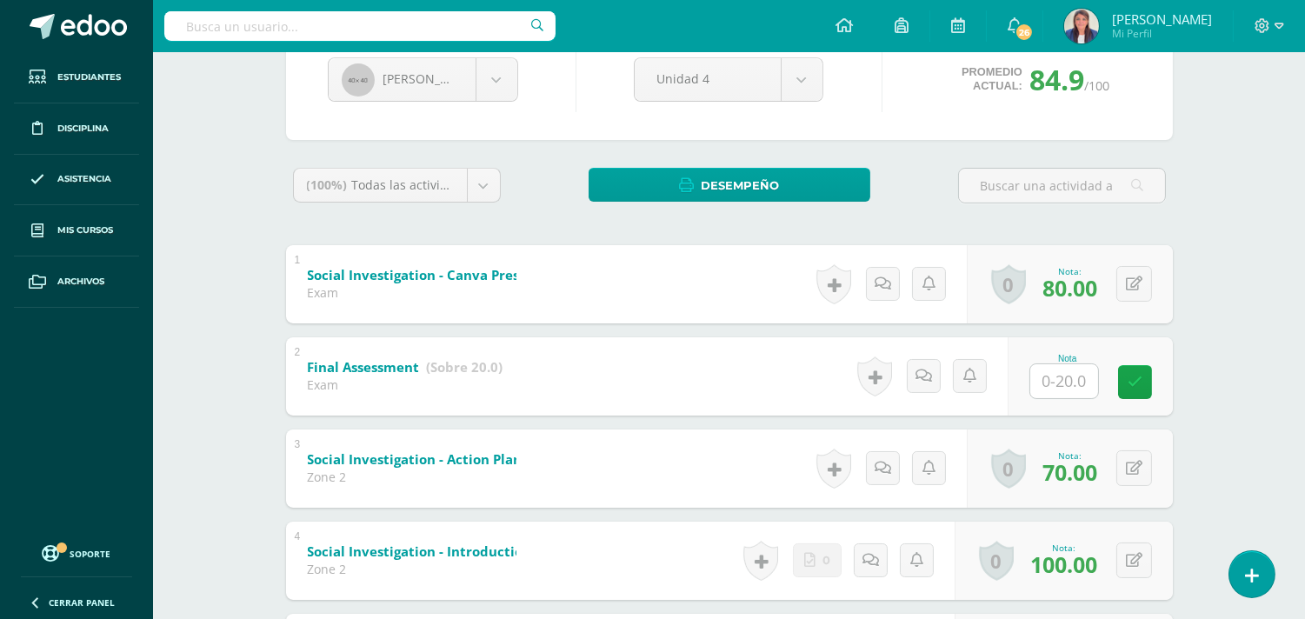
scroll to position [186, 0]
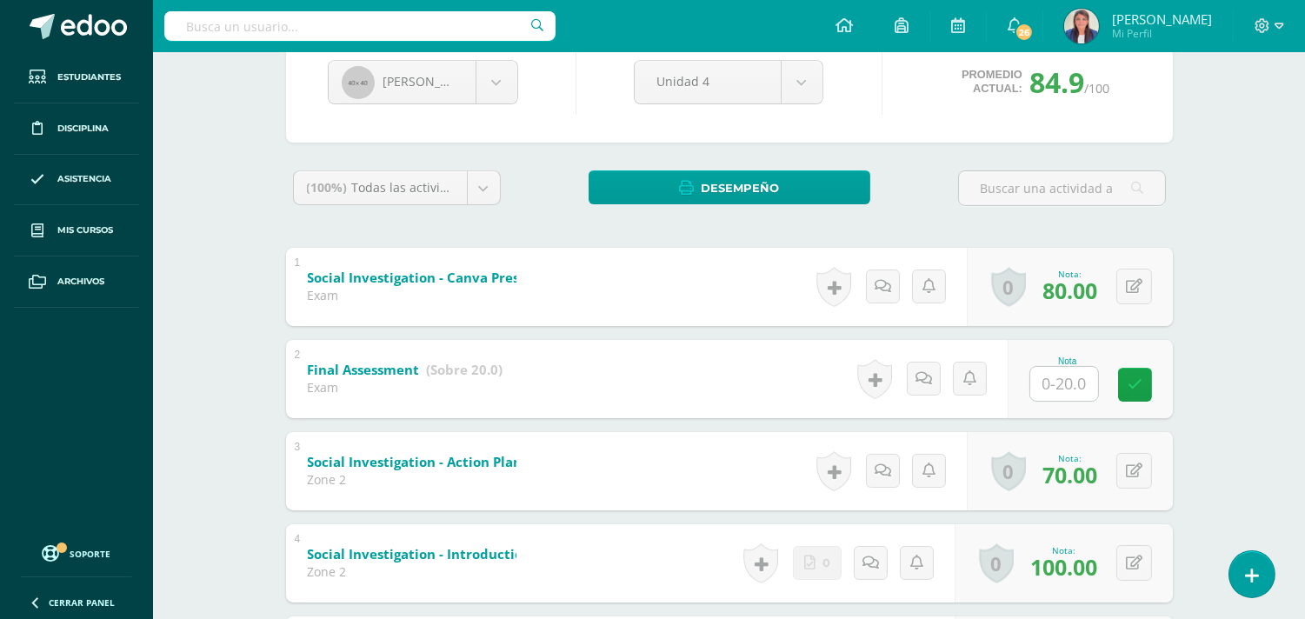
click at [1067, 384] on input "text" at bounding box center [1065, 384] width 68 height 34
type input "20"
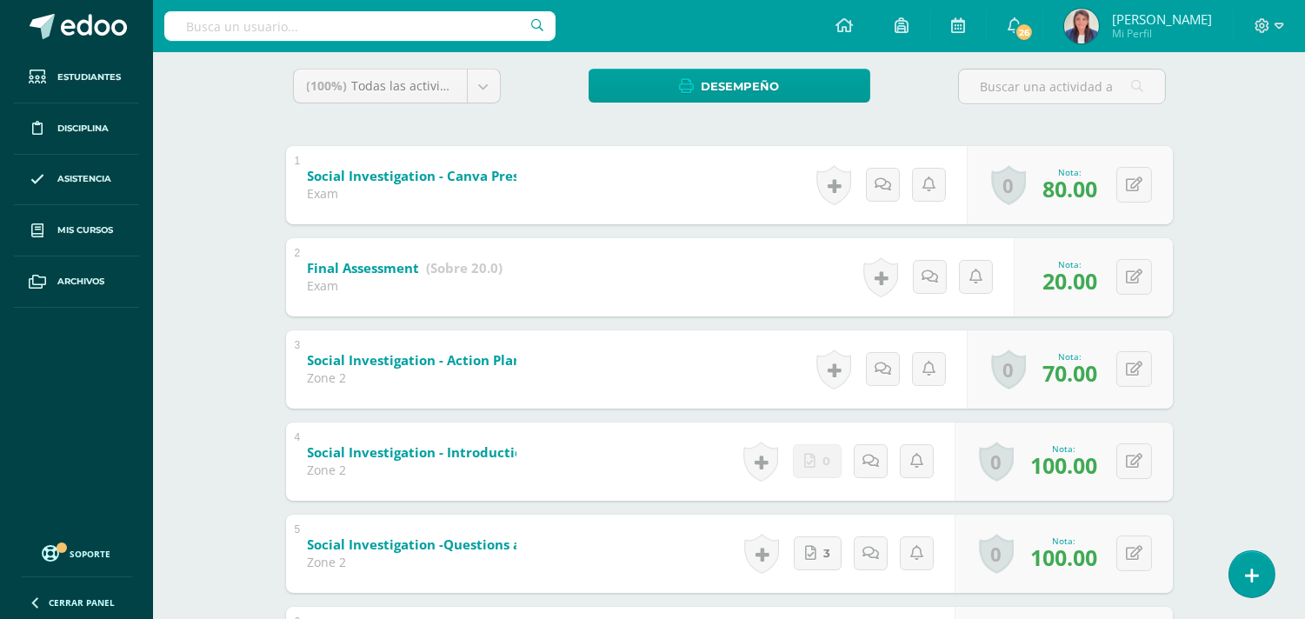
scroll to position [284, 0]
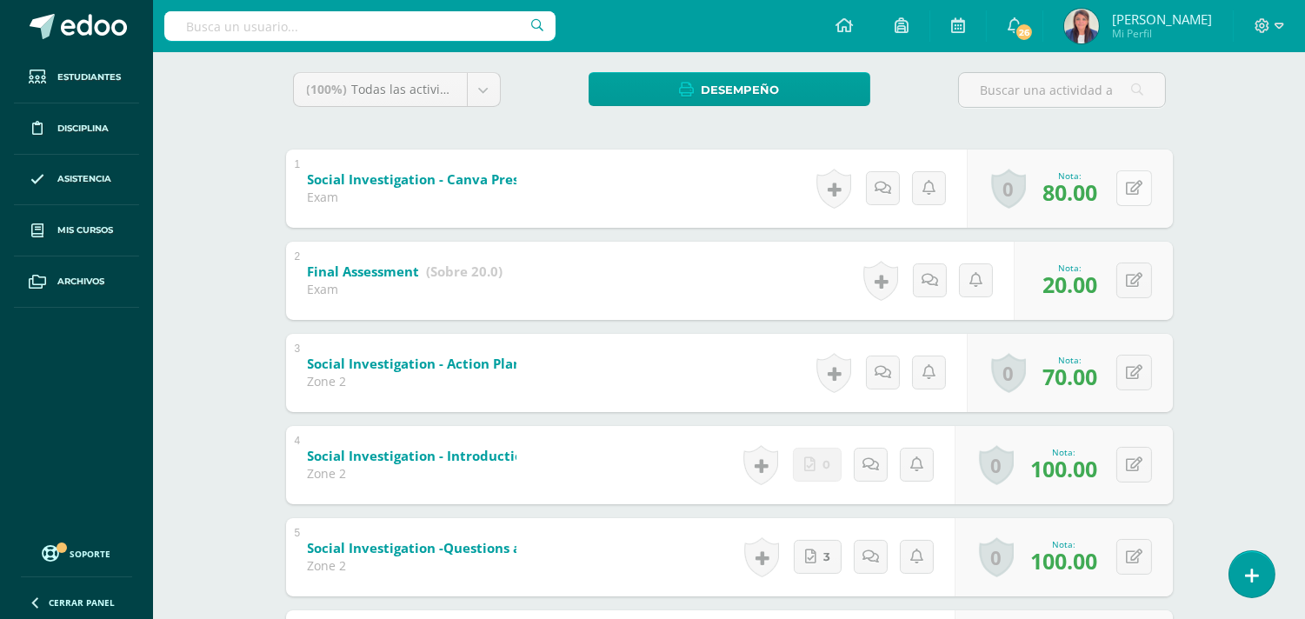
click at [1137, 183] on icon at bounding box center [1134, 188] width 17 height 15
click at [415, 174] on b "Social Investigation - Canva Presentation" at bounding box center [433, 179] width 277 height 18
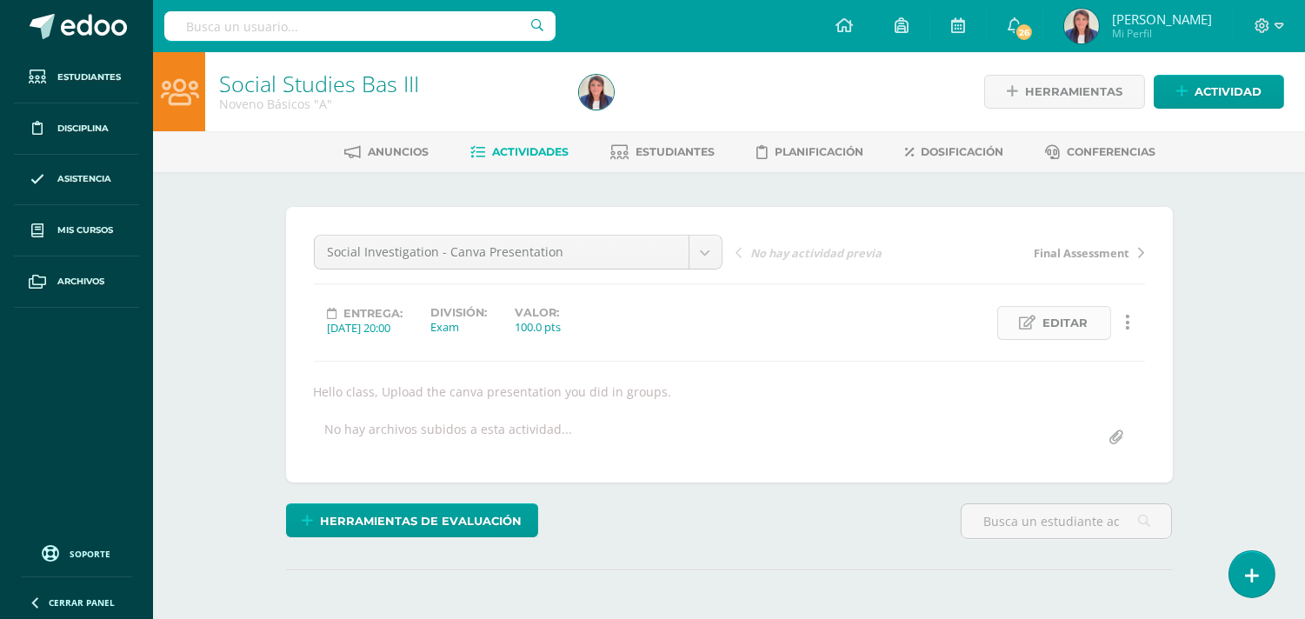
click at [1077, 319] on span "Editar" at bounding box center [1066, 323] width 45 height 32
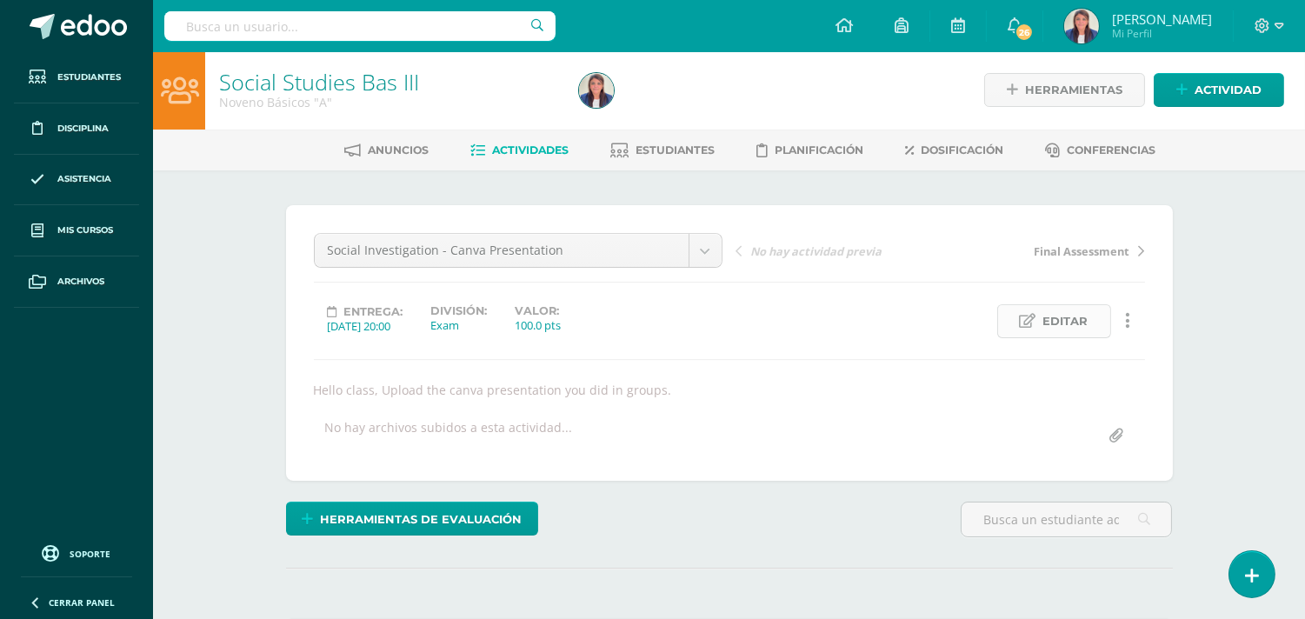
click at [1055, 320] on span "Editar" at bounding box center [1066, 321] width 45 height 32
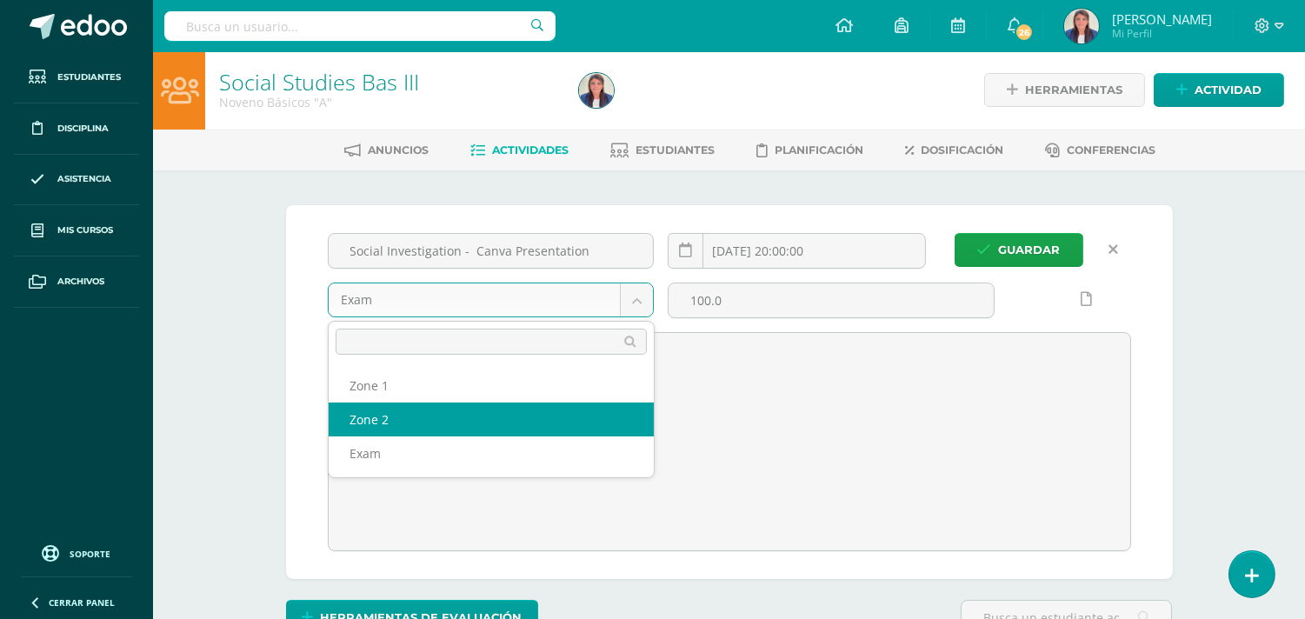
select select "31078"
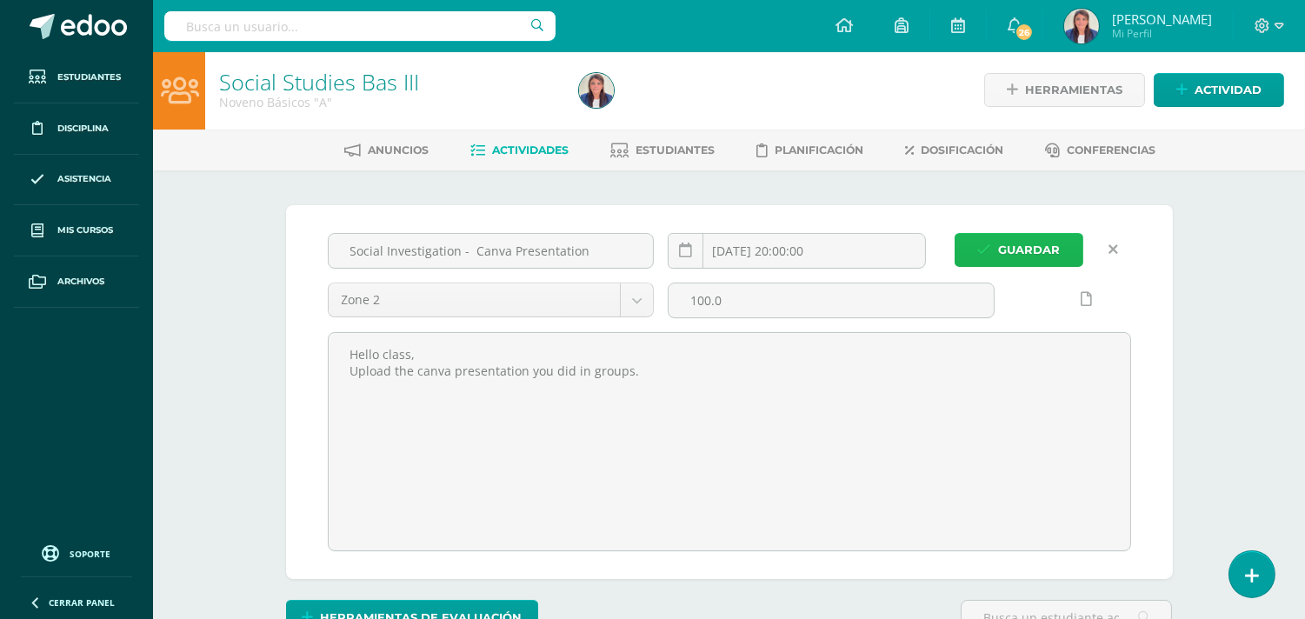
click at [1029, 244] on span "Guardar" at bounding box center [1030, 250] width 62 height 32
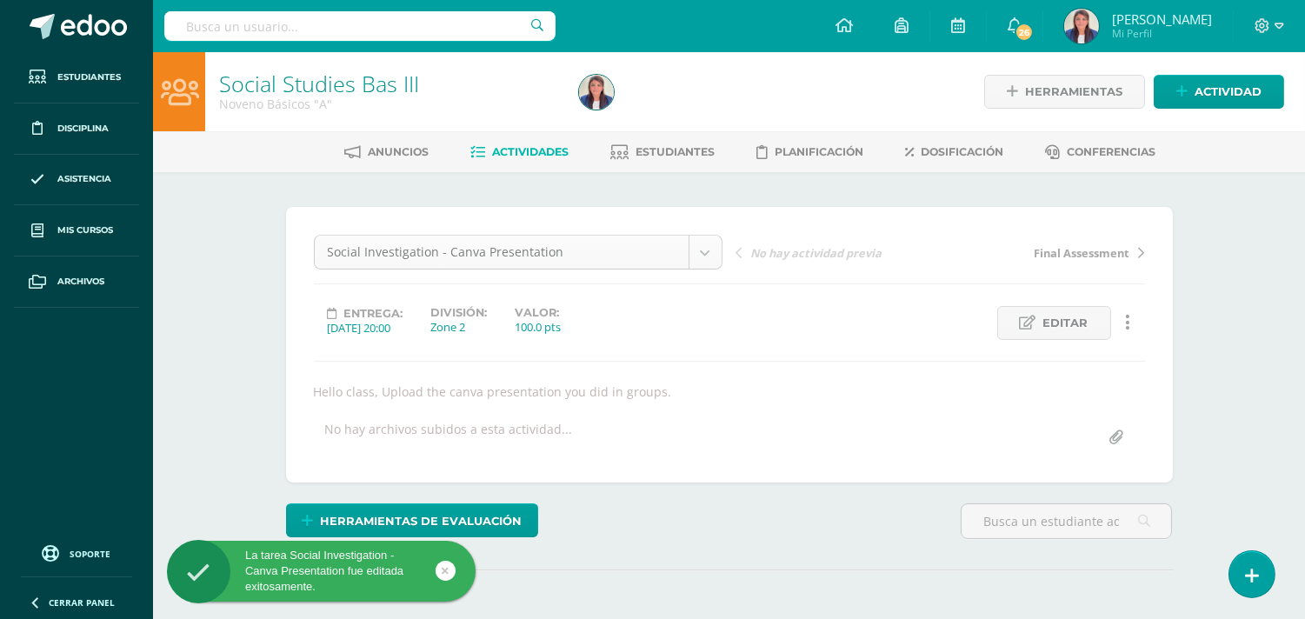
click at [511, 256] on body "La tarea Social Investigation - Canva Presentation fue editada exitosamente. Es…" at bounding box center [652, 352] width 1305 height 705
select select "/dashboard/teacher/grade-activity/33453/"
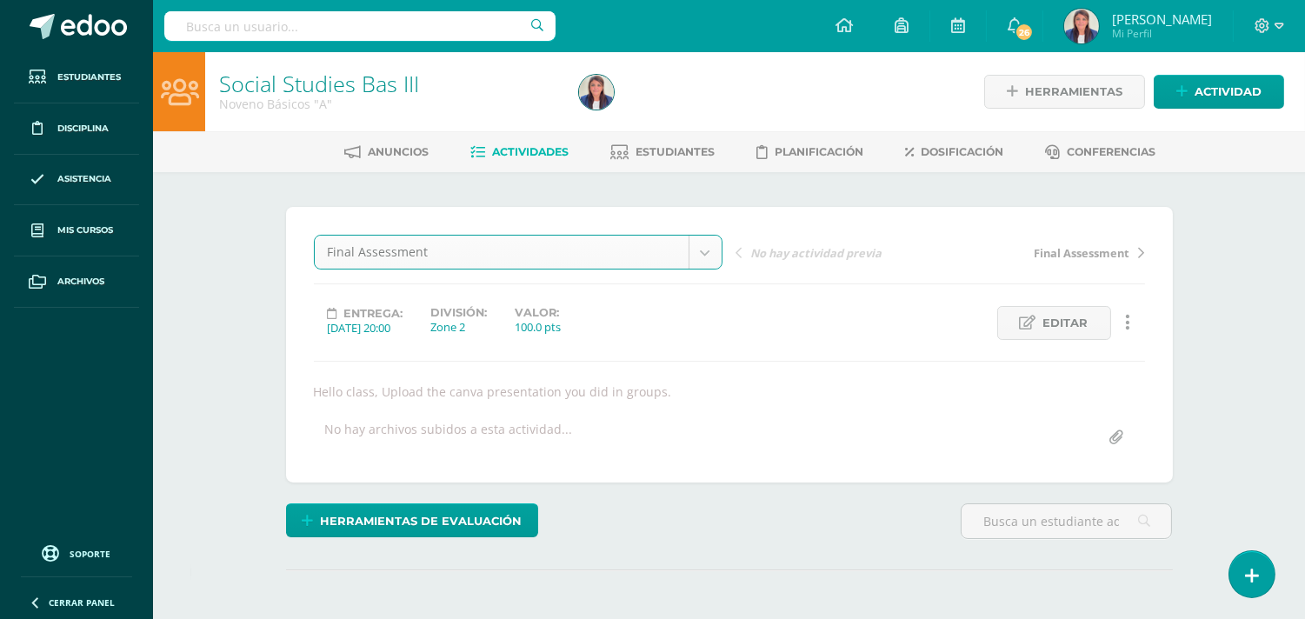
scroll to position [1, 0]
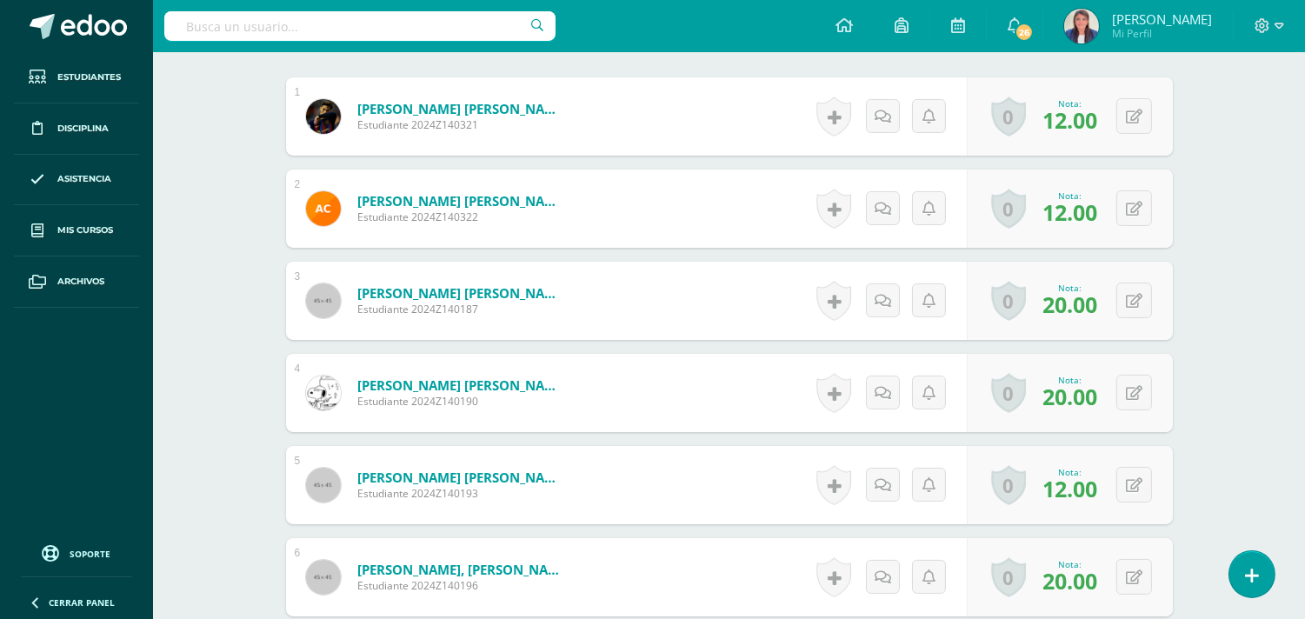
scroll to position [544, 0]
click at [1134, 202] on button at bounding box center [1146, 208] width 37 height 37
click at [1134, 204] on button at bounding box center [1146, 208] width 37 height 37
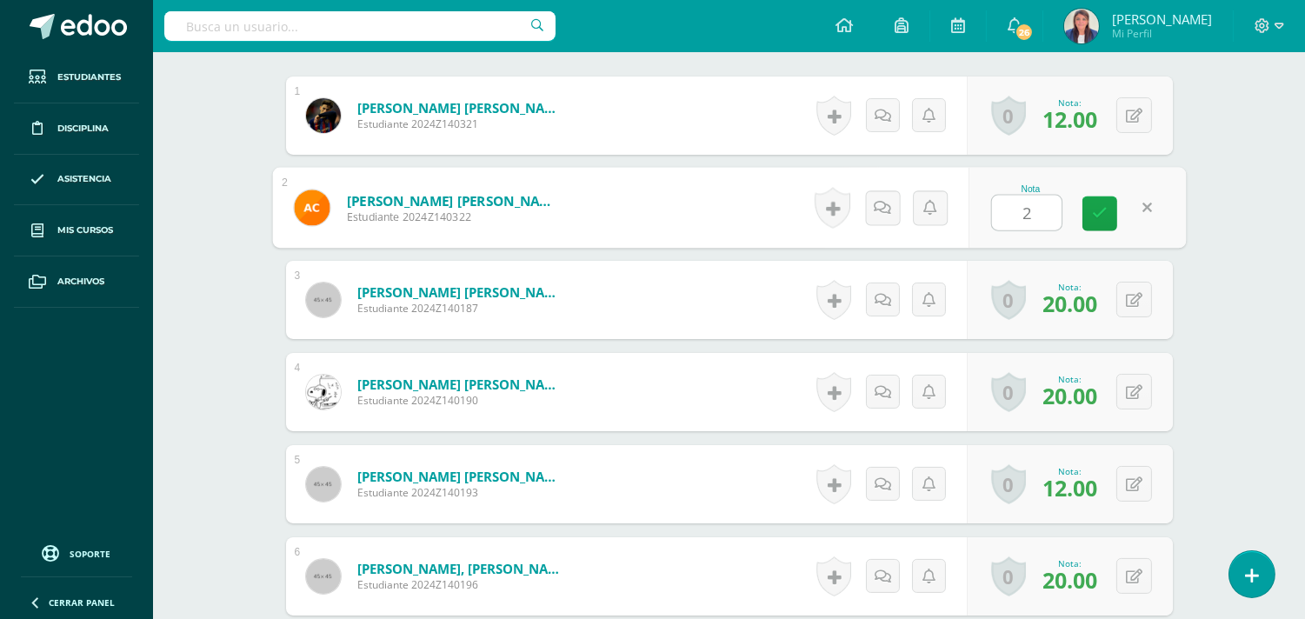
type input "20"
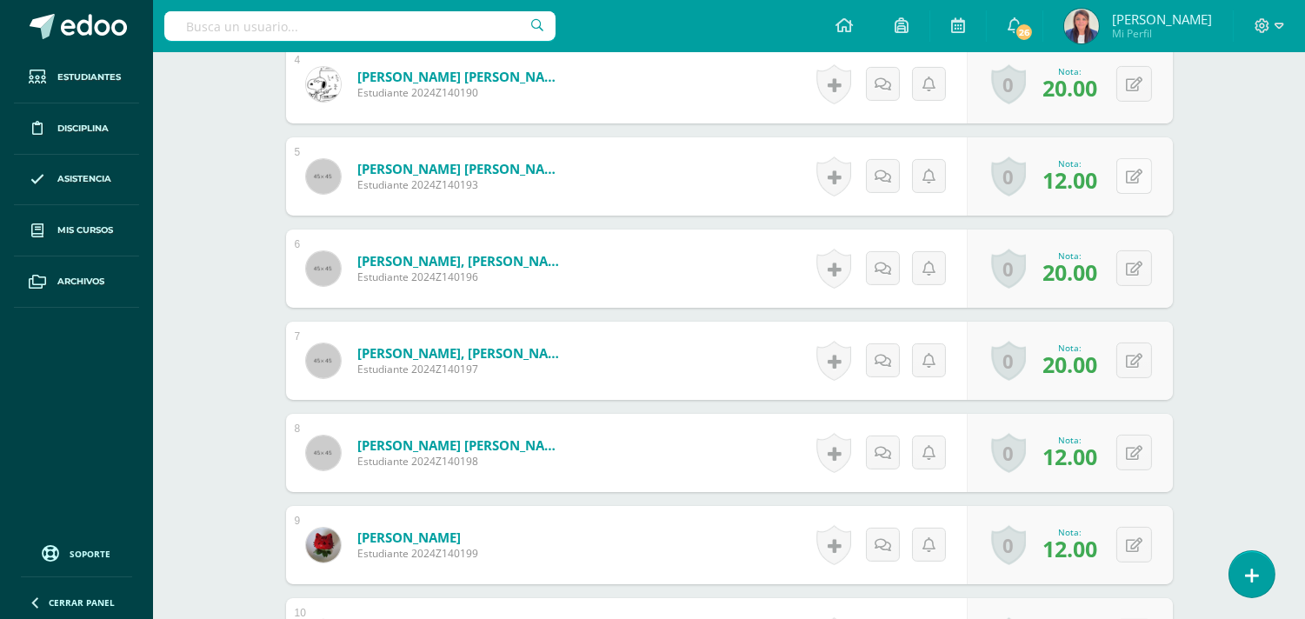
scroll to position [849, 0]
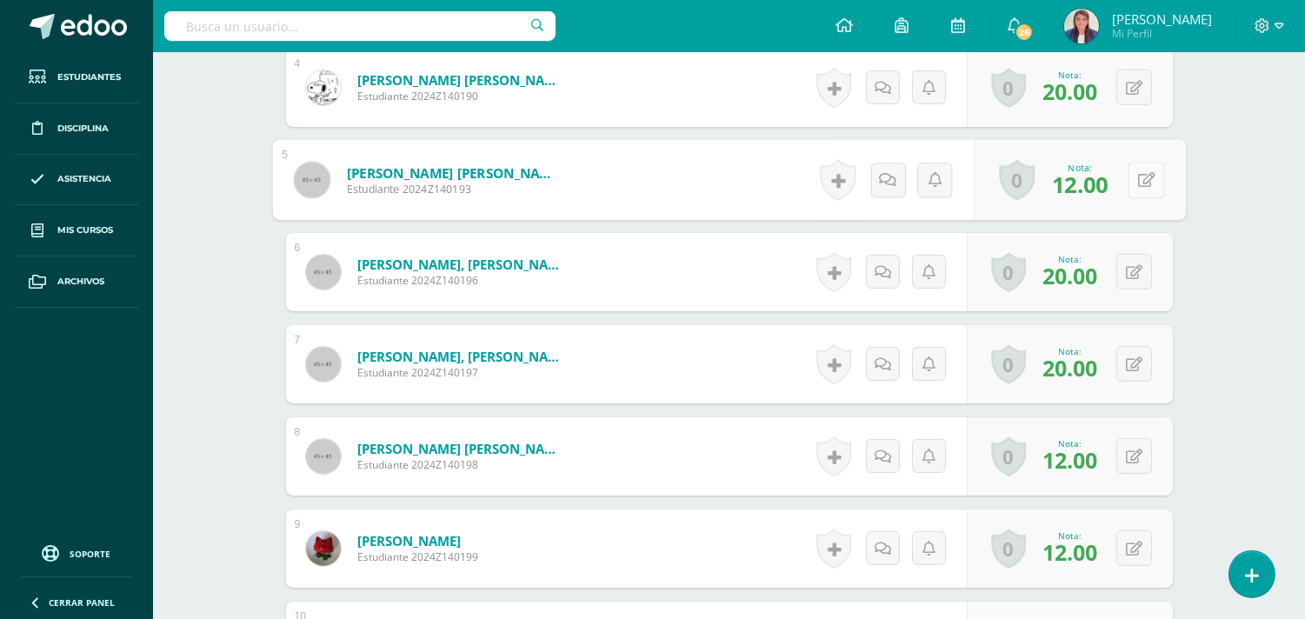
click at [1136, 172] on button at bounding box center [1146, 180] width 37 height 37
click at [1198, 188] on div "¿Estás seguro que quieres eliminar esta actividad? Esto borrará la actividad y …" at bounding box center [729, 423] width 957 height 2201
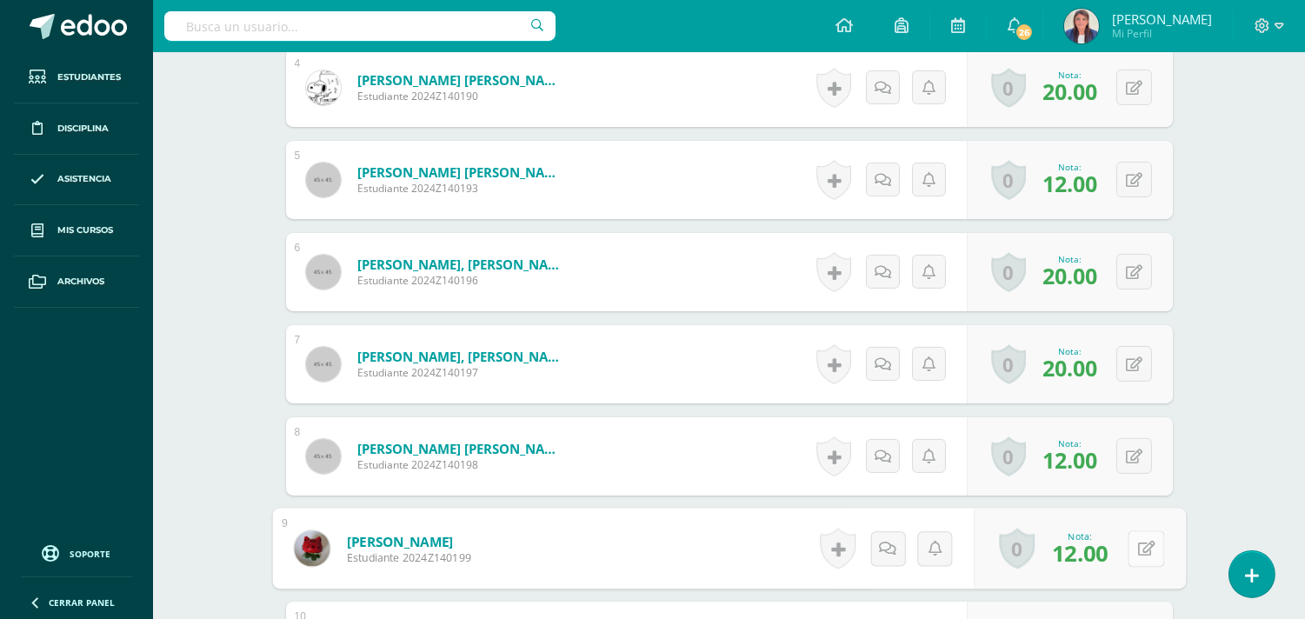
click at [1133, 542] on button at bounding box center [1146, 549] width 37 height 37
type input "20"
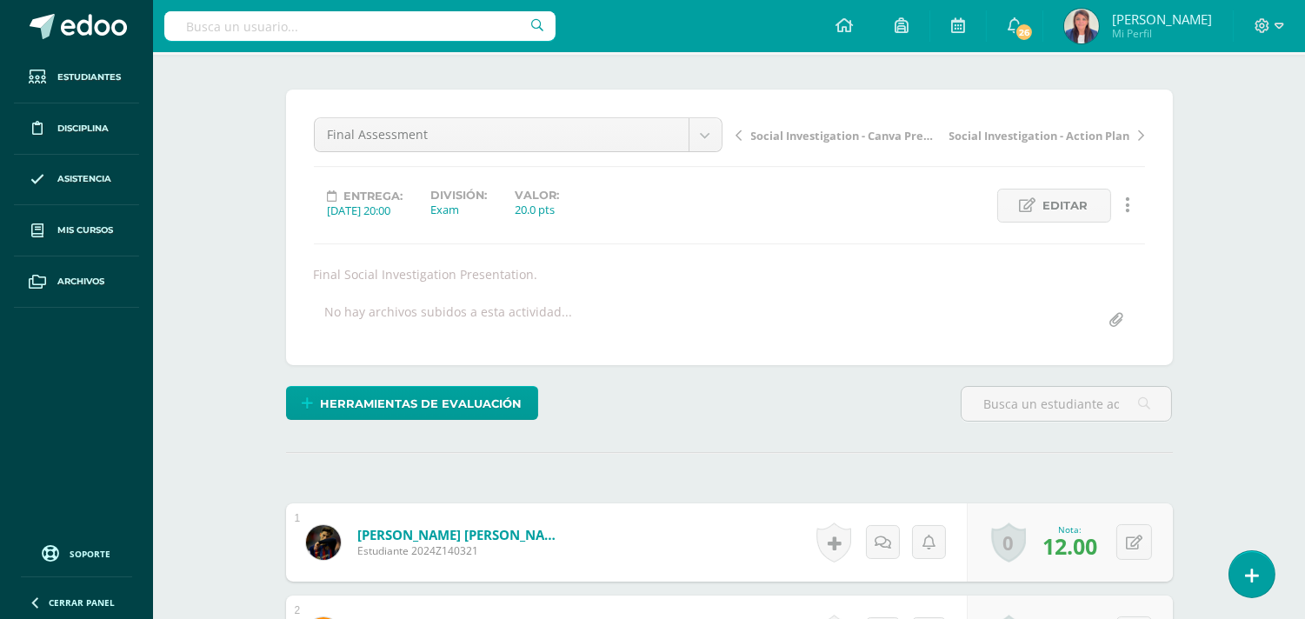
scroll to position [0, 0]
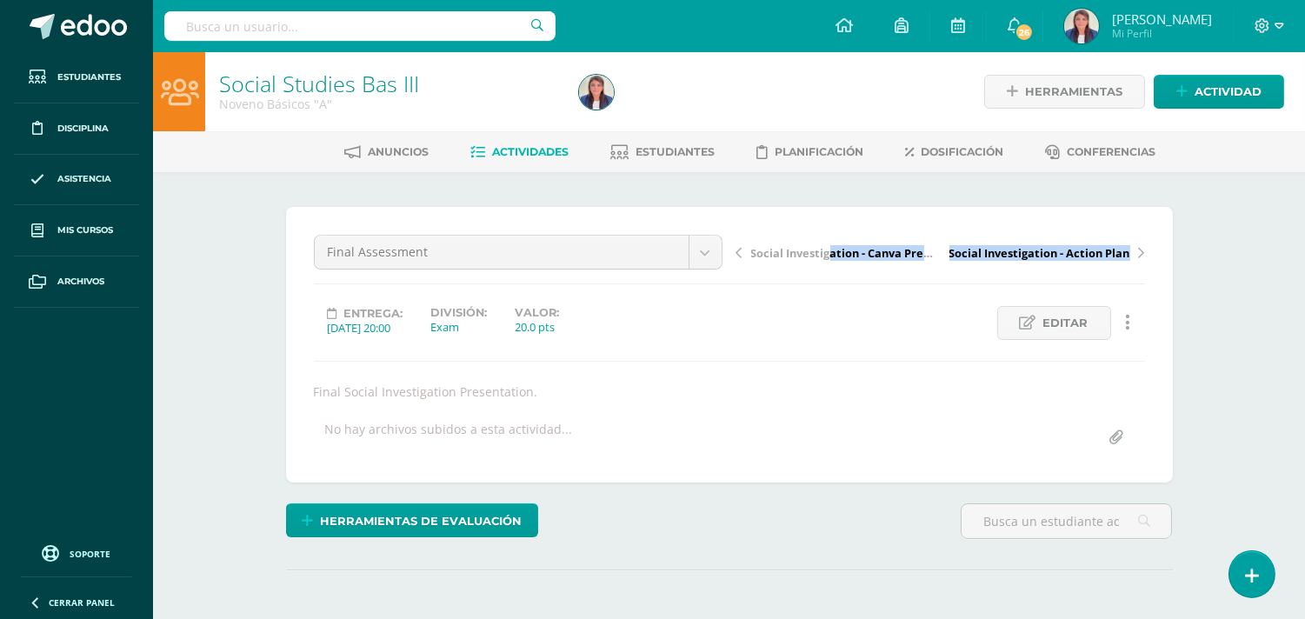
drag, startPoint x: 840, startPoint y: 253, endPoint x: 824, endPoint y: 245, distance: 18.3
click at [826, 247] on div "Final Assessment Social Investigation - Canva Presentation Final Assessment Soc…" at bounding box center [729, 345] width 831 height 220
click at [684, 152] on span "Estudiantes" at bounding box center [675, 151] width 79 height 13
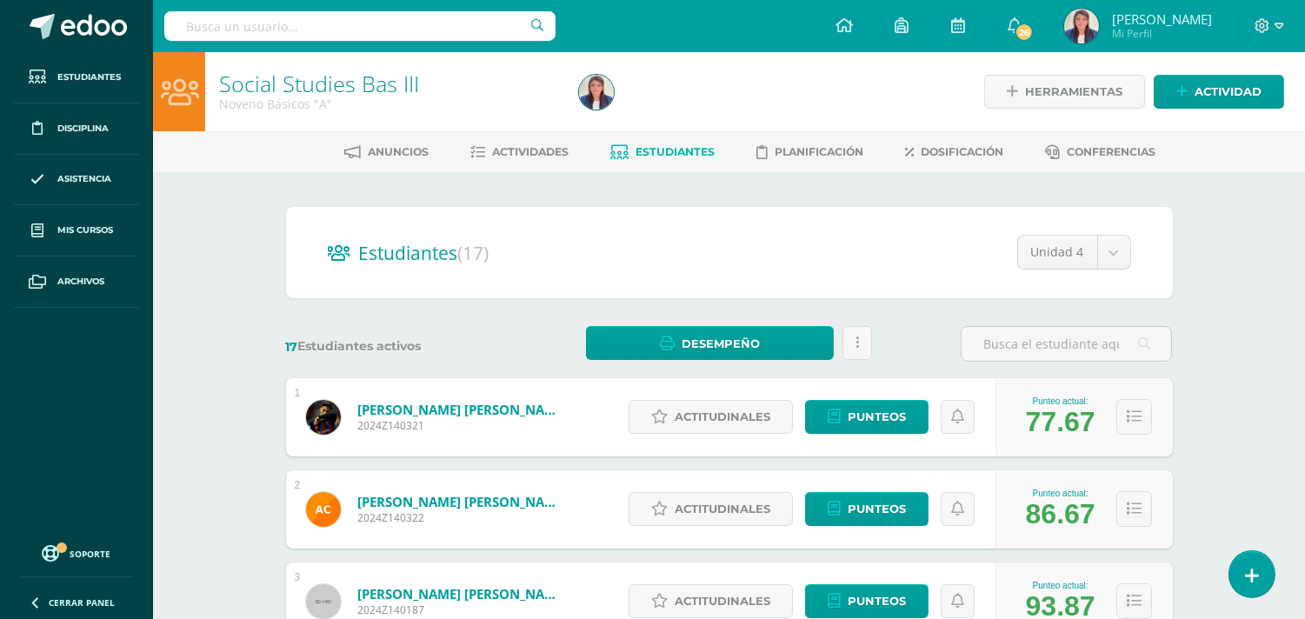
click at [924, 235] on h2 "Estudiantes (17)" at bounding box center [730, 253] width 804 height 36
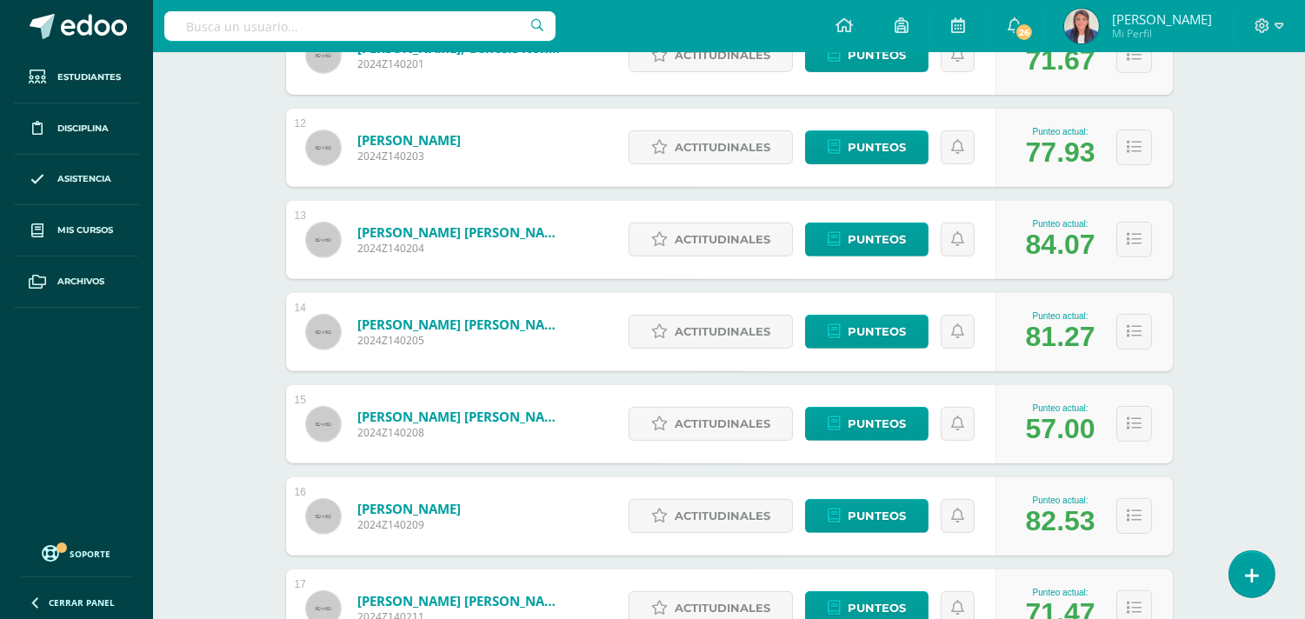
scroll to position [1283, 0]
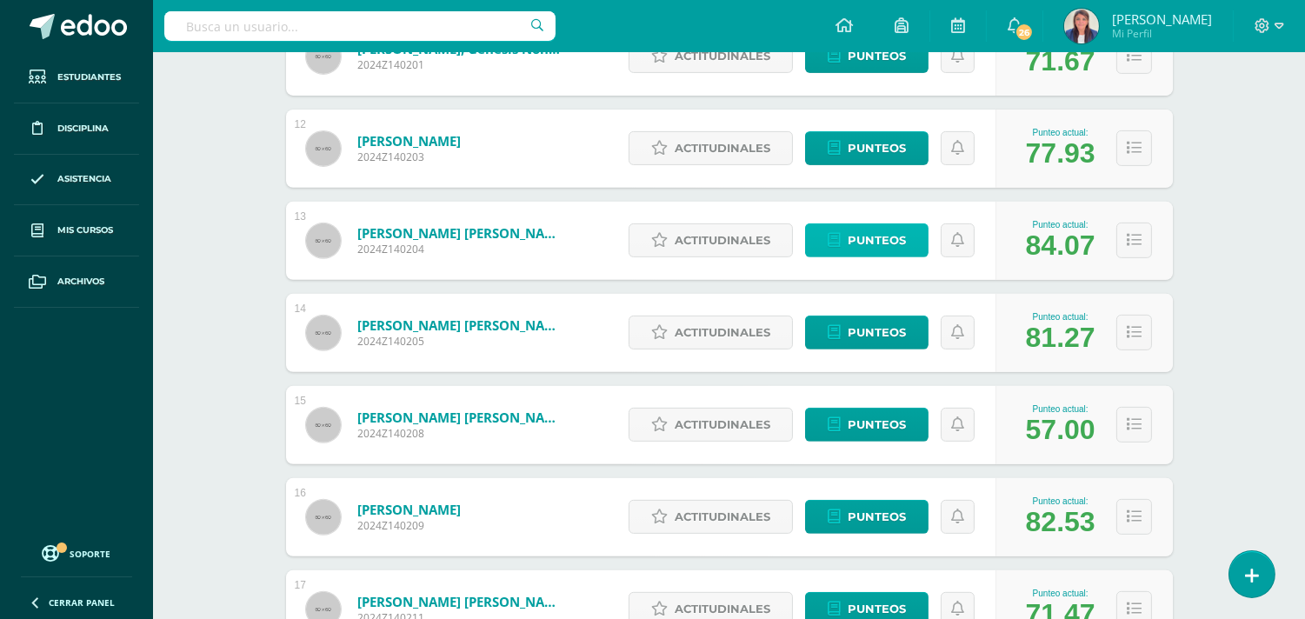
click at [897, 230] on span "Punteos" at bounding box center [877, 240] width 58 height 32
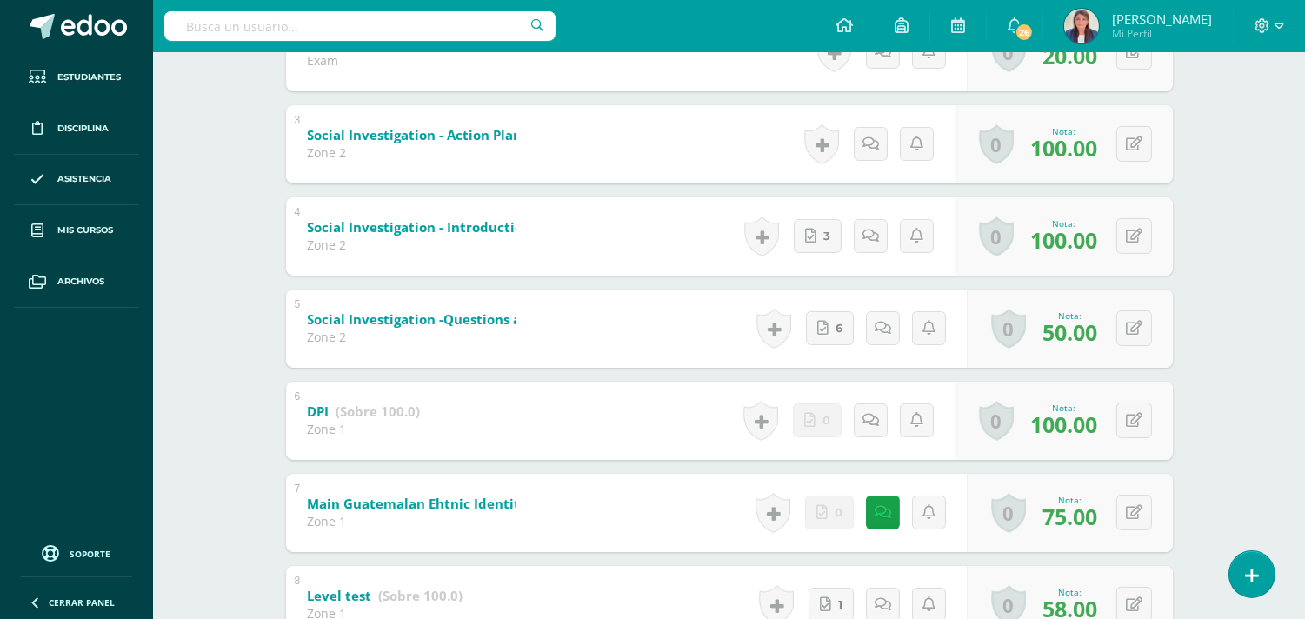
scroll to position [506, 0]
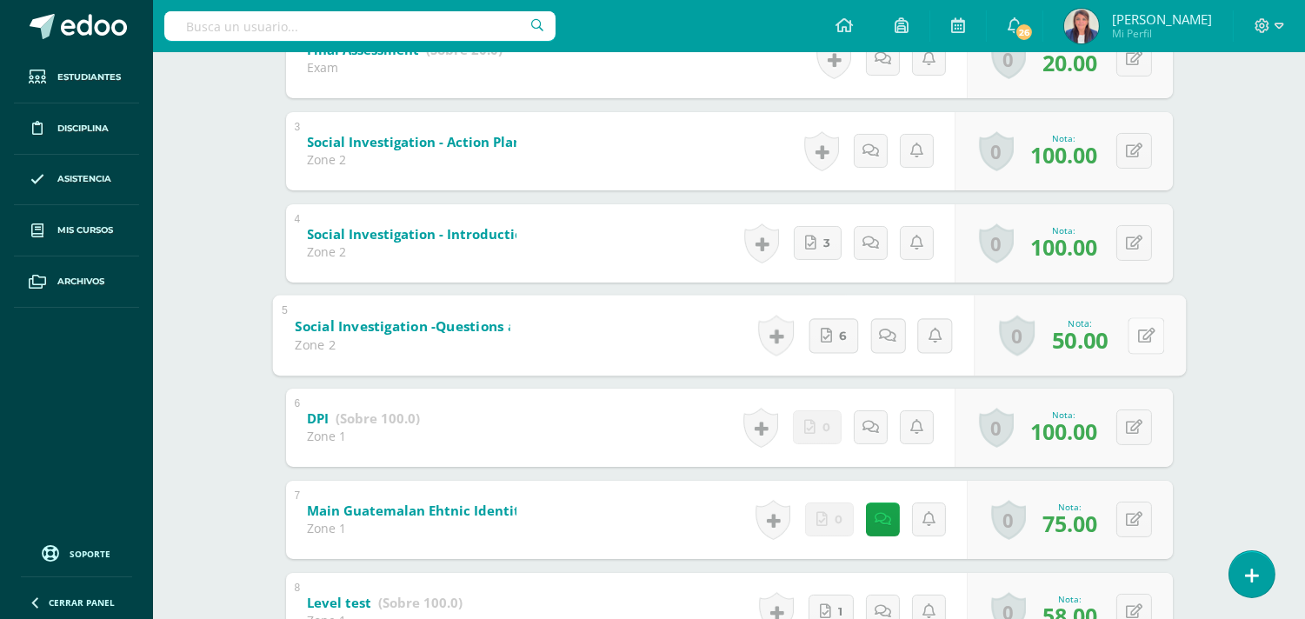
click at [1131, 334] on button at bounding box center [1146, 335] width 37 height 37
type input "90"
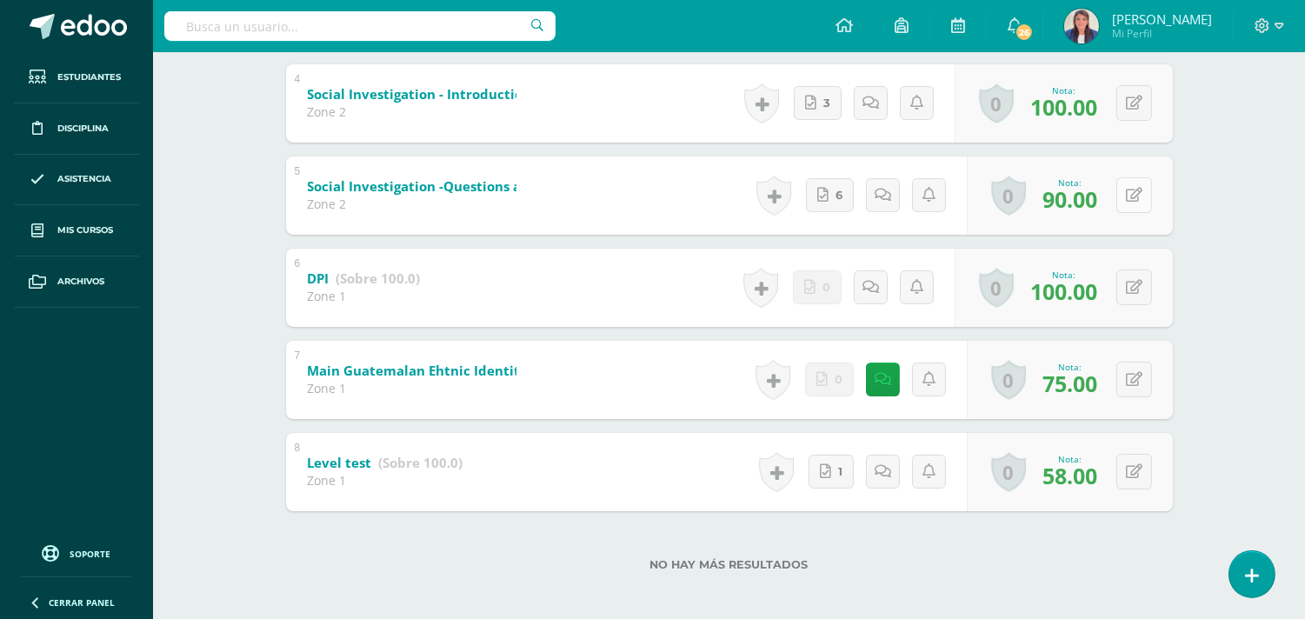
scroll to position [0, 0]
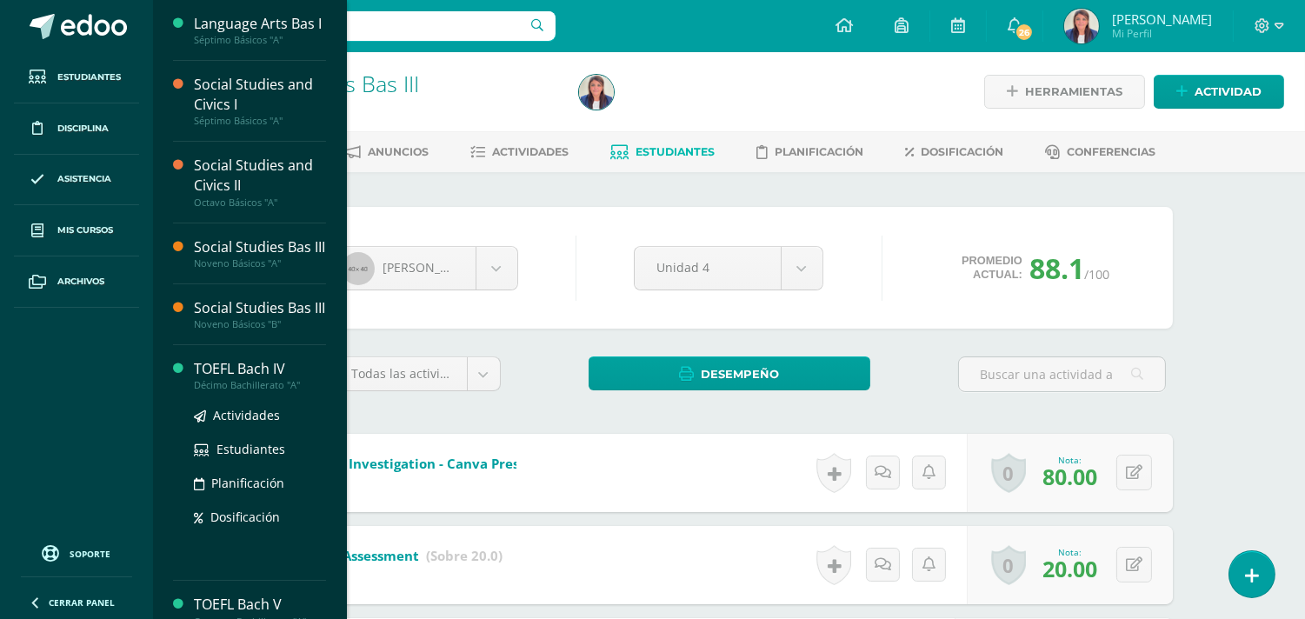
click at [242, 379] on div "TOEFL Bach IV" at bounding box center [260, 369] width 132 height 20
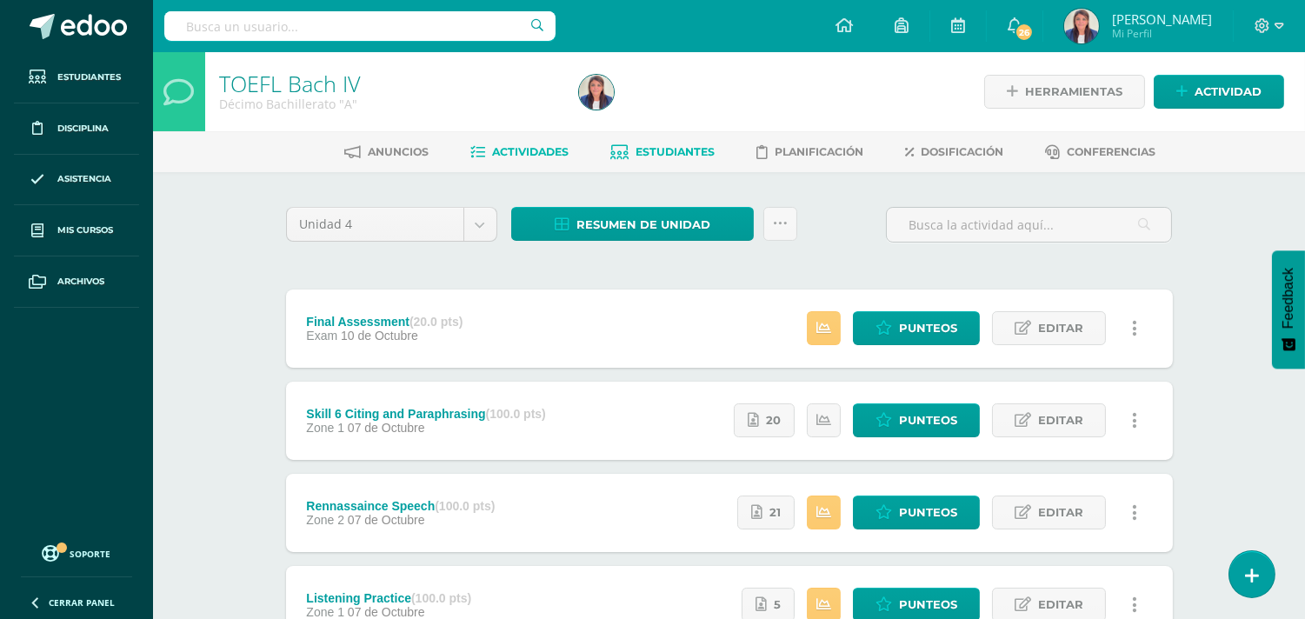
click at [675, 155] on span "Estudiantes" at bounding box center [675, 151] width 79 height 13
click at [674, 155] on span "Estudiantes" at bounding box center [675, 151] width 79 height 13
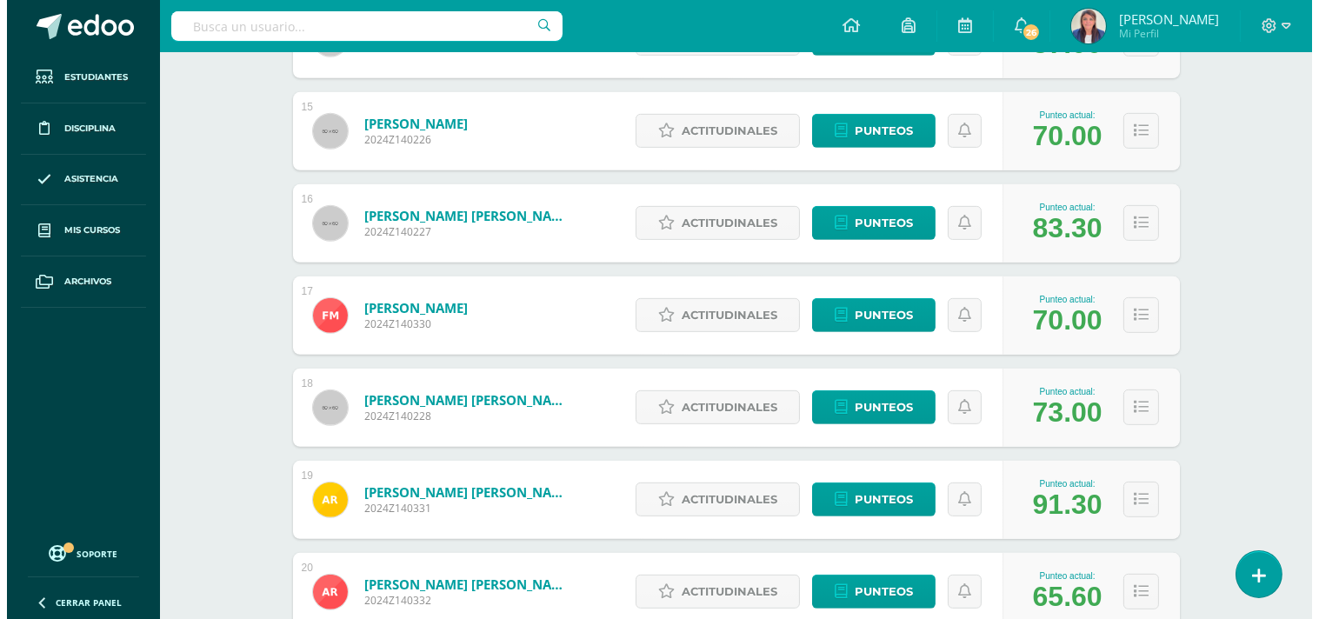
scroll to position [1575, 0]
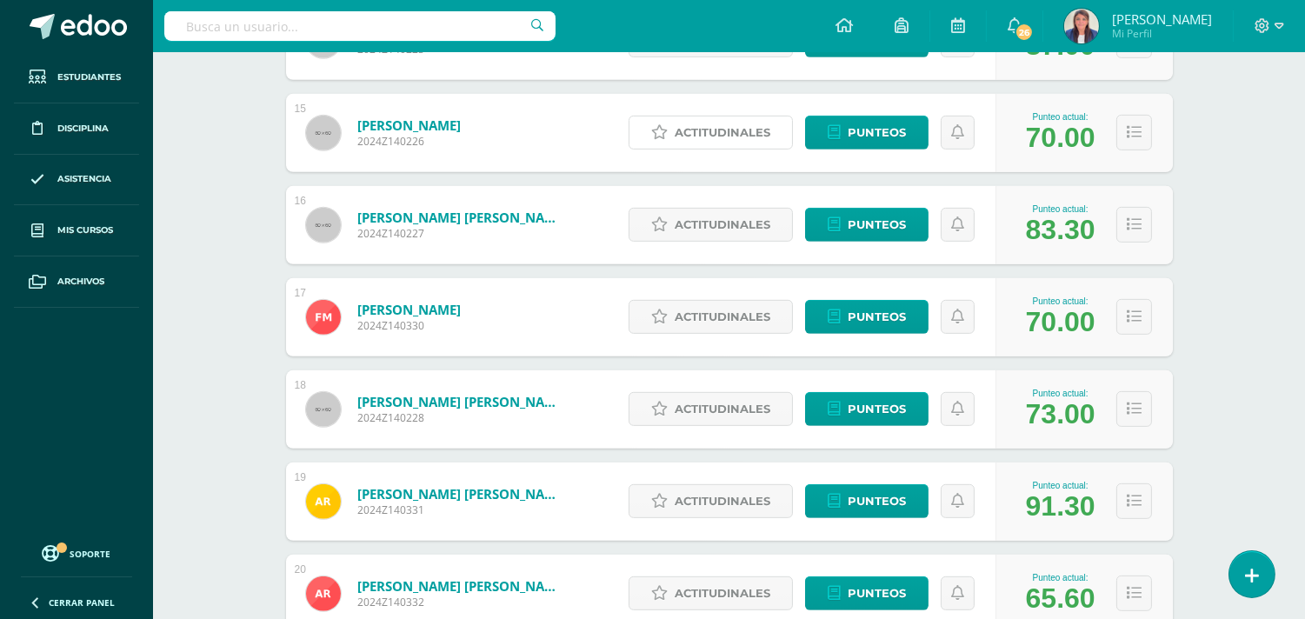
click at [677, 137] on span "Actitudinales" at bounding box center [723, 133] width 96 height 32
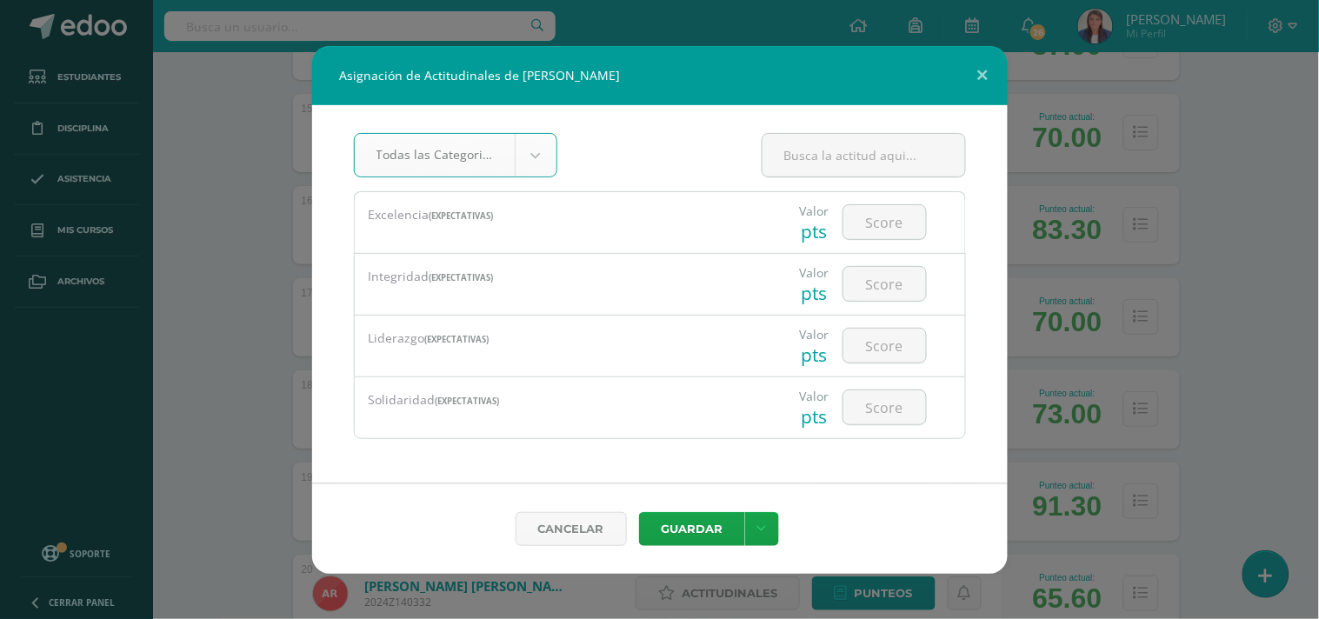
click at [678, 132] on div "Todas las Categorias Todas las Categorias Expectativas Sin Categoría Excelencia…" at bounding box center [660, 294] width 696 height 378
click at [987, 64] on button at bounding box center [983, 75] width 50 height 59
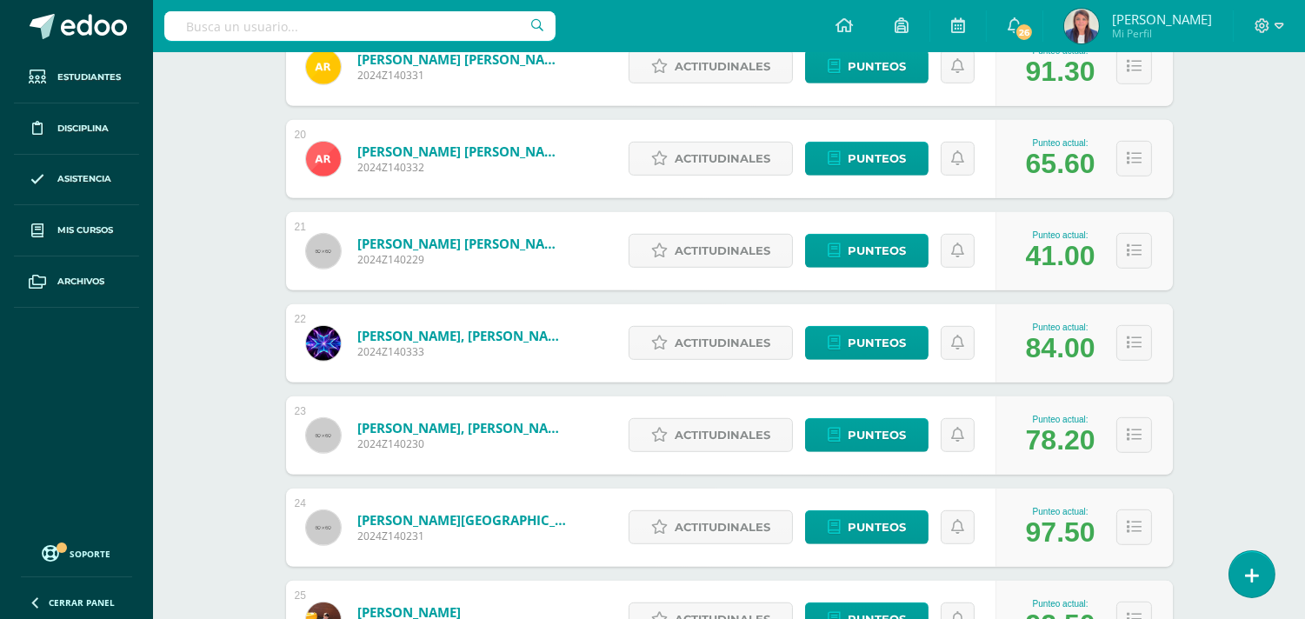
scroll to position [2105, 0]
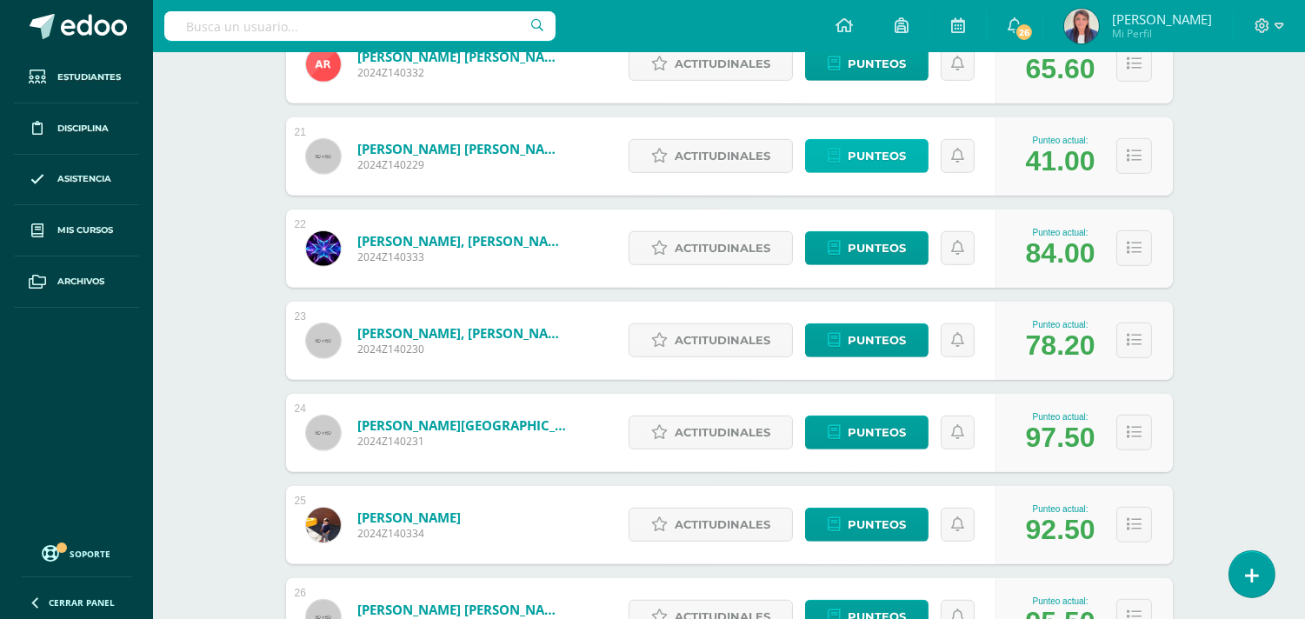
click at [879, 162] on span "Punteos" at bounding box center [877, 156] width 58 height 32
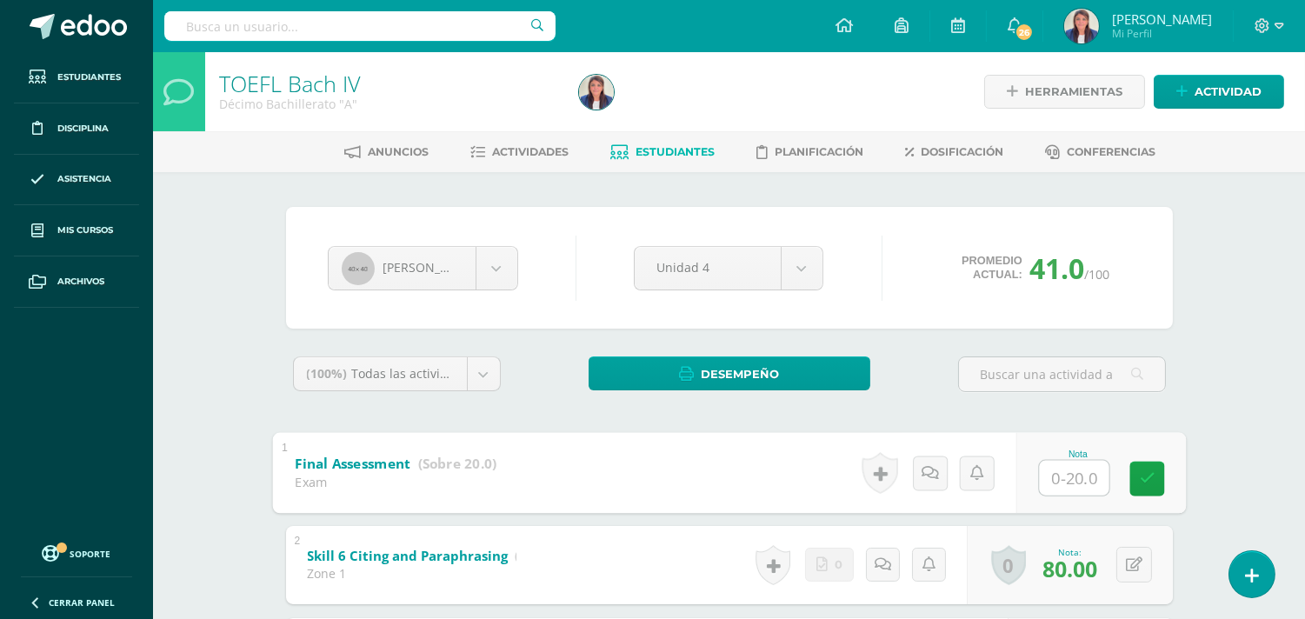
click at [1072, 478] on input "text" at bounding box center [1074, 477] width 70 height 35
type input "18"
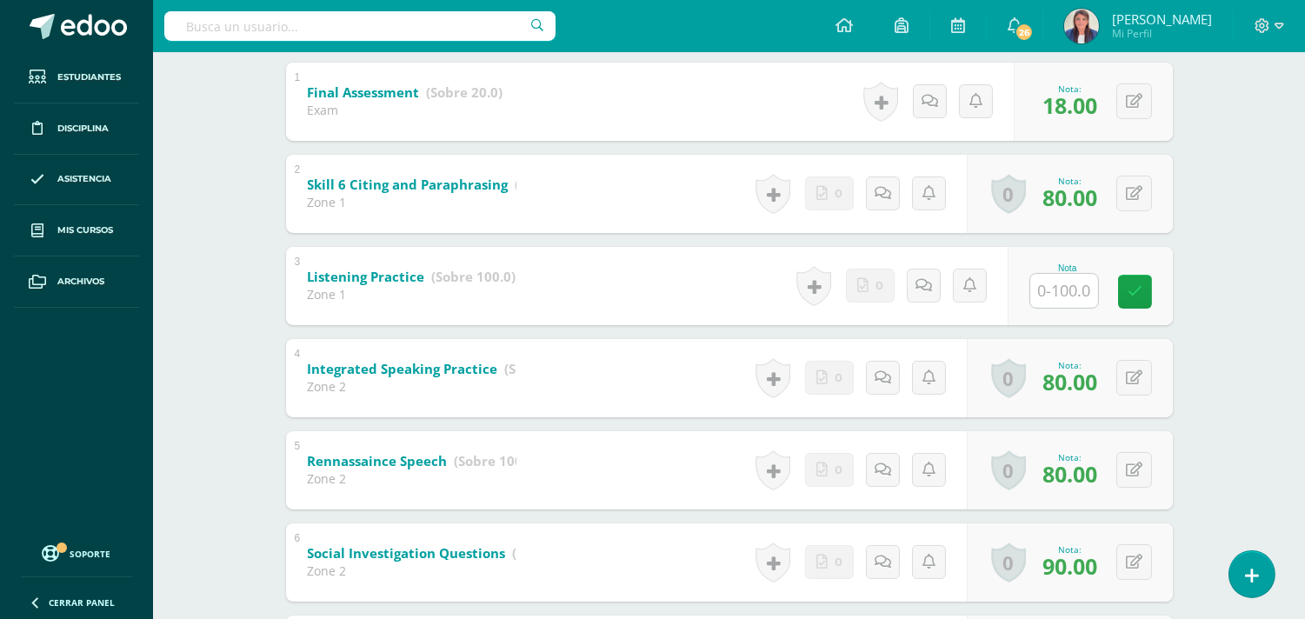
scroll to position [375, 0]
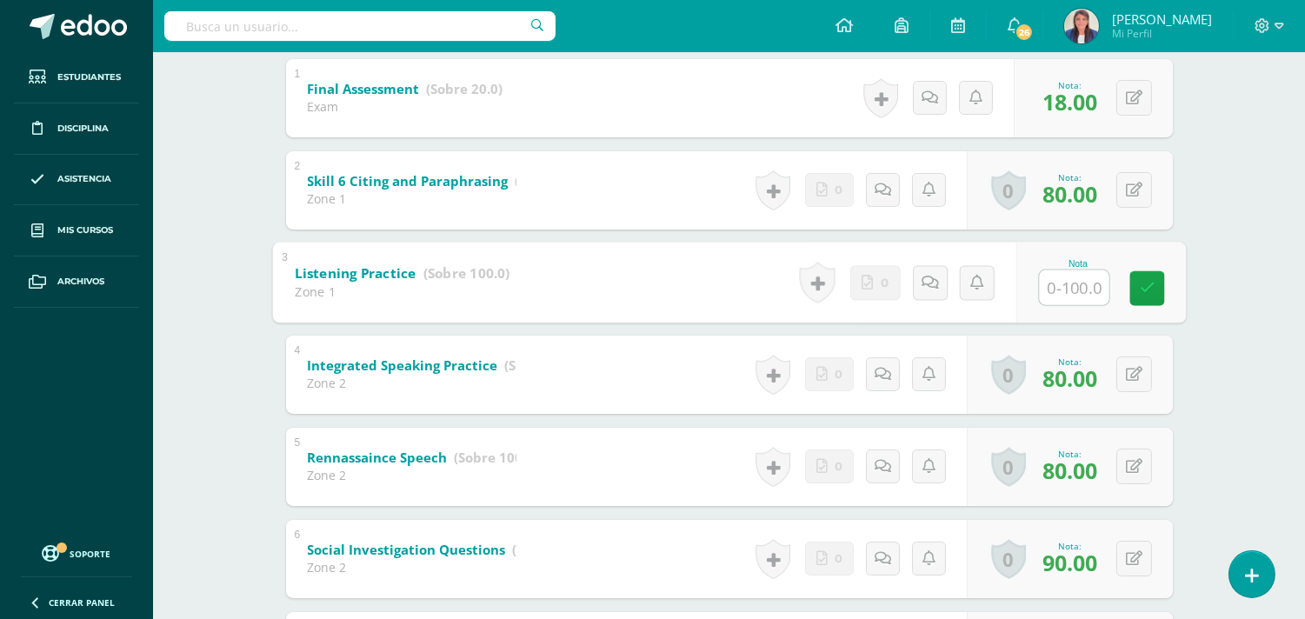
click at [1070, 289] on input "text" at bounding box center [1074, 287] width 70 height 35
type input "70"
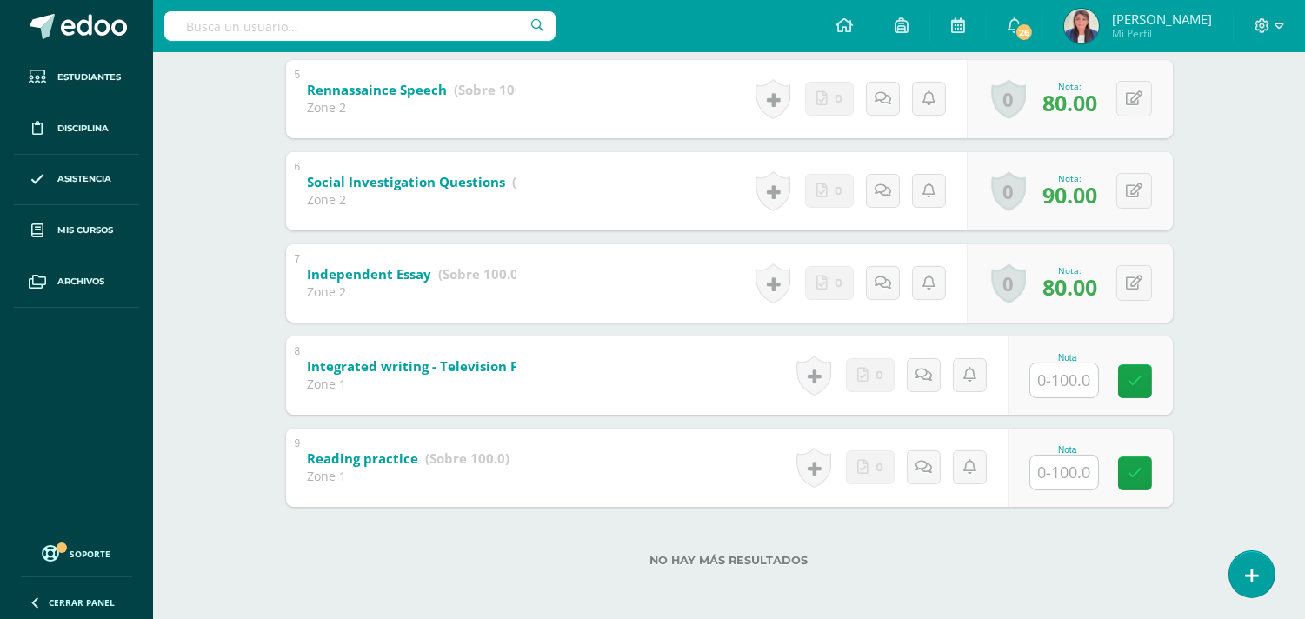
scroll to position [744, 0]
click at [1071, 354] on div "Nota" at bounding box center [1068, 356] width 77 height 10
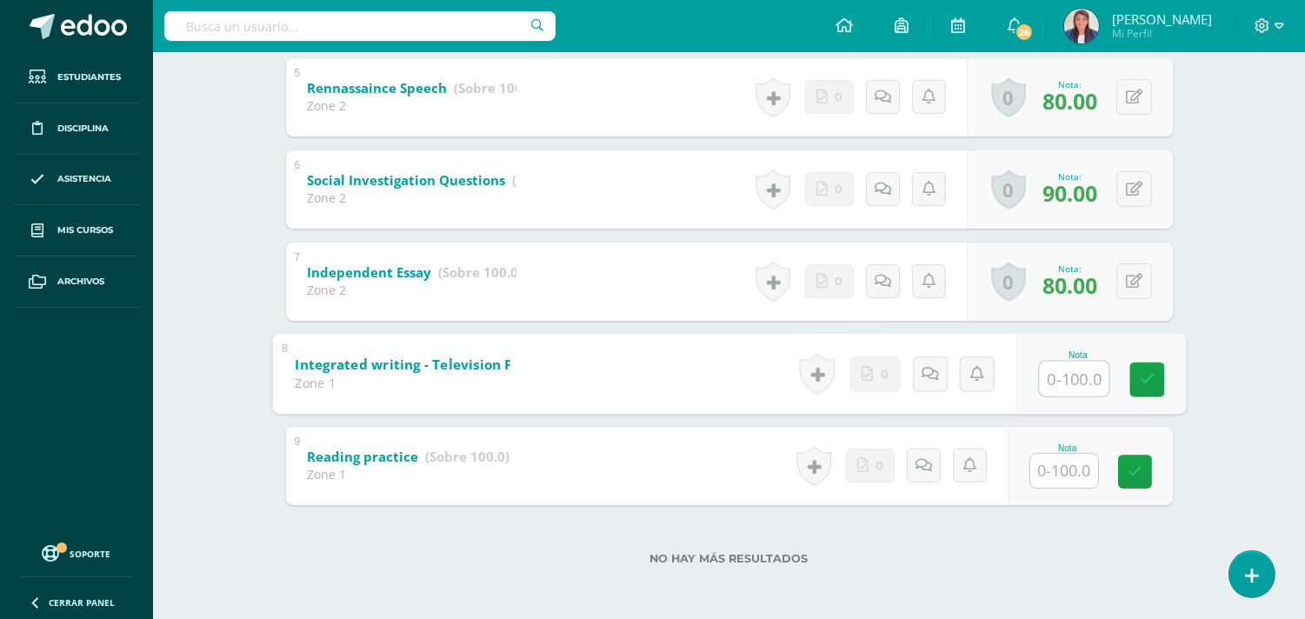
click at [1070, 384] on input "text" at bounding box center [1074, 378] width 70 height 35
type input "80"
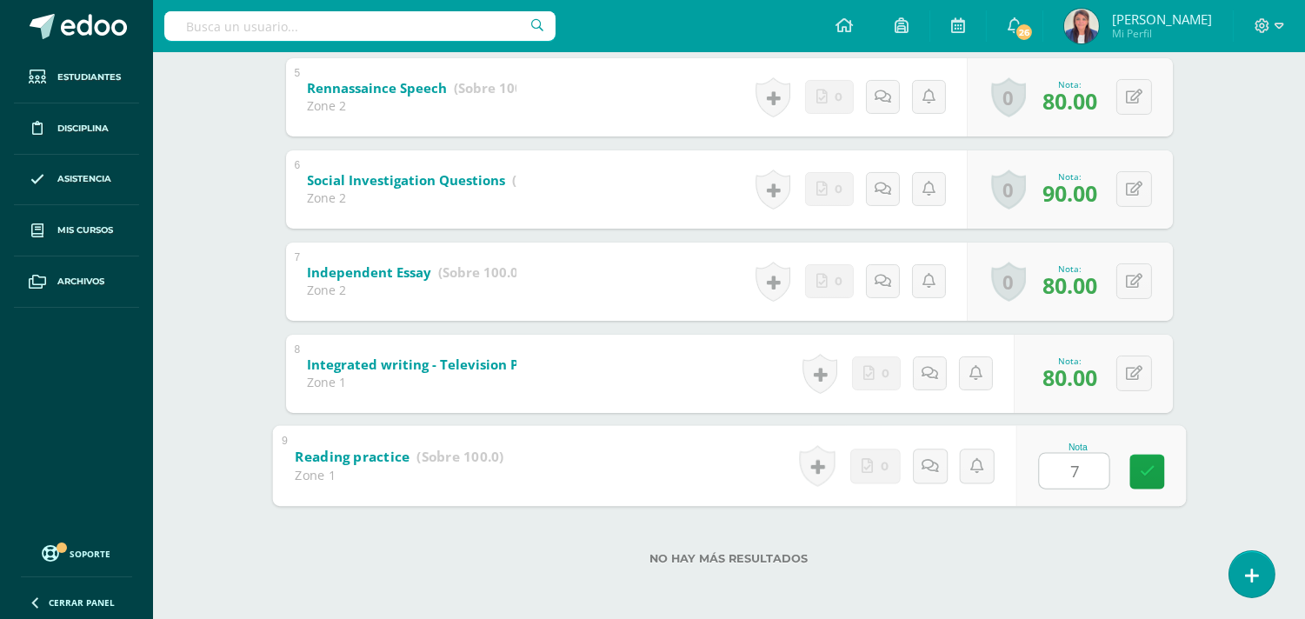
type input "70"
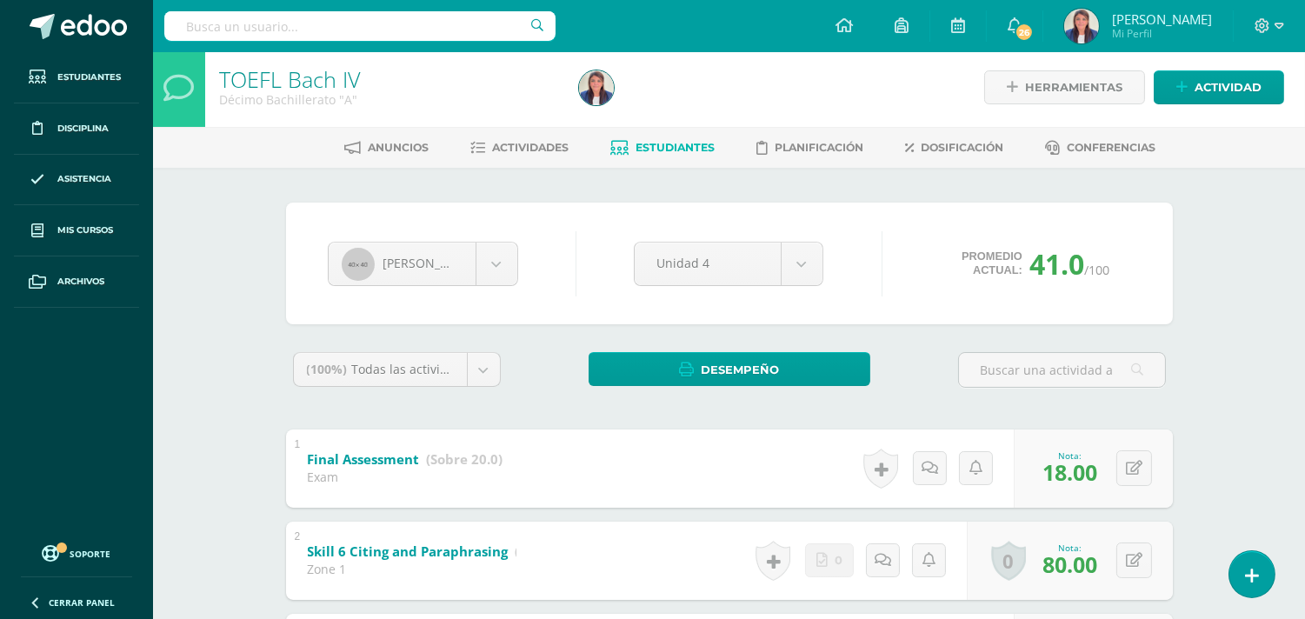
scroll to position [0, 0]
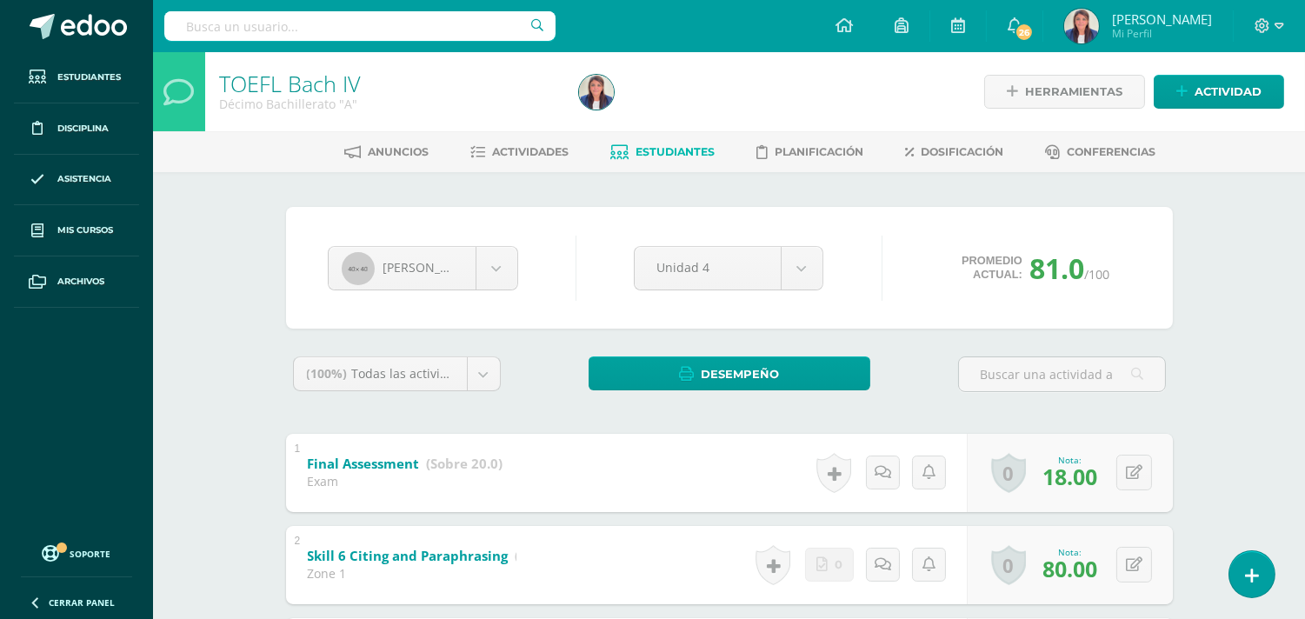
click at [662, 149] on span "Estudiantes" at bounding box center [675, 151] width 79 height 13
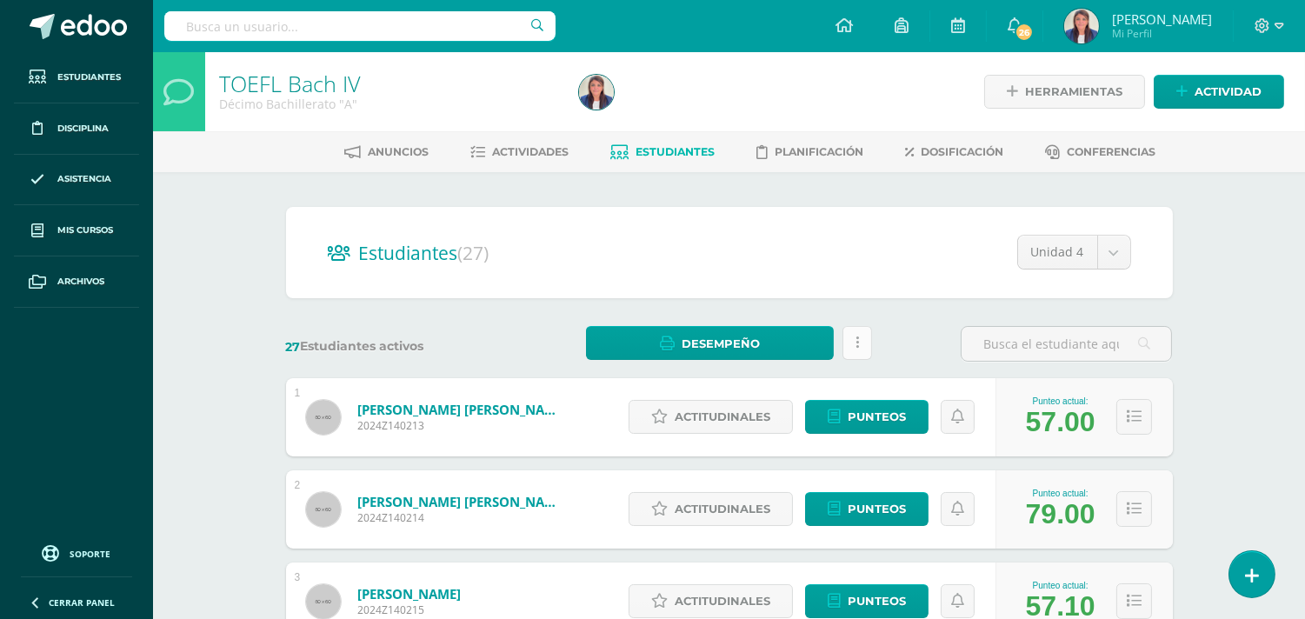
click at [858, 332] on link at bounding box center [858, 343] width 30 height 34
click at [768, 342] on link "Desempeño" at bounding box center [710, 343] width 248 height 34
click at [714, 276] on link "Descargar como PDF" at bounding box center [710, 281] width 185 height 27
click at [535, 148] on span "Actividades" at bounding box center [530, 151] width 77 height 13
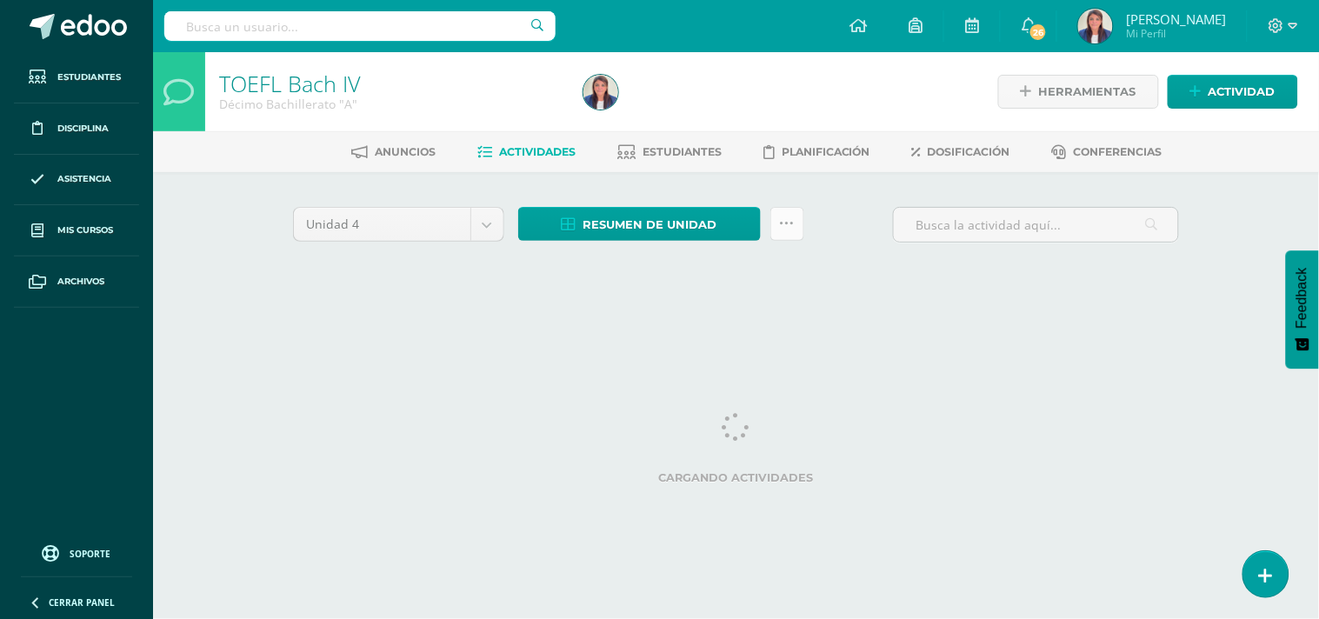
click at [789, 224] on icon at bounding box center [787, 224] width 15 height 15
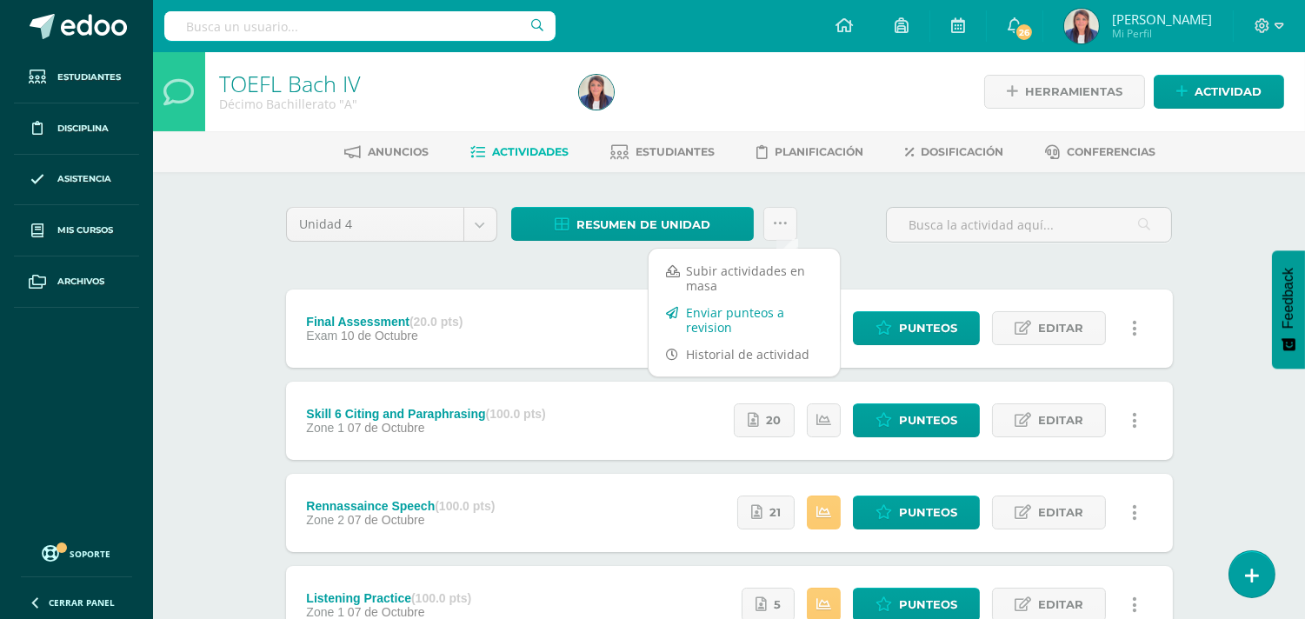
click at [748, 314] on link "Enviar punteos a revision" at bounding box center [744, 320] width 191 height 42
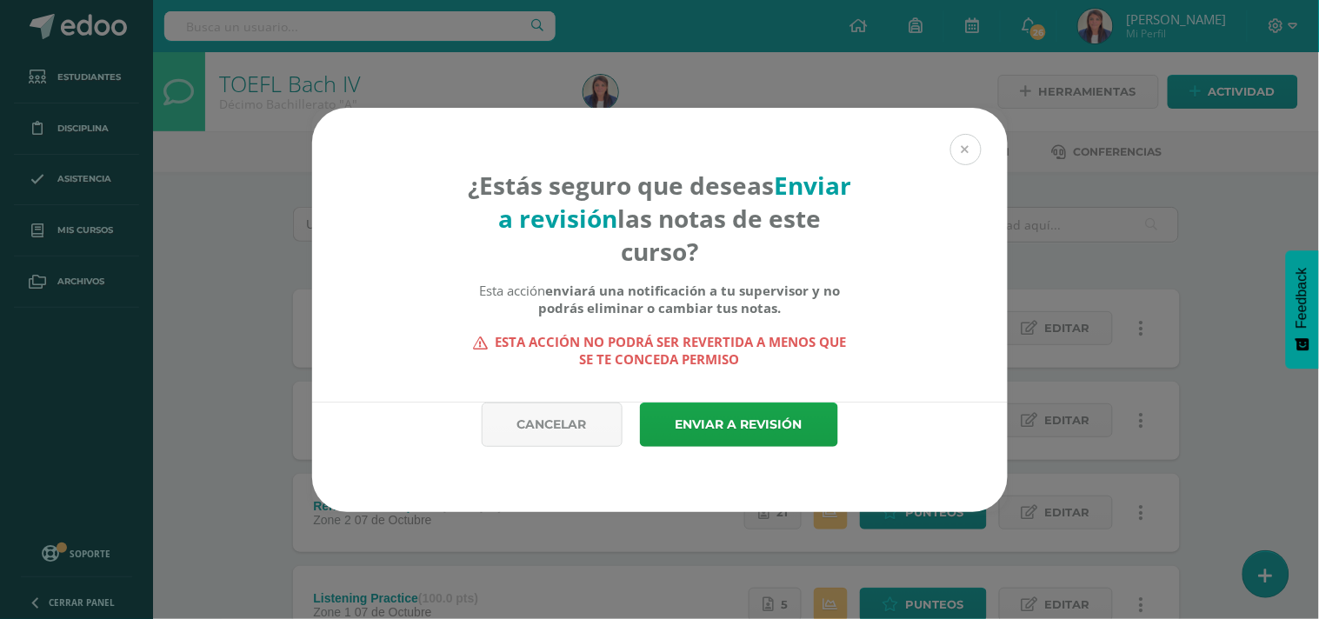
click at [968, 144] on button at bounding box center [966, 149] width 31 height 31
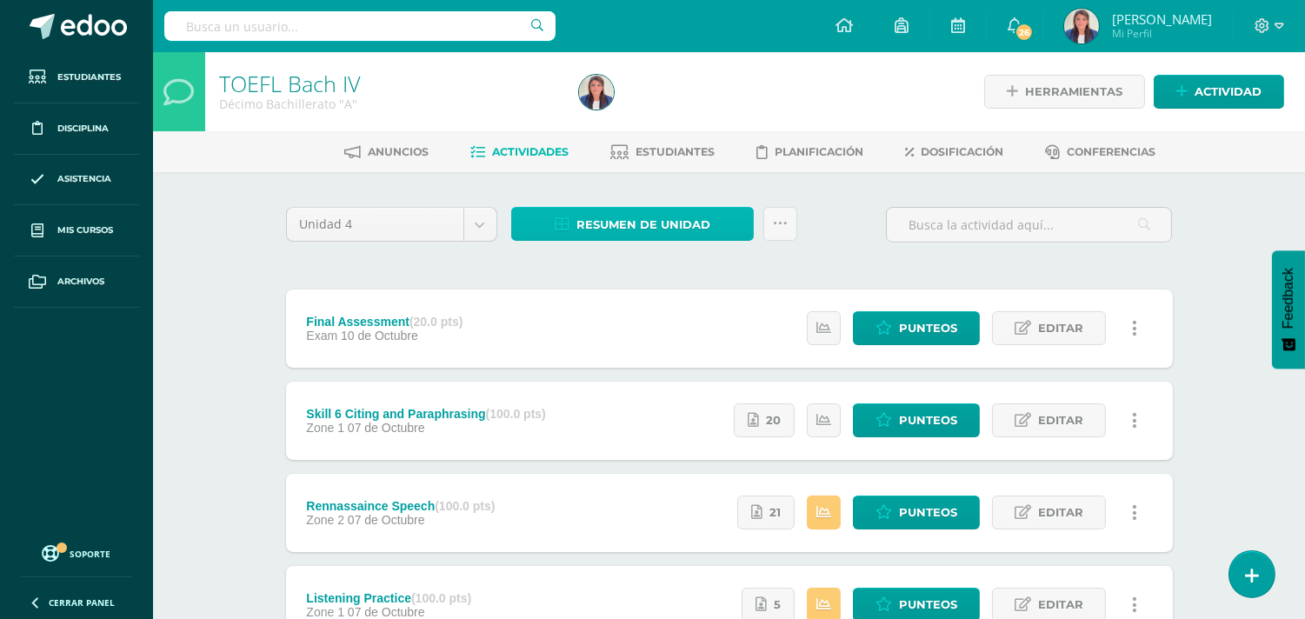
click at [635, 221] on span "Resumen de unidad" at bounding box center [644, 225] width 134 height 32
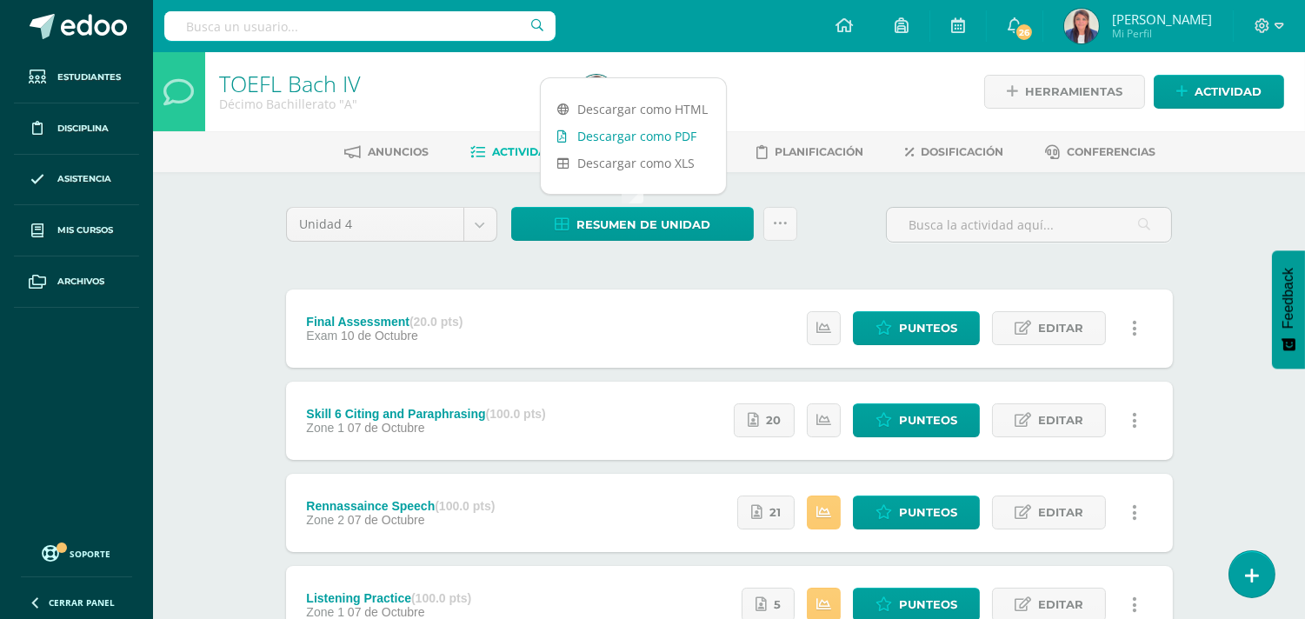
click at [647, 129] on link "Descargar como PDF" at bounding box center [633, 136] width 185 height 27
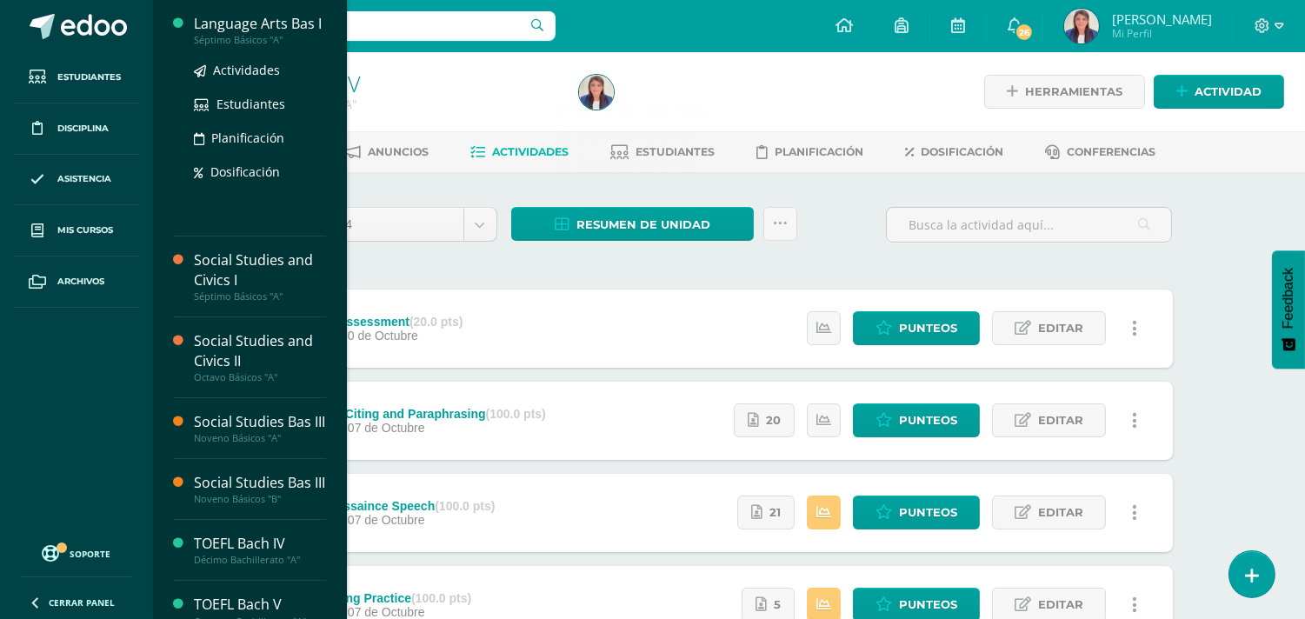
click at [280, 23] on div "Language Arts Bas I" at bounding box center [260, 24] width 132 height 20
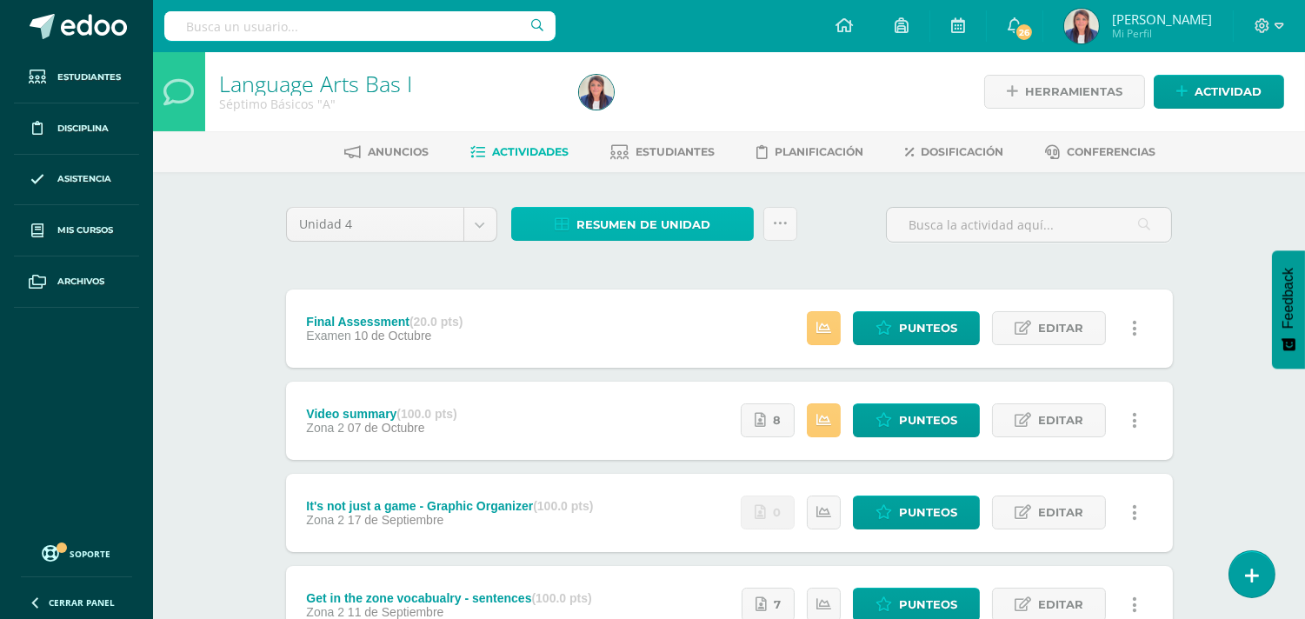
click at [596, 213] on span "Resumen de unidad" at bounding box center [644, 225] width 134 height 32
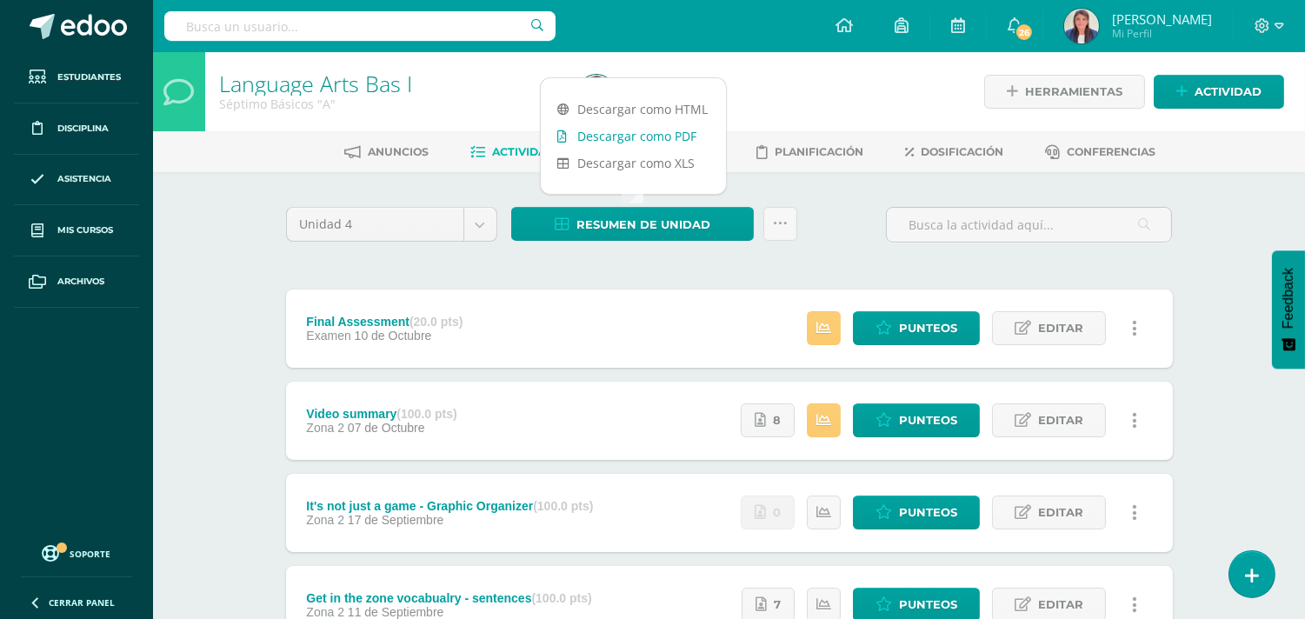
click at [638, 132] on link "Descargar como PDF" at bounding box center [633, 136] width 185 height 27
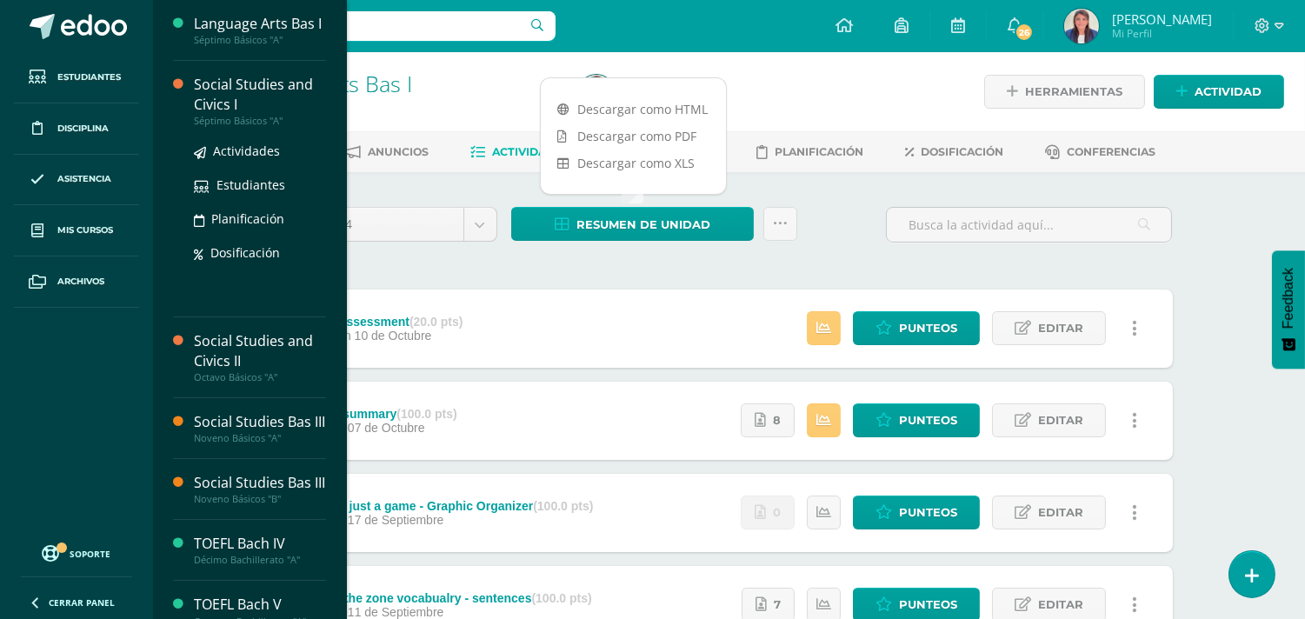
click at [247, 97] on div "Social Studies and Civics I" at bounding box center [260, 95] width 132 height 40
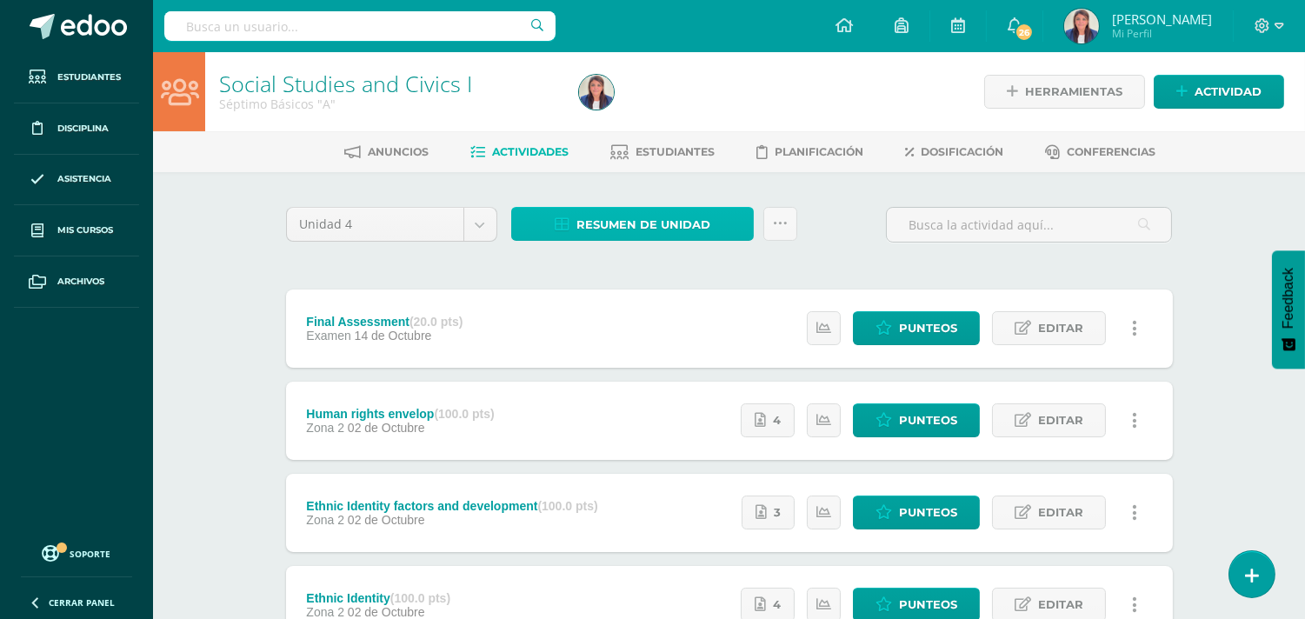
click at [713, 220] on link "Resumen de unidad" at bounding box center [632, 224] width 243 height 34
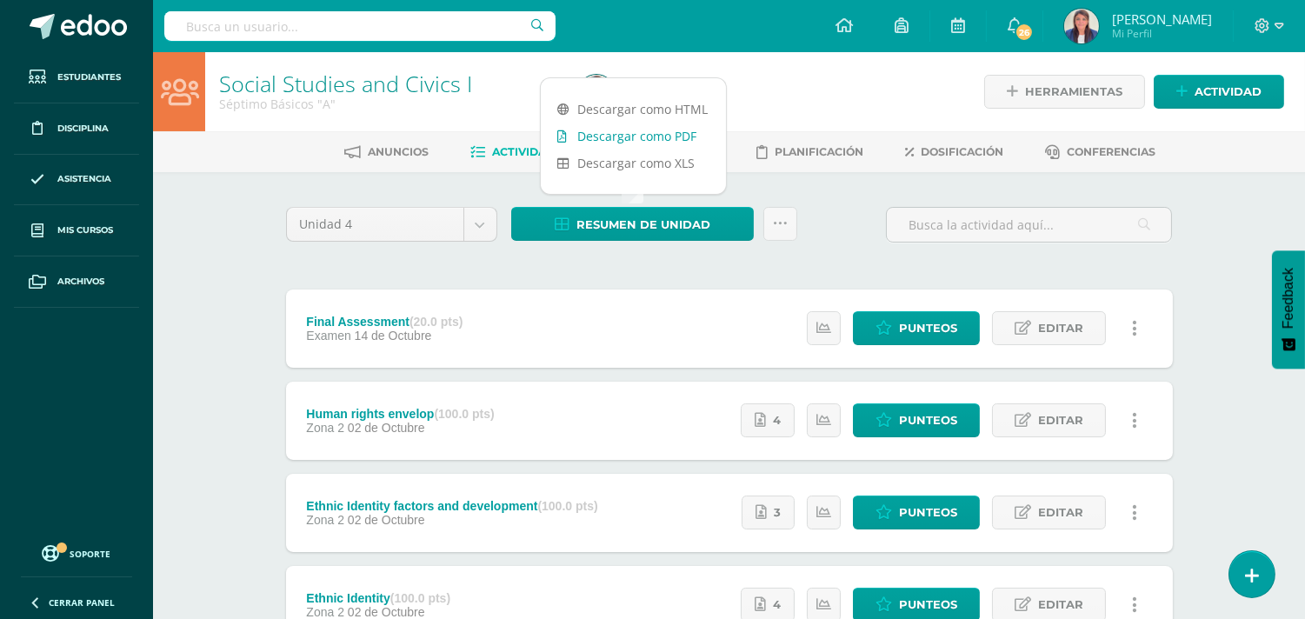
click at [676, 130] on link "Descargar como PDF" at bounding box center [633, 136] width 185 height 27
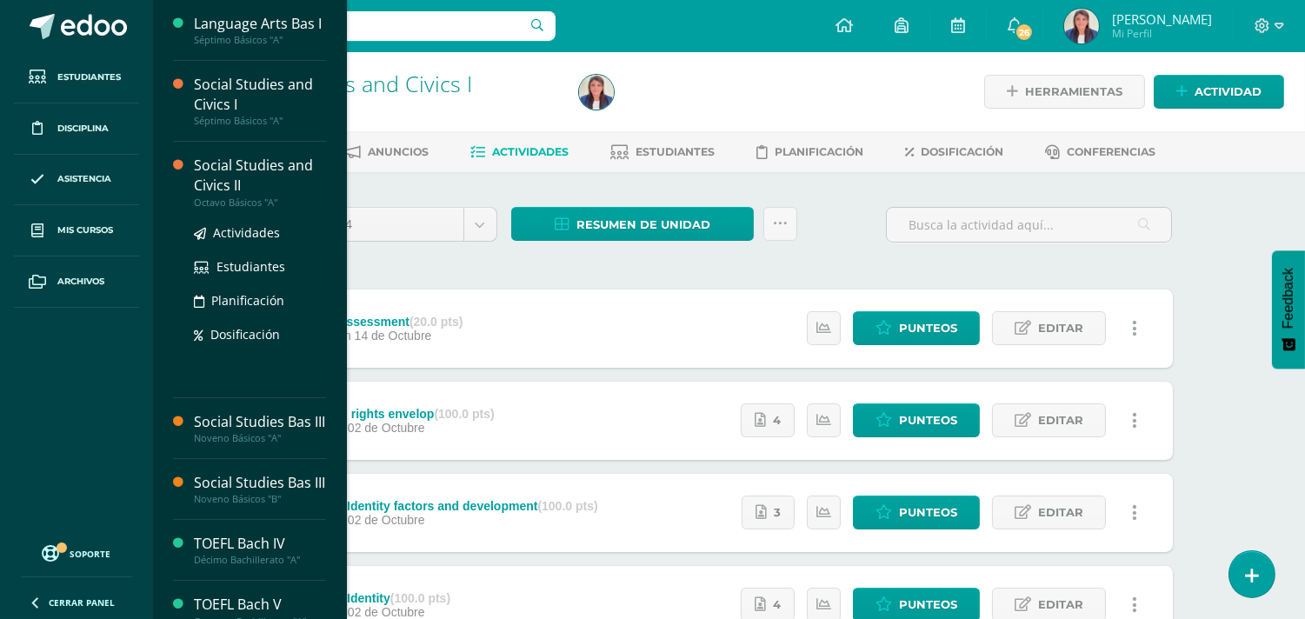
click at [263, 189] on div "Social Studies and Civics II" at bounding box center [260, 176] width 132 height 40
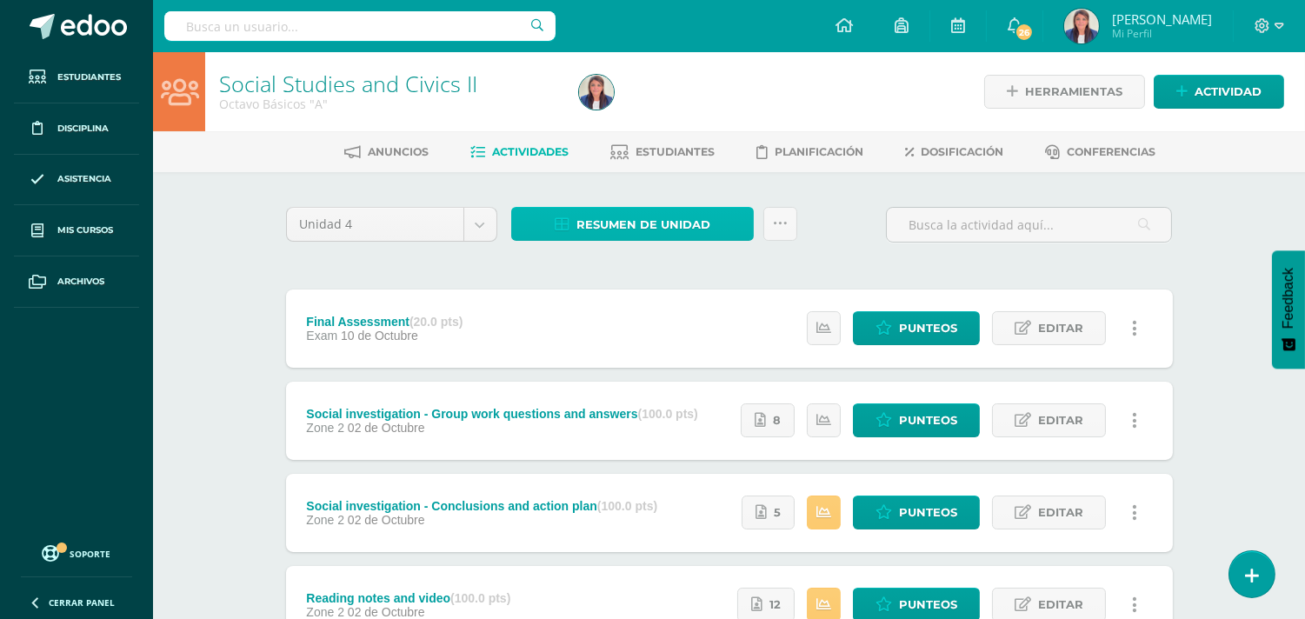
click at [666, 218] on span "Resumen de unidad" at bounding box center [644, 225] width 134 height 32
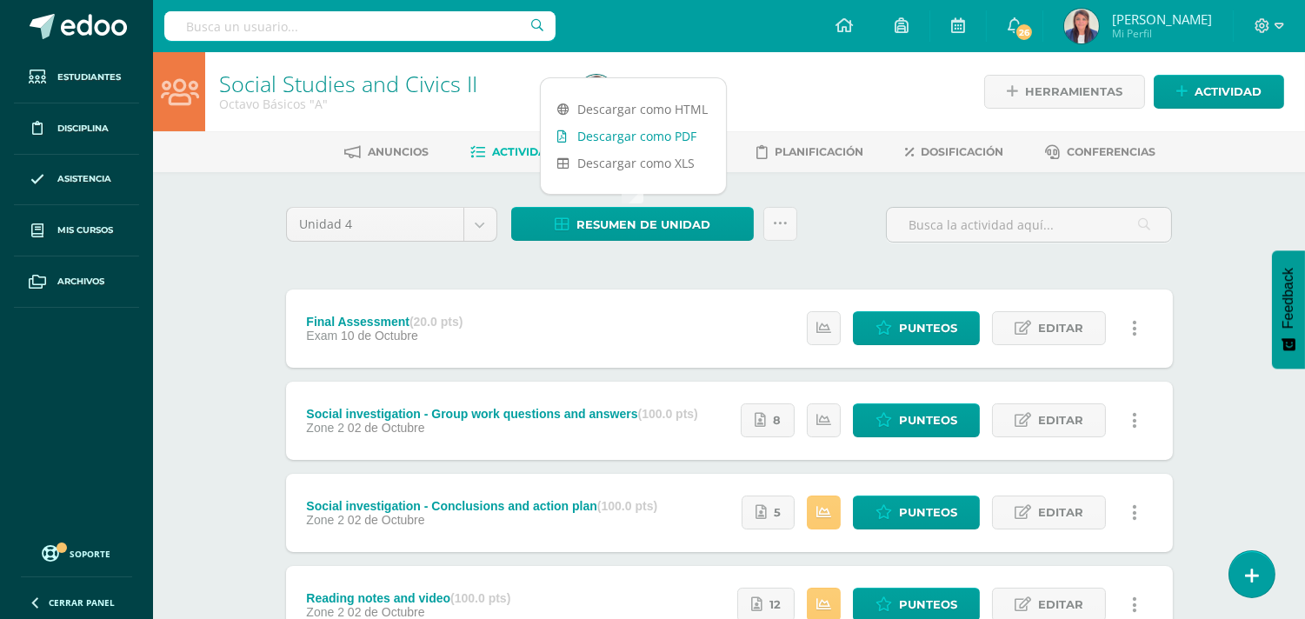
click at [657, 134] on link "Descargar como PDF" at bounding box center [633, 136] width 185 height 27
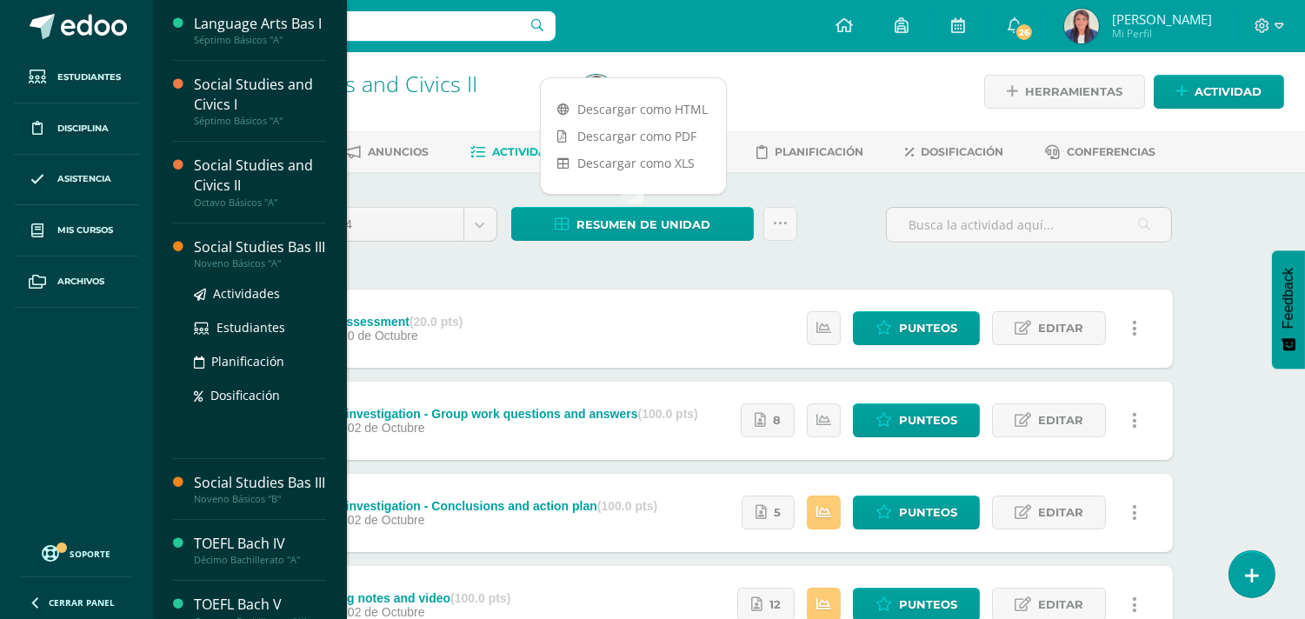
click at [272, 257] on div "Social Studies Bas III" at bounding box center [260, 247] width 132 height 20
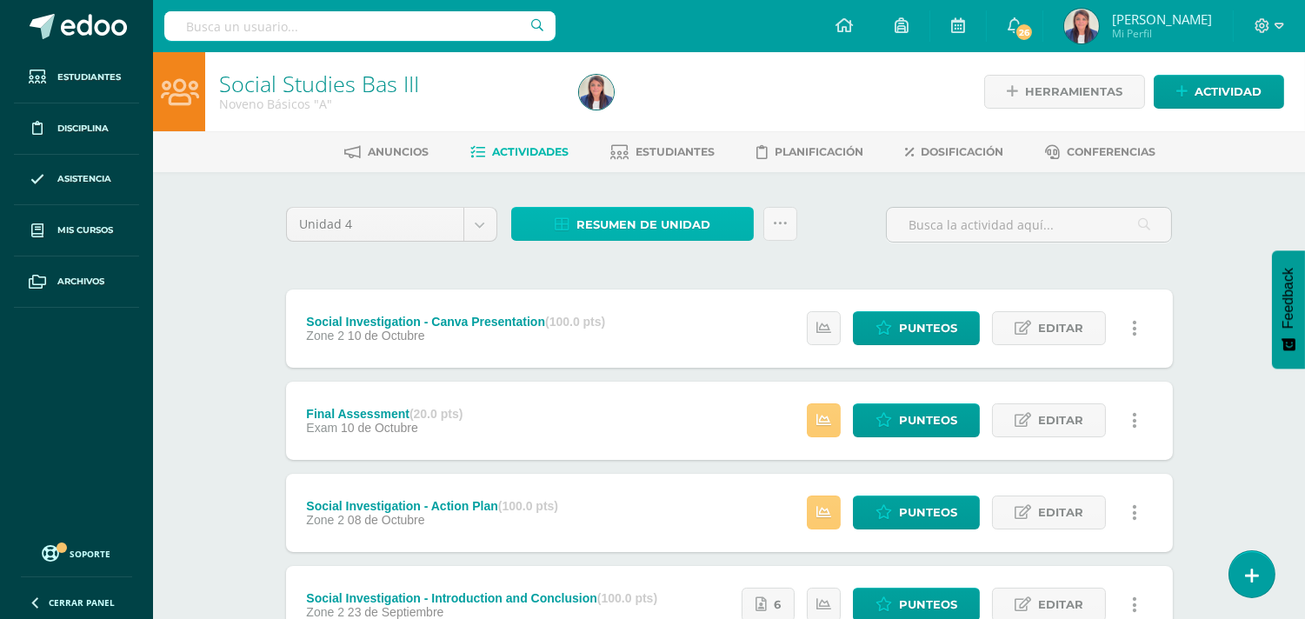
click at [671, 236] on span "Resumen de unidad" at bounding box center [644, 225] width 134 height 32
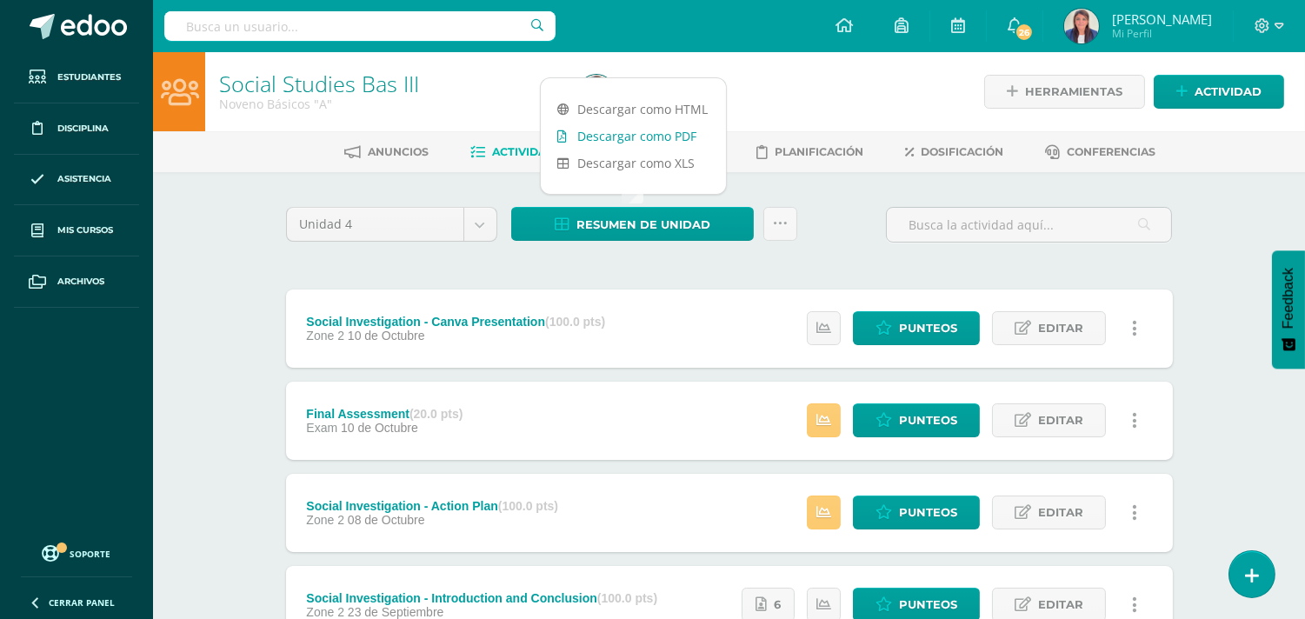
click at [675, 136] on link "Descargar como PDF" at bounding box center [633, 136] width 185 height 27
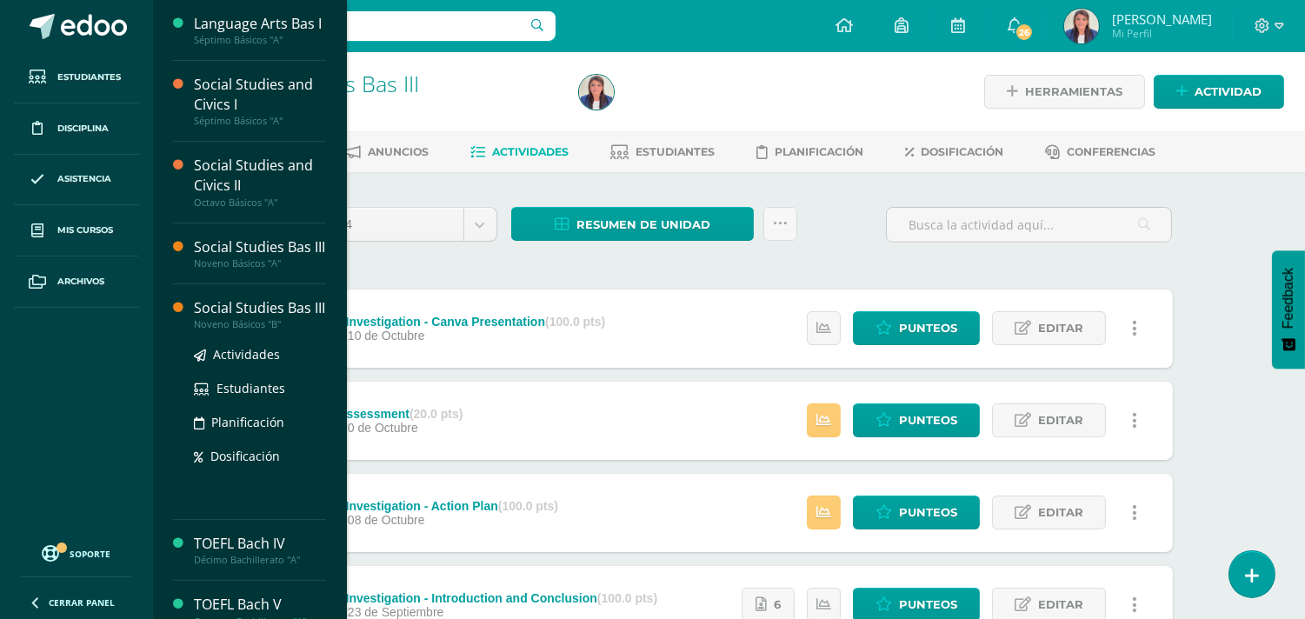
click at [278, 318] on div "Social Studies Bas III" at bounding box center [260, 308] width 132 height 20
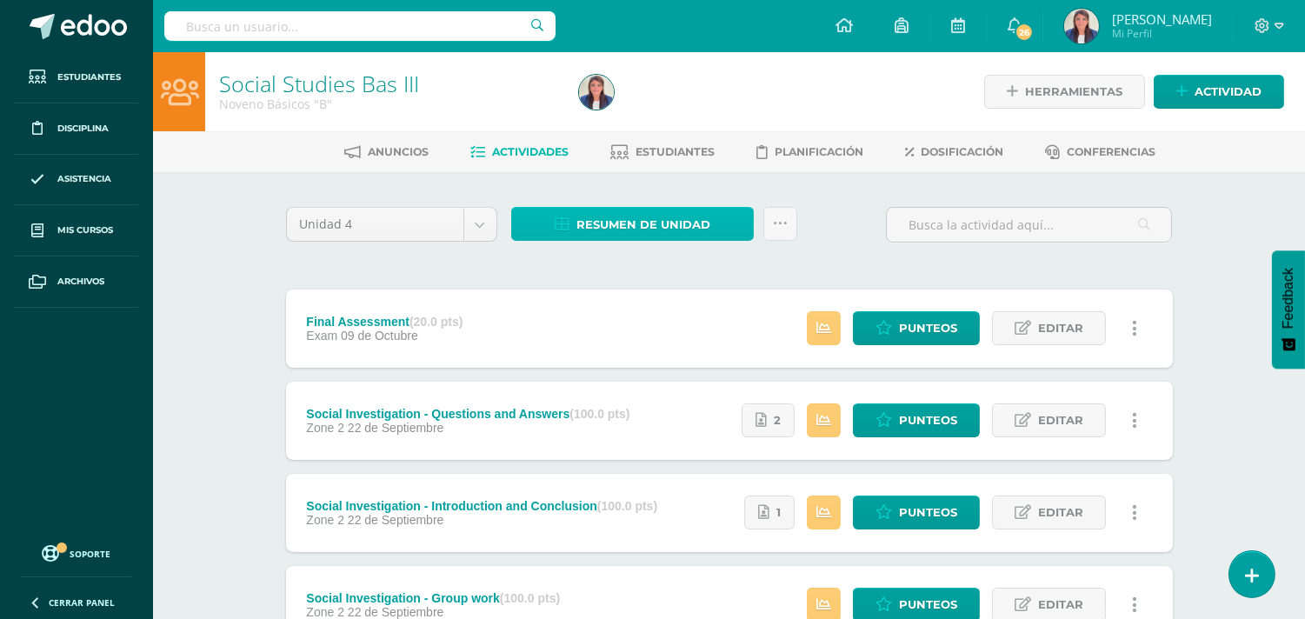
click at [670, 212] on span "Resumen de unidad" at bounding box center [644, 225] width 134 height 32
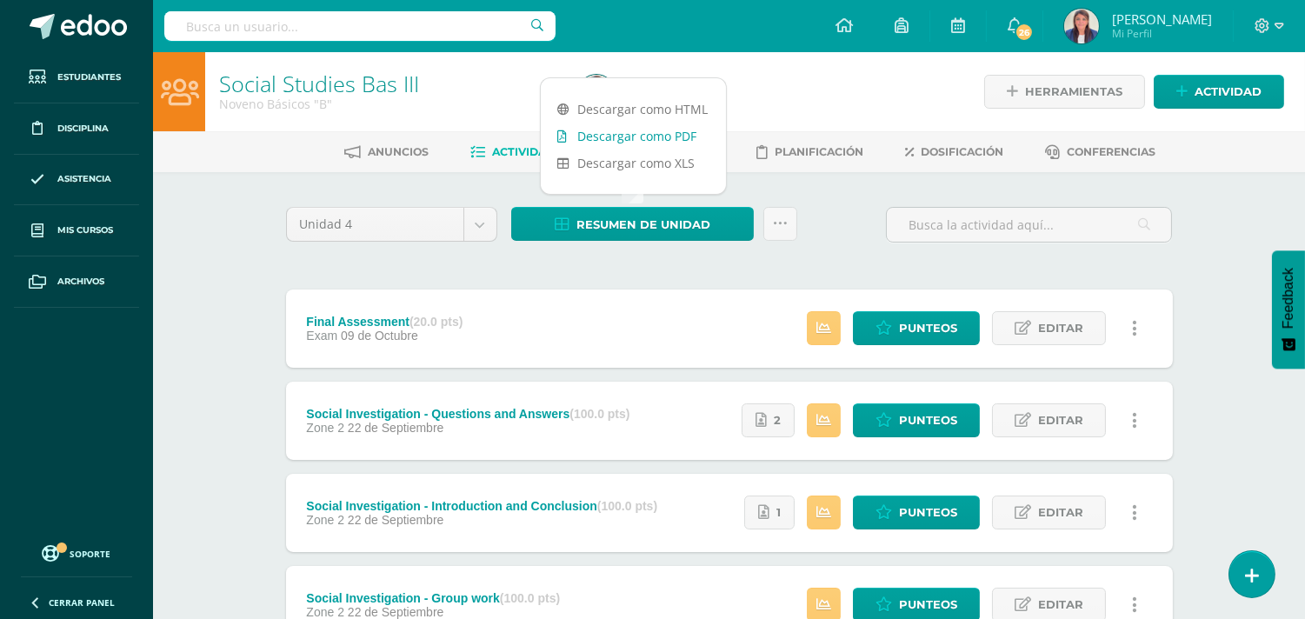
click at [684, 134] on link "Descargar como PDF" at bounding box center [633, 136] width 185 height 27
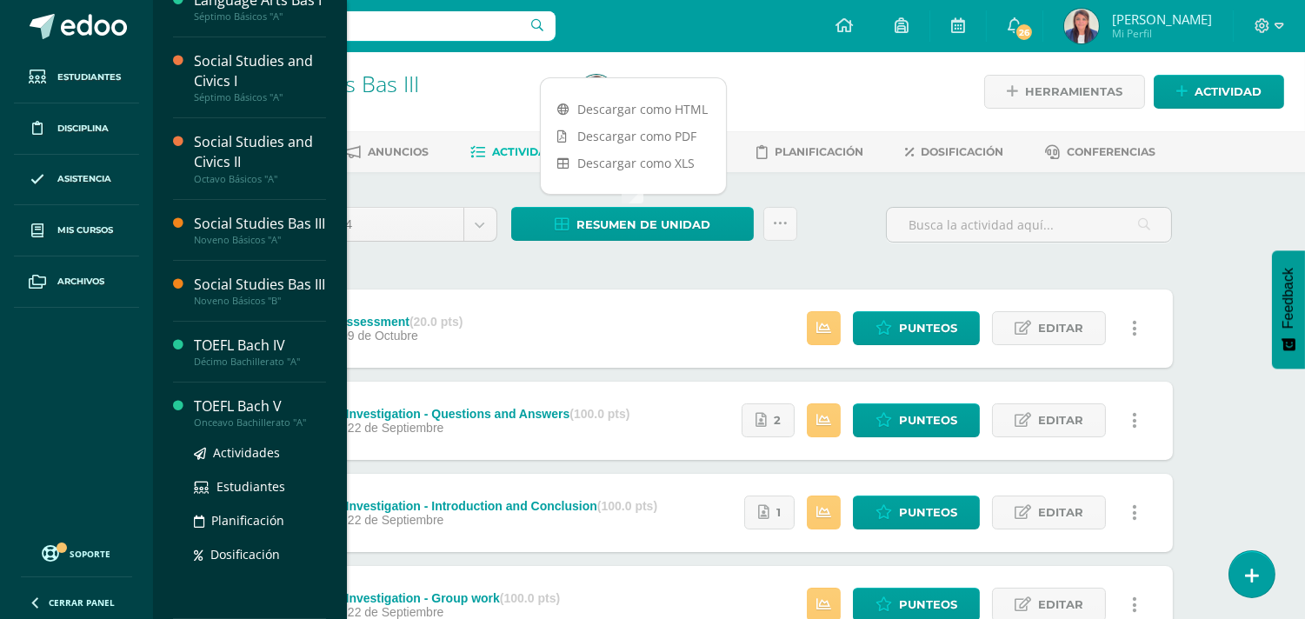
scroll to position [83, 0]
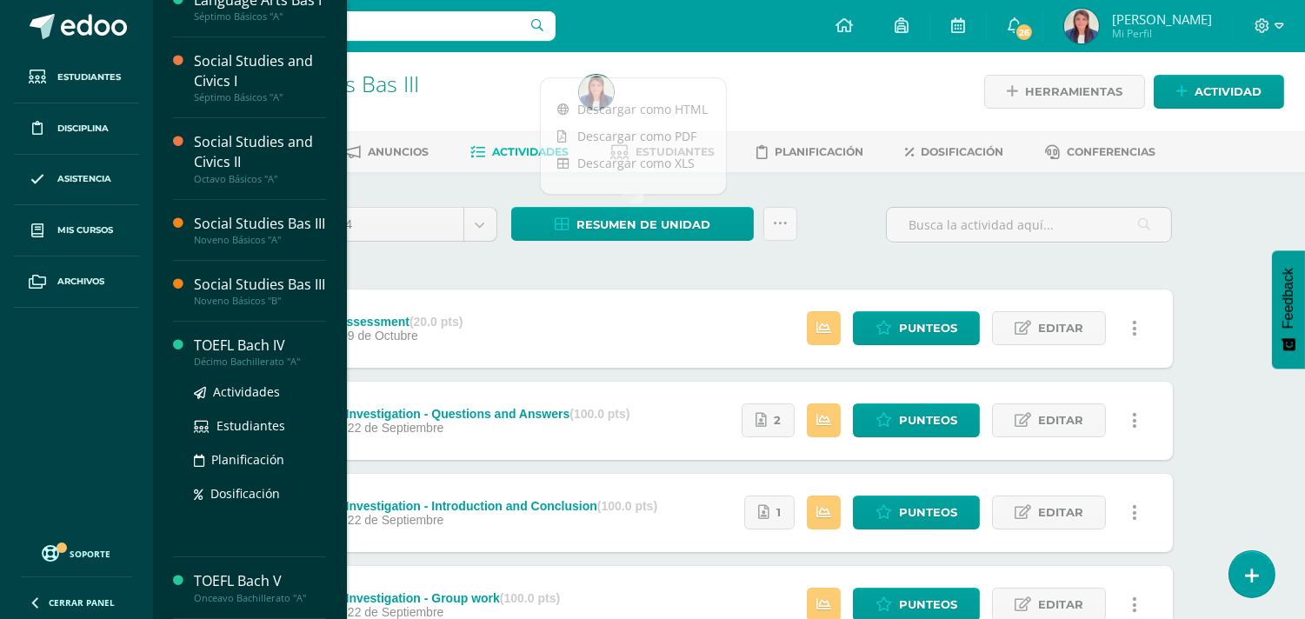
click at [270, 343] on div "TOEFL Bach IV" at bounding box center [260, 346] width 132 height 20
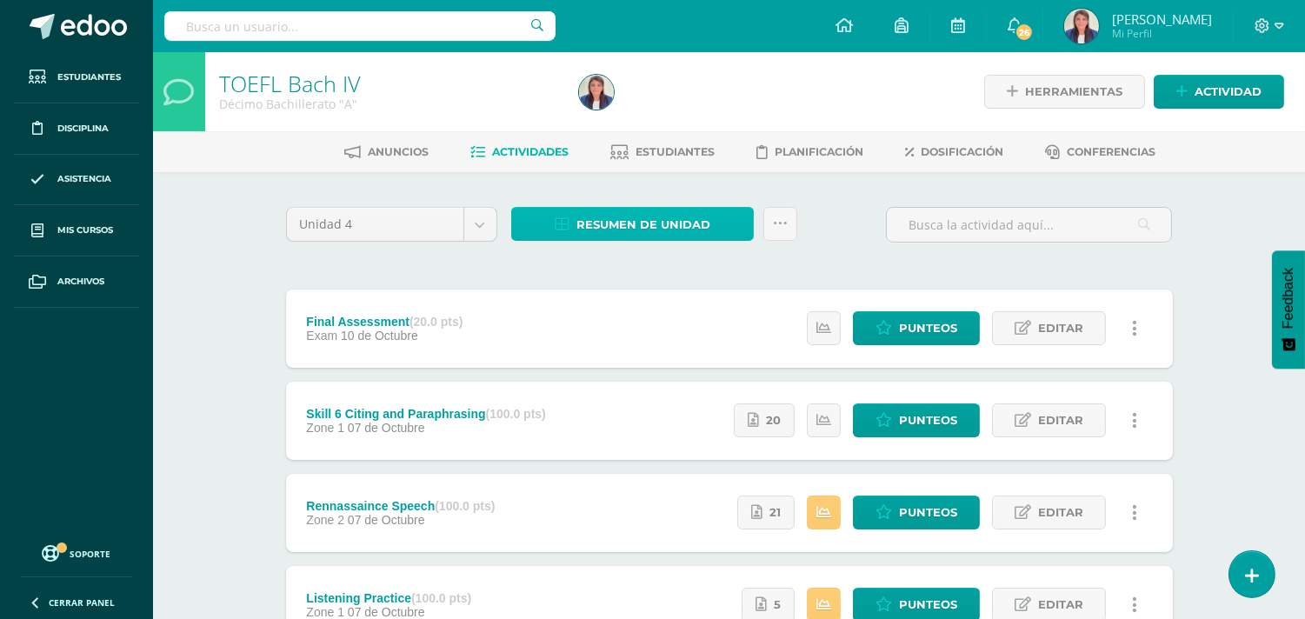
click at [658, 221] on span "Resumen de unidad" at bounding box center [644, 225] width 134 height 32
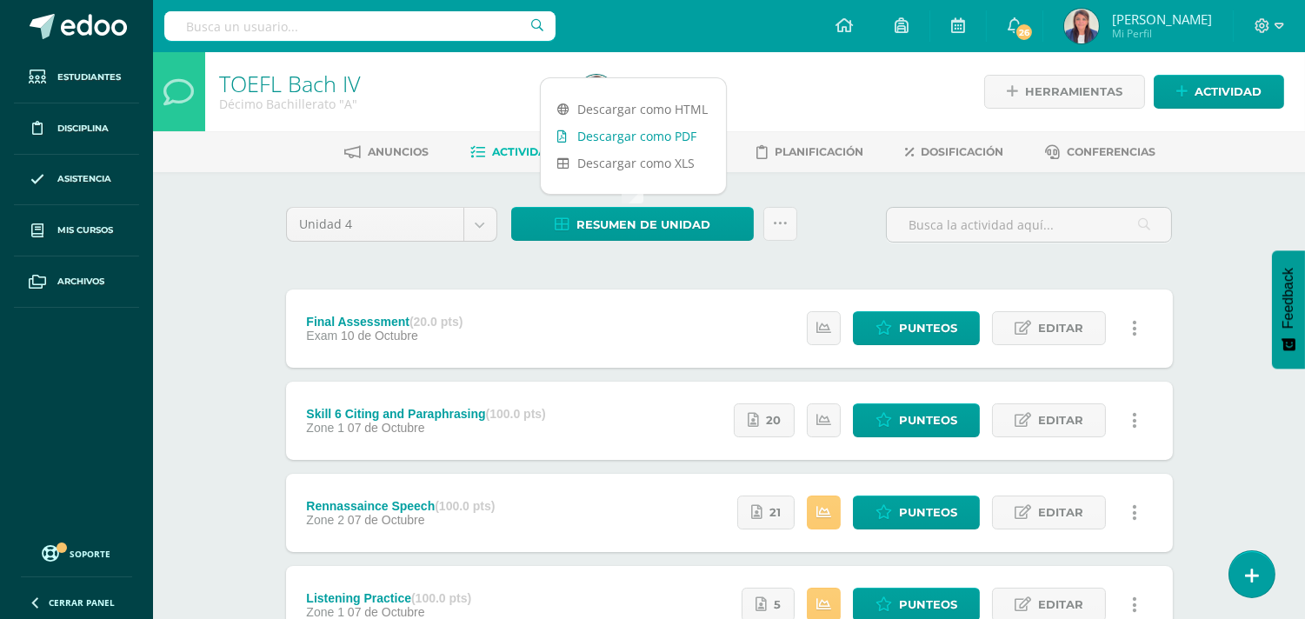
click at [677, 128] on link "Descargar como PDF" at bounding box center [633, 136] width 185 height 27
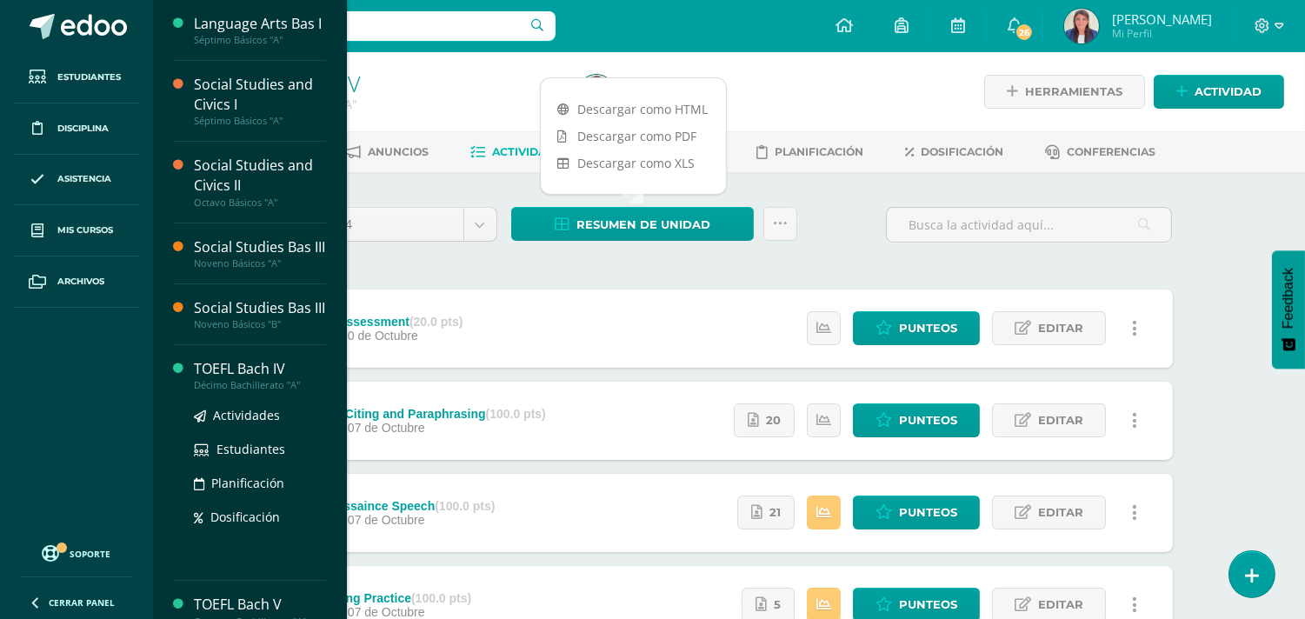
scroll to position [83, 0]
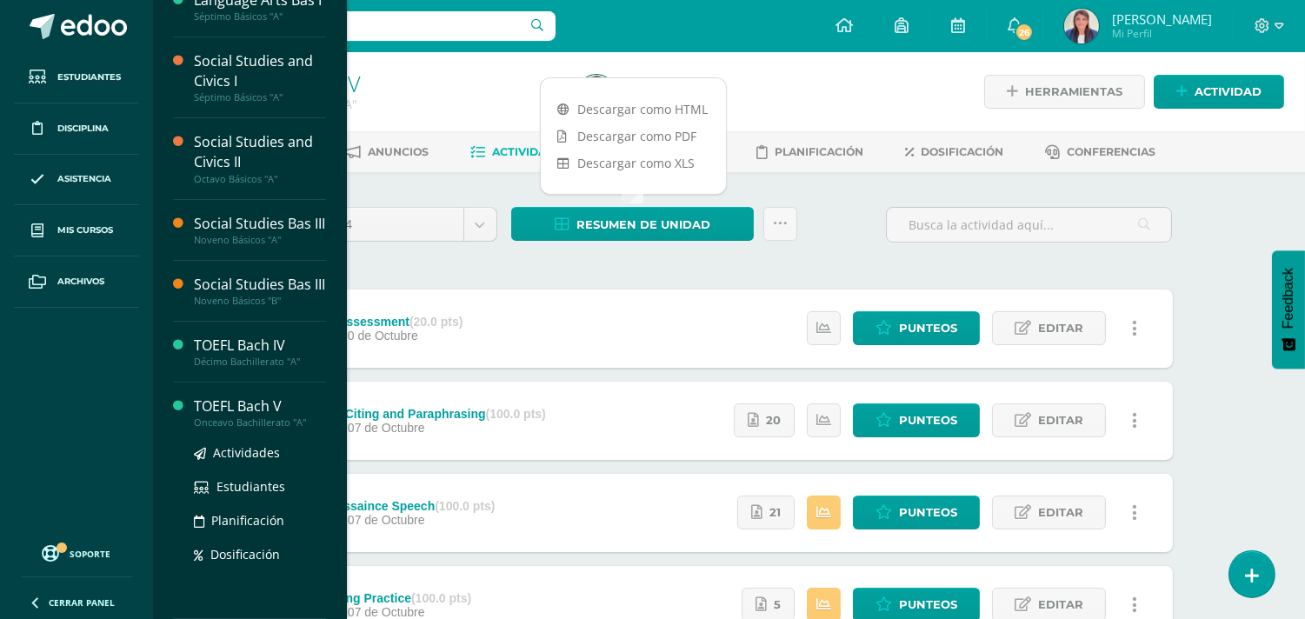
click at [259, 407] on div "TOEFL Bach V" at bounding box center [260, 407] width 132 height 20
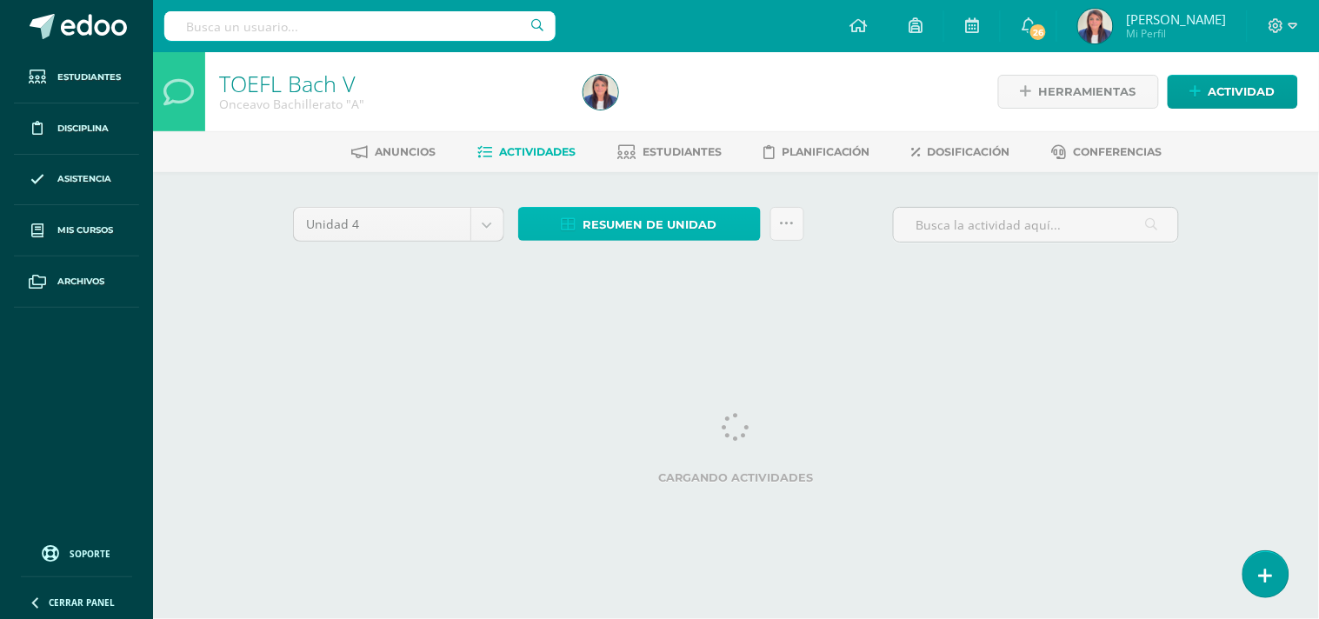
click at [667, 216] on span "Resumen de unidad" at bounding box center [651, 225] width 134 height 32
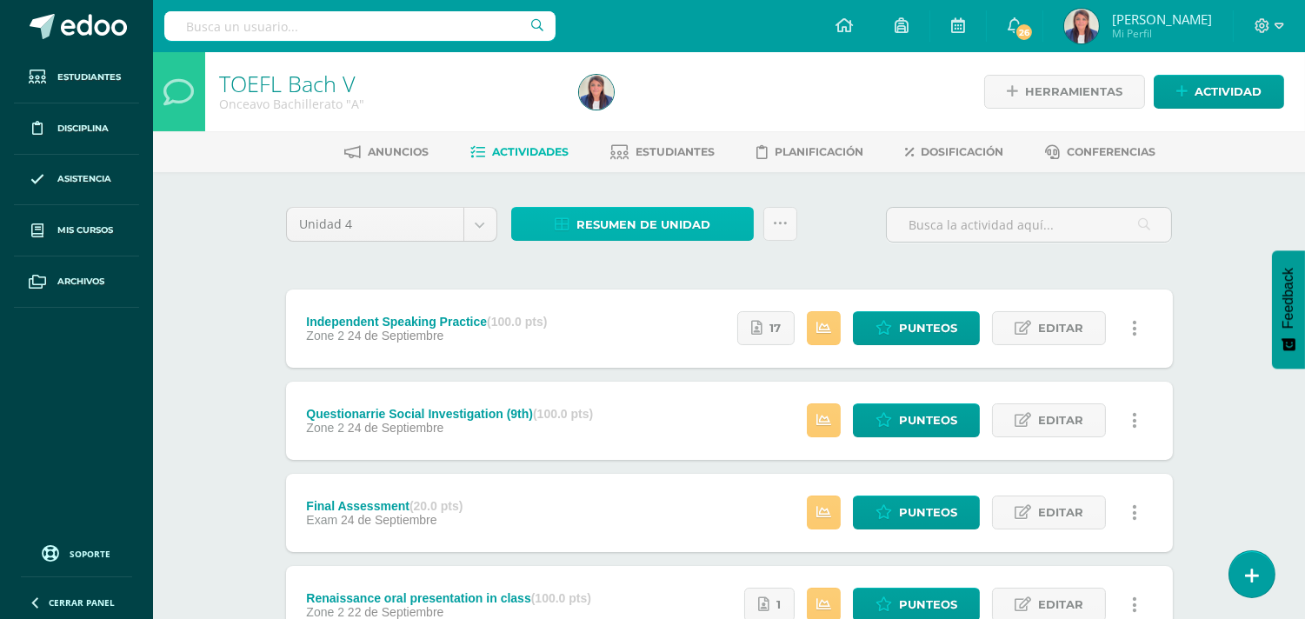
click at [655, 220] on span "Resumen de unidad" at bounding box center [644, 225] width 134 height 32
click at [692, 168] on div "Anuncios Actividades Estudiantes Planificación Dosificación Conferencias" at bounding box center [750, 151] width 1194 height 41
click at [689, 229] on span "Resumen de unidad" at bounding box center [644, 225] width 134 height 32
click at [629, 210] on span "Resumen de unidad" at bounding box center [644, 225] width 134 height 32
click at [631, 220] on span "Resumen de unidad" at bounding box center [644, 225] width 134 height 32
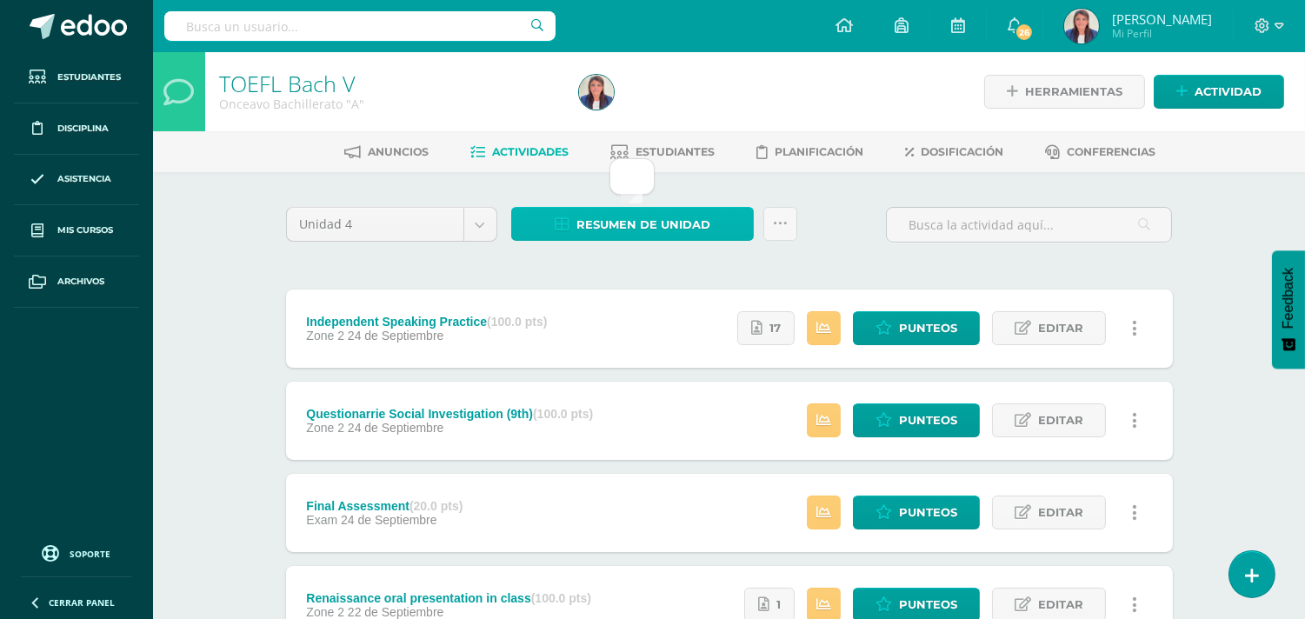
click at [631, 220] on span "Resumen de unidad" at bounding box center [644, 225] width 134 height 32
